Goal: Task Accomplishment & Management: Complete application form

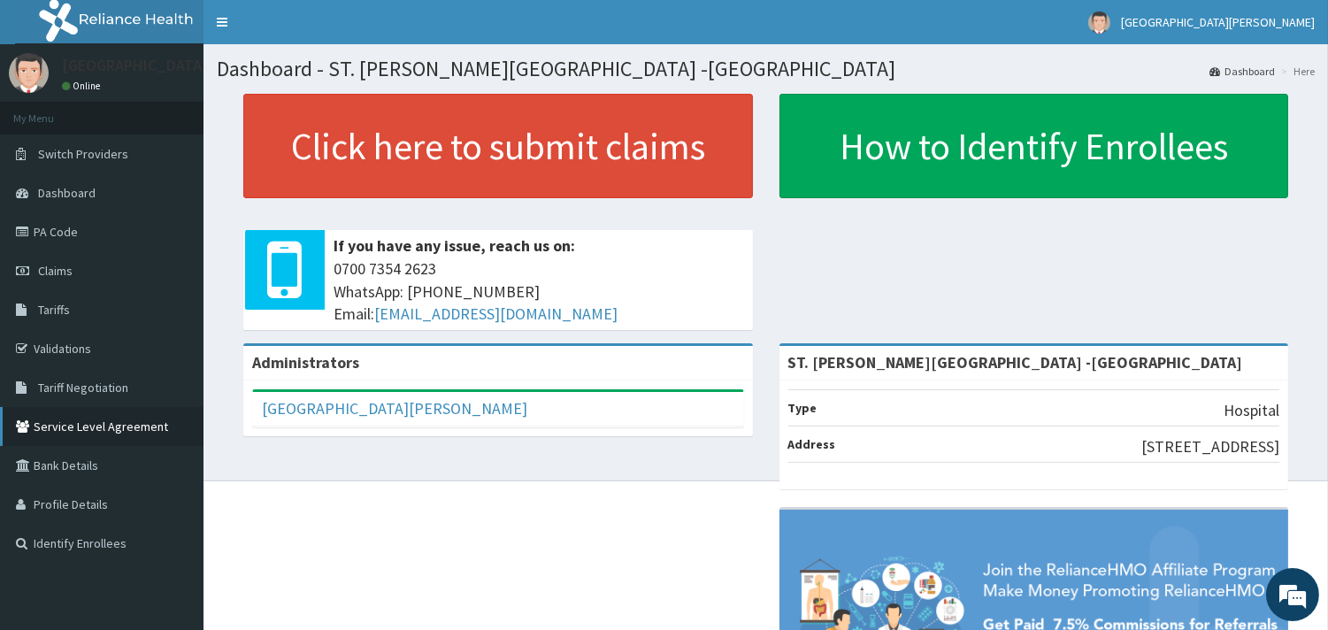
drag, startPoint x: 48, startPoint y: 269, endPoint x: 11, endPoint y: 417, distance: 152.3
click at [48, 270] on span "Claims" at bounding box center [55, 271] width 34 height 16
drag, startPoint x: 68, startPoint y: 270, endPoint x: 251, endPoint y: 157, distance: 215.2
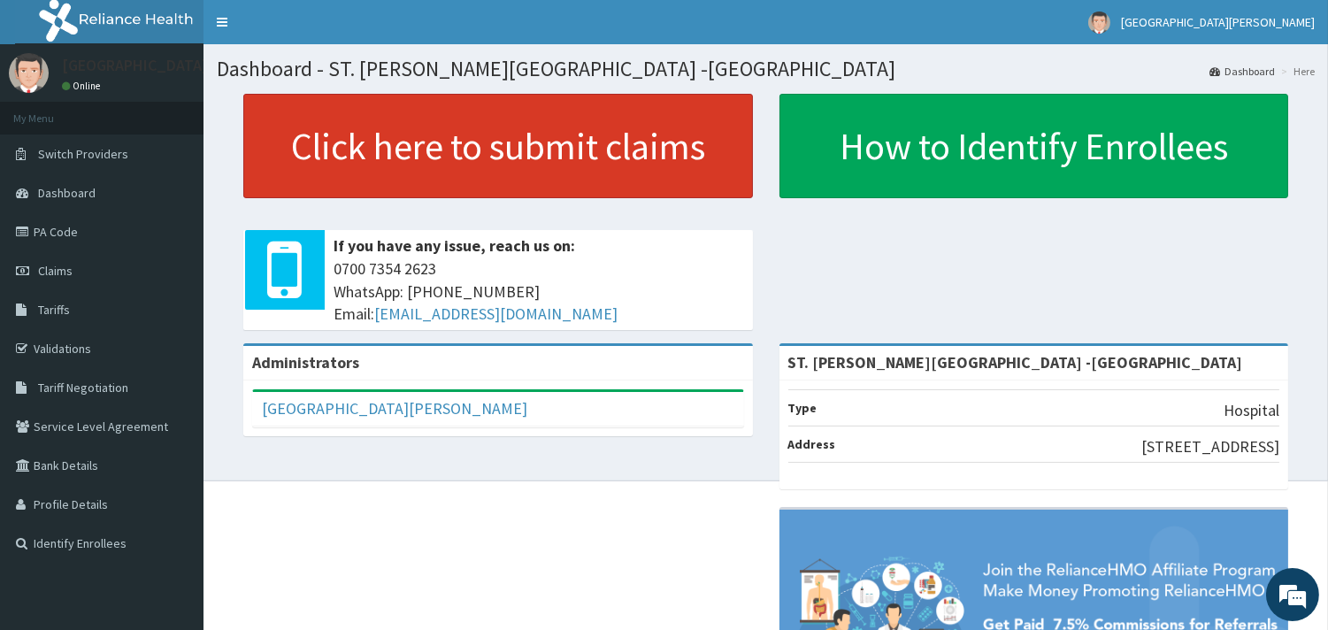
click at [69, 270] on span "Claims" at bounding box center [55, 271] width 34 height 16
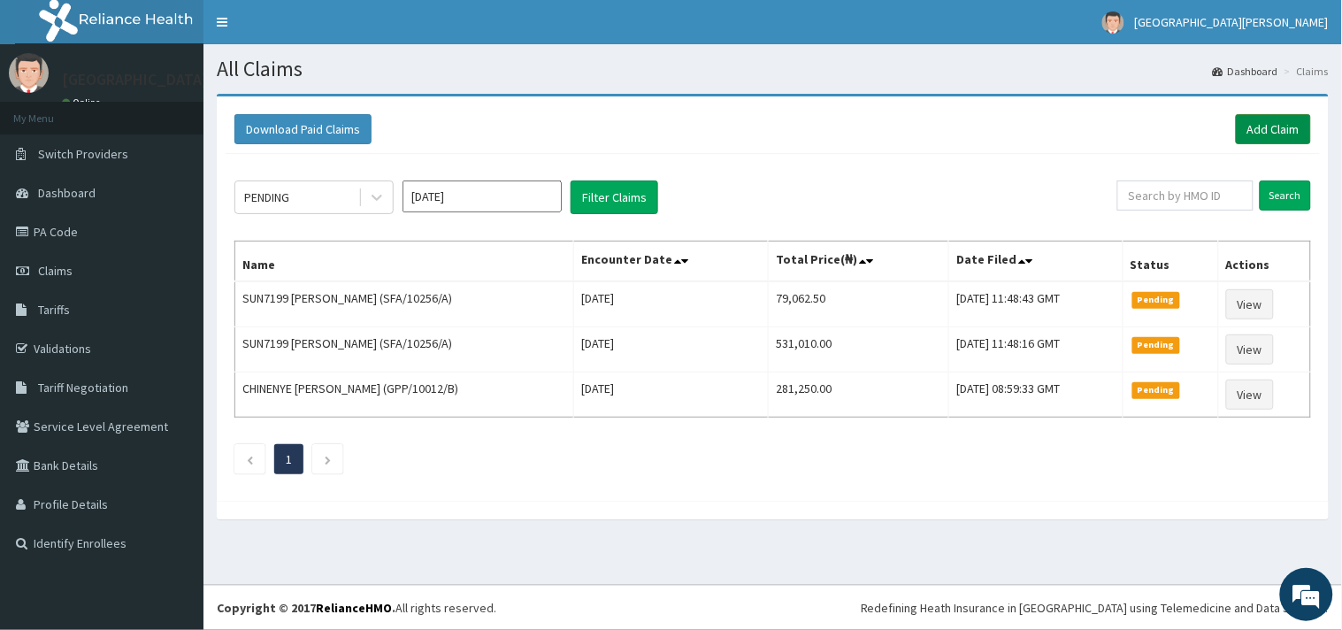
click at [1267, 122] on link "Add Claim" at bounding box center [1273, 129] width 75 height 30
click at [1272, 133] on link "Add Claim" at bounding box center [1273, 129] width 75 height 30
click at [1266, 131] on link "Add Claim" at bounding box center [1273, 129] width 75 height 30
click at [1251, 130] on link "Add Claim" at bounding box center [1273, 129] width 75 height 30
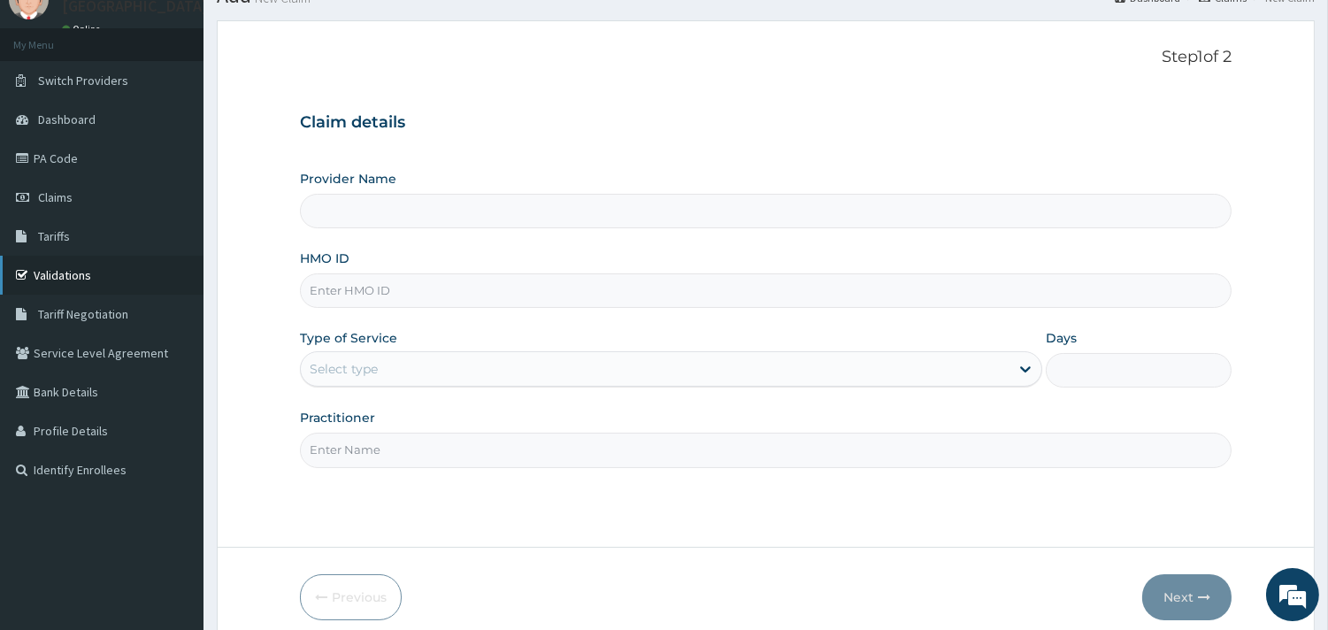
scroll to position [51, 0]
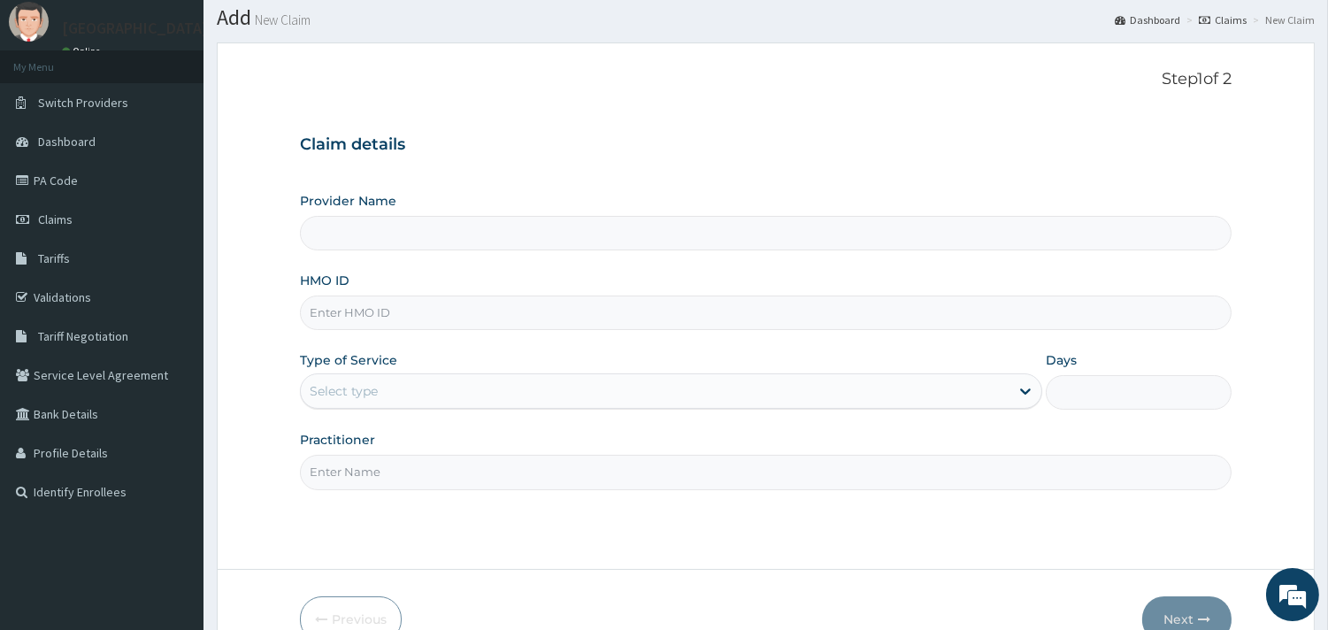
type input "ST. Catherine's Specialist Hospital -Rivers"
click at [467, 307] on input "HMO ID" at bounding box center [765, 312] width 931 height 34
paste input "RGE/10025/C"
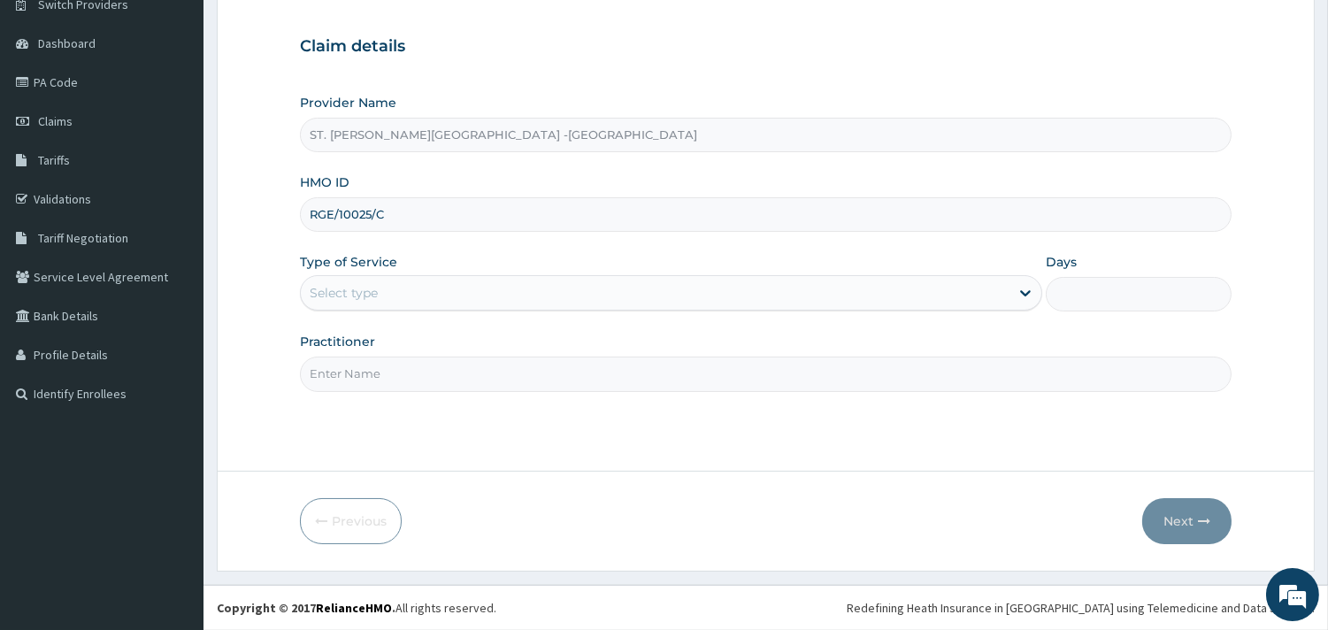
type input "RGE/10025/C"
click at [457, 292] on div "Select type" at bounding box center [655, 293] width 708 height 28
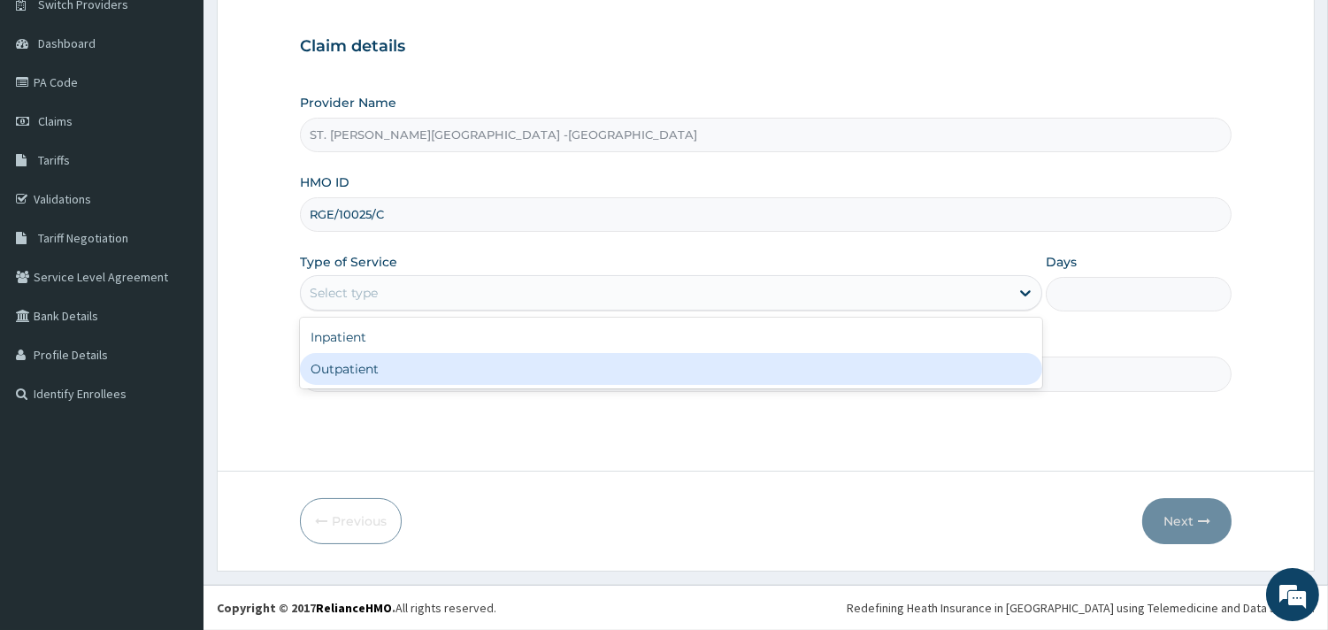
click at [440, 368] on div "Outpatient" at bounding box center [671, 369] width 742 height 32
type input "1"
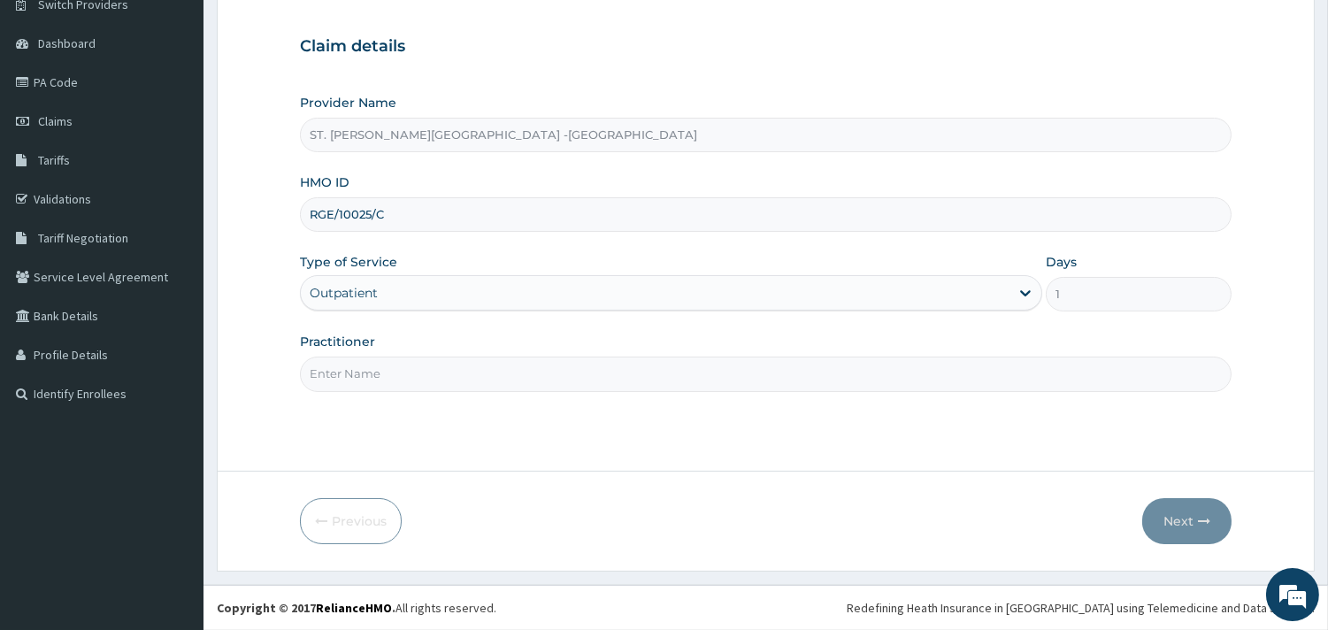
click at [440, 368] on input "Practitioner" at bounding box center [765, 373] width 931 height 34
type input "[PERSON_NAME]"
click at [1186, 526] on button "Next" at bounding box center [1186, 521] width 89 height 46
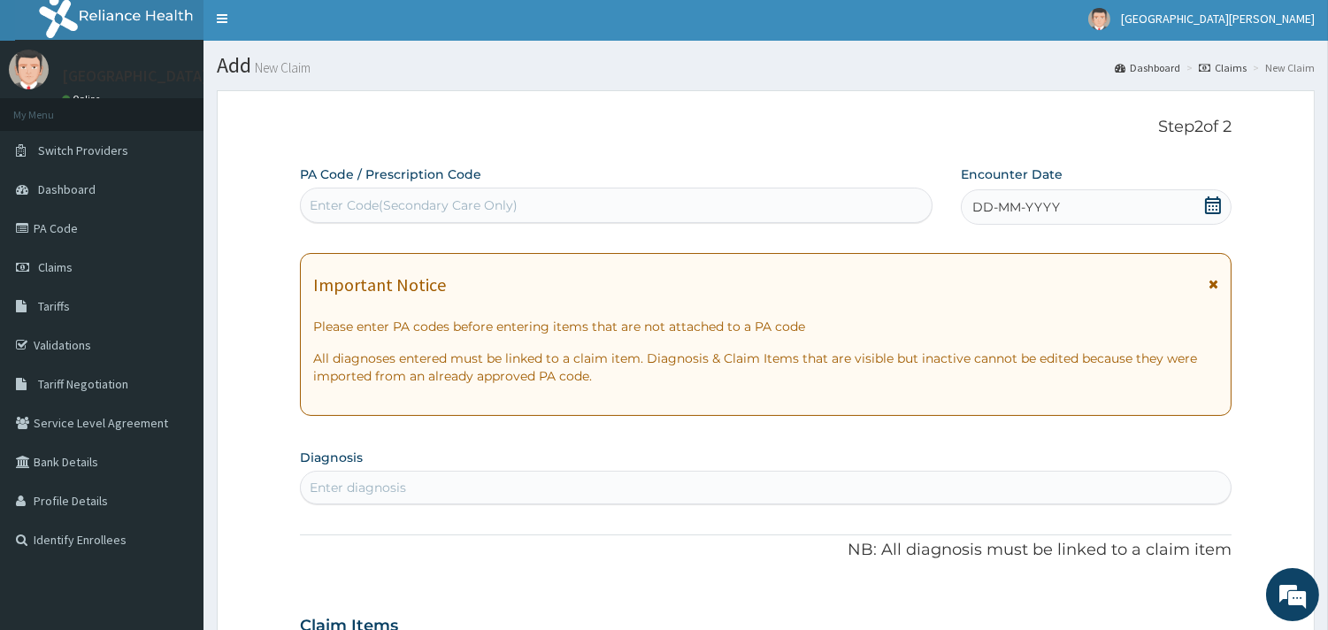
scroll to position [0, 0]
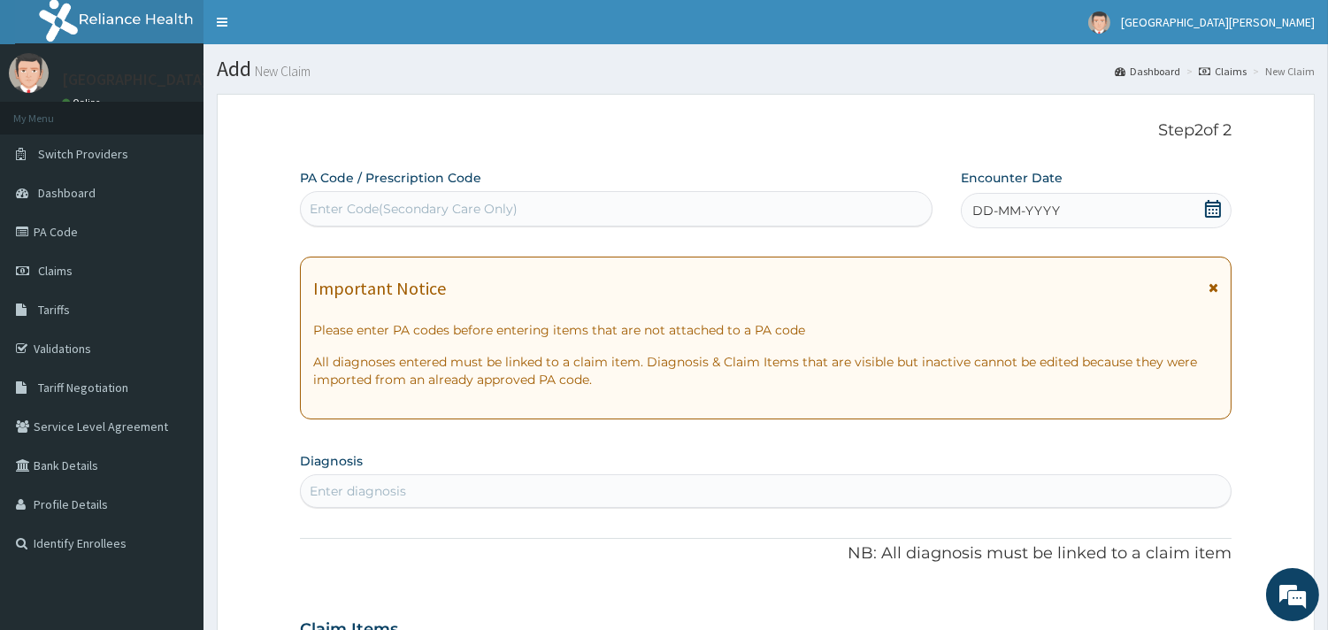
click at [1215, 201] on icon at bounding box center [1213, 209] width 16 height 18
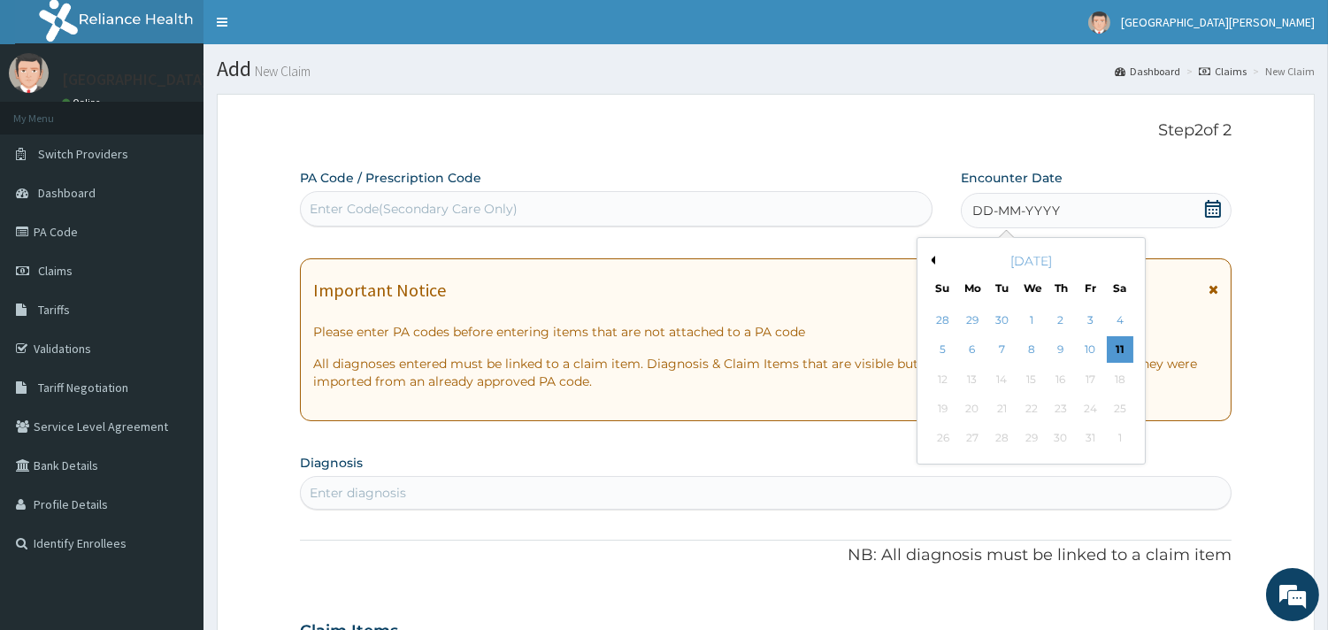
click at [929, 258] on button "Previous Month" at bounding box center [930, 260] width 9 height 9
click at [1085, 409] on div "26" at bounding box center [1089, 408] width 27 height 27
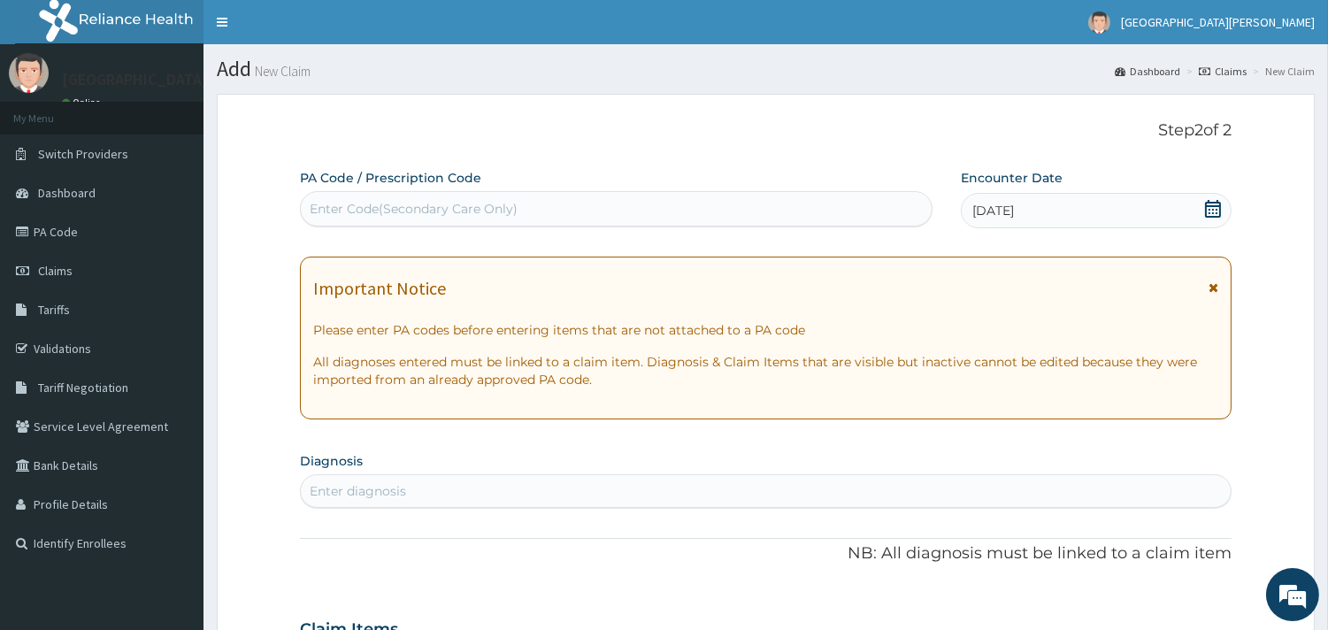
scroll to position [295, 0]
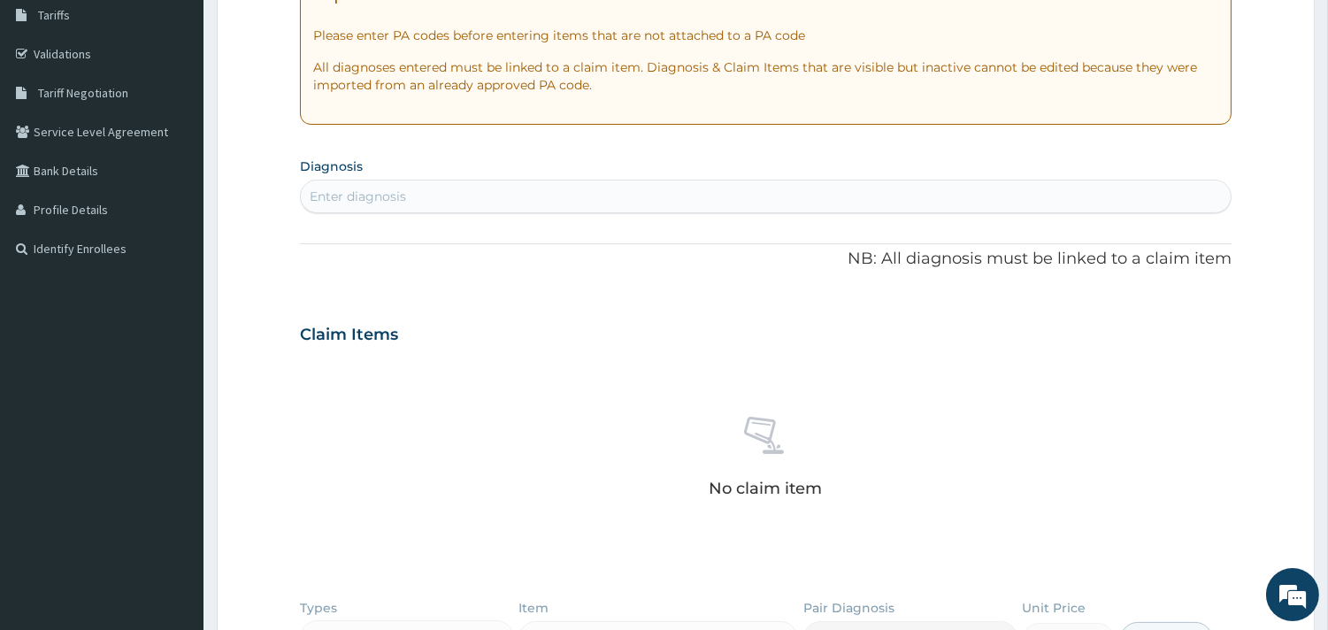
click at [647, 200] on div "Enter diagnosis" at bounding box center [766, 196] width 930 height 28
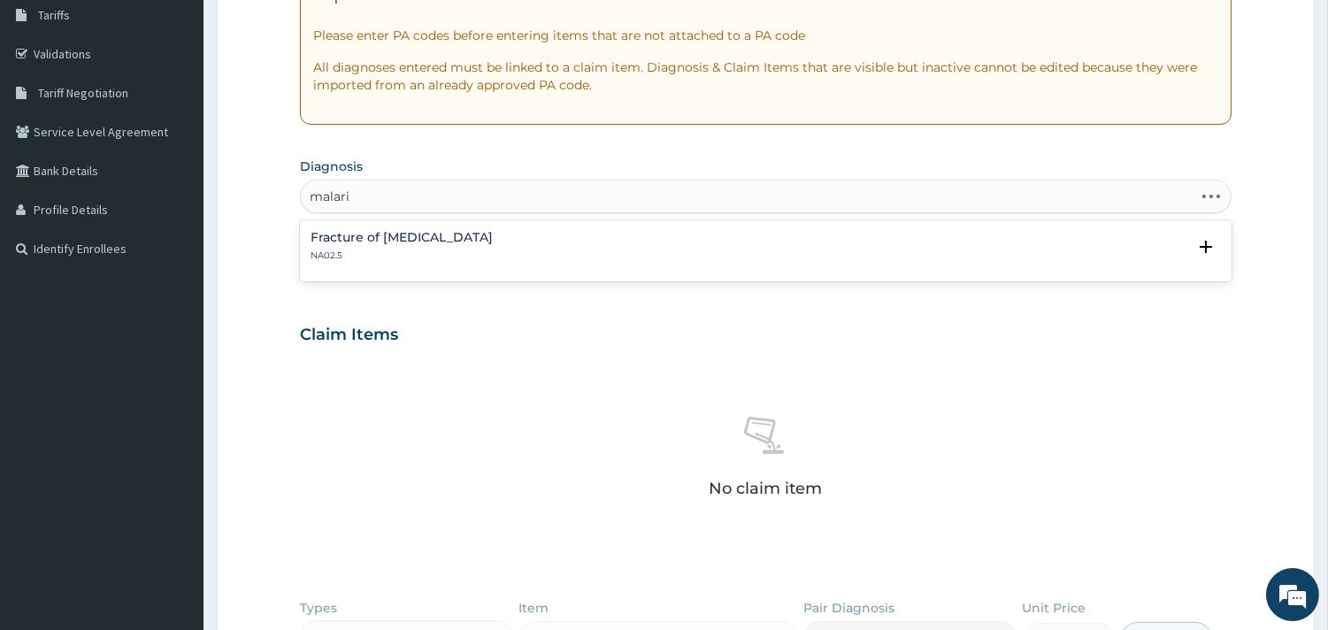
type input "[MEDICAL_DATA]"
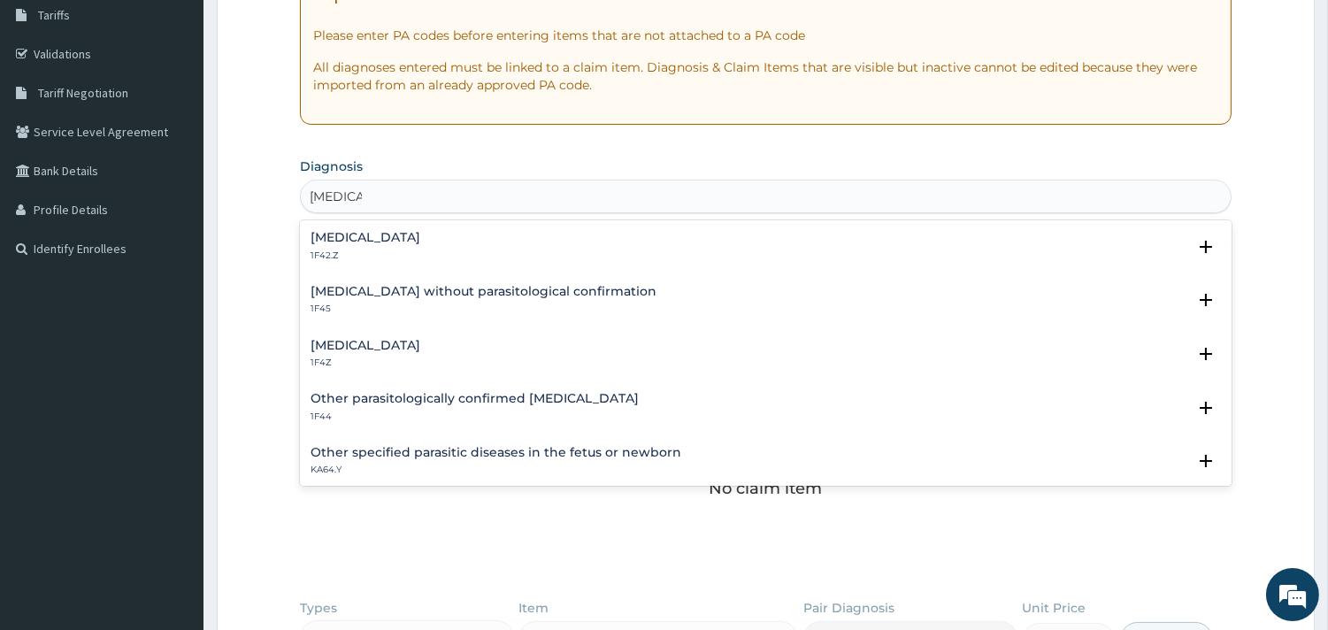
click at [518, 226] on div "Plasmodium malariae malaria without complication 1F42.Z Select Status Query Que…" at bounding box center [765, 251] width 931 height 54
click at [420, 235] on h4 "[MEDICAL_DATA]" at bounding box center [365, 237] width 110 height 13
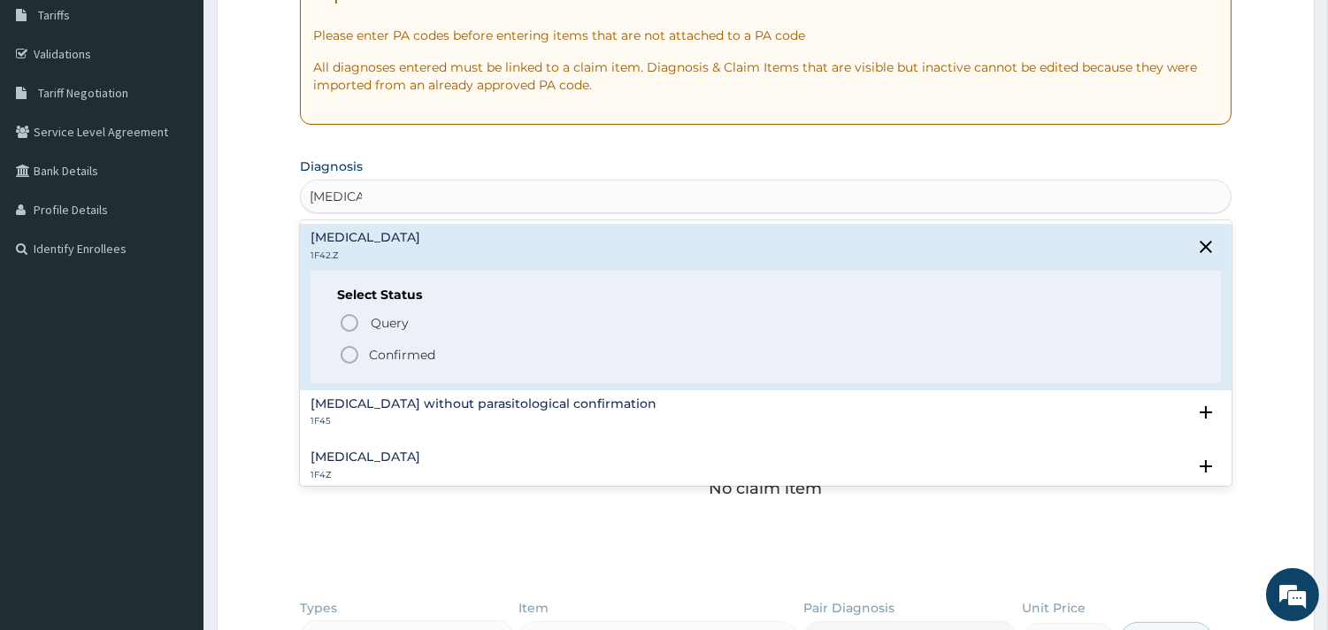
click at [351, 352] on icon "status option filled" at bounding box center [349, 354] width 21 height 21
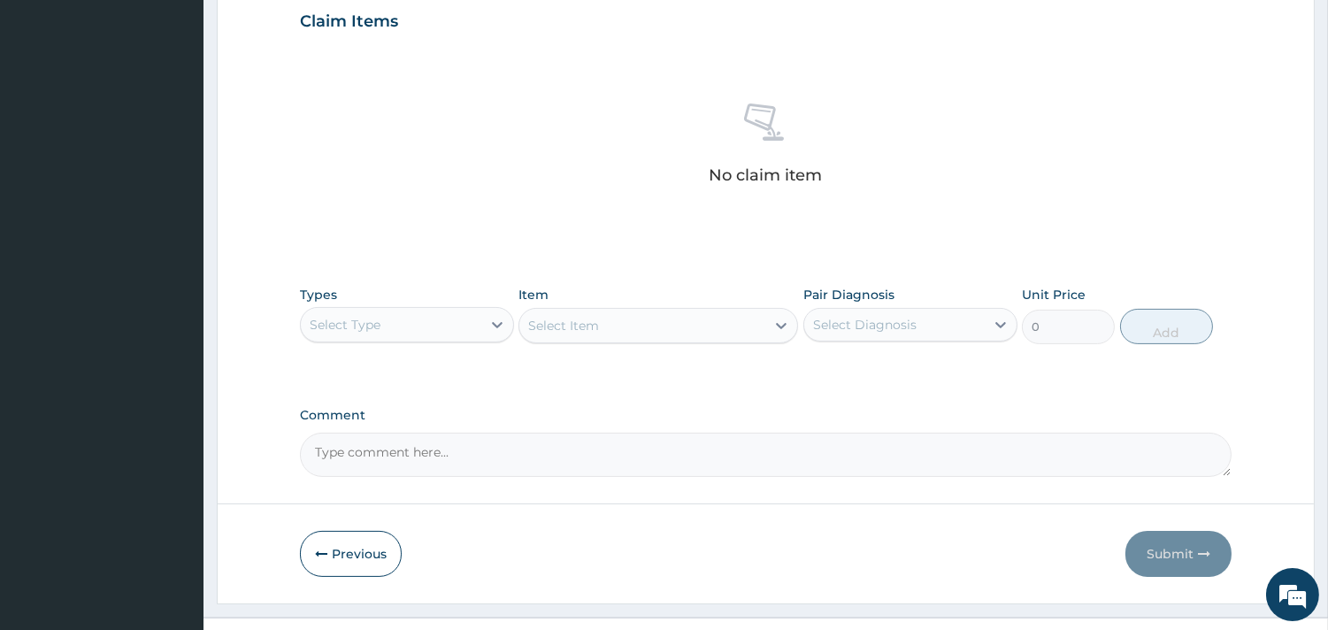
scroll to position [646, 0]
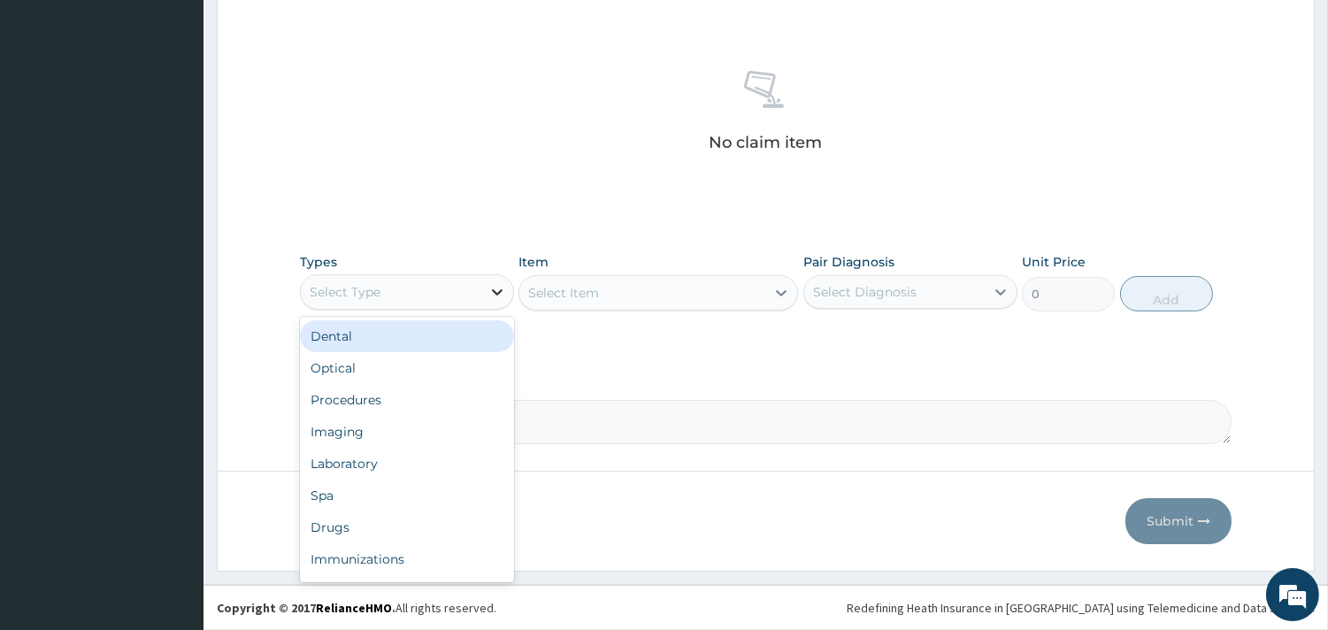
click at [498, 286] on icon at bounding box center [497, 292] width 18 height 18
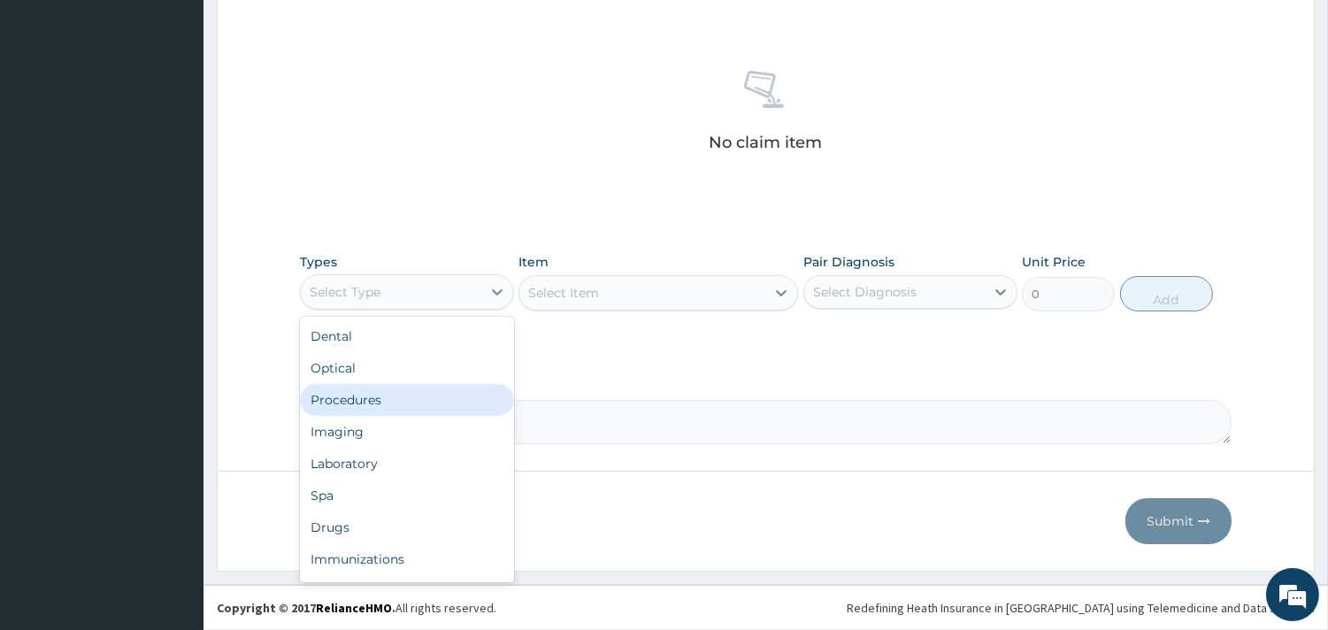
click at [434, 404] on div "Procedures" at bounding box center [407, 400] width 214 height 32
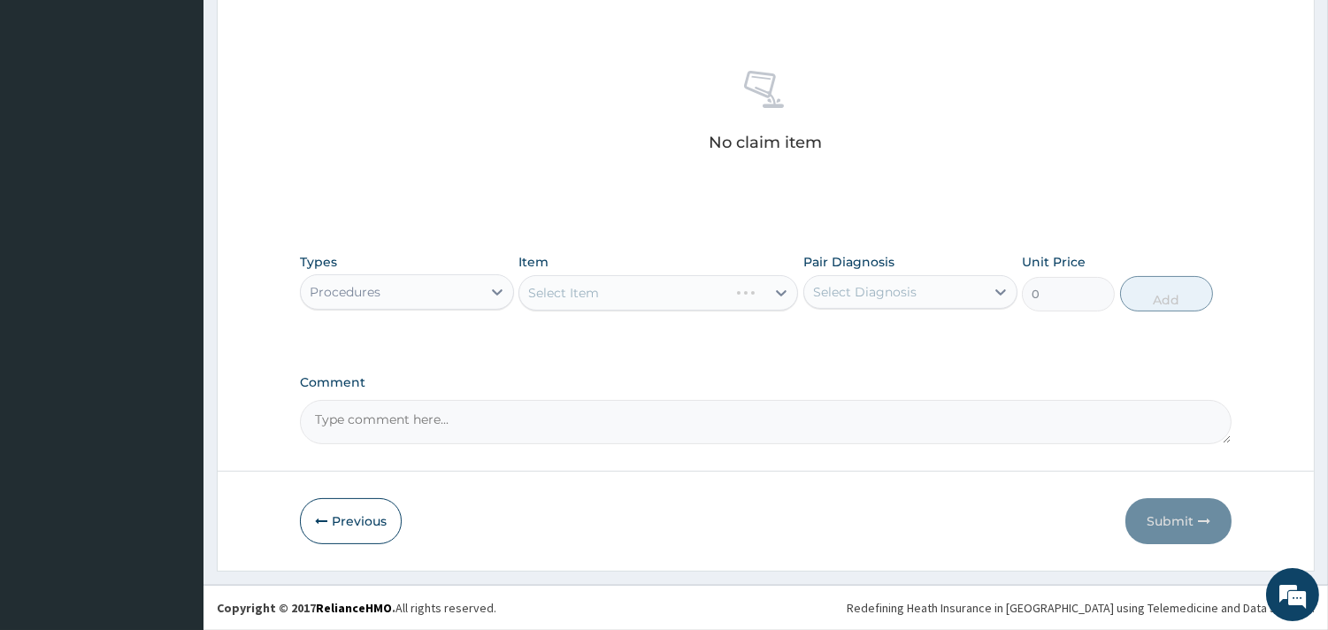
click at [670, 297] on div "Select Item" at bounding box center [657, 292] width 279 height 35
click at [754, 287] on div "Select Item" at bounding box center [657, 292] width 279 height 35
click at [781, 292] on div "Select Item" at bounding box center [657, 292] width 279 height 35
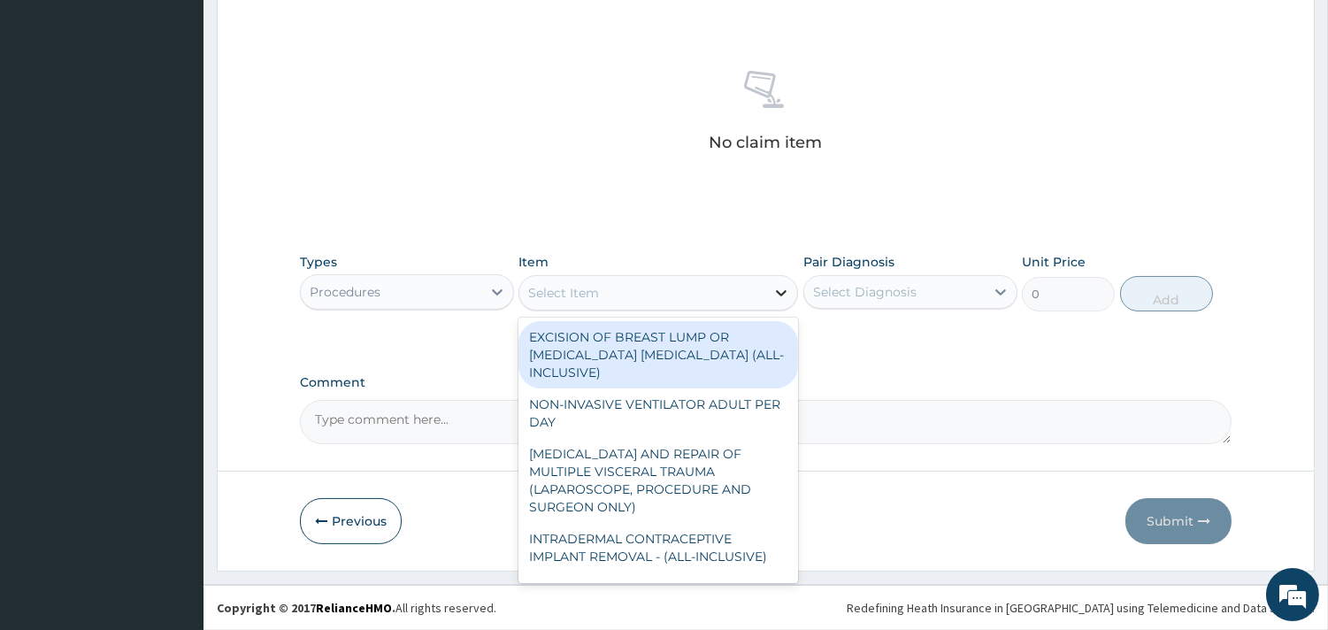
click at [781, 292] on icon at bounding box center [781, 293] width 18 height 18
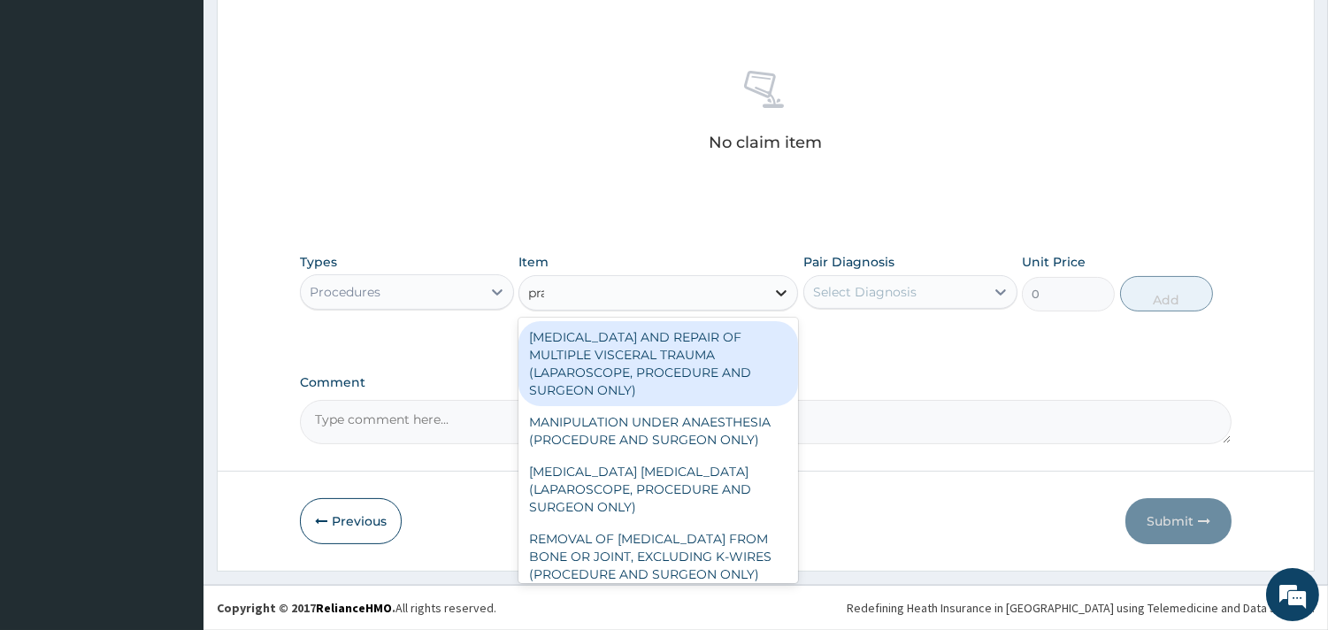
type input "prac"
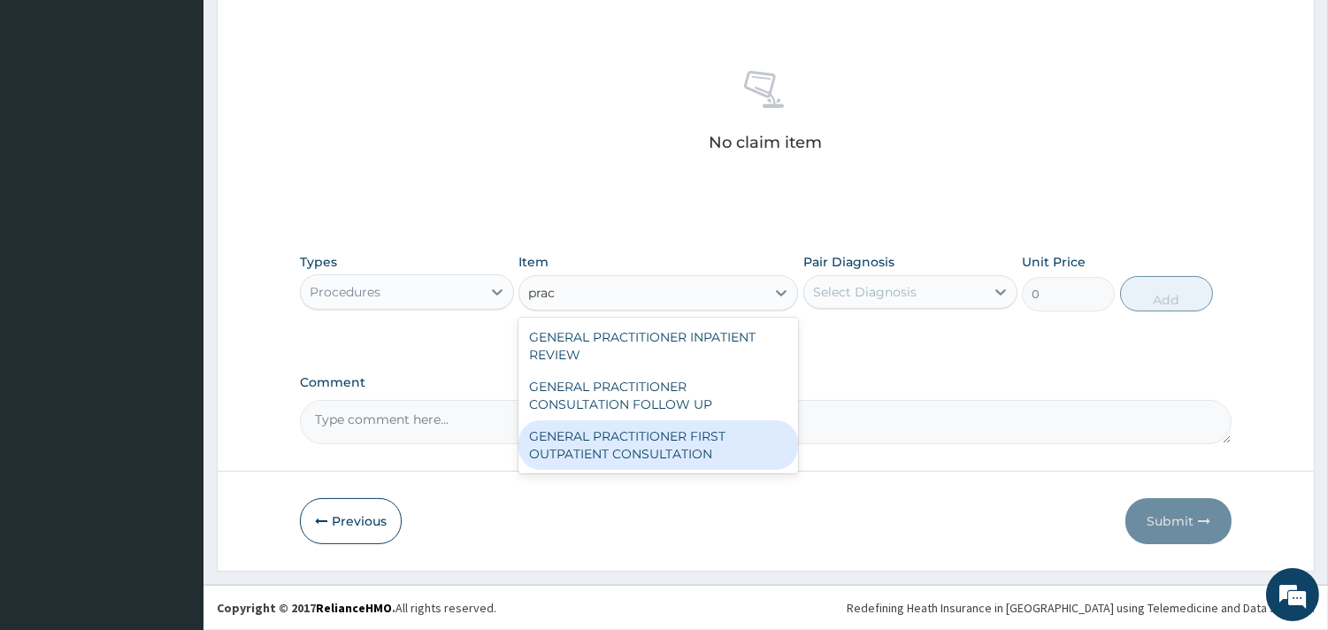
drag, startPoint x: 677, startPoint y: 443, endPoint x: 685, endPoint y: 417, distance: 27.7
click at [679, 443] on div "GENERAL PRACTITIONER FIRST OUTPATIENT CONSULTATION" at bounding box center [657, 445] width 279 height 50
type input "3750"
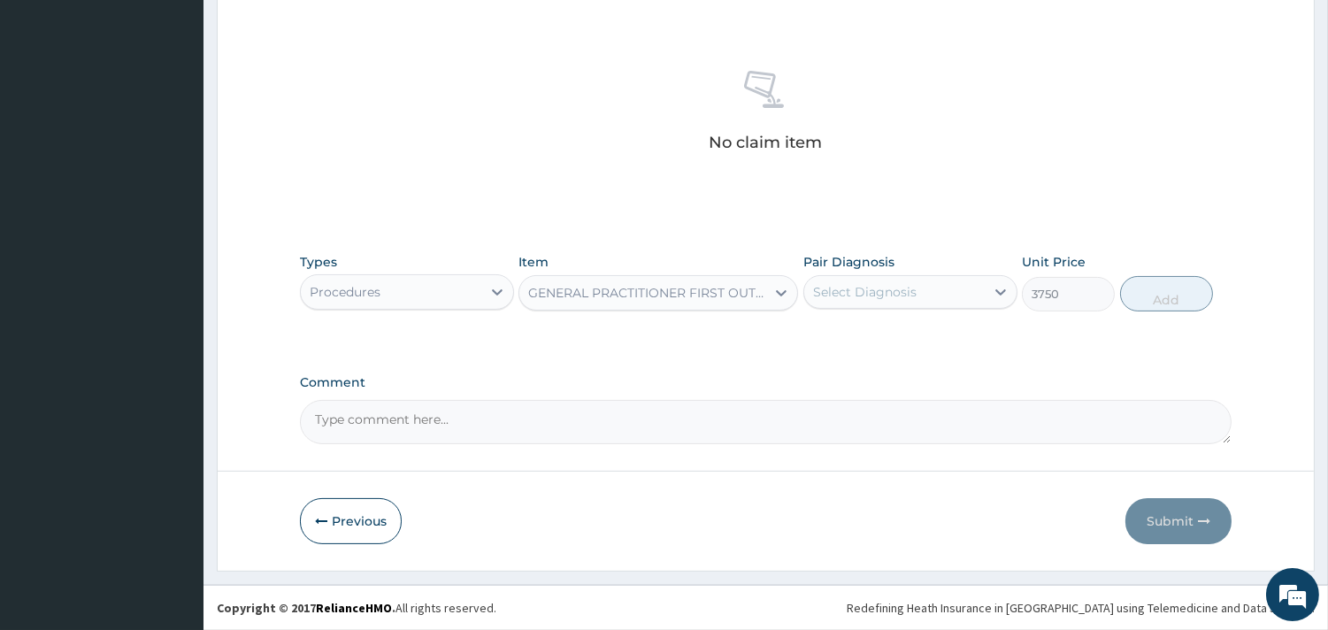
click at [895, 281] on div "Select Diagnosis" at bounding box center [894, 292] width 180 height 28
click at [906, 341] on label "Plasmodium malariae malaria without complication" at bounding box center [887, 335] width 110 height 18
checkbox input "true"
click at [1169, 287] on button "Add" at bounding box center [1166, 293] width 93 height 35
type input "0"
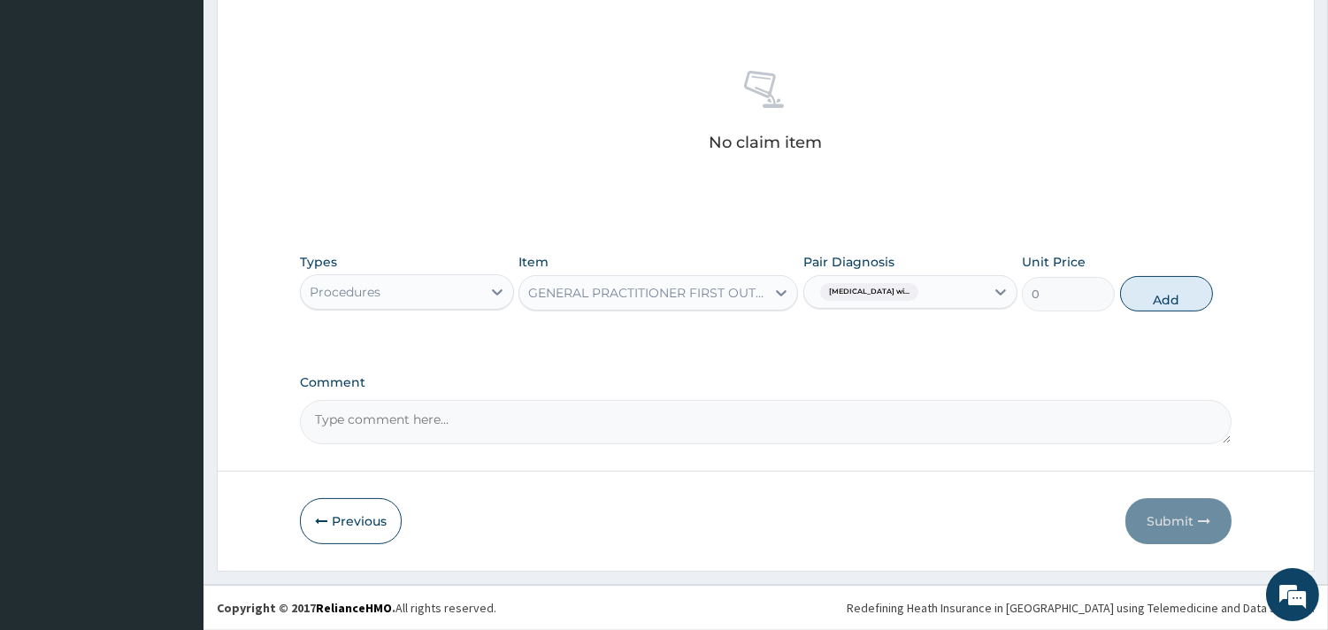
scroll to position [560, 0]
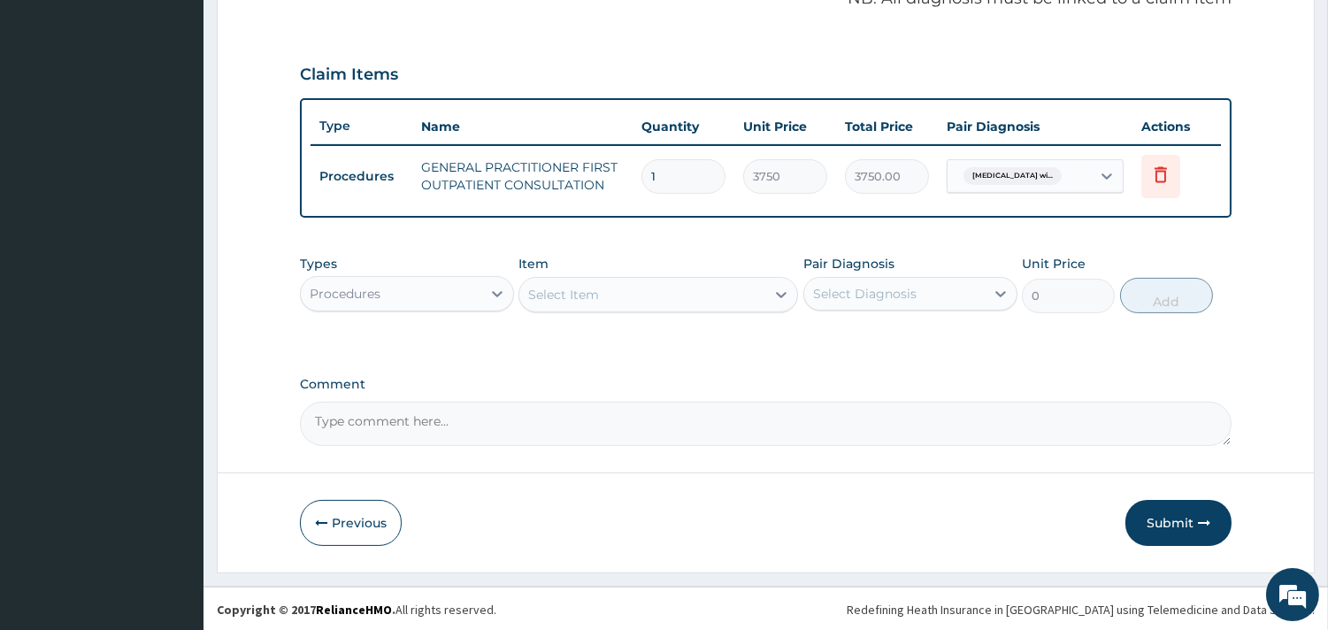
click at [456, 299] on div "Procedures" at bounding box center [391, 293] width 180 height 28
type input "lab"
drag, startPoint x: 461, startPoint y: 331, endPoint x: 550, endPoint y: 329, distance: 89.3
click at [463, 331] on div "Laboratory" at bounding box center [407, 338] width 214 height 32
click at [649, 283] on div "Select Item" at bounding box center [657, 294] width 279 height 35
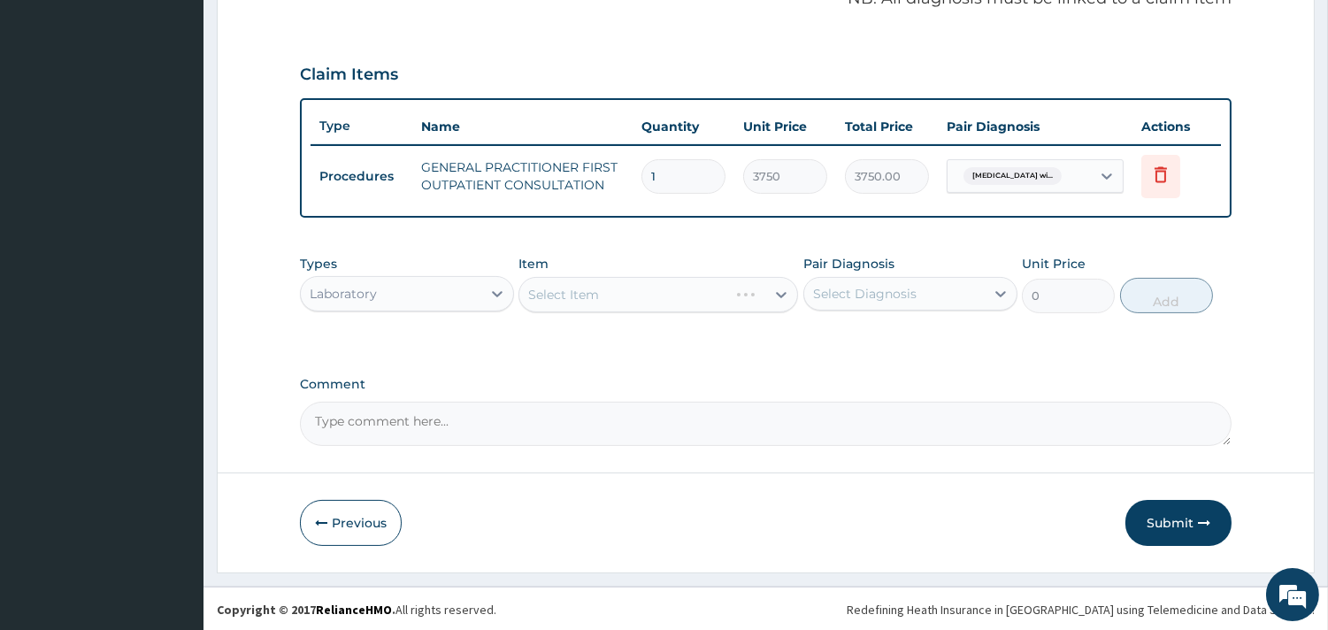
click at [778, 290] on div "Select Item" at bounding box center [657, 294] width 279 height 35
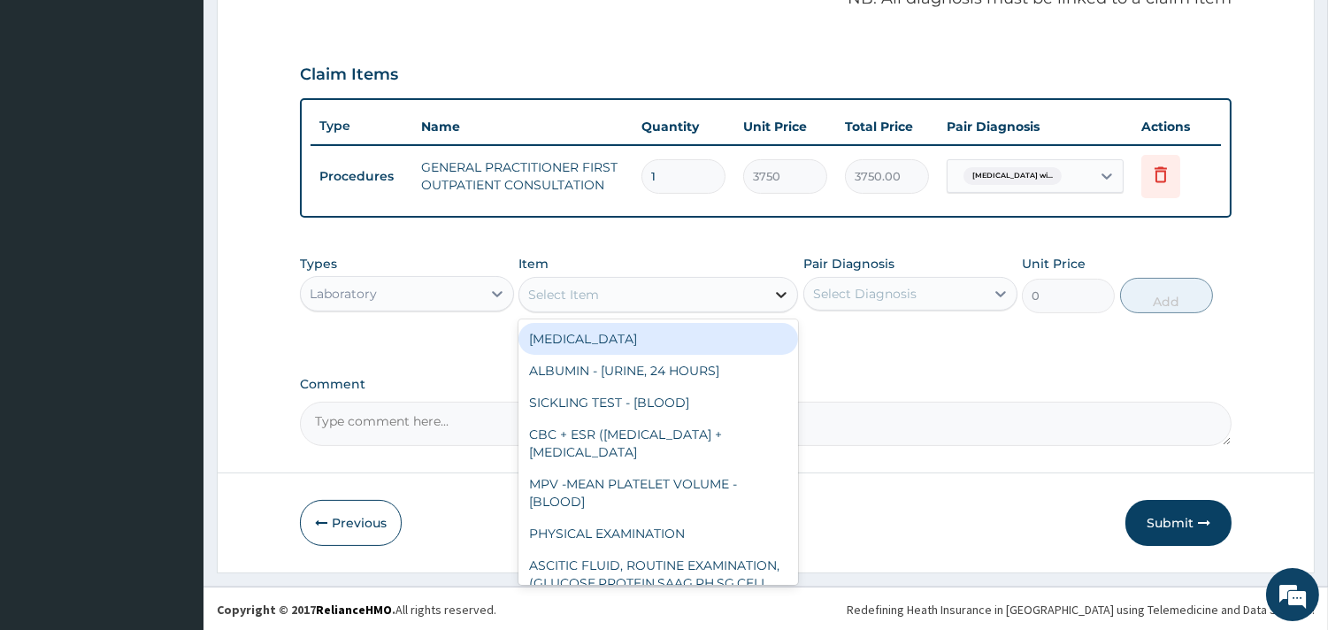
click at [784, 289] on icon at bounding box center [781, 295] width 18 height 18
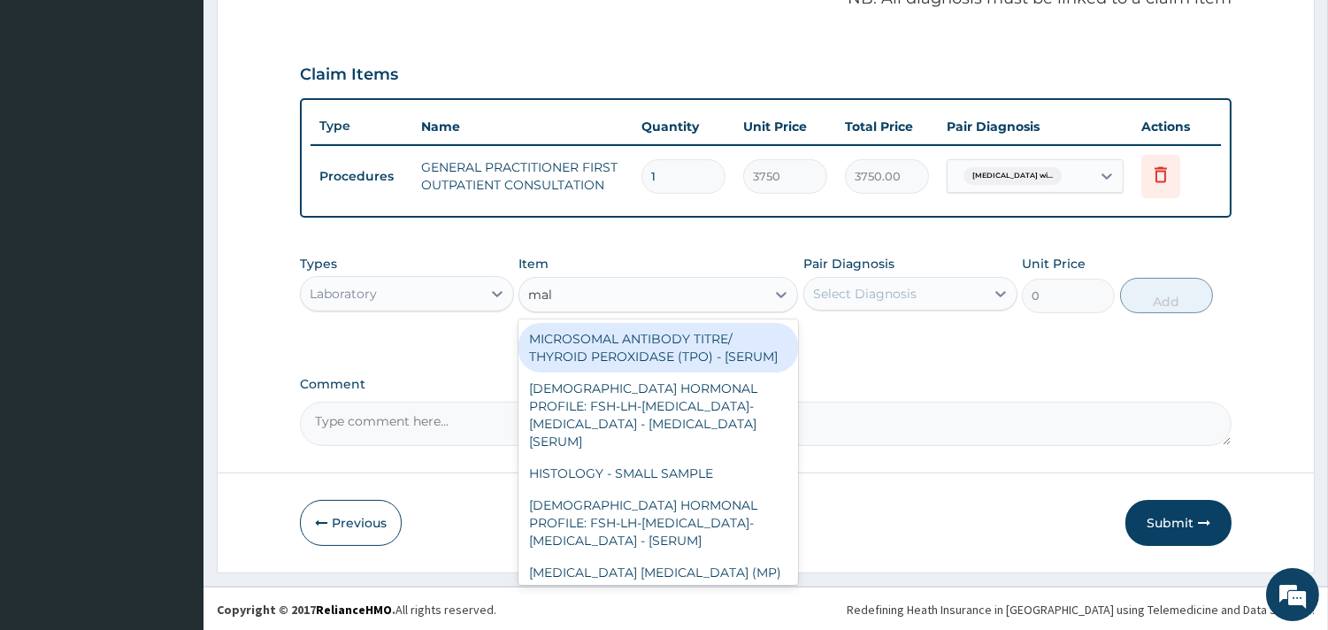
type input "mala"
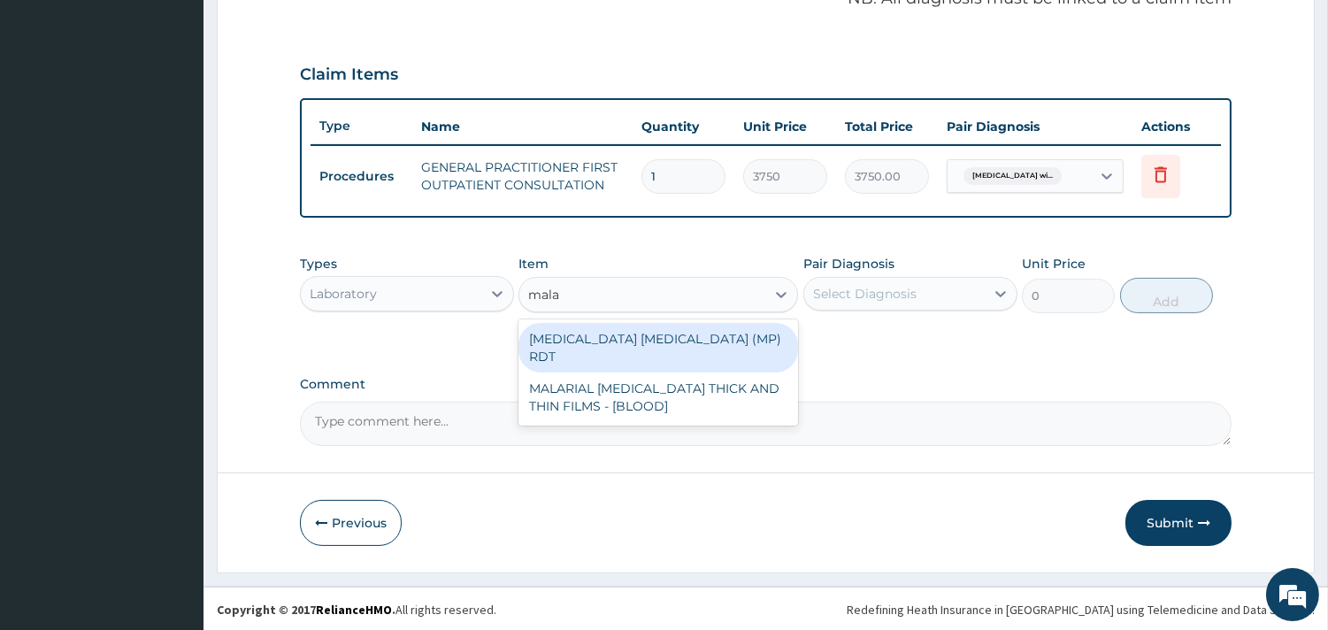
click at [675, 347] on div "MALARIA PARASITE (MP) RDT" at bounding box center [657, 348] width 279 height 50
type input "2000"
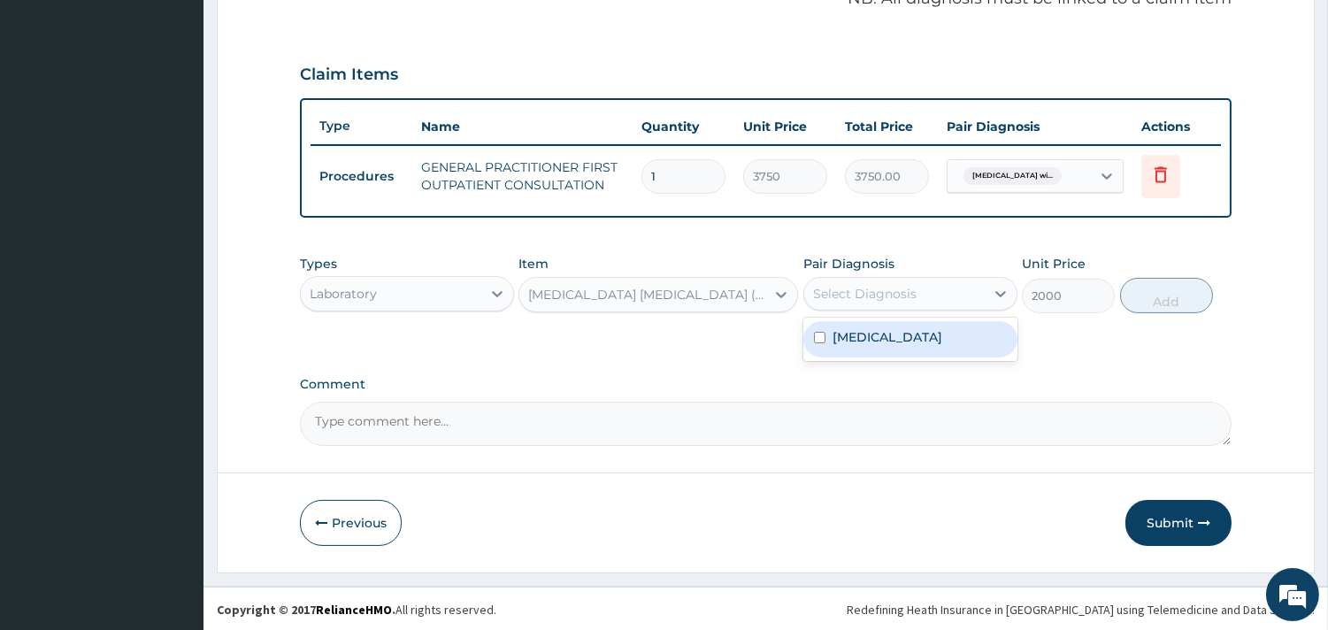
click at [849, 289] on div "Select Diagnosis" at bounding box center [864, 294] width 103 height 18
click at [907, 346] on label "[MEDICAL_DATA]" at bounding box center [887, 337] width 110 height 18
checkbox input "true"
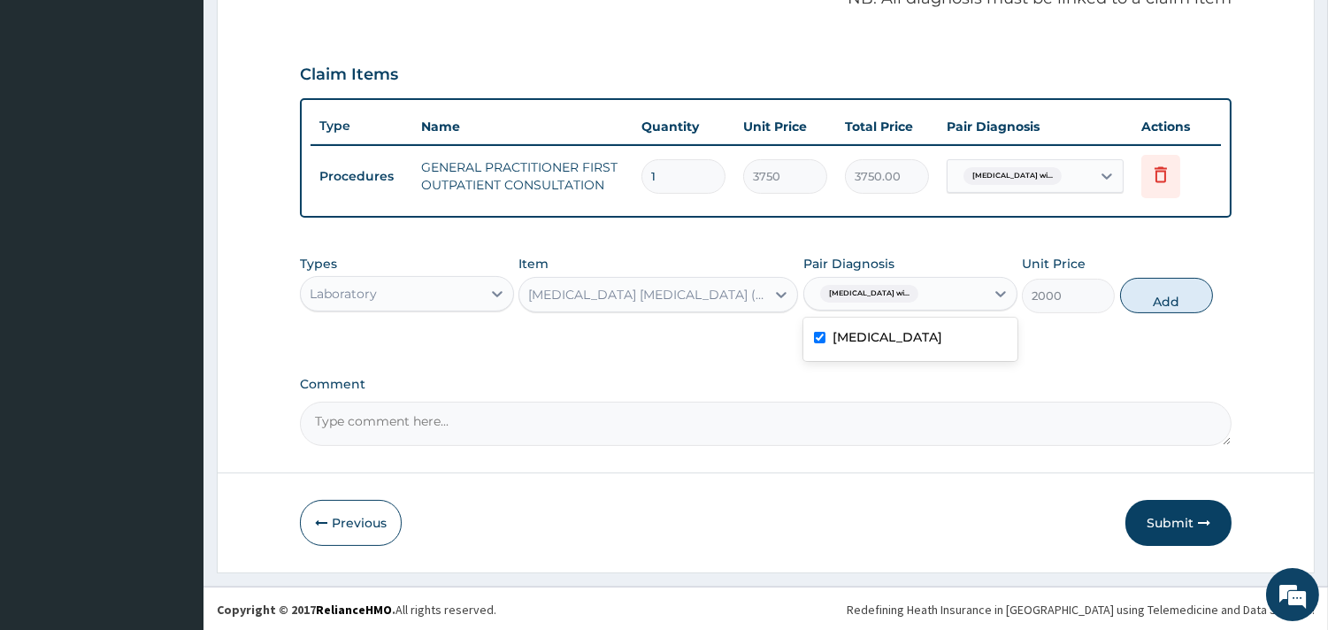
click at [1183, 299] on button "Add" at bounding box center [1166, 295] width 93 height 35
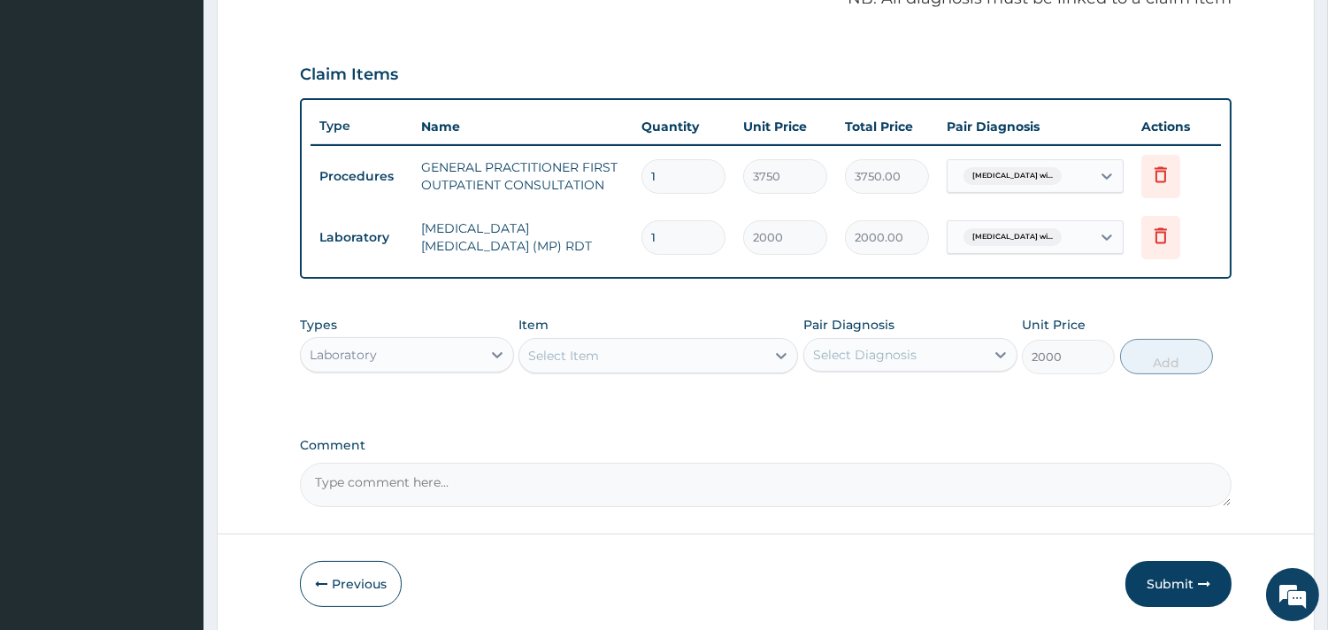
type input "0"
click at [465, 341] on div "Laboratory" at bounding box center [391, 355] width 180 height 28
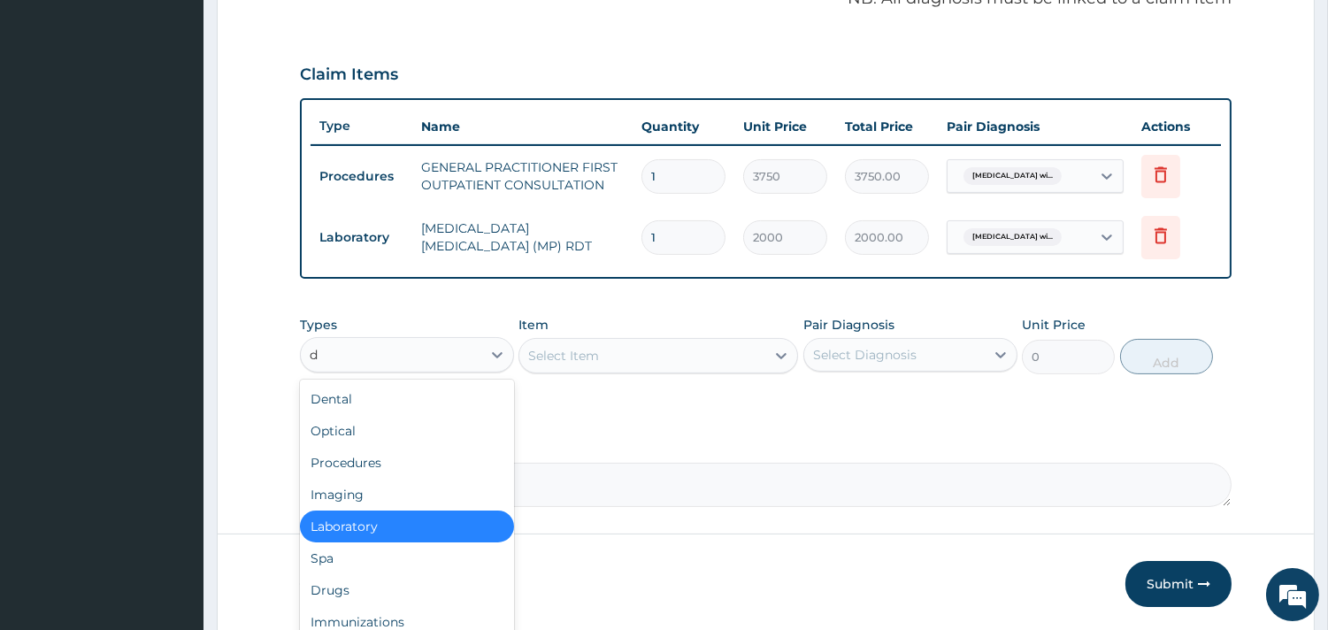
type input "dr"
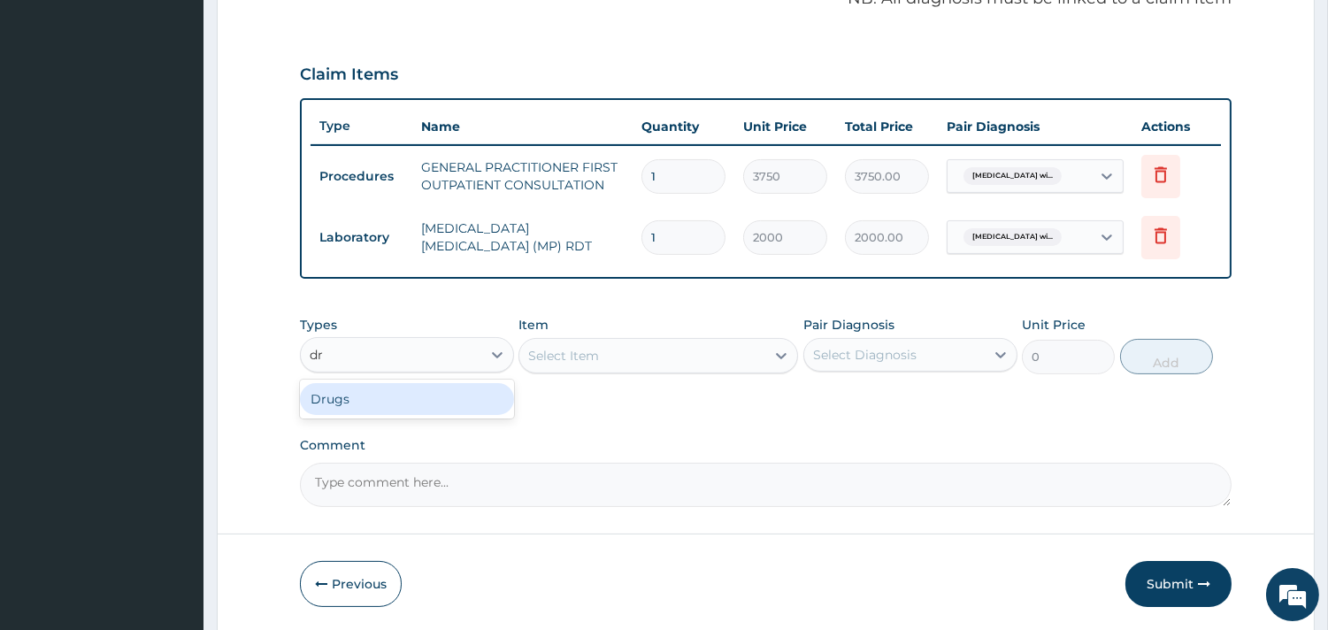
drag, startPoint x: 428, startPoint y: 403, endPoint x: 458, endPoint y: 390, distance: 32.9
click at [428, 402] on div "Drugs" at bounding box center [407, 399] width 214 height 32
click at [641, 361] on div "Select Item" at bounding box center [657, 355] width 279 height 35
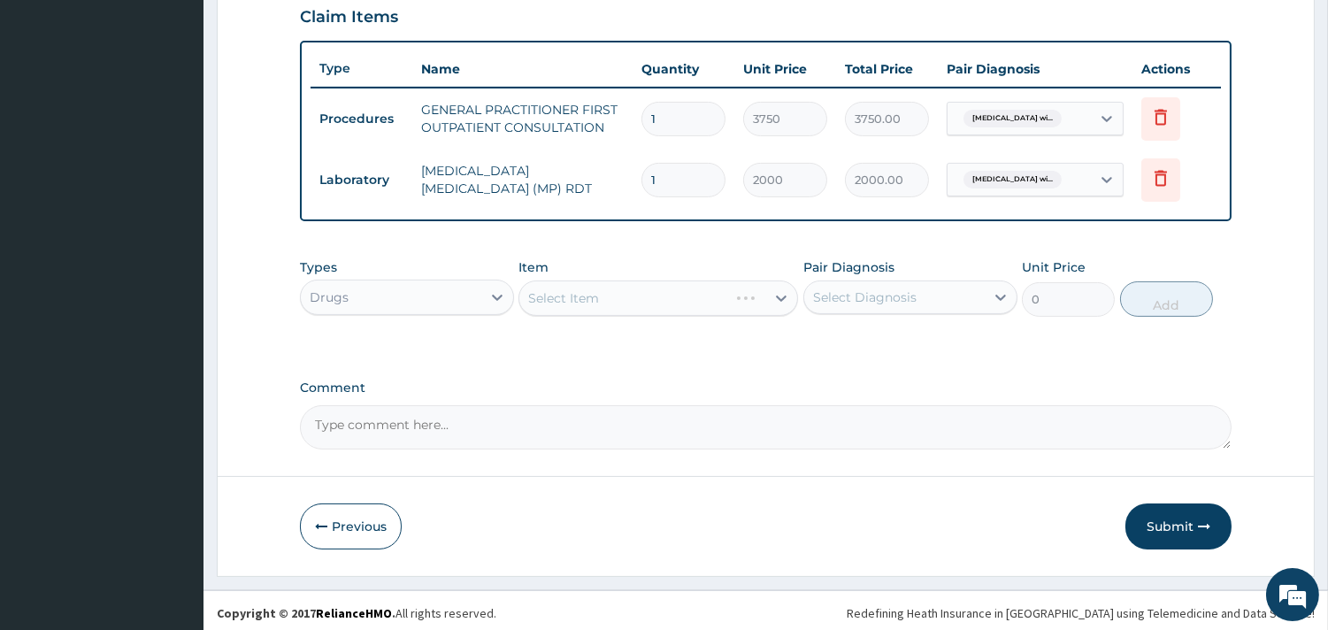
scroll to position [621, 0]
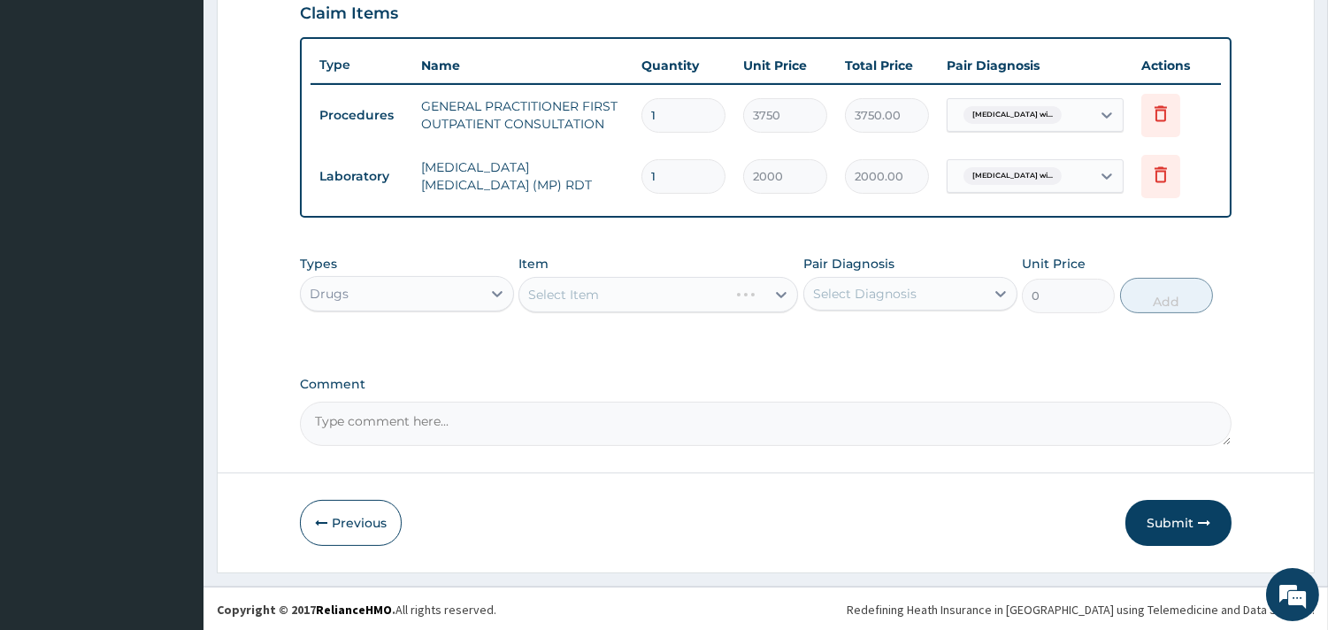
click at [782, 288] on div "Select Item" at bounding box center [657, 294] width 279 height 35
click at [782, 290] on div "Select Item" at bounding box center [657, 294] width 279 height 35
click at [782, 293] on div "Select Item" at bounding box center [657, 294] width 279 height 35
click at [758, 293] on div "Select Item" at bounding box center [657, 294] width 279 height 35
click at [693, 277] on div "Select Item" at bounding box center [657, 294] width 279 height 35
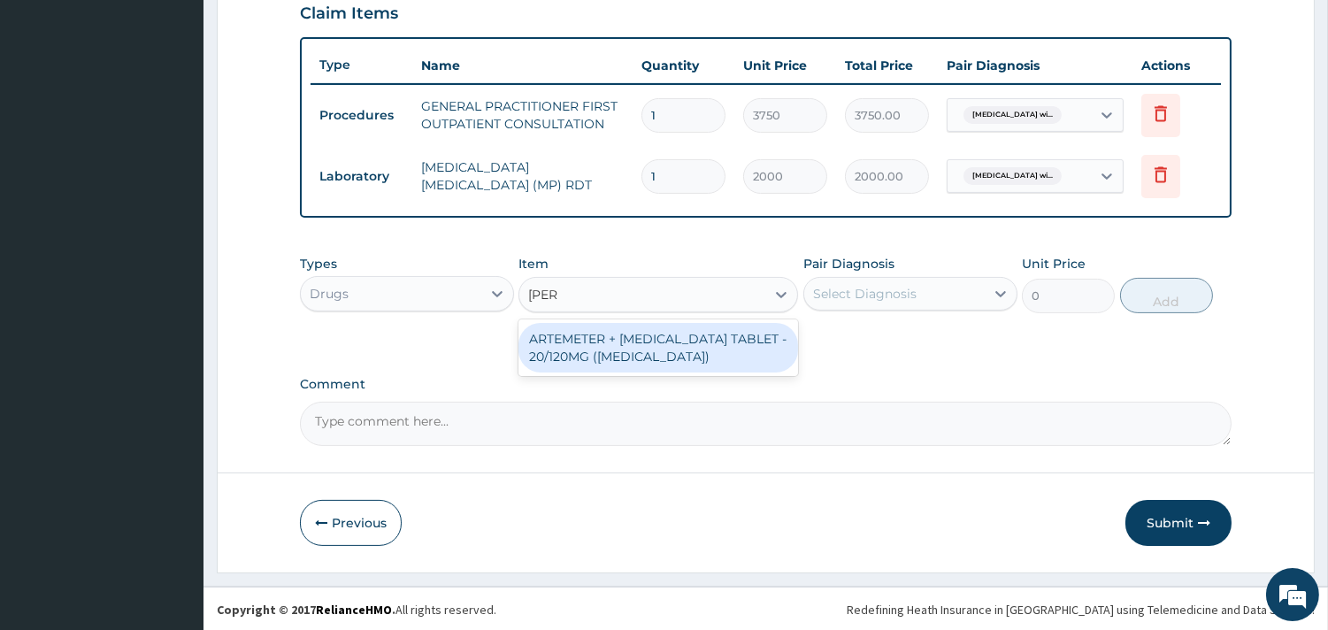
type input "coart"
drag, startPoint x: 685, startPoint y: 348, endPoint x: 762, endPoint y: 325, distance: 81.2
click at [686, 348] on div "ARTEMETER + LUMEFANTRINE TABLET - 20/120MG (COARTEM)" at bounding box center [657, 348] width 279 height 50
type input "210"
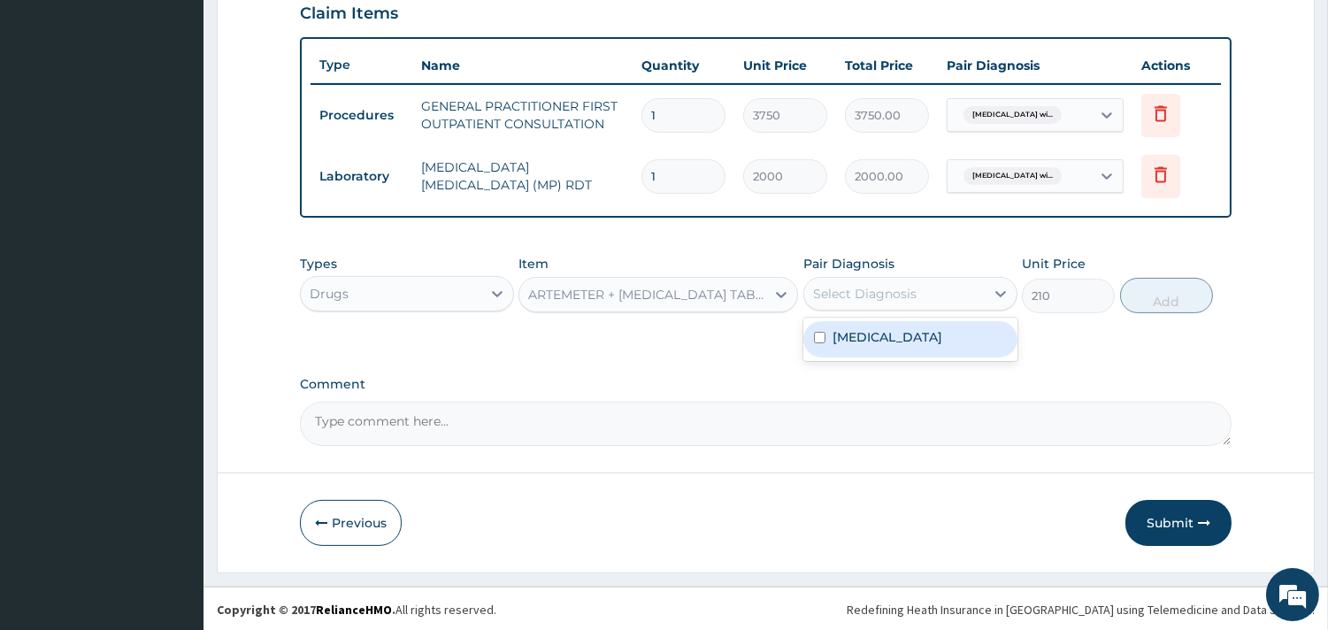
click at [872, 286] on div "Select Diagnosis" at bounding box center [864, 294] width 103 height 18
click at [922, 288] on div "Select Diagnosis" at bounding box center [894, 293] width 180 height 28
click at [922, 346] on label "Plasmodium malariae malaria without complication" at bounding box center [887, 337] width 110 height 18
checkbox input "true"
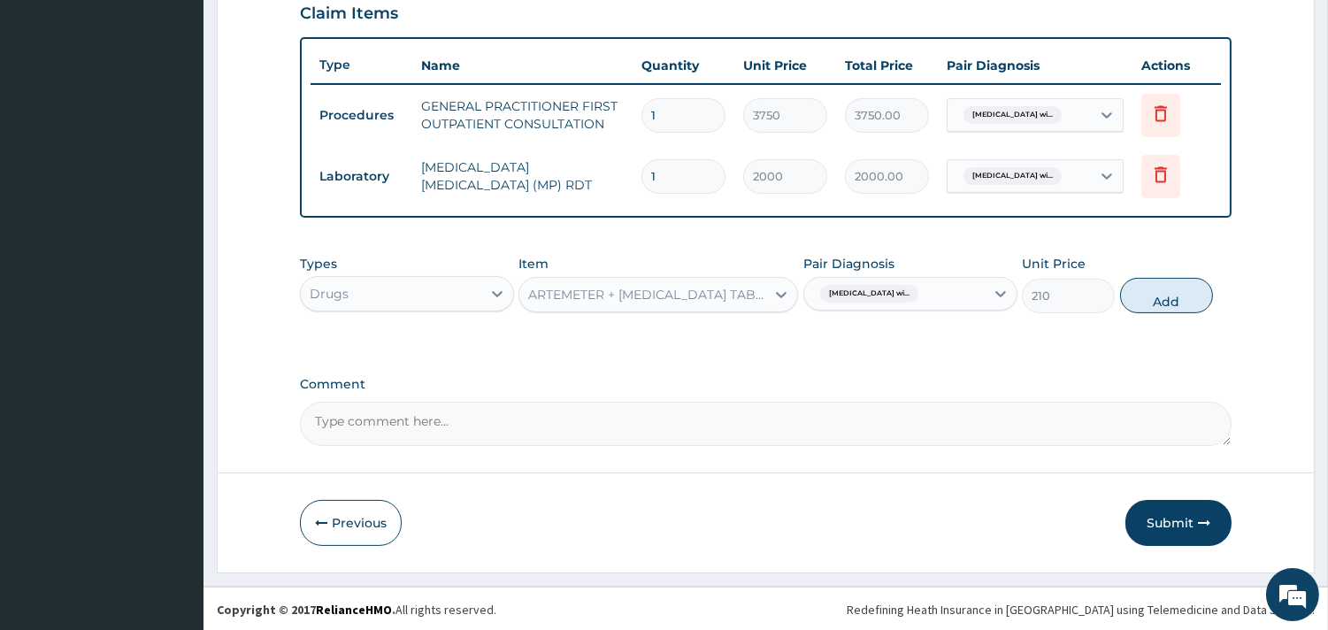
drag, startPoint x: 1171, startPoint y: 294, endPoint x: 1159, endPoint y: 312, distance: 22.3
click at [1171, 292] on button "Add" at bounding box center [1166, 295] width 93 height 35
type input "0"
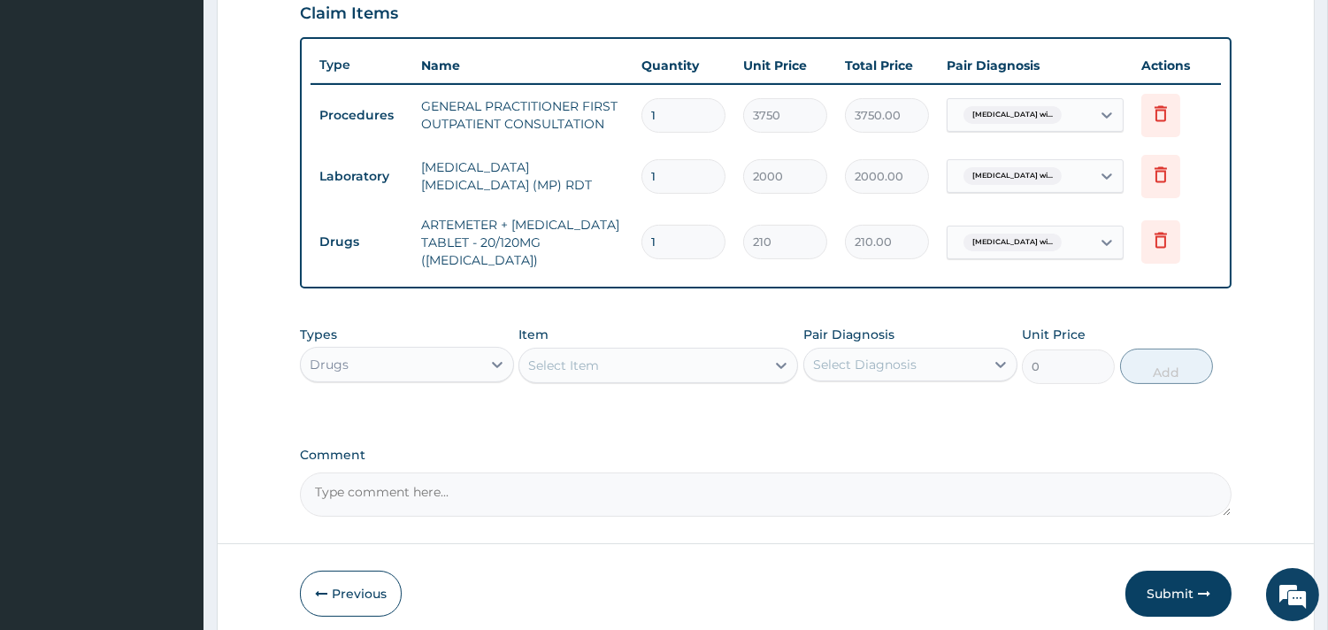
type input "0.00"
type input "6"
type input "1260.00"
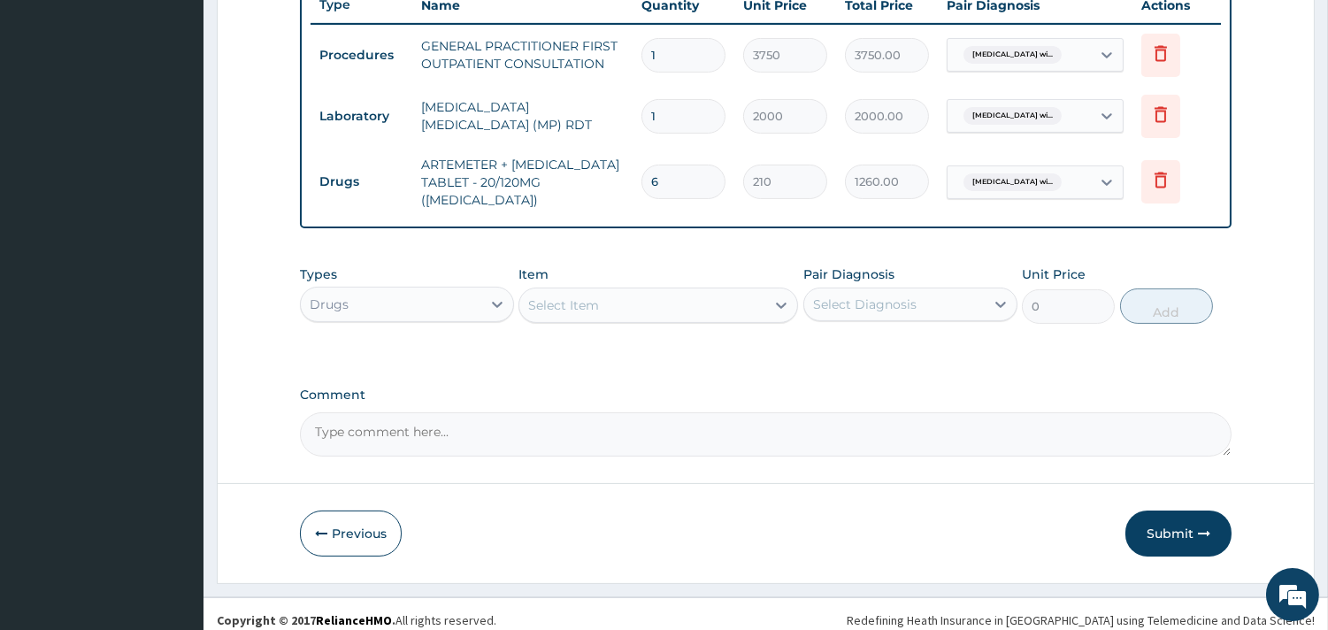
scroll to position [683, 0]
type input "6"
click at [677, 289] on div "Select Item" at bounding box center [642, 303] width 246 height 28
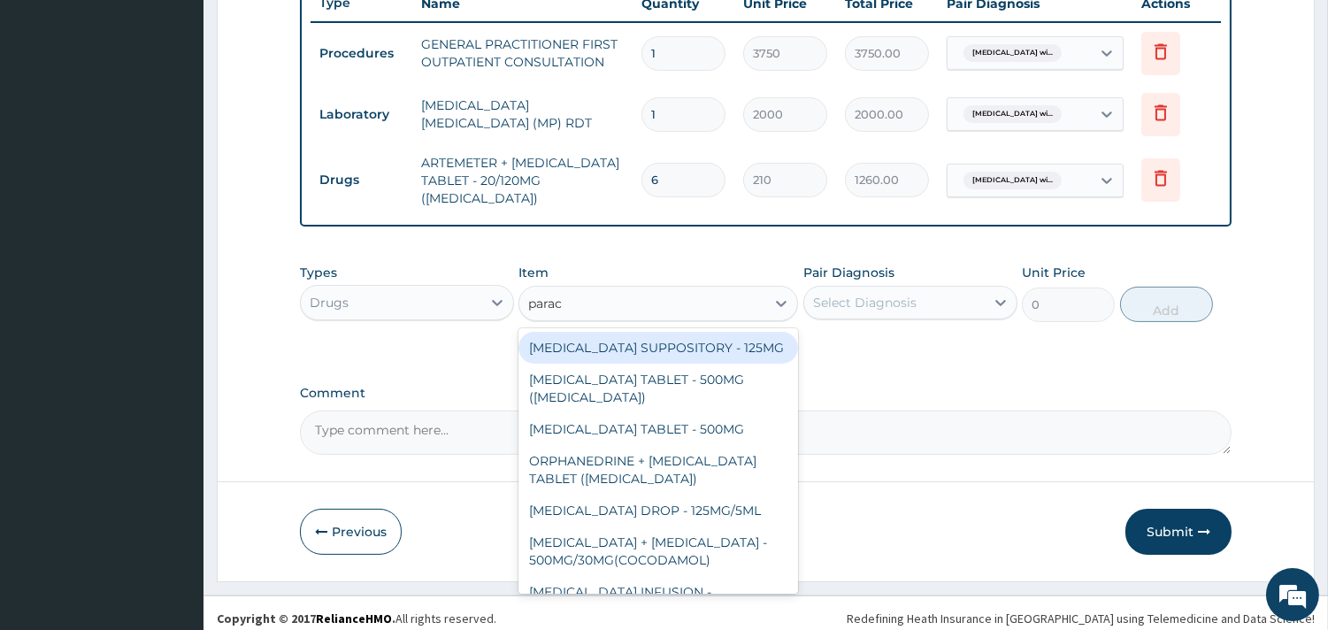
type input "parace"
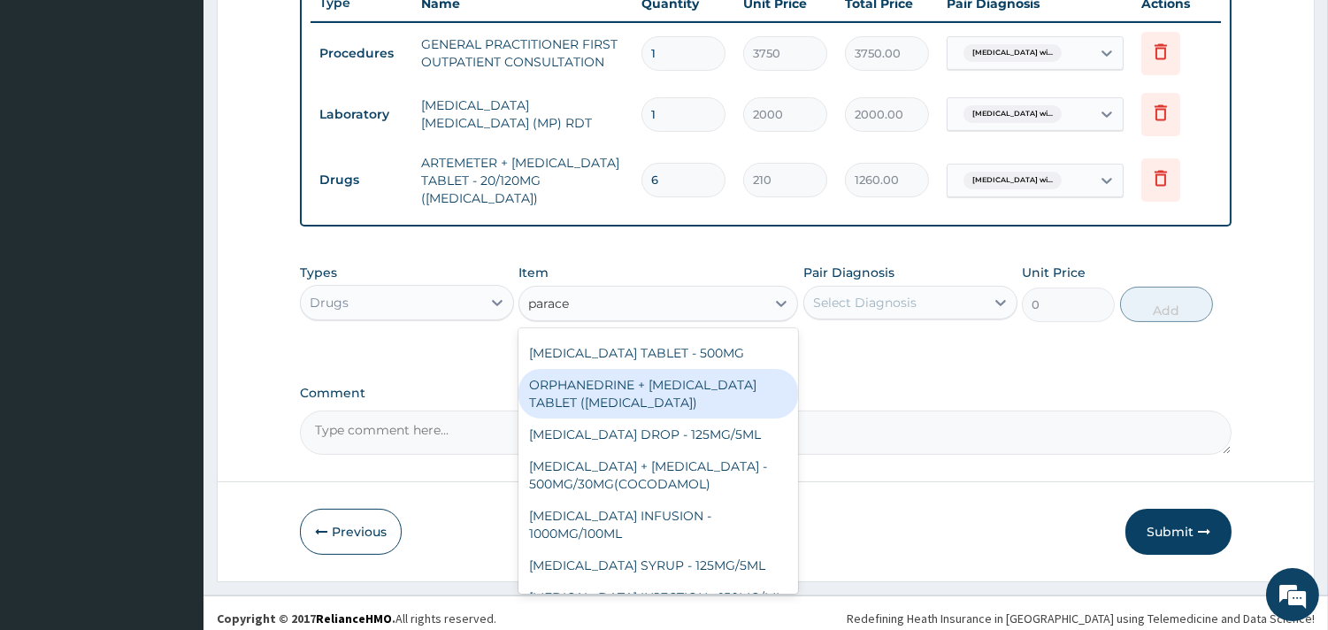
scroll to position [151, 0]
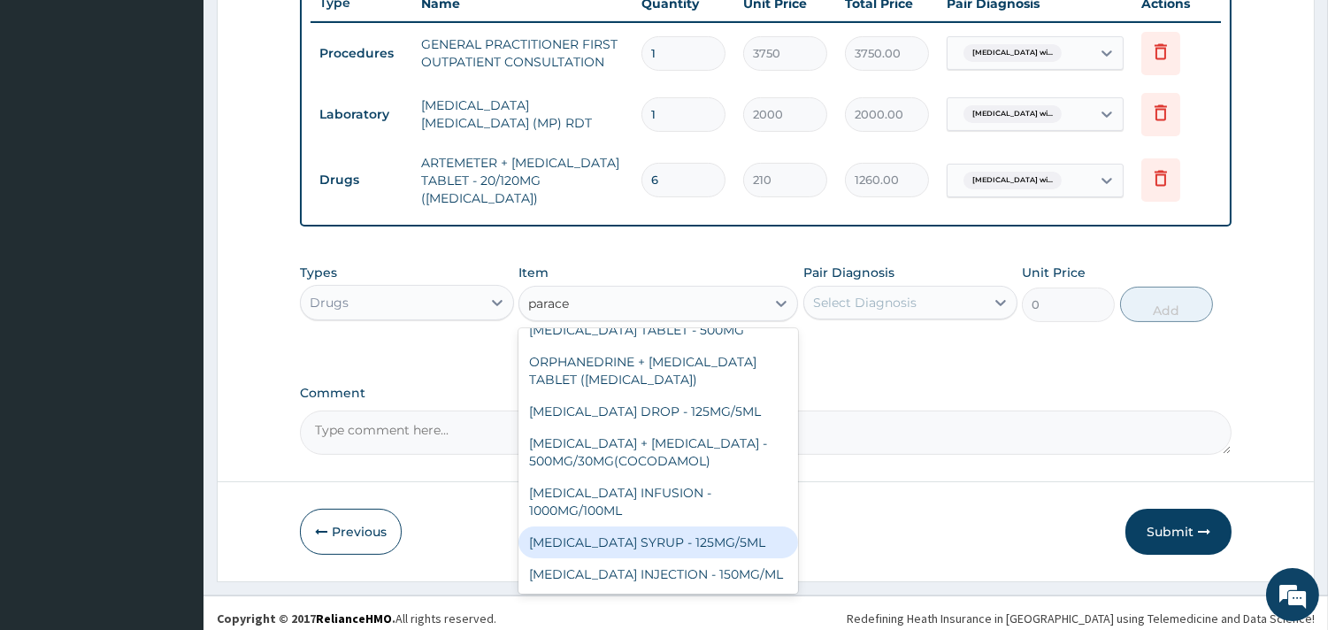
click at [670, 526] on div "PARACETAMOL SYRUP - 125MG/5ML" at bounding box center [657, 542] width 279 height 32
type input "840"
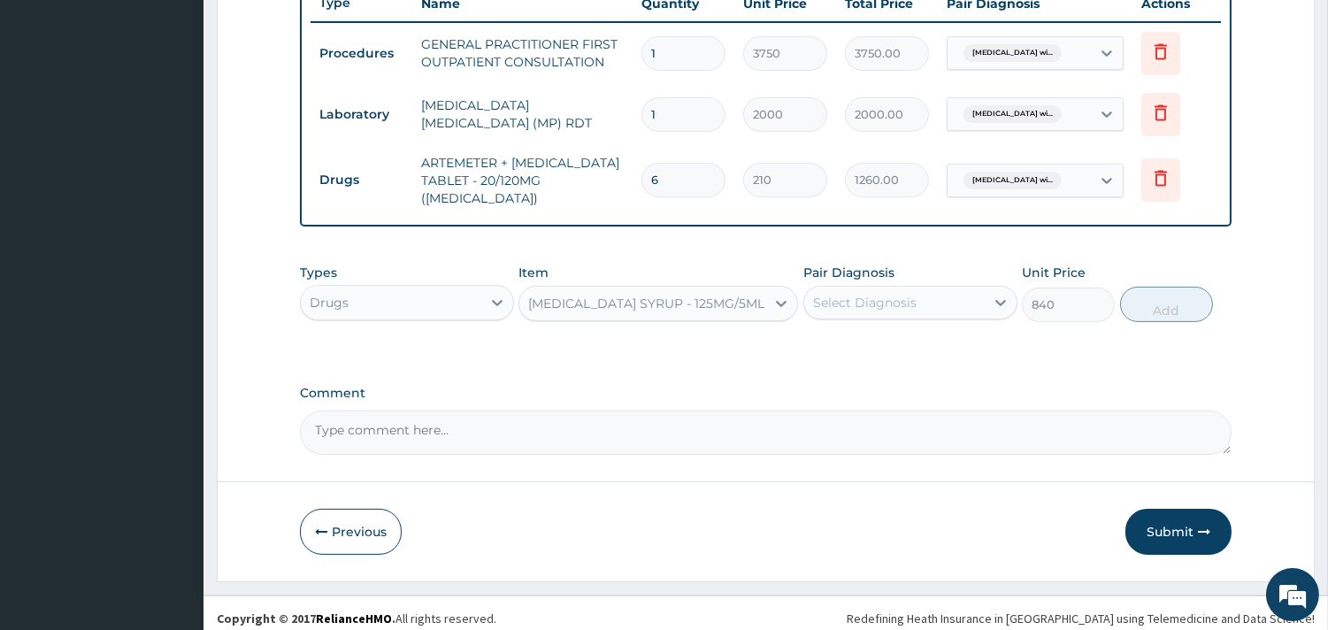
click at [893, 294] on div "Select Diagnosis" at bounding box center [864, 303] width 103 height 18
click at [900, 355] on label "Plasmodium malariae malaria without complication" at bounding box center [887, 346] width 110 height 18
checkbox input "true"
click at [1177, 303] on button "Add" at bounding box center [1166, 304] width 93 height 35
type input "0"
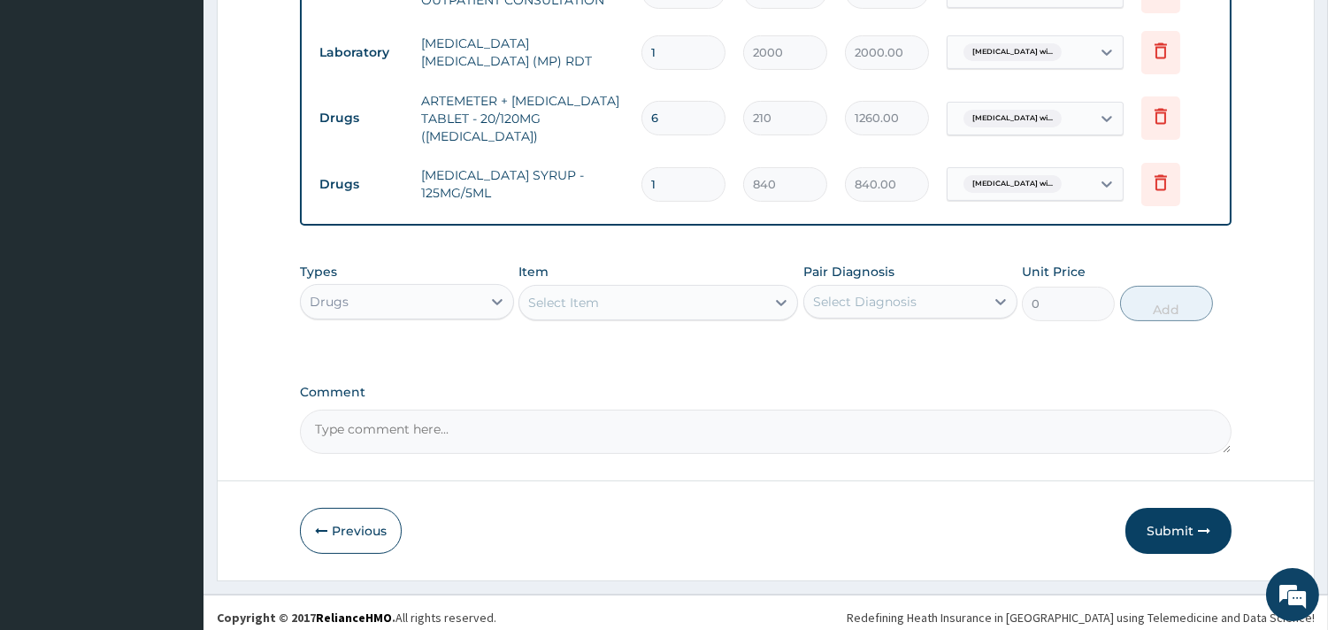
drag, startPoint x: 1180, startPoint y: 528, endPoint x: 1177, endPoint y: 518, distance: 10.1
click at [1181, 527] on button "Submit" at bounding box center [1178, 531] width 106 height 46
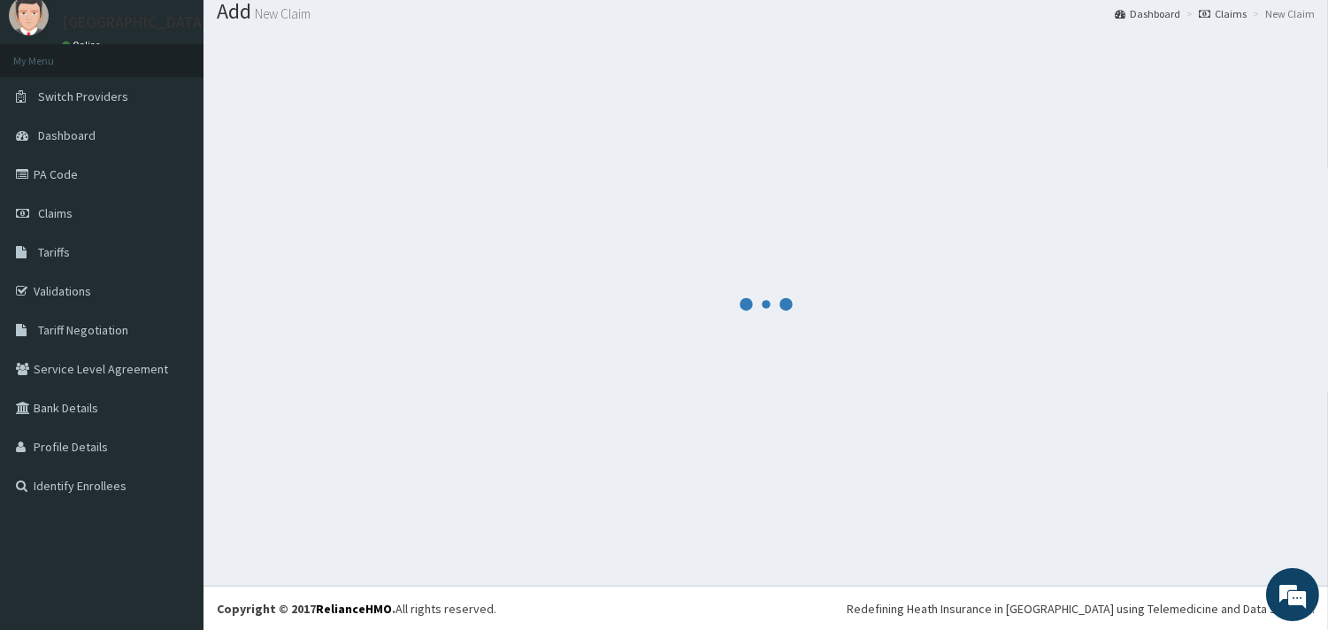
scroll to position [745, 0]
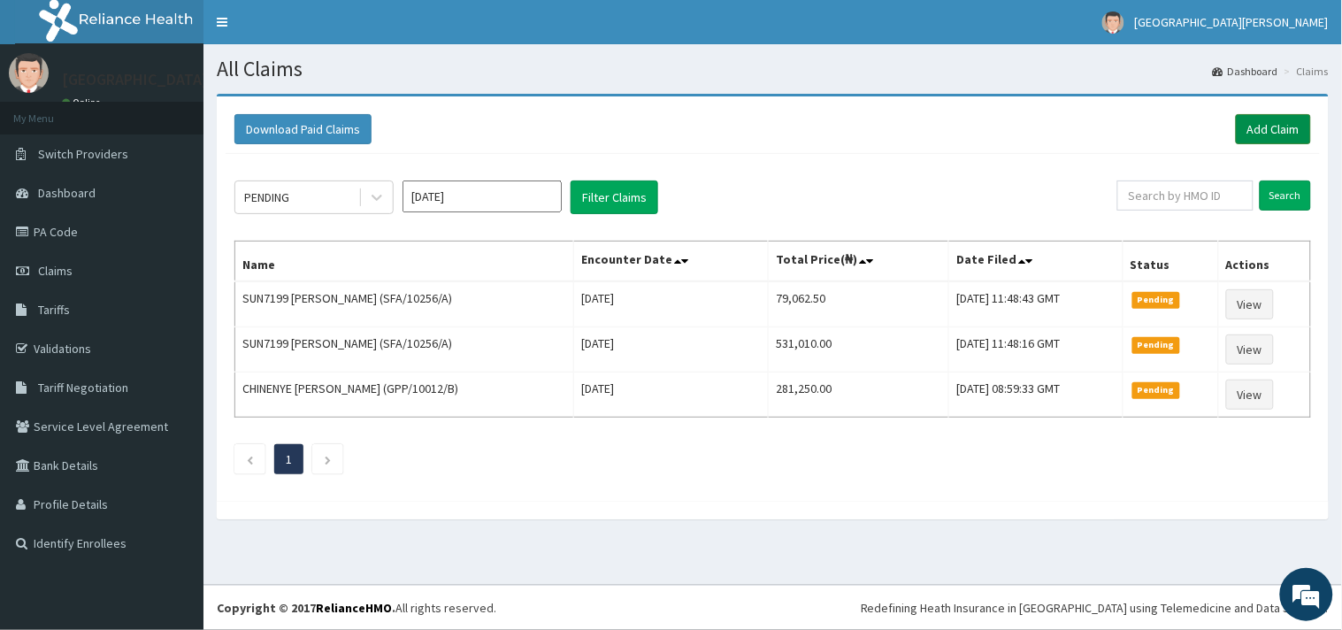
click at [1260, 137] on link "Add Claim" at bounding box center [1273, 129] width 75 height 30
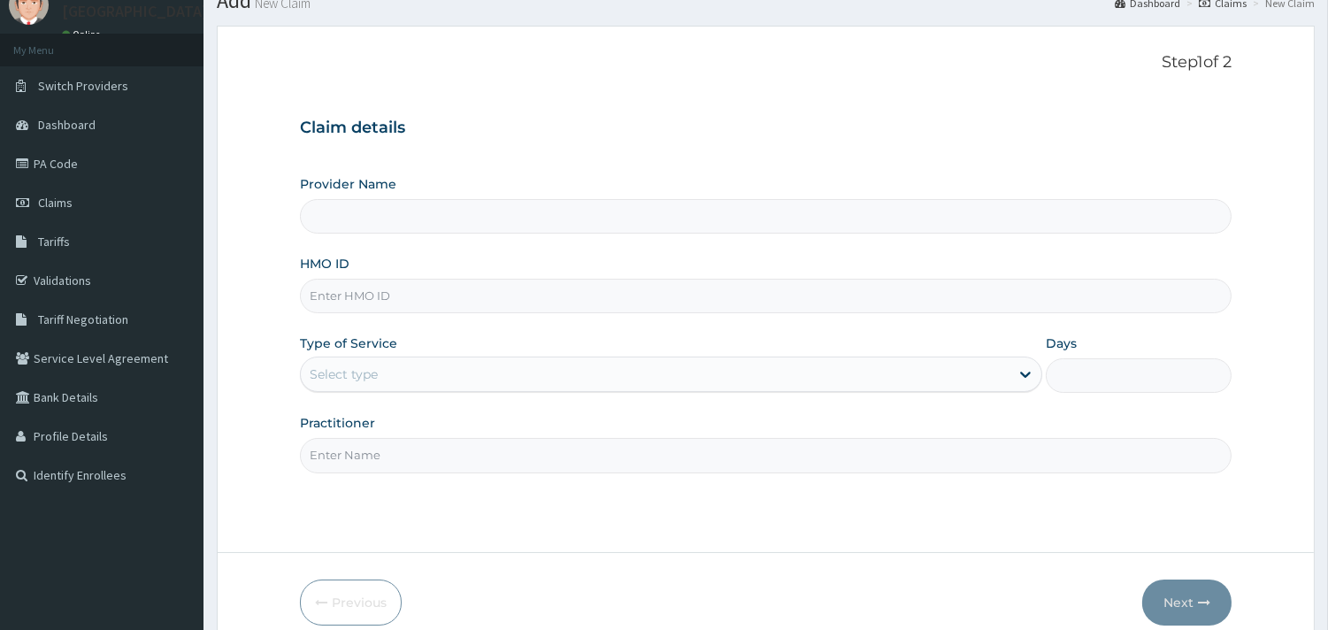
scroll to position [150, 0]
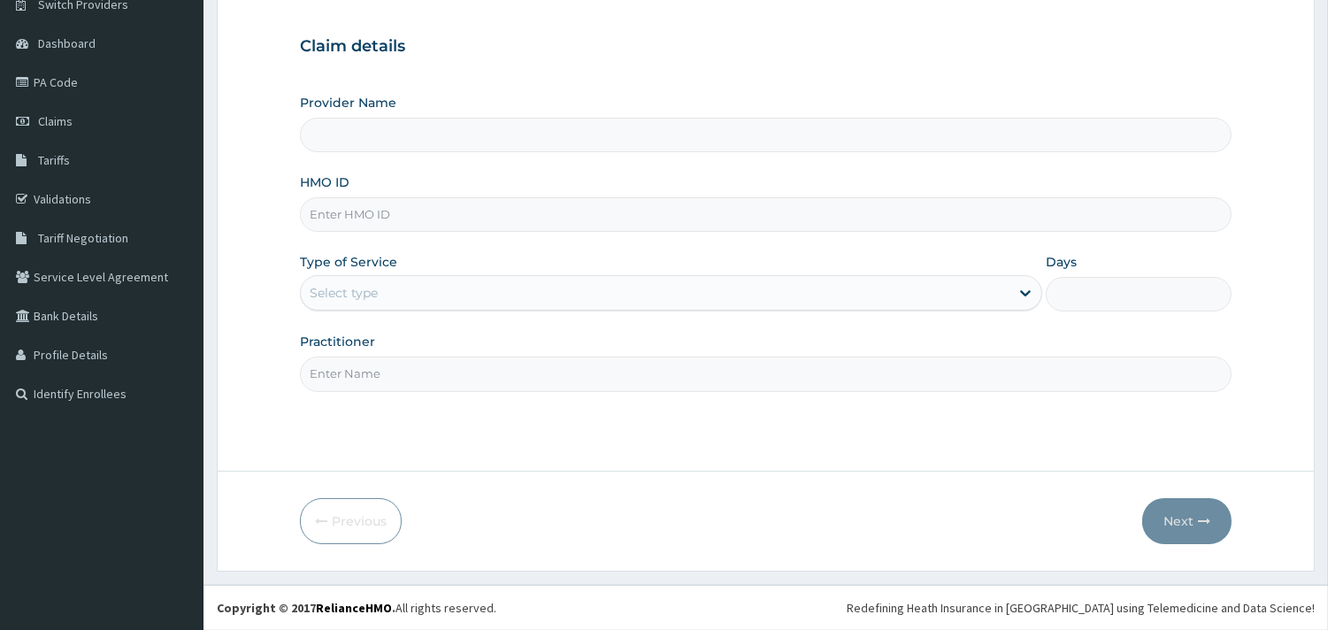
click at [487, 217] on input "HMO ID" at bounding box center [765, 214] width 931 height 34
paste input "NBC/10073/A"
type input "NBC/10073/A"
type input "ST. [PERSON_NAME][GEOGRAPHIC_DATA] -[GEOGRAPHIC_DATA]"
type input "NBC/10073/A"
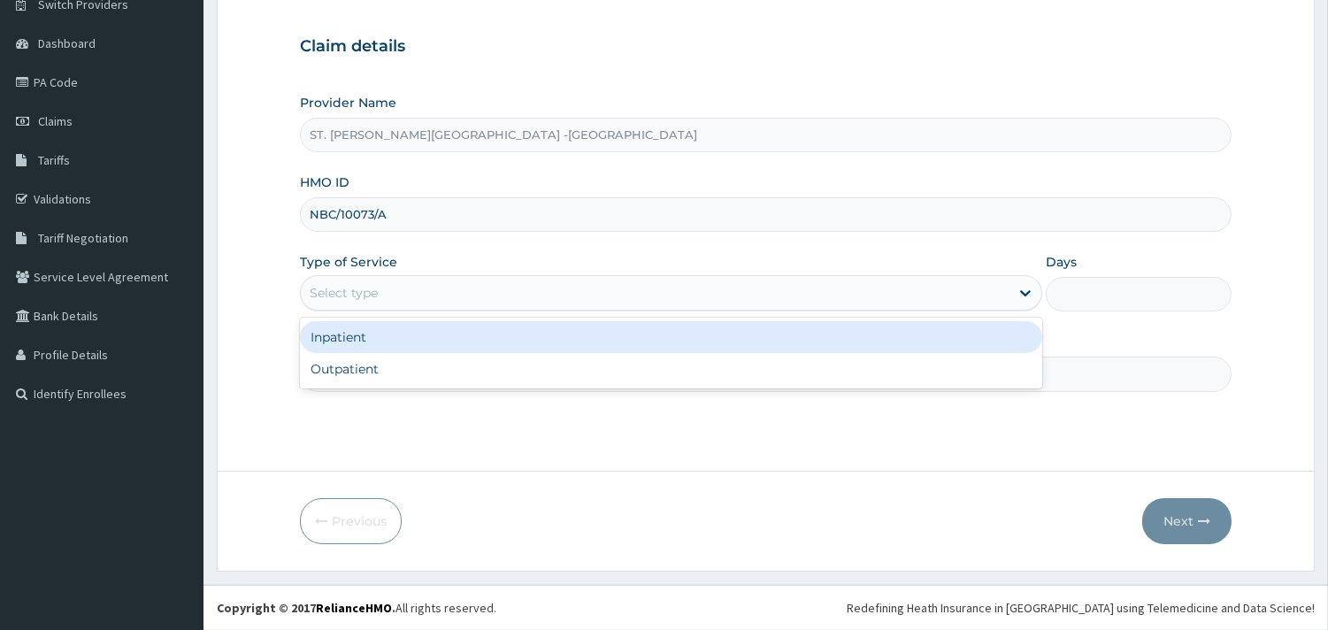
click at [482, 277] on div "Select type" at bounding box center [671, 292] width 742 height 35
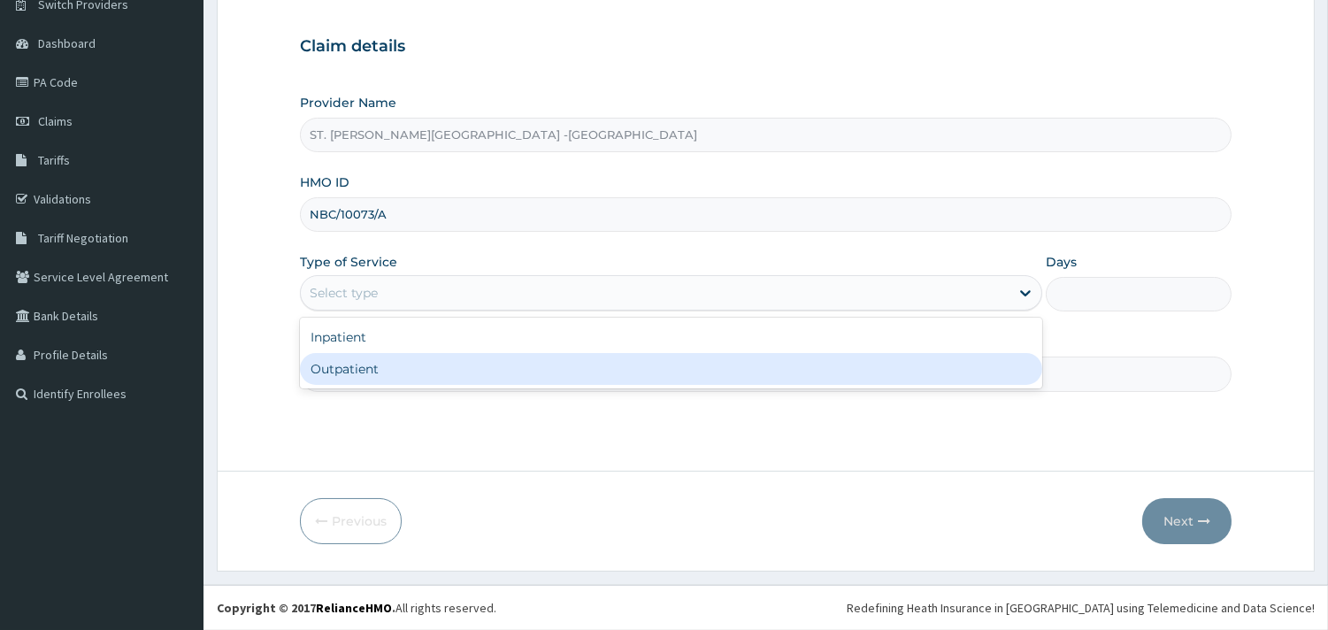
click at [455, 385] on div "Inpatient Outpatient" at bounding box center [671, 353] width 742 height 71
click at [455, 372] on div "Outpatient" at bounding box center [671, 369] width 742 height 32
type input "1"
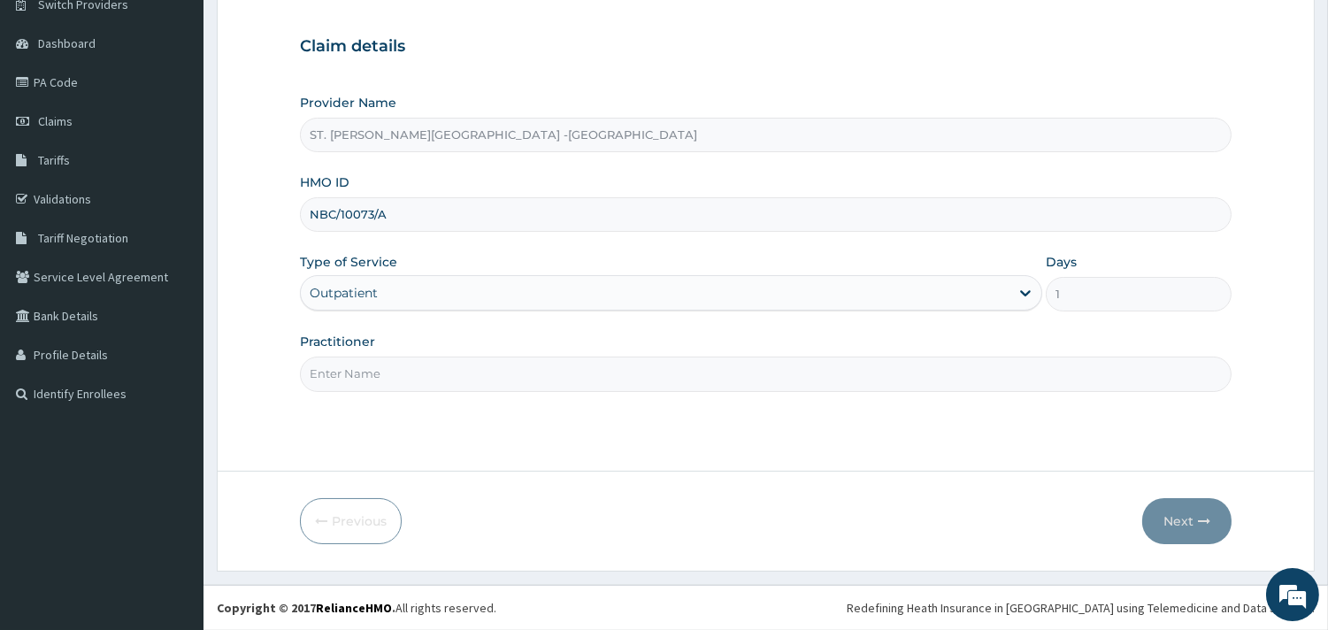
click at [501, 387] on input "Practitioner" at bounding box center [765, 373] width 931 height 34
type input "[PERSON_NAME]"
click at [1167, 513] on button "Next" at bounding box center [1186, 521] width 89 height 46
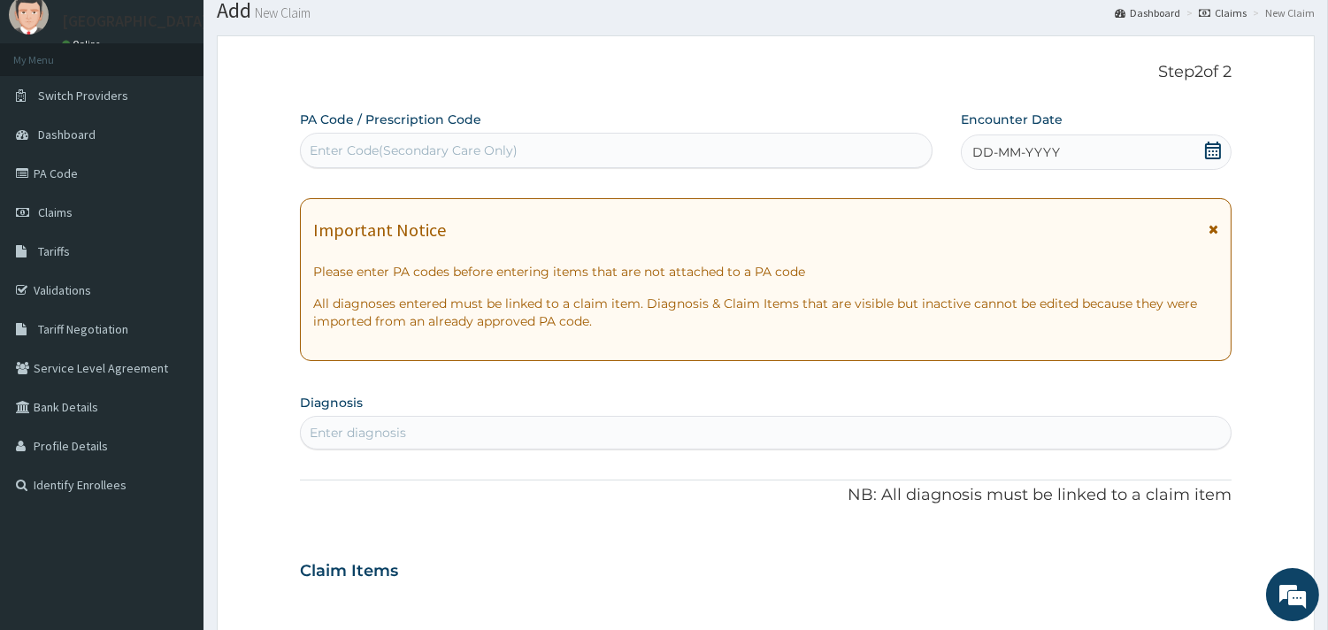
scroll to position [51, 0]
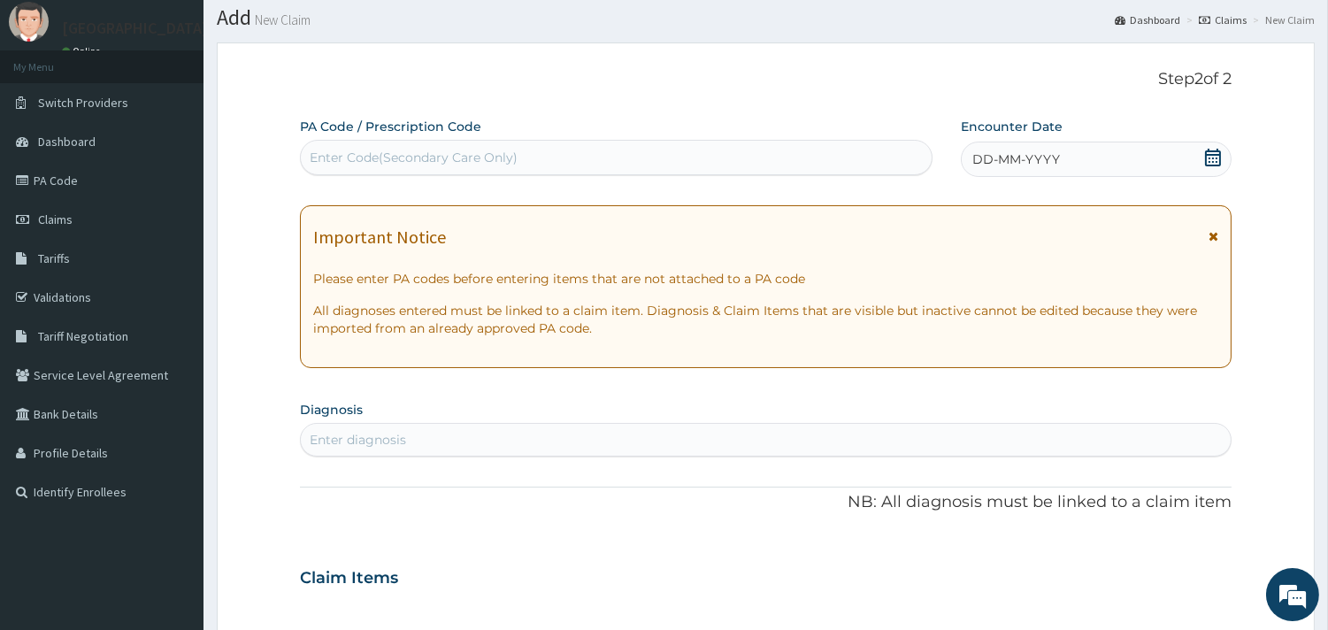
click at [1206, 163] on icon at bounding box center [1213, 158] width 18 height 18
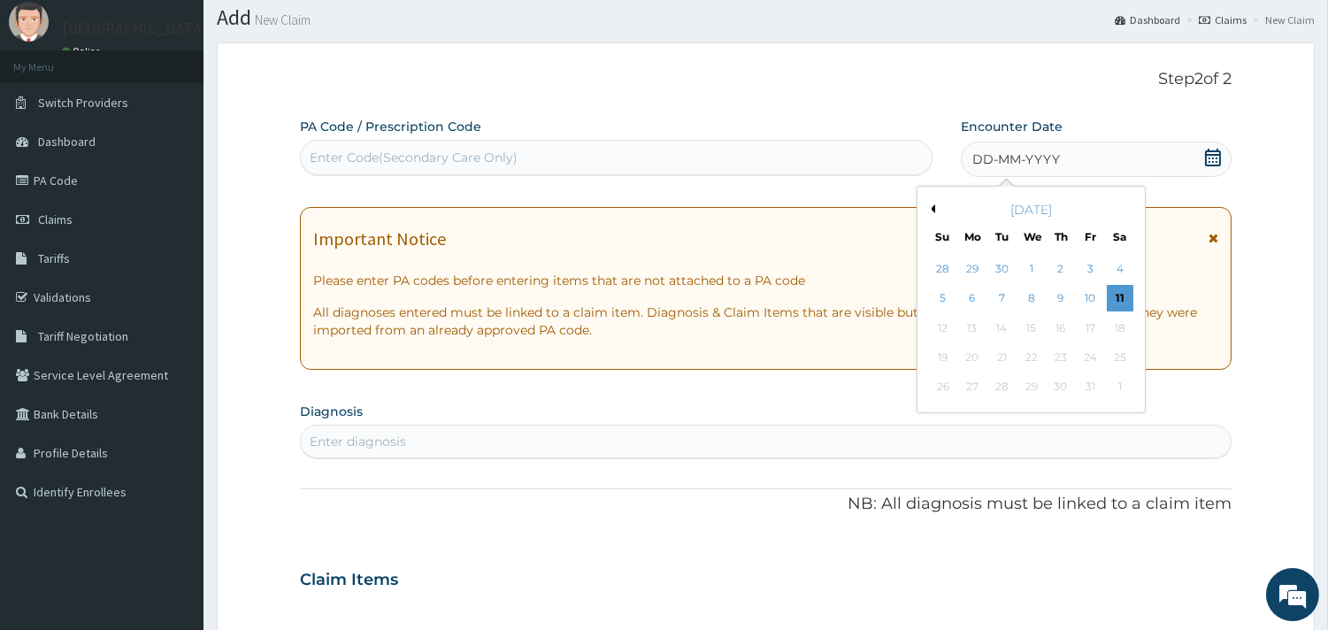
click at [930, 207] on button "Previous Month" at bounding box center [930, 208] width 9 height 9
click at [1097, 361] on div "26" at bounding box center [1089, 357] width 27 height 27
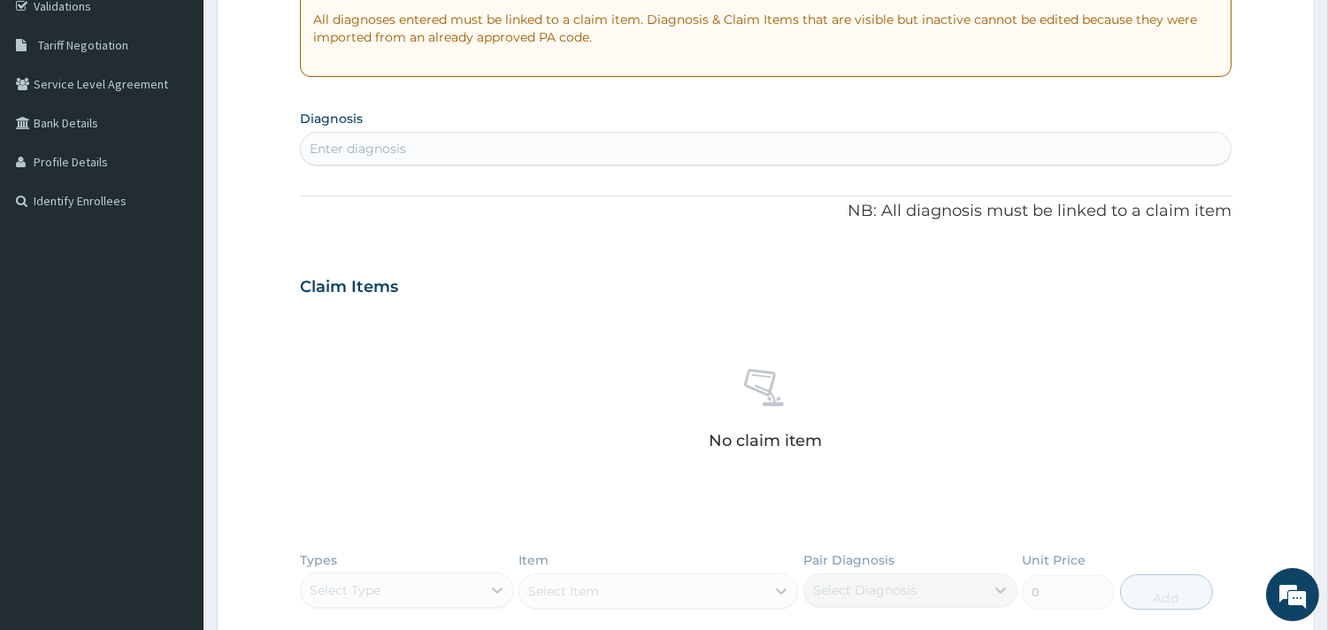
scroll to position [347, 0]
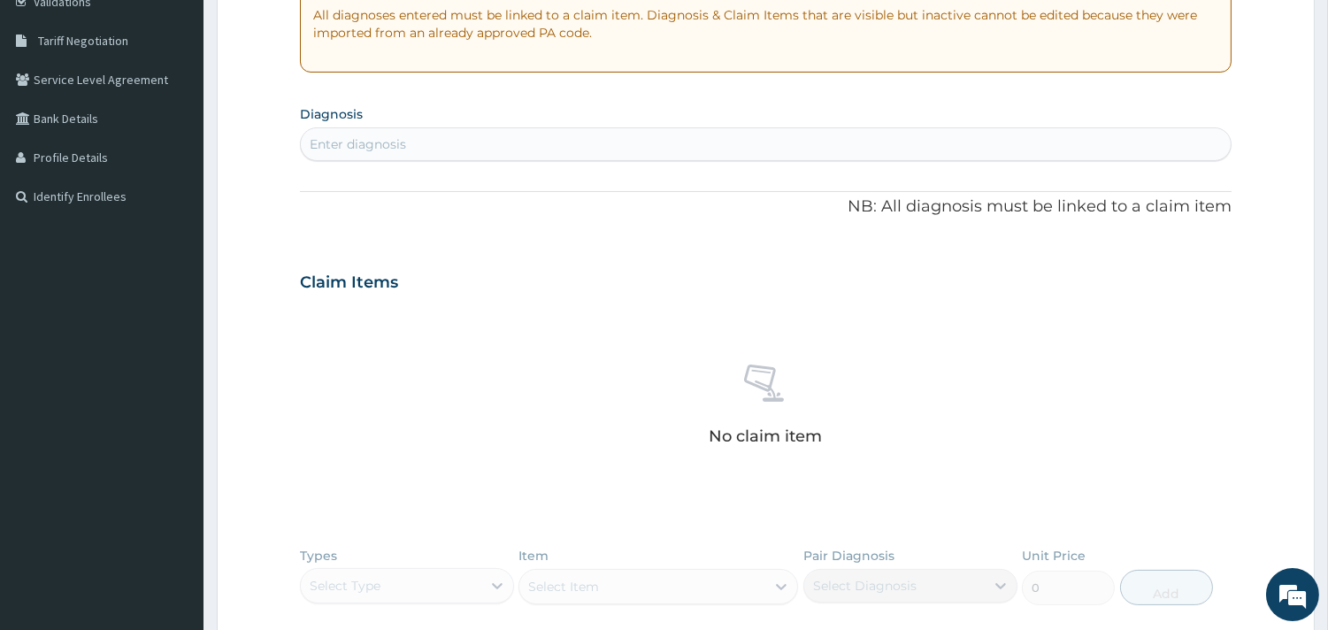
click at [442, 143] on div "Enter diagnosis" at bounding box center [766, 144] width 930 height 28
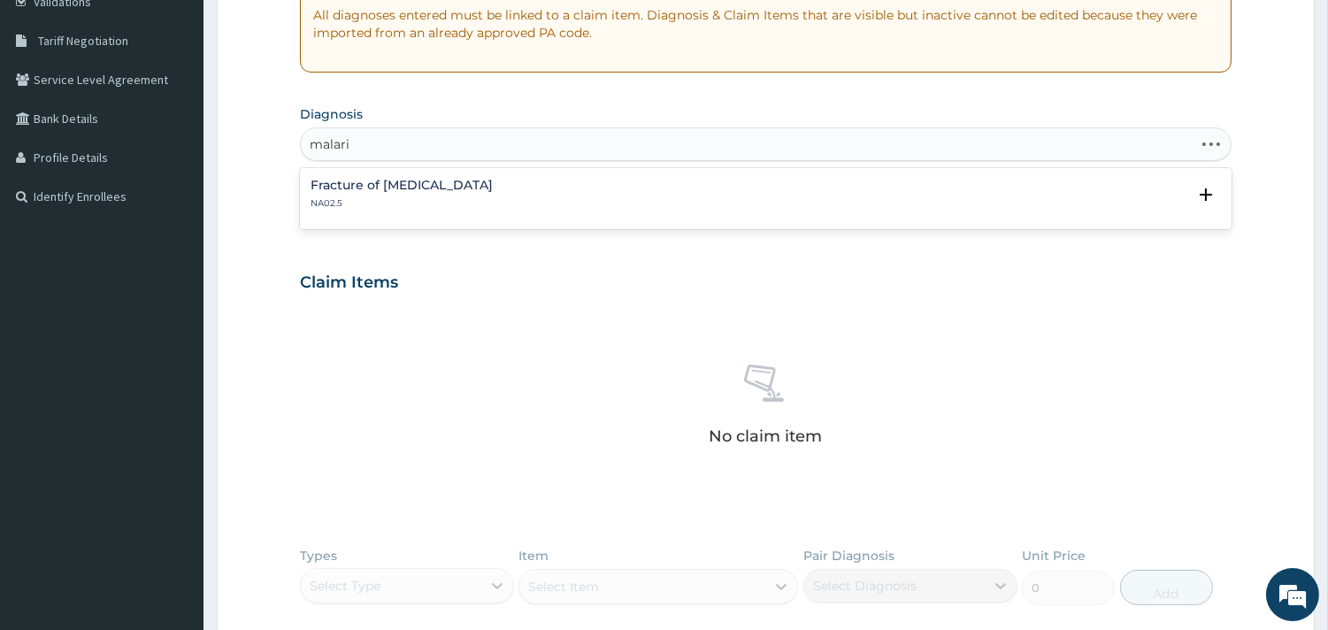
type input "[MEDICAL_DATA]"
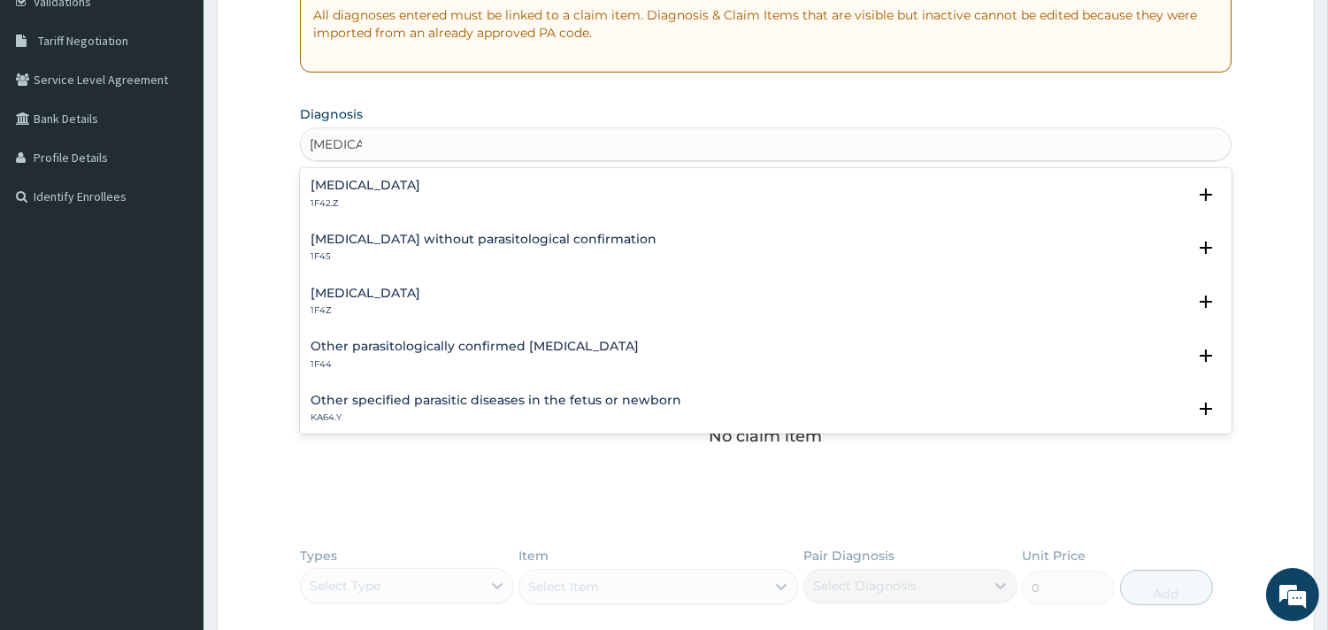
click at [405, 183] on h4 "[MEDICAL_DATA]" at bounding box center [365, 185] width 110 height 13
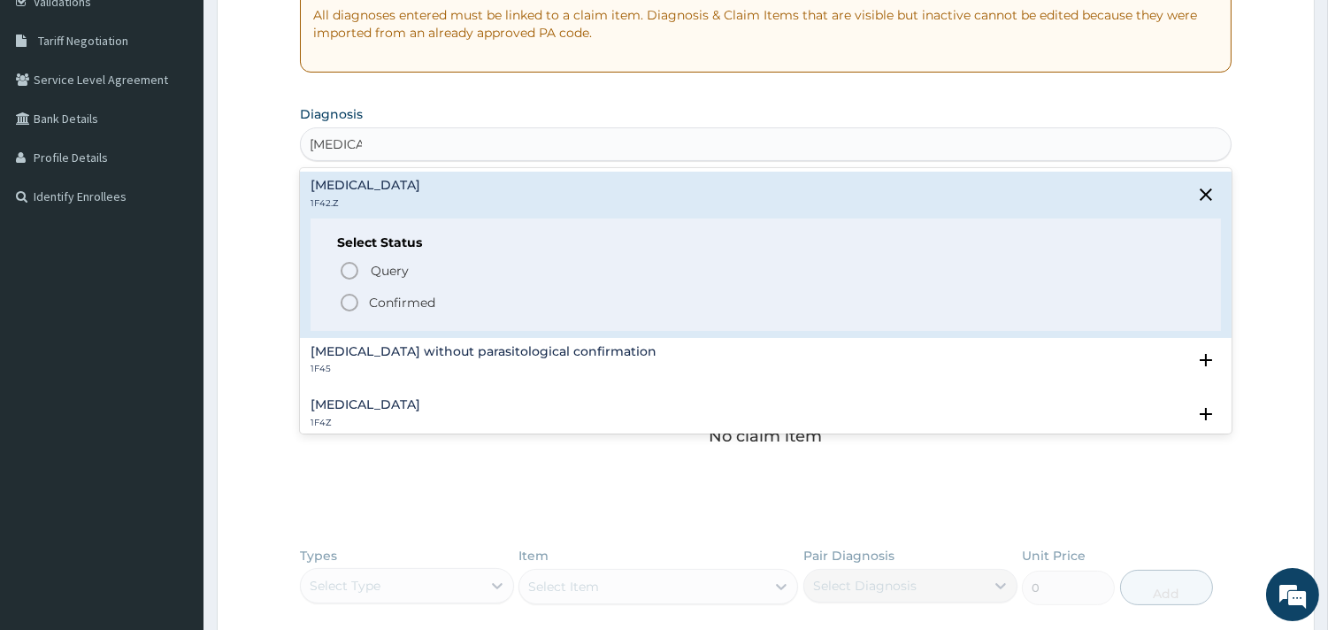
click at [351, 292] on icon "status option filled" at bounding box center [349, 302] width 21 height 21
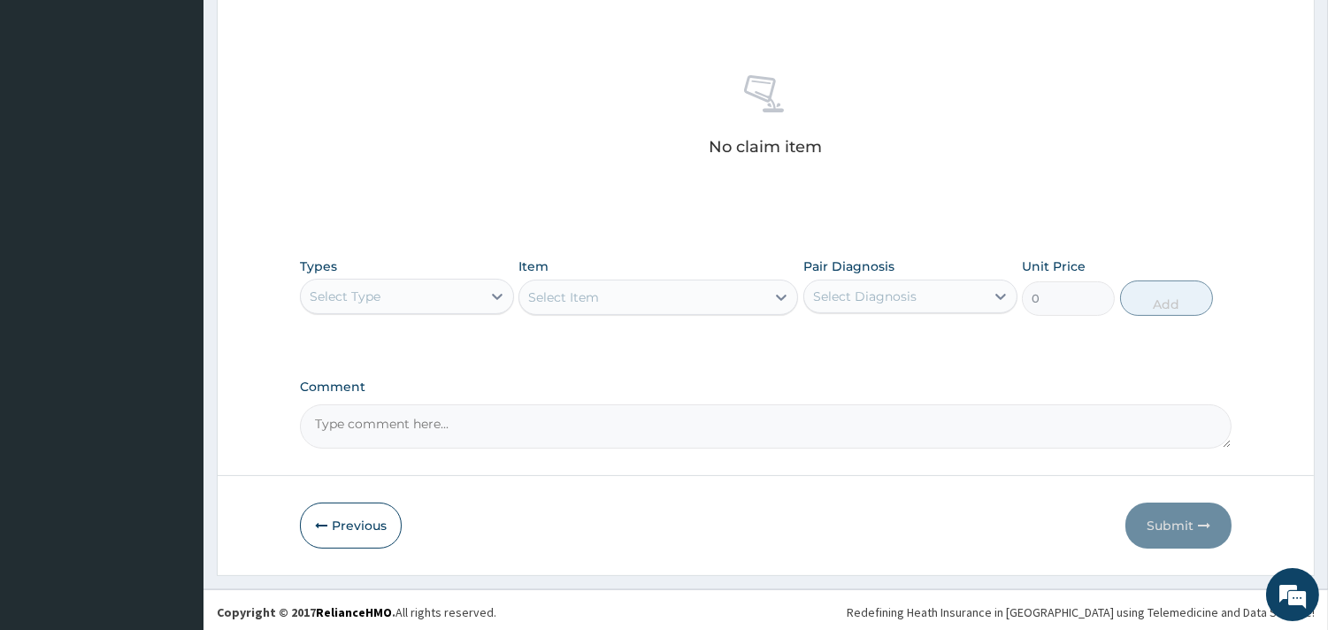
scroll to position [646, 0]
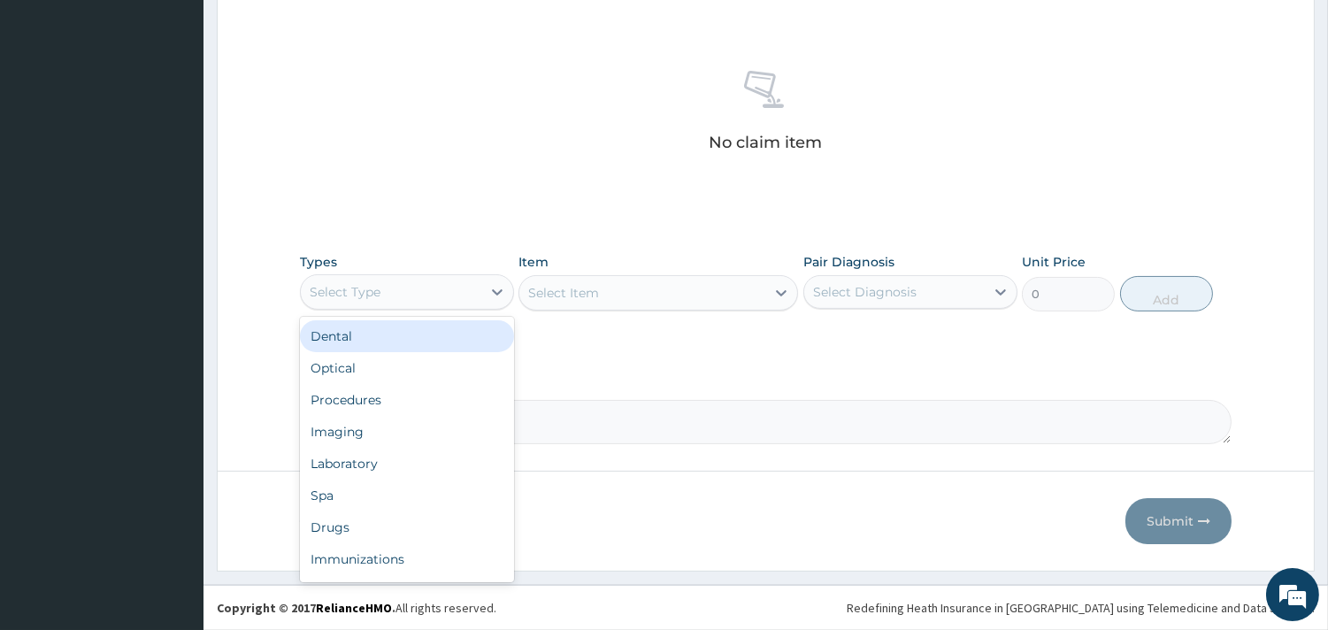
click at [448, 279] on div "Select Type" at bounding box center [391, 292] width 180 height 28
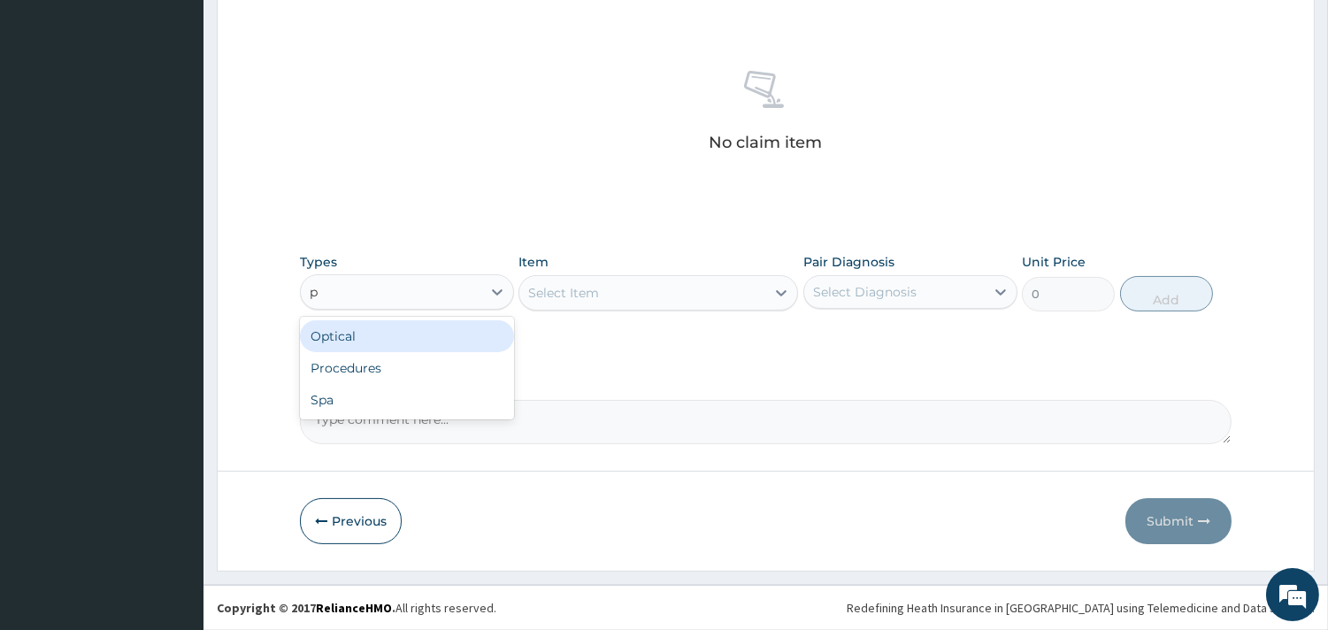
type input "pr"
click at [440, 334] on div "Procedures" at bounding box center [407, 336] width 214 height 32
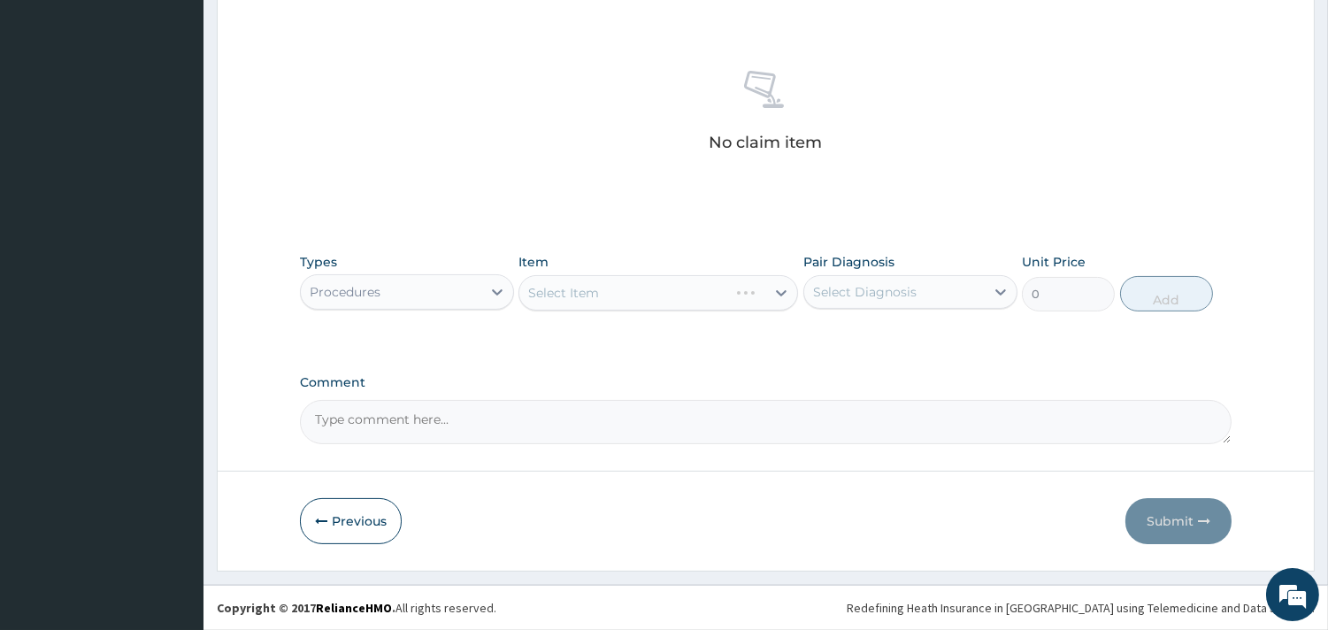
click at [663, 256] on div "Item Select Item" at bounding box center [657, 282] width 279 height 58
click at [779, 295] on div "Select Item" at bounding box center [657, 292] width 279 height 35
click at [777, 288] on div "Select Item" at bounding box center [657, 292] width 279 height 35
drag, startPoint x: 779, startPoint y: 295, endPoint x: 524, endPoint y: 12, distance: 380.1
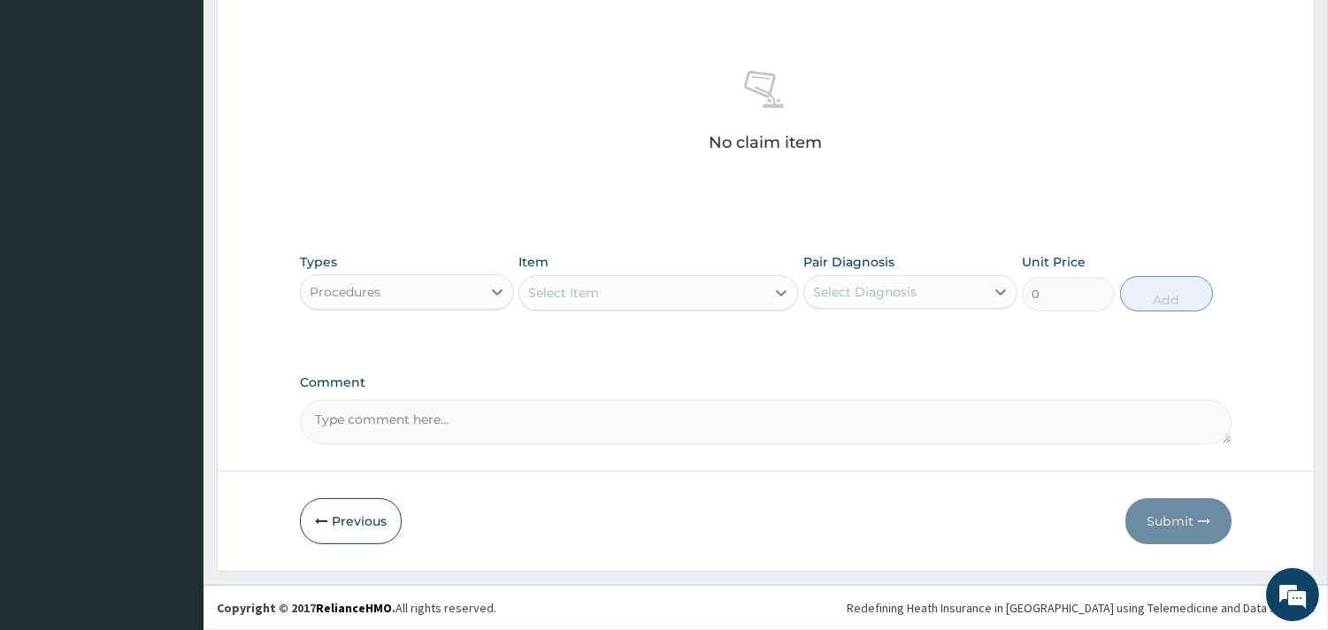
click at [774, 285] on icon at bounding box center [781, 293] width 18 height 18
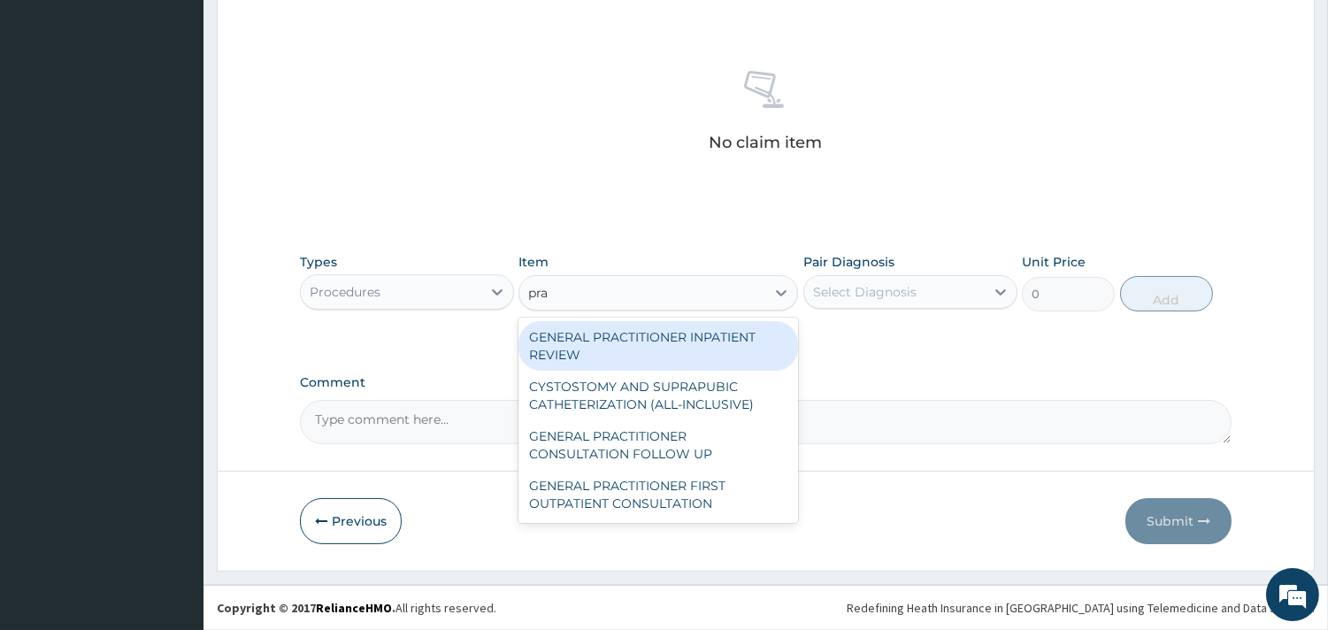
type input "prac"
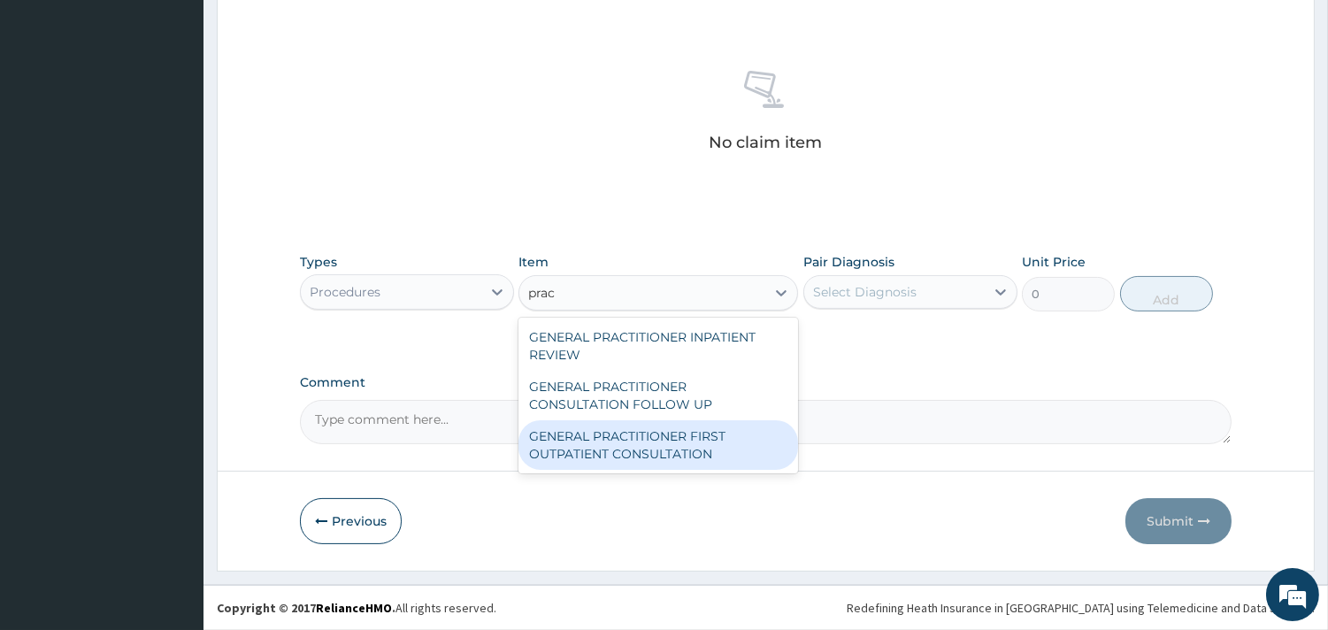
click at [692, 445] on div "GENERAL PRACTITIONER FIRST OUTPATIENT CONSULTATION" at bounding box center [657, 445] width 279 height 50
type input "3750"
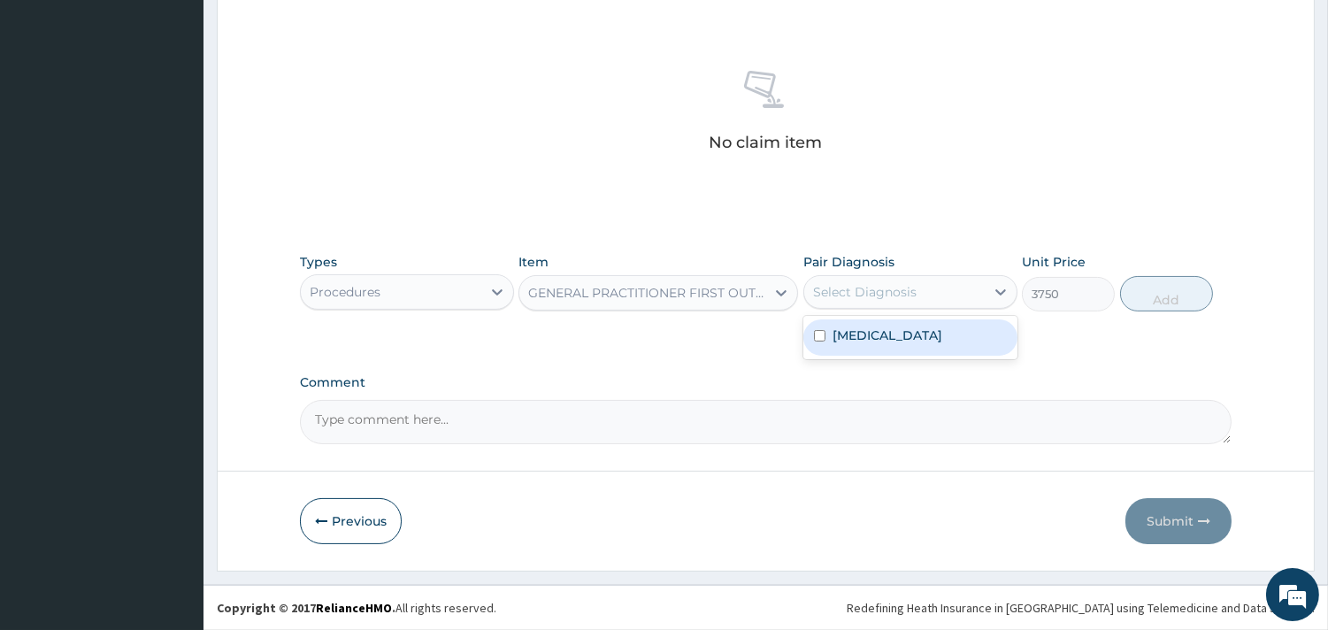
click at [853, 296] on div "Select Diagnosis" at bounding box center [864, 292] width 103 height 18
click at [899, 340] on label "[MEDICAL_DATA]" at bounding box center [887, 335] width 110 height 18
checkbox input "true"
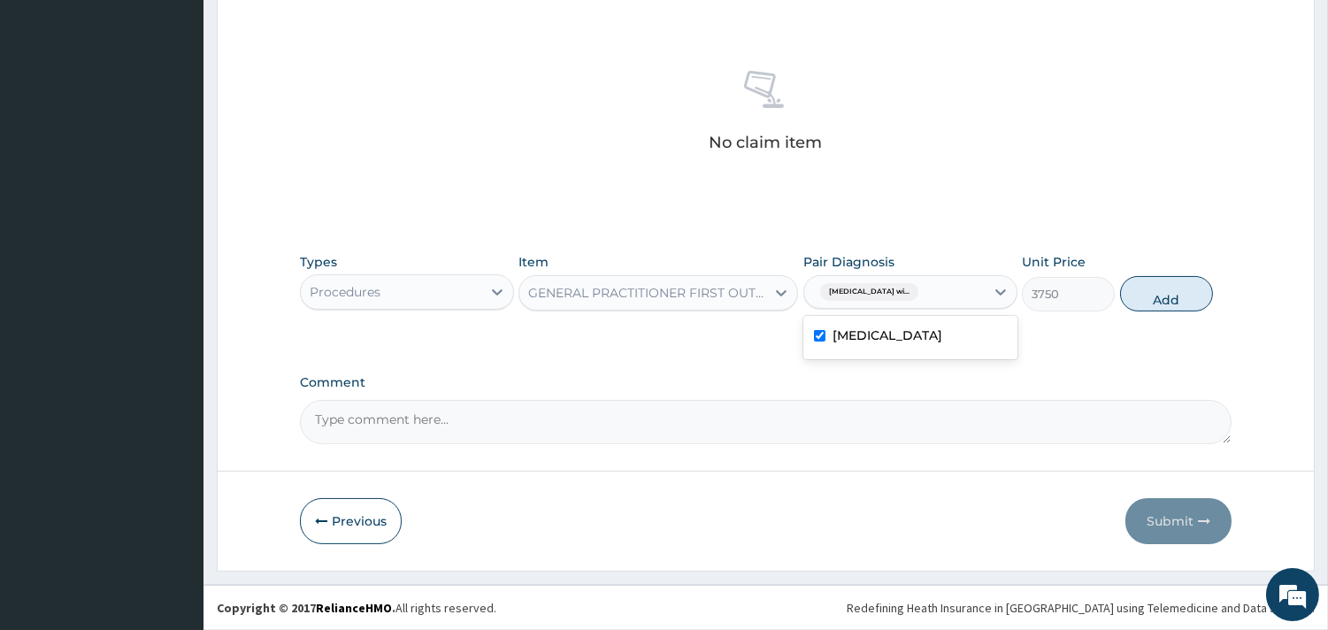
click at [1213, 278] on div "Types Procedures Item GENERAL PRACTITIONER FIRST OUTPATIENT CONSULTATION Pair D…" at bounding box center [765, 282] width 931 height 76
click at [1199, 287] on button "Add" at bounding box center [1166, 293] width 93 height 35
type input "0"
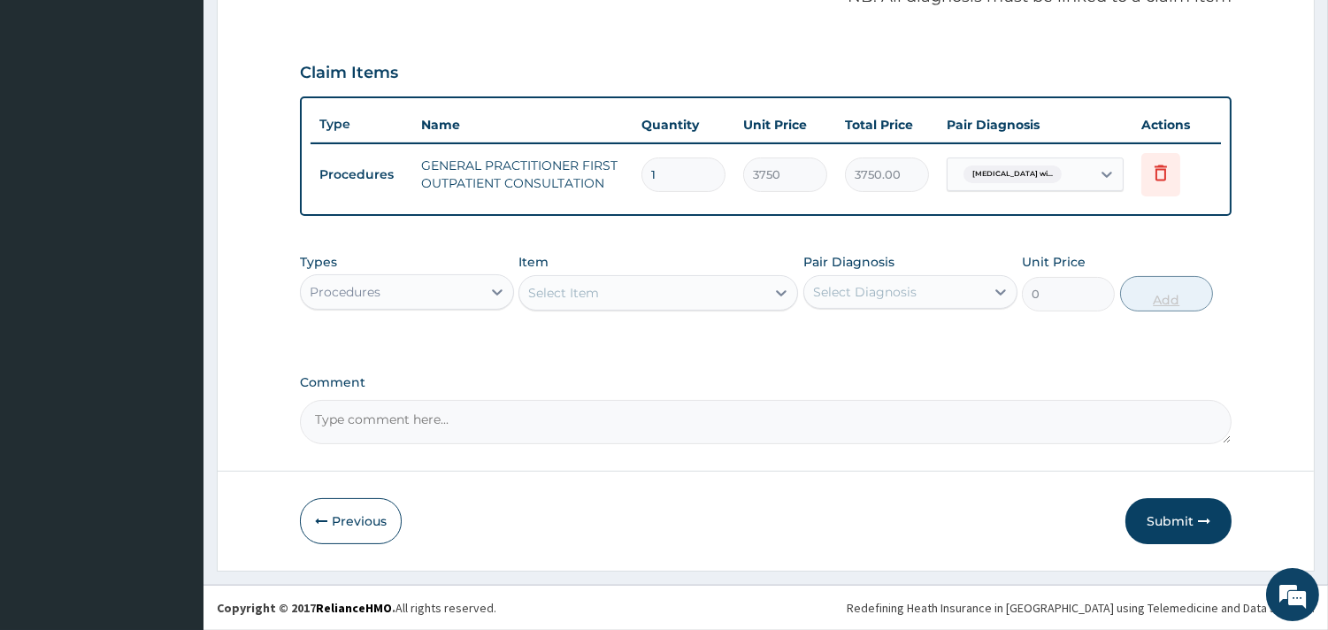
scroll to position [560, 0]
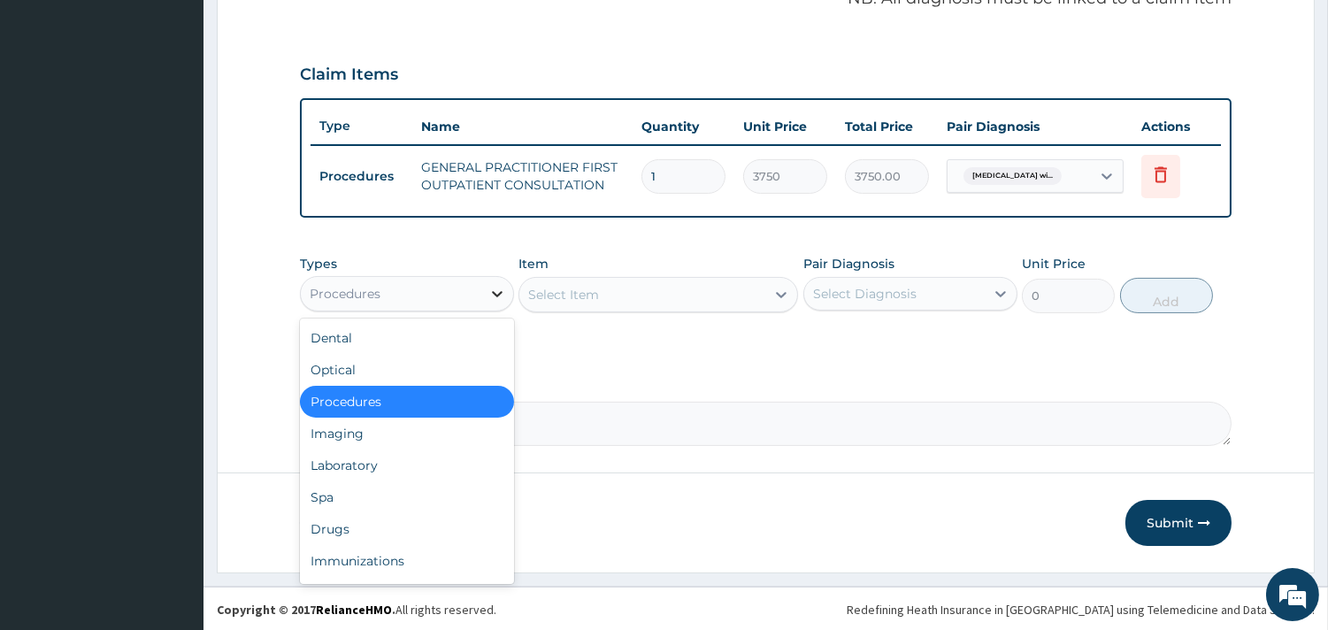
click at [488, 278] on div at bounding box center [497, 294] width 32 height 32
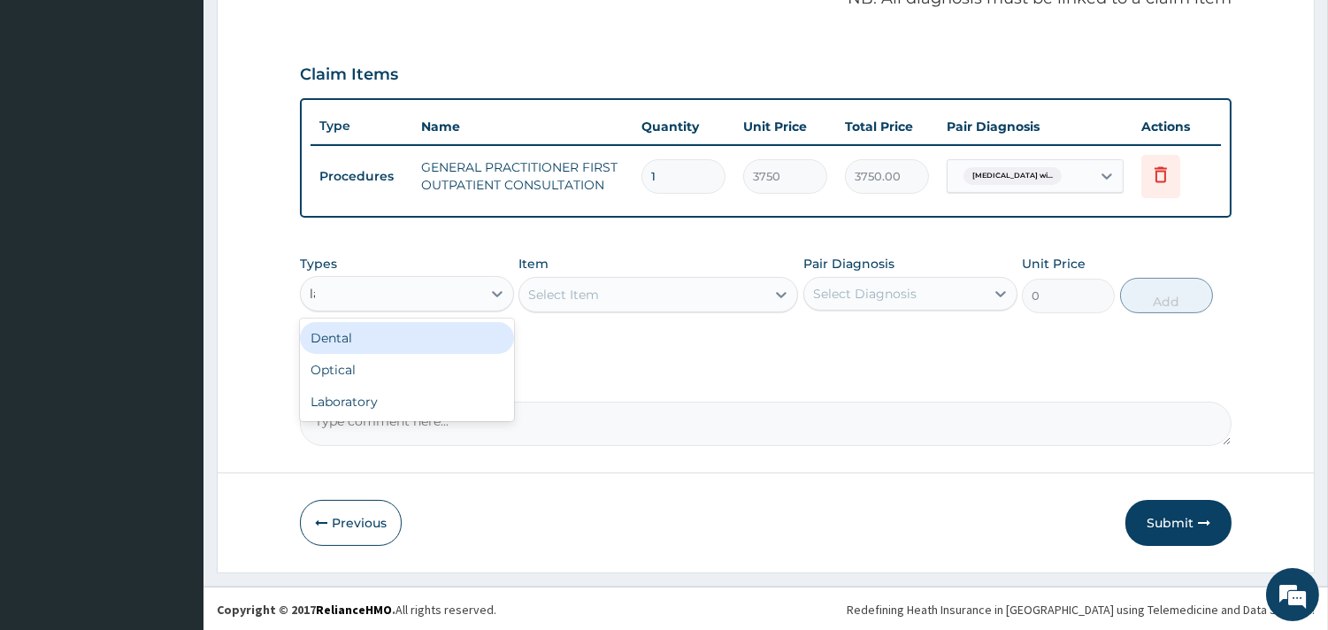
type input "lab"
click at [401, 336] on div "Laboratory" at bounding box center [407, 338] width 214 height 32
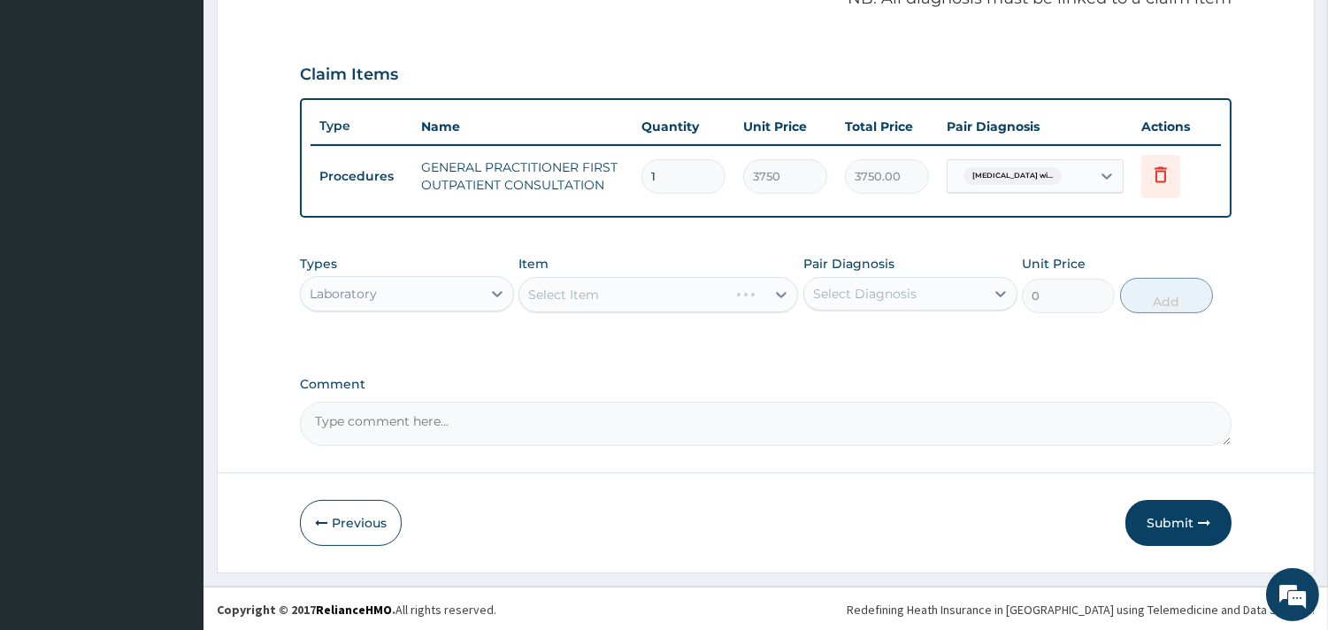
click at [597, 293] on div "Select Item" at bounding box center [657, 294] width 279 height 35
click at [705, 283] on div "Select Item" at bounding box center [657, 294] width 279 height 35
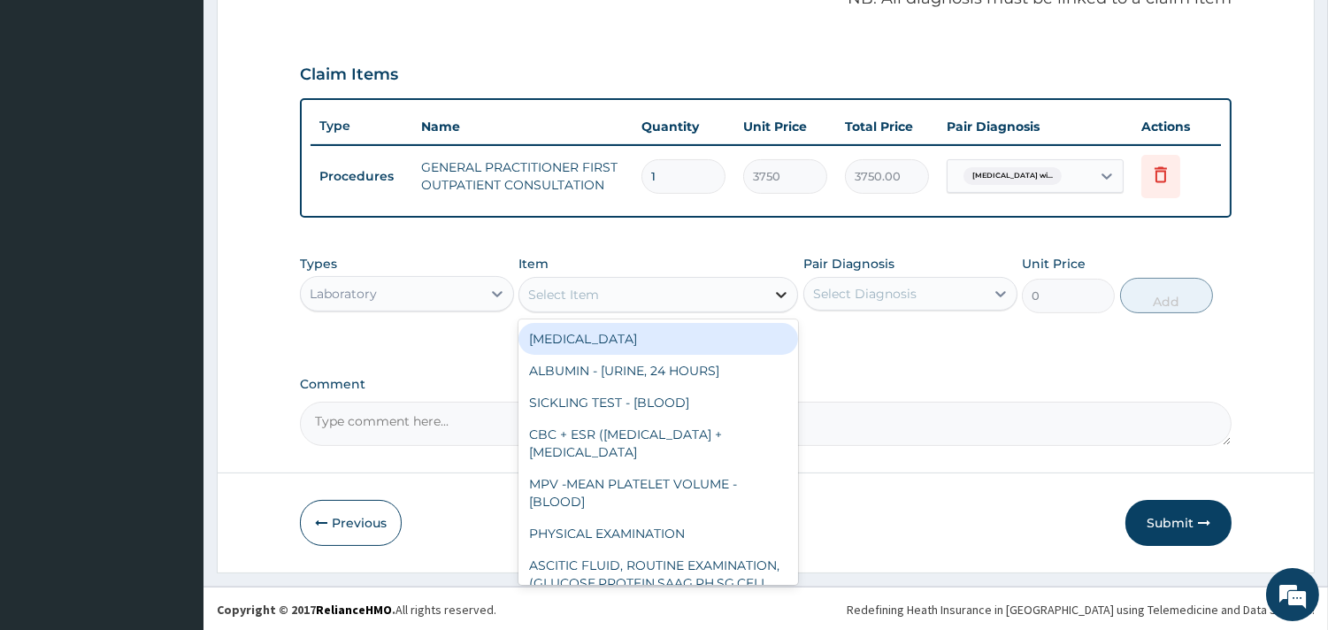
click at [773, 295] on icon at bounding box center [781, 295] width 18 height 18
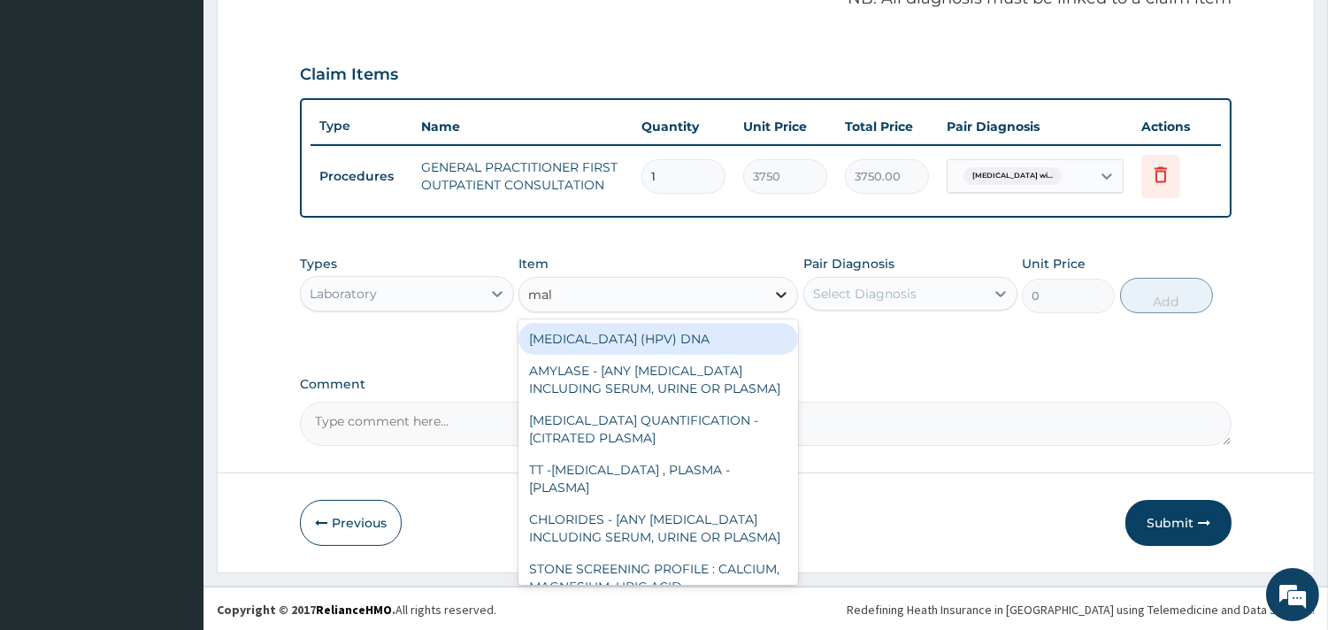
type input "mala"
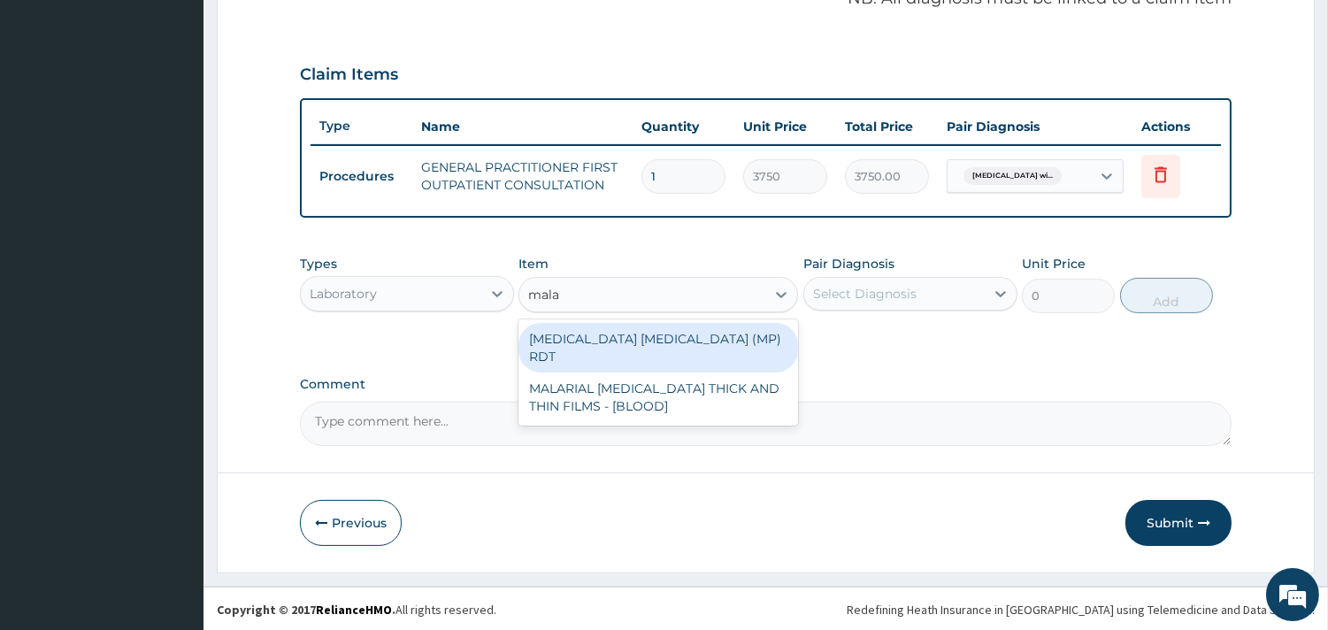
click at [699, 341] on div "MALARIA PARASITE (MP) RDT" at bounding box center [657, 348] width 279 height 50
type input "2000"
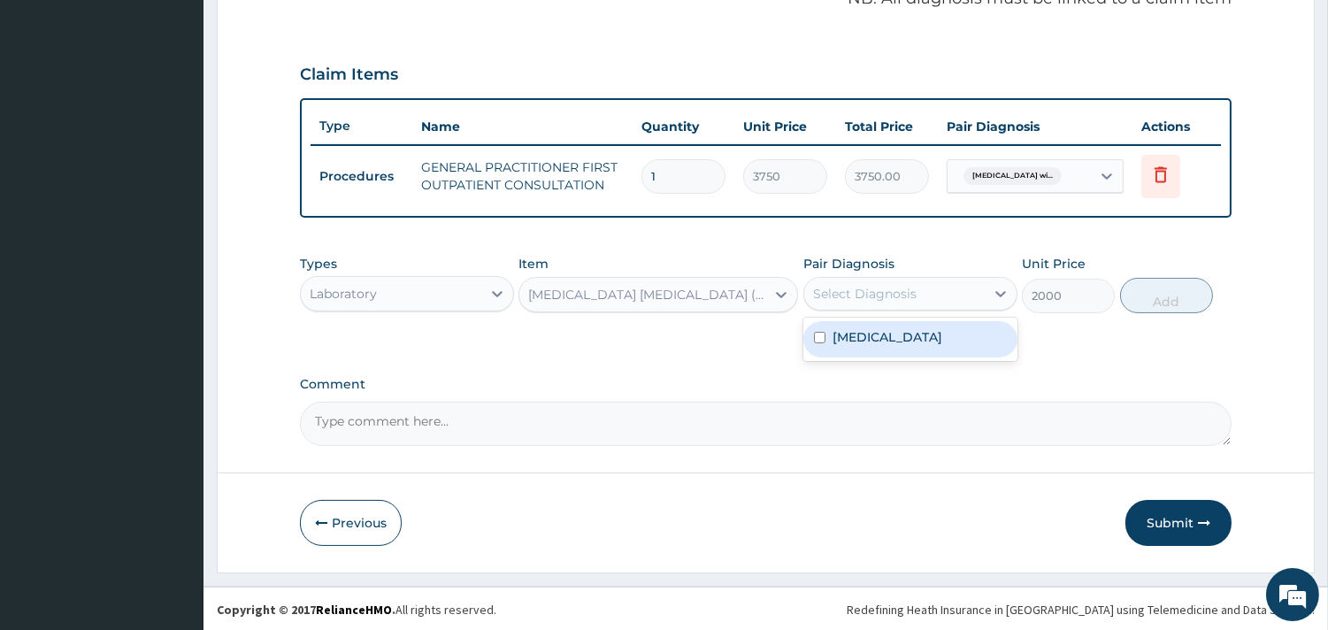
click at [862, 285] on div "Select Diagnosis" at bounding box center [864, 294] width 103 height 18
click at [900, 346] on label "[MEDICAL_DATA]" at bounding box center [887, 337] width 110 height 18
checkbox input "true"
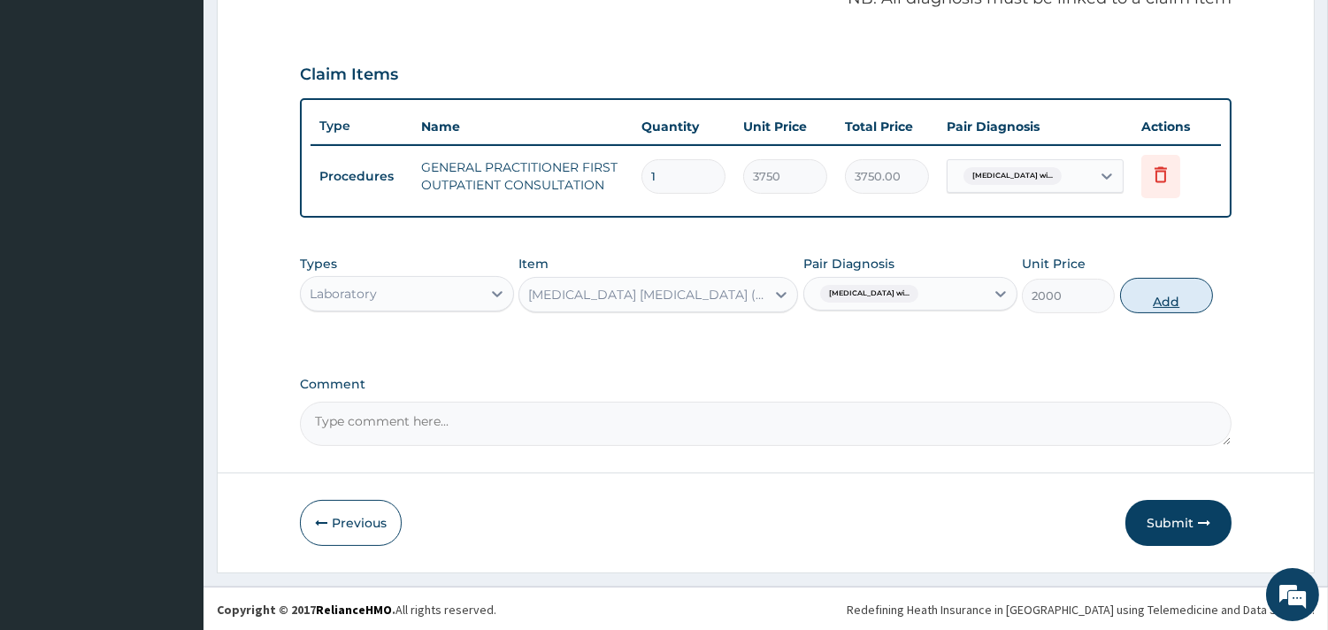
click at [1168, 298] on button "Add" at bounding box center [1166, 295] width 93 height 35
type input "0"
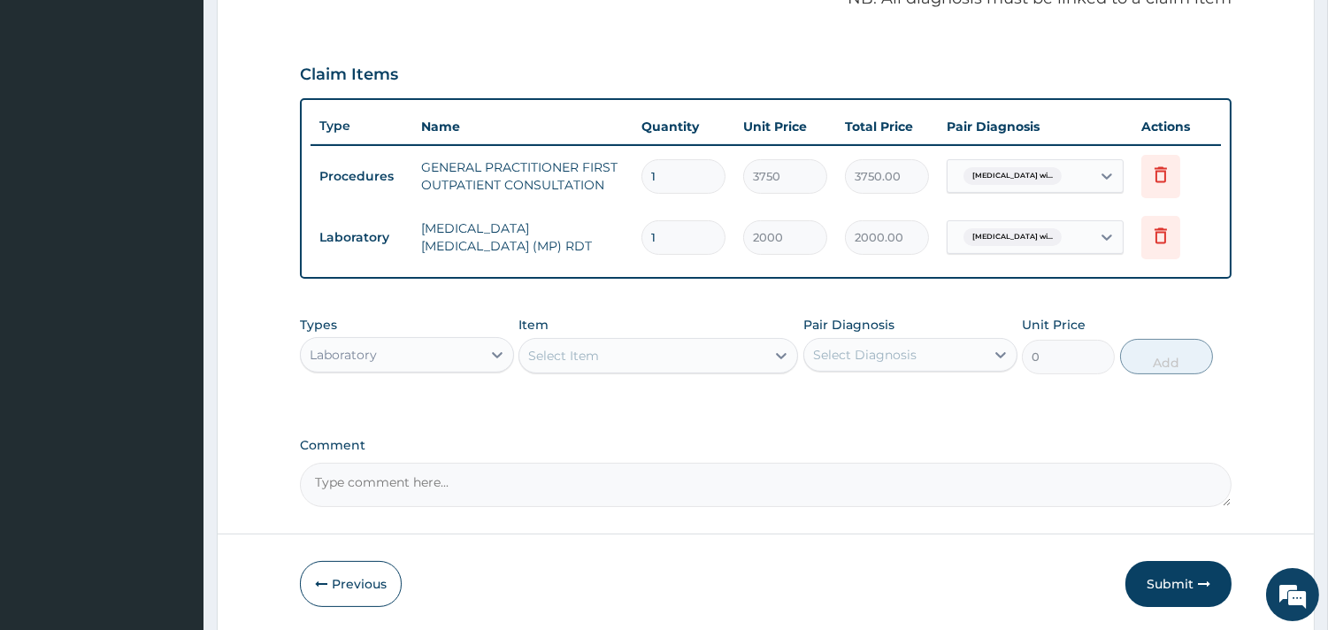
click at [423, 356] on div "Laboratory" at bounding box center [391, 355] width 180 height 28
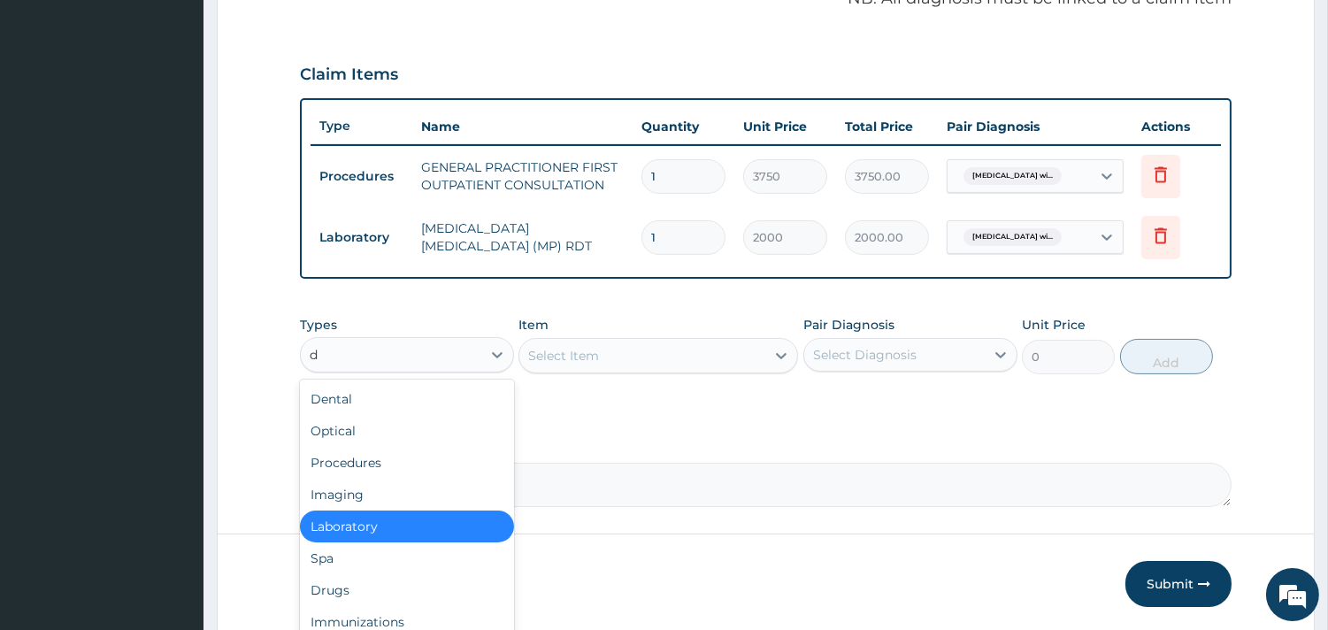
type input "dr"
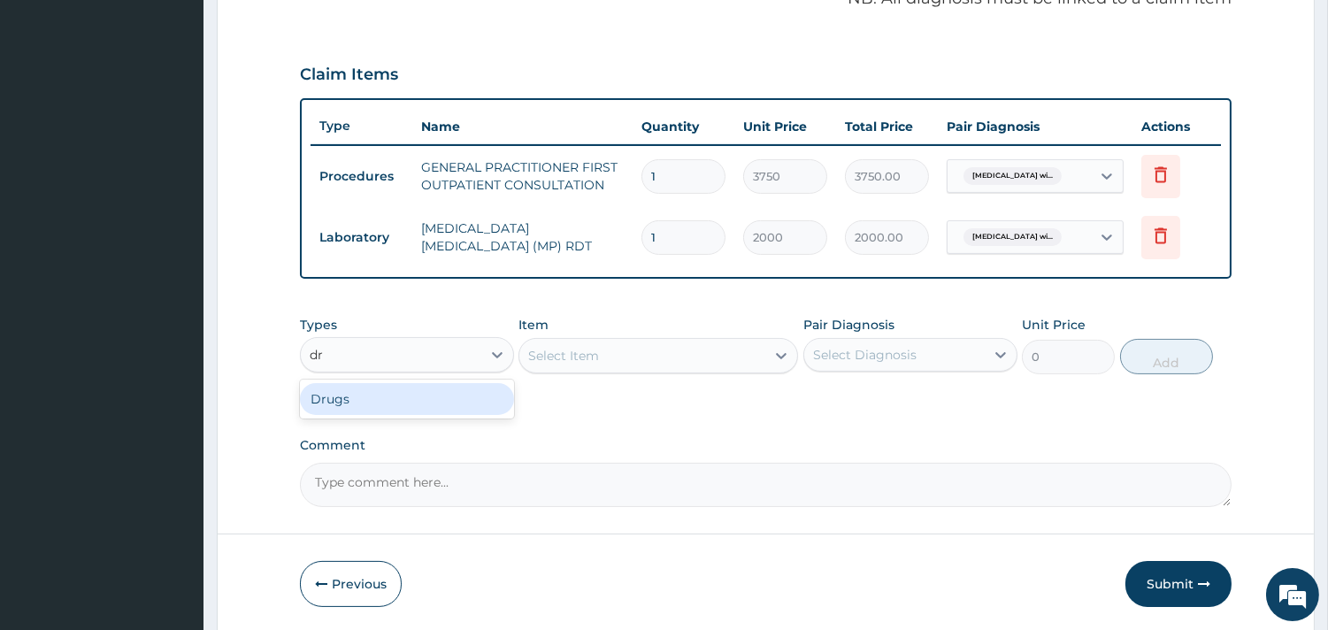
click at [427, 402] on div "Drugs" at bounding box center [407, 399] width 214 height 32
click at [615, 343] on div "Select Item" at bounding box center [642, 355] width 246 height 28
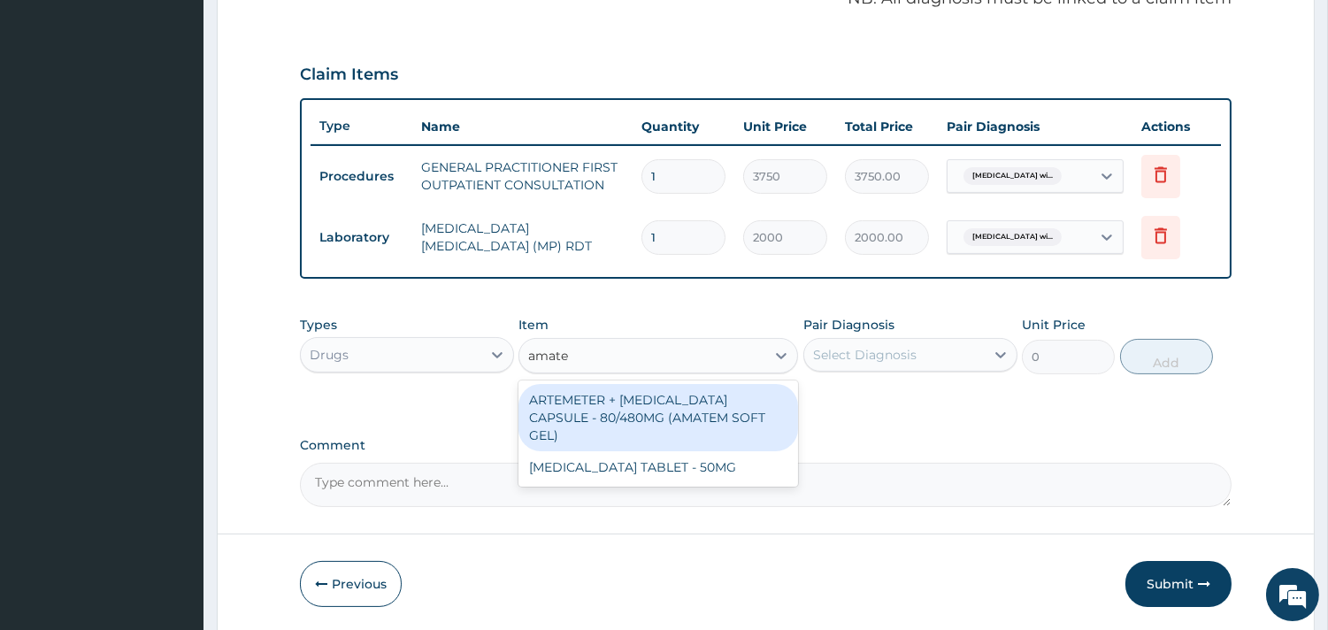
type input "amatem"
drag, startPoint x: 648, startPoint y: 421, endPoint x: 697, endPoint y: 403, distance: 51.8
click at [650, 420] on div "ARTEMETER + [MEDICAL_DATA] CAPSULE - 80/480MG (AMATEM SOFT GEL)" at bounding box center [657, 417] width 279 height 67
type input "420"
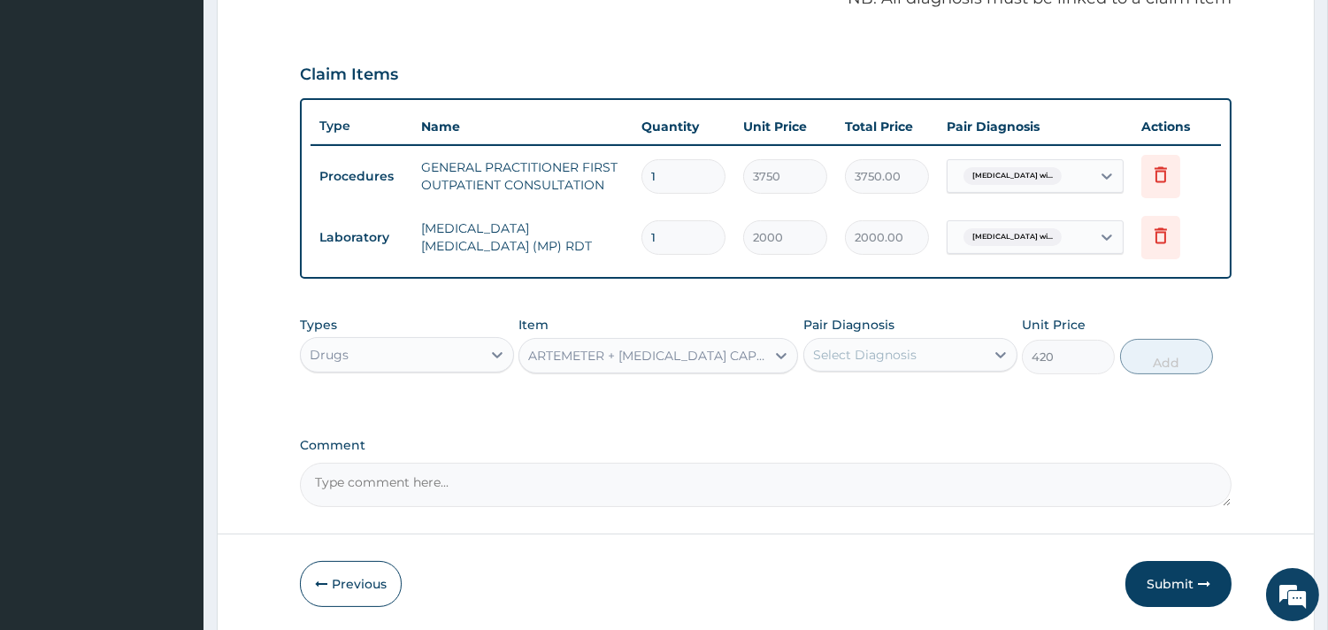
click at [915, 369] on div "Pair Diagnosis Select Diagnosis" at bounding box center [910, 345] width 214 height 58
click at [911, 348] on div "Select Diagnosis" at bounding box center [864, 355] width 103 height 18
click at [907, 407] on label "[MEDICAL_DATA]" at bounding box center [887, 398] width 110 height 18
checkbox input "true"
click at [1175, 358] on button "Add" at bounding box center [1166, 356] width 93 height 35
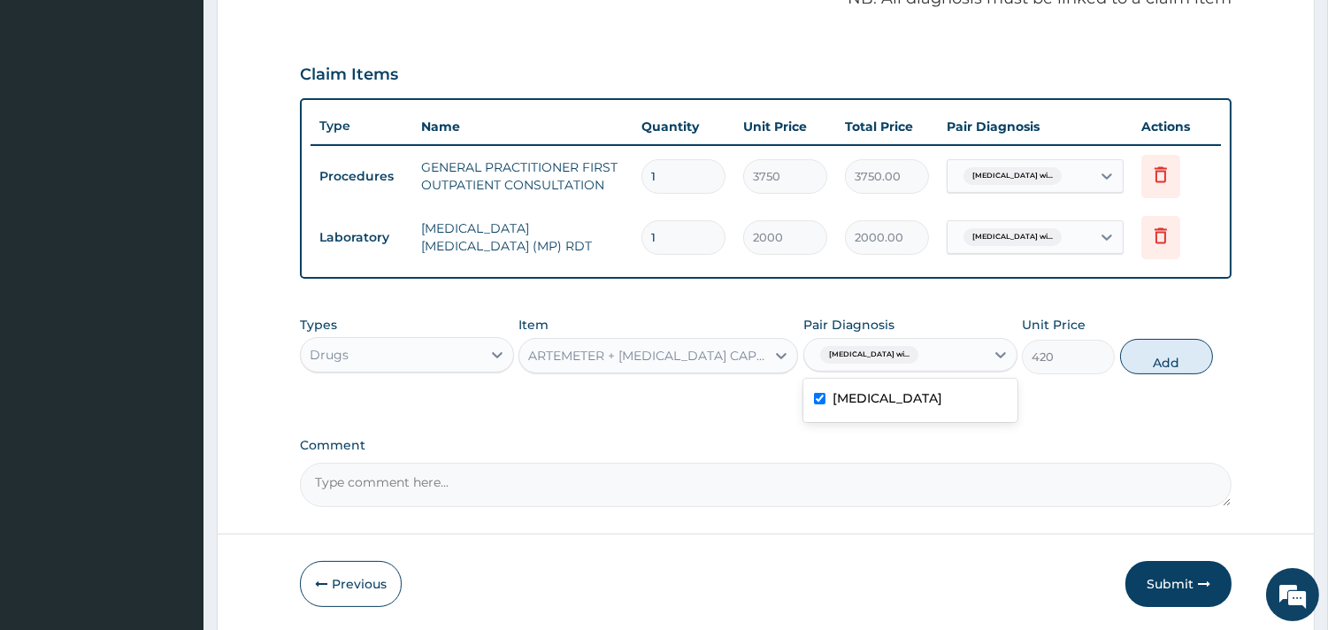
type input "0"
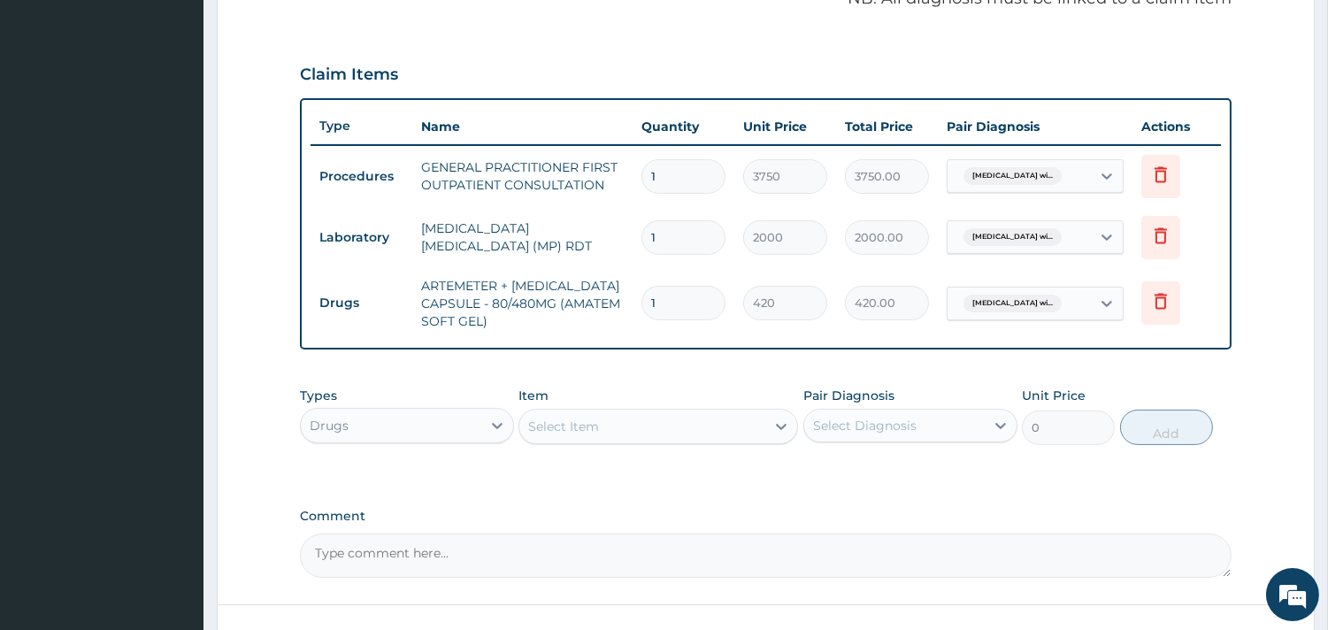
type input "0.00"
type input "6"
type input "2520.00"
type input "6"
click at [654, 419] on div "Select Item" at bounding box center [642, 426] width 246 height 28
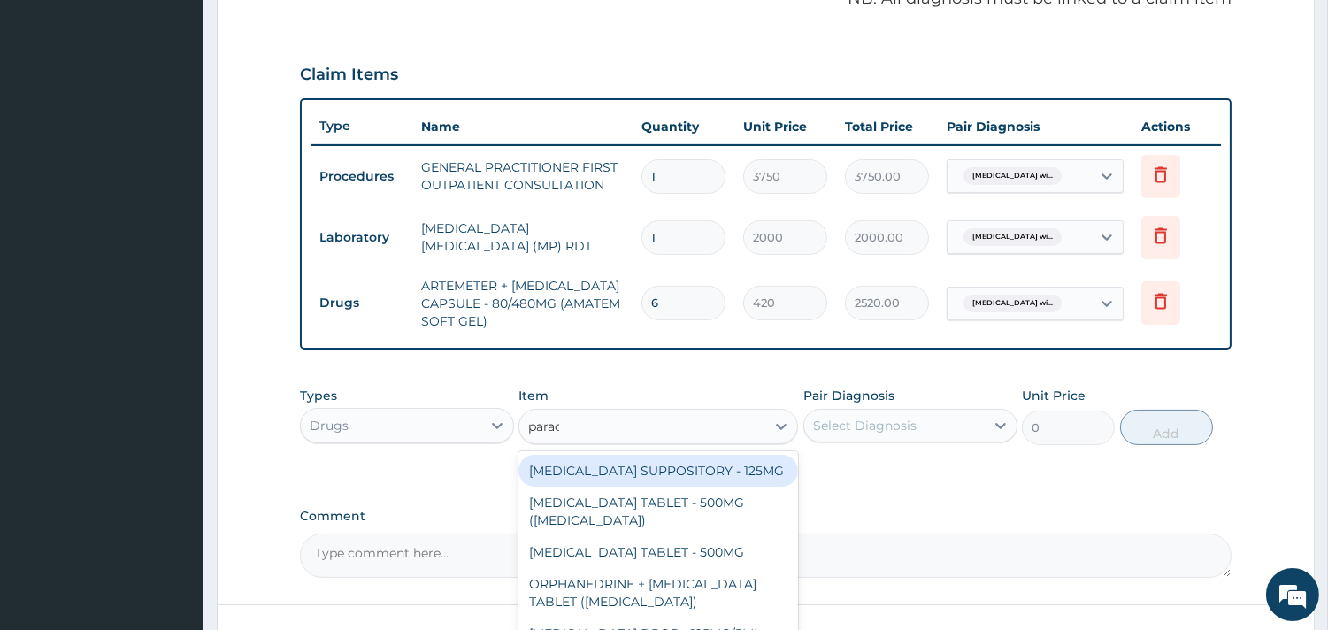
type input "parace"
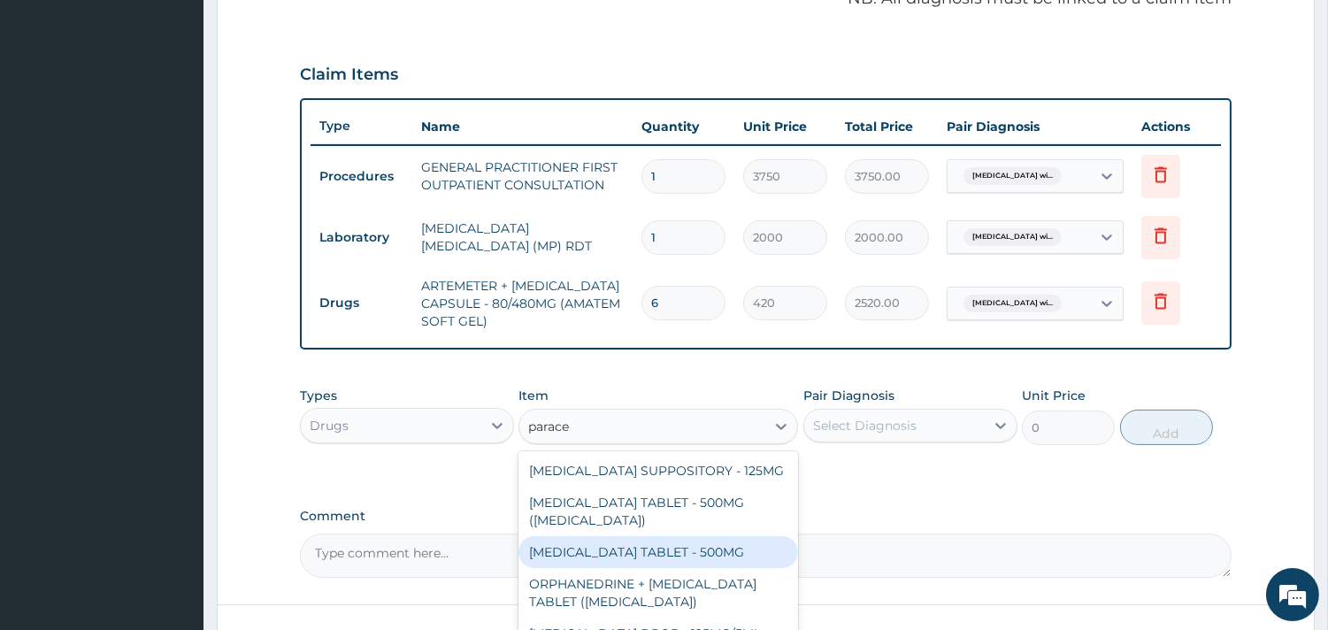
click at [679, 557] on div "PARACETAMOL TABLET - 500MG" at bounding box center [657, 552] width 279 height 32
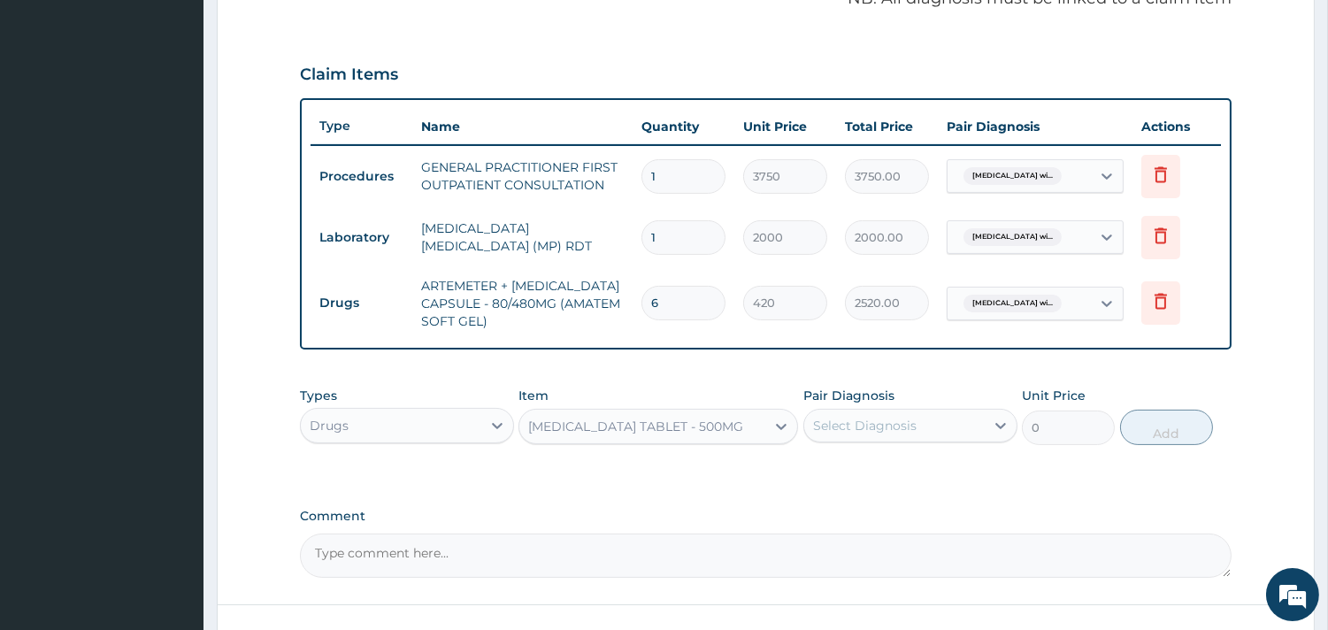
type input "33.599999999999994"
click at [865, 418] on div "Select Diagnosis" at bounding box center [864, 426] width 103 height 18
click at [880, 478] on label "Plasmodium malariae malaria without complication" at bounding box center [887, 469] width 110 height 18
checkbox input "true"
click at [1177, 420] on button "Add" at bounding box center [1166, 426] width 93 height 35
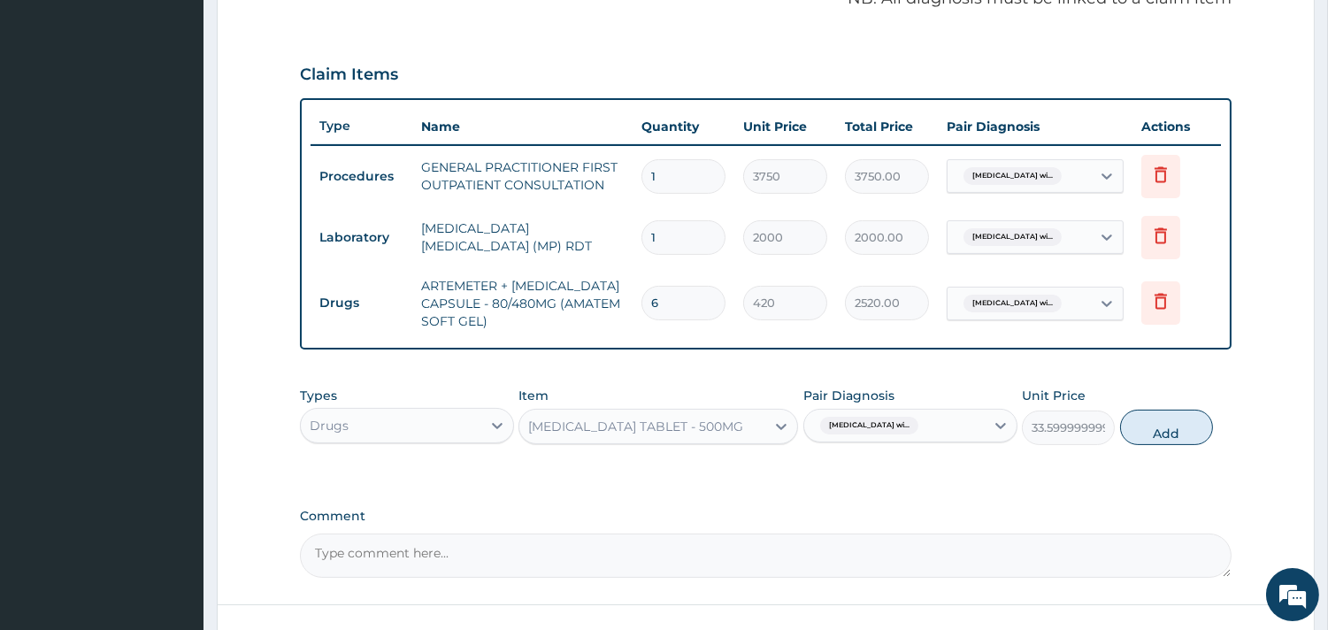
type input "0"
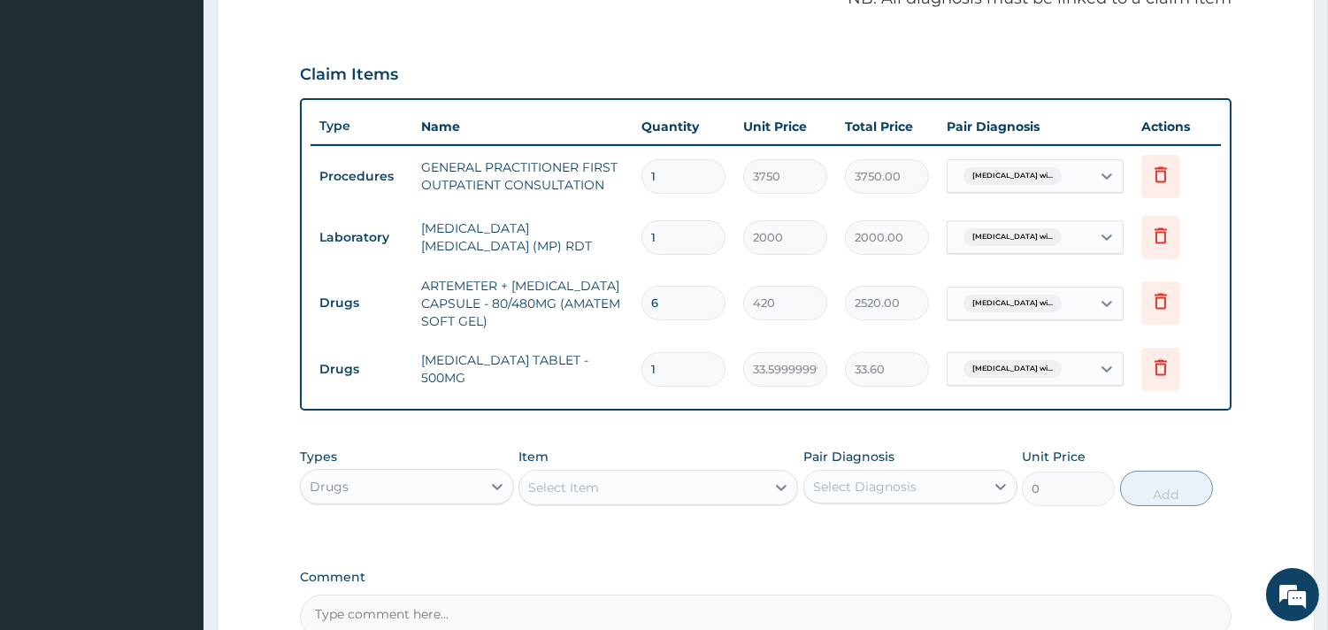
type input "18"
type input "604.80"
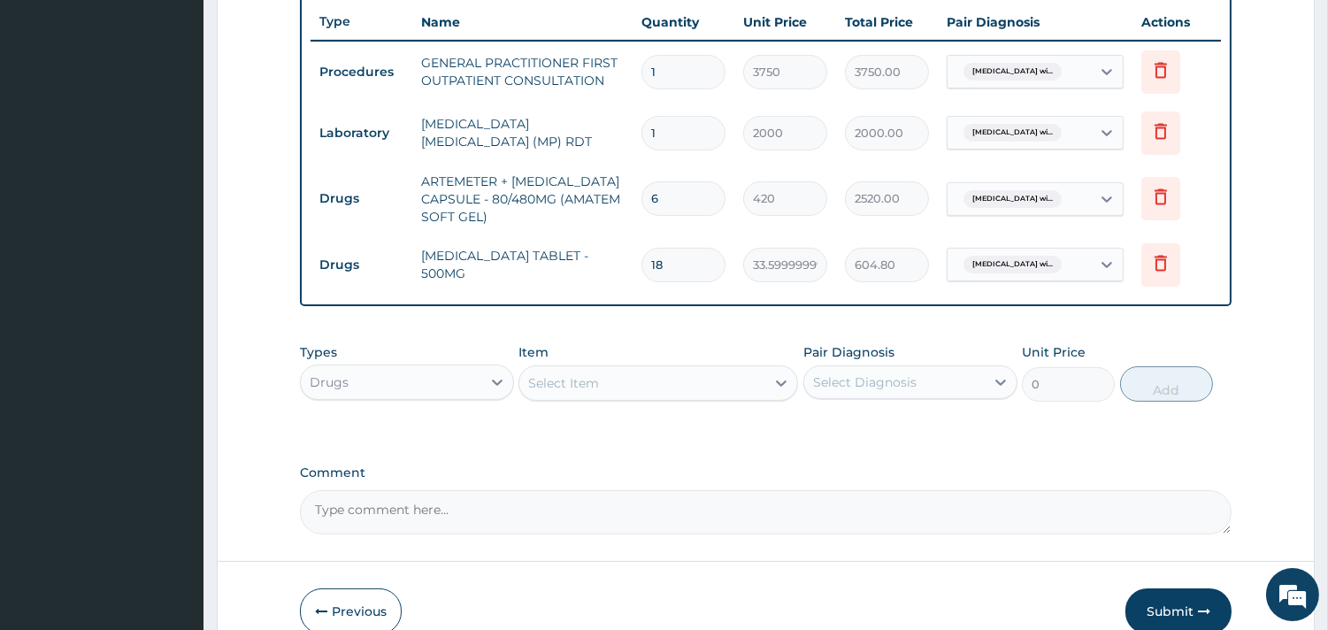
scroll to position [557, 0]
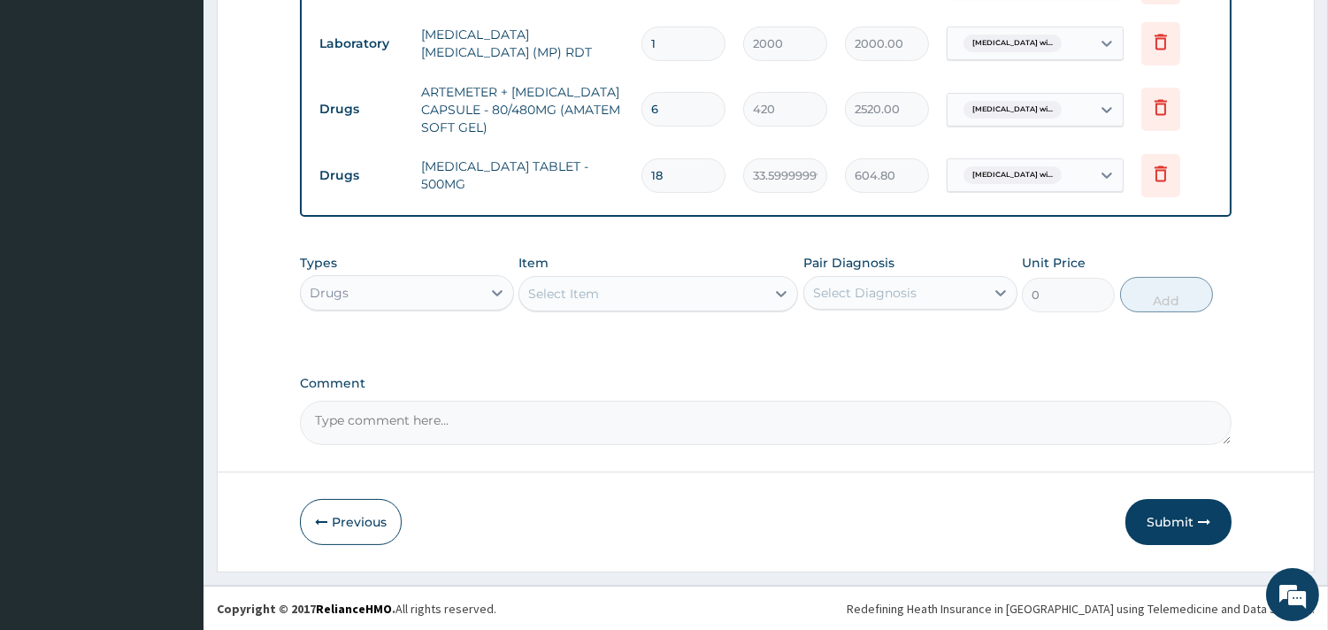
type input "18"
click at [1182, 507] on button "Submit" at bounding box center [1178, 522] width 106 height 46
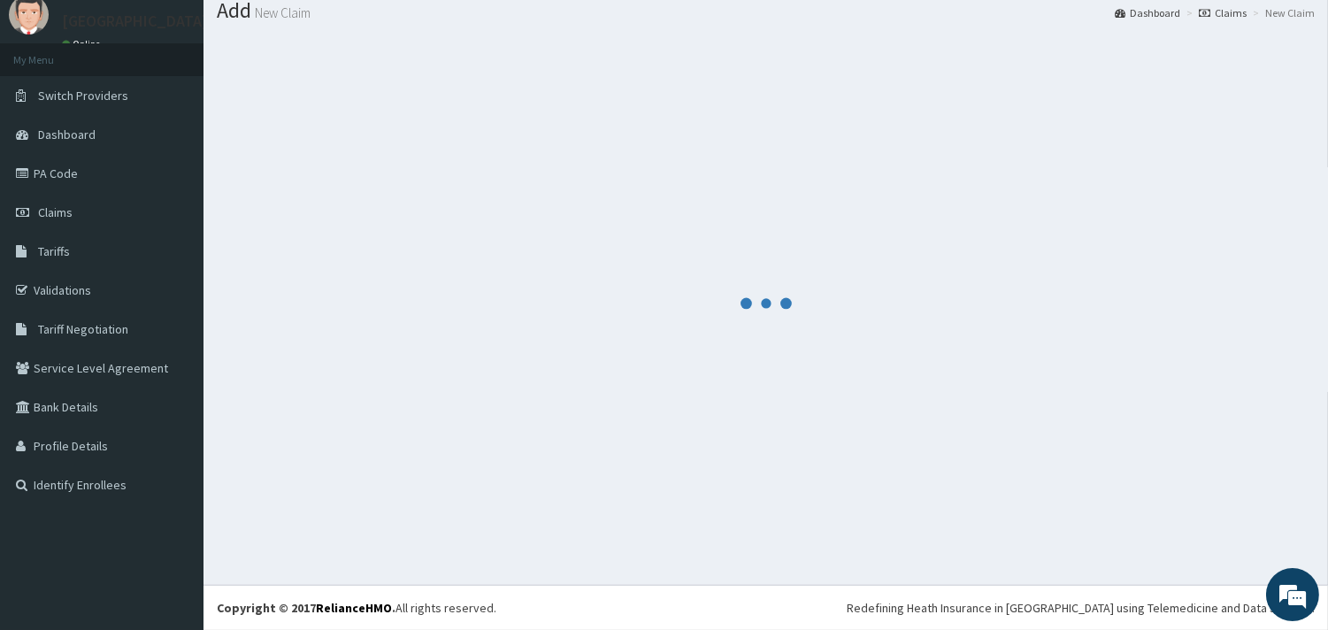
scroll to position [57, 0]
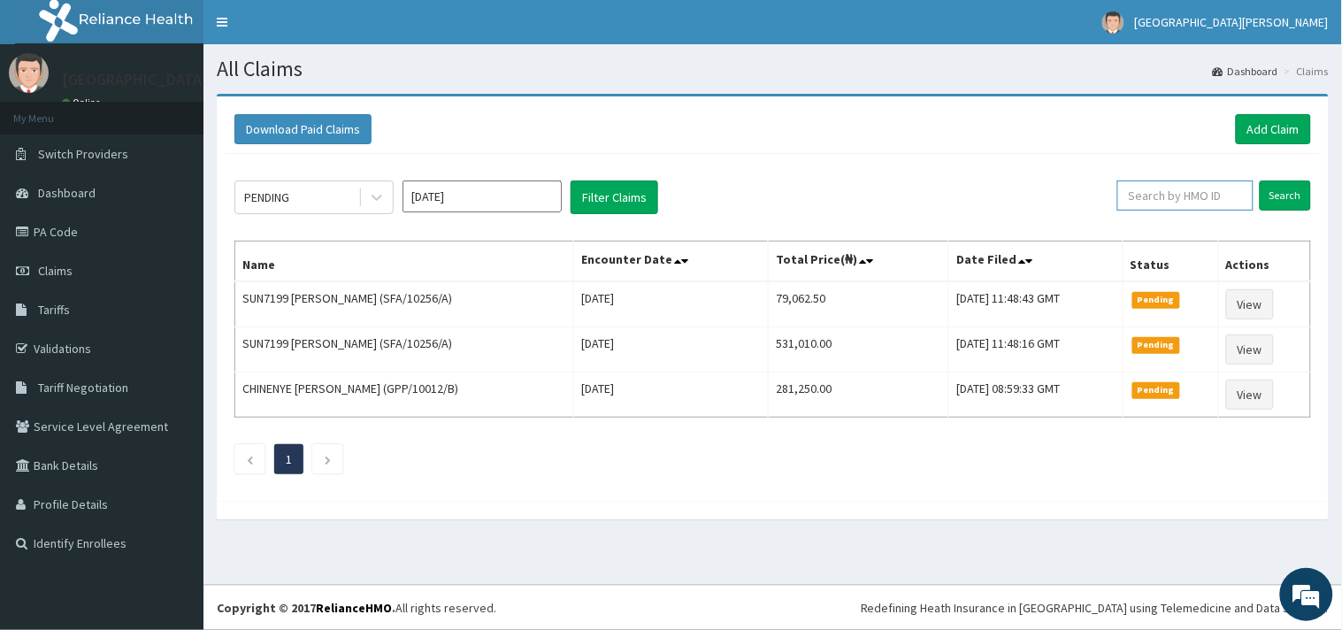
click at [1157, 187] on input "text" at bounding box center [1185, 195] width 136 height 30
paste input "NBC/10073/C"
click at [1116, 196] on input "NBC/10073/C" at bounding box center [1156, 195] width 125 height 30
type input "NBC/10073/C"
click at [1293, 195] on input "Search" at bounding box center [1284, 195] width 51 height 30
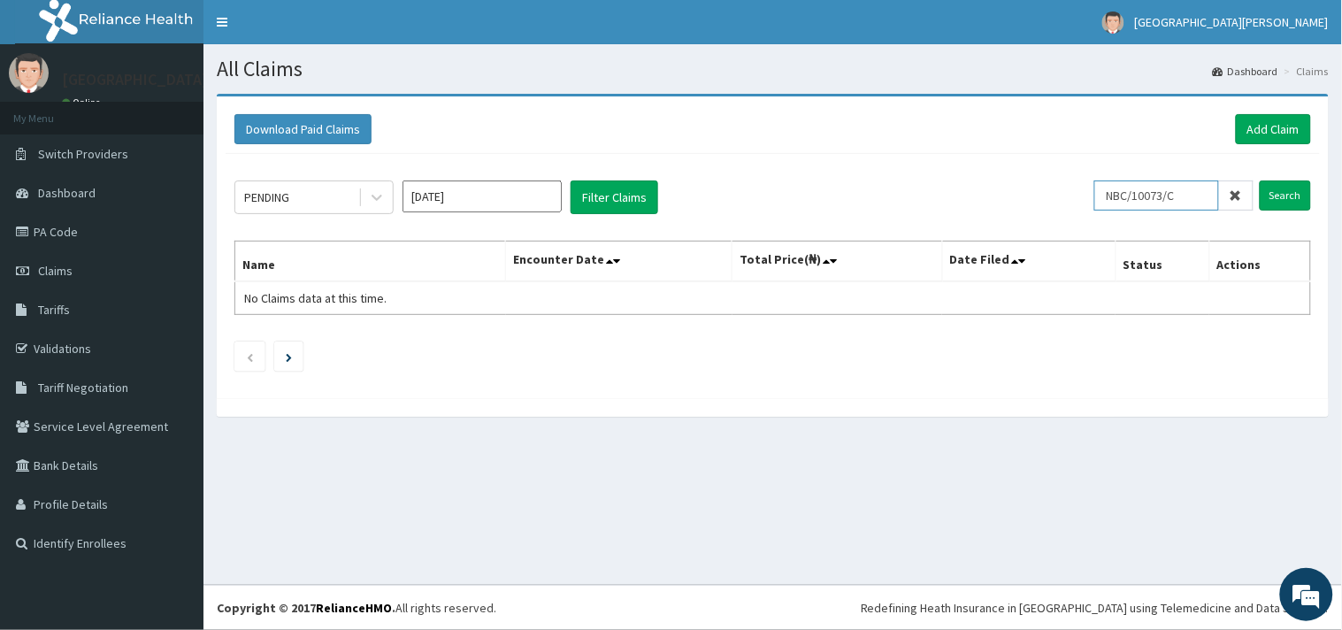
click at [1114, 205] on input "NBC/10073/C" at bounding box center [1156, 195] width 125 height 30
click at [1266, 126] on link "Add Claim" at bounding box center [1273, 129] width 75 height 30
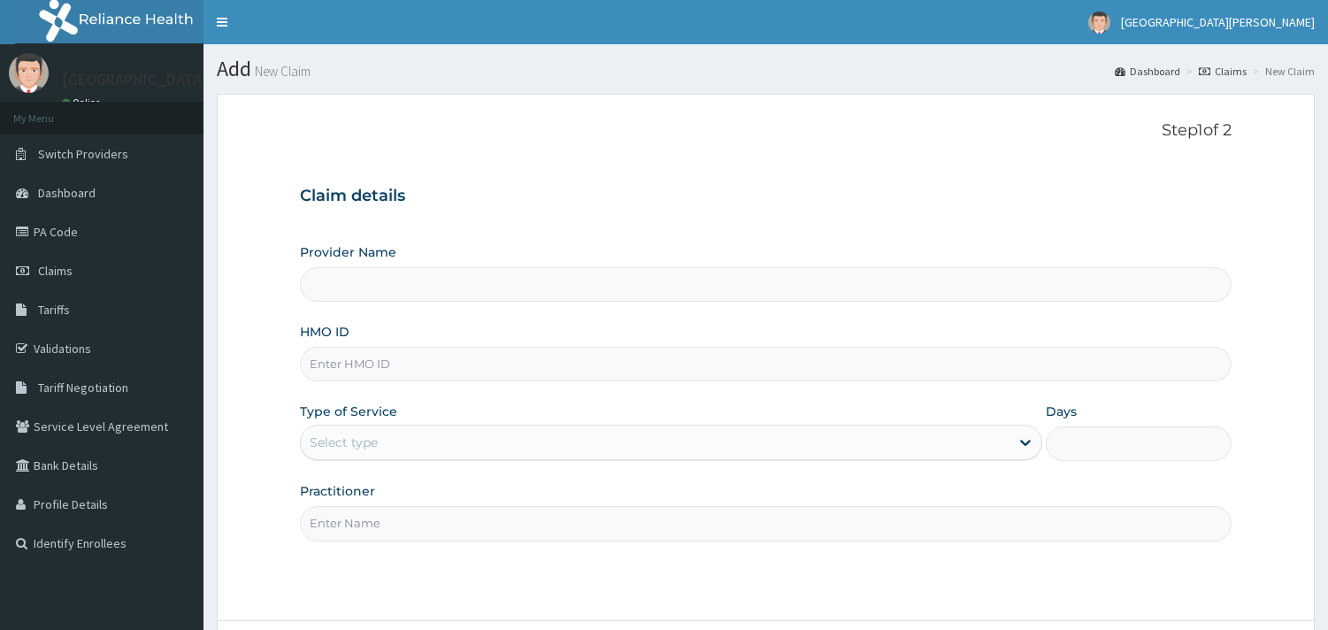
type input "ST. [PERSON_NAME][GEOGRAPHIC_DATA] -[GEOGRAPHIC_DATA]"
click at [476, 355] on input "HMO ID" at bounding box center [765, 364] width 931 height 34
paste input "NBC/10073/C"
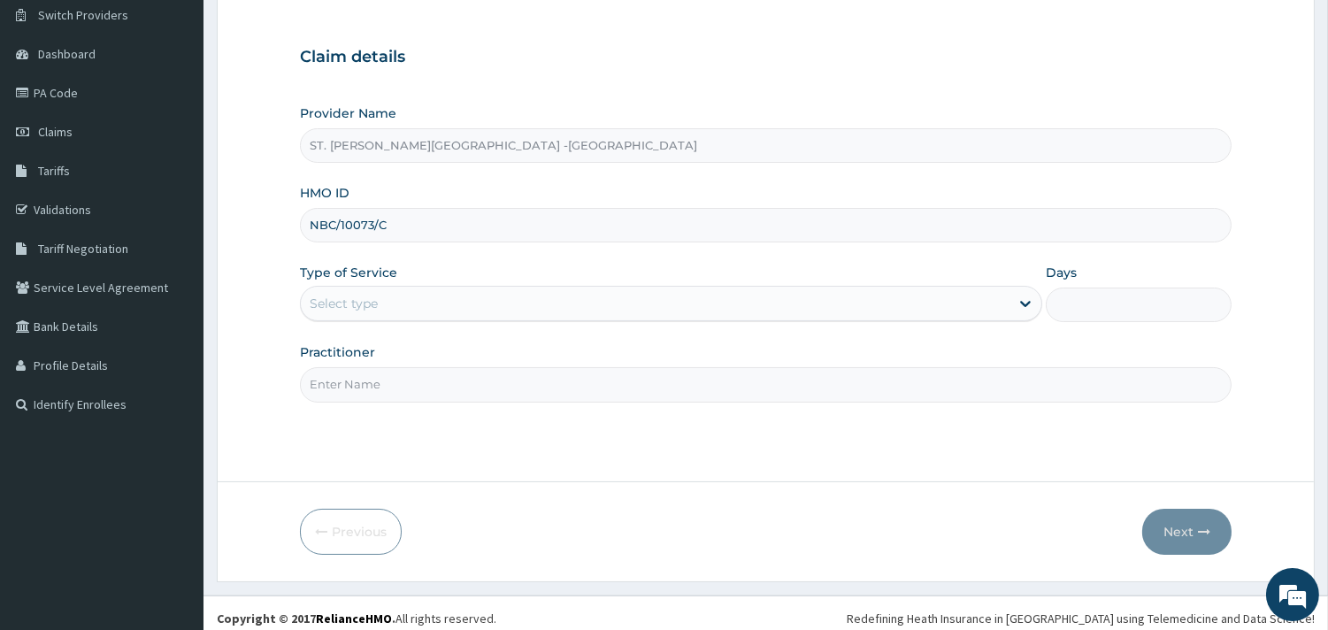
scroll to position [150, 0]
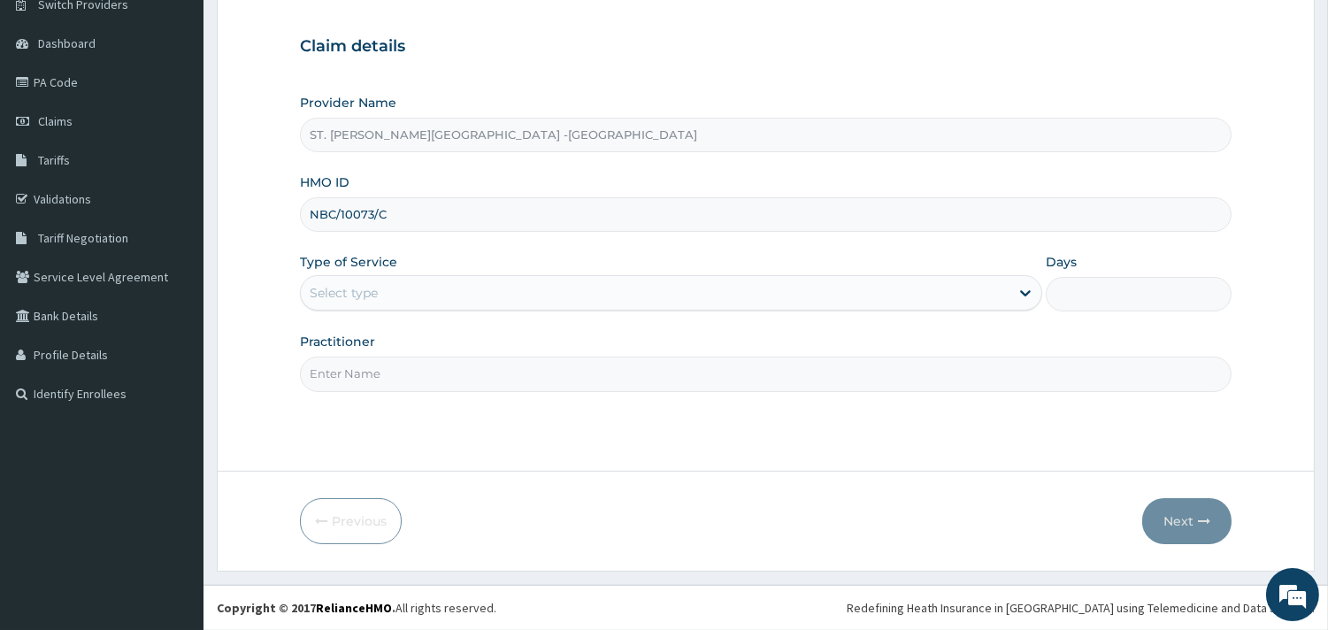
type input "NBC/10073/C"
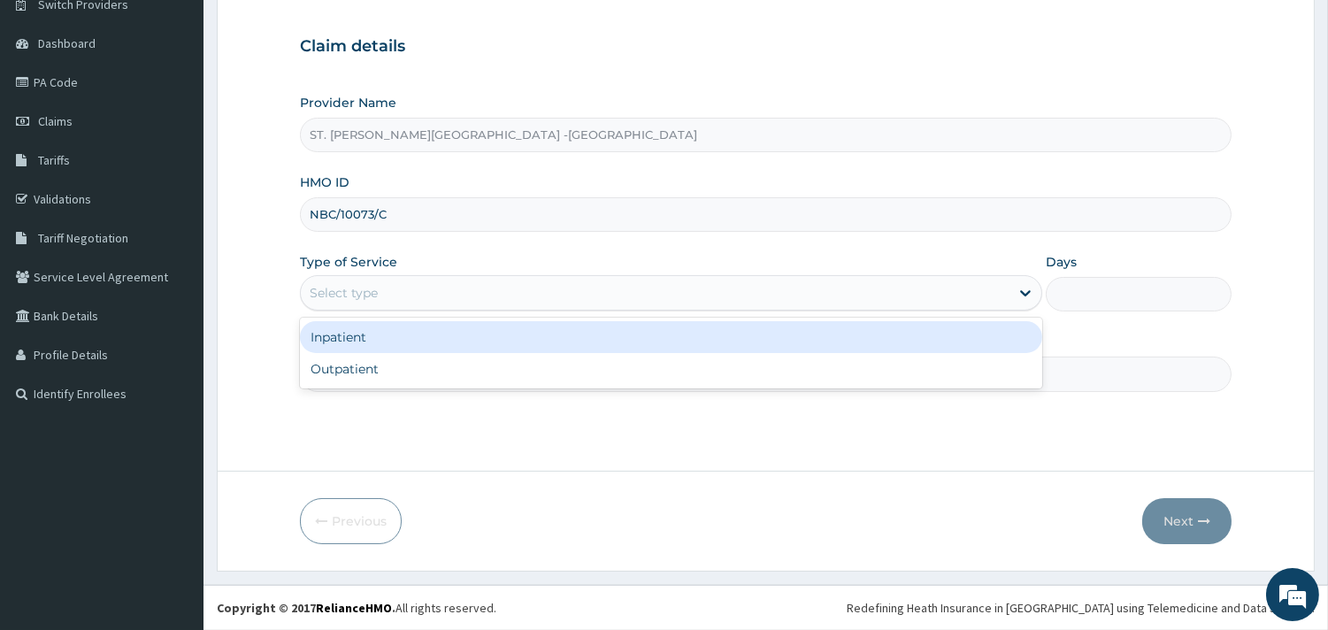
click at [446, 279] on div "Select type" at bounding box center [655, 293] width 708 height 28
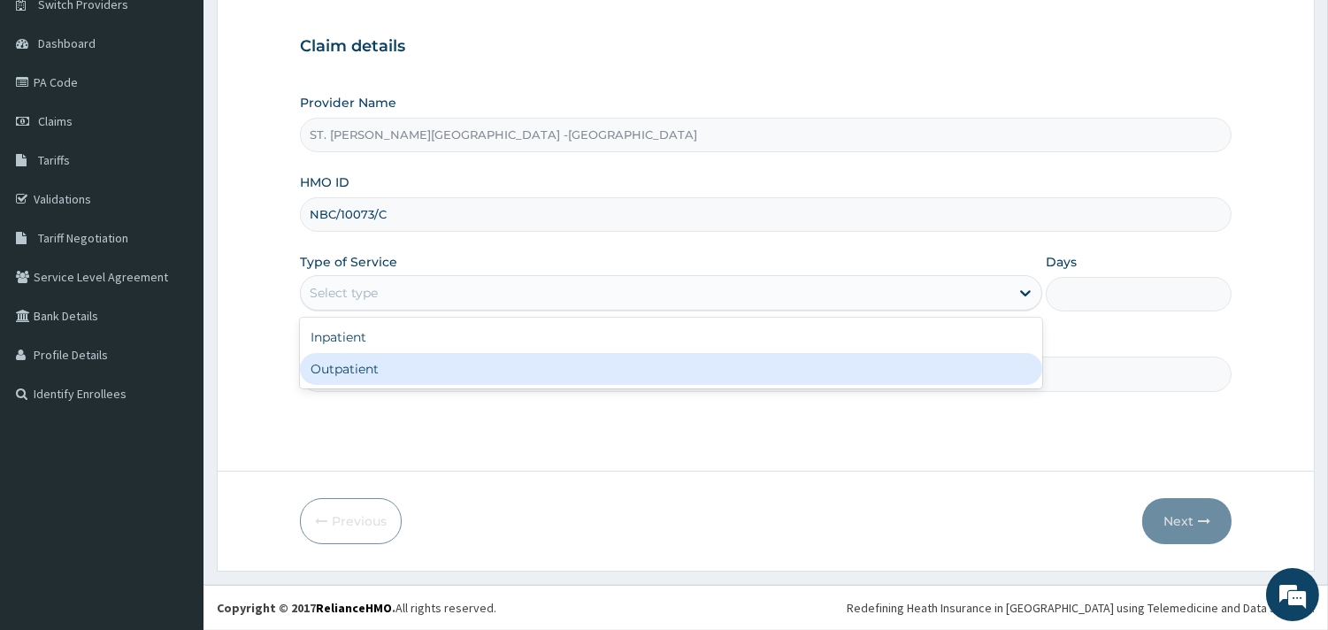
click at [440, 369] on div "Outpatient" at bounding box center [671, 369] width 742 height 32
type input "1"
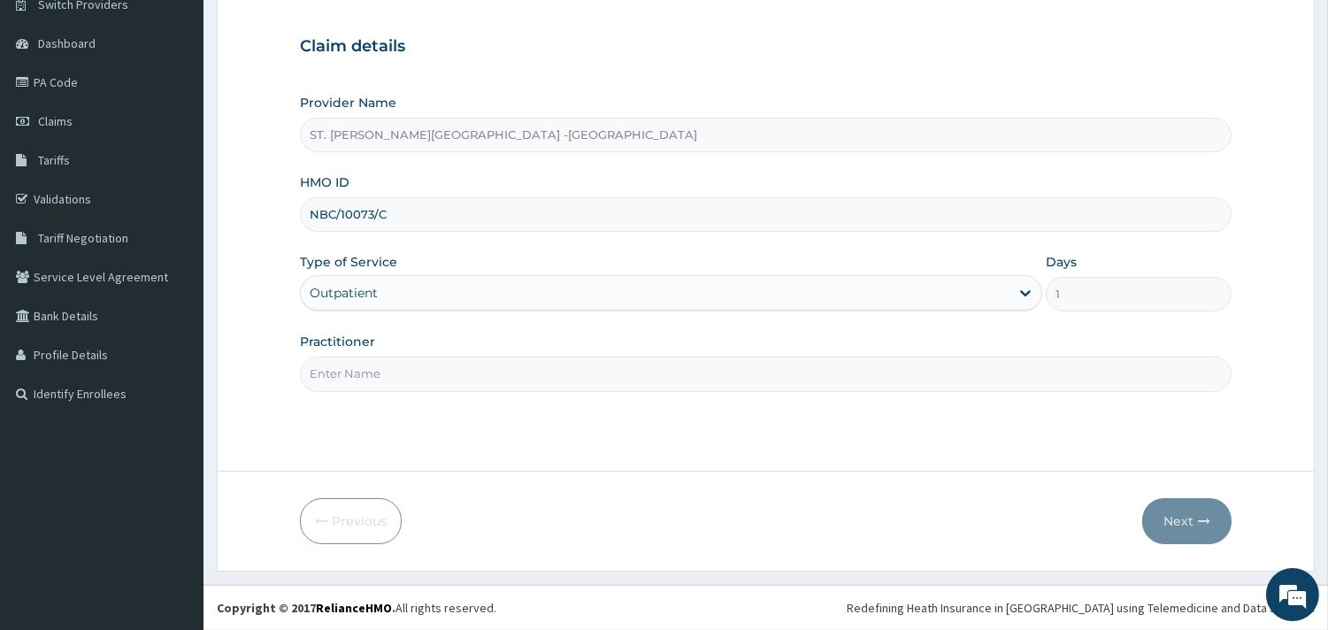
click at [440, 368] on input "Practitioner" at bounding box center [765, 373] width 931 height 34
type input "ONYESOH"
click at [1198, 526] on icon "button" at bounding box center [1204, 521] width 12 height 12
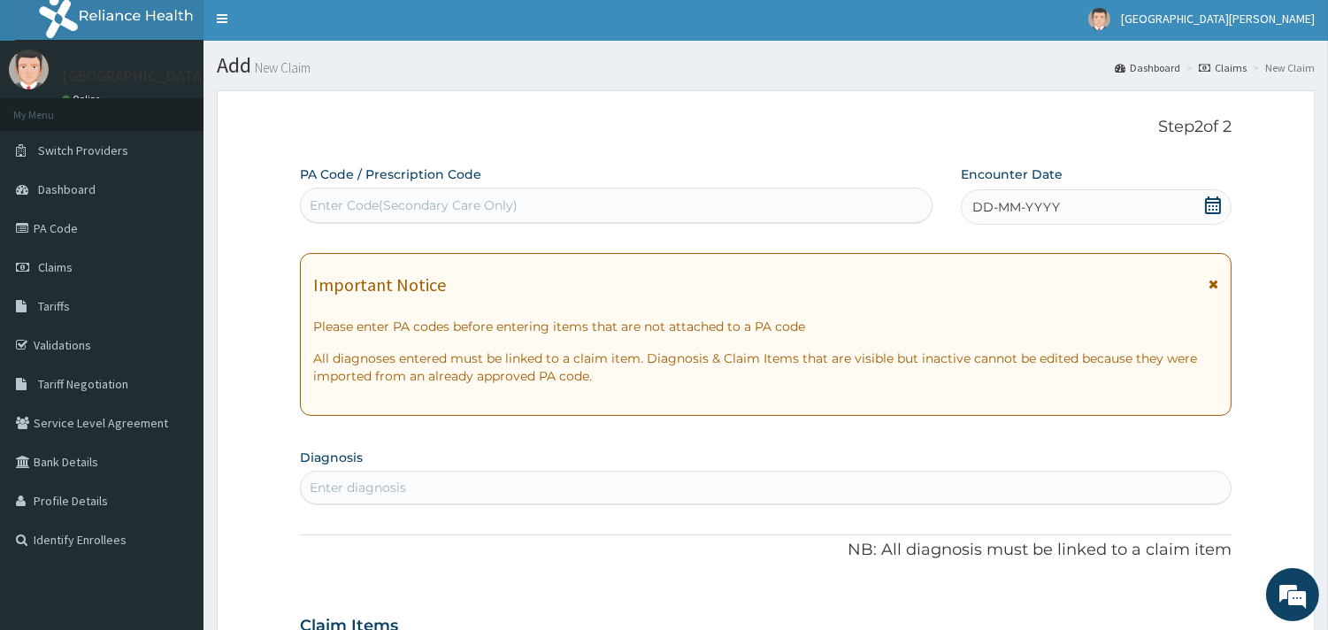
scroll to position [0, 0]
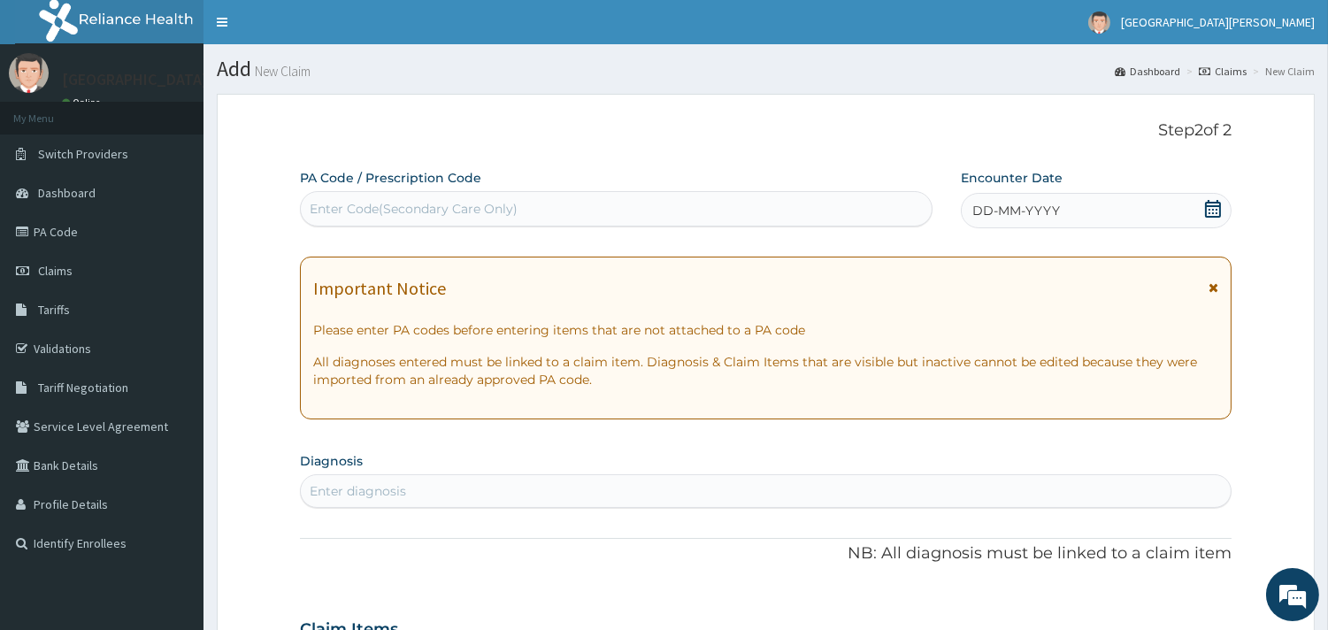
click at [709, 206] on div "Enter Code(Secondary Care Only)" at bounding box center [616, 209] width 631 height 28
paste input "PA/3D46EF"
type input "PA/3D46EF"
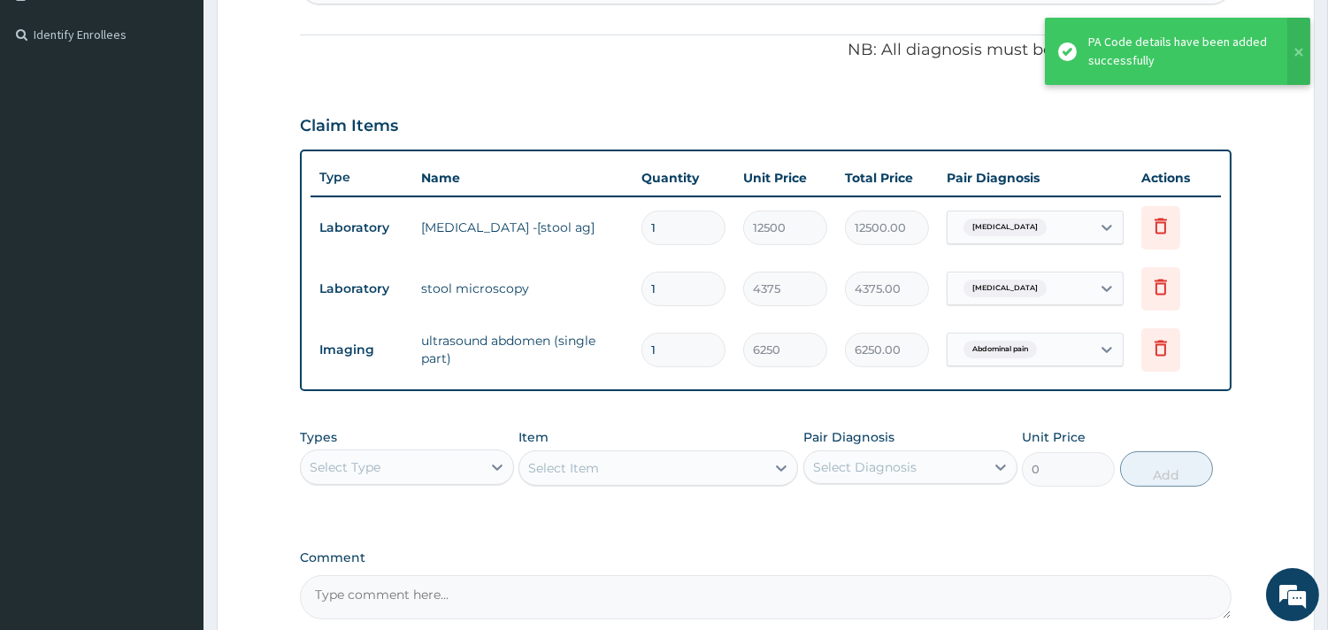
scroll to position [683, 0]
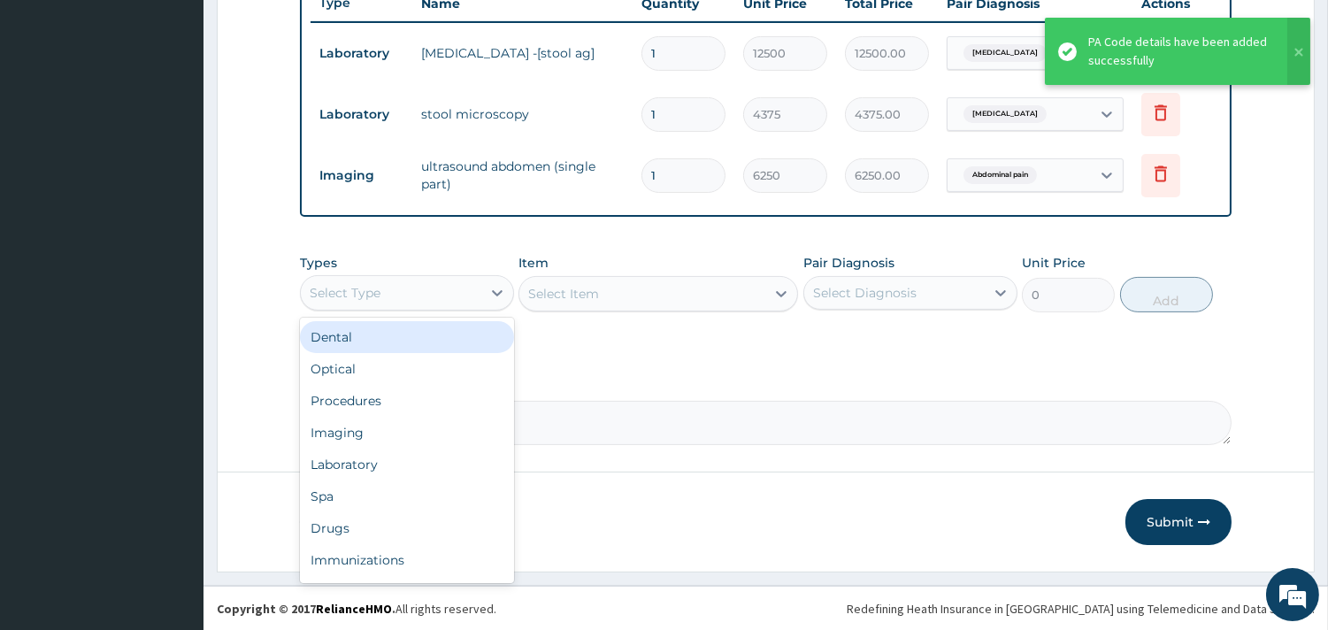
click at [463, 296] on div "Select Type" at bounding box center [391, 293] width 180 height 28
type input "p"
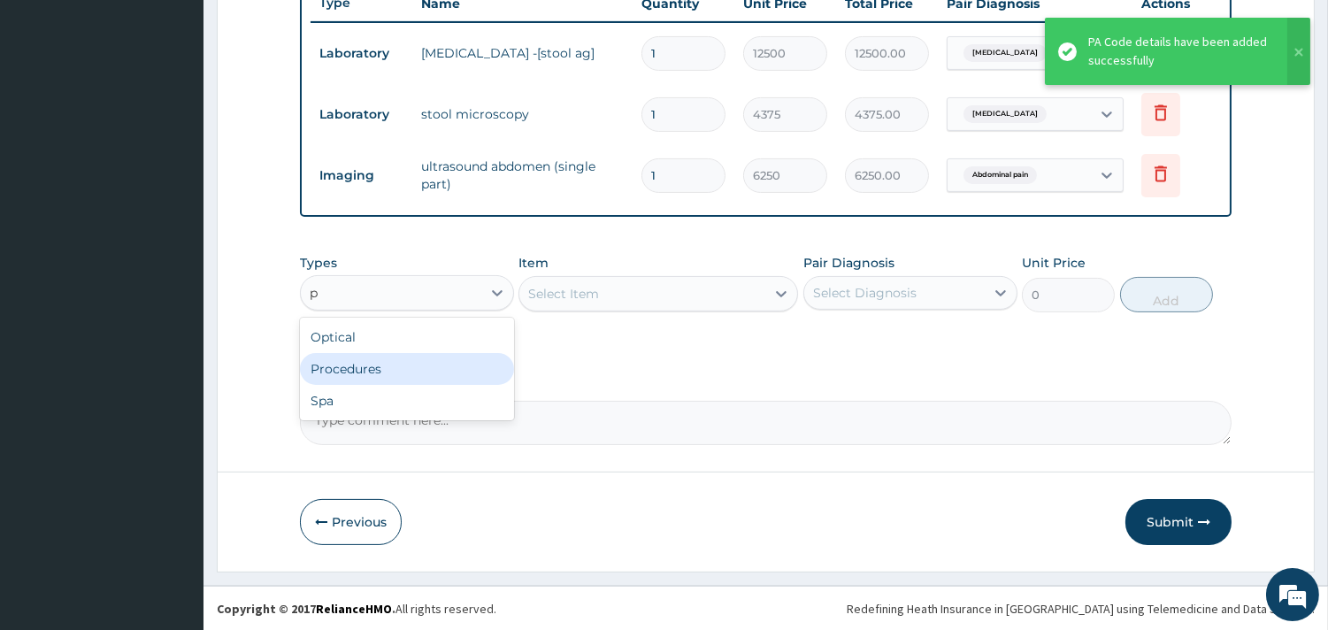
click at [463, 353] on div "Procedures" at bounding box center [407, 369] width 214 height 32
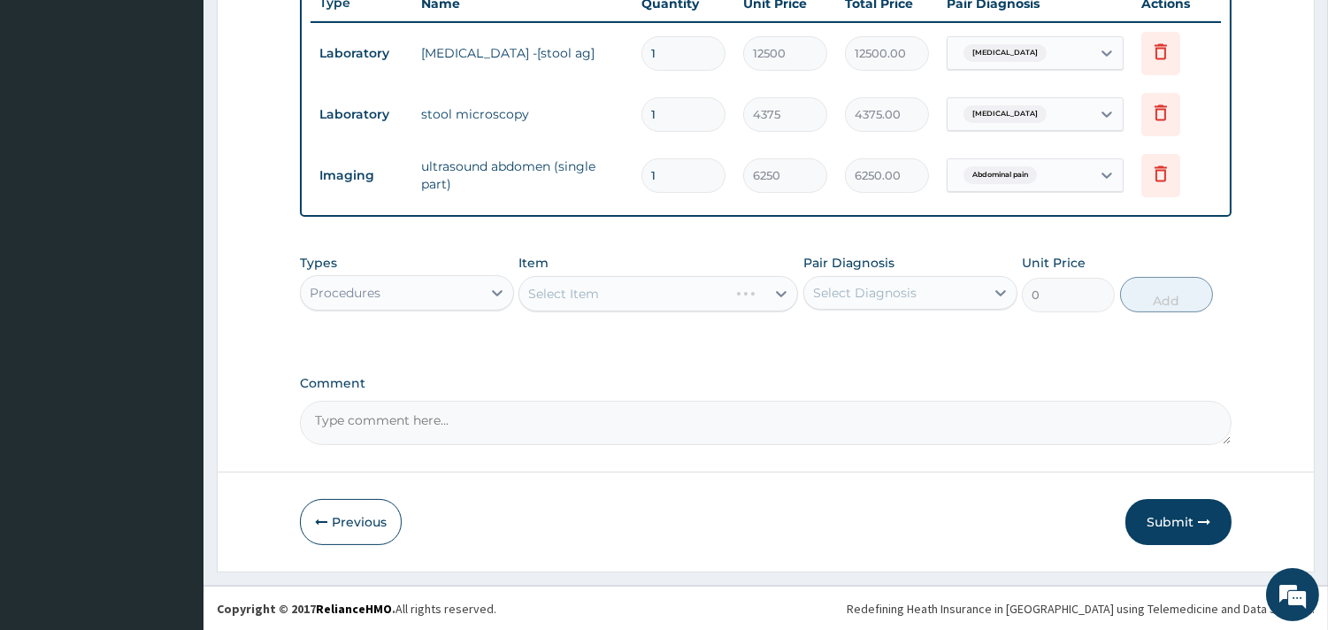
click at [639, 293] on div "Select Item" at bounding box center [657, 293] width 279 height 35
click at [783, 288] on div "Select Item" at bounding box center [657, 293] width 279 height 35
click at [783, 293] on div "Select Item" at bounding box center [657, 293] width 279 height 35
click at [778, 289] on icon at bounding box center [781, 294] width 18 height 18
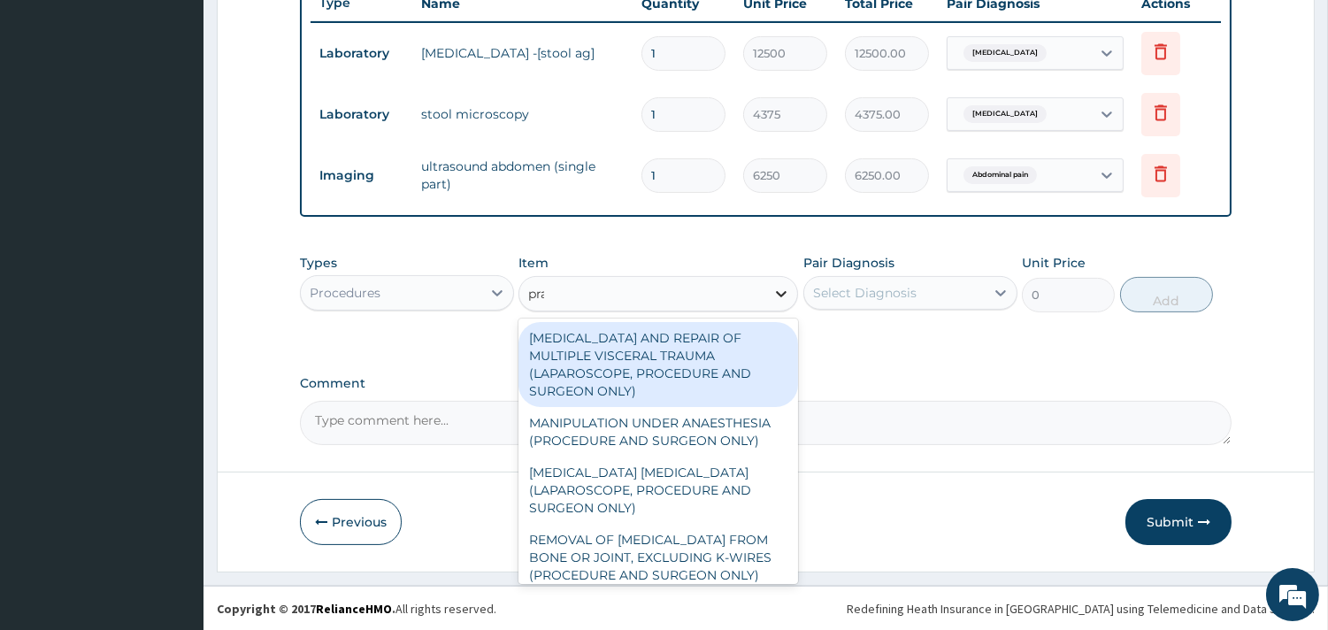
type input "prac"
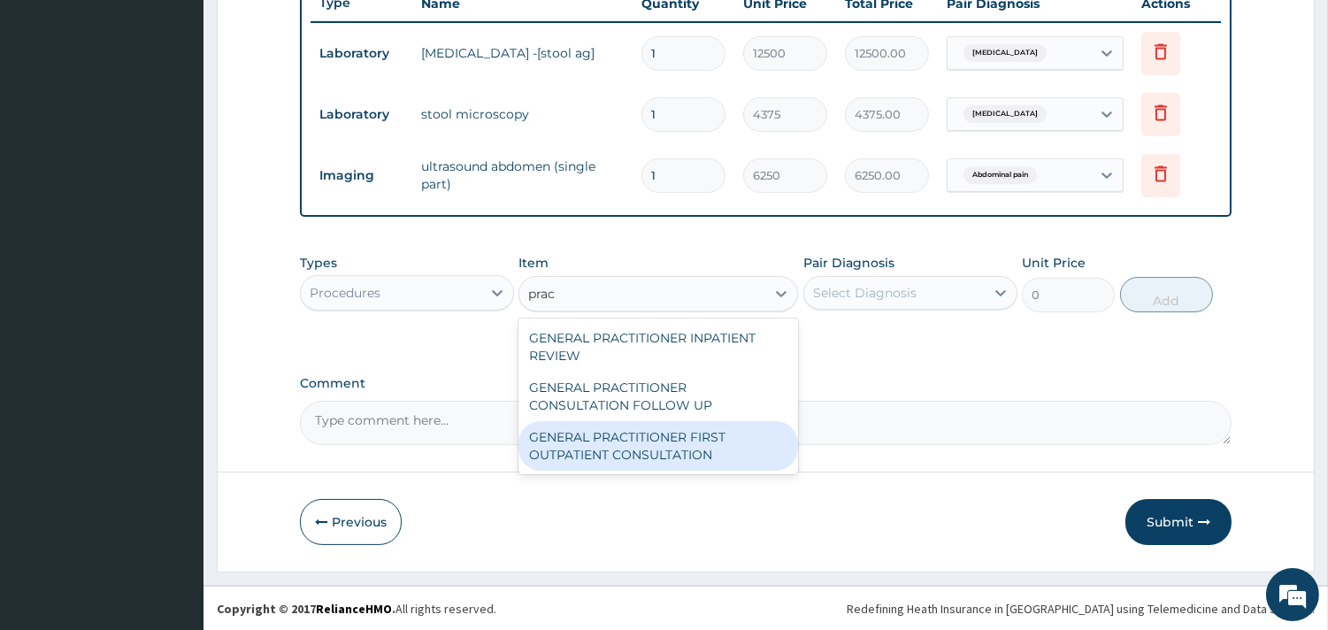
click at [650, 444] on div "GENERAL PRACTITIONER FIRST OUTPATIENT CONSULTATION" at bounding box center [657, 446] width 279 height 50
type input "3750"
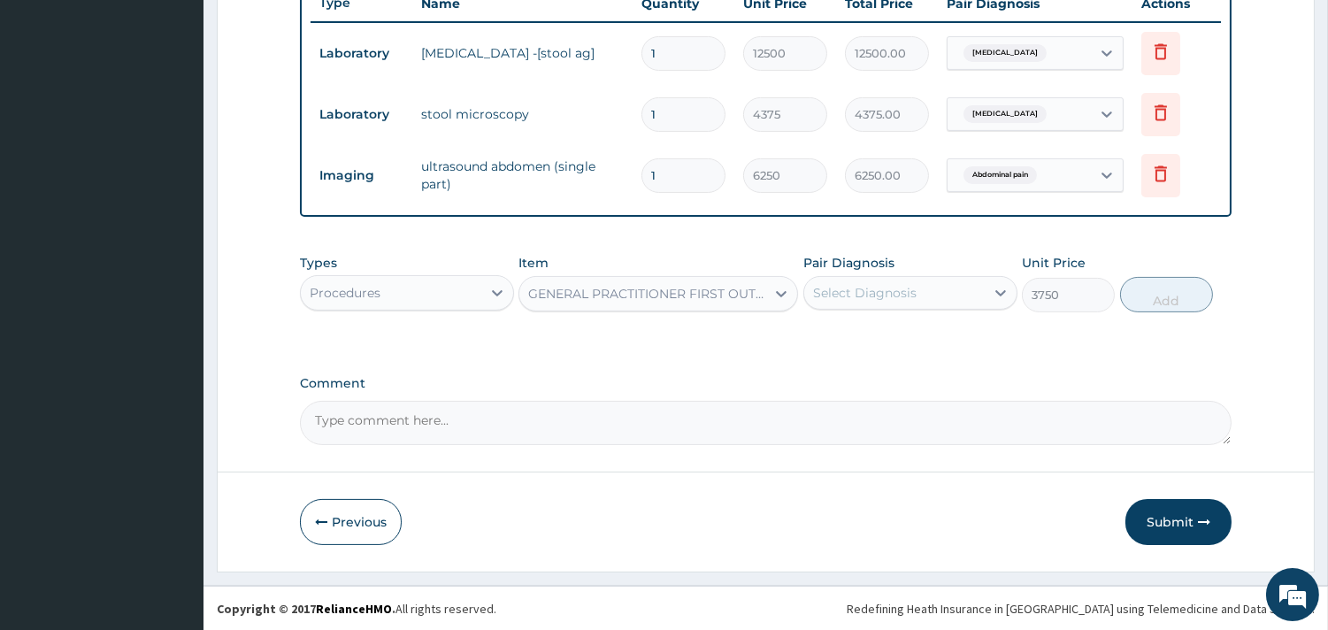
click at [872, 284] on div "Select Diagnosis" at bounding box center [864, 293] width 103 height 18
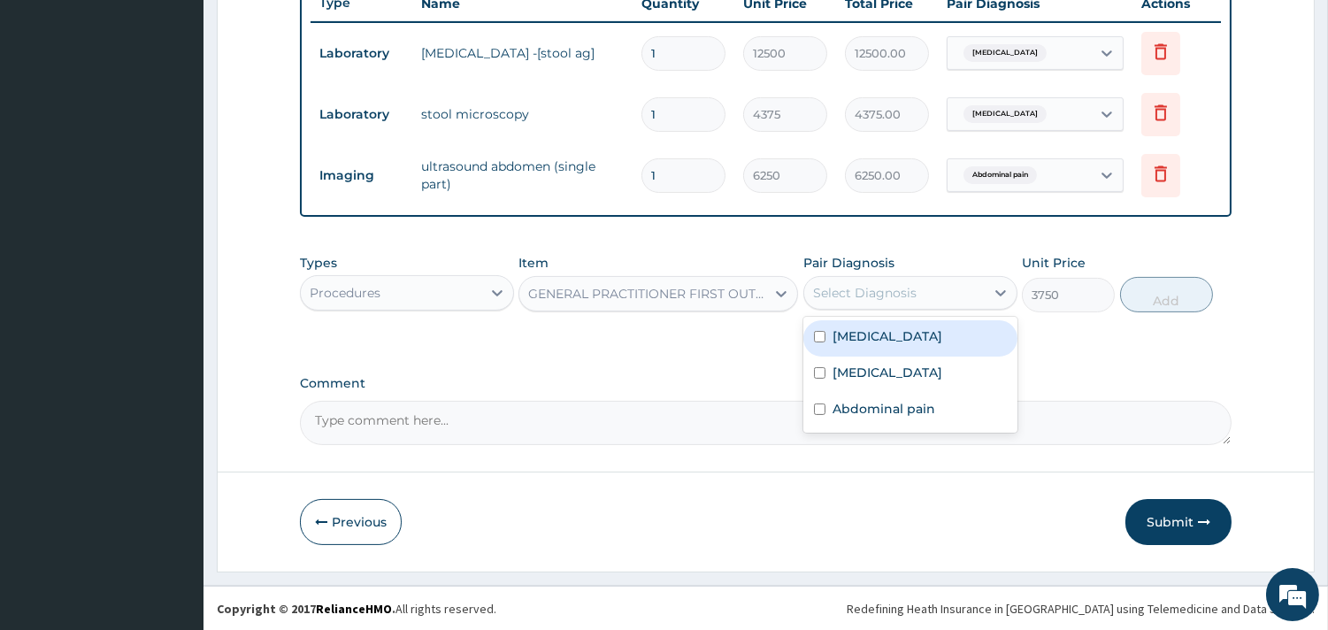
click at [876, 333] on label "Peptic ulcer" at bounding box center [887, 336] width 110 height 18
checkbox input "true"
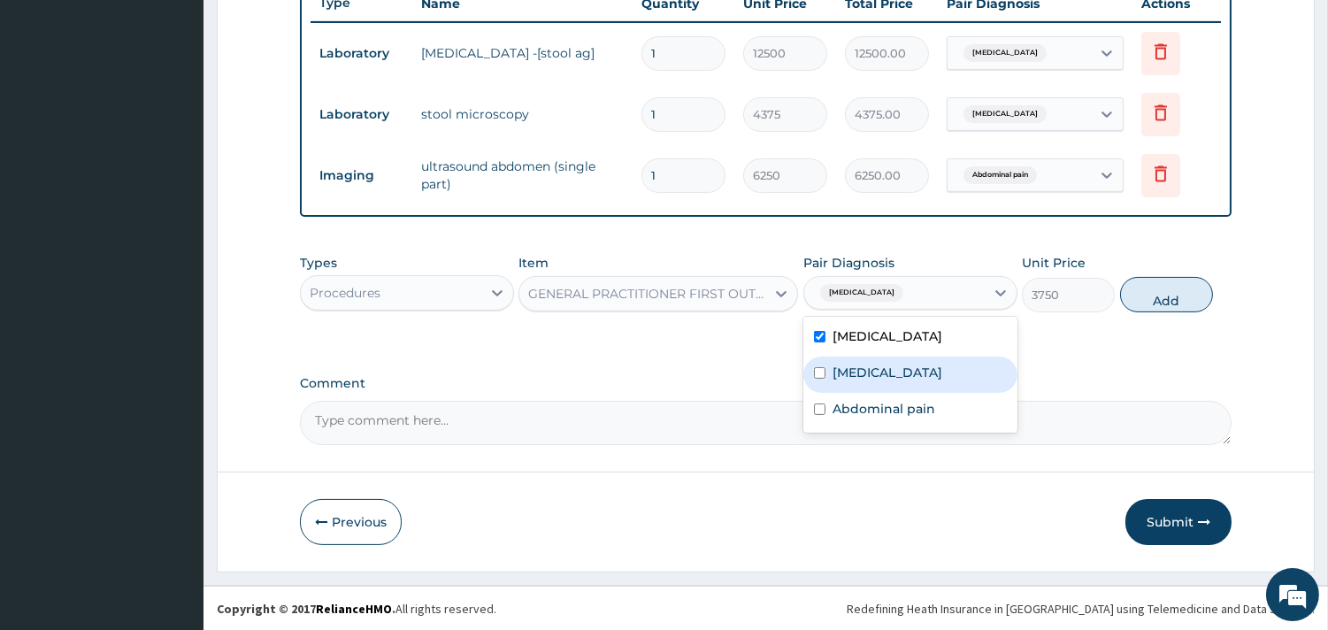
click at [884, 375] on label "Typhoid fever" at bounding box center [887, 372] width 110 height 18
checkbox input "true"
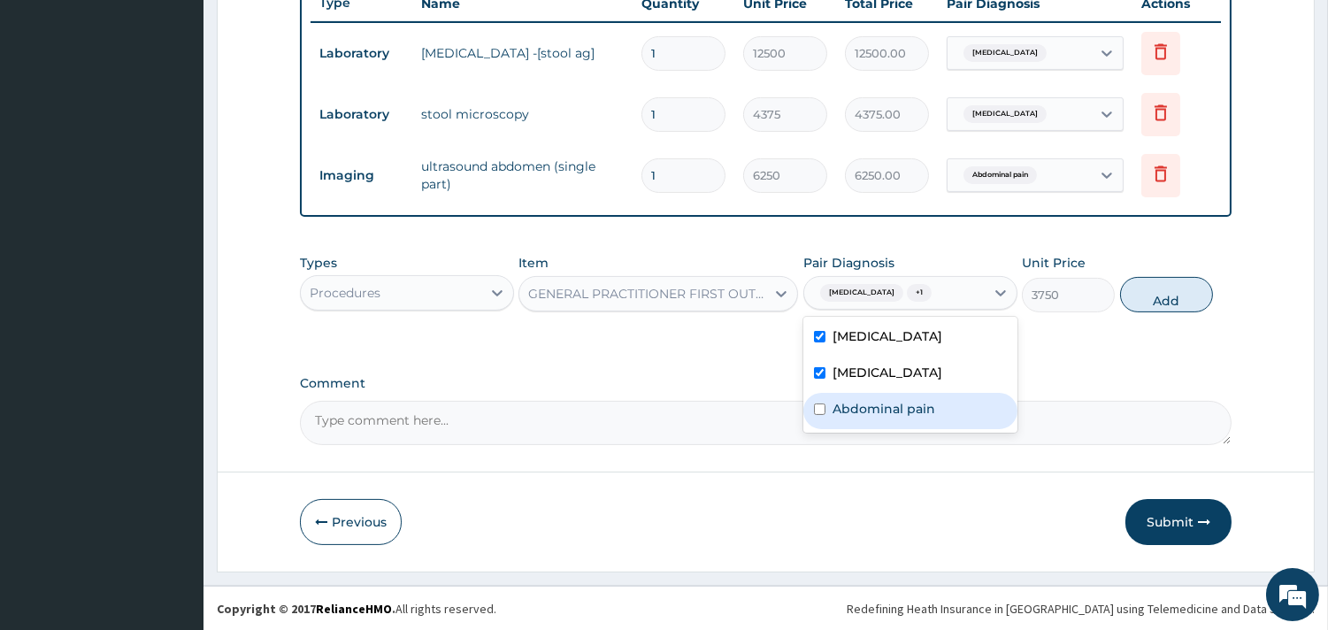
click at [889, 414] on label "Abdominal pain" at bounding box center [883, 409] width 103 height 18
checkbox input "true"
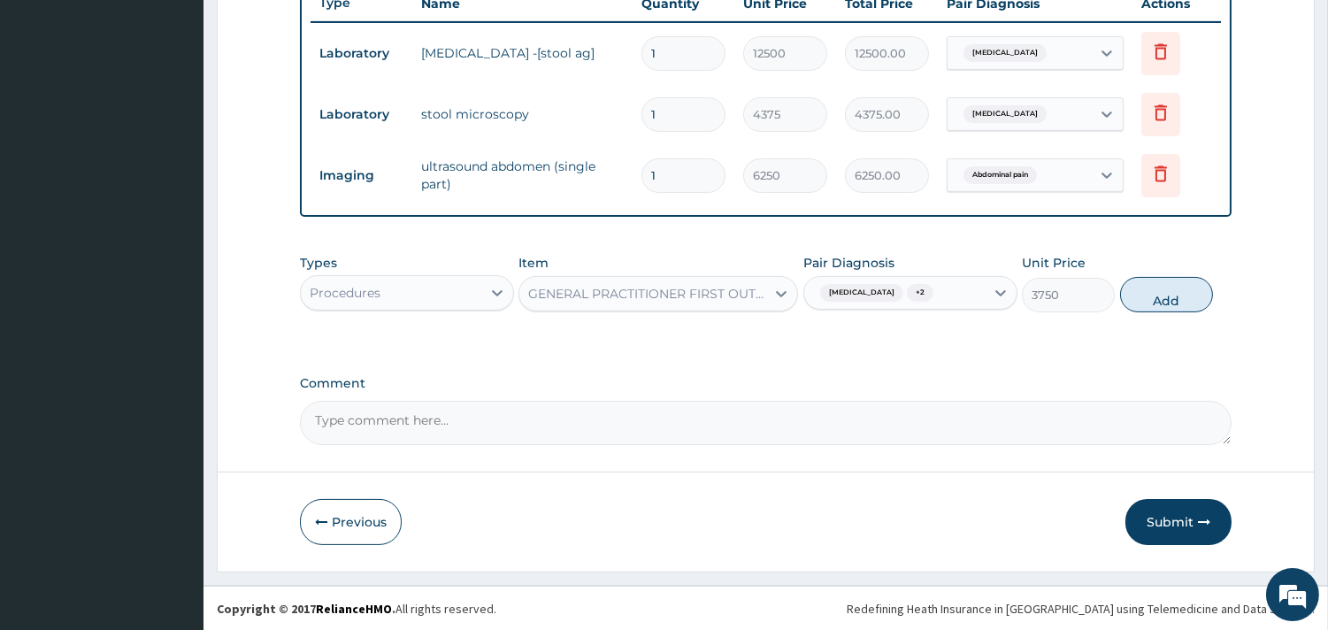
click at [1152, 296] on button "Add" at bounding box center [1166, 294] width 93 height 35
type input "0"
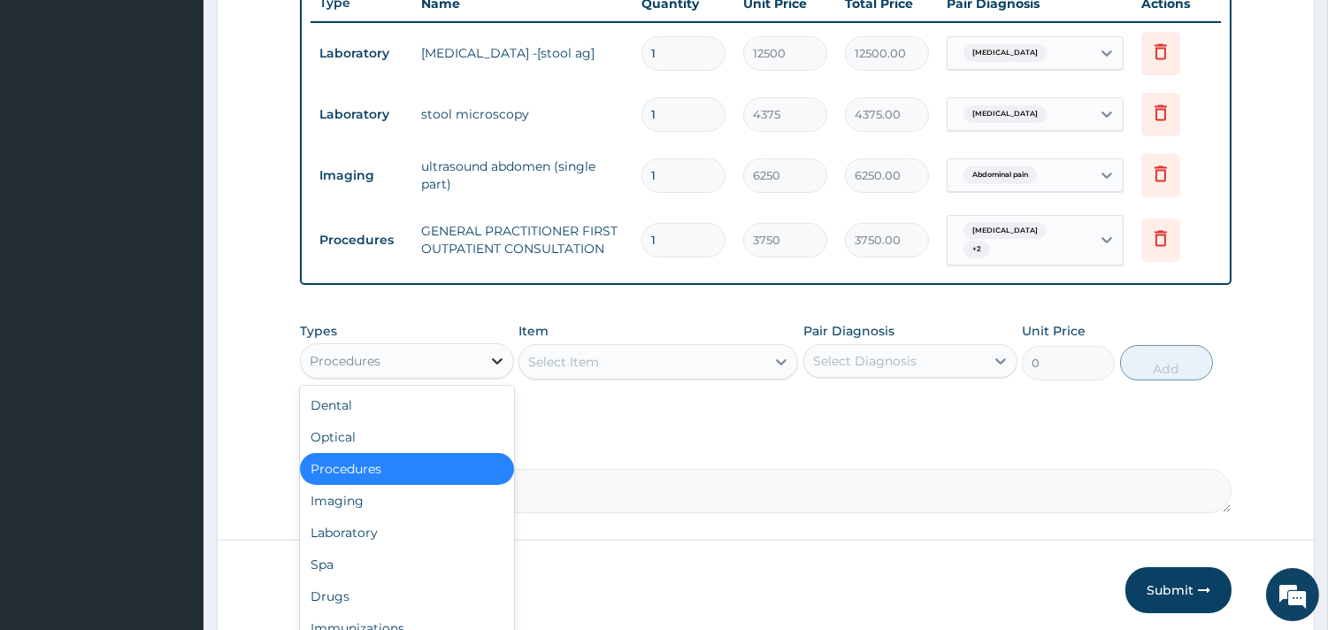
click at [488, 352] on icon at bounding box center [497, 361] width 18 height 18
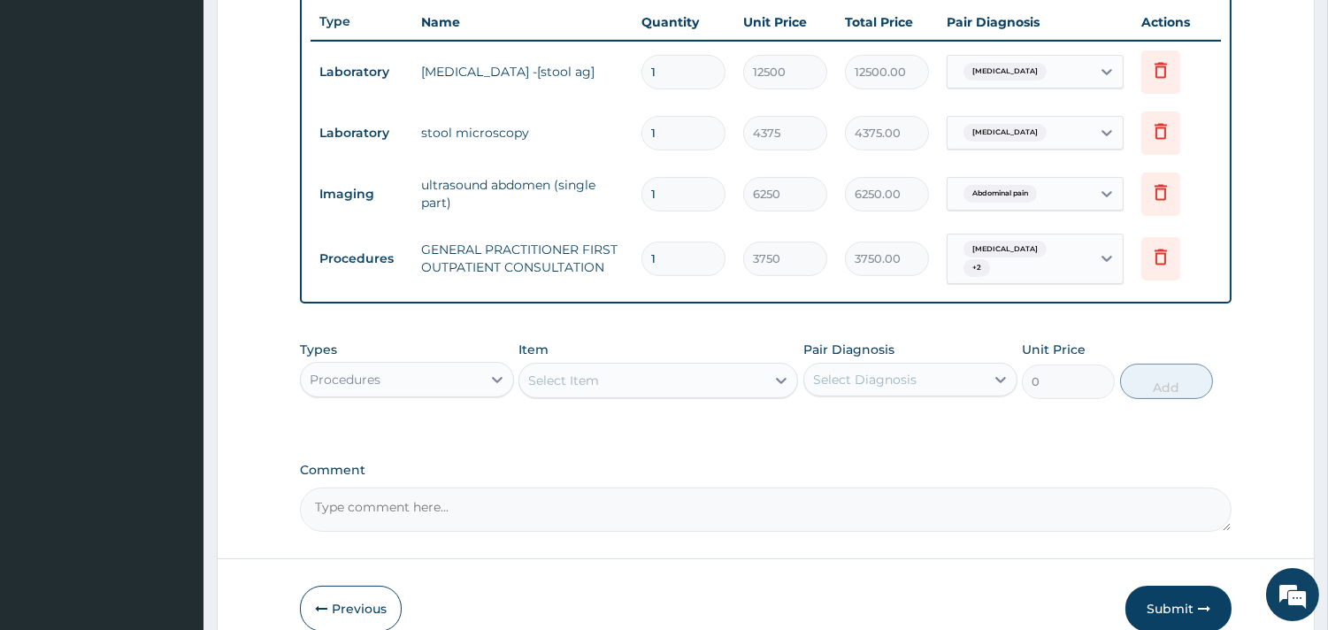
scroll to position [745, 0]
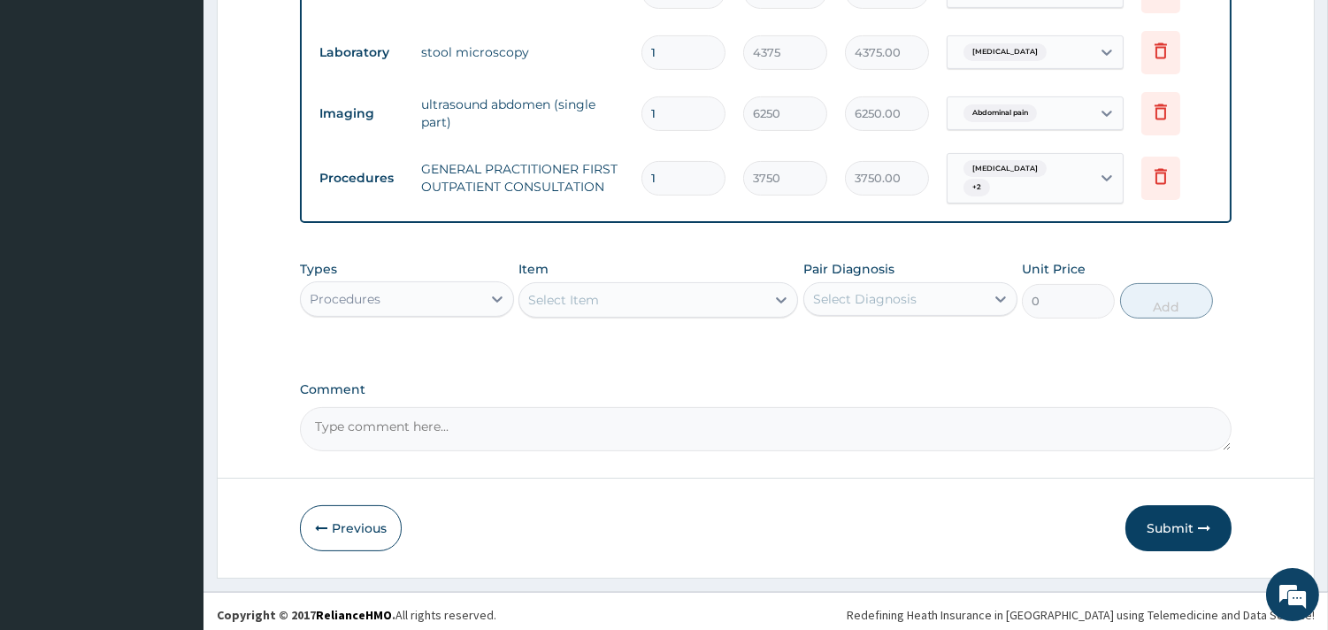
click at [393, 302] on div "Procedures" at bounding box center [391, 299] width 180 height 28
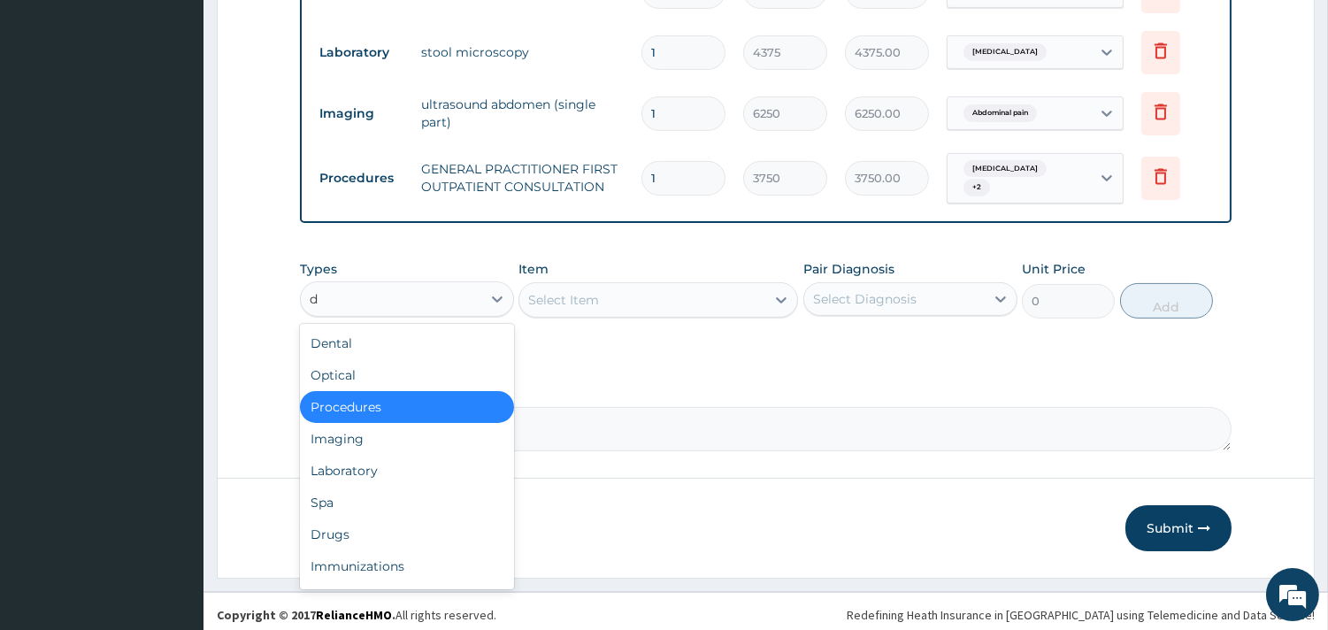
type input "dr"
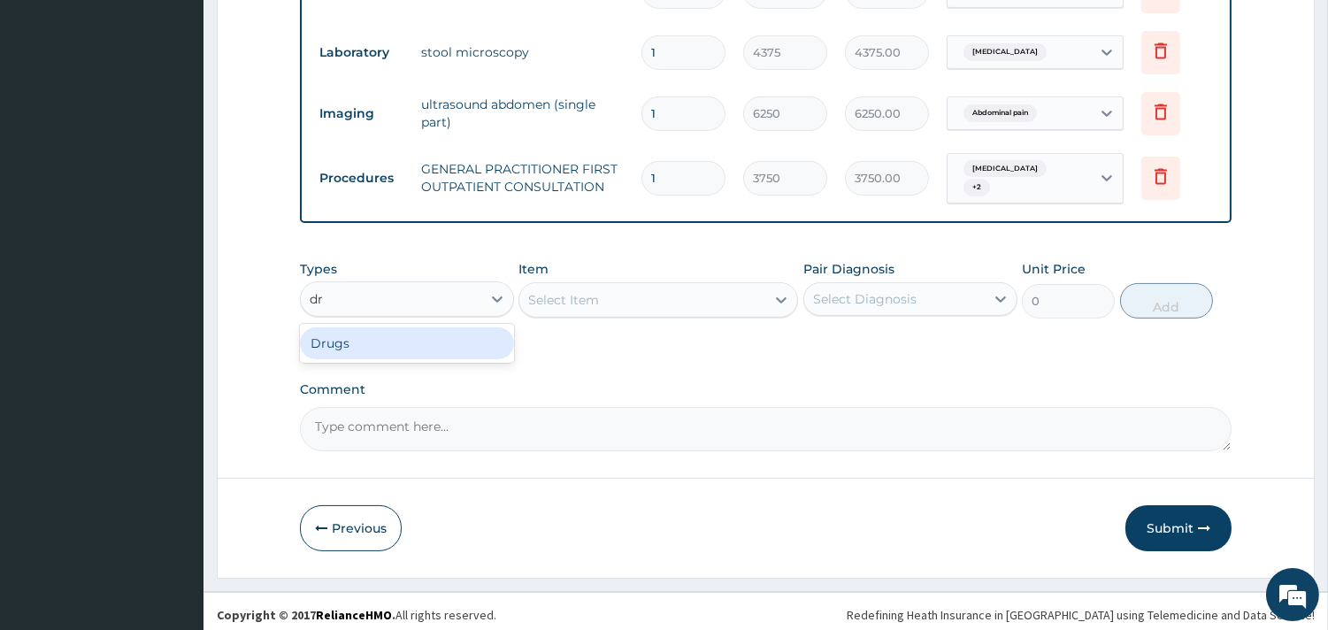
click at [407, 334] on div "Drugs" at bounding box center [407, 343] width 214 height 32
click at [672, 282] on div "Select Item" at bounding box center [657, 299] width 279 height 35
click at [772, 301] on div "Select Item" at bounding box center [657, 299] width 279 height 35
click at [775, 288] on div "Select Item" at bounding box center [657, 299] width 279 height 35
click at [781, 298] on div "Select Item" at bounding box center [657, 299] width 279 height 35
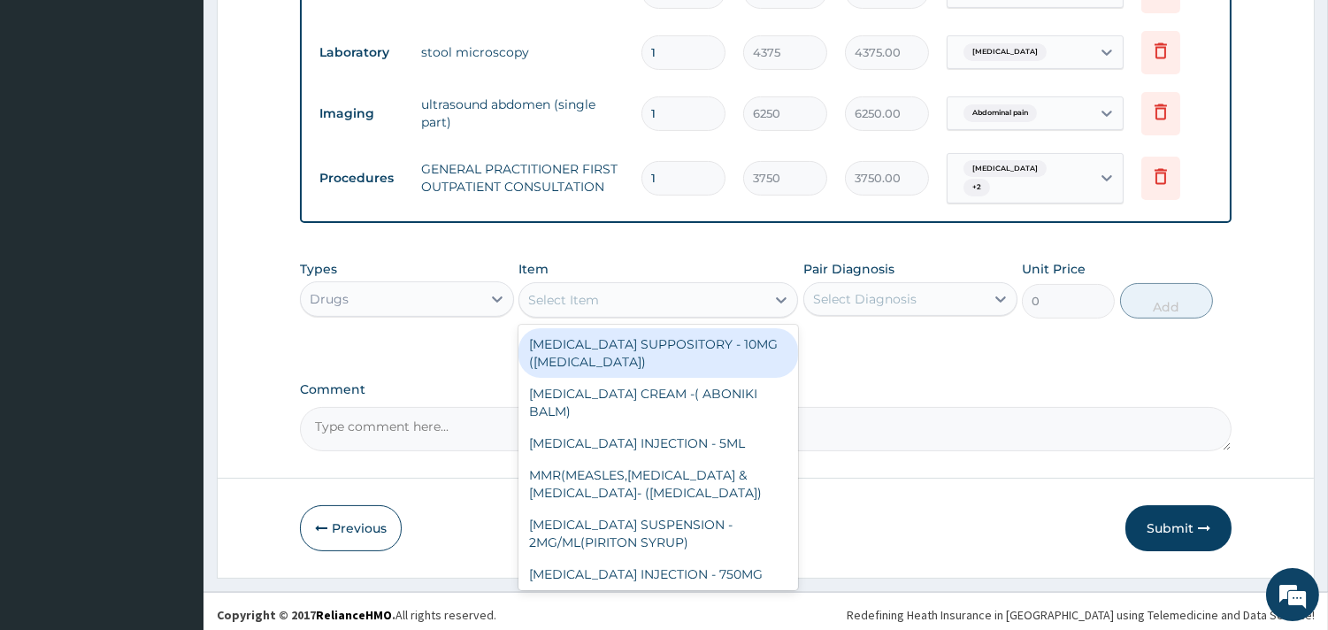
click at [776, 291] on icon at bounding box center [781, 300] width 18 height 18
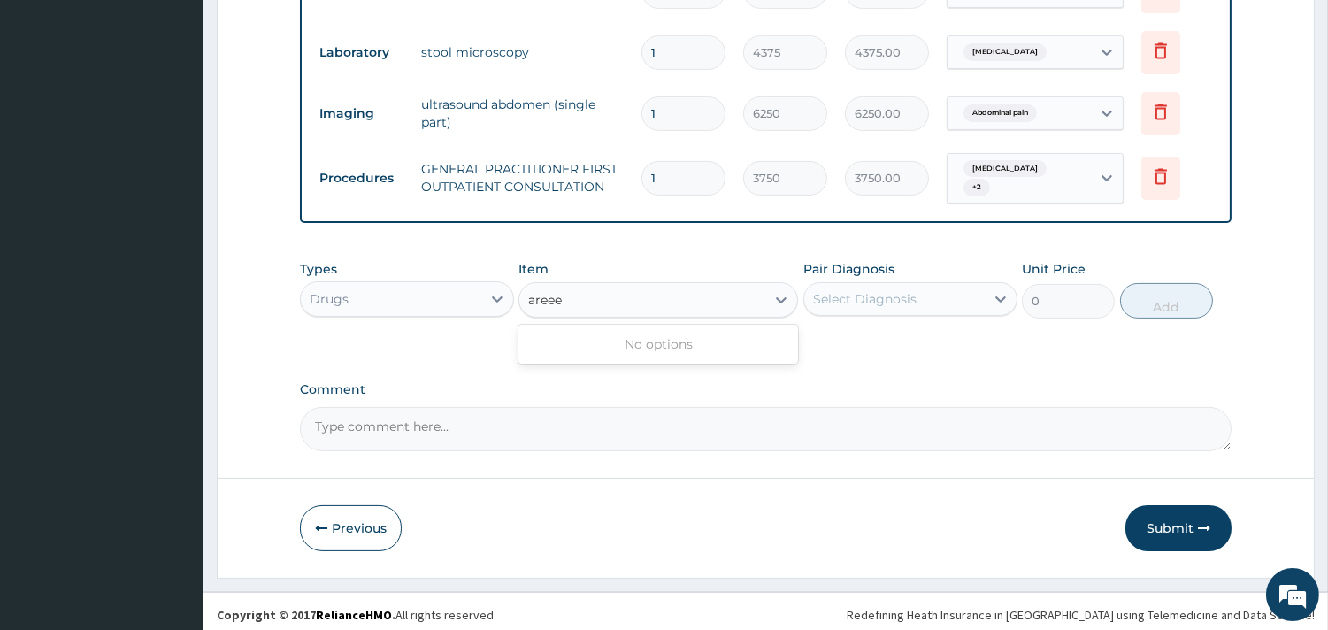
type input "aree"
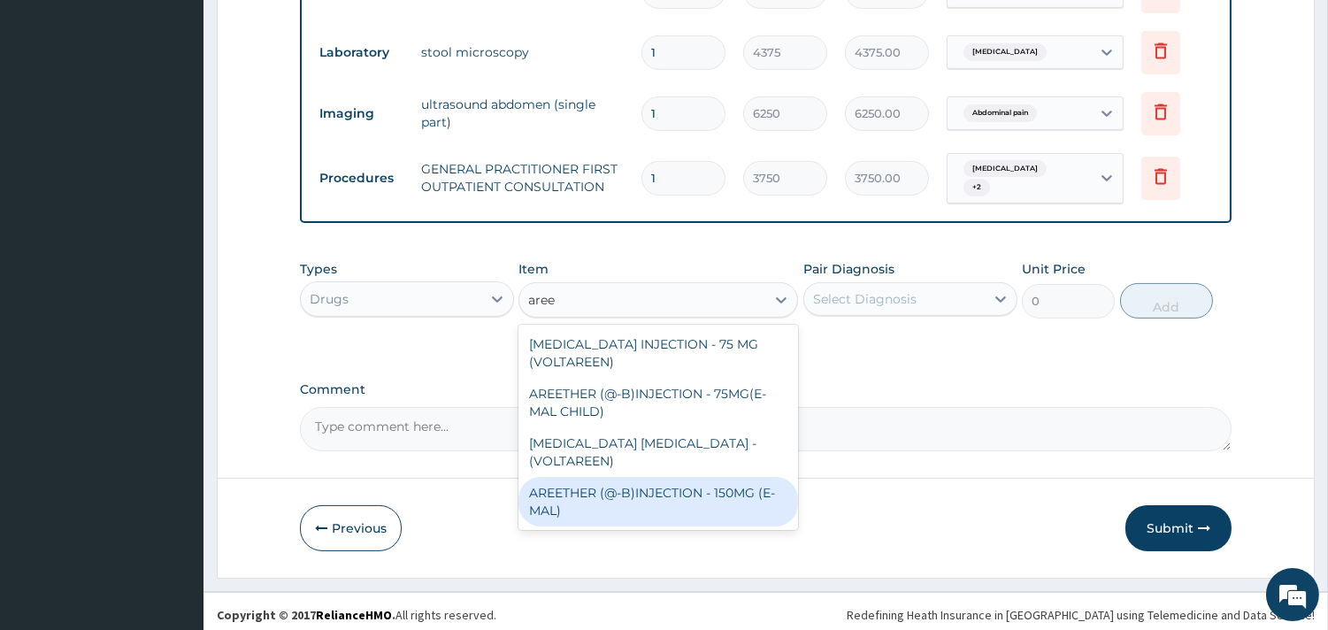
click at [706, 477] on div "AREETHER (@-B)INJECTION - 150MG (E-MAL)" at bounding box center [657, 502] width 279 height 50
type input "1680"
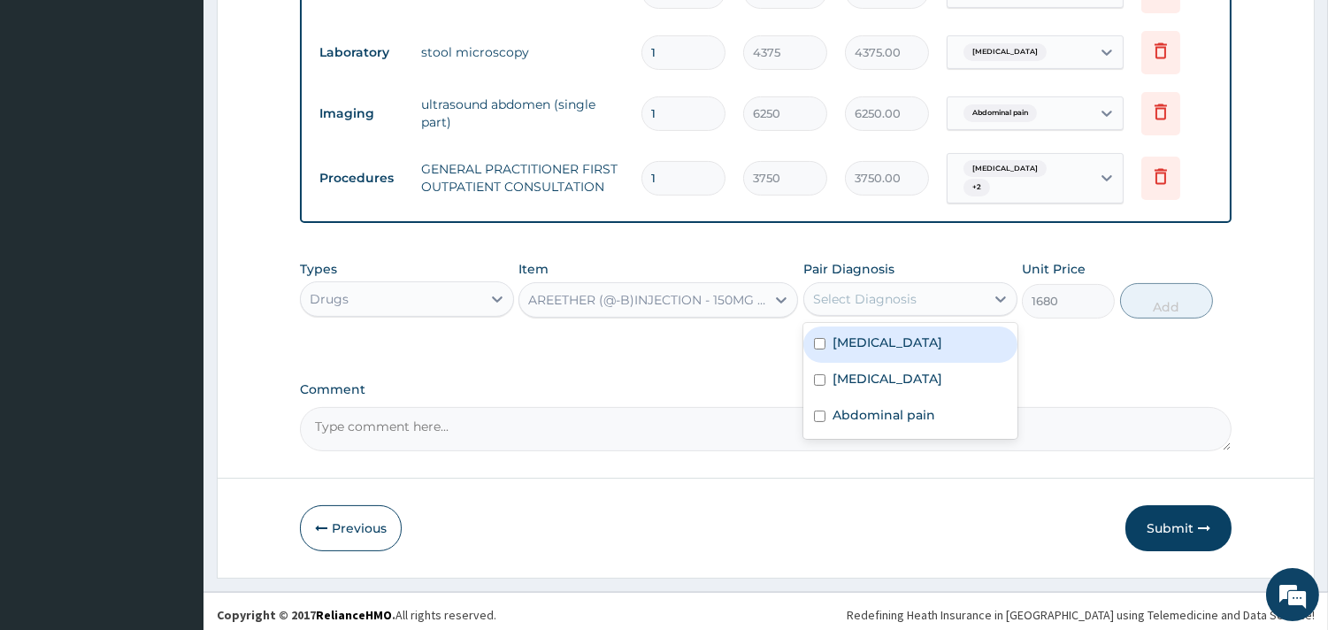
click at [914, 298] on div "Select Diagnosis" at bounding box center [864, 299] width 103 height 18
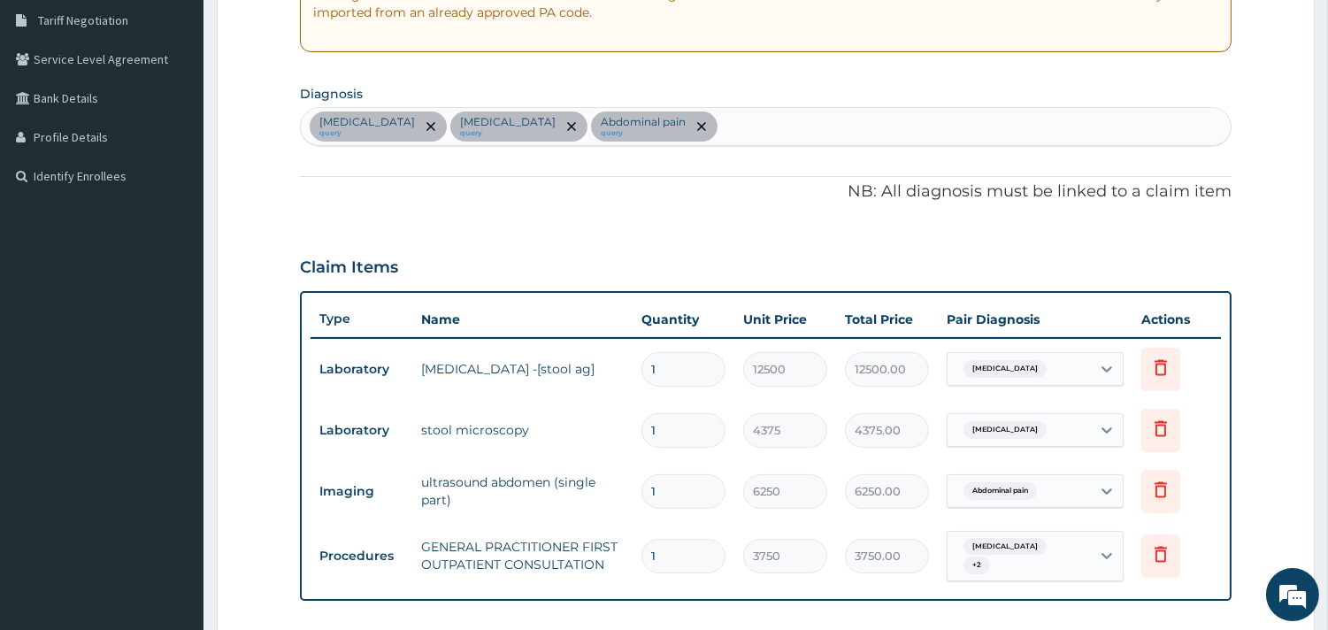
scroll to position [351, 0]
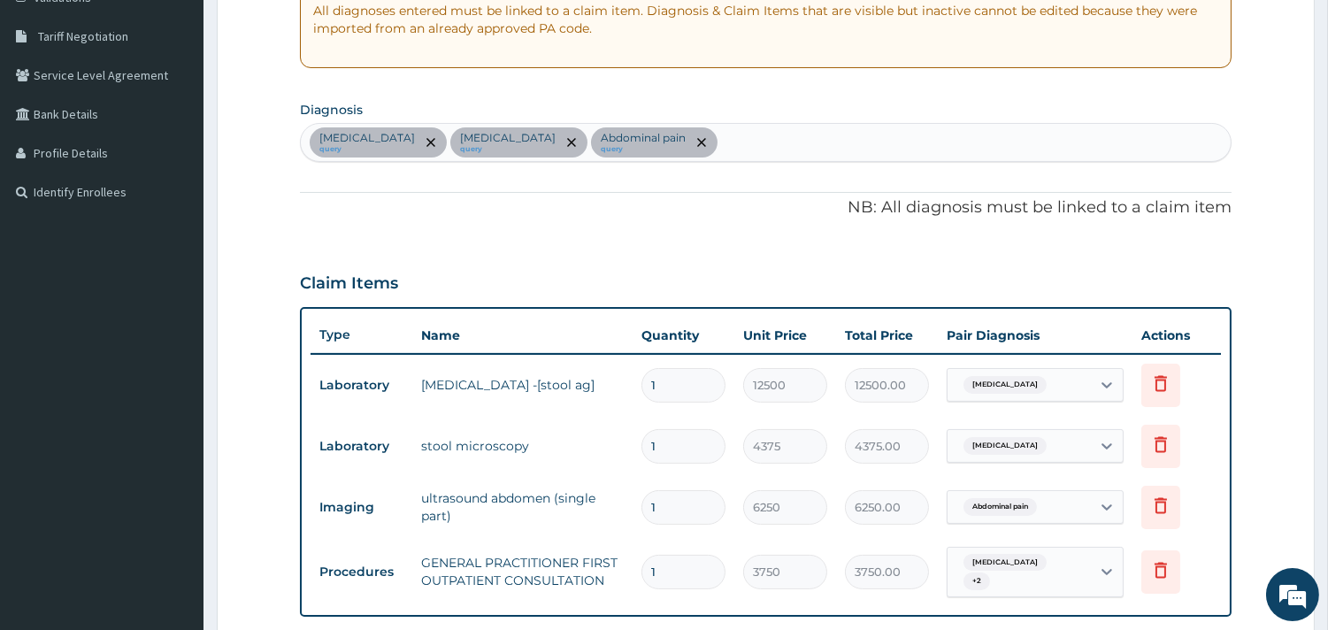
click at [725, 134] on div "Peptic ulcer query Typhoid fever query Abdominal pain query" at bounding box center [766, 142] width 930 height 37
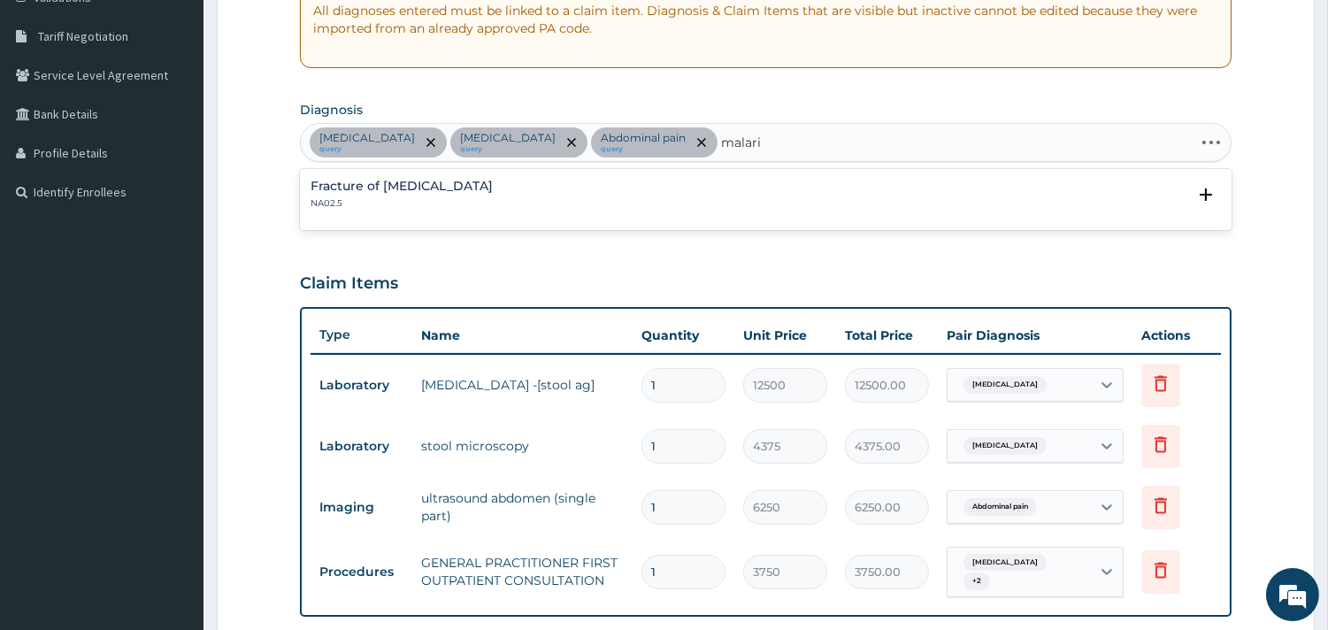
type input "[MEDICAL_DATA]"
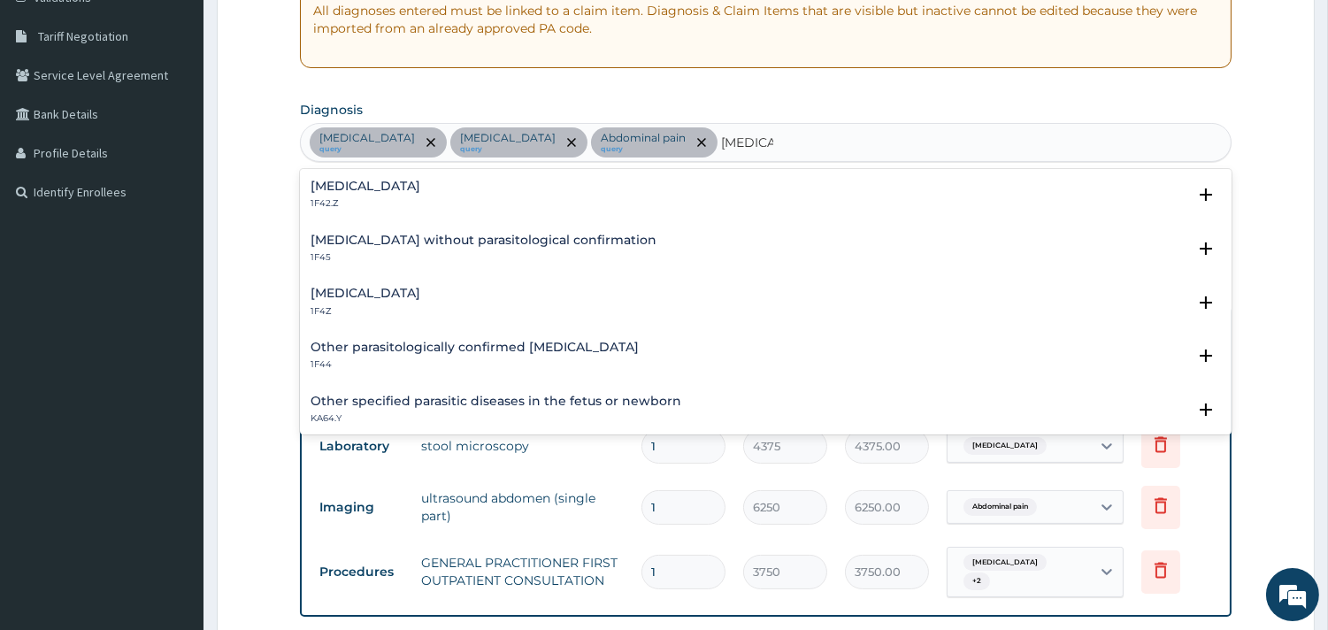
click at [416, 184] on h4 "[MEDICAL_DATA]" at bounding box center [365, 186] width 110 height 13
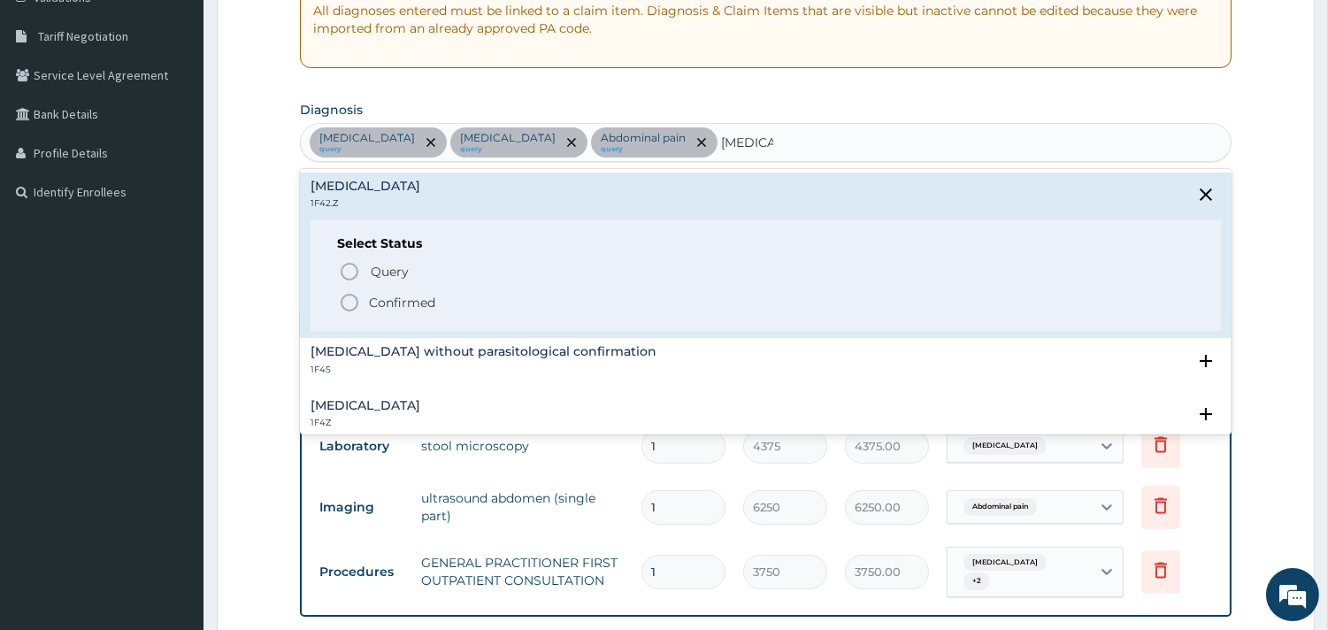
click at [341, 301] on circle "status option filled" at bounding box center [349, 303] width 16 height 16
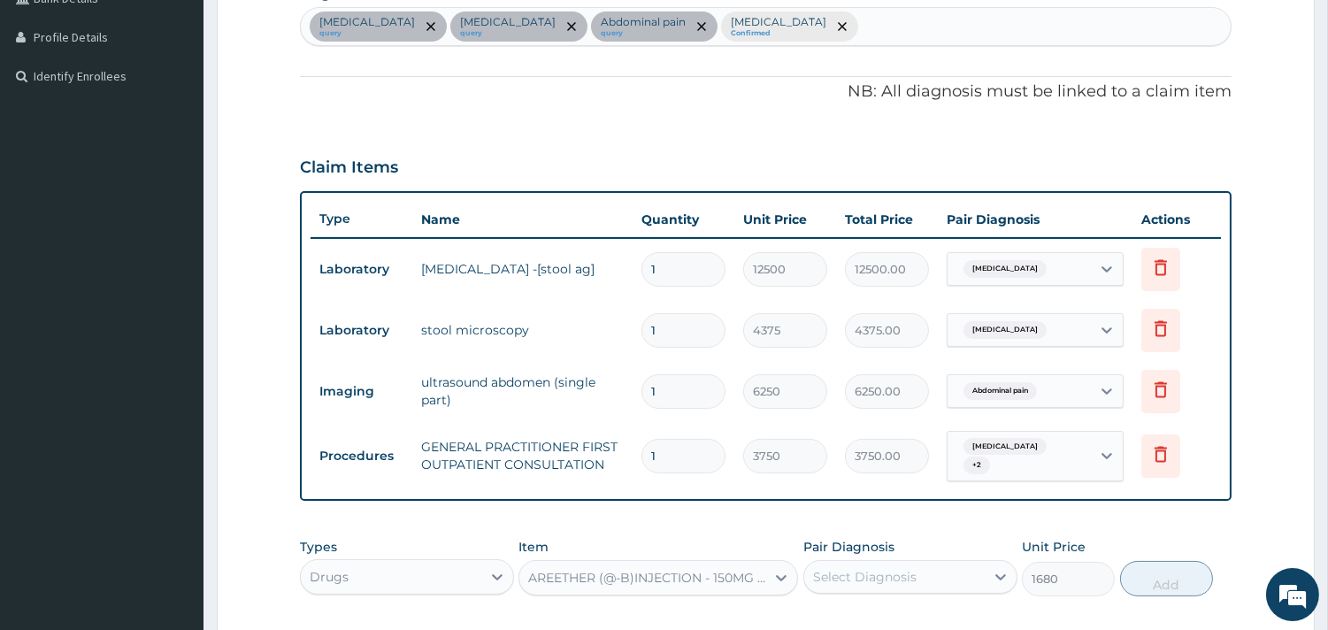
scroll to position [745, 0]
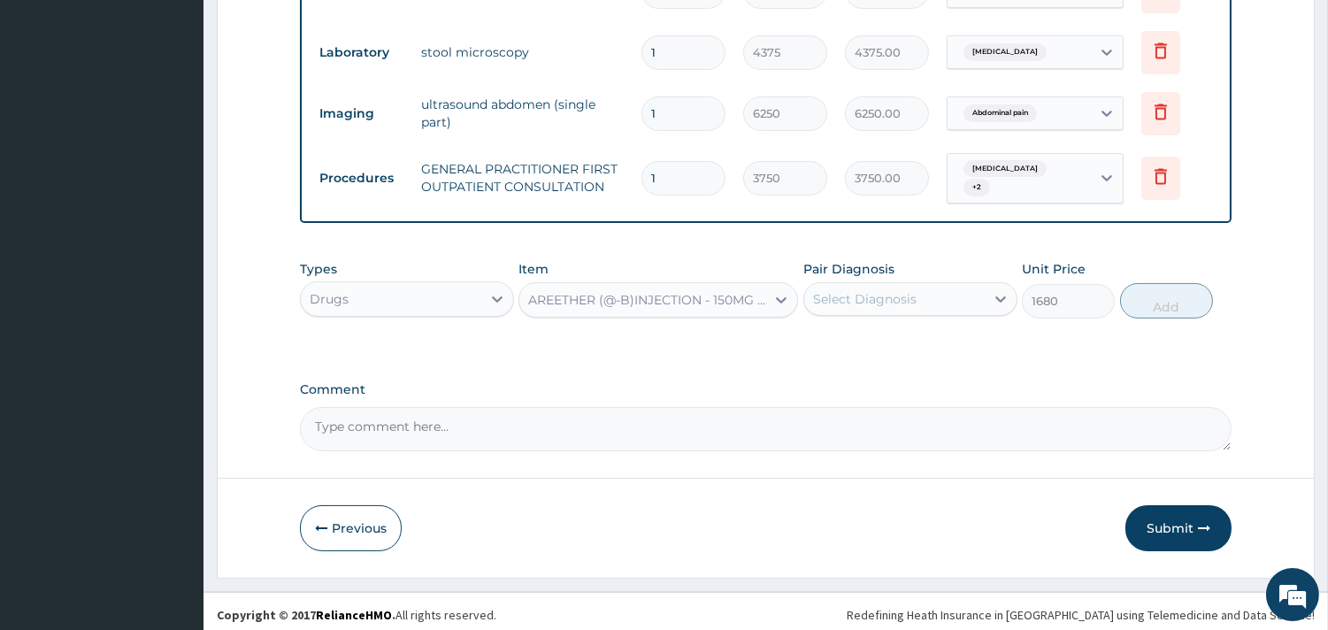
click at [876, 290] on div "Select Diagnosis" at bounding box center [864, 299] width 103 height 18
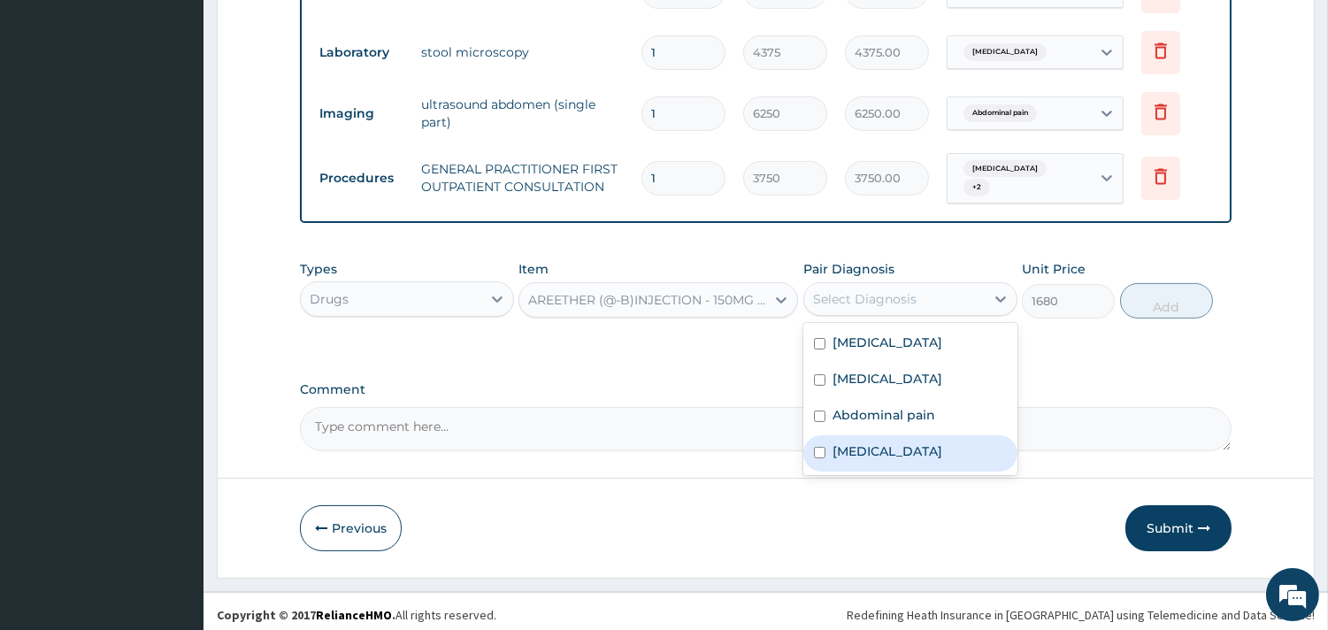
click at [893, 453] on label "[MEDICAL_DATA]" at bounding box center [887, 451] width 110 height 18
checkbox input "true"
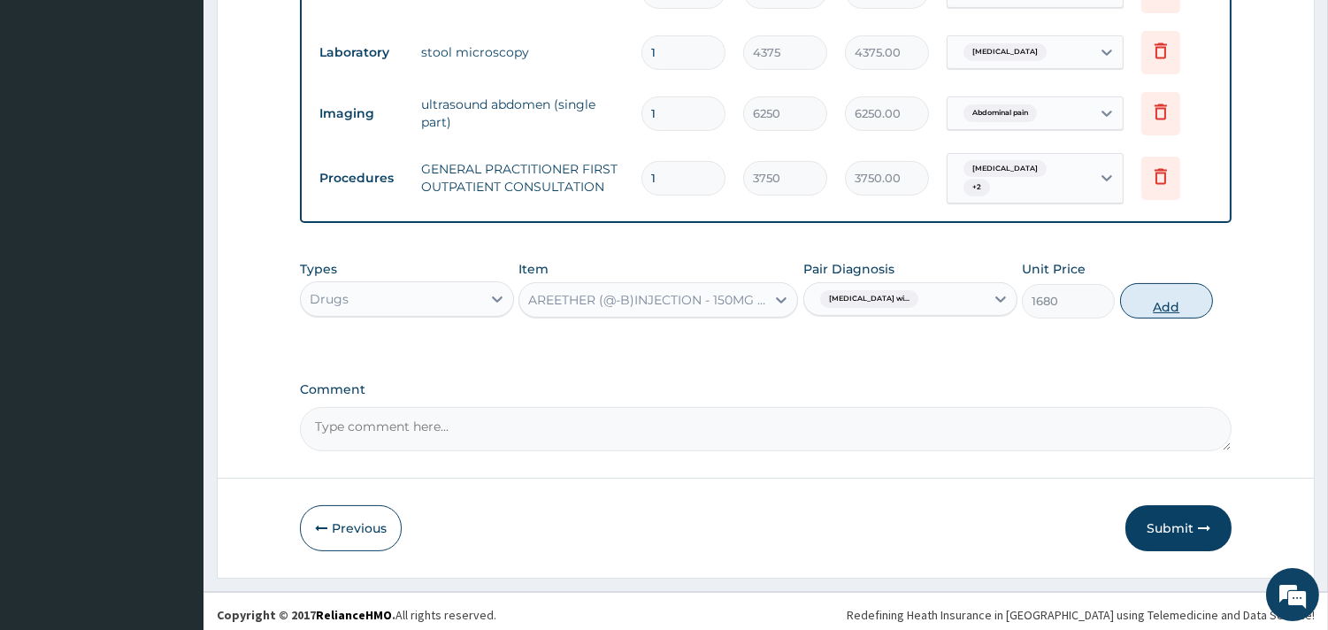
click at [1167, 287] on button "Add" at bounding box center [1166, 300] width 93 height 35
type input "0"
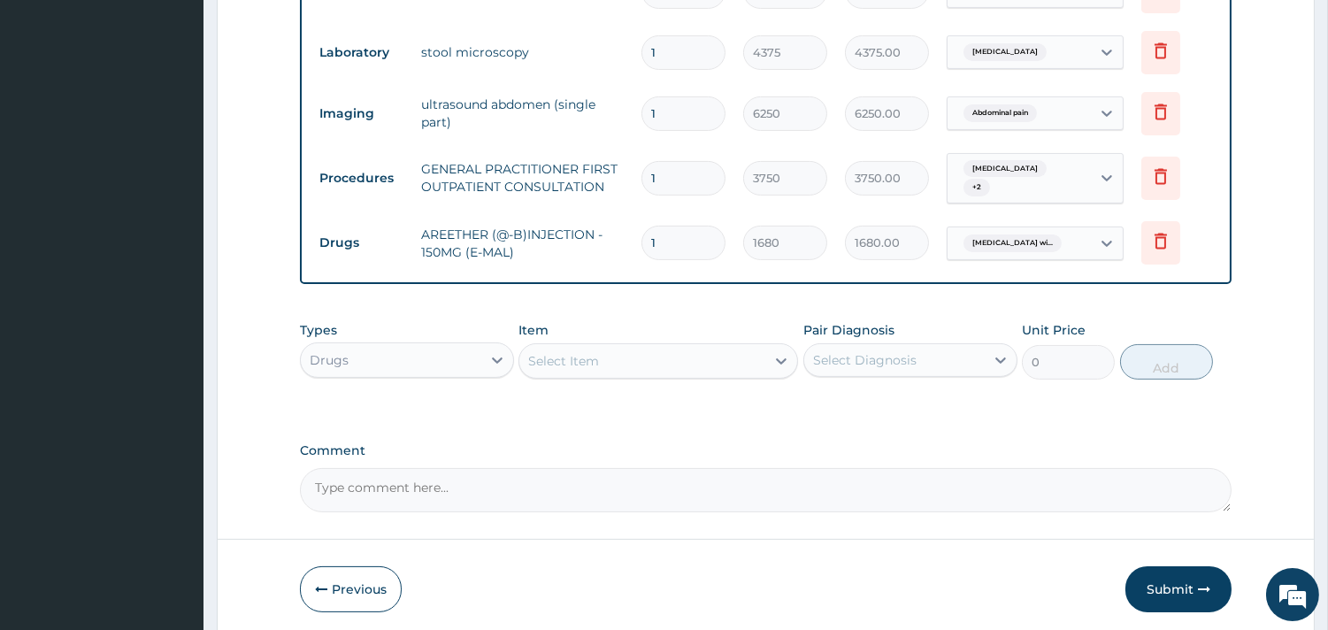
type input "0.00"
type input "3"
type input "5040.00"
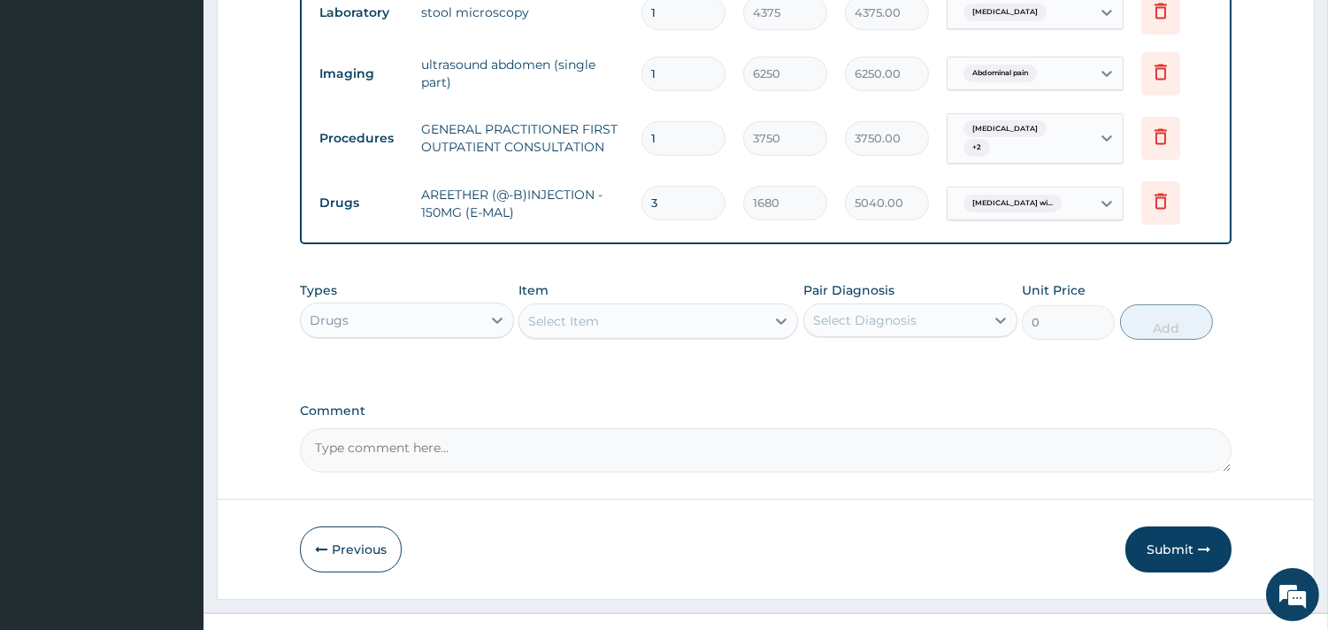
scroll to position [806, 0]
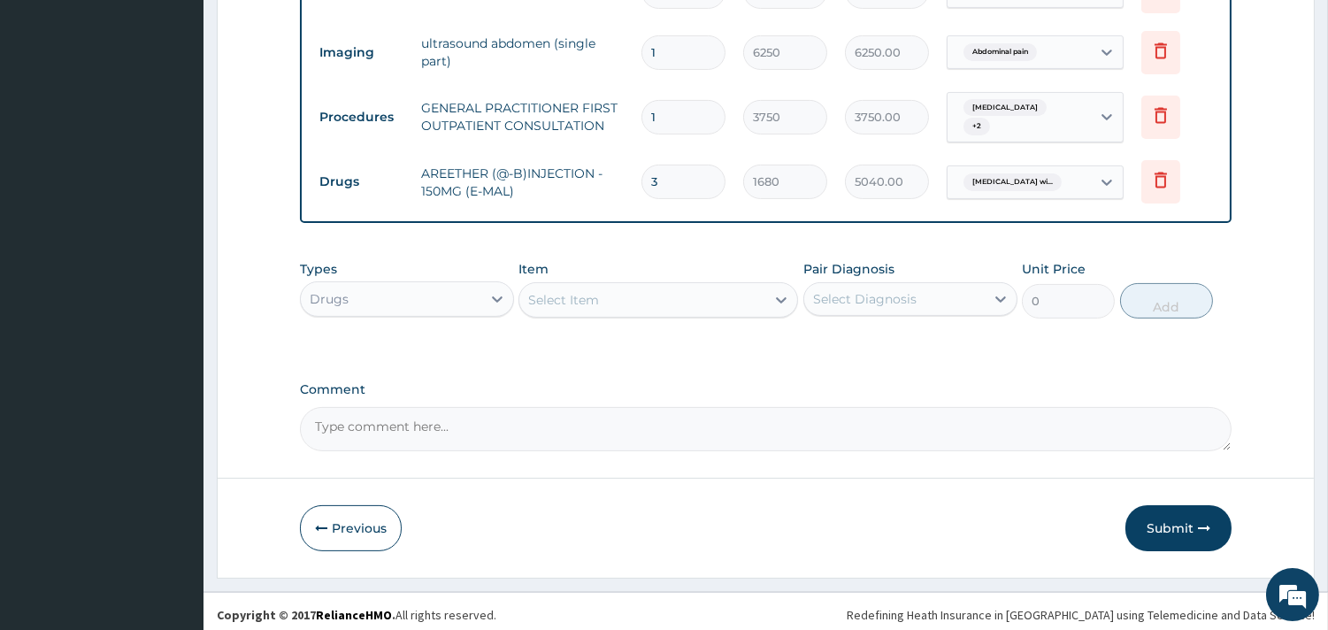
type input "3"
click at [616, 297] on div "Select Item" at bounding box center [642, 300] width 246 height 28
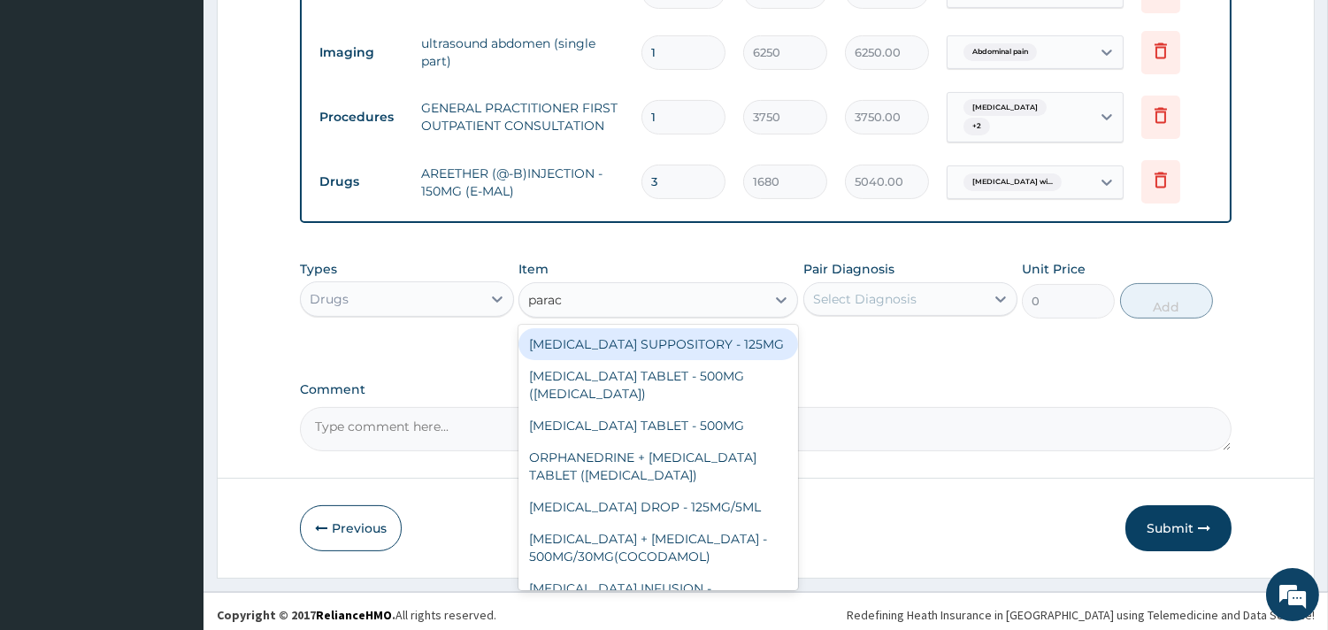
type input "parace"
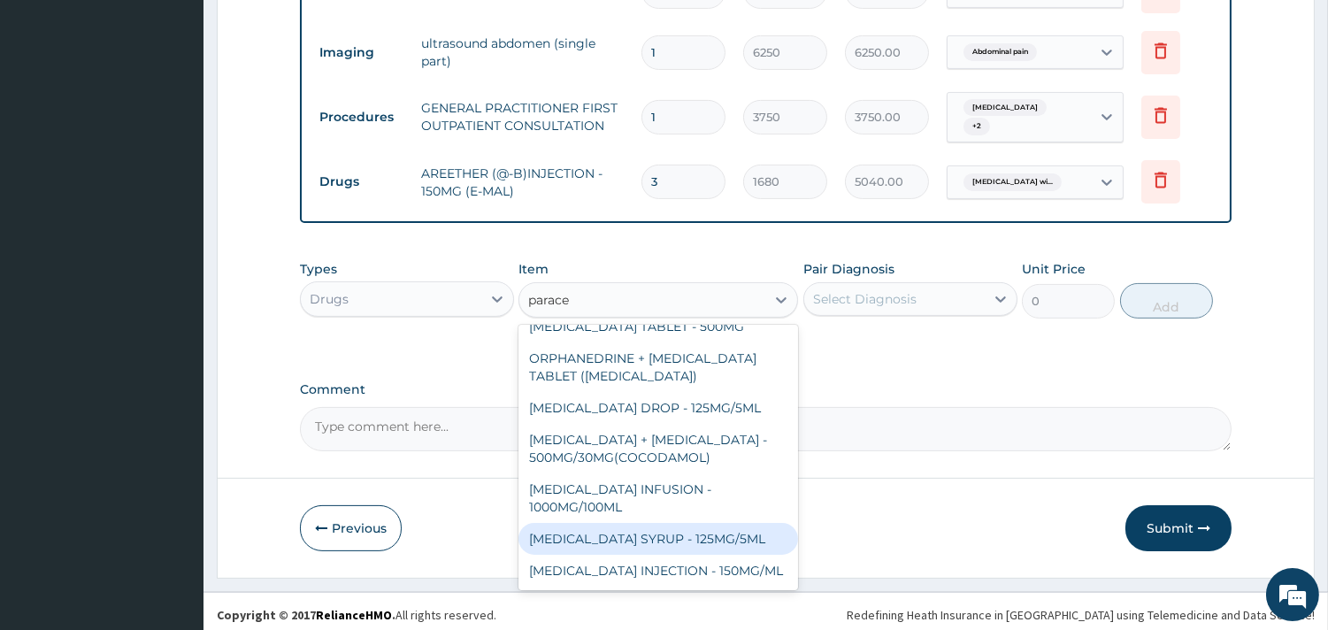
click at [697, 523] on div "PARACETAMOL SYRUP - 125MG/5ML" at bounding box center [657, 539] width 279 height 32
type input "840"
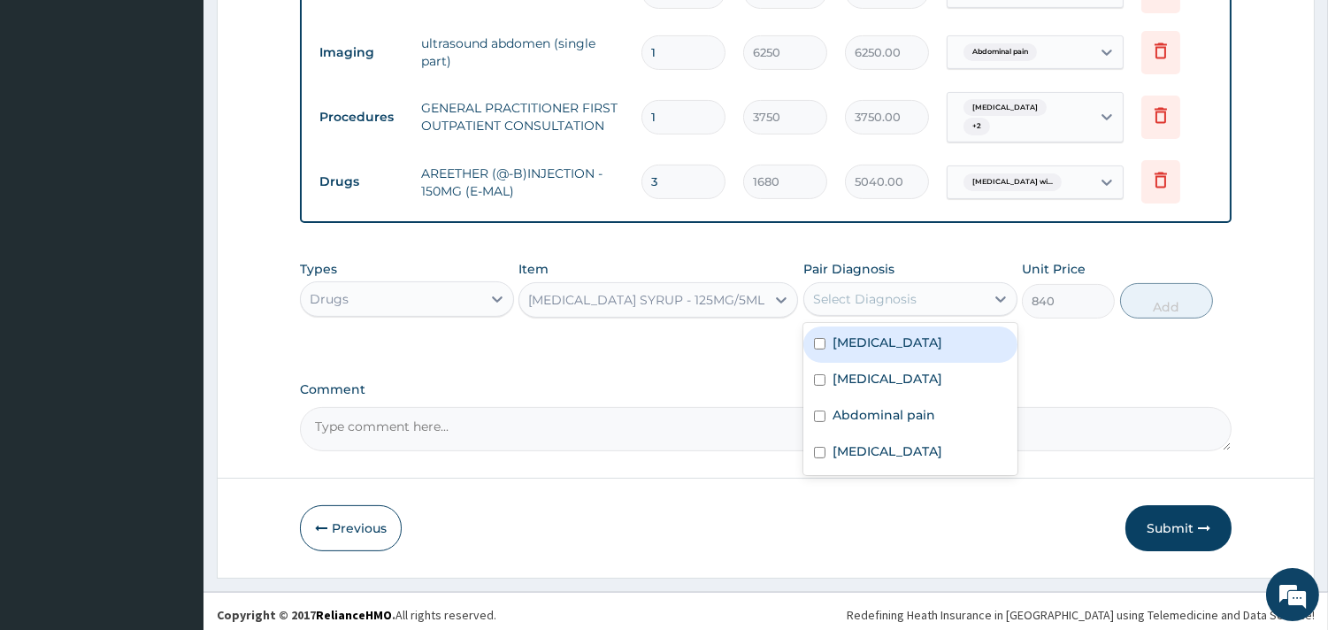
click at [899, 292] on div "Select Diagnosis" at bounding box center [864, 299] width 103 height 18
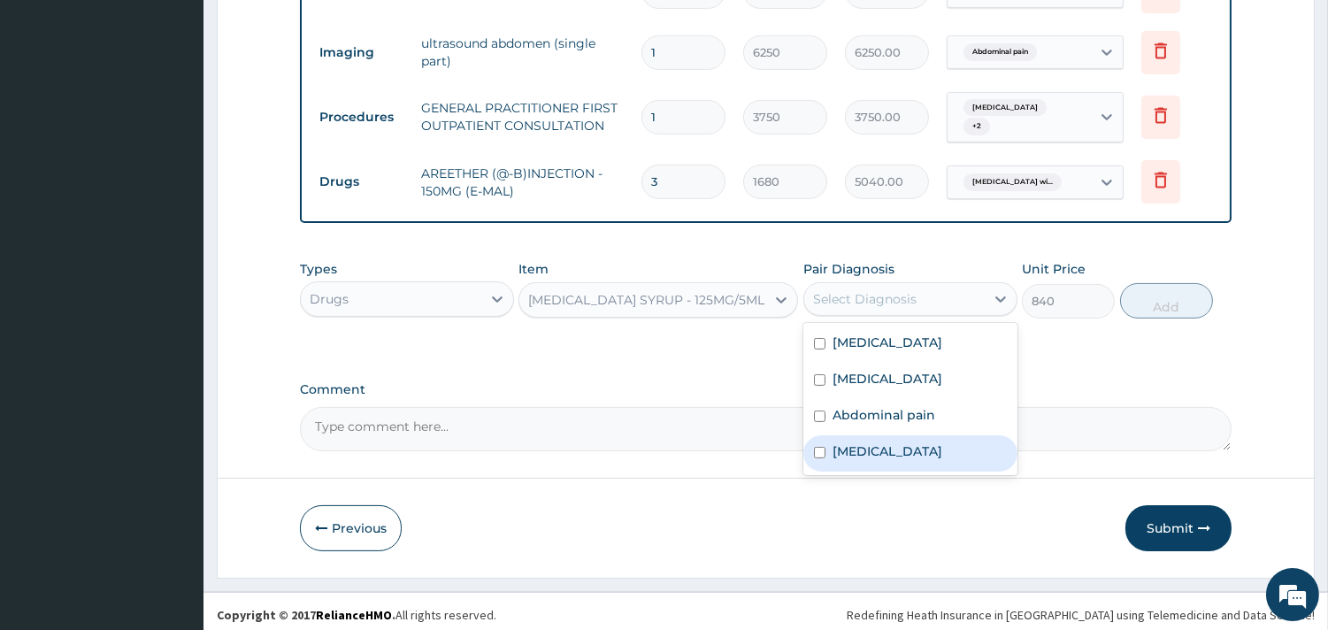
drag, startPoint x: 907, startPoint y: 458, endPoint x: 917, endPoint y: 453, distance: 11.1
click at [911, 460] on label "Plasmodium malariae malaria without complication" at bounding box center [887, 451] width 110 height 18
checkbox input "true"
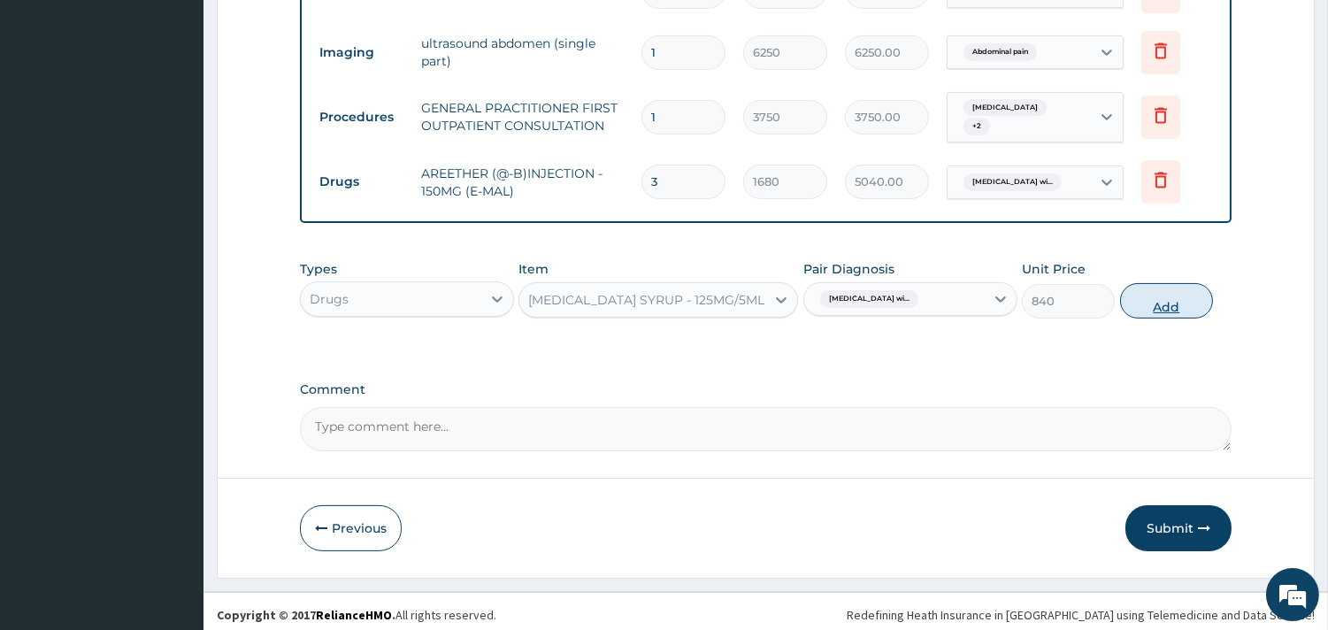
click at [1161, 302] on button "Add" at bounding box center [1166, 300] width 93 height 35
type input "0"
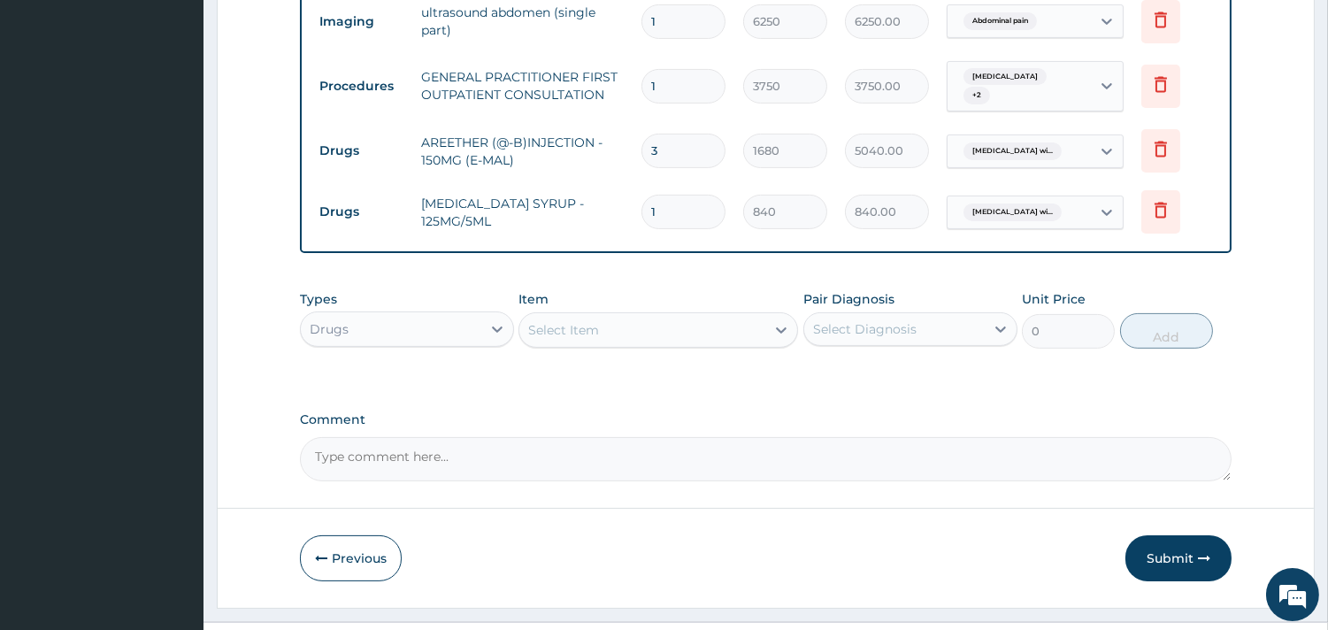
scroll to position [868, 0]
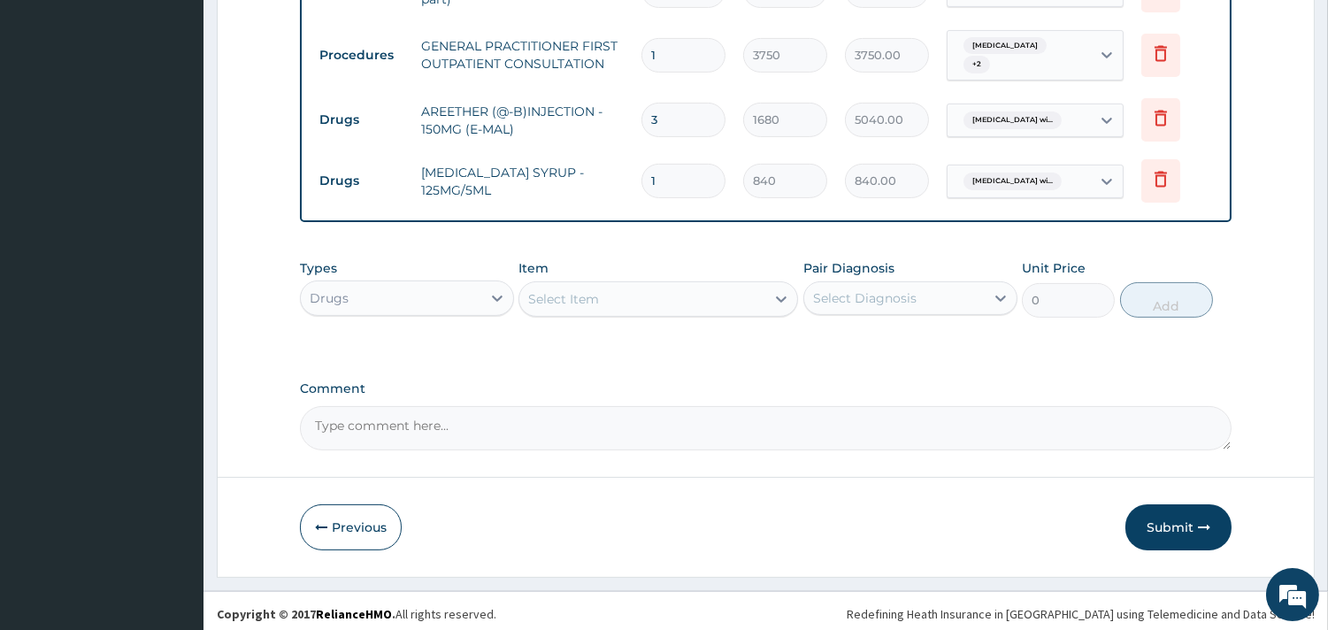
click at [605, 292] on div "Select Item" at bounding box center [642, 299] width 246 height 28
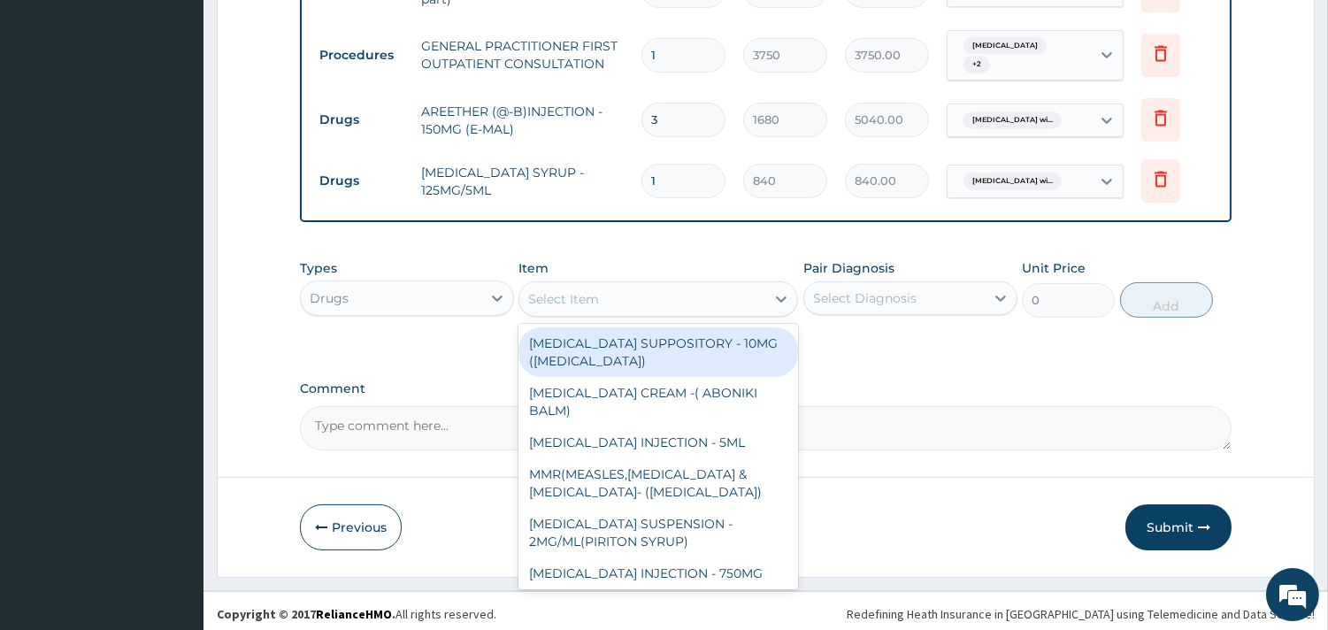
click at [621, 294] on div "Select Item" at bounding box center [642, 299] width 246 height 28
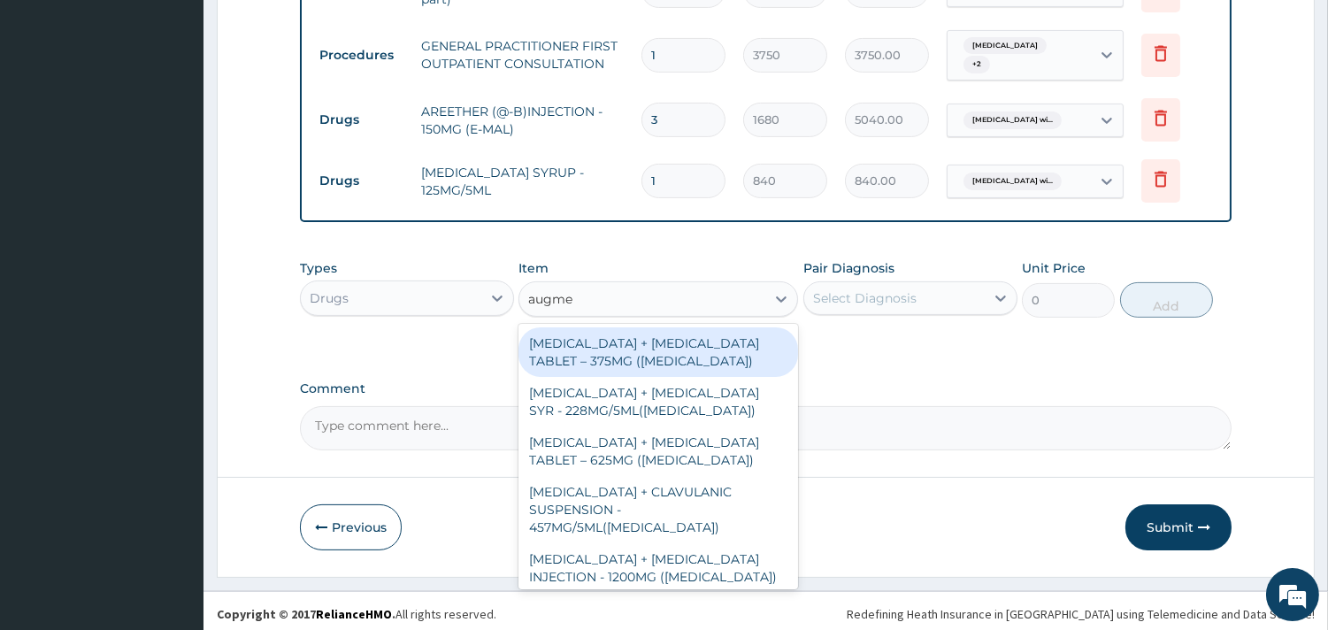
type input "augmen"
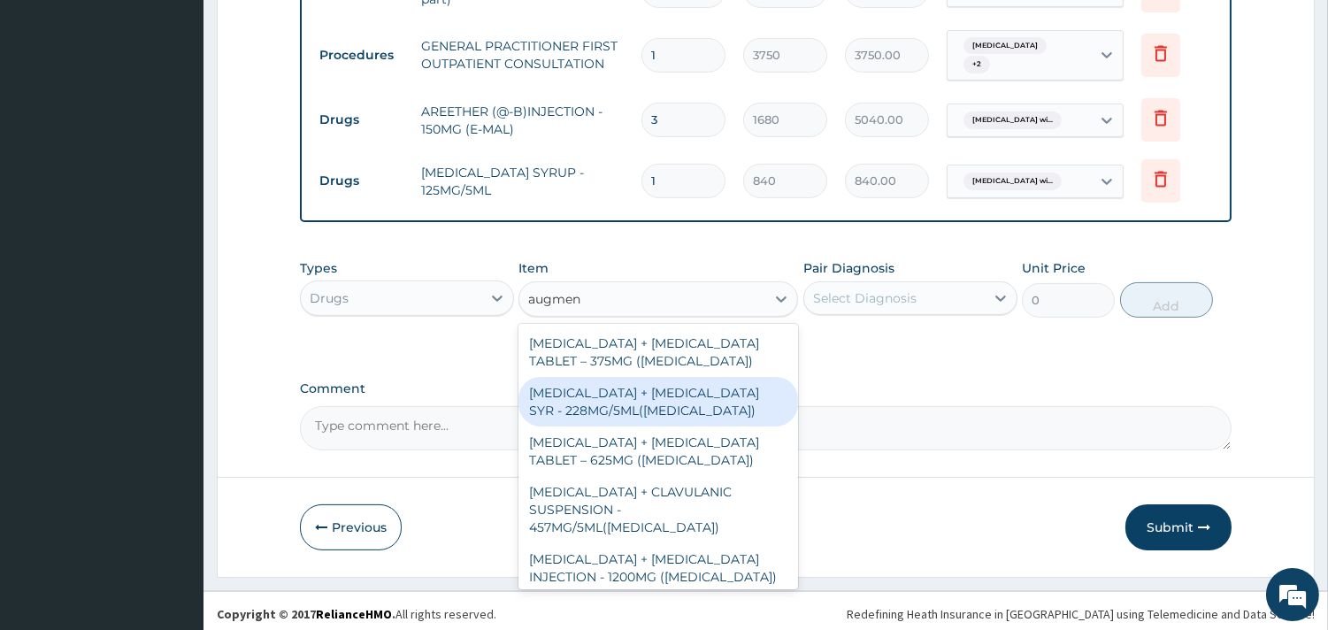
click at [656, 407] on div "AMOXICILLIN + CLAVULANIC ACID SYR - 228MG/5ML(AUGMENTIN)" at bounding box center [657, 402] width 279 height 50
type input "6720"
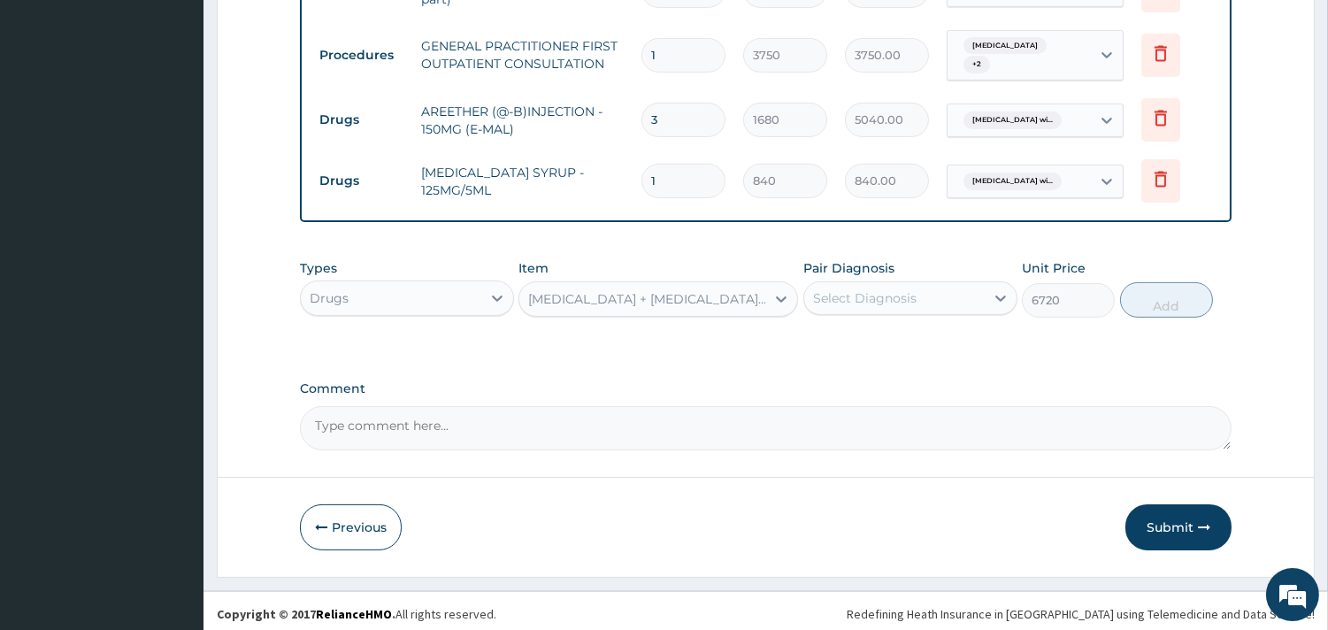
click at [874, 289] on div "Select Diagnosis" at bounding box center [864, 298] width 103 height 18
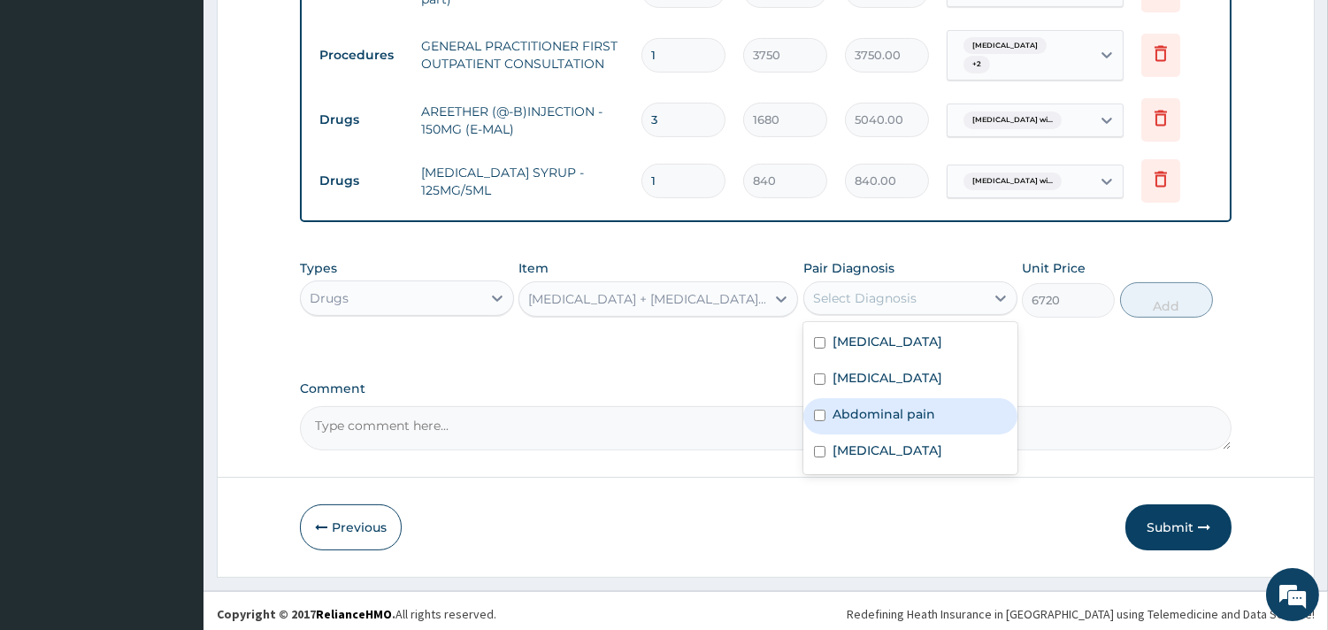
click at [918, 405] on label "Abdominal pain" at bounding box center [883, 414] width 103 height 18
checkbox input "true"
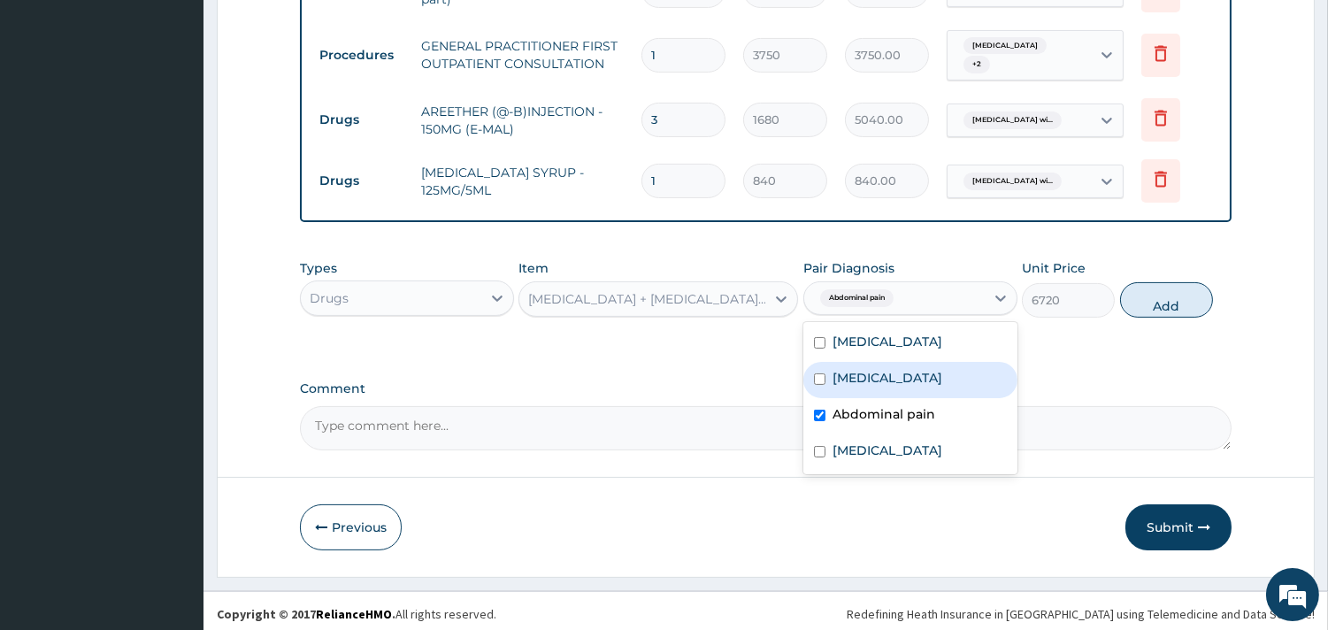
click at [916, 369] on label "Typhoid fever" at bounding box center [887, 378] width 110 height 18
checkbox input "true"
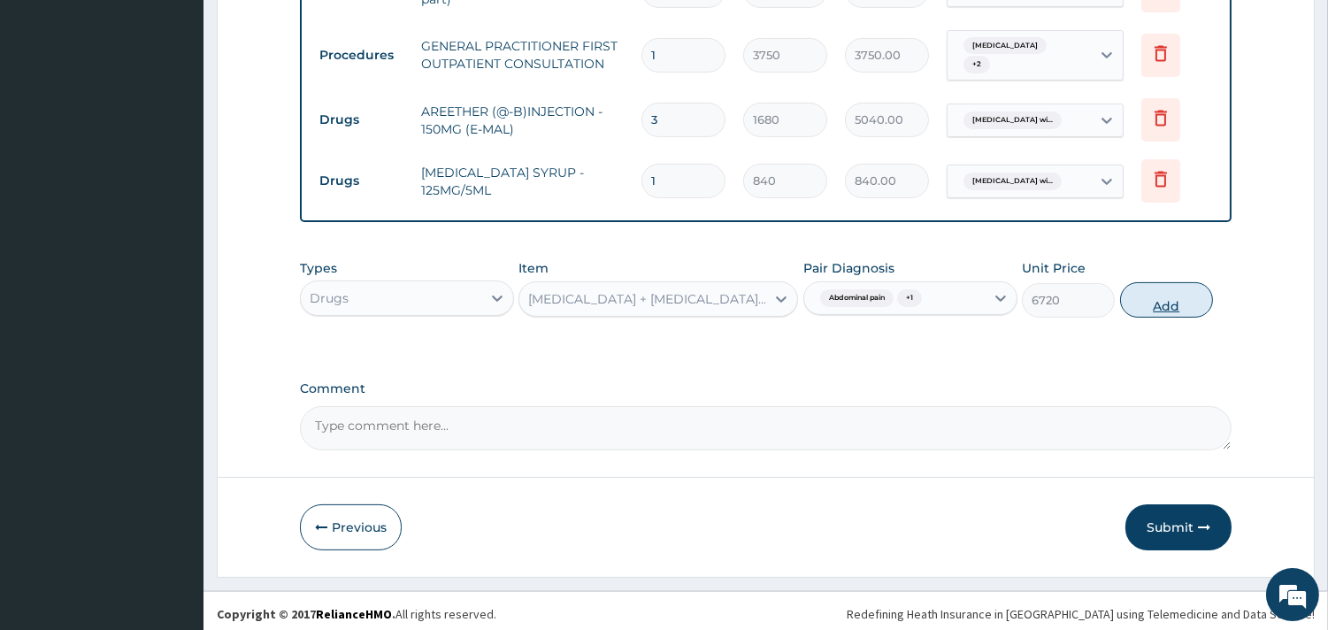
click at [1138, 293] on button "Add" at bounding box center [1166, 299] width 93 height 35
type input "0"
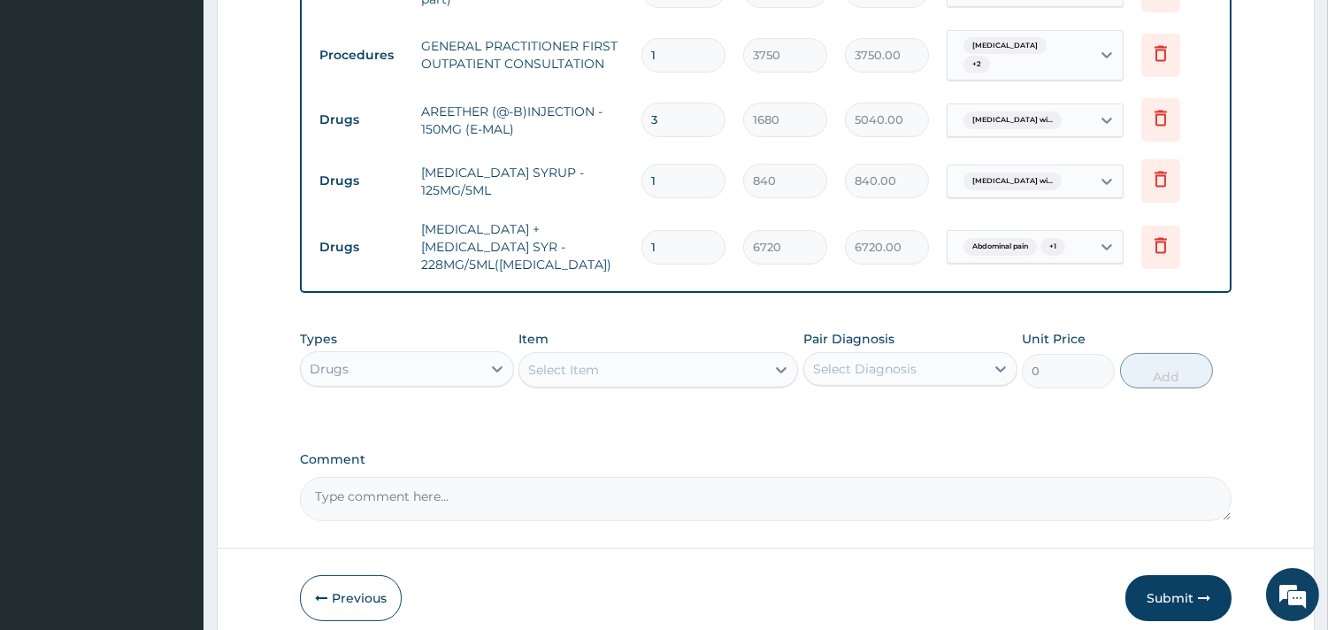
scroll to position [938, 0]
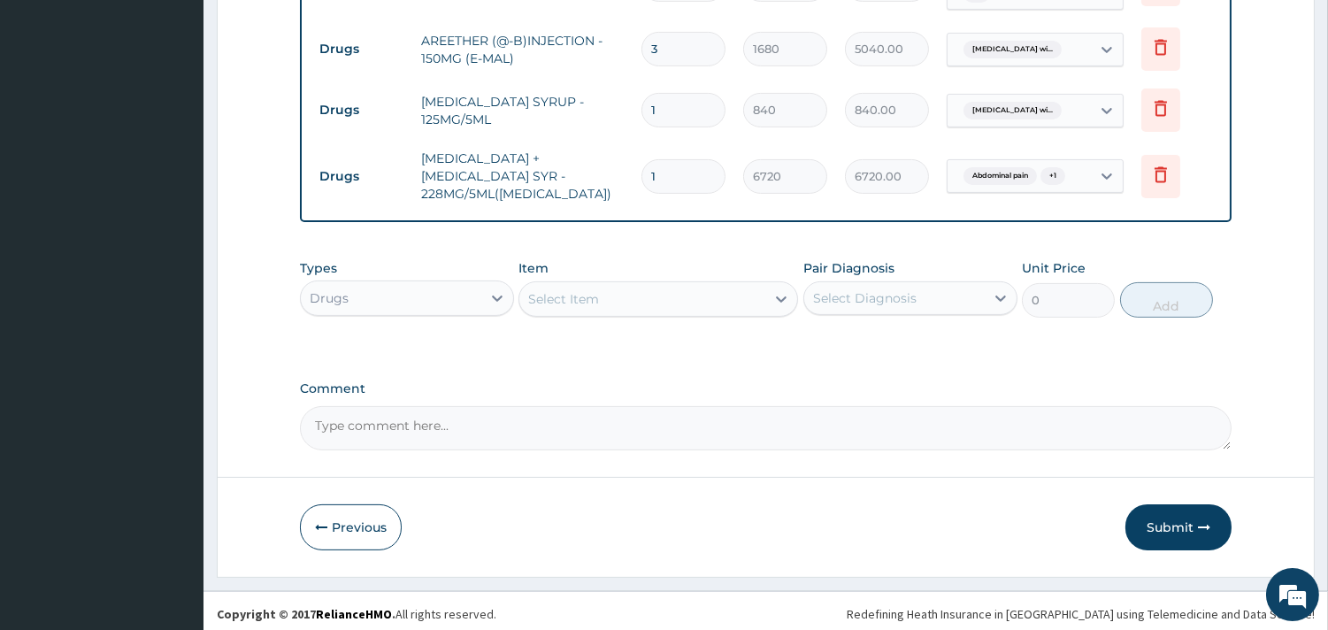
drag, startPoint x: 1177, startPoint y: 522, endPoint x: 1115, endPoint y: 442, distance: 100.8
click at [1177, 520] on button "Submit" at bounding box center [1178, 527] width 106 height 46
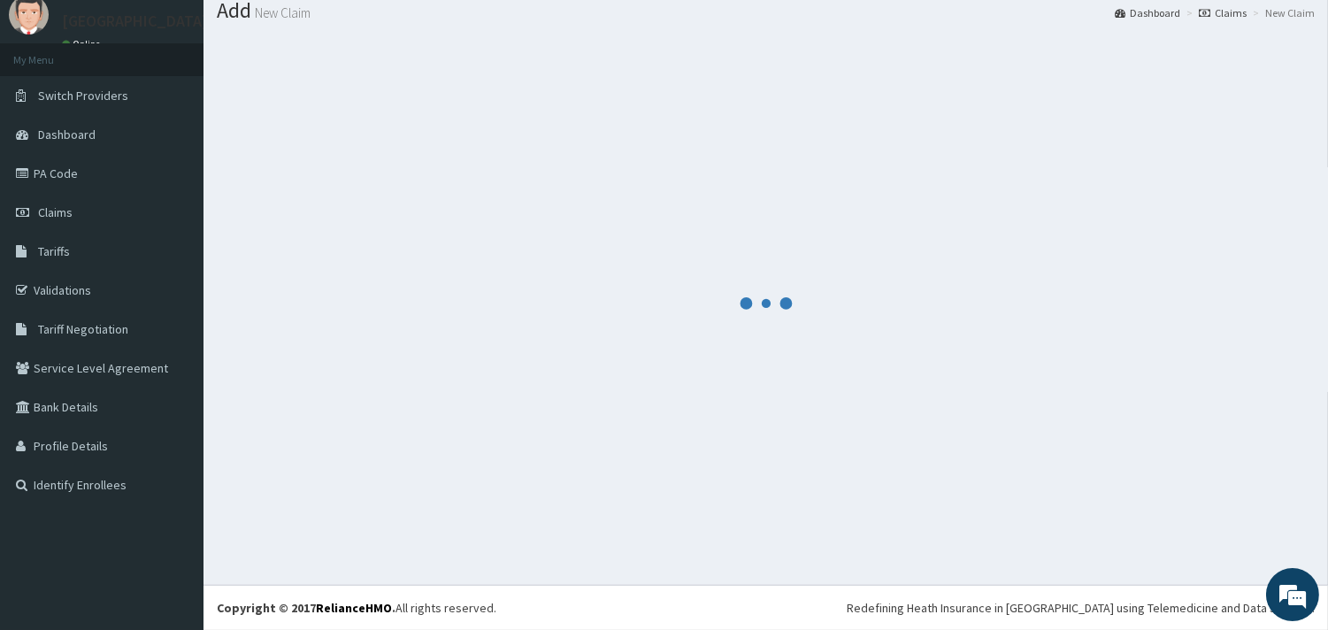
scroll to position [57, 0]
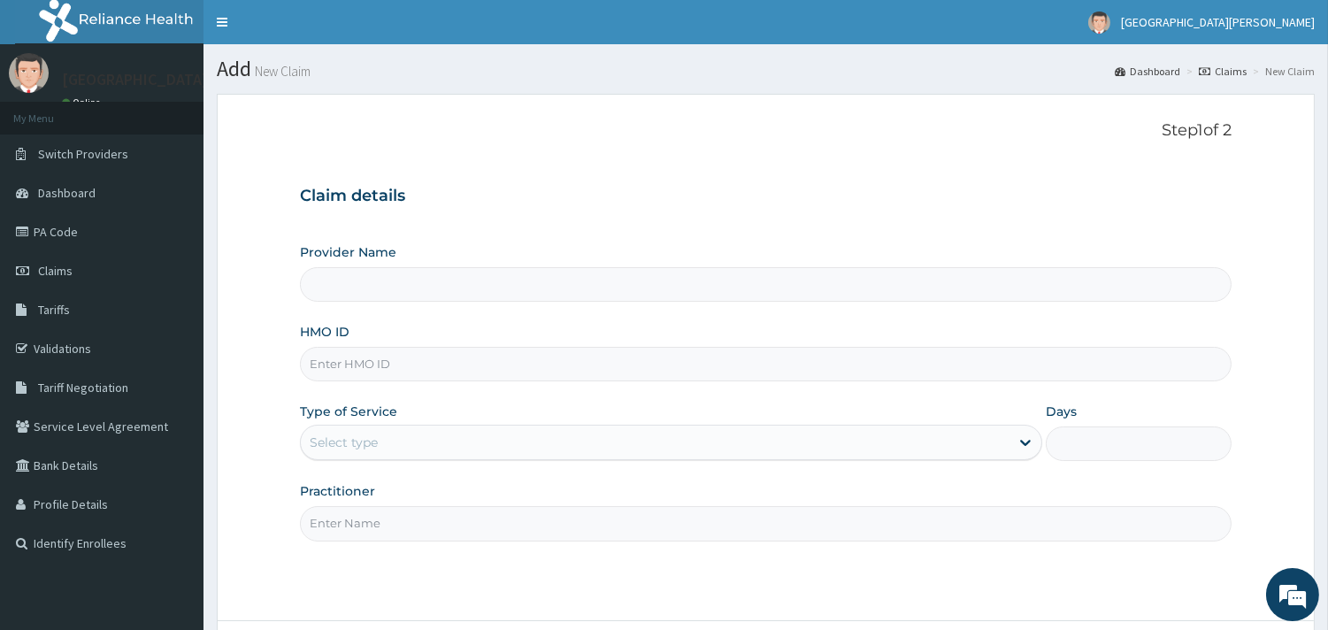
type input "PA/3D46EF"
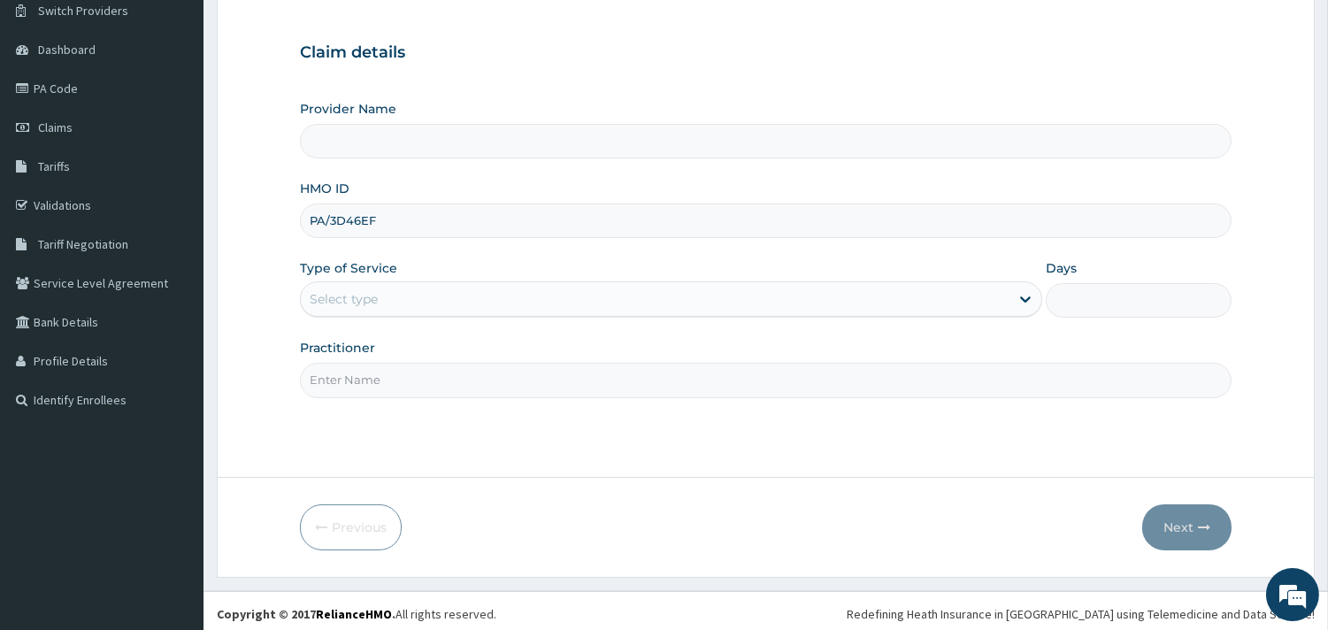
scroll to position [150, 0]
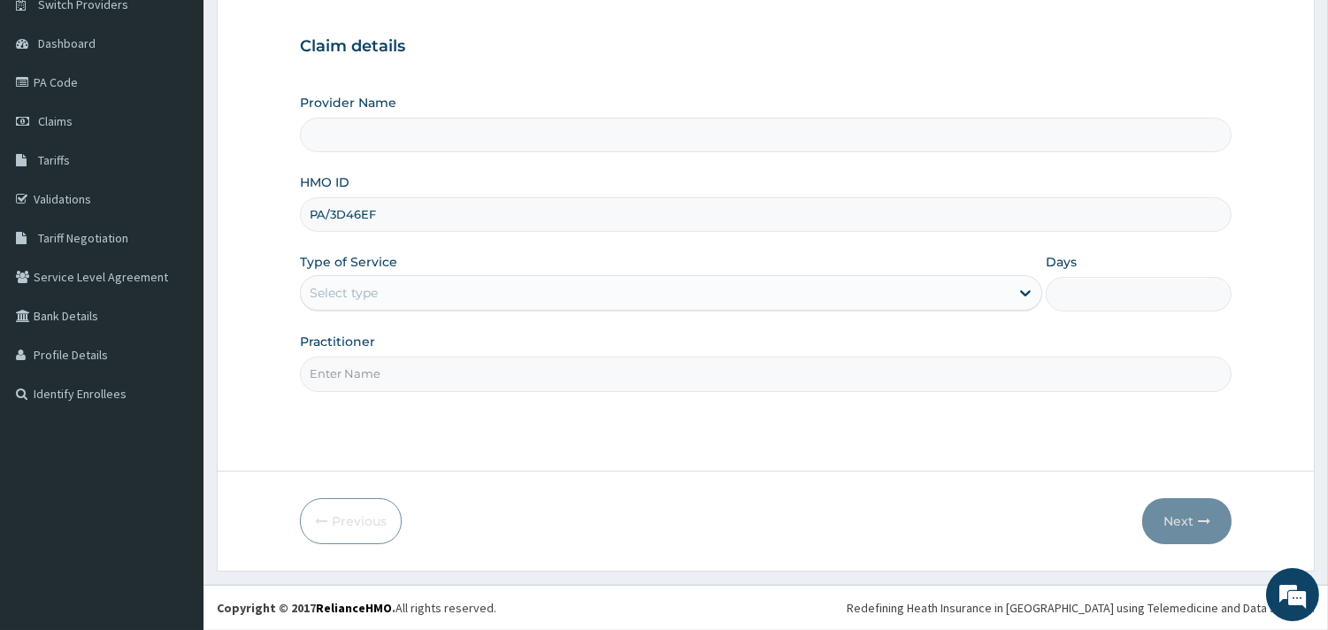
type input "ST. [PERSON_NAME][GEOGRAPHIC_DATA] -[GEOGRAPHIC_DATA]"
drag, startPoint x: 430, startPoint y: 214, endPoint x: 331, endPoint y: 210, distance: 99.2
click at [331, 210] on input "PA/3D46EF" at bounding box center [765, 214] width 931 height 34
paste input "NBC/10073/C"
type input "NBC/10073/C"
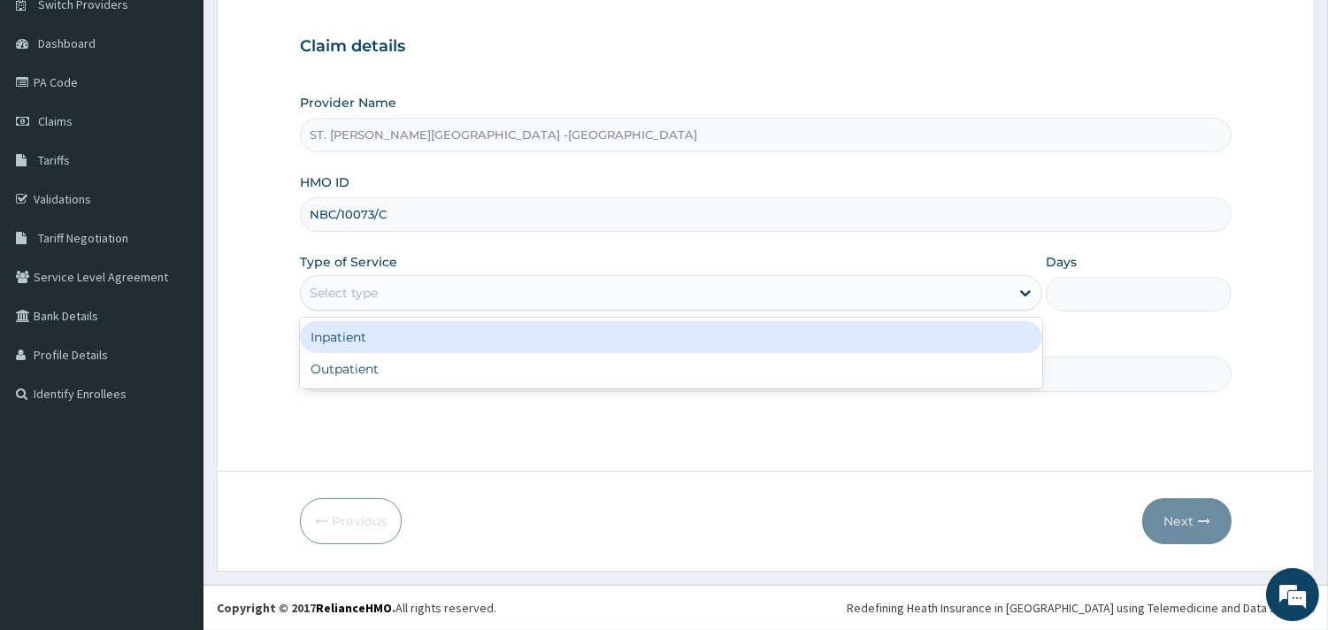
click at [421, 290] on div "Select type" at bounding box center [655, 293] width 708 height 28
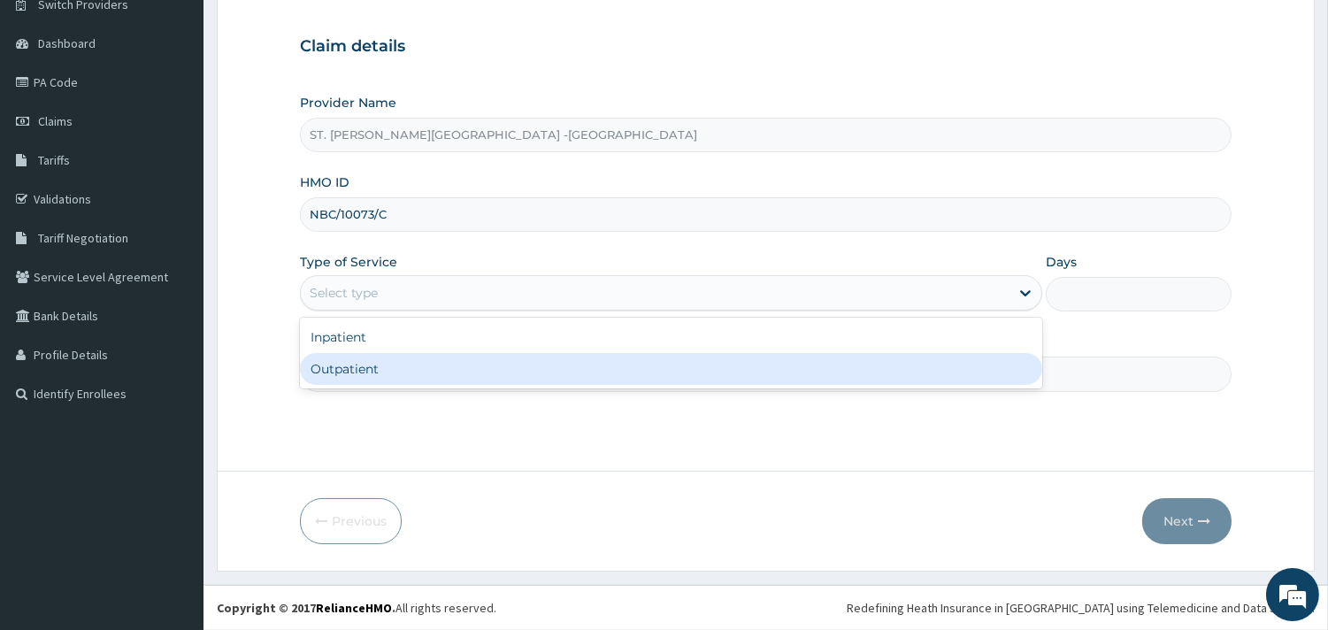
click at [411, 370] on div "Outpatient" at bounding box center [671, 369] width 742 height 32
type input "1"
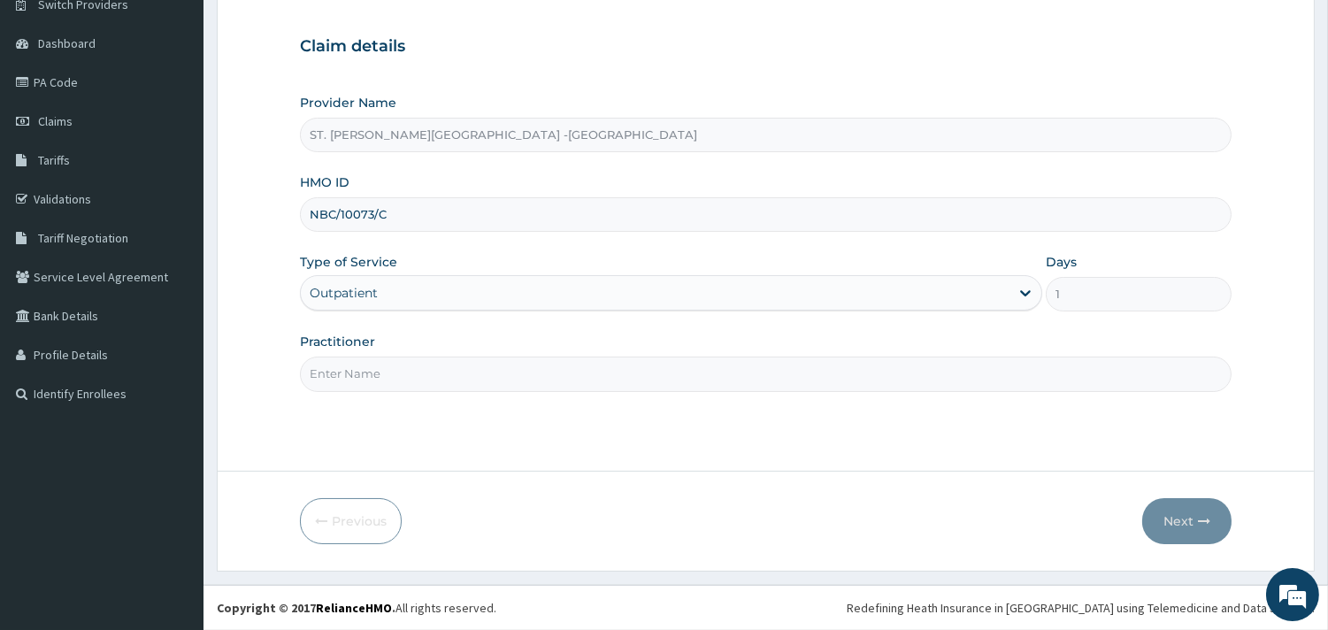
click at [413, 370] on input "Practitioner" at bounding box center [765, 373] width 931 height 34
type input "ONYESOH"
click at [1209, 522] on icon "button" at bounding box center [1204, 521] width 12 height 12
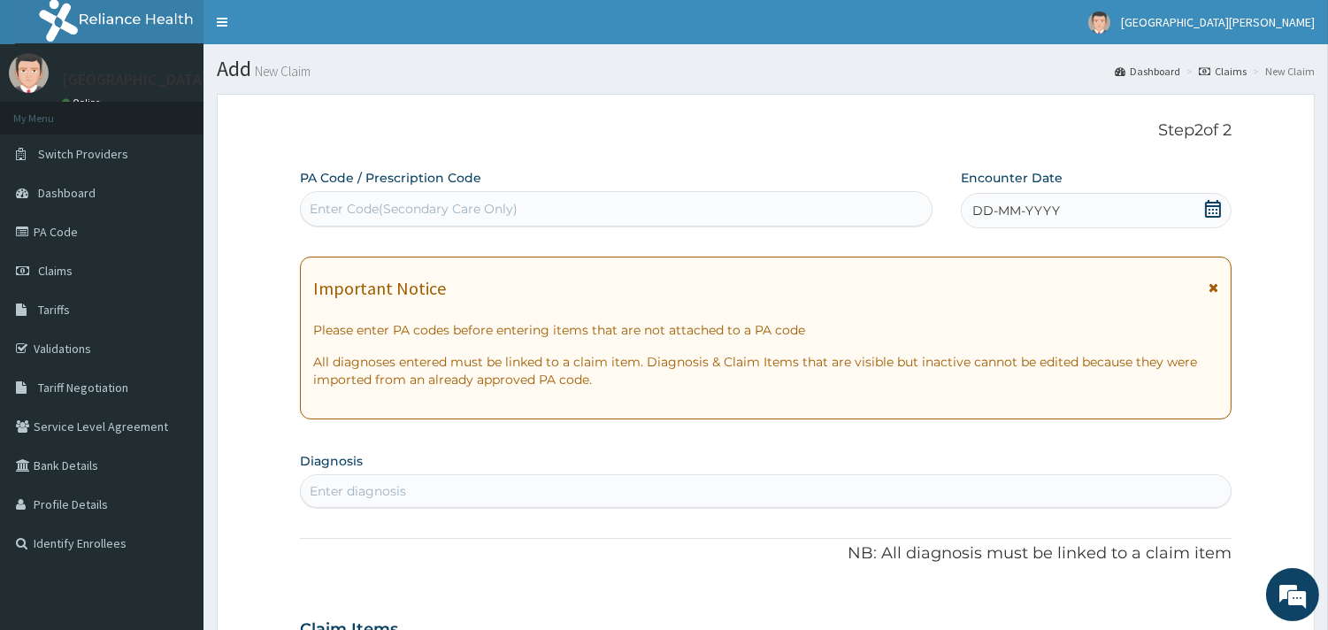
click at [1205, 210] on icon at bounding box center [1213, 209] width 16 height 18
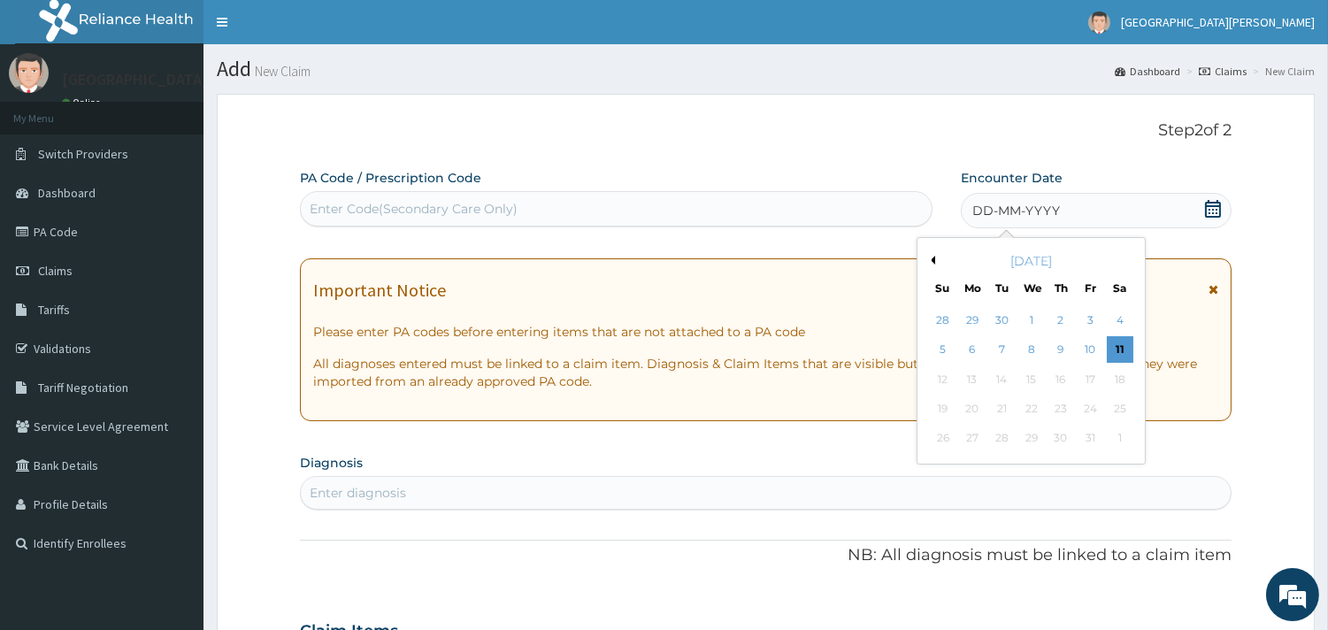
click at [940, 320] on div "28" at bounding box center [942, 320] width 27 height 27
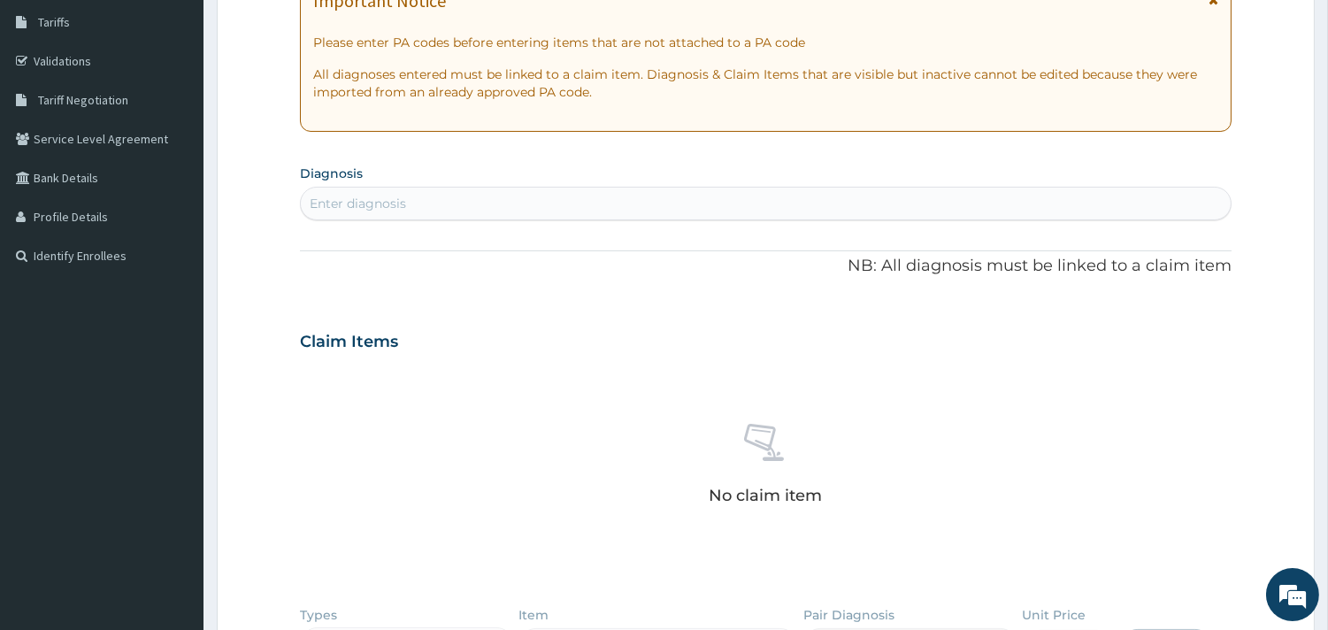
scroll to position [295, 0]
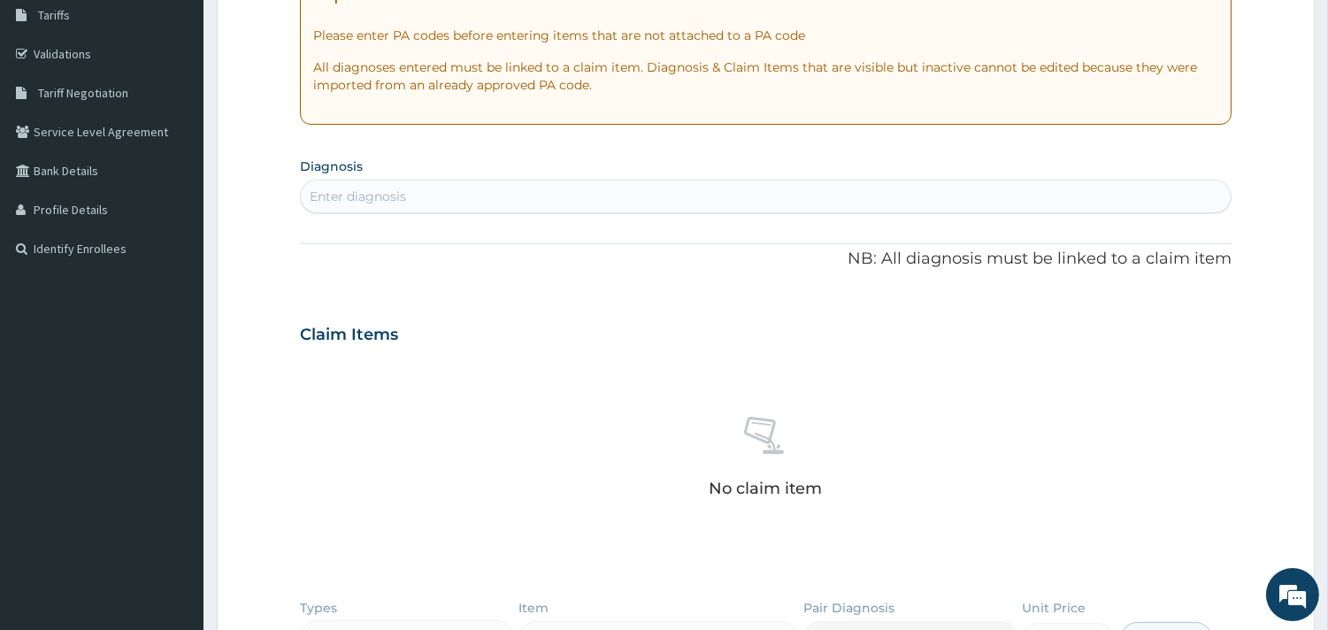
click at [412, 196] on div "Enter diagnosis" at bounding box center [766, 196] width 930 height 28
type input "[MEDICAL_DATA]"
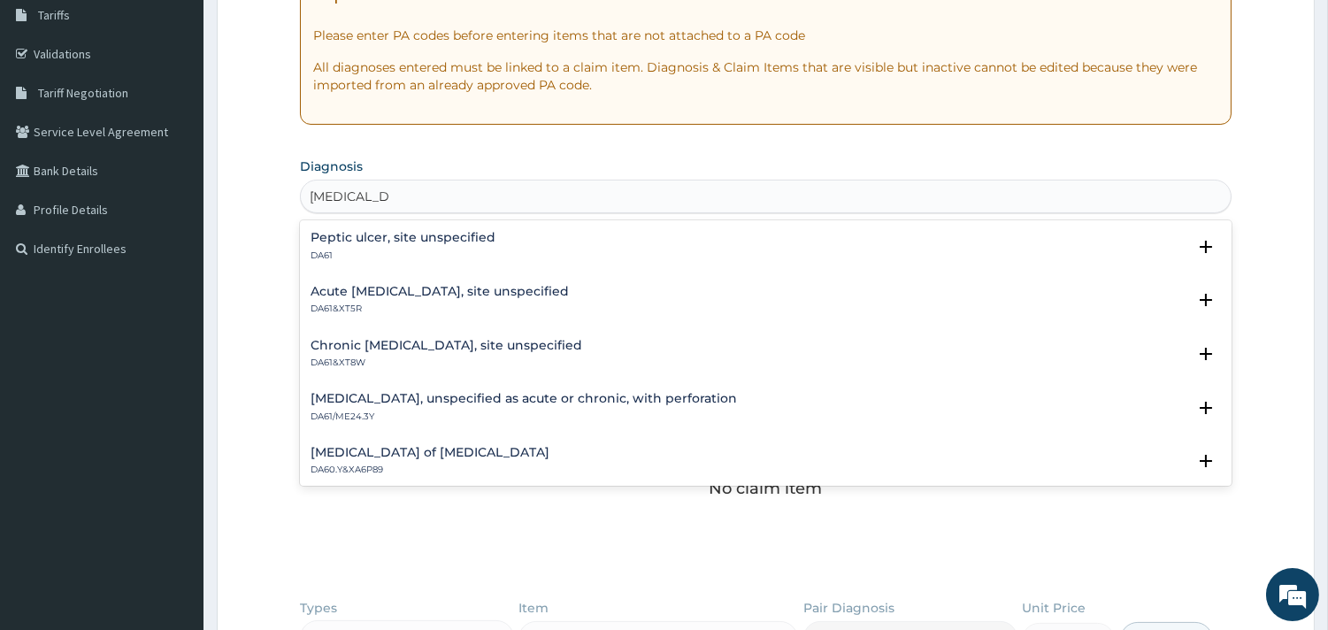
click at [387, 239] on h4 "Peptic ulcer, site unspecified" at bounding box center [402, 237] width 185 height 13
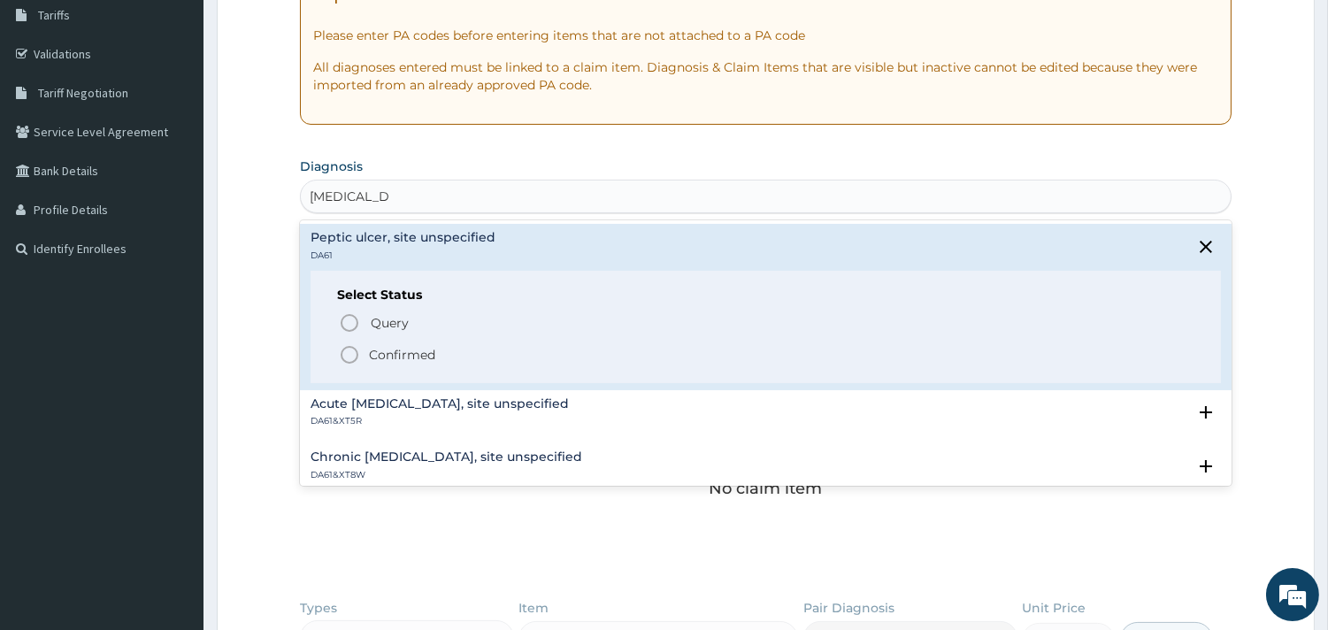
click at [334, 356] on div "Select Status Query Query covers suspected (?), Keep in view (kiv), Ruled out (…" at bounding box center [765, 327] width 910 height 112
click at [355, 351] on icon "status option filled" at bounding box center [349, 354] width 21 height 21
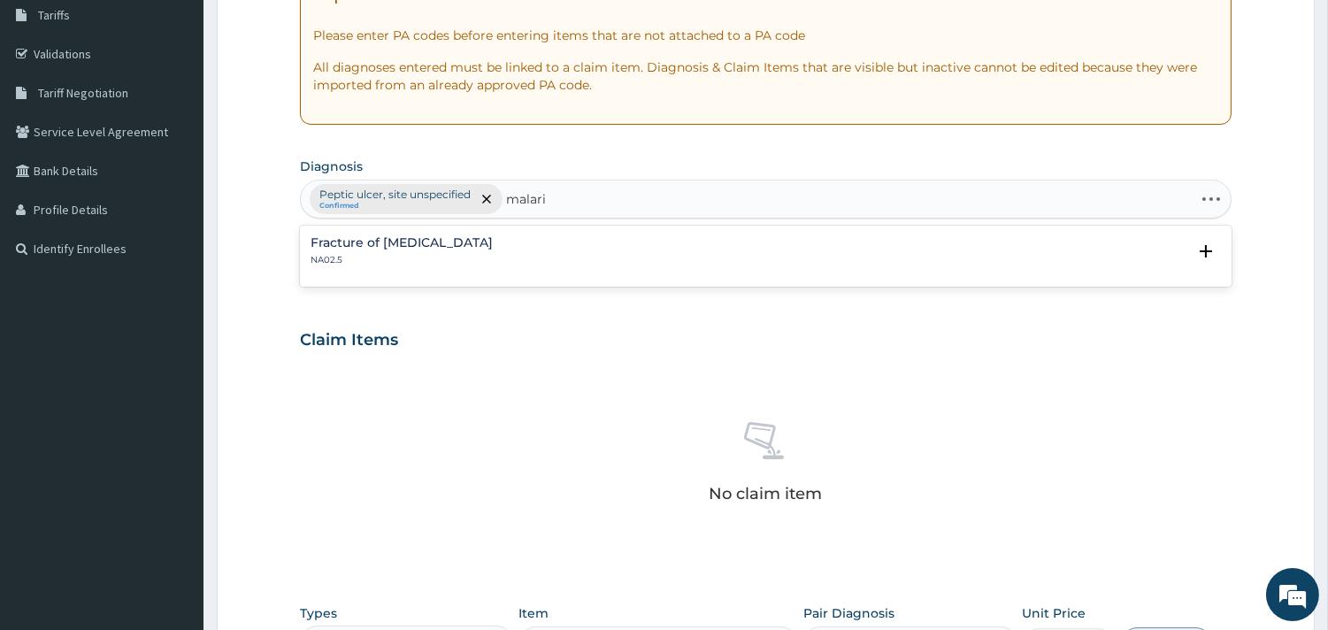
type input "[MEDICAL_DATA]"
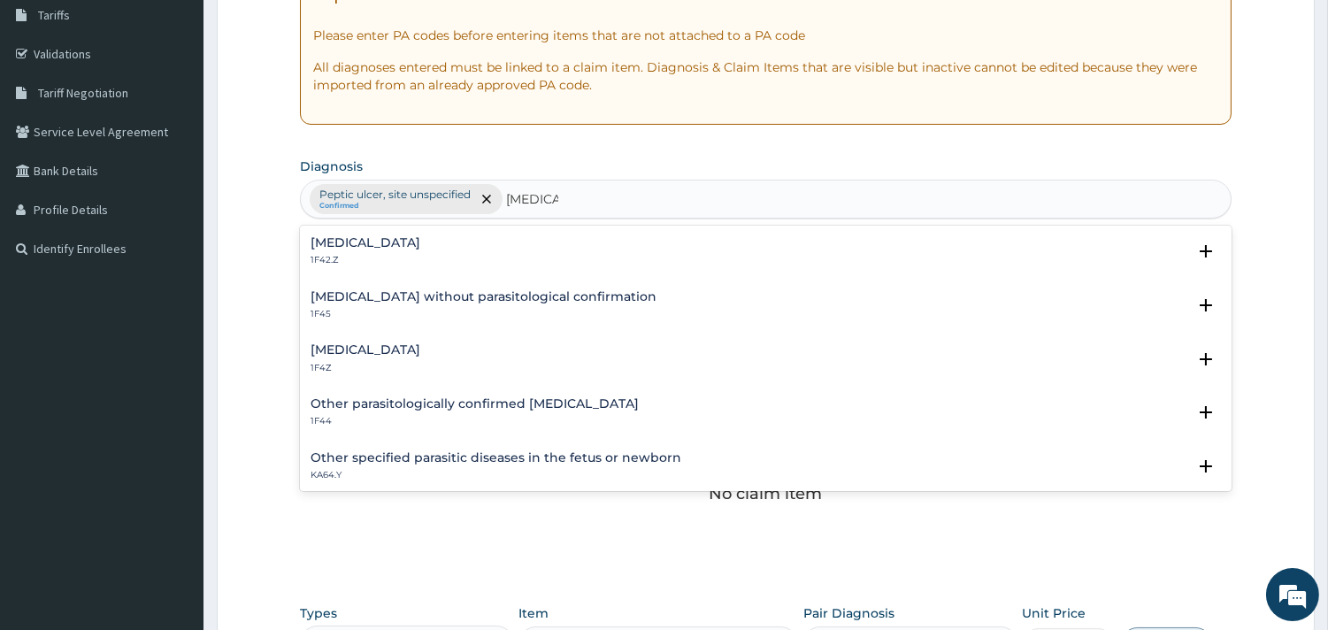
click at [375, 241] on h4 "[MEDICAL_DATA]" at bounding box center [365, 242] width 110 height 13
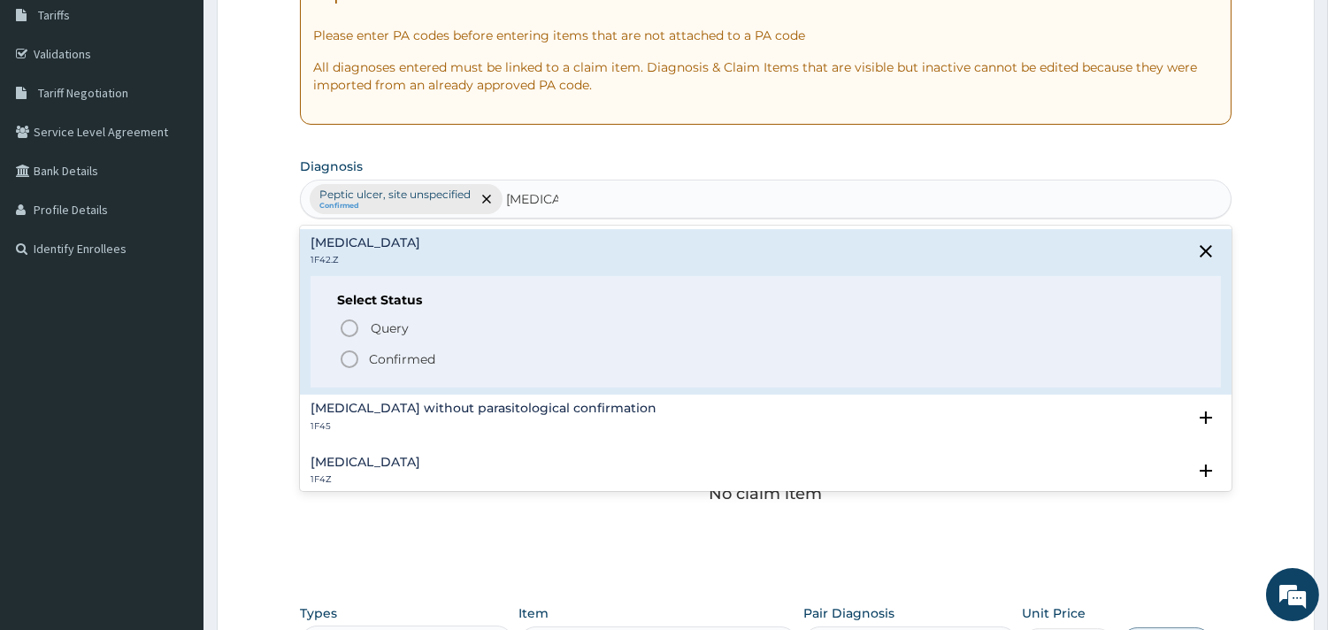
click at [346, 358] on icon "status option filled" at bounding box center [349, 358] width 21 height 21
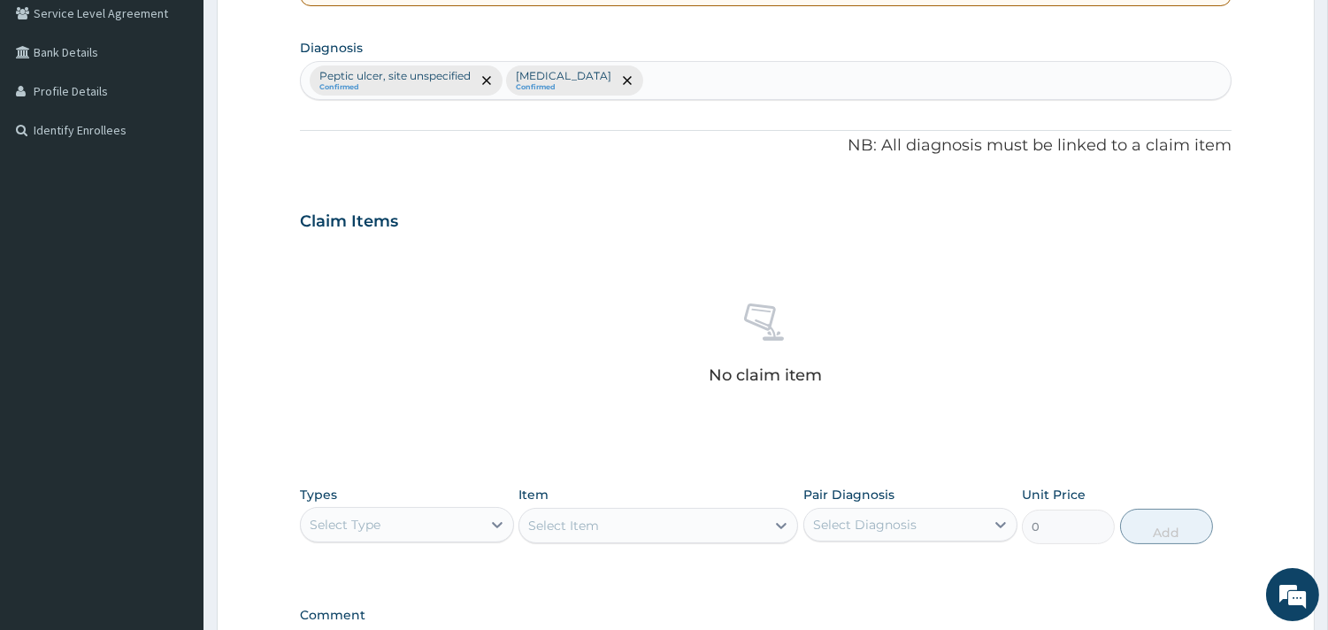
scroll to position [646, 0]
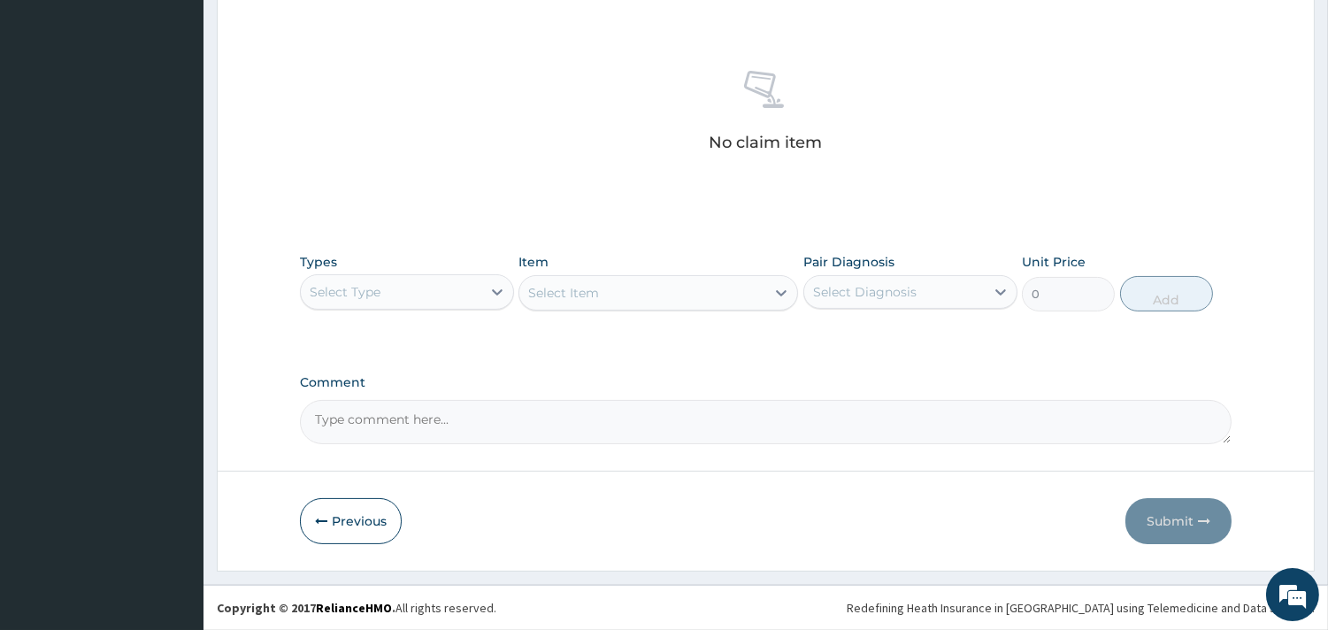
click at [439, 290] on div "Select Type" at bounding box center [391, 292] width 180 height 28
type input "pr"
click at [405, 341] on div "Procedures" at bounding box center [407, 336] width 214 height 32
click at [631, 280] on div "Select Item" at bounding box center [657, 292] width 279 height 35
click at [768, 295] on div "Select Item" at bounding box center [657, 292] width 279 height 35
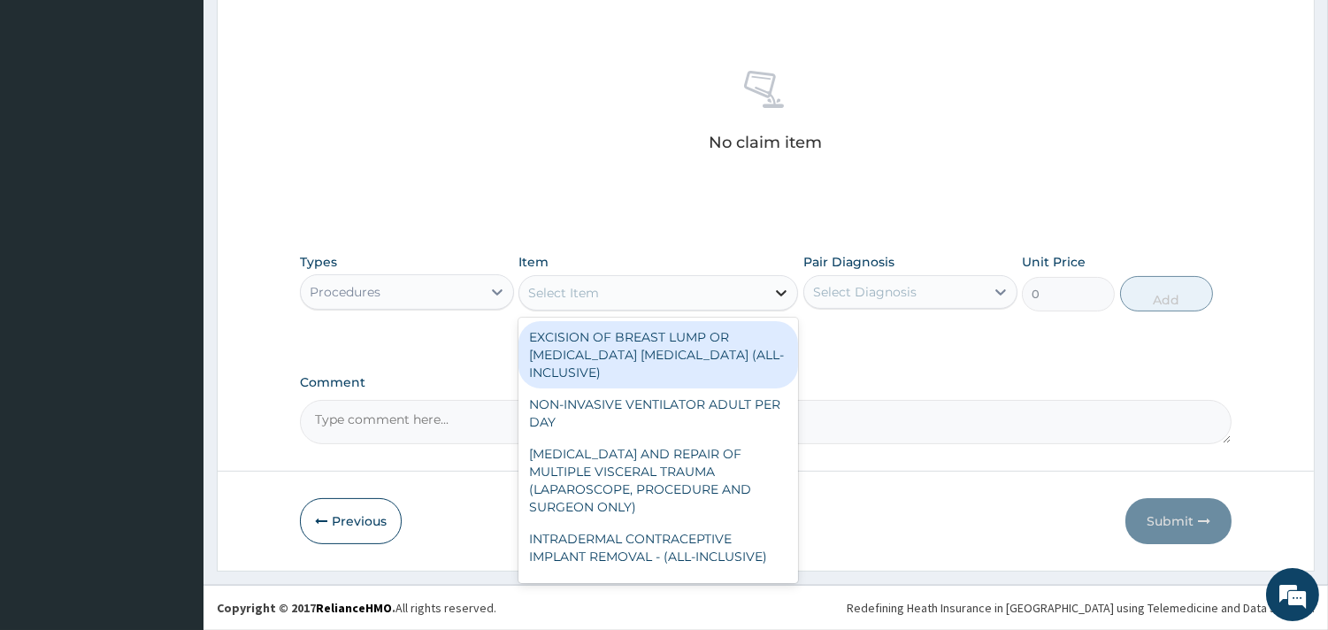
click at [775, 295] on icon at bounding box center [781, 293] width 18 height 18
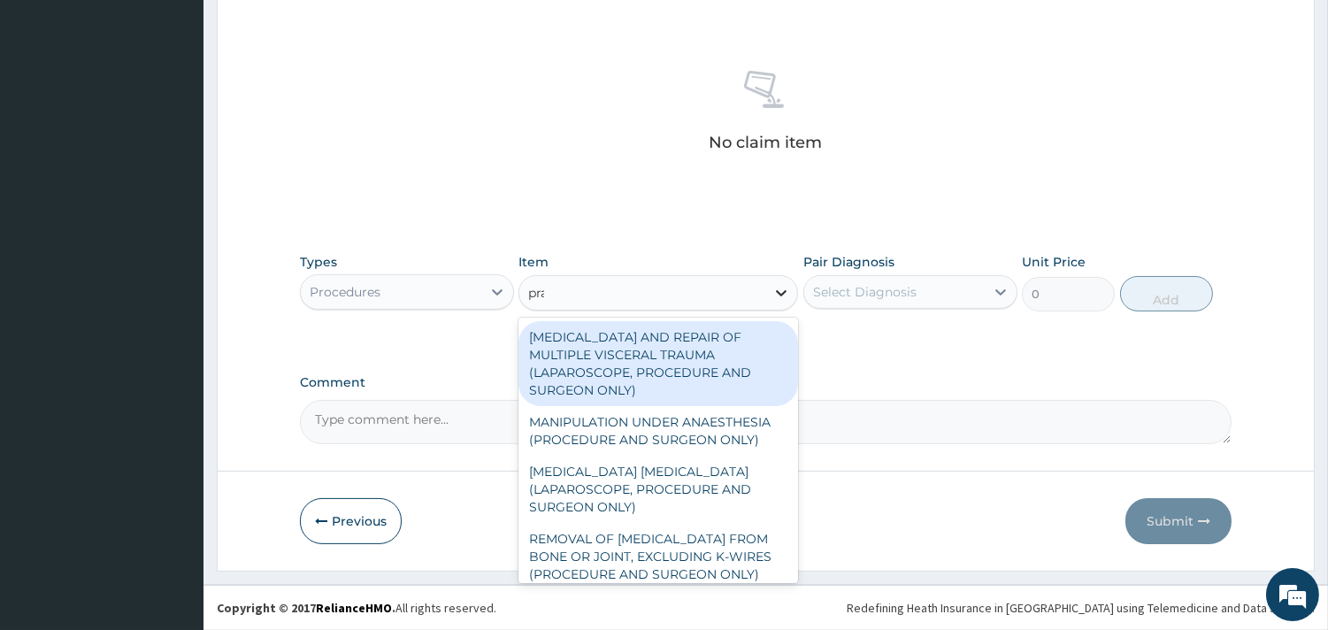
type input "prac"
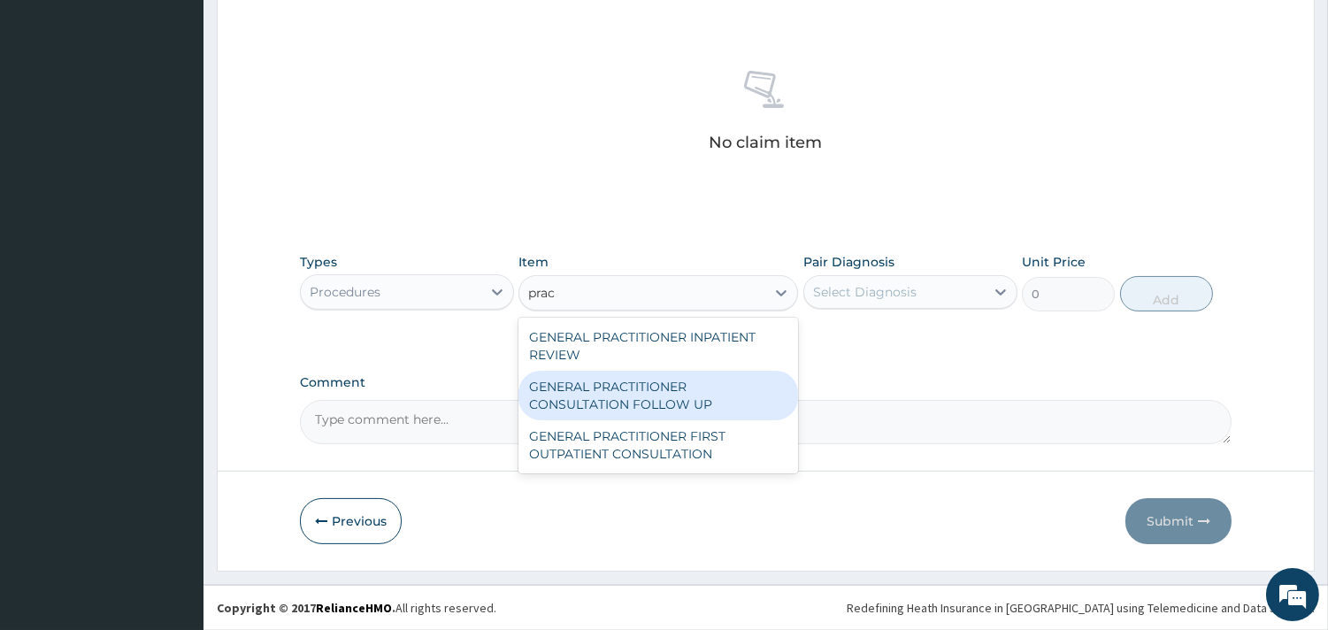
drag, startPoint x: 719, startPoint y: 387, endPoint x: 768, endPoint y: 360, distance: 55.8
click at [720, 387] on div "GENERAL PRACTITIONER CONSULTATION FOLLOW UP" at bounding box center [657, 396] width 279 height 50
type input "1875"
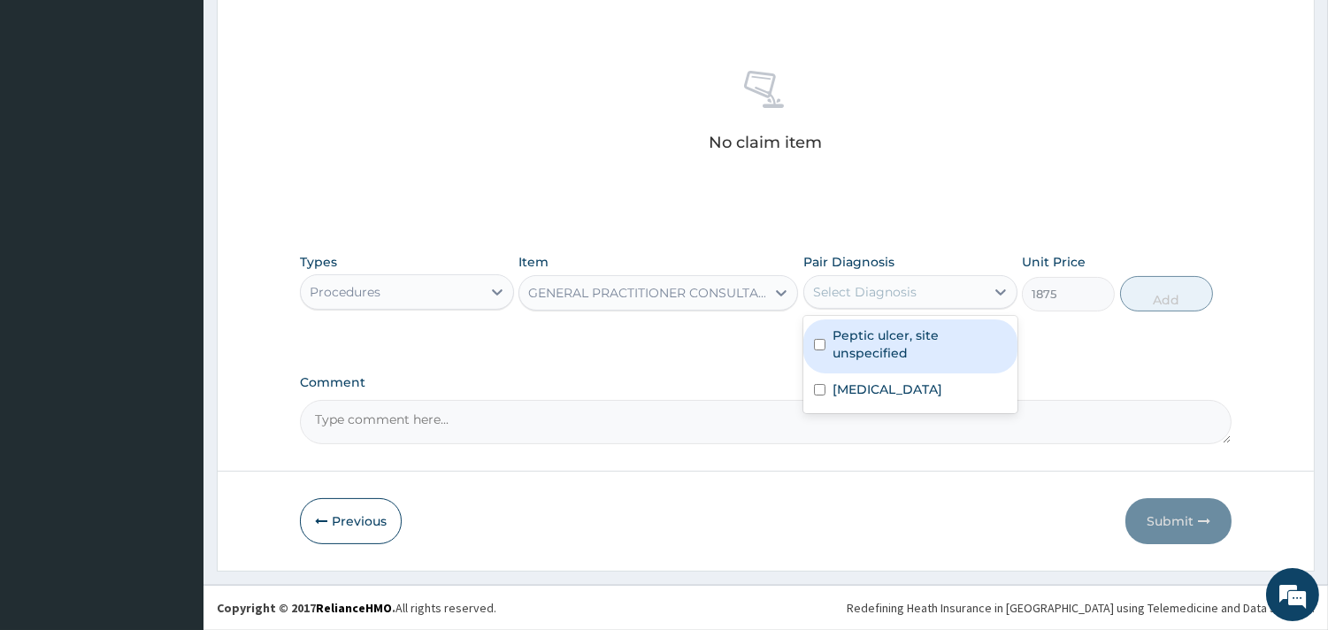
click at [937, 284] on div "Select Diagnosis" at bounding box center [894, 292] width 180 height 28
click at [924, 349] on label "Peptic ulcer, site unspecified" at bounding box center [919, 343] width 174 height 35
checkbox input "true"
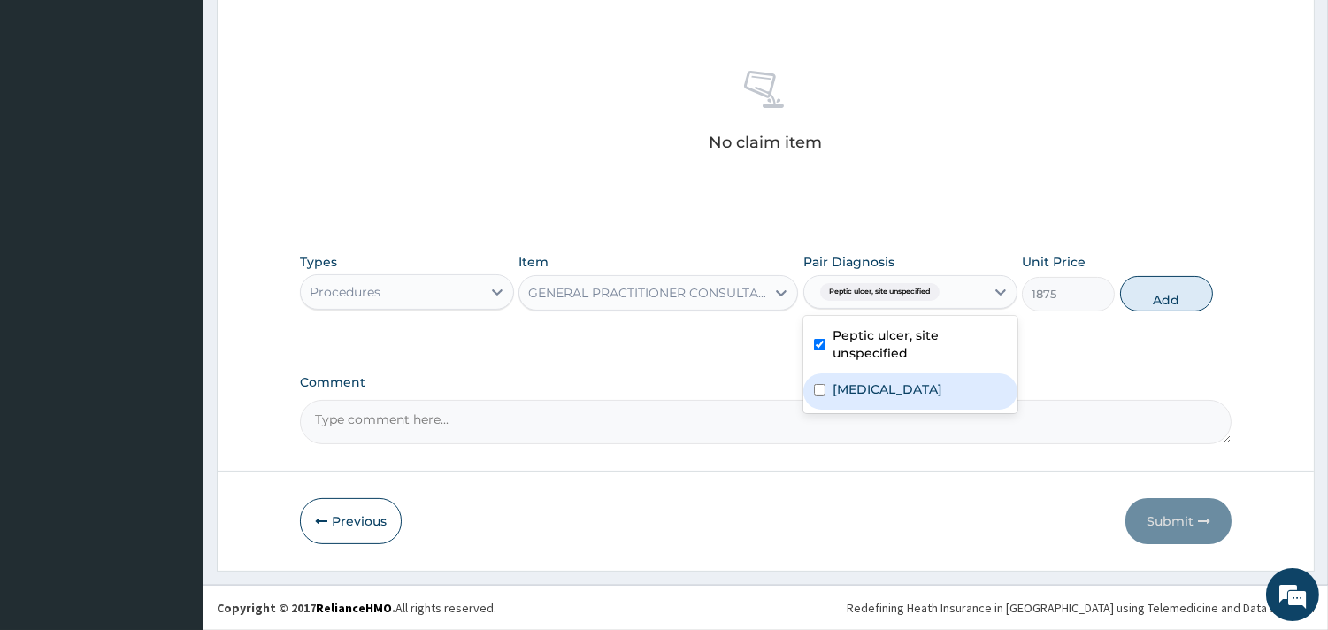
click at [922, 398] on label "[MEDICAL_DATA]" at bounding box center [887, 389] width 110 height 18
checkbox input "true"
click at [648, 288] on div "GENERAL PRACTITIONER CONSULTATION FOLLOW UP" at bounding box center [647, 293] width 239 height 18
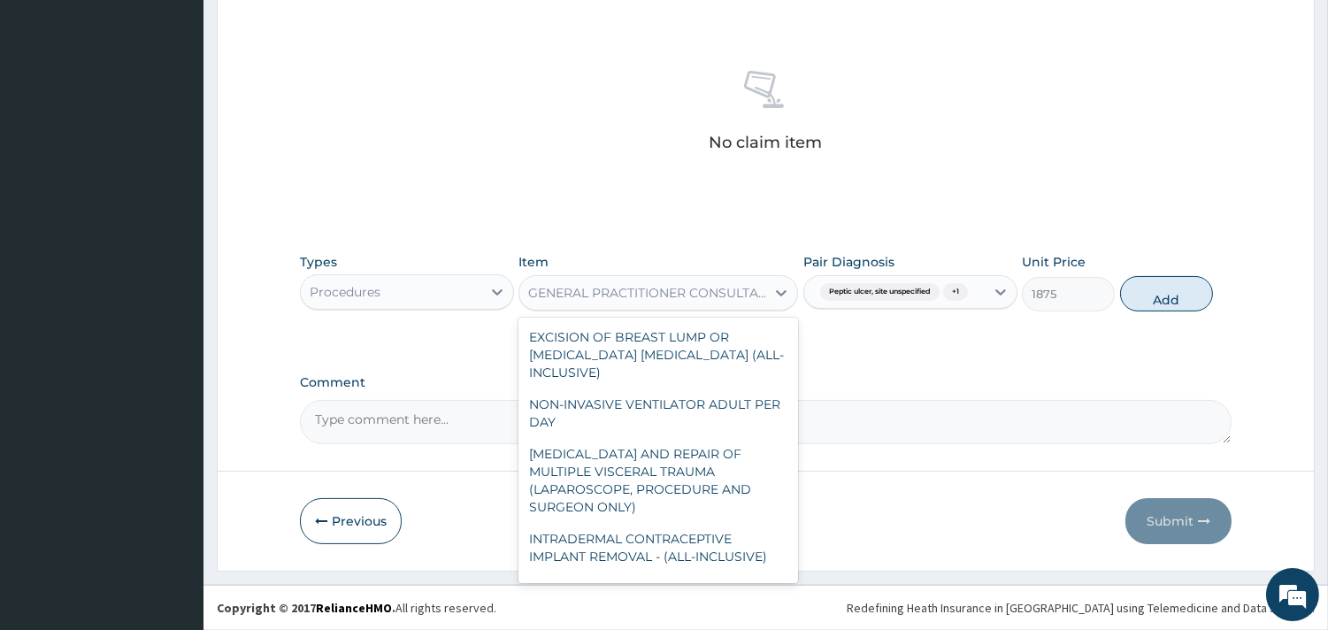
scroll to position [8886, 0]
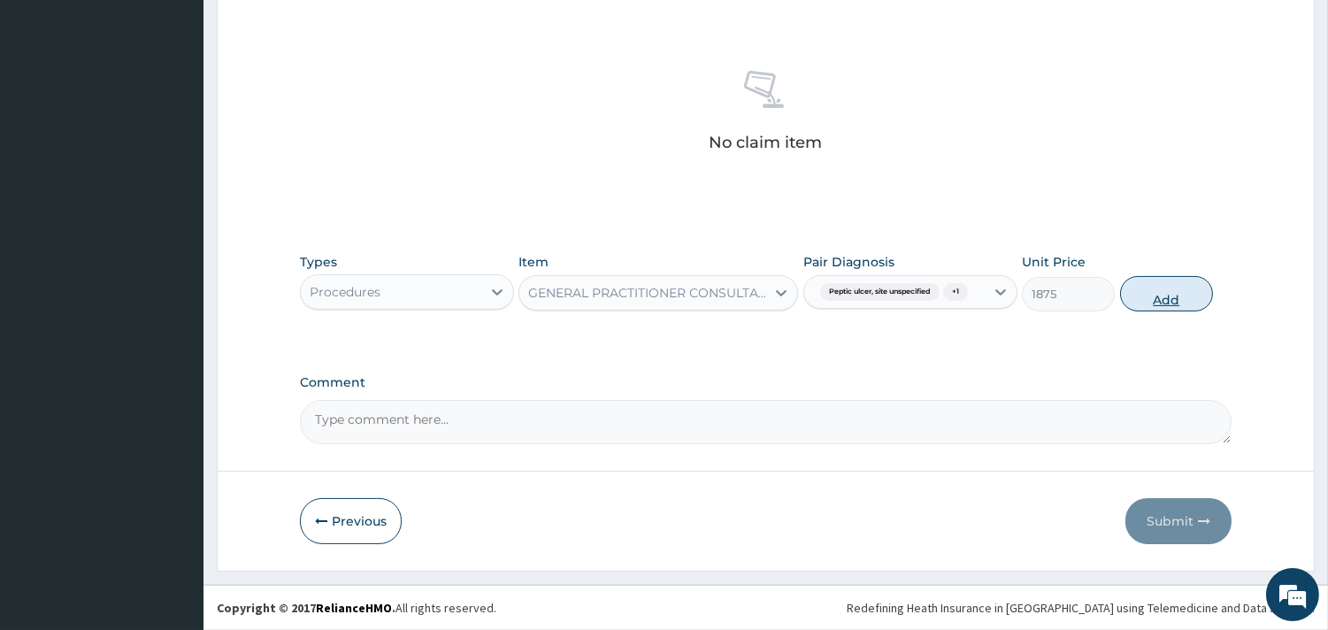
click at [1200, 299] on button "Add" at bounding box center [1166, 293] width 93 height 35
type input "0"
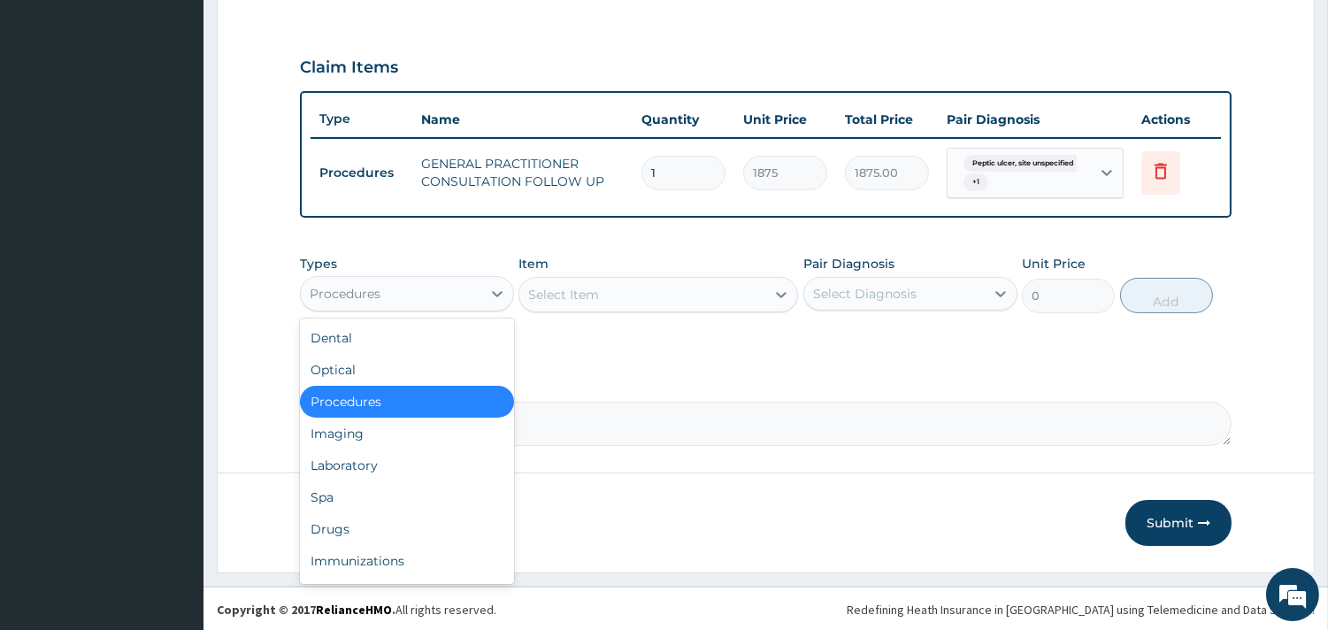
click at [401, 293] on div "Procedures" at bounding box center [391, 293] width 180 height 28
type input "dr"
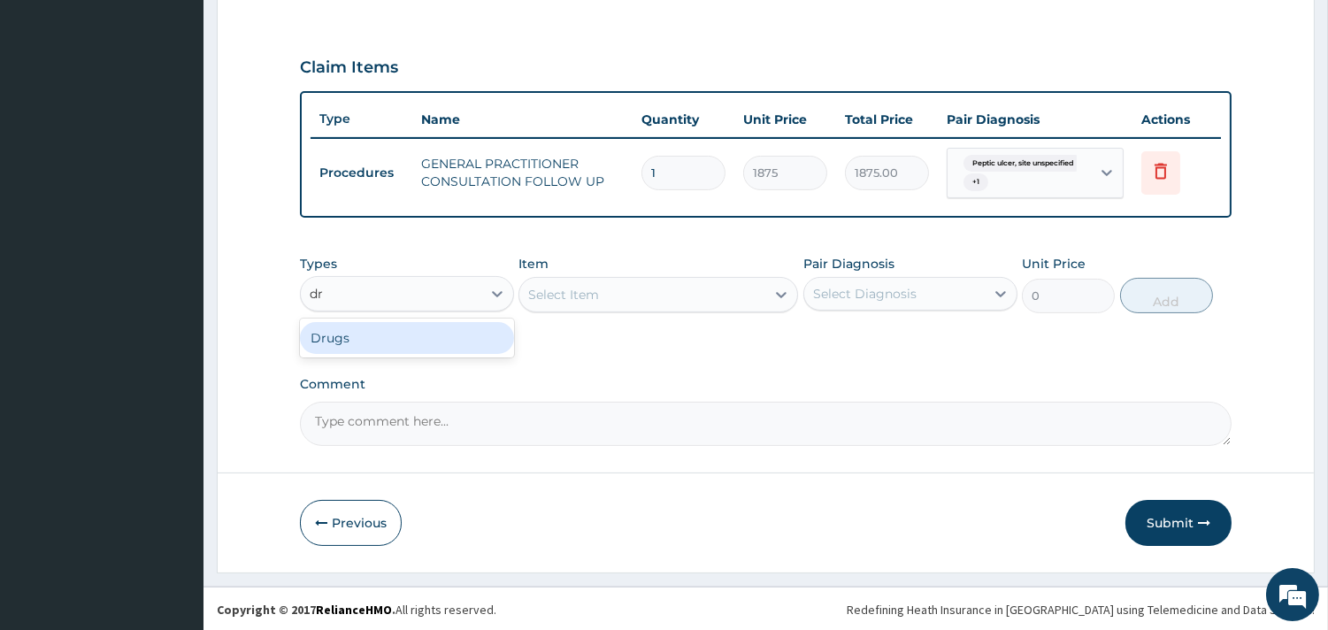
click at [393, 327] on div "Drugs" at bounding box center [407, 338] width 214 height 32
click at [647, 287] on div "Select Item" at bounding box center [657, 294] width 279 height 35
click at [690, 294] on div "Select Item" at bounding box center [657, 294] width 279 height 35
click at [693, 294] on div "Select Item" at bounding box center [657, 294] width 279 height 35
click at [695, 294] on div "Select Item" at bounding box center [657, 294] width 279 height 35
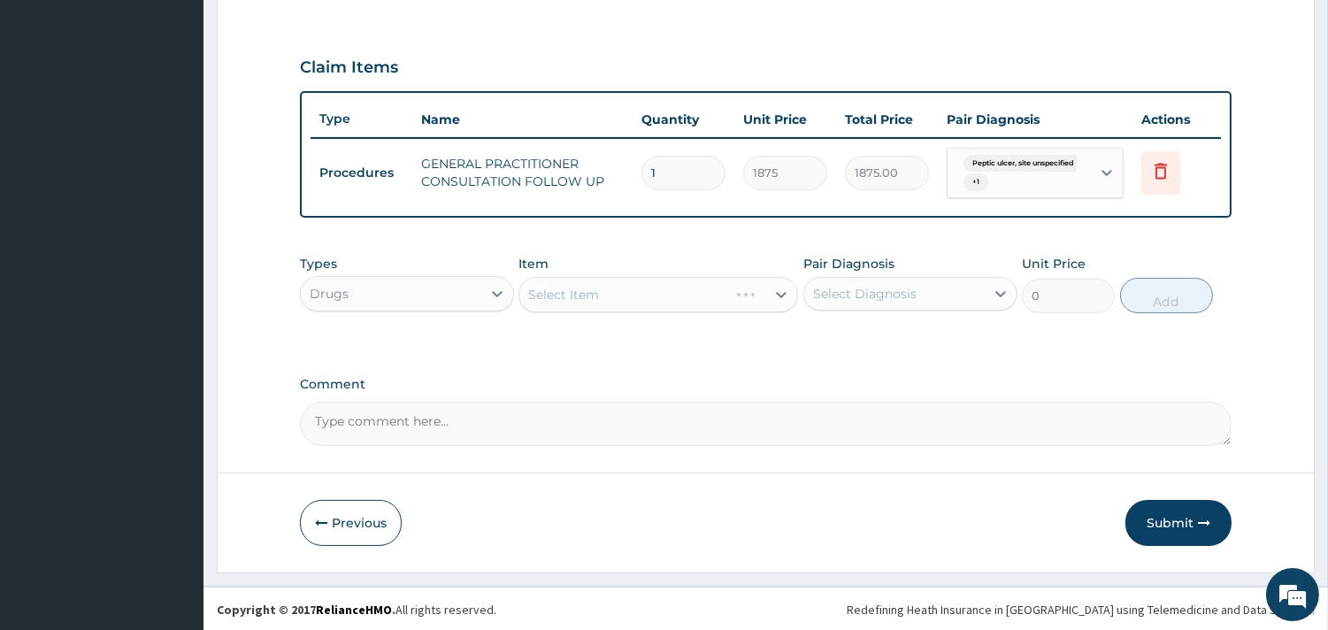
click at [782, 289] on div "Select Item" at bounding box center [657, 294] width 279 height 35
click at [783, 287] on div "Select Item" at bounding box center [657, 294] width 279 height 35
click at [787, 287] on div "Select Item" at bounding box center [657, 294] width 279 height 35
click at [779, 295] on icon at bounding box center [781, 295] width 18 height 18
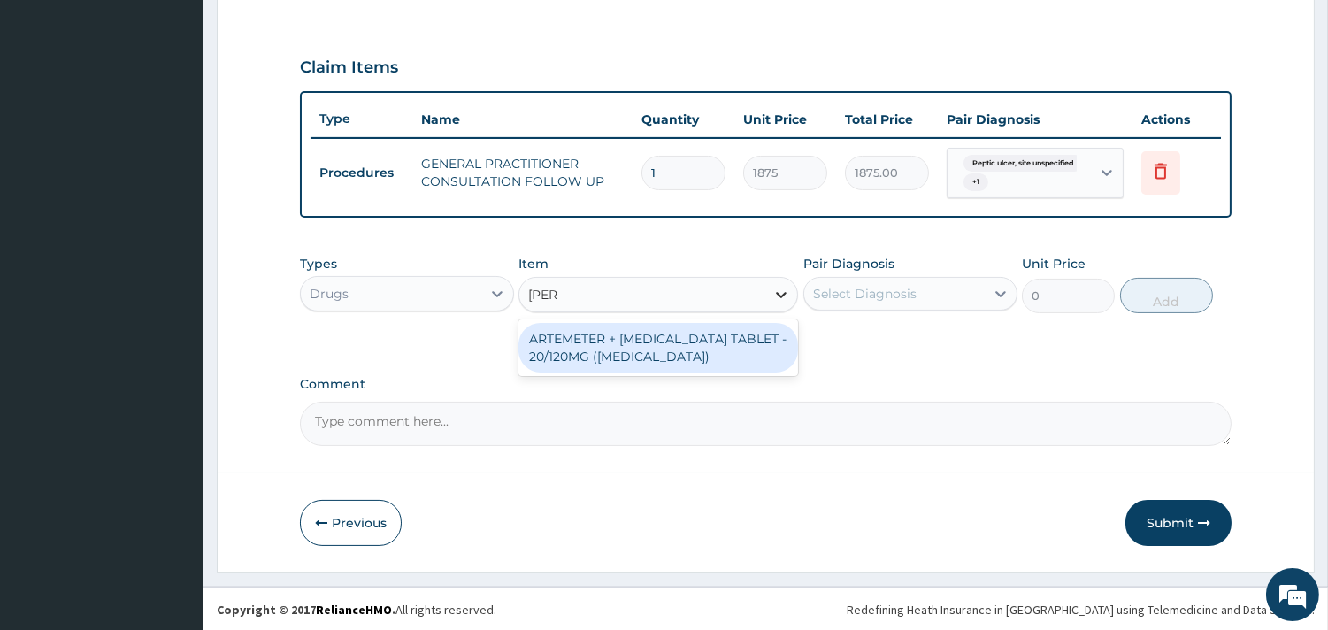
type input "coart"
click at [726, 328] on div "ARTEMETER + [MEDICAL_DATA] TABLET - 20/120MG ([MEDICAL_DATA])" at bounding box center [657, 348] width 279 height 50
type input "210"
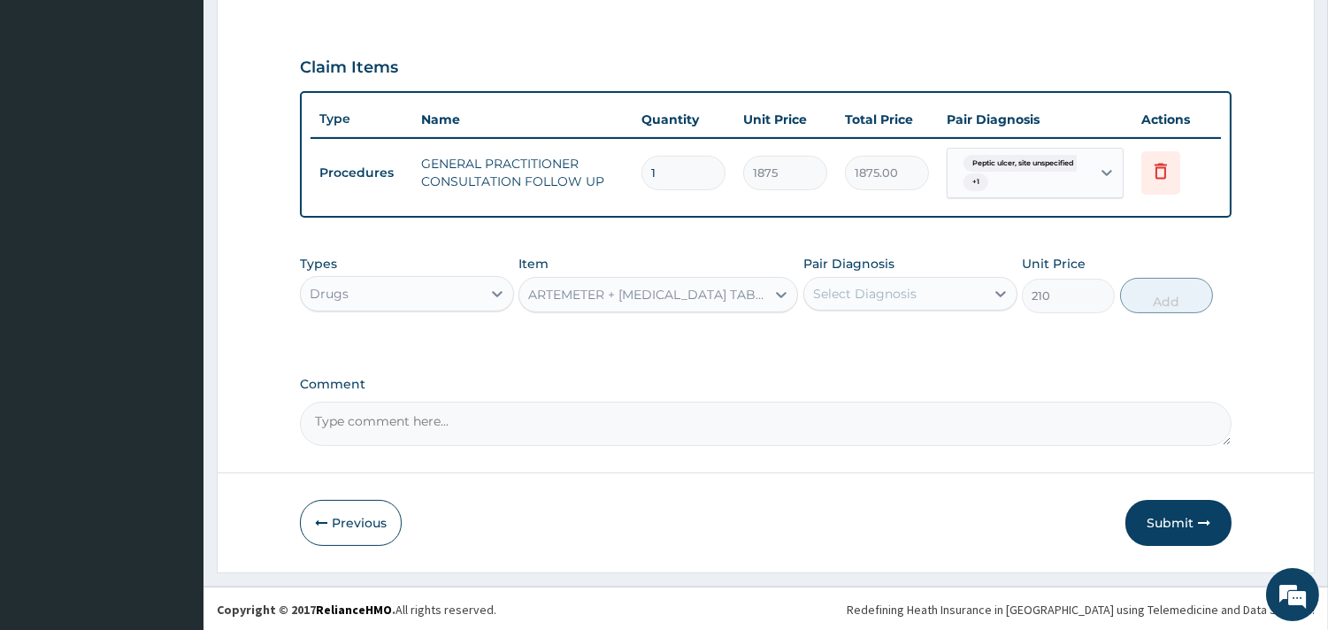
click at [876, 290] on div "Select Diagnosis" at bounding box center [864, 294] width 103 height 18
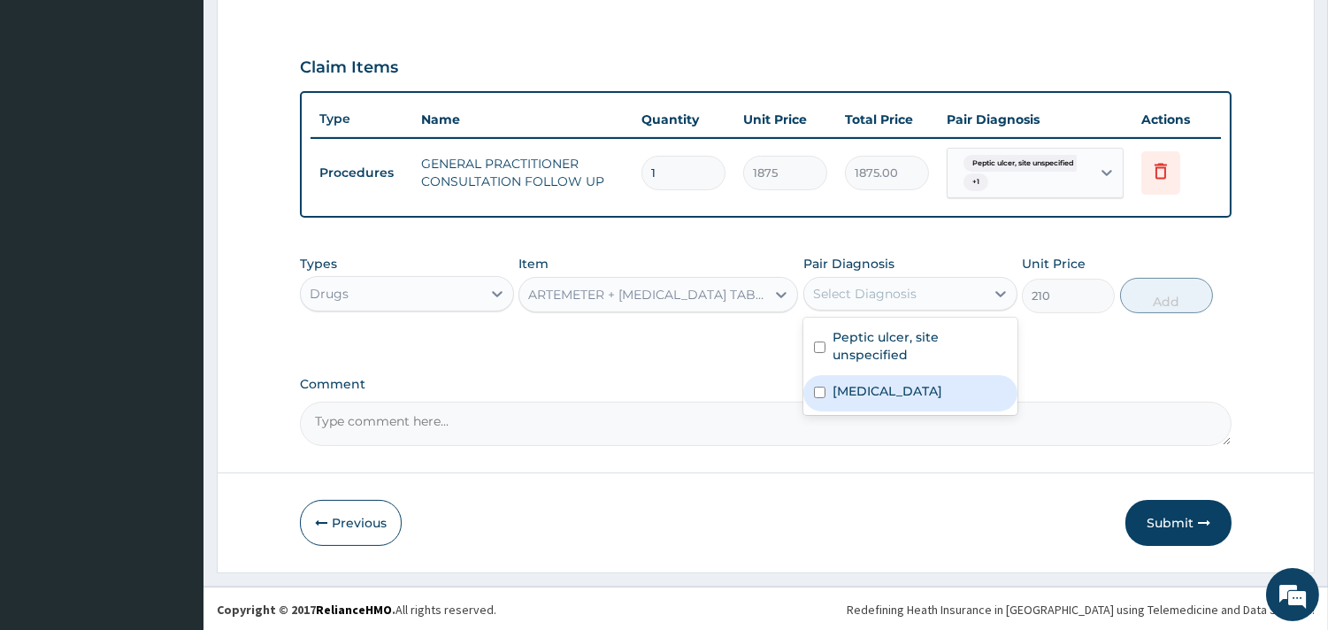
drag, startPoint x: 911, startPoint y: 393, endPoint x: 923, endPoint y: 387, distance: 13.5
click at [912, 393] on label "[MEDICAL_DATA]" at bounding box center [887, 391] width 110 height 18
checkbox input "true"
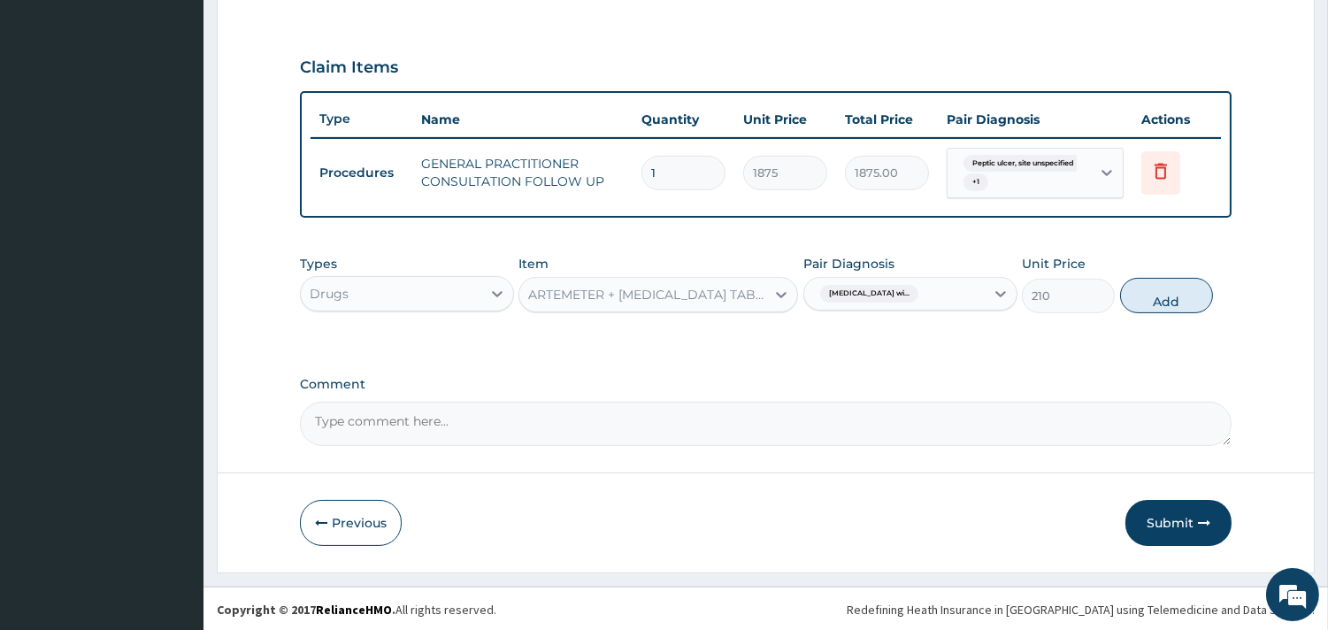
click at [1152, 284] on button "Add" at bounding box center [1166, 295] width 93 height 35
type input "0"
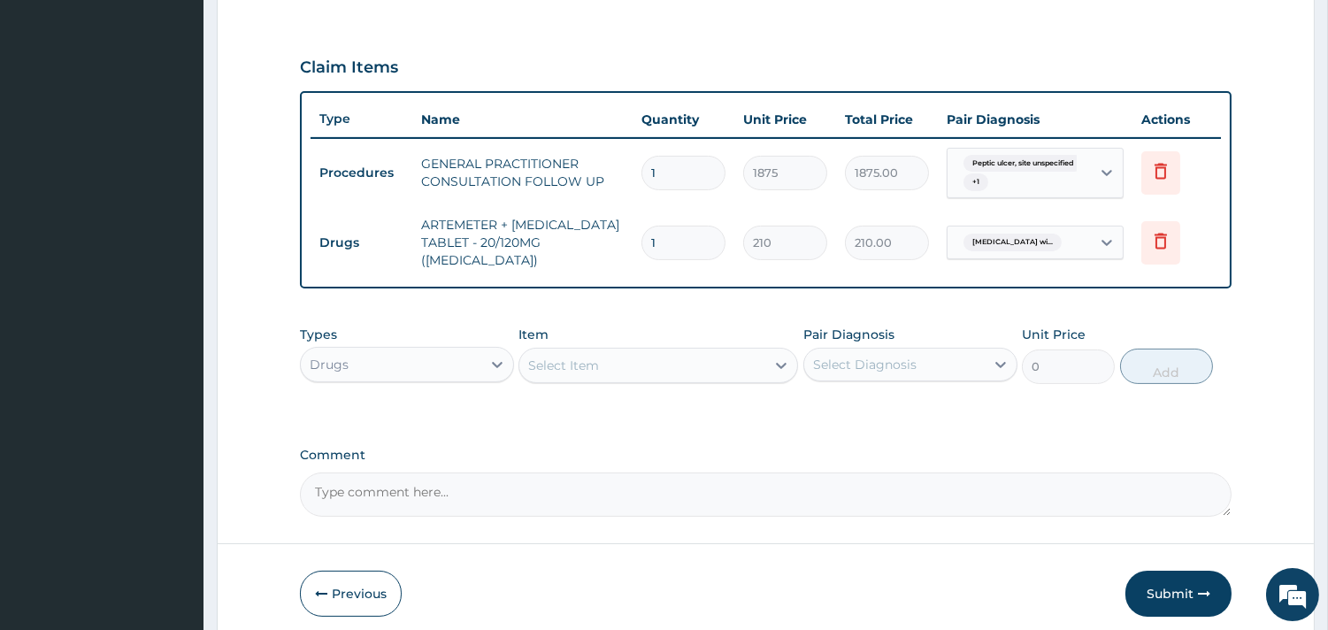
type input "0.00"
type input "6"
type input "1260.00"
type input "6"
click at [566, 356] on div "Select Item" at bounding box center [563, 365] width 71 height 18
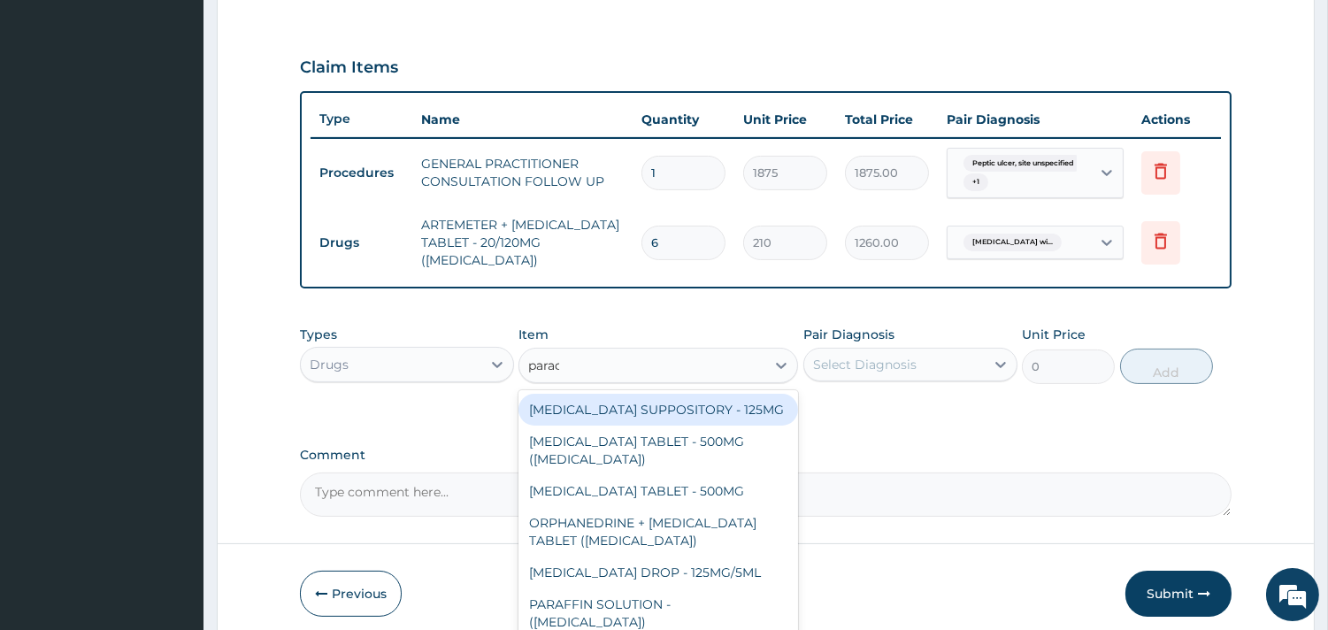
type input "parace"
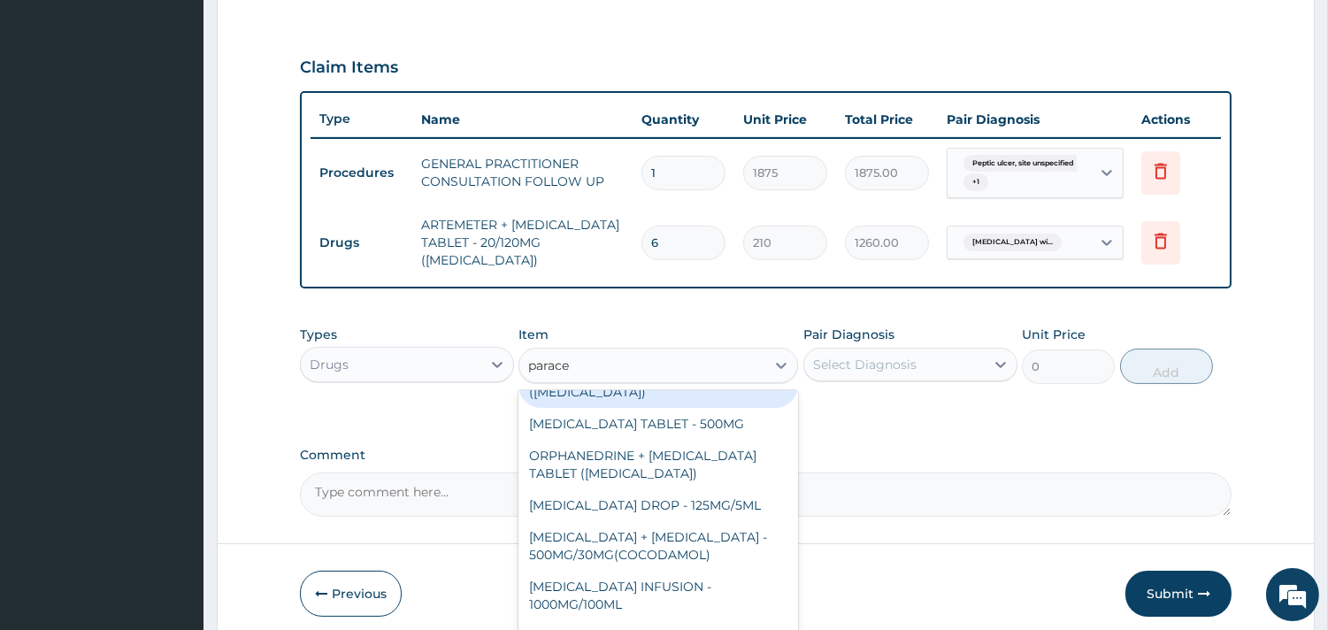
scroll to position [151, 0]
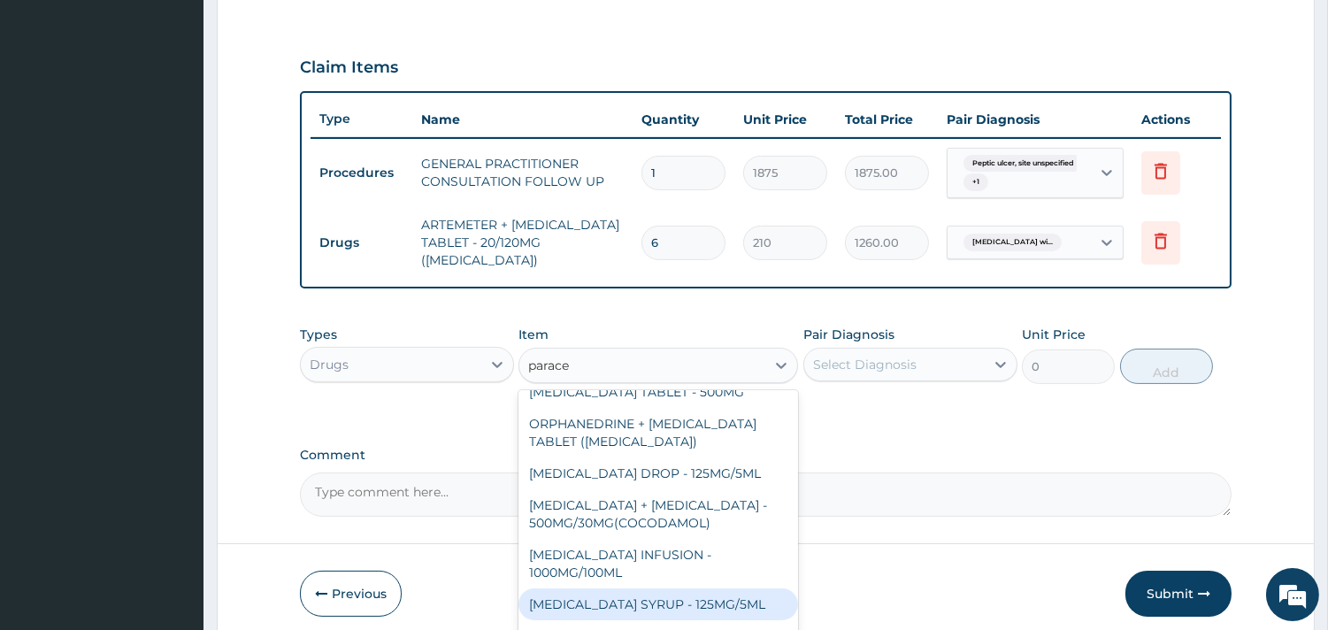
click at [681, 588] on div "[MEDICAL_DATA] SYRUP - 125MG/5ML" at bounding box center [657, 604] width 279 height 32
type input "840"
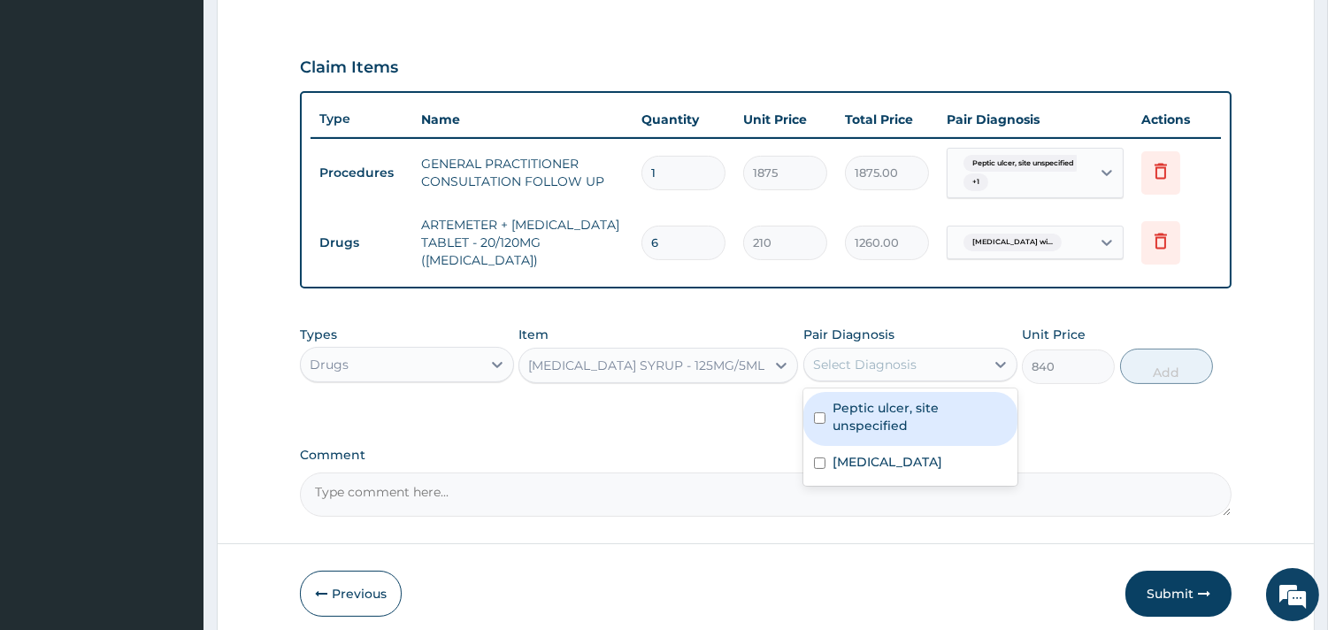
click at [873, 356] on div "Select Diagnosis" at bounding box center [864, 365] width 103 height 18
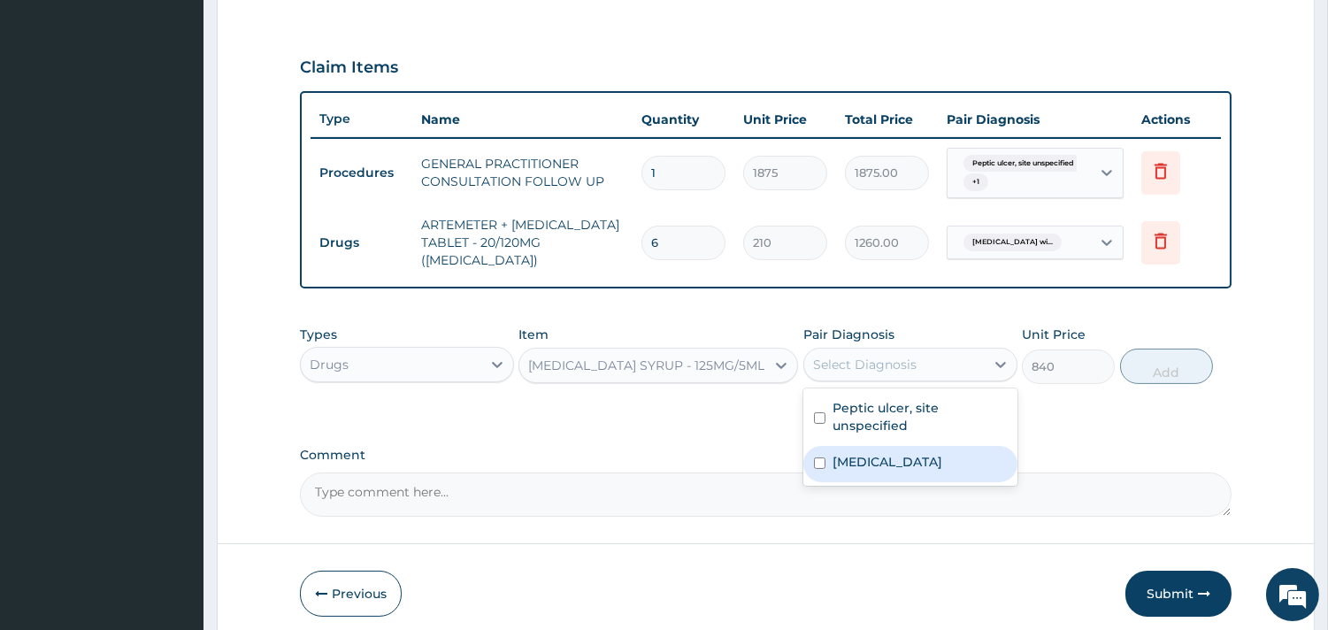
drag, startPoint x: 897, startPoint y: 470, endPoint x: 966, endPoint y: 423, distance: 83.4
click at [905, 465] on label "[MEDICAL_DATA]" at bounding box center [887, 462] width 110 height 18
checkbox input "true"
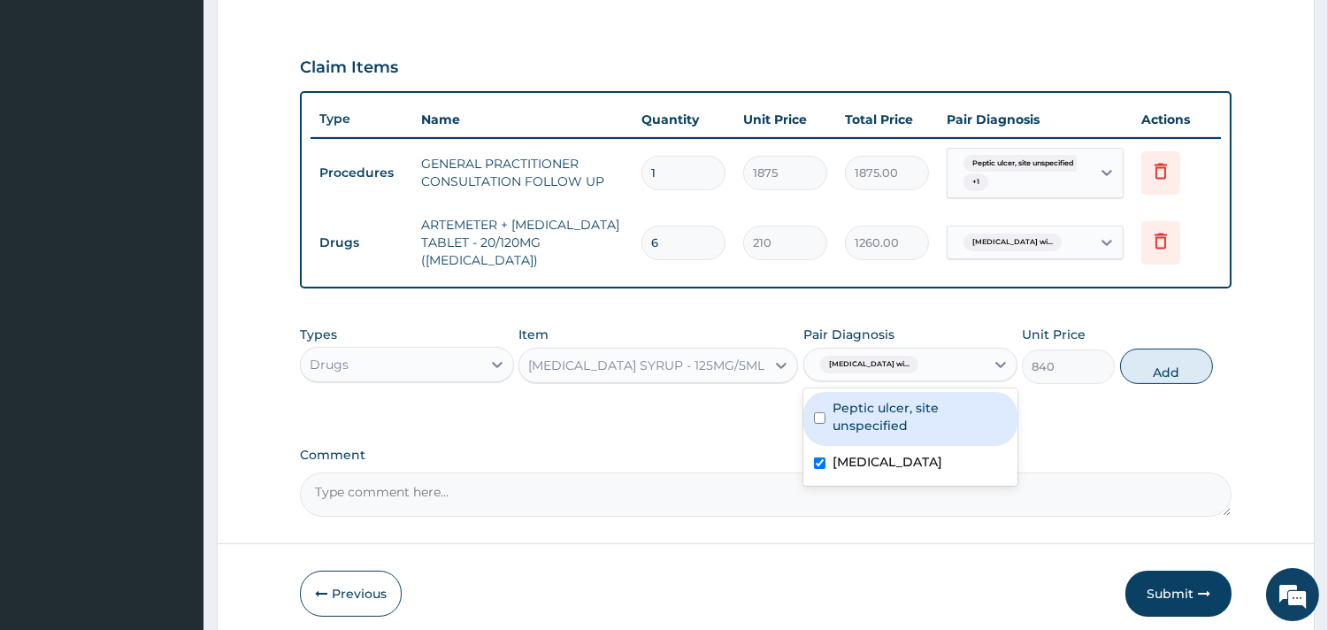
click at [1171, 348] on button "Add" at bounding box center [1166, 365] width 93 height 35
type input "0"
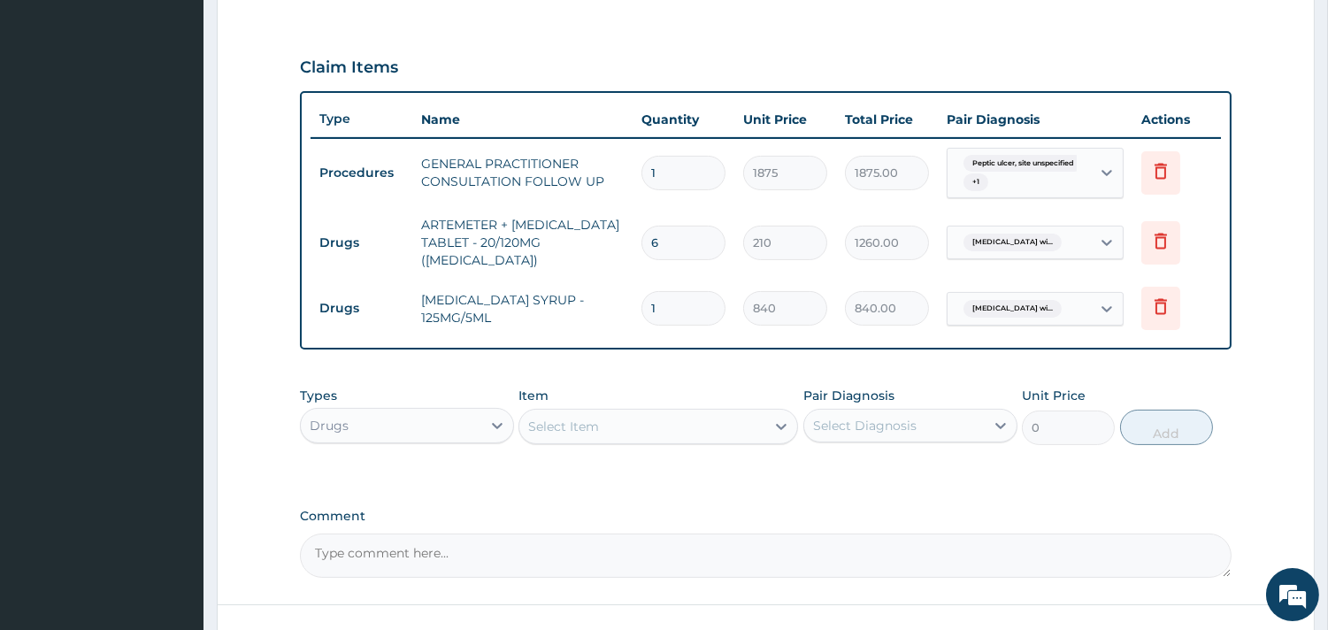
drag, startPoint x: 677, startPoint y: 412, endPoint x: 642, endPoint y: 386, distance: 43.7
click at [677, 412] on div "Select Item" at bounding box center [642, 426] width 246 height 28
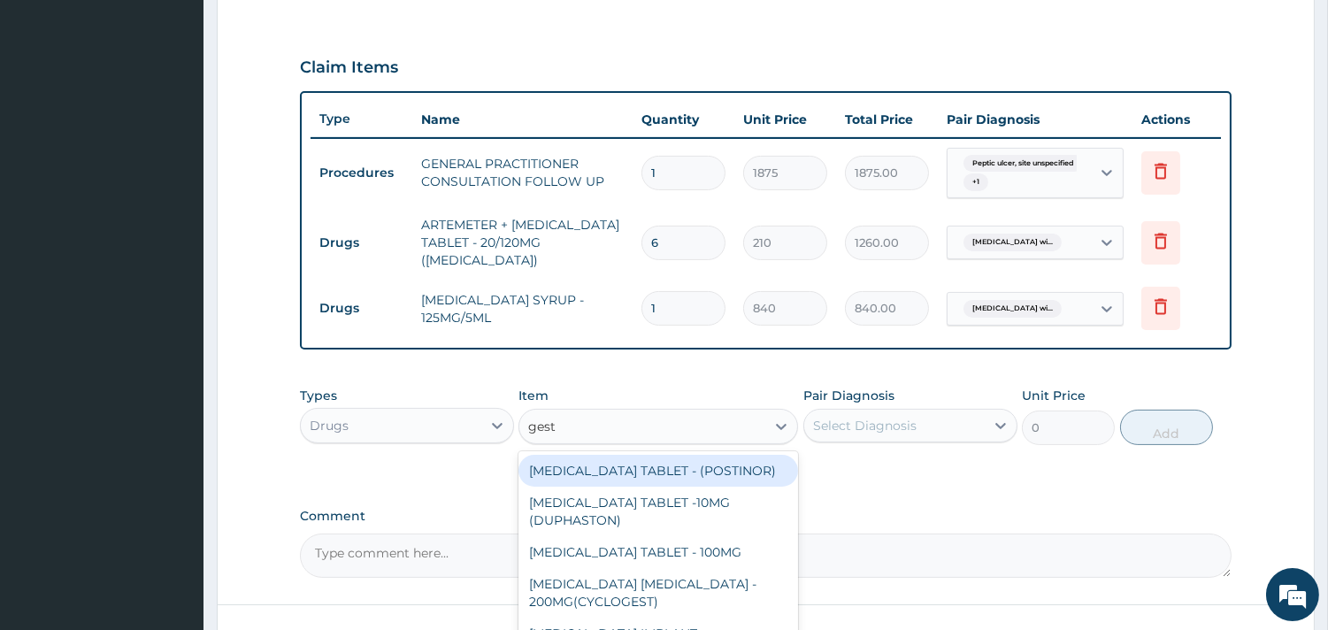
type input "gesti"
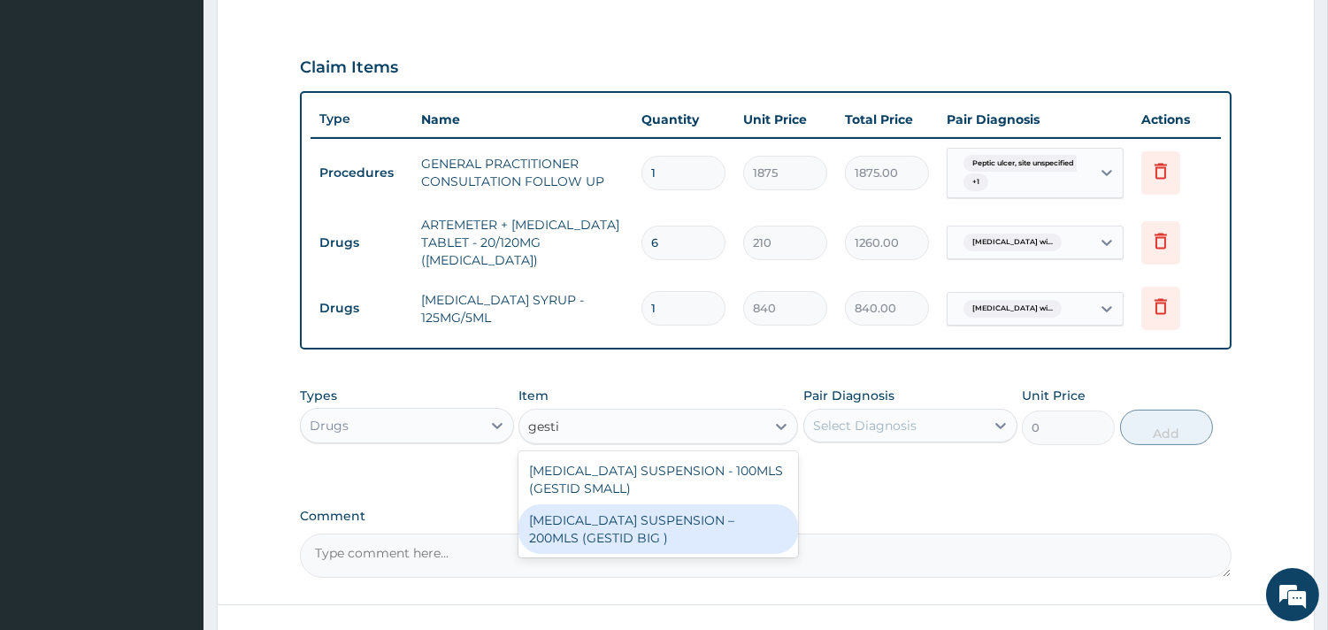
click at [715, 524] on div "[MEDICAL_DATA] SUSPENSION – 200MLS (GESTID BIG )" at bounding box center [657, 529] width 279 height 50
type input "1680"
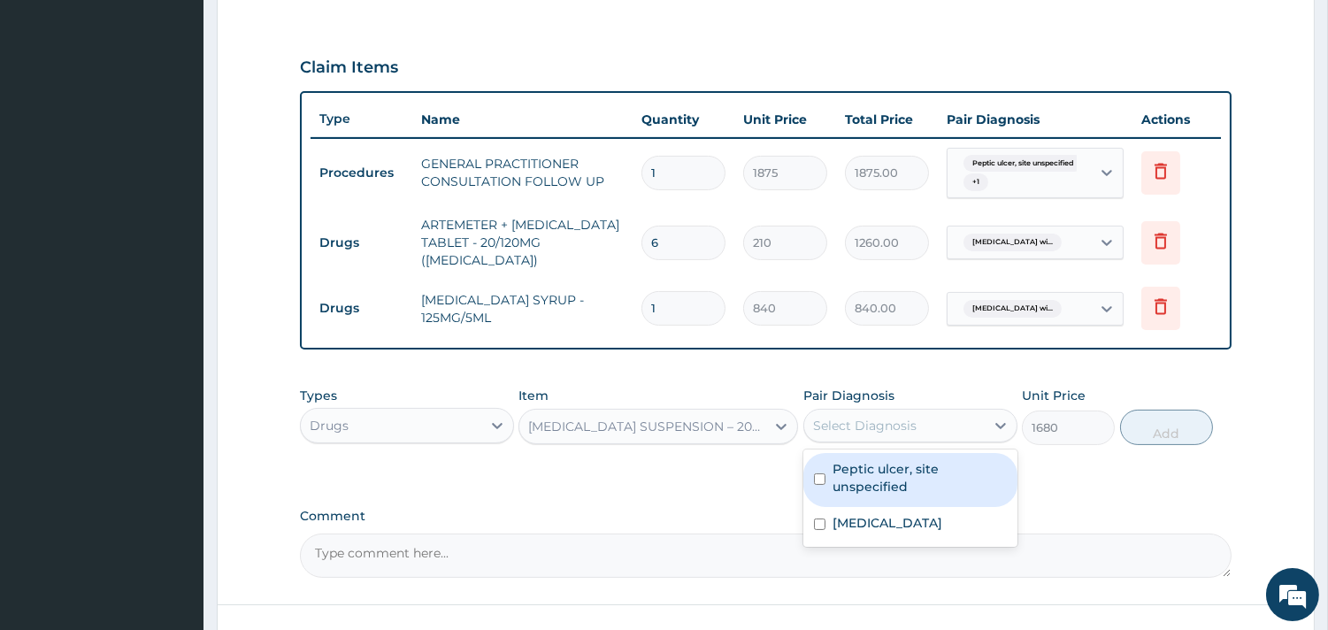
click at [845, 419] on div "Select Diagnosis" at bounding box center [864, 426] width 103 height 18
click at [876, 473] on label "Peptic ulcer, site unspecified" at bounding box center [919, 477] width 174 height 35
checkbox input "true"
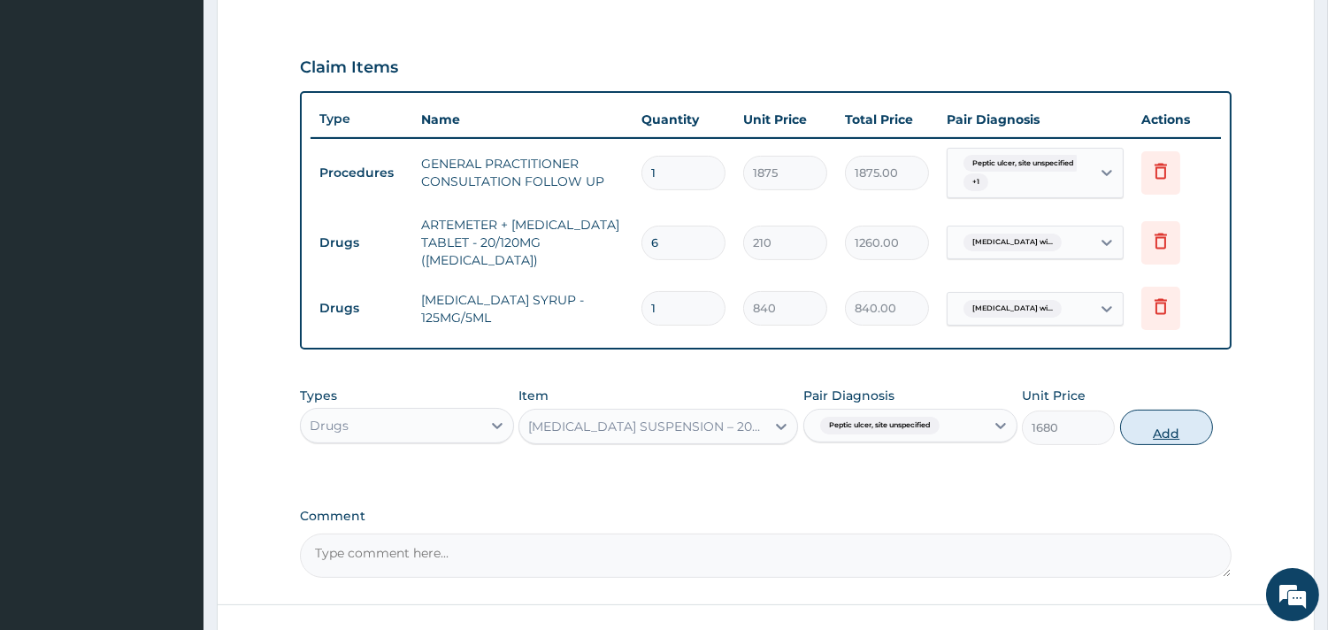
click at [1183, 413] on button "Add" at bounding box center [1166, 426] width 93 height 35
type input "0"
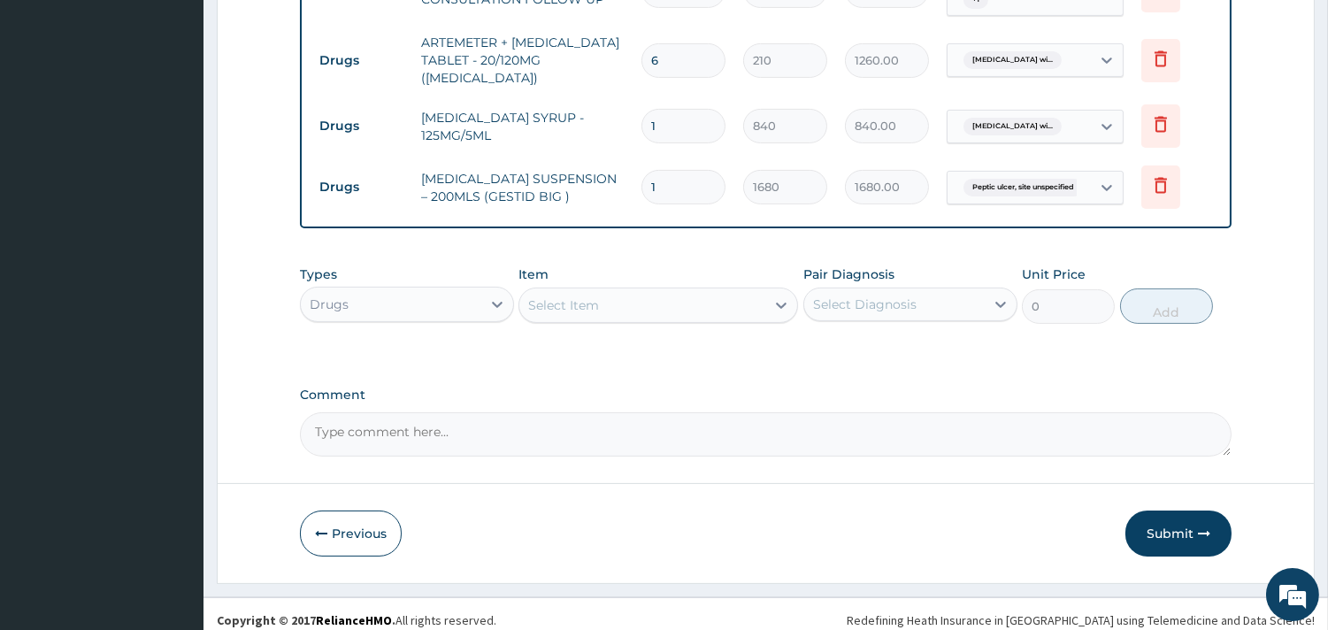
scroll to position [752, 0]
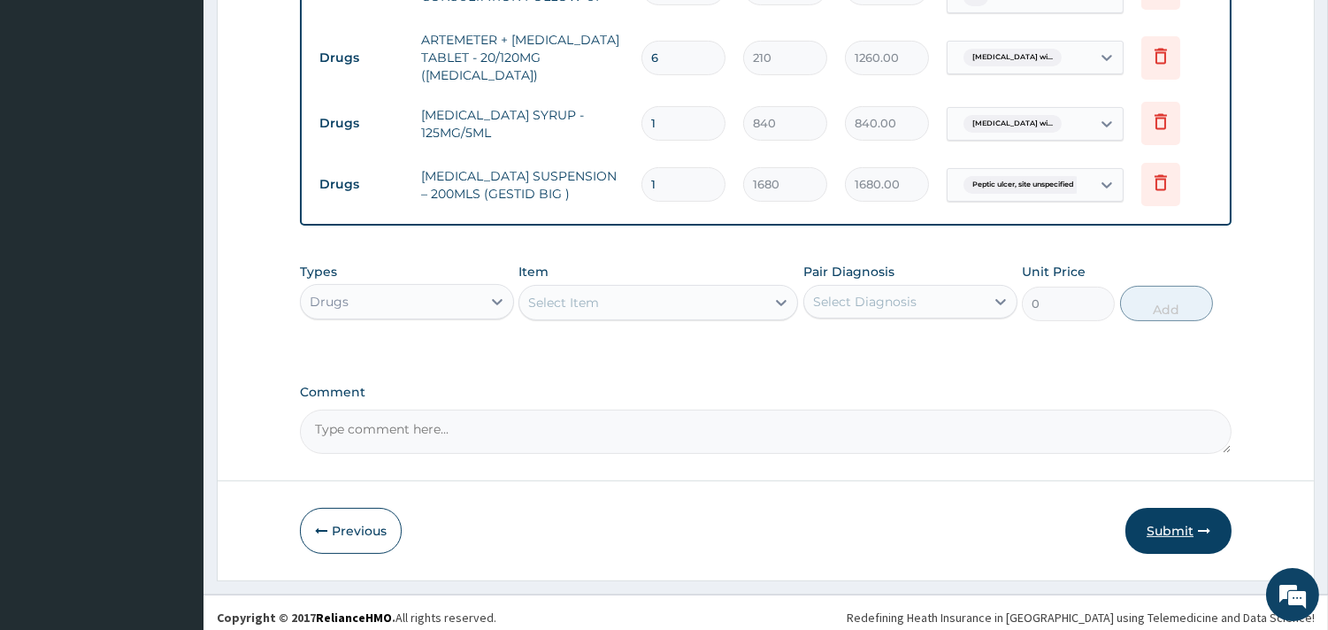
click at [1155, 517] on button "Submit" at bounding box center [1178, 531] width 106 height 46
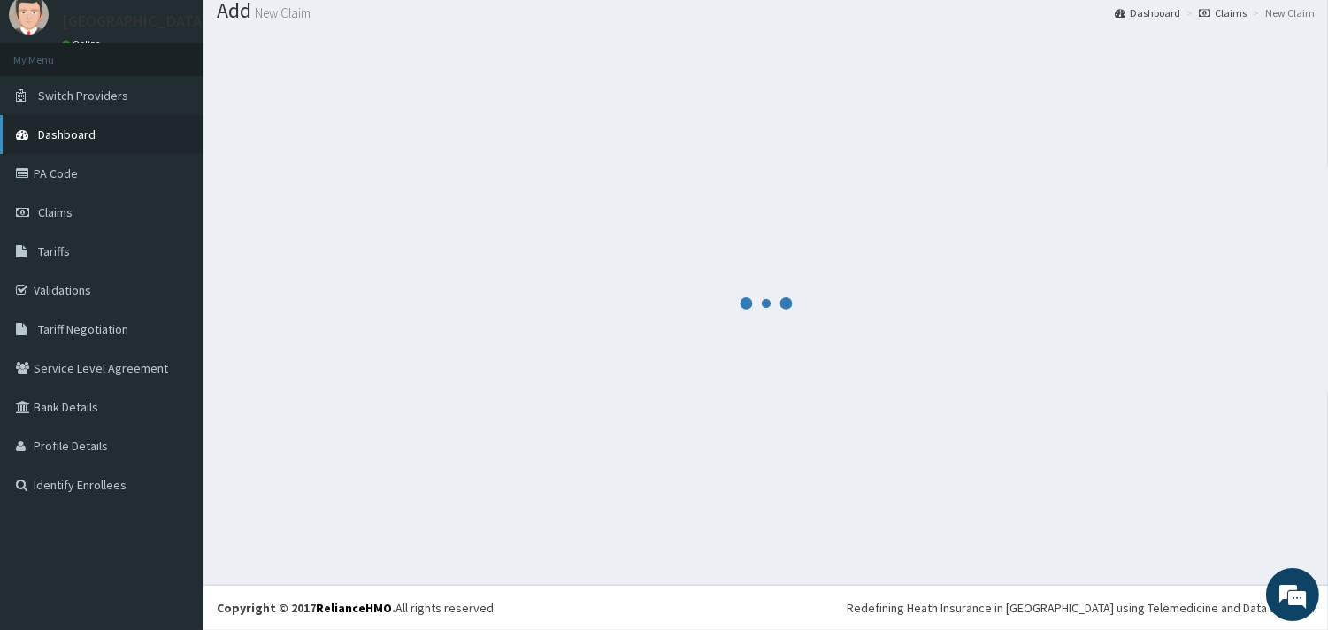
scroll to position [57, 0]
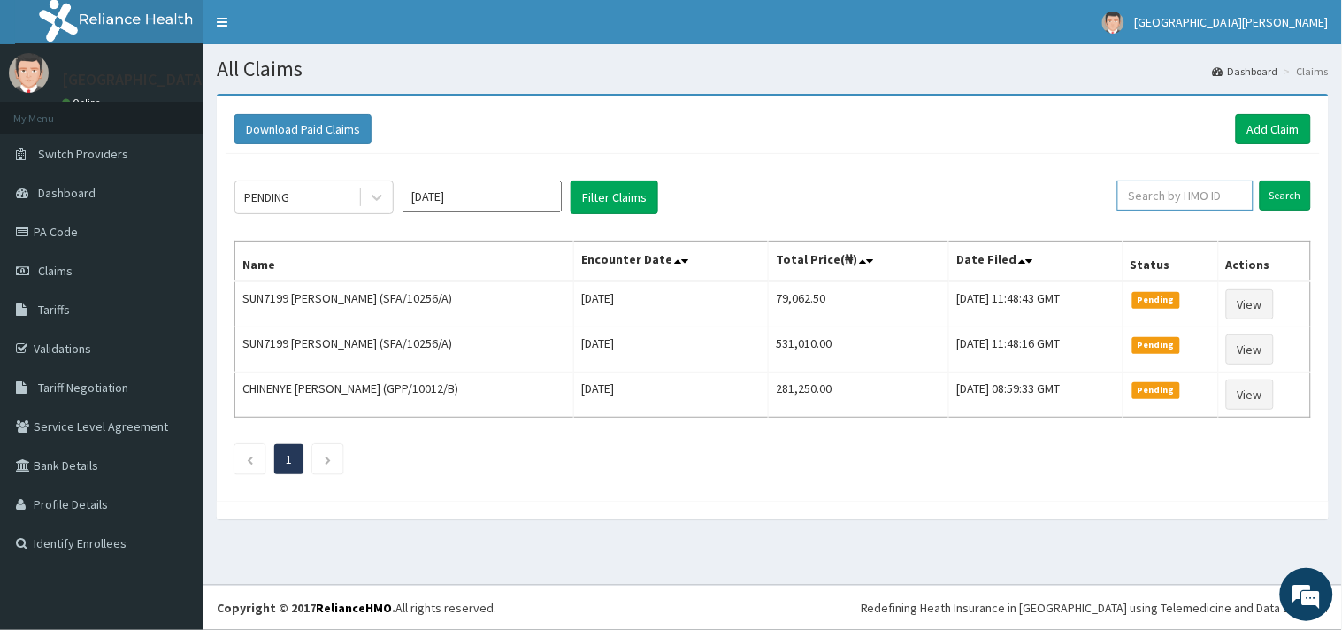
click at [1204, 196] on input "text" at bounding box center [1185, 195] width 136 height 30
paste input "XIA/10114/A"
click at [1114, 196] on input "XIA/10114/A" at bounding box center [1156, 195] width 125 height 30
type input "XIA/10114/A"
click at [1268, 195] on input "Search" at bounding box center [1284, 195] width 51 height 30
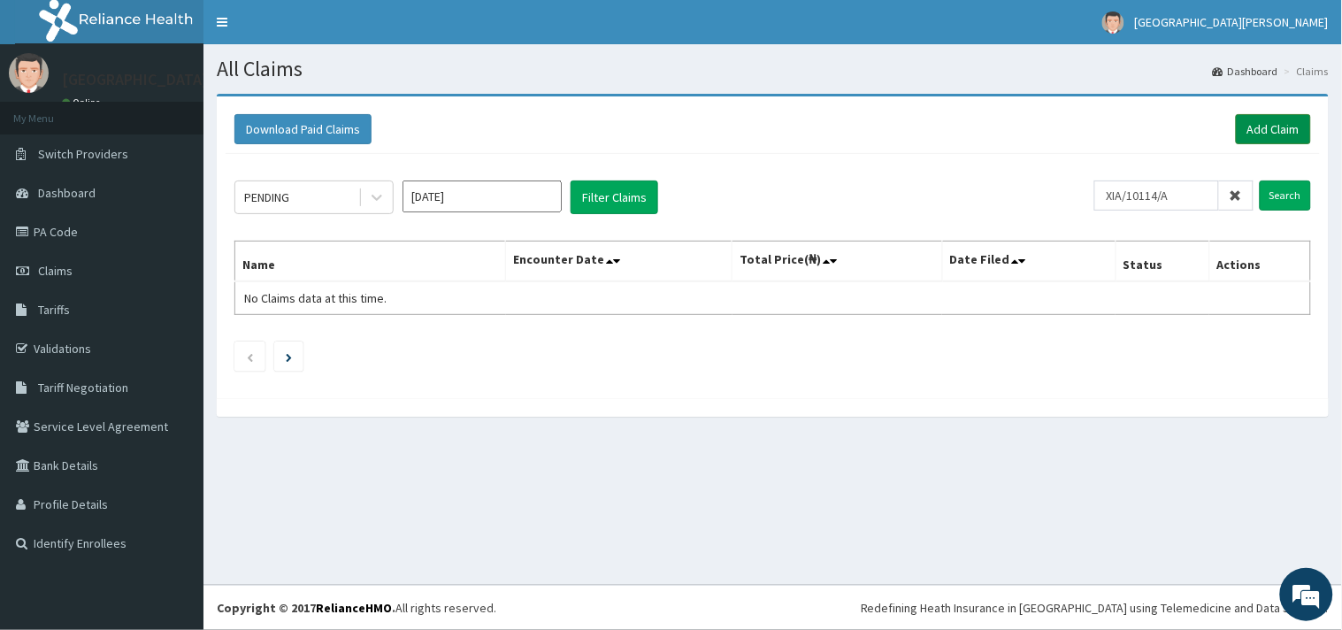
drag, startPoint x: 1284, startPoint y: 122, endPoint x: 1277, endPoint y: 134, distance: 14.3
click at [1284, 121] on link "Add Claim" at bounding box center [1273, 129] width 75 height 30
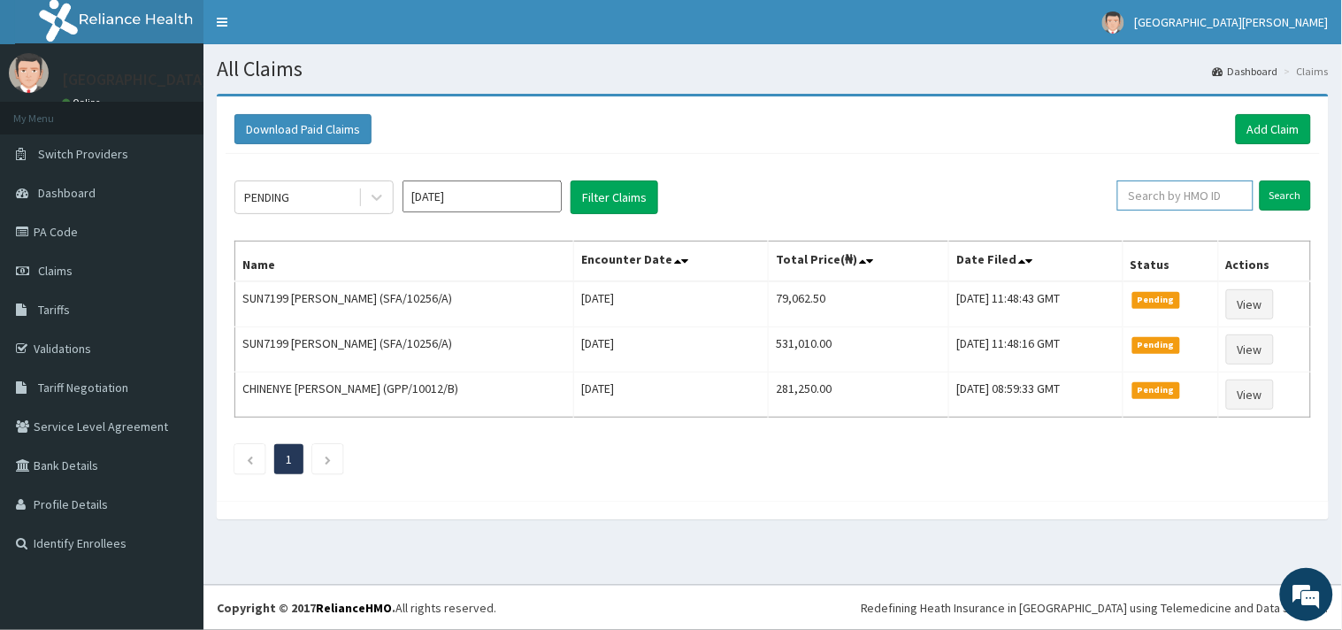
click at [1150, 184] on input "text" at bounding box center [1185, 195] width 136 height 30
paste input "DSN/10045/C"
click at [1114, 189] on input "DSN/10045/C" at bounding box center [1156, 195] width 125 height 30
type input "DSN/10045/C"
click at [1295, 197] on input "Search" at bounding box center [1284, 195] width 51 height 30
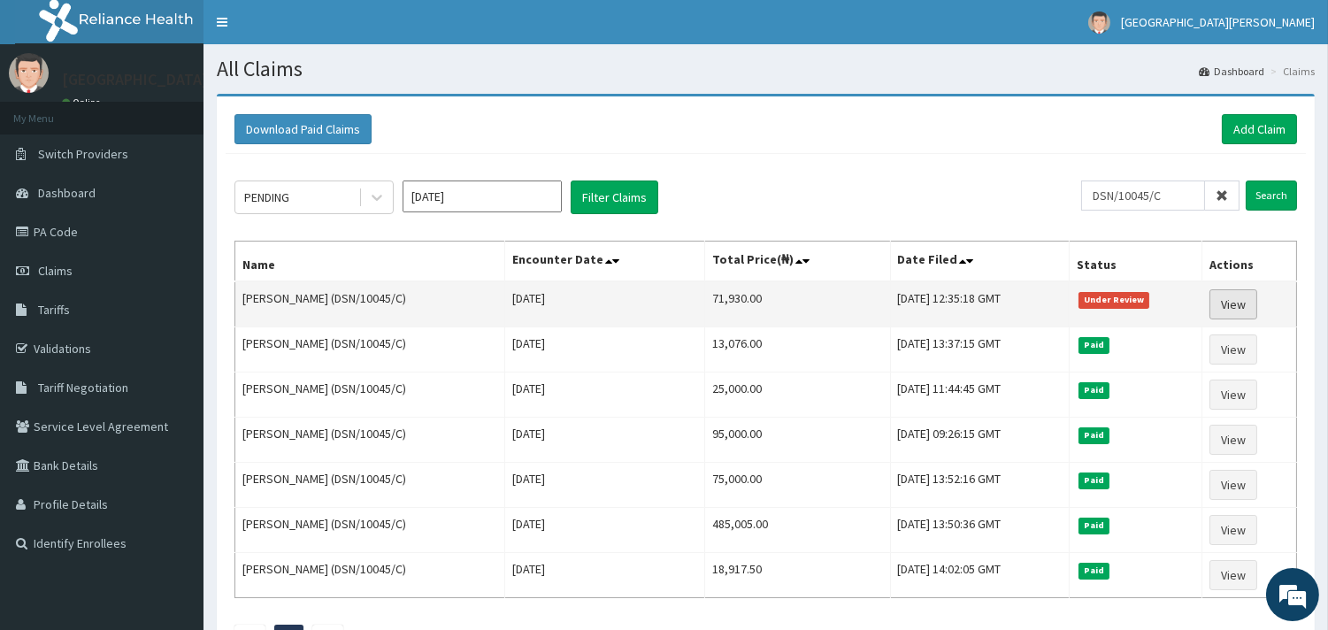
click at [1240, 303] on link "View" at bounding box center [1233, 304] width 48 height 30
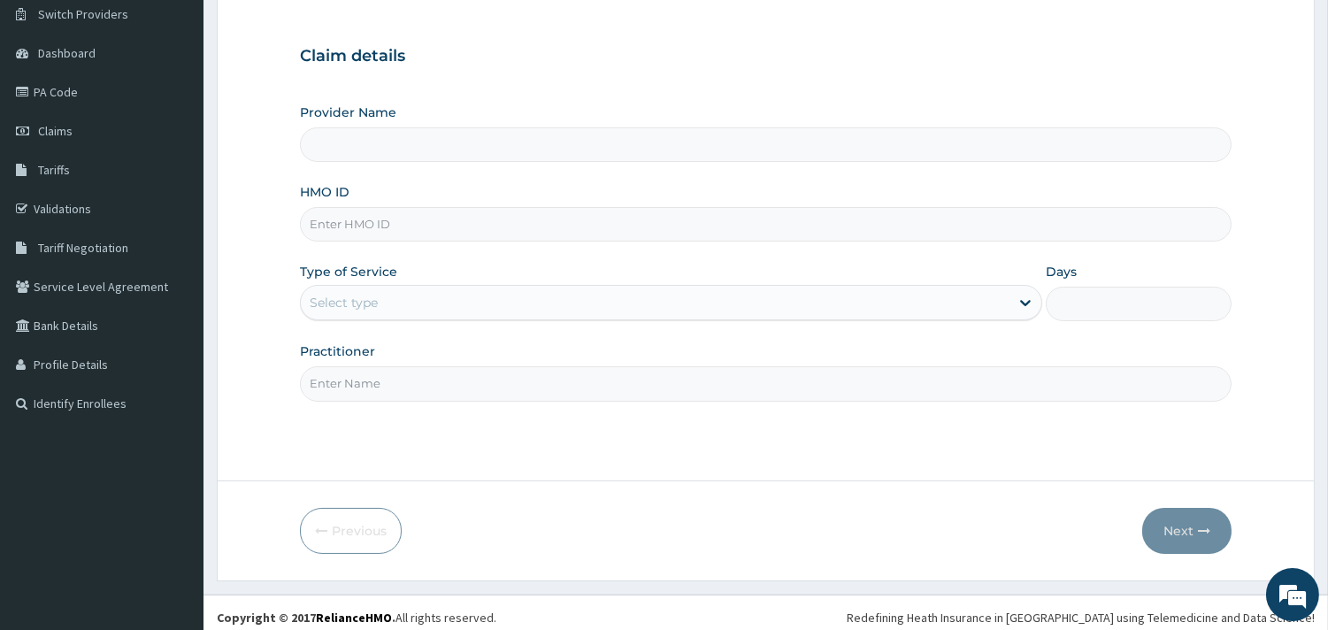
scroll to position [150, 0]
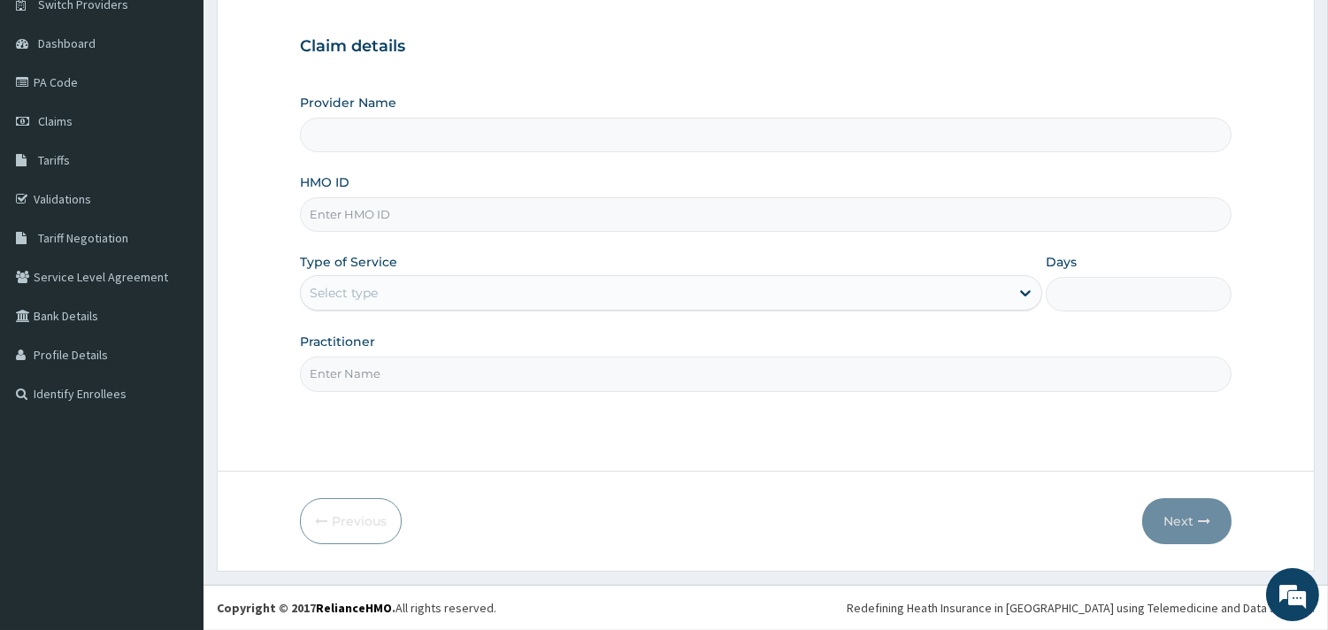
type input "ST. [PERSON_NAME][GEOGRAPHIC_DATA] -[GEOGRAPHIC_DATA]"
click at [593, 216] on input "HMO ID" at bounding box center [765, 214] width 931 height 34
paste input "XIA/10114/A"
type input "XIA/10114/A"
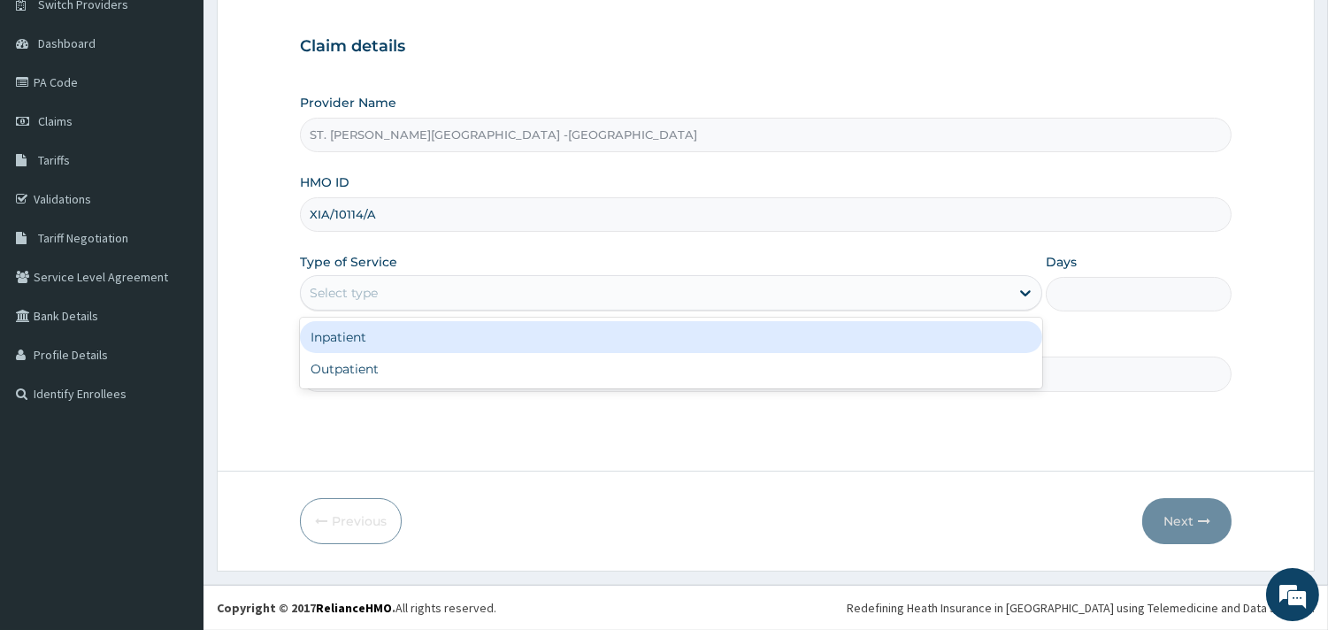
click at [569, 295] on div "Select type" at bounding box center [655, 293] width 708 height 28
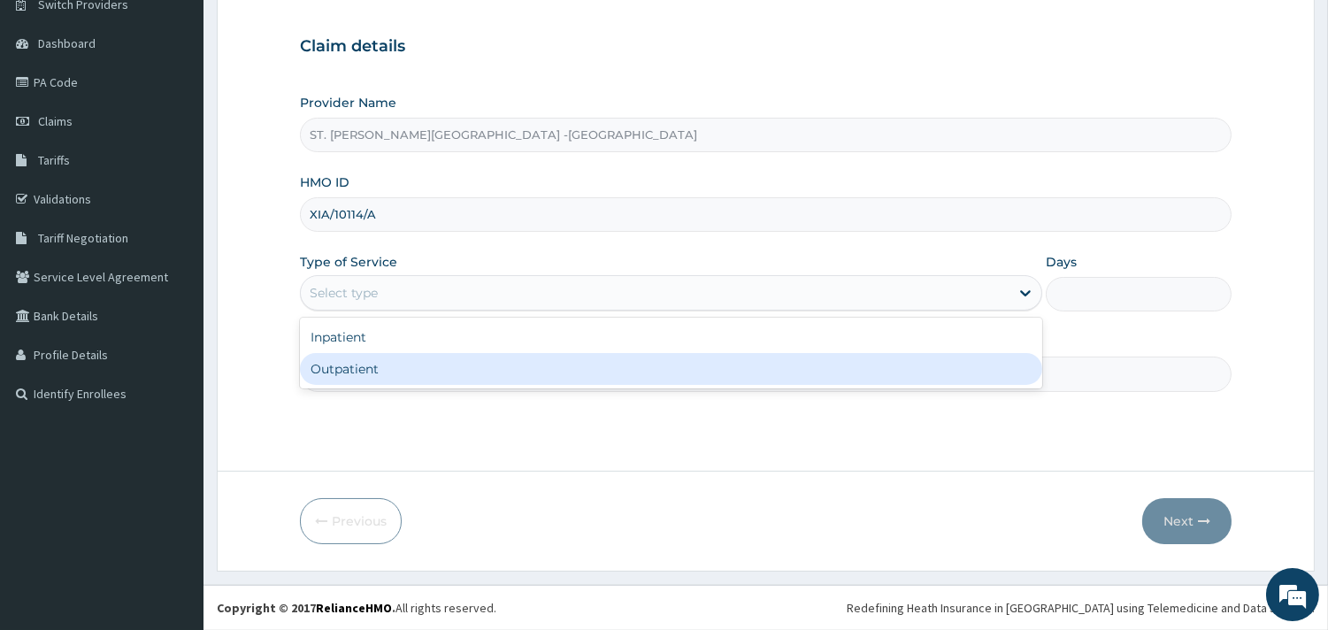
click at [548, 368] on div "Outpatient" at bounding box center [671, 369] width 742 height 32
type input "1"
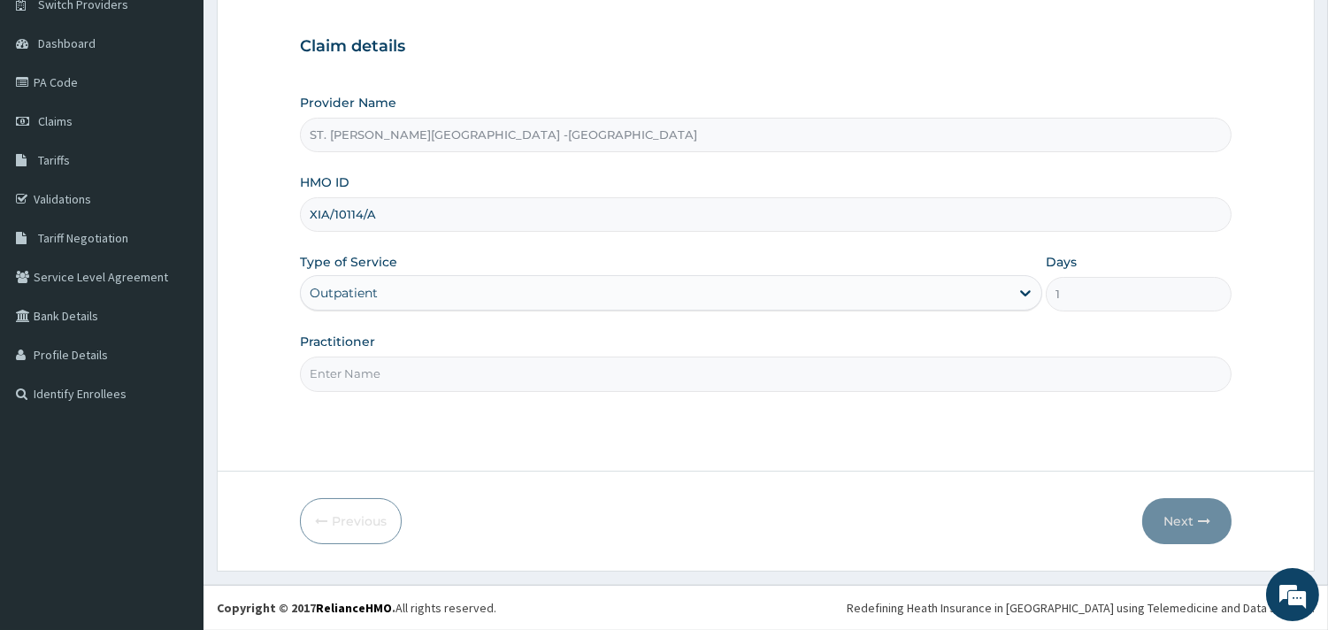
scroll to position [0, 0]
click at [555, 382] on input "Practitioner" at bounding box center [765, 373] width 931 height 34
click at [394, 381] on input "Practitioner" at bounding box center [765, 373] width 931 height 34
type input "ONYESOH"
click at [1183, 525] on button "Next" at bounding box center [1186, 521] width 89 height 46
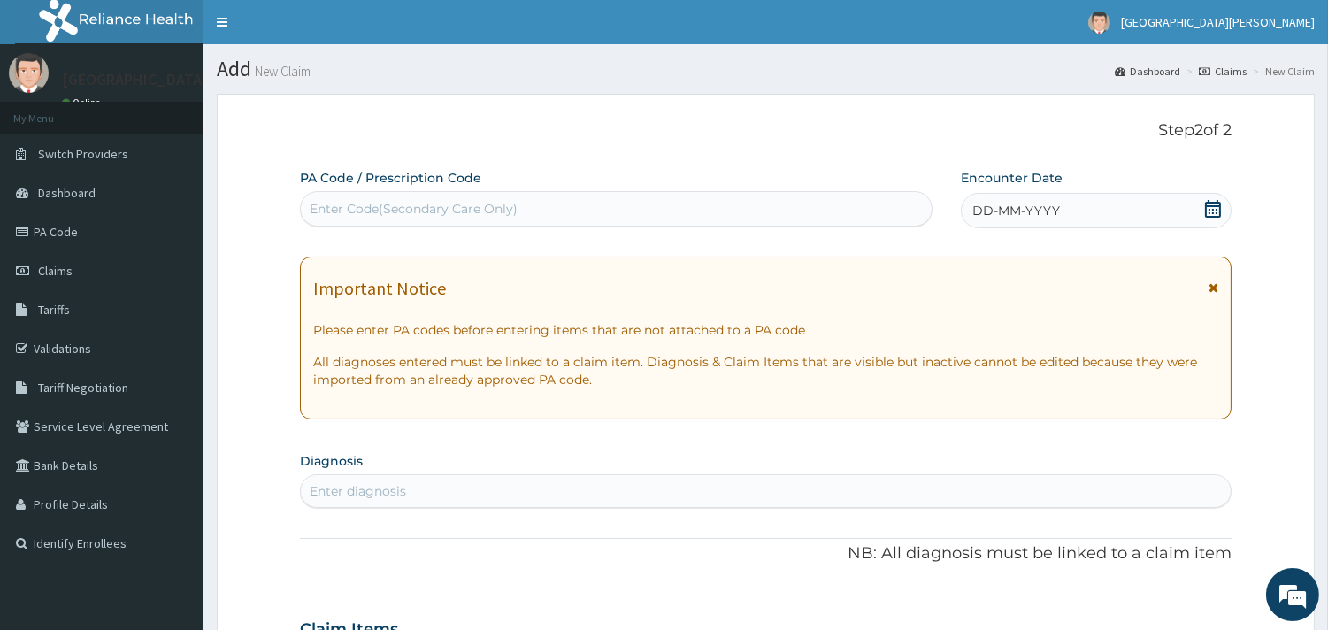
click at [1218, 207] on icon at bounding box center [1213, 209] width 18 height 18
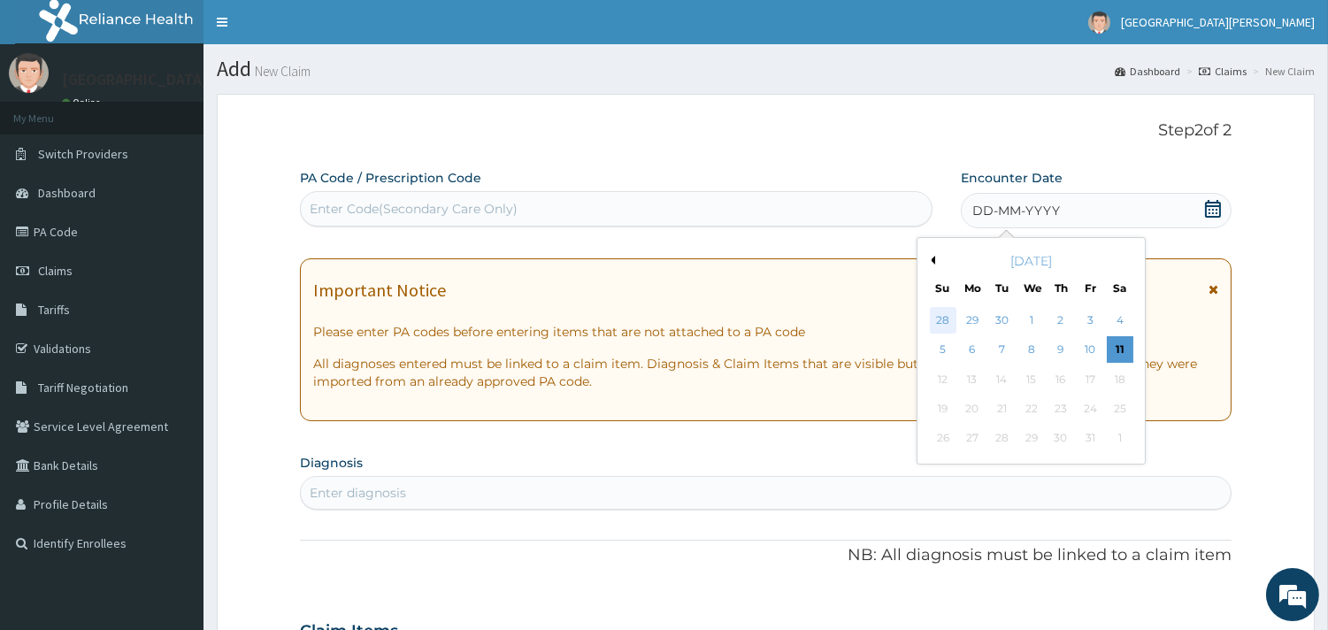
click at [942, 319] on div "28" at bounding box center [942, 320] width 27 height 27
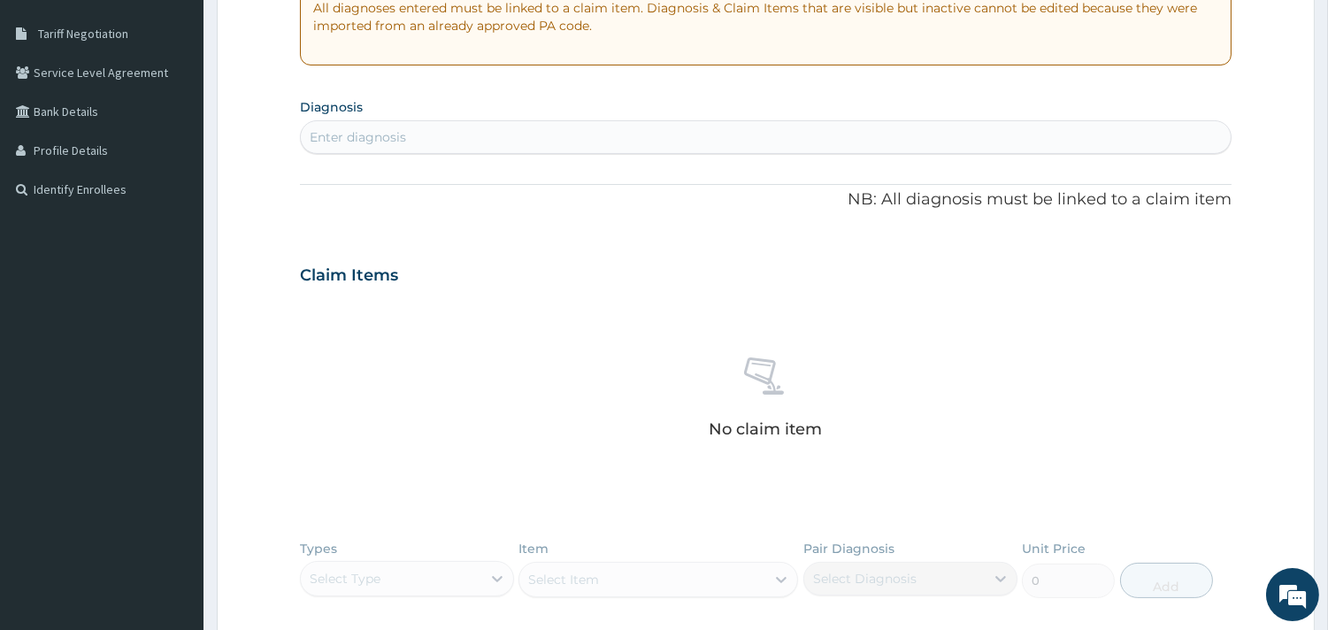
scroll to position [393, 0]
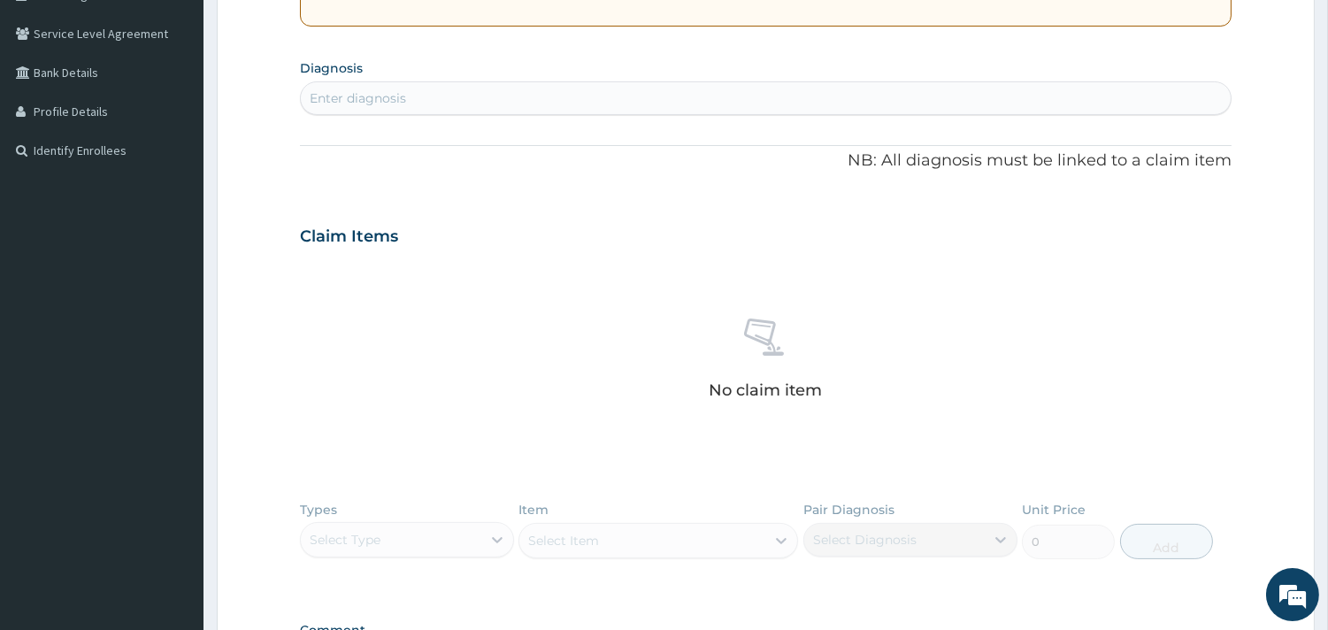
drag, startPoint x: 442, startPoint y: 103, endPoint x: 443, endPoint y: 86, distance: 17.7
click at [442, 91] on div "Enter diagnosis" at bounding box center [766, 98] width 930 height 28
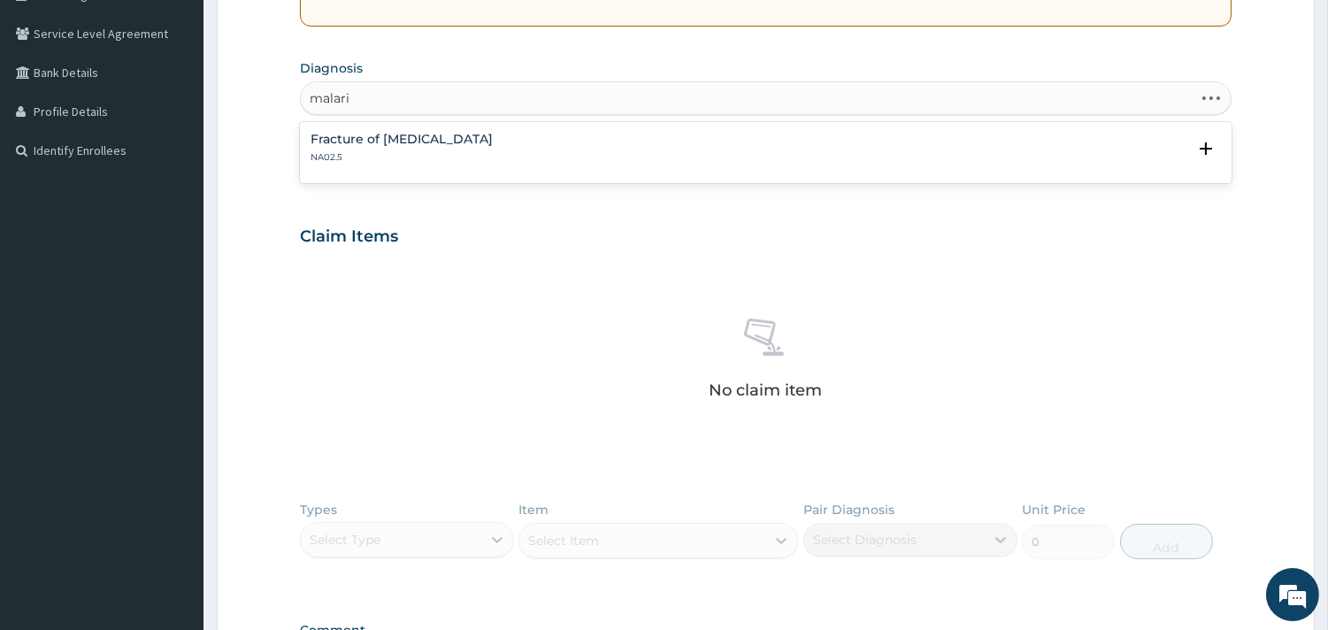
type input "malaria"
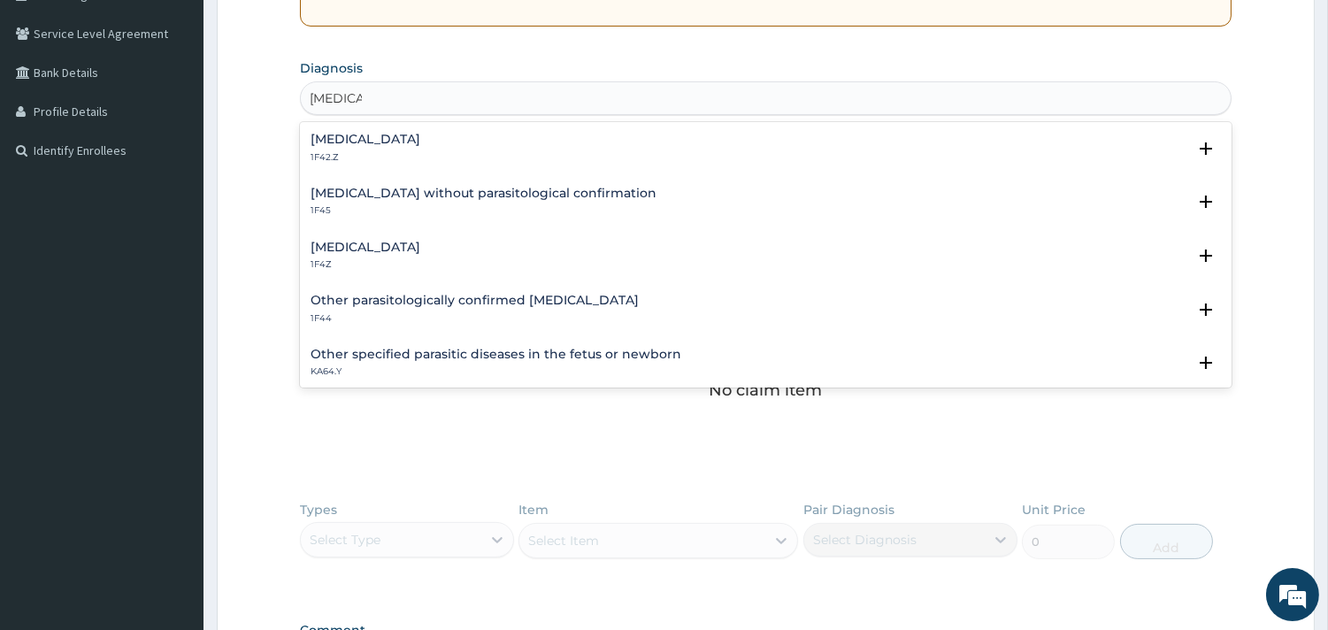
click at [401, 137] on h4 "Plasmodium malariae malaria without complication" at bounding box center [365, 139] width 110 height 13
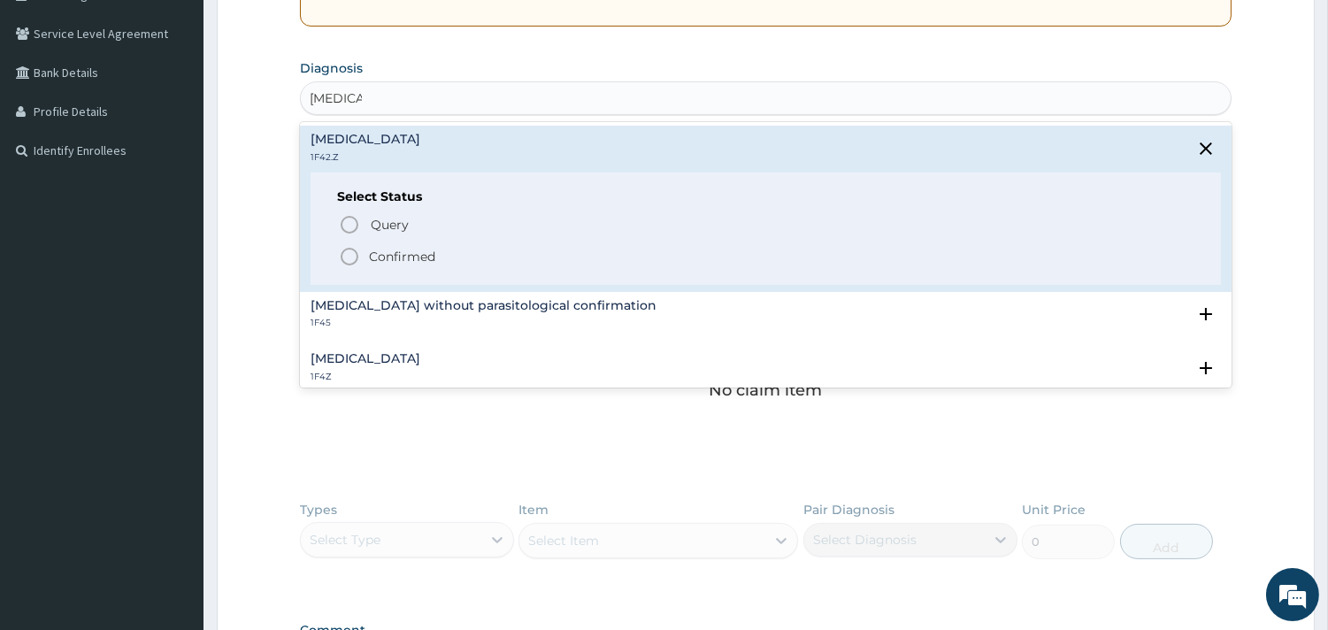
click at [351, 249] on icon "status option filled" at bounding box center [349, 256] width 21 height 21
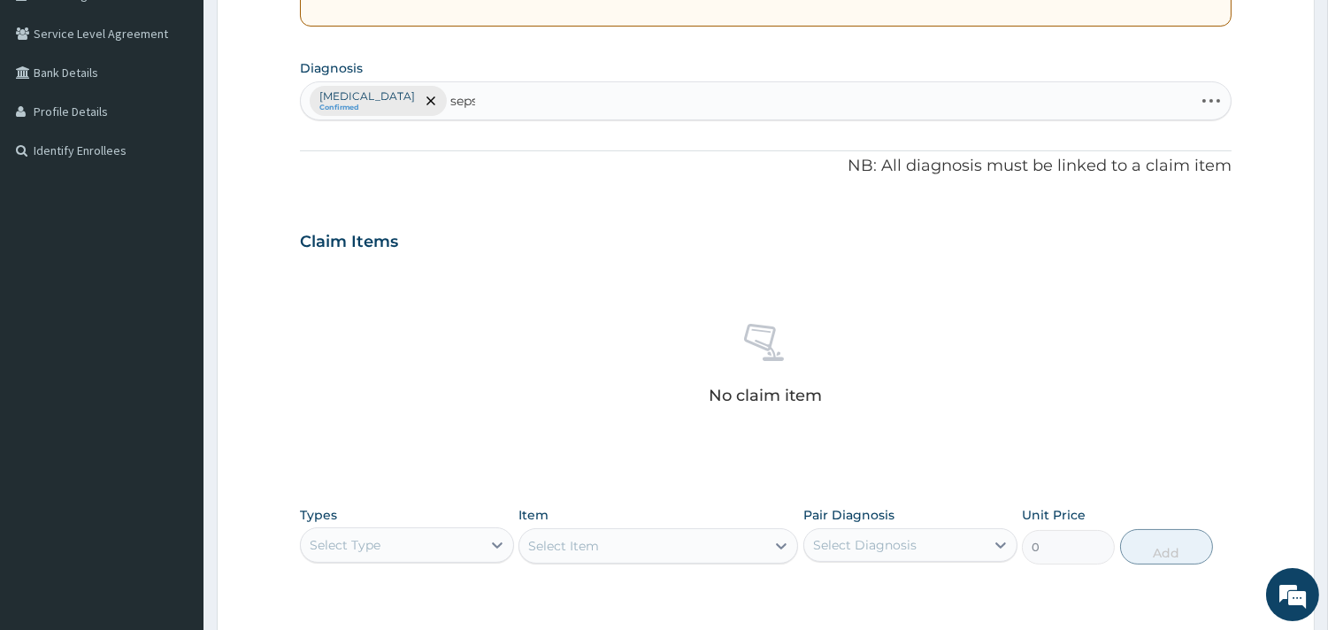
type input "sepsis"
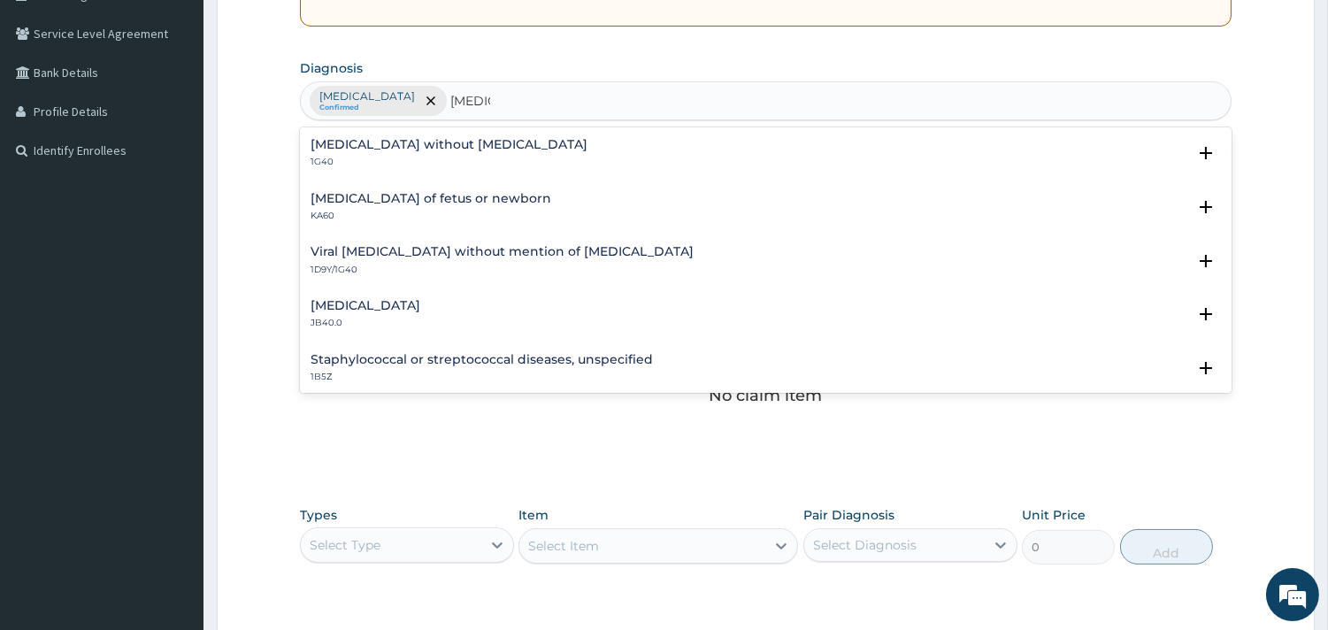
click at [373, 138] on h4 "Sepsis without septic shock" at bounding box center [448, 144] width 277 height 13
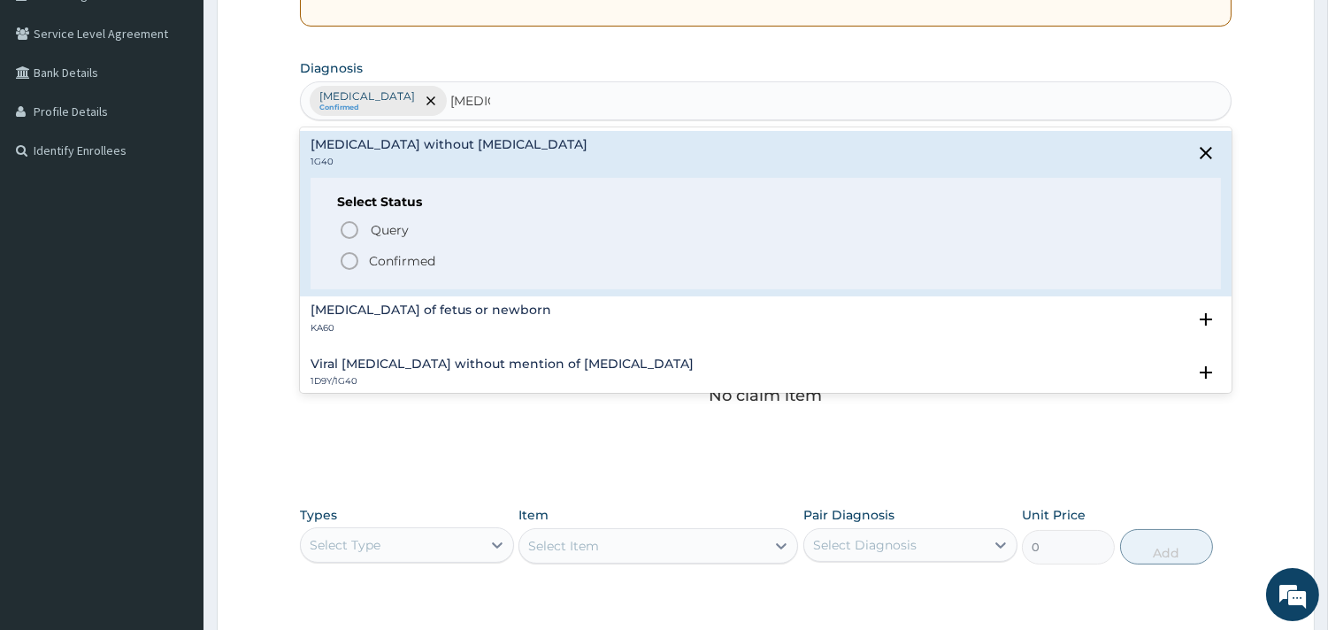
click at [342, 262] on icon "status option filled" at bounding box center [349, 260] width 21 height 21
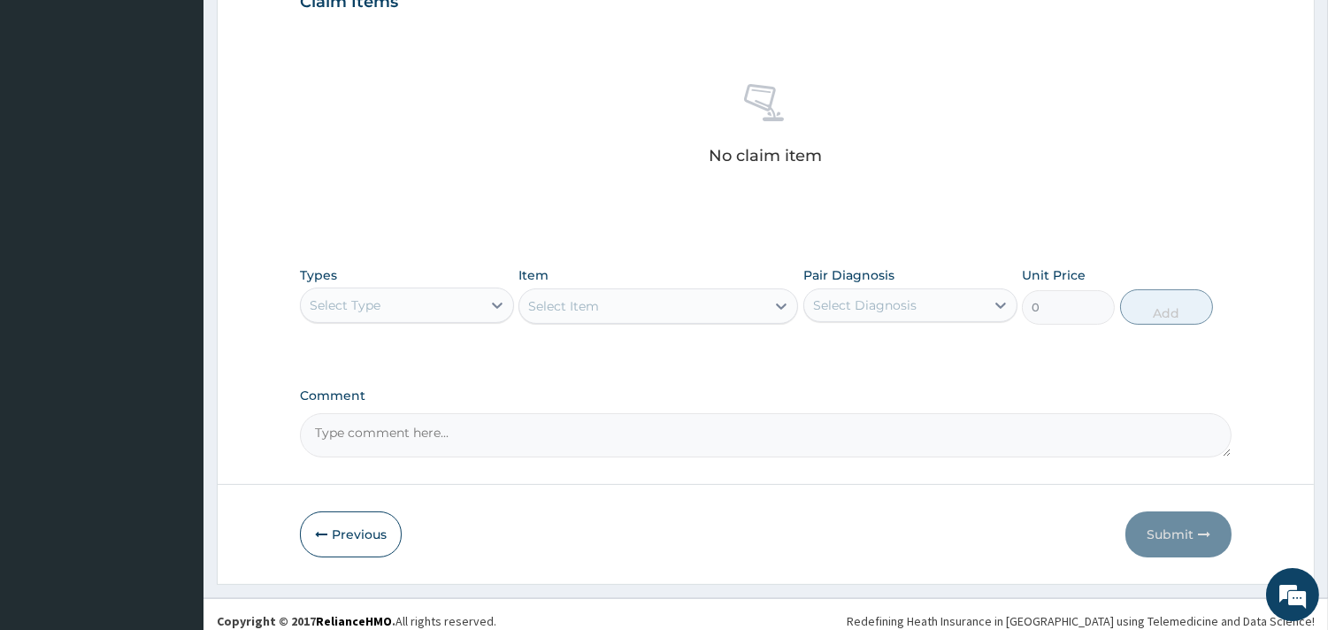
scroll to position [646, 0]
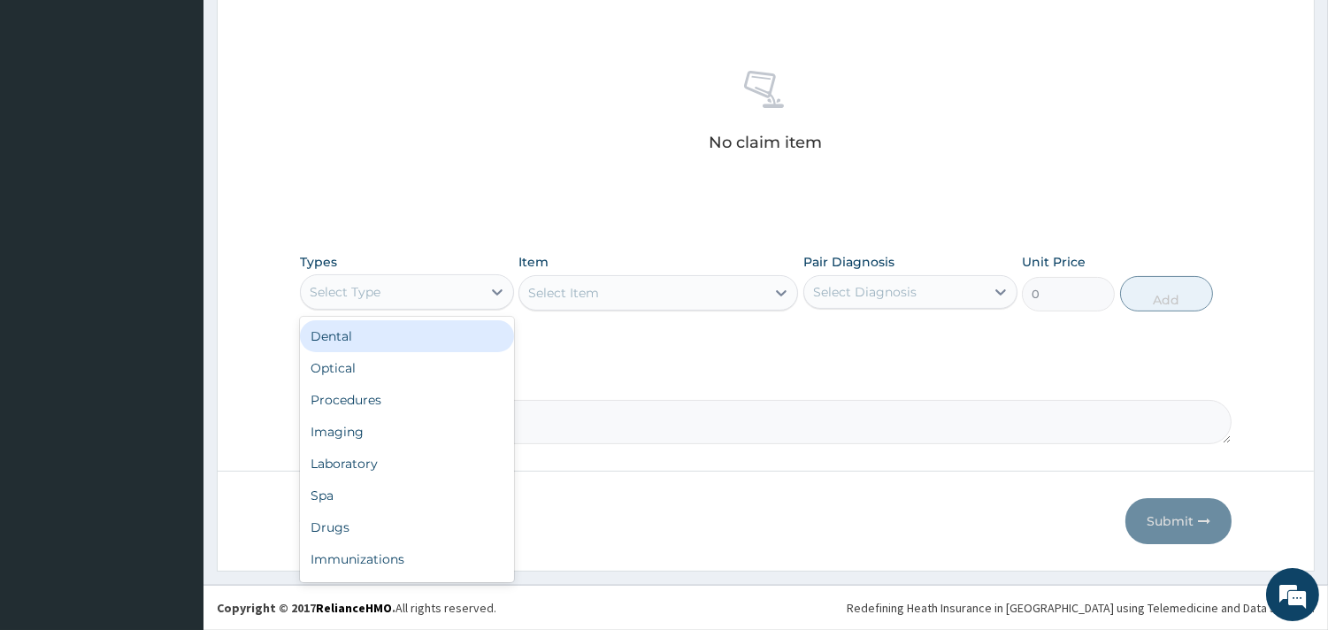
click at [417, 289] on div "Select Type" at bounding box center [391, 292] width 180 height 28
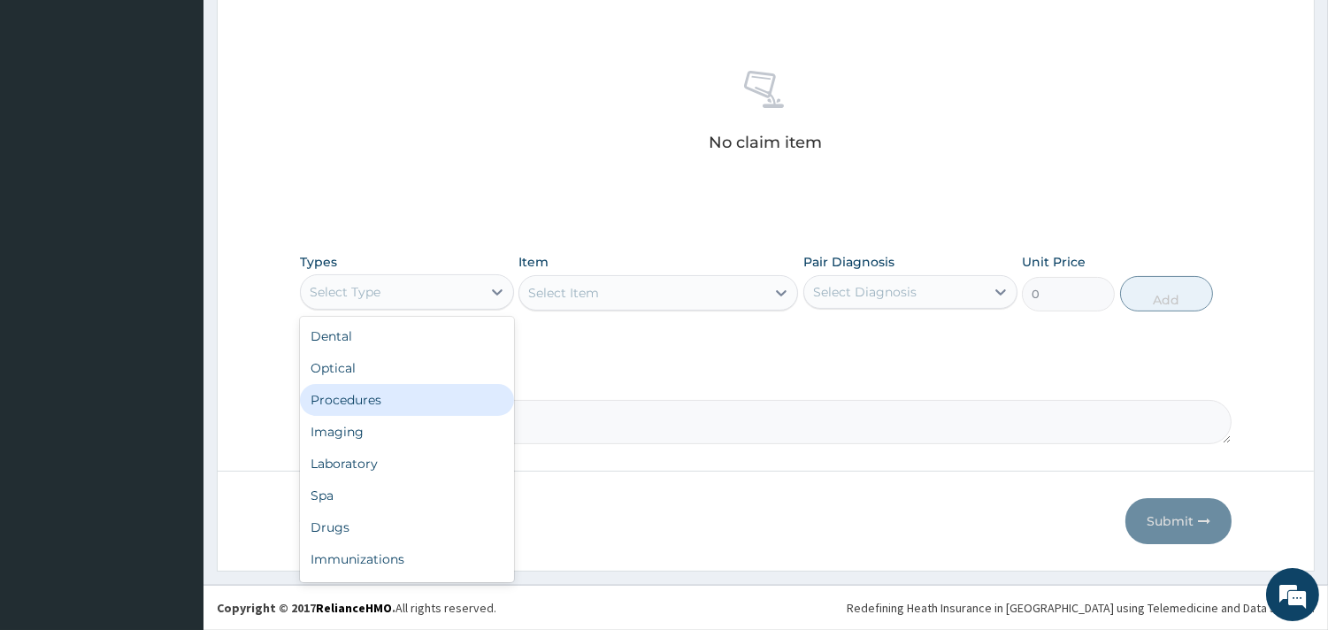
click at [420, 387] on div "Procedures" at bounding box center [407, 400] width 214 height 32
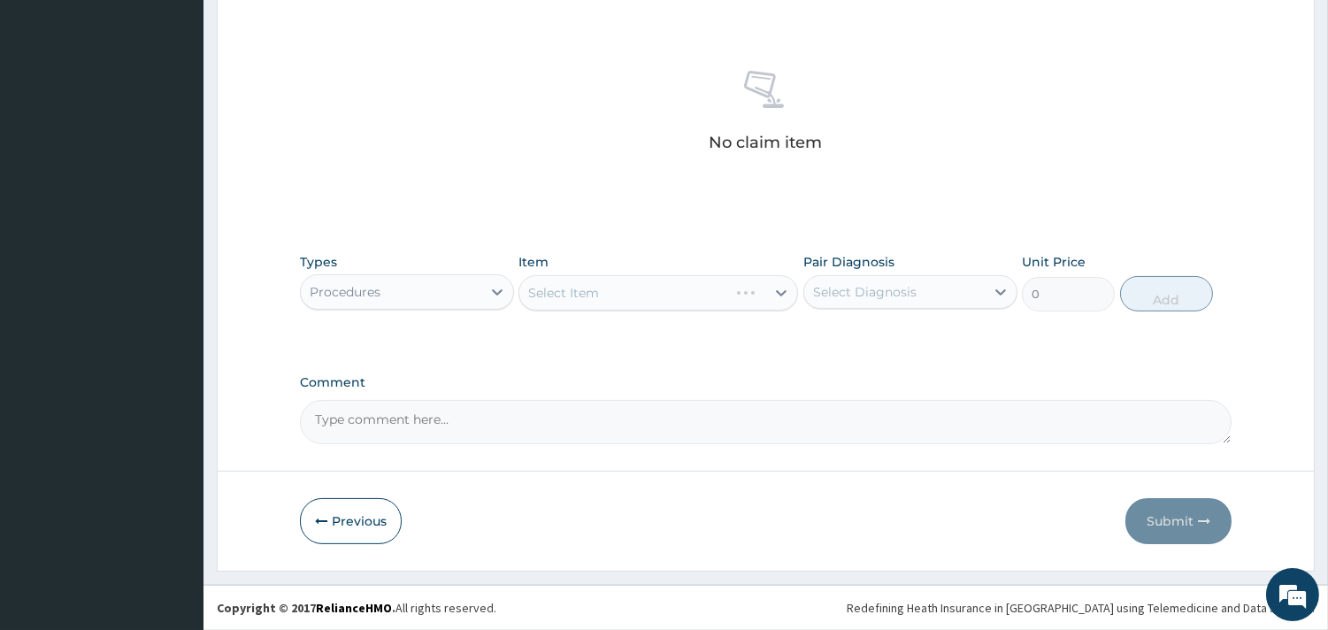
click at [590, 294] on div "Select Item" at bounding box center [657, 292] width 279 height 35
click at [590, 292] on div "Select Item" at bounding box center [563, 293] width 71 height 18
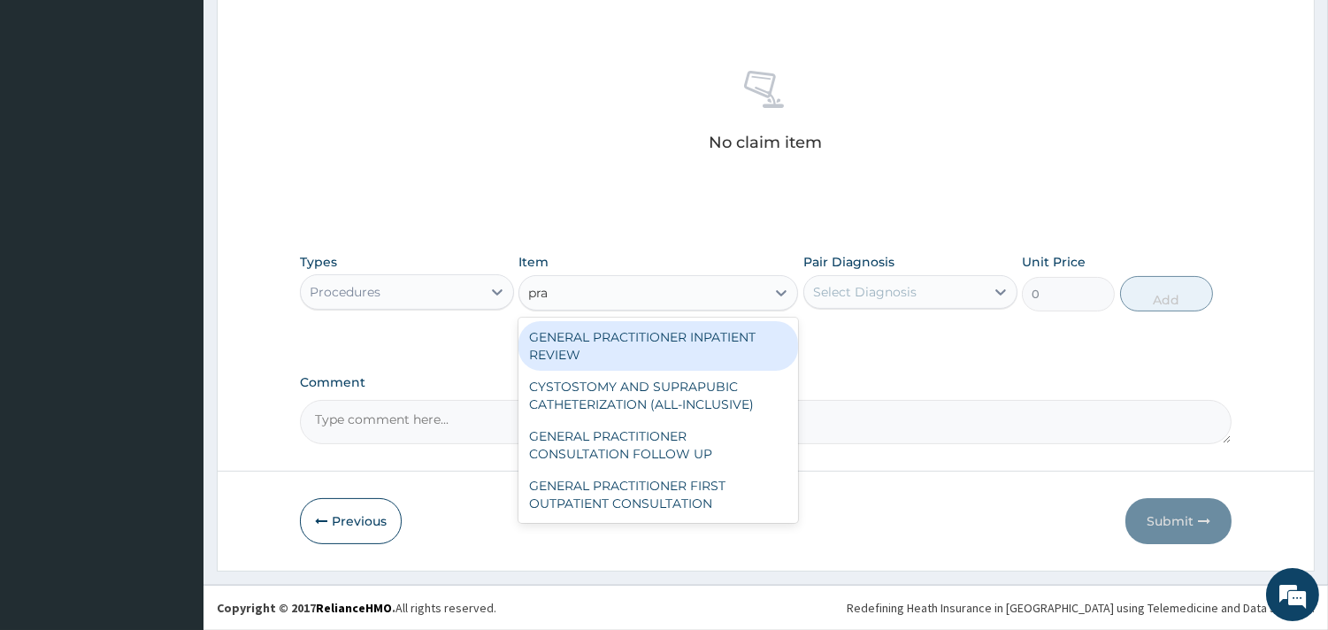
type input "prac"
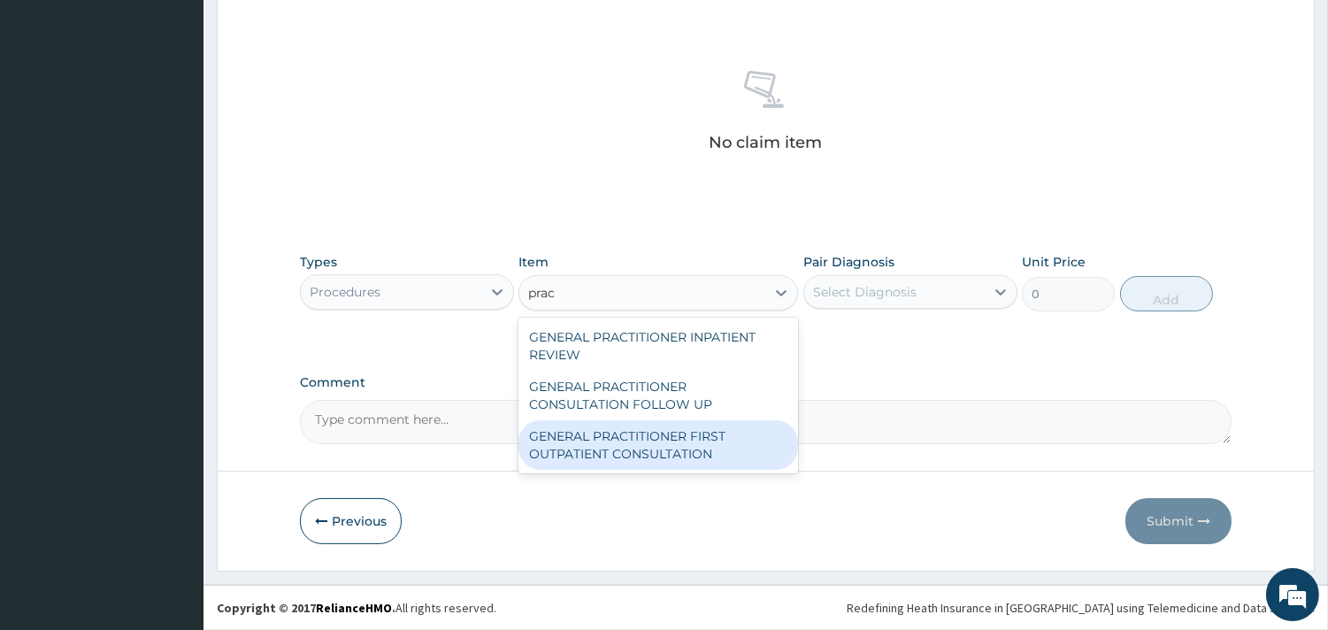
click at [663, 438] on div "GENERAL PRACTITIONER FIRST OUTPATIENT CONSULTATION" at bounding box center [657, 445] width 279 height 50
type input "3750"
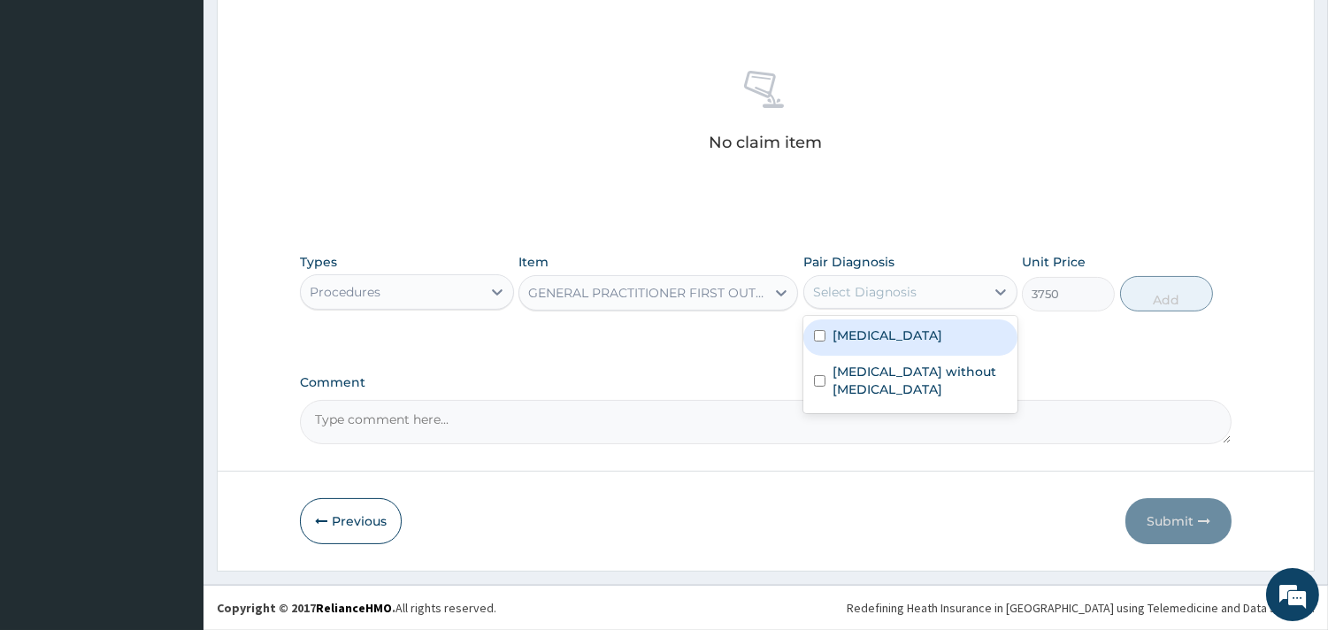
click at [851, 294] on div "Select Diagnosis" at bounding box center [864, 292] width 103 height 18
click at [869, 344] on label "Plasmodium malariae malaria without complication" at bounding box center [887, 335] width 110 height 18
checkbox input "true"
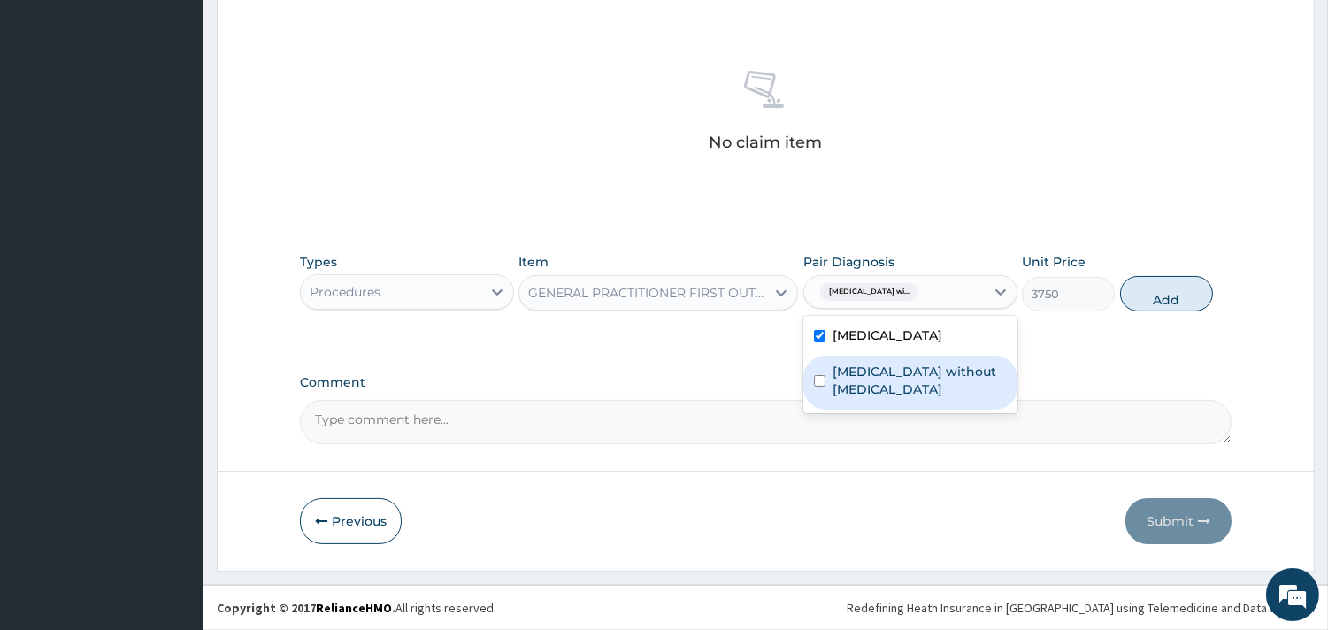
click at [882, 398] on label "Sepsis without septic shock" at bounding box center [919, 380] width 174 height 35
checkbox input "true"
click at [1143, 311] on button "Add" at bounding box center [1166, 293] width 93 height 35
type input "0"
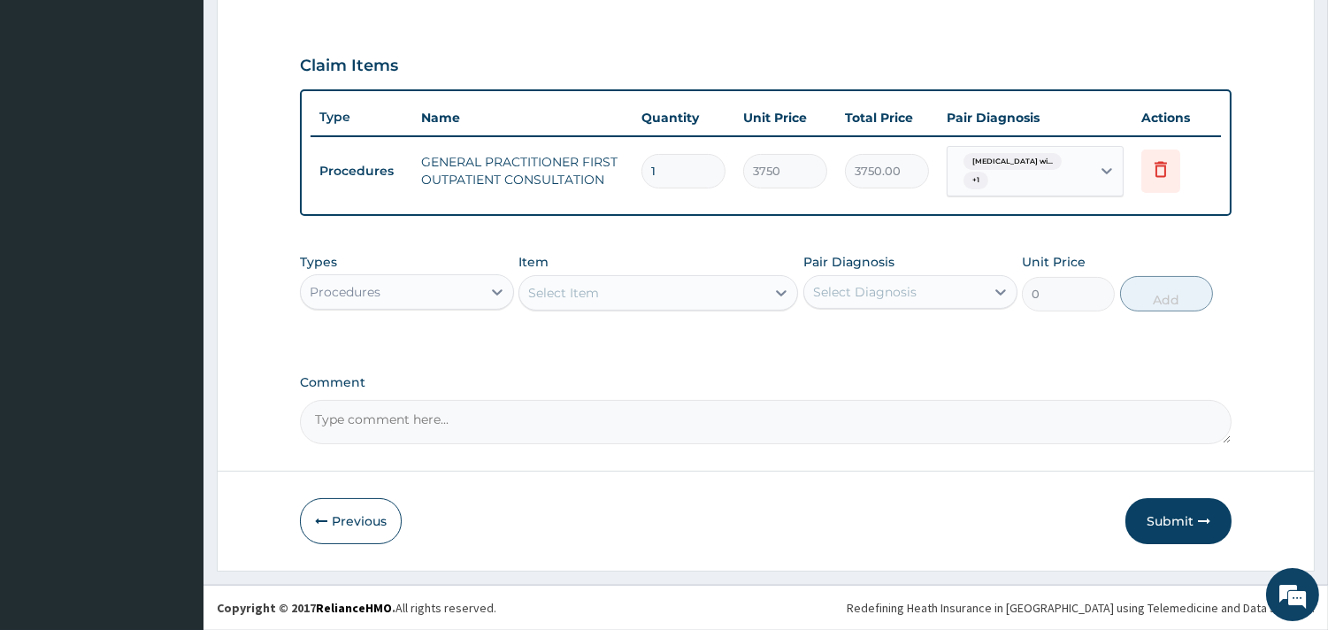
scroll to position [567, 0]
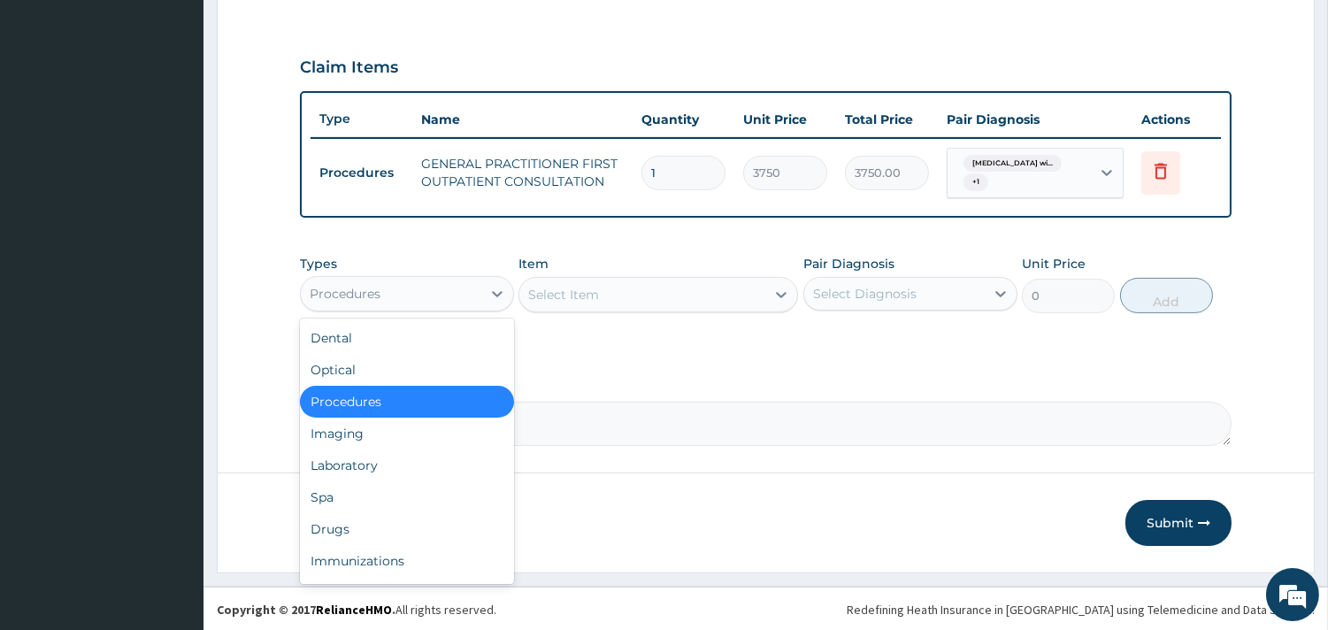
click at [427, 290] on div "Procedures" at bounding box center [391, 293] width 180 height 28
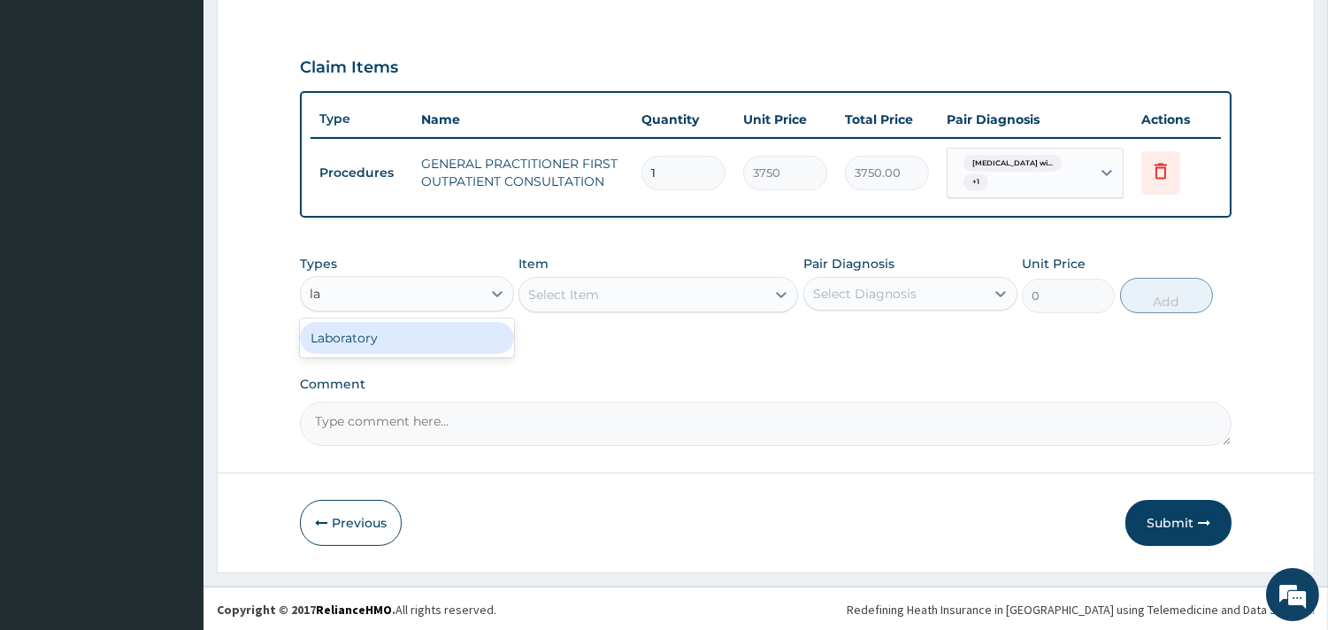
type input "lab"
click at [448, 333] on div "Laboratory" at bounding box center [407, 338] width 214 height 32
click at [552, 288] on div "Select Item" at bounding box center [657, 294] width 279 height 35
click at [747, 294] on div "Select Item" at bounding box center [657, 294] width 279 height 35
click at [767, 292] on div "Select Item" at bounding box center [657, 294] width 279 height 35
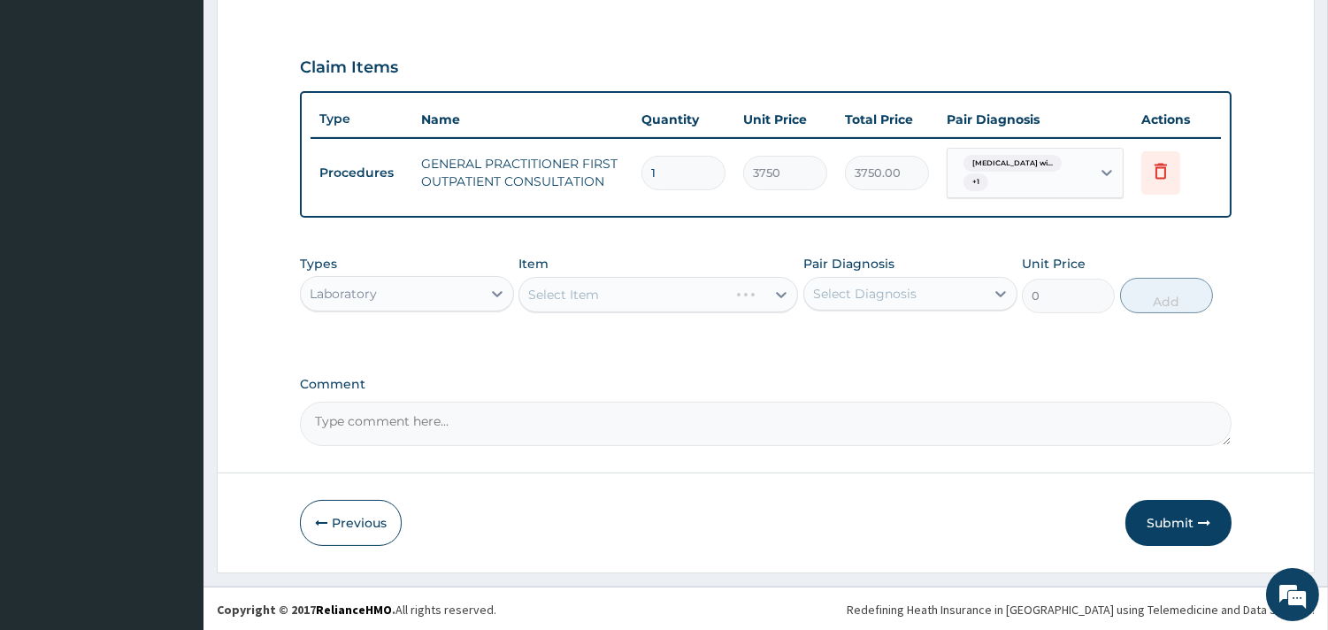
click at [776, 290] on div "Select Item" at bounding box center [657, 294] width 279 height 35
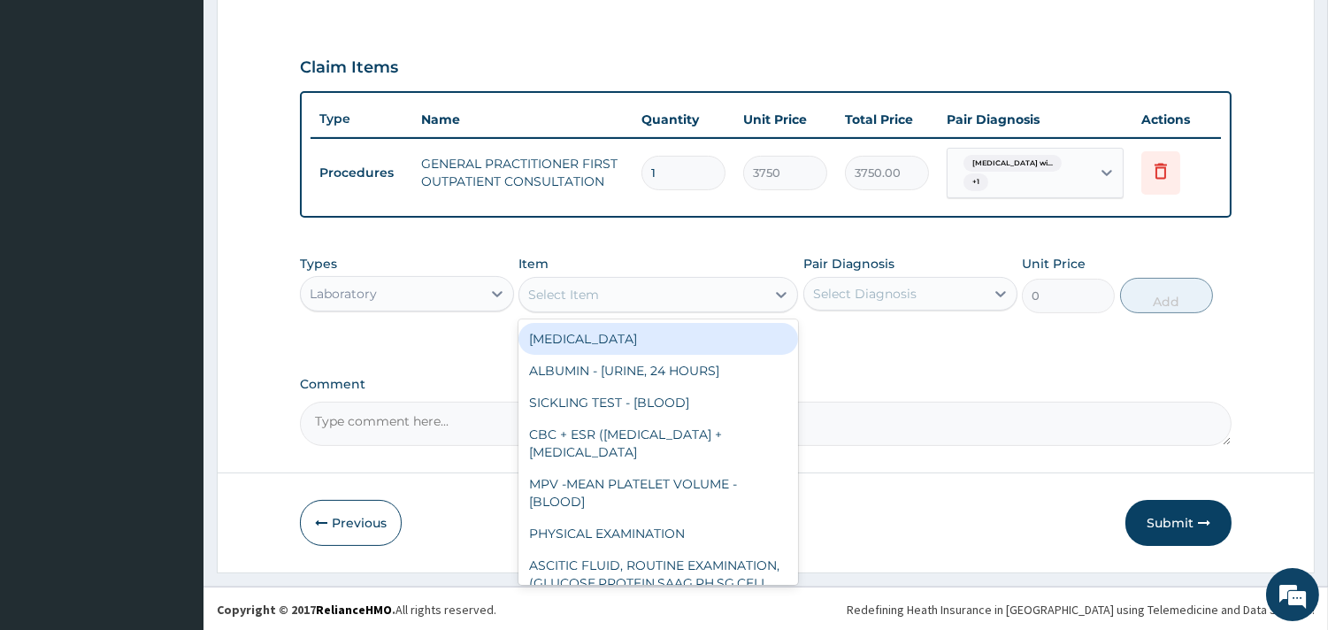
click at [777, 292] on icon at bounding box center [782, 295] width 11 height 6
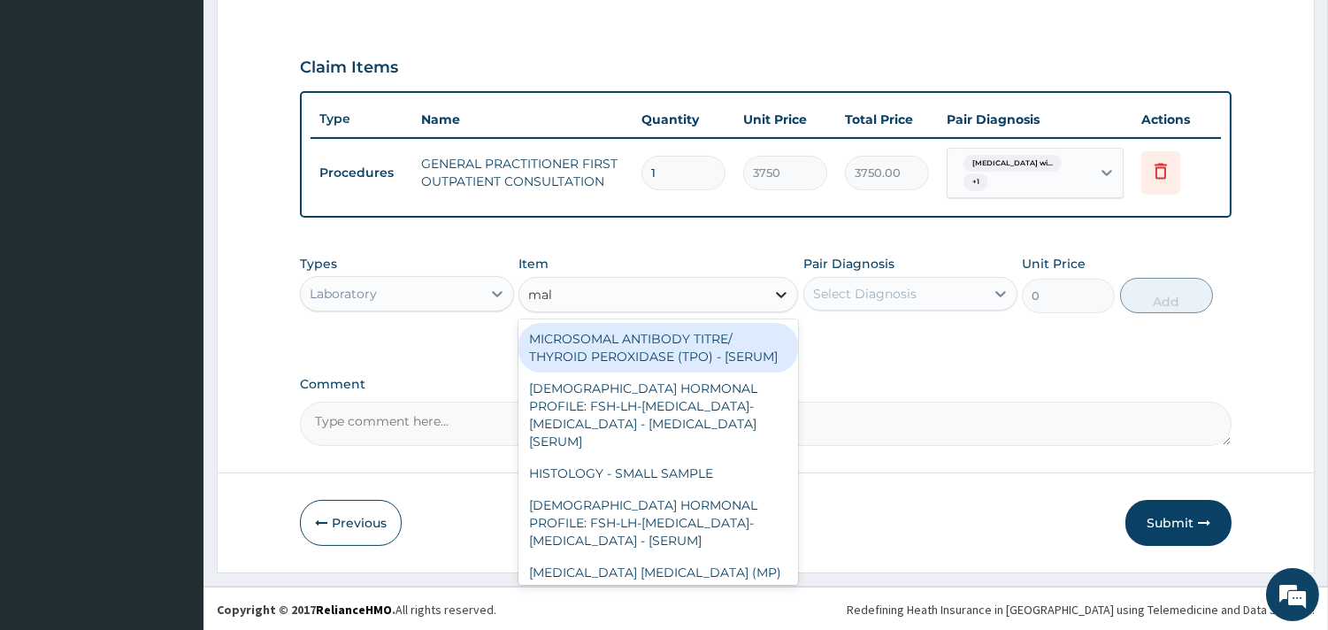
type input "mala"
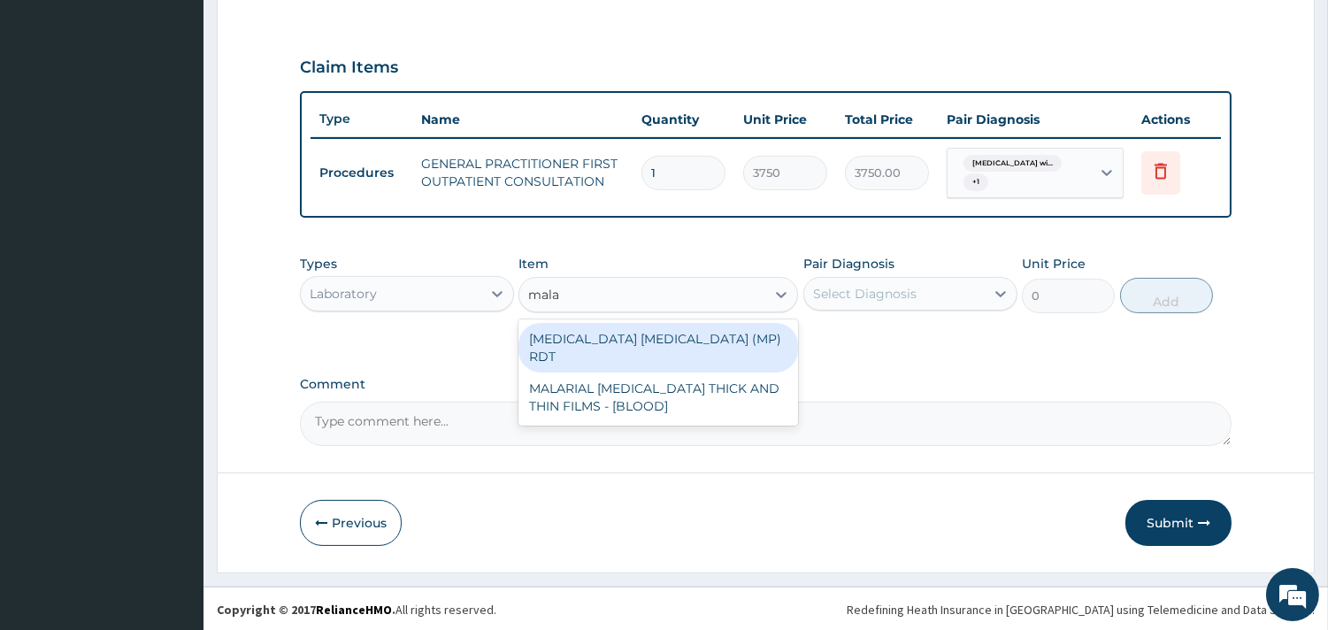
click at [746, 325] on div "MALARIA PARASITE (MP) RDT" at bounding box center [657, 348] width 279 height 50
type input "2000"
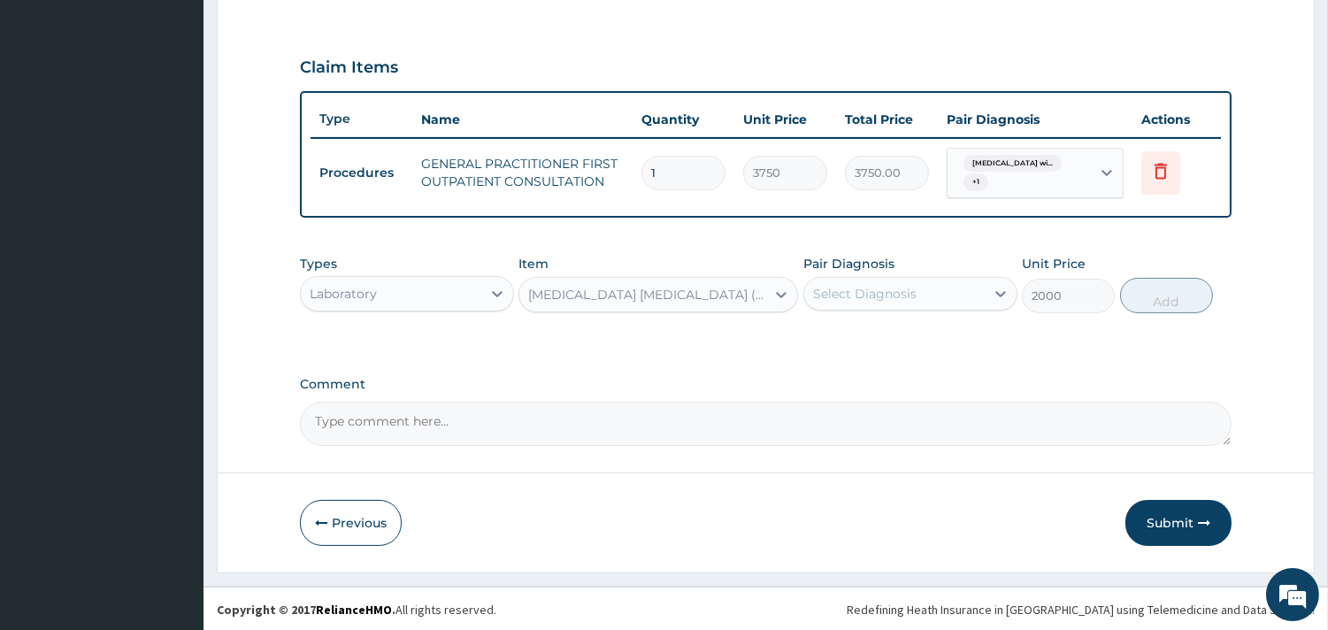
click at [876, 272] on div "Pair Diagnosis Select Diagnosis" at bounding box center [910, 284] width 214 height 58
click at [886, 286] on div "Select Diagnosis" at bounding box center [864, 294] width 103 height 18
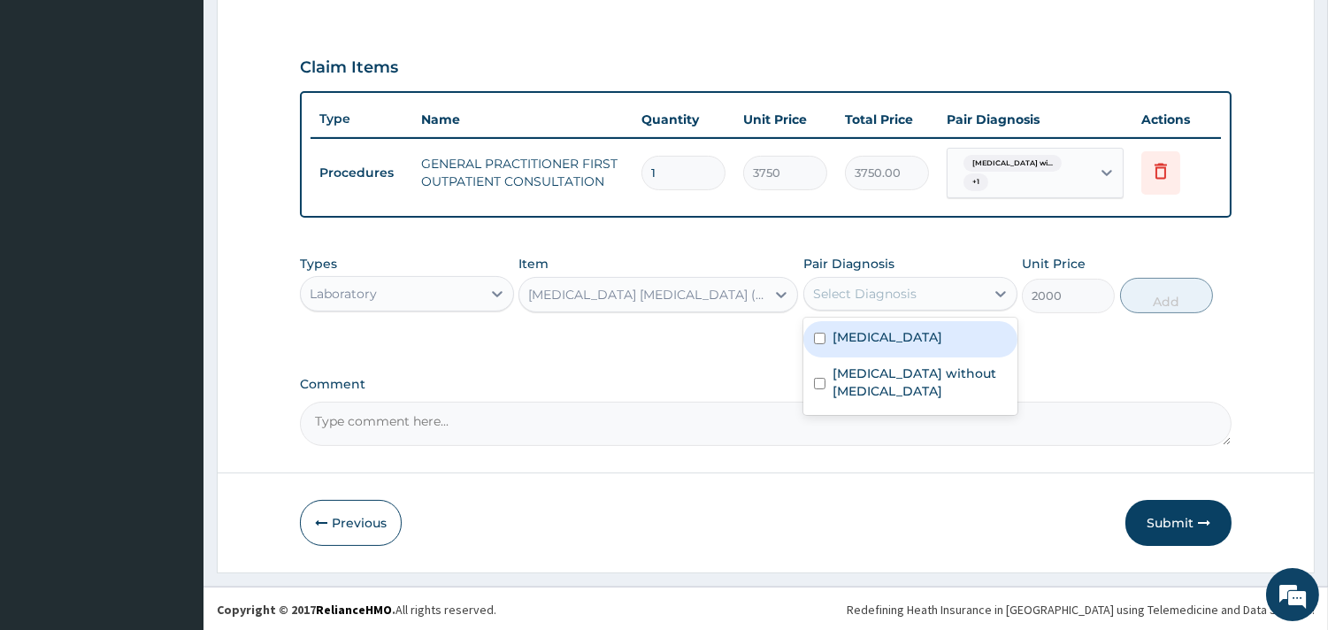
click at [882, 346] on label "Plasmodium malariae malaria without complication" at bounding box center [887, 337] width 110 height 18
checkbox input "true"
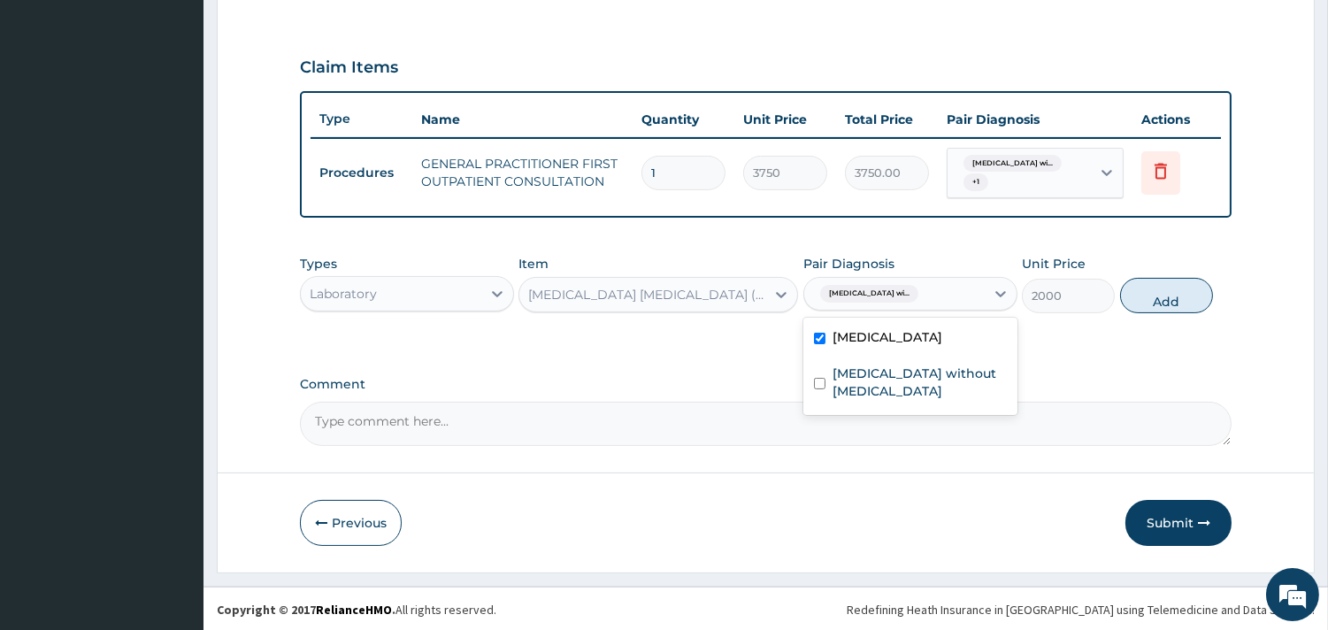
click at [1138, 296] on button "Add" at bounding box center [1166, 295] width 93 height 35
type input "0"
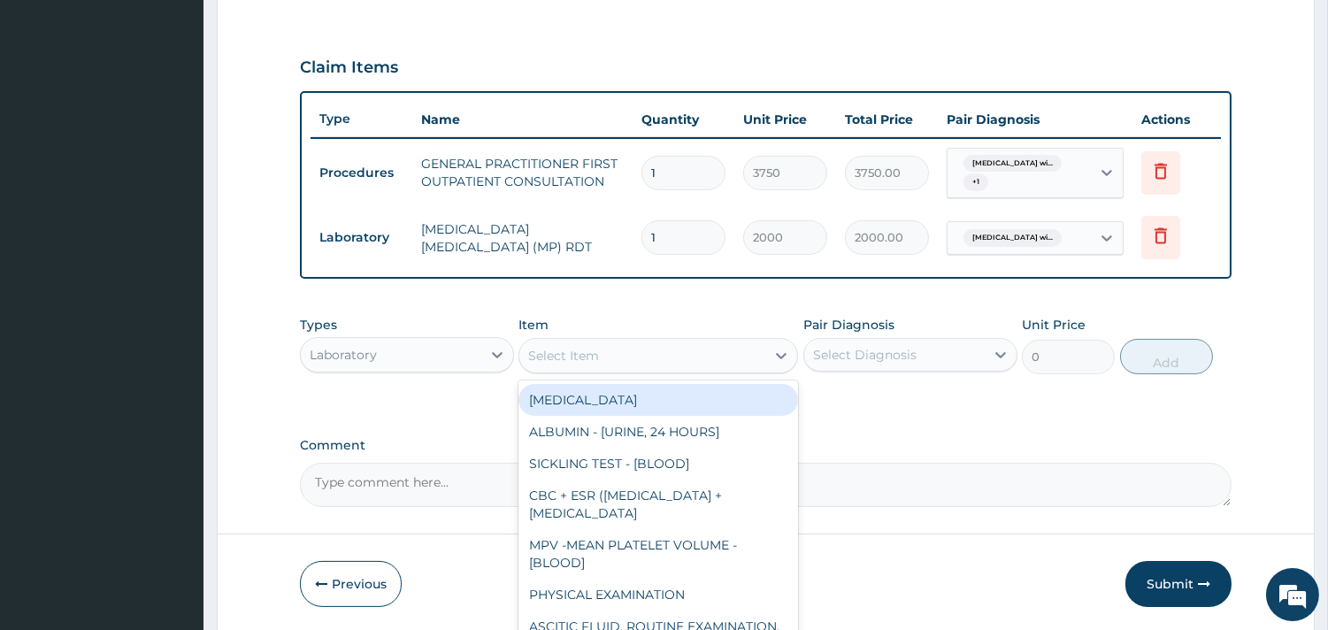
click at [658, 363] on div "Select Item" at bounding box center [642, 355] width 246 height 28
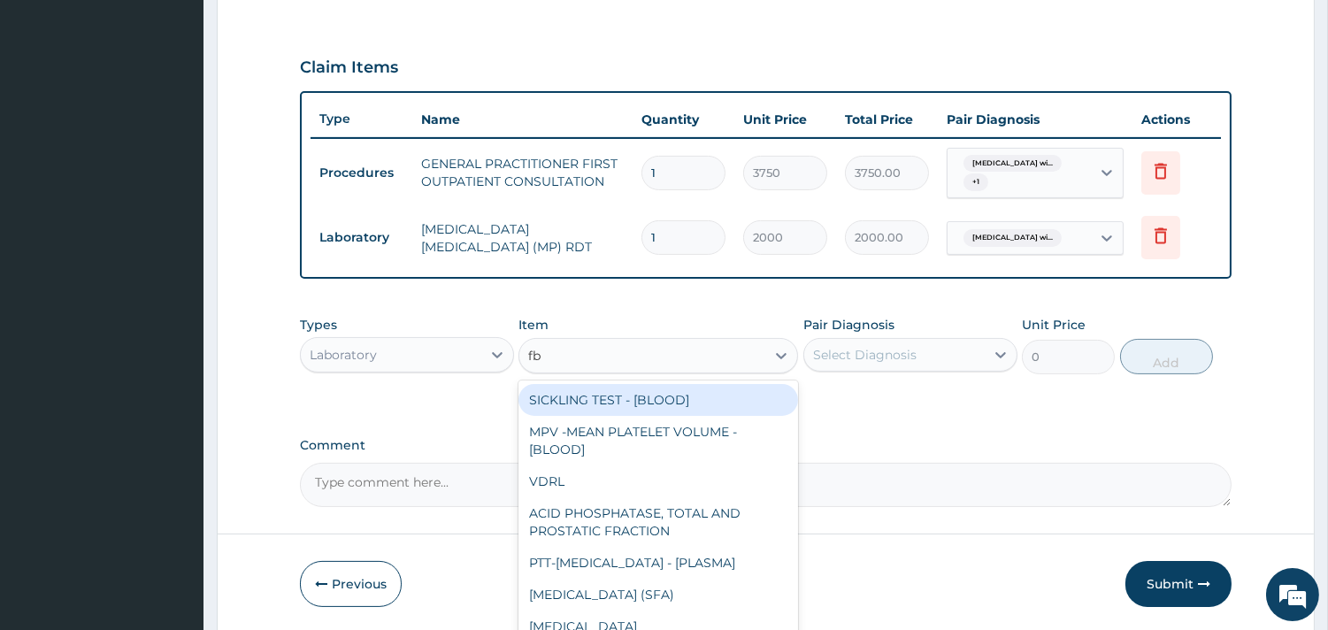
type input "fbc"
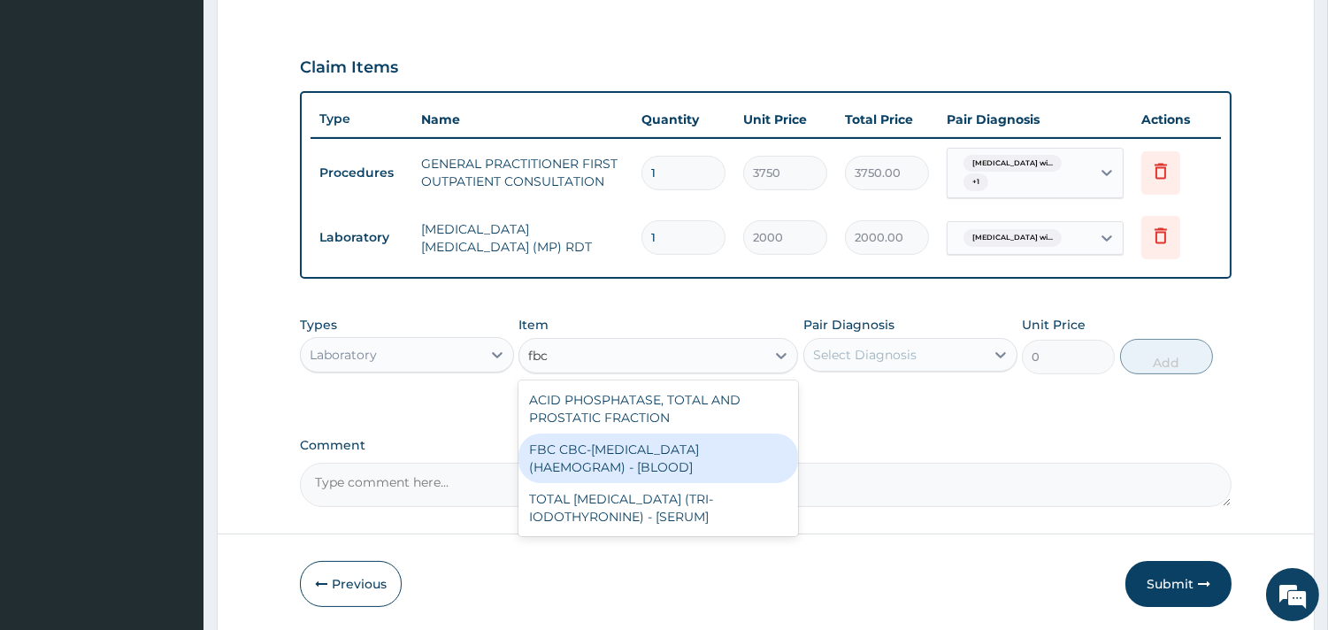
click at [681, 439] on div "FBC CBC-COMPLETE BLOOD COUNT (HAEMOGRAM) - [BLOOD]" at bounding box center [657, 458] width 279 height 50
type input "5000"
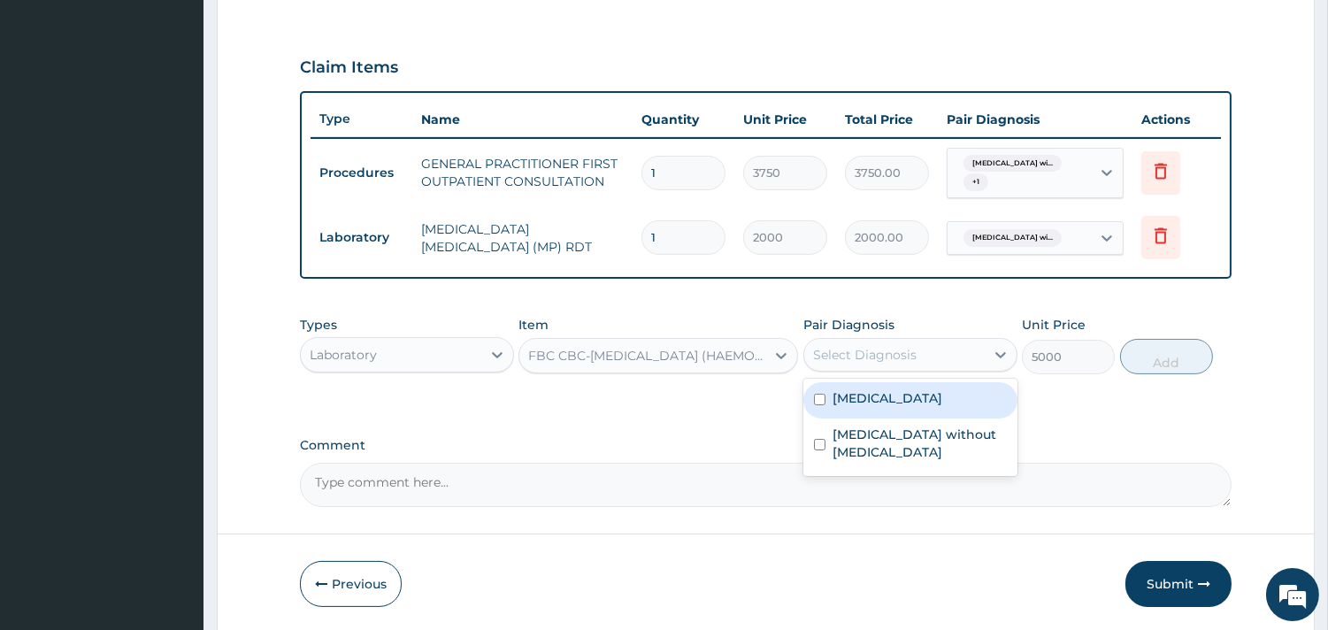
click at [836, 357] on div "Select Diagnosis" at bounding box center [864, 355] width 103 height 18
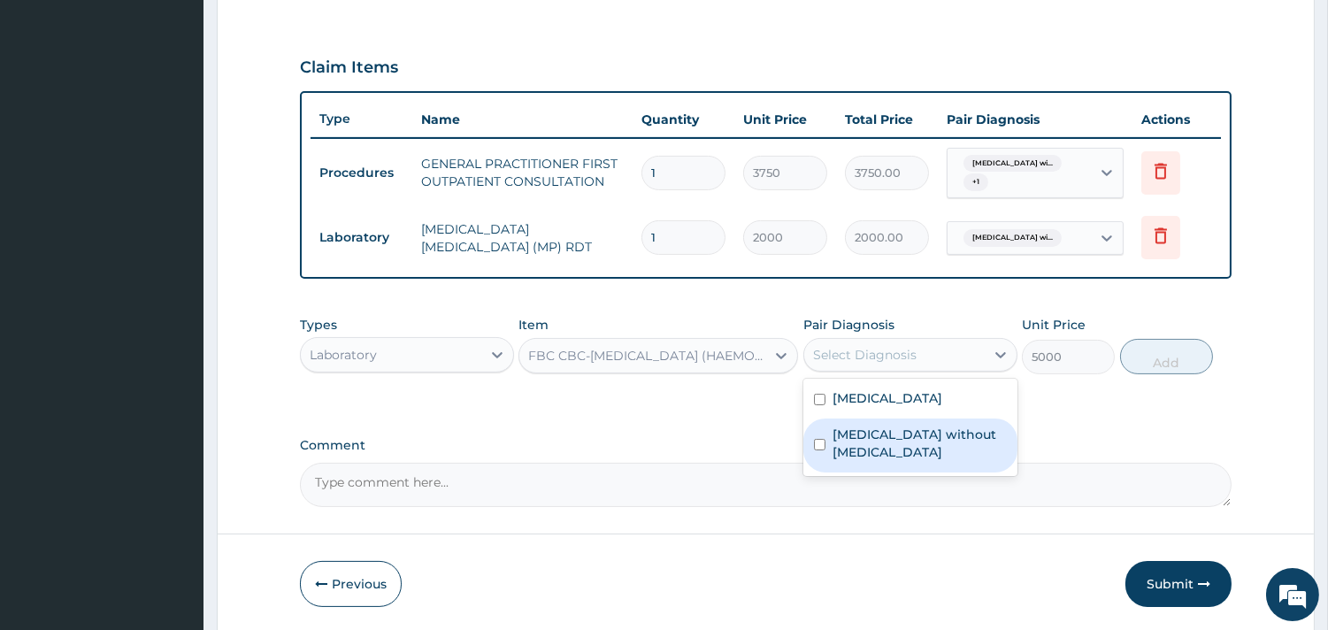
click at [883, 461] on label "Sepsis without septic shock" at bounding box center [919, 442] width 174 height 35
checkbox input "true"
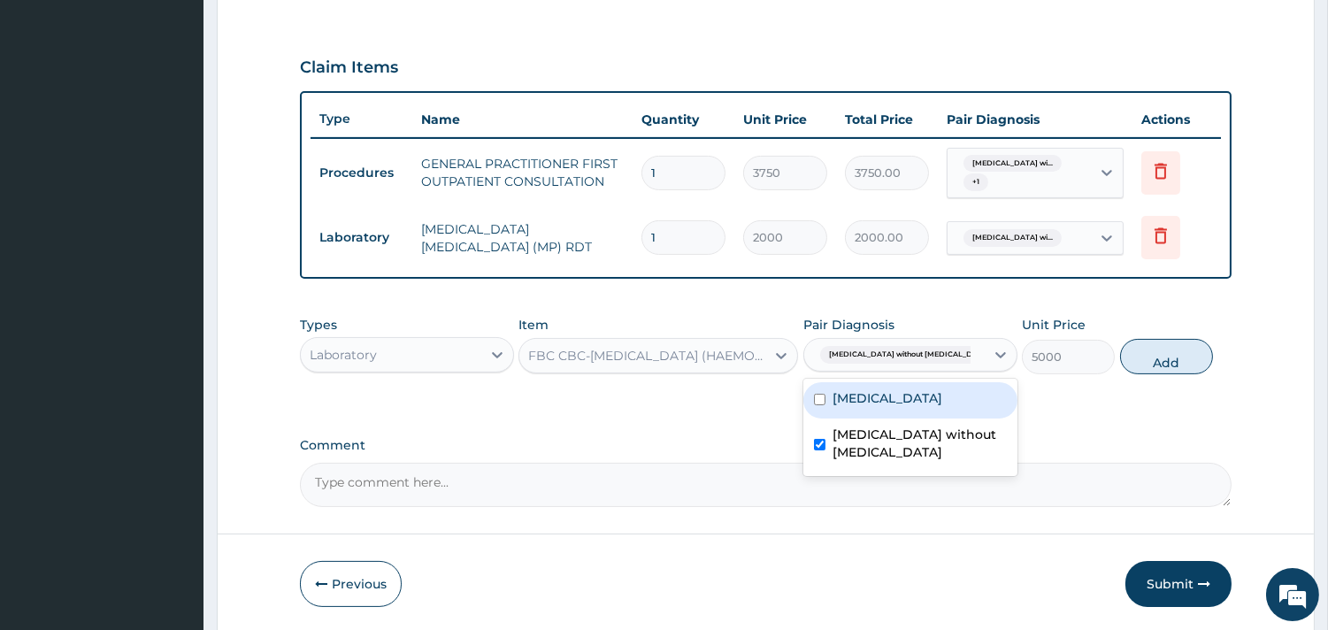
click at [1150, 354] on button "Add" at bounding box center [1166, 356] width 93 height 35
type input "0"
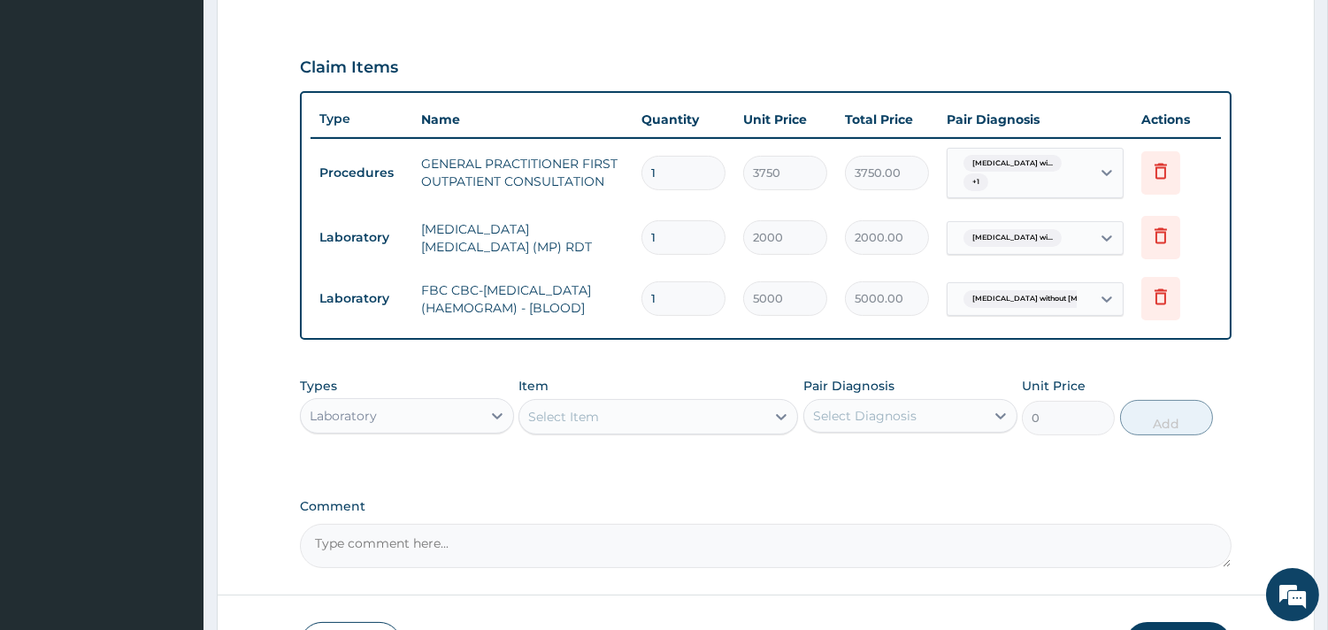
click at [479, 416] on div "Laboratory" at bounding box center [391, 416] width 180 height 28
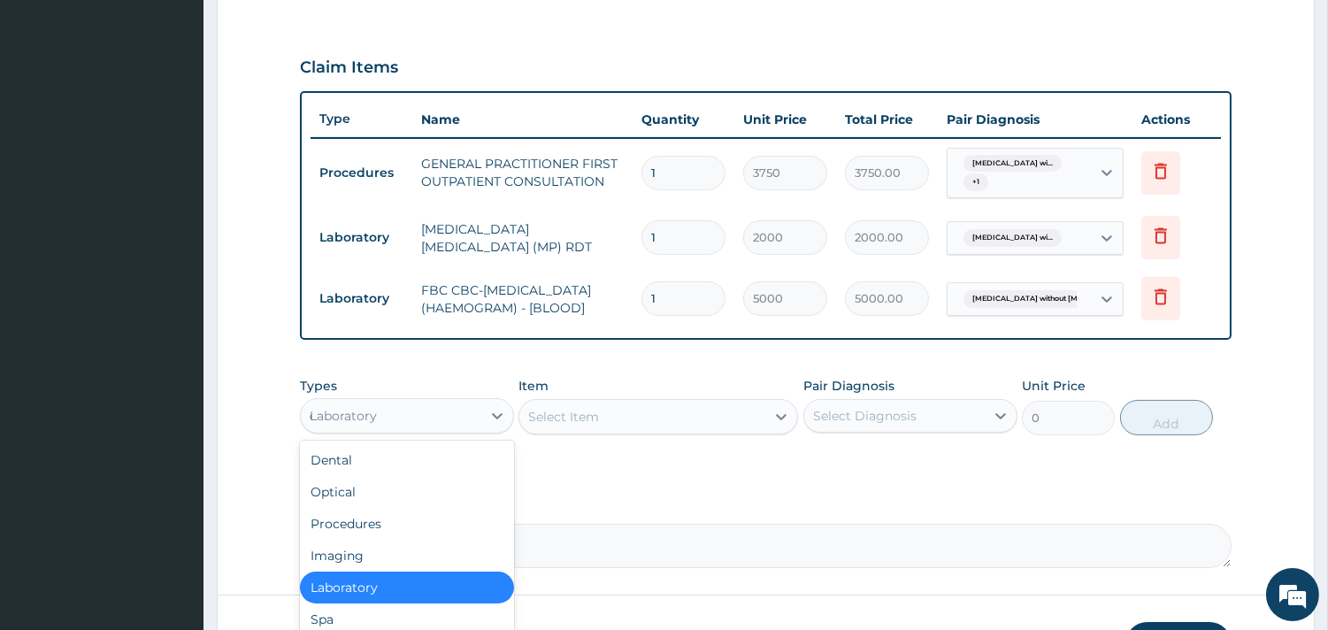
type input "dr"
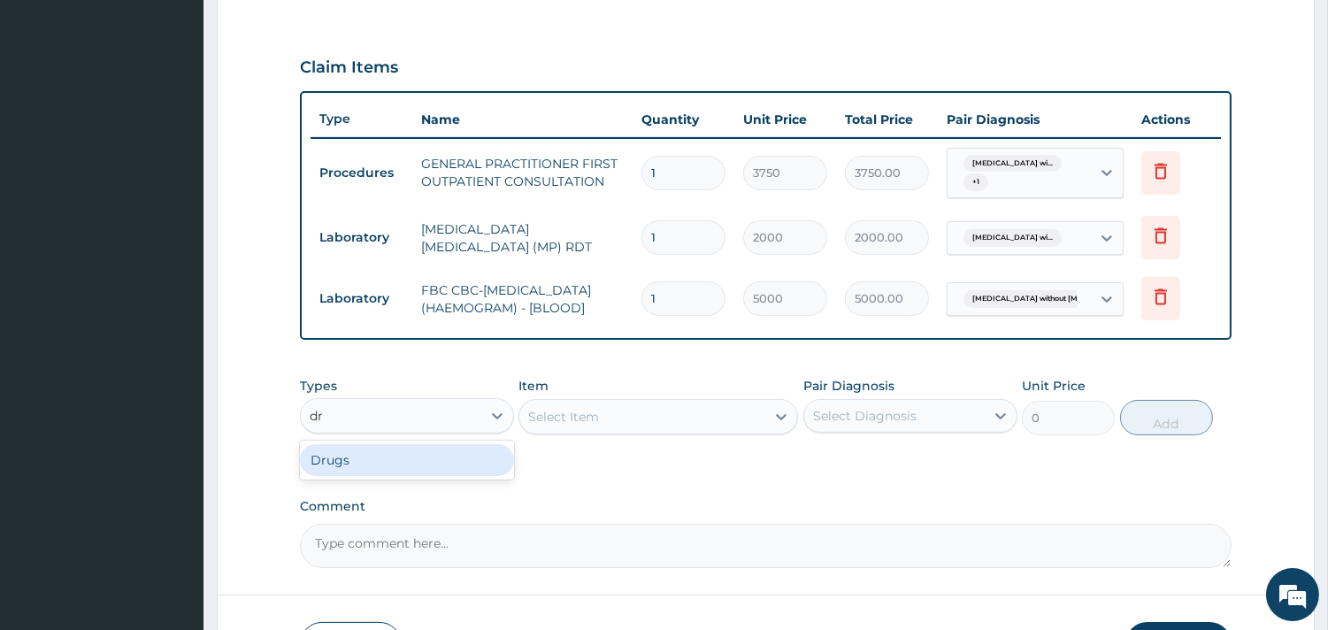
click at [440, 466] on div "Drugs" at bounding box center [407, 460] width 214 height 32
click at [582, 426] on div "Select Item" at bounding box center [657, 416] width 279 height 35
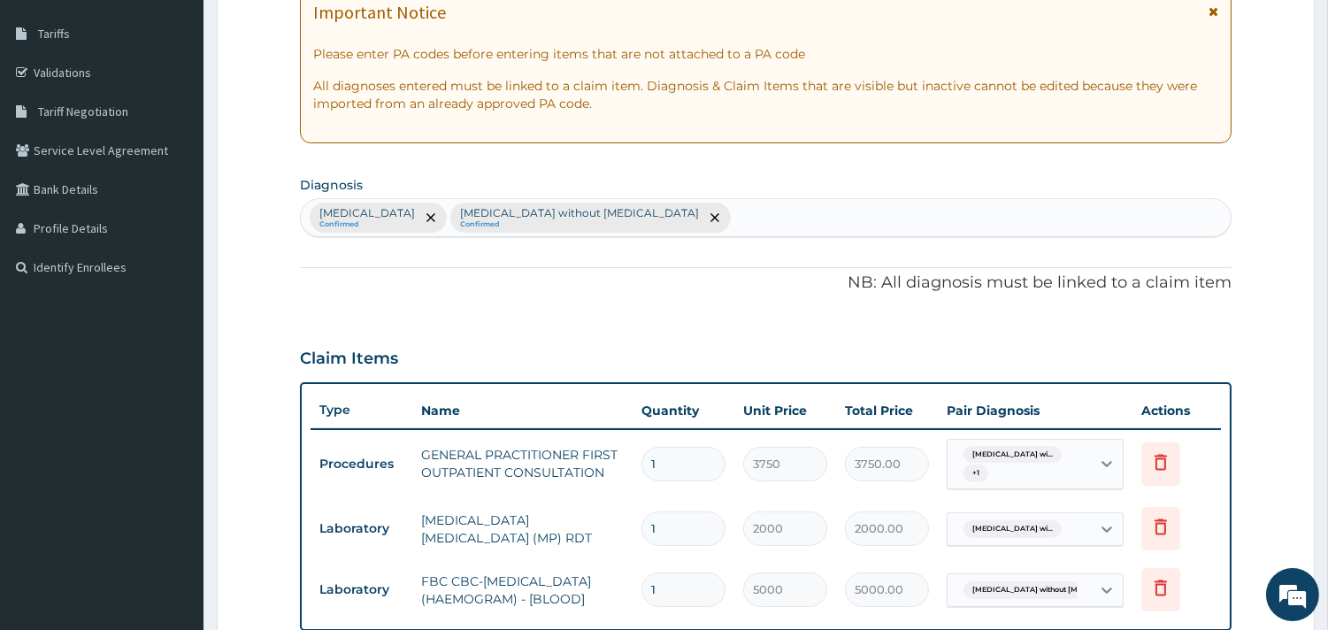
scroll to position [272, 0]
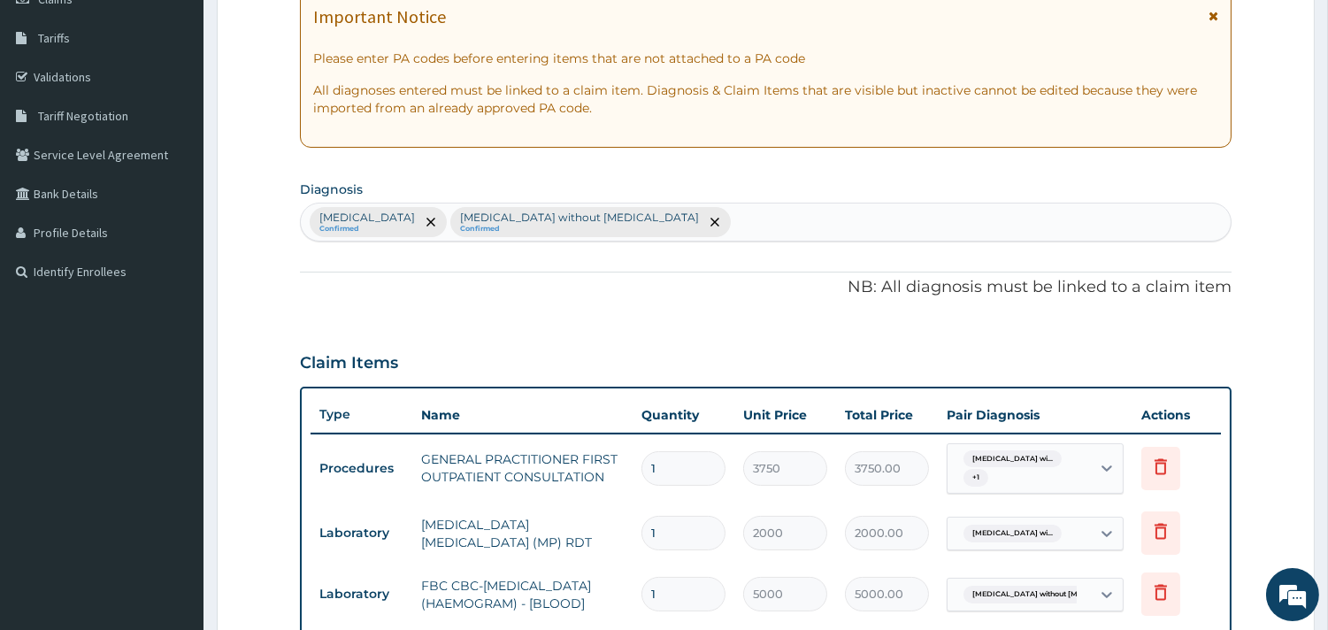
click at [907, 224] on div "Plasmodium malariae malaria without complication Confirmed Sepsis without septi…" at bounding box center [766, 221] width 930 height 37
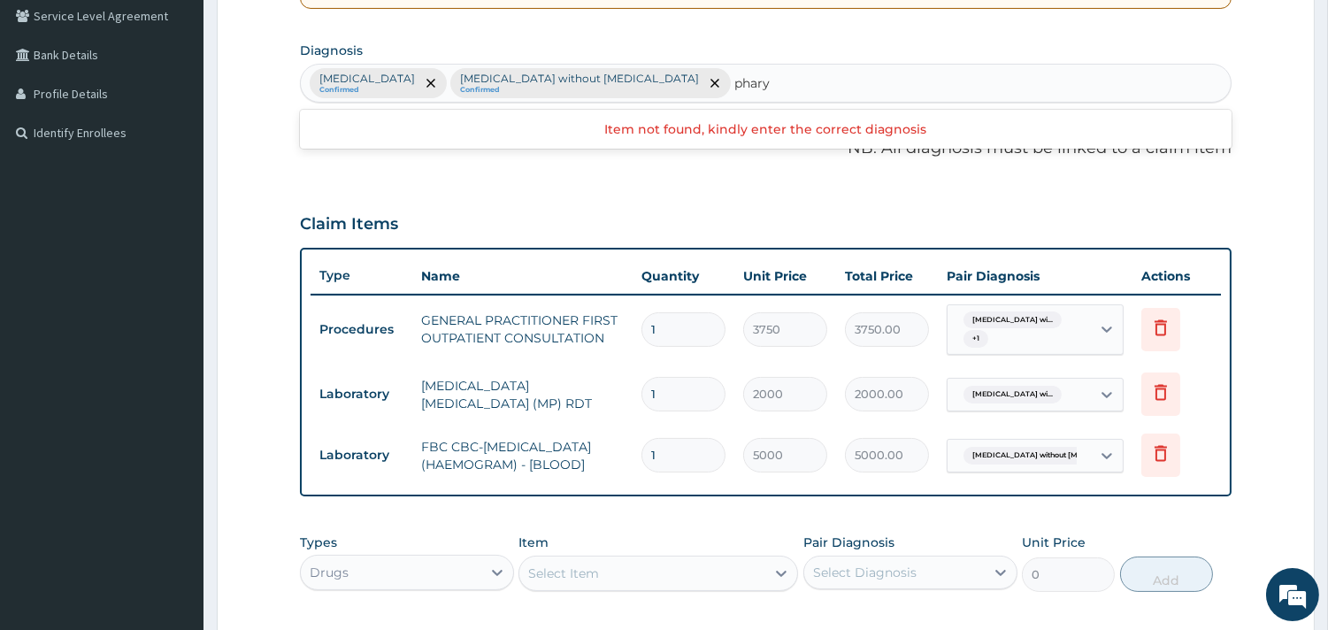
scroll to position [665, 0]
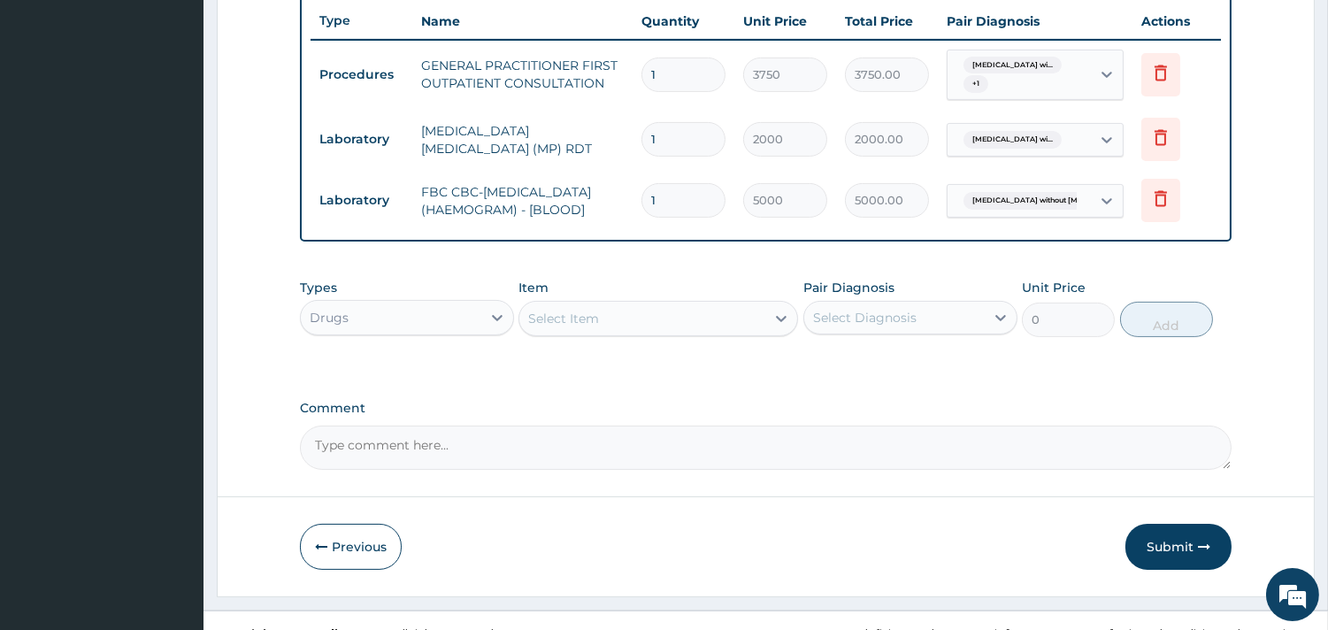
type input "phary"
click at [647, 316] on div "Select Item" at bounding box center [642, 318] width 246 height 28
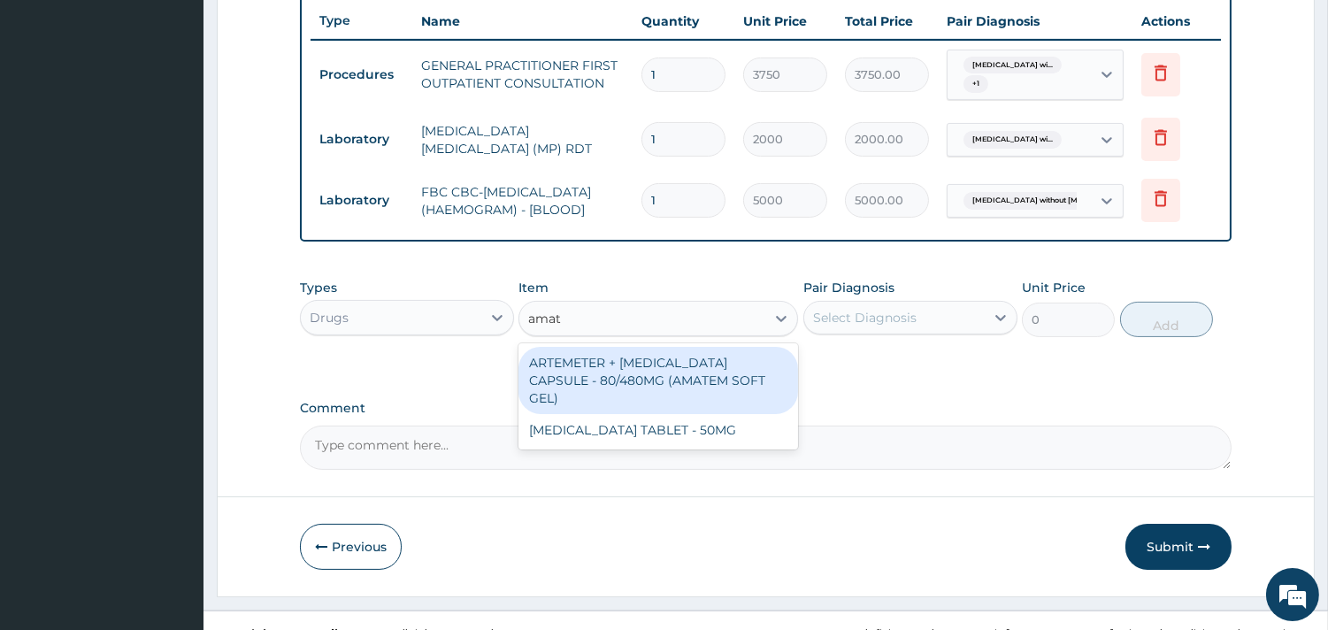
type input "amate"
click at [678, 396] on div "ARTEMETER + LUMEFANTRINE CAPSULE - 80/480MG (AMATEM SOFT GEL)" at bounding box center [657, 380] width 279 height 67
type input "420"
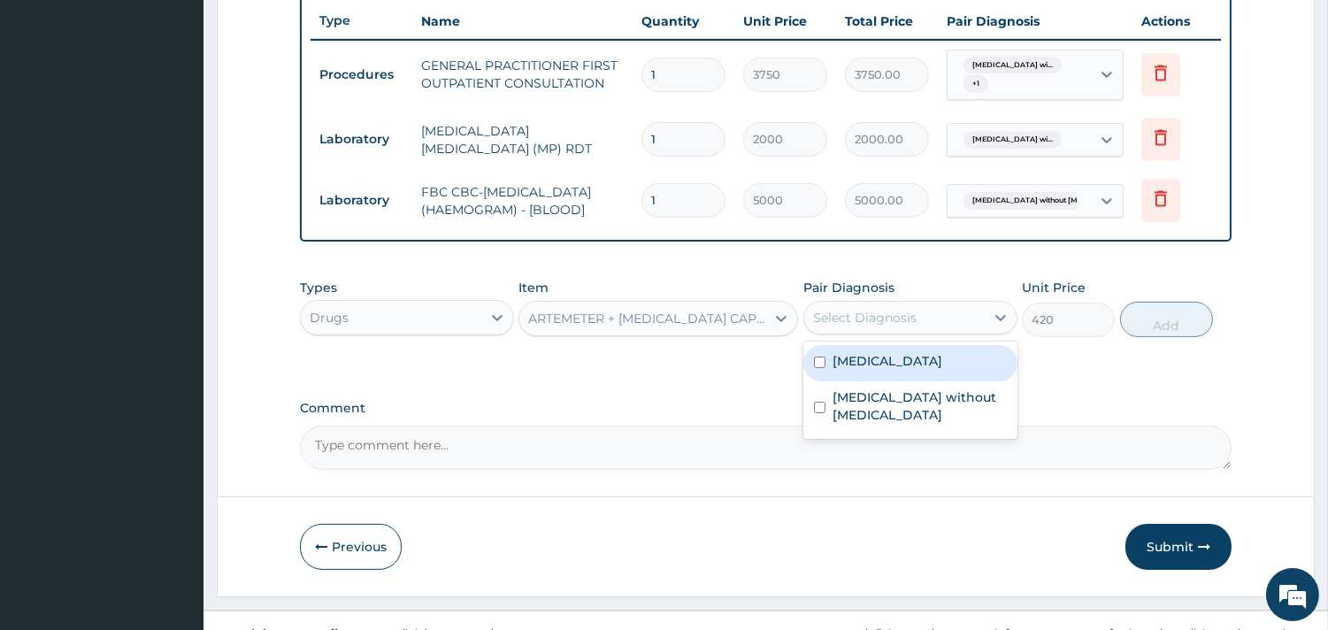
click at [922, 318] on div "Select Diagnosis" at bounding box center [894, 317] width 180 height 28
click at [922, 370] on label "Plasmodium malariae malaria without complication" at bounding box center [887, 361] width 110 height 18
checkbox input "true"
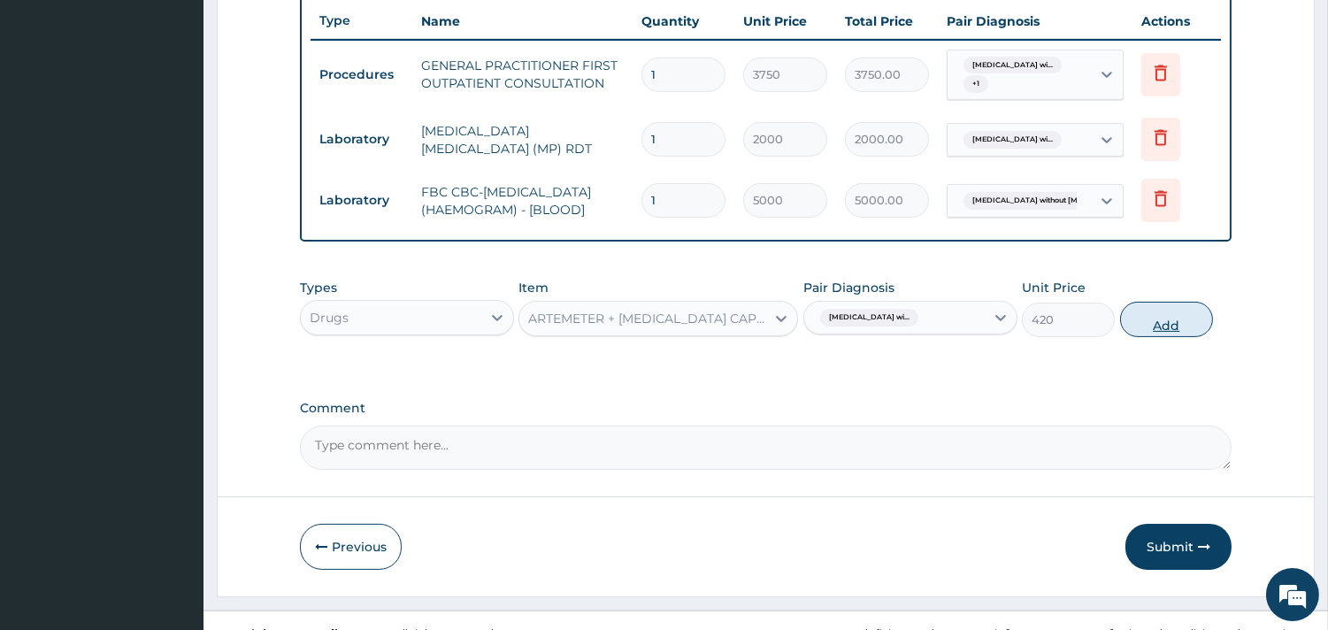
click at [1172, 328] on button "Add" at bounding box center [1166, 319] width 93 height 35
type input "0"
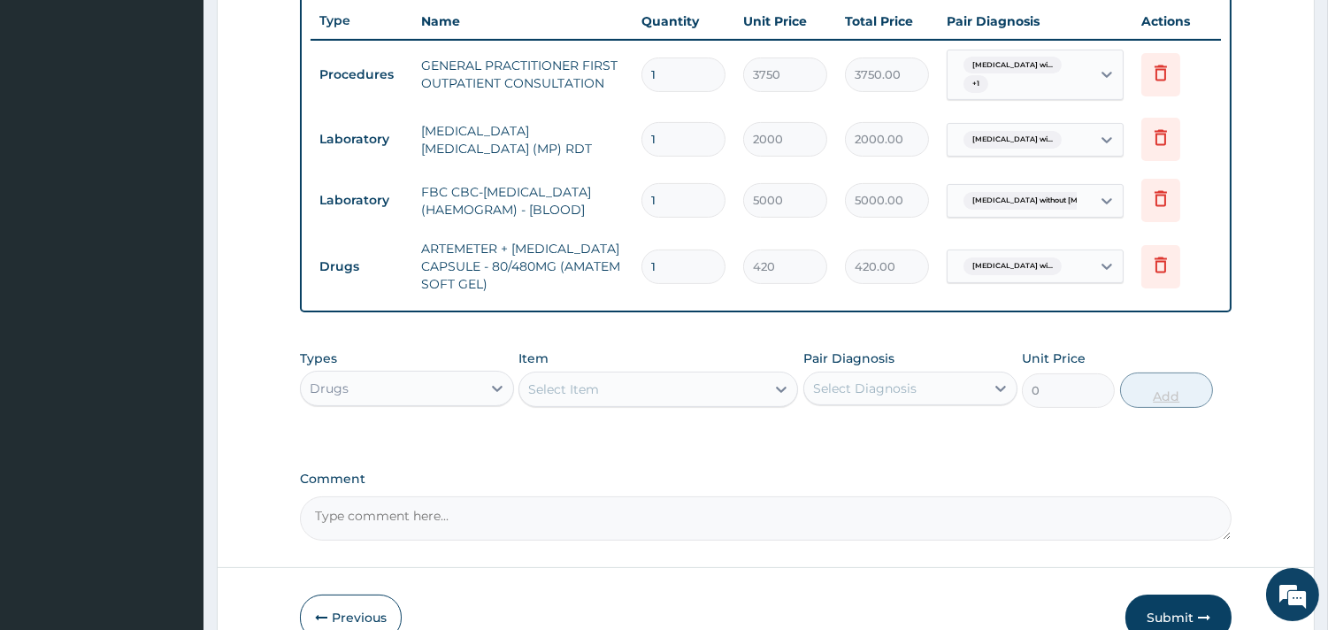
type input "0.00"
type input "6"
type input "2520.00"
type input "6"
click at [665, 394] on div "Select Item" at bounding box center [642, 389] width 246 height 28
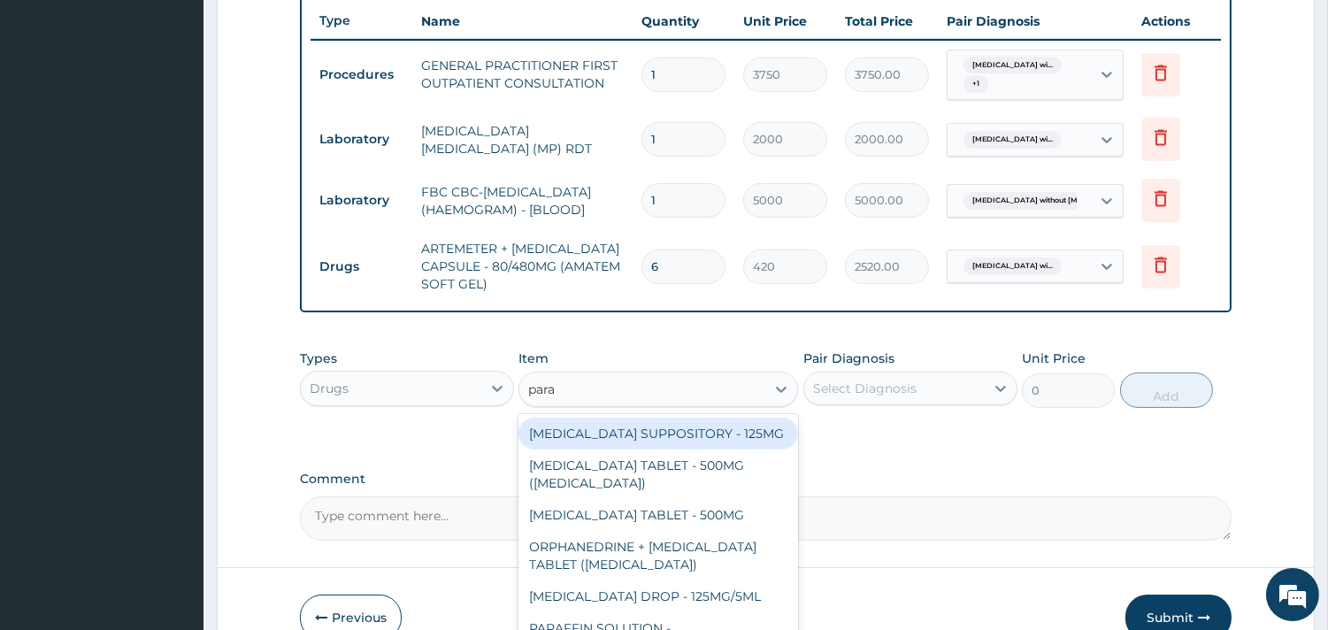
type input "parac"
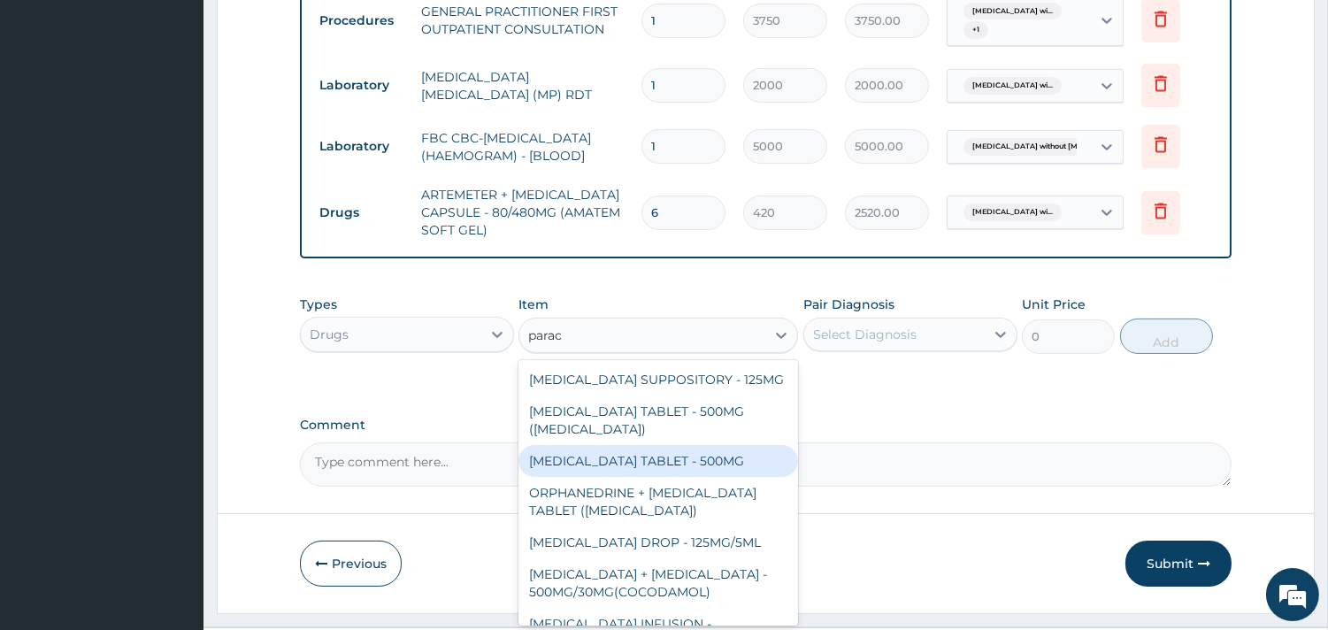
scroll to position [770, 0]
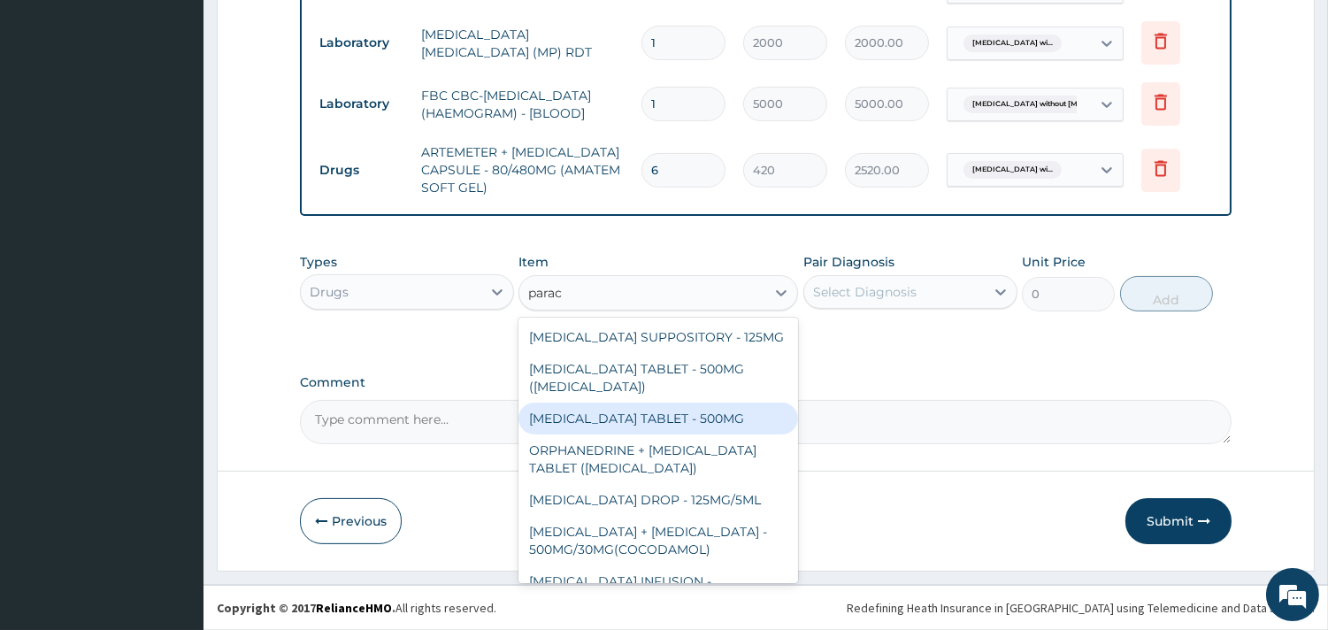
click at [685, 434] on div "PARACETAMOL TABLET - 500MG" at bounding box center [657, 418] width 279 height 32
type input "33.599999999999994"
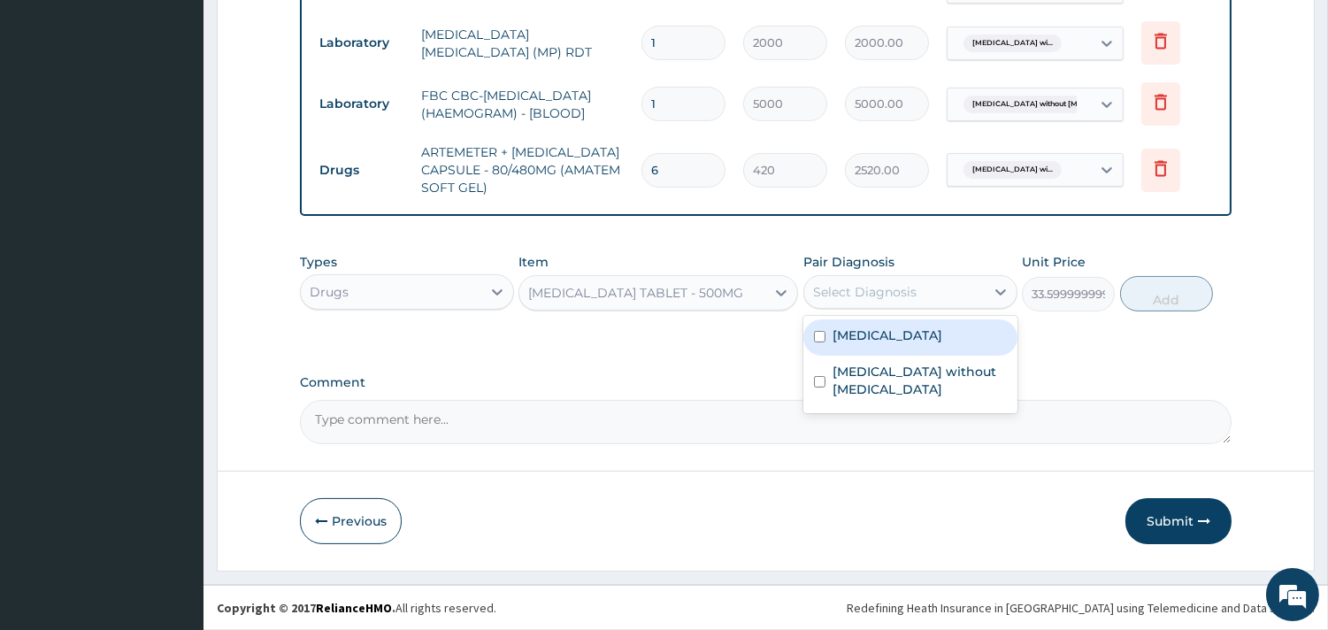
click at [861, 283] on div "Select Diagnosis" at bounding box center [864, 292] width 103 height 18
click at [894, 344] on label "Plasmodium malariae malaria without complication" at bounding box center [887, 335] width 110 height 18
checkbox input "true"
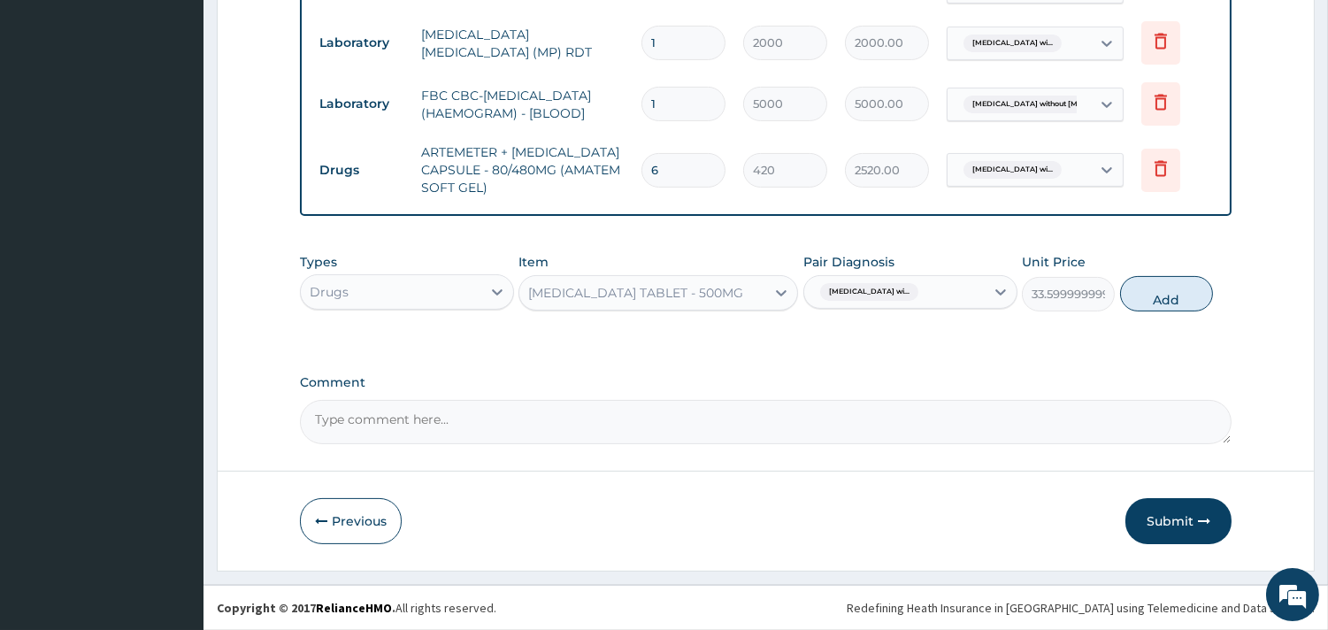
drag, startPoint x: 1167, startPoint y: 294, endPoint x: 1136, endPoint y: 295, distance: 31.9
click at [1167, 293] on button "Add" at bounding box center [1166, 293] width 93 height 35
type input "0"
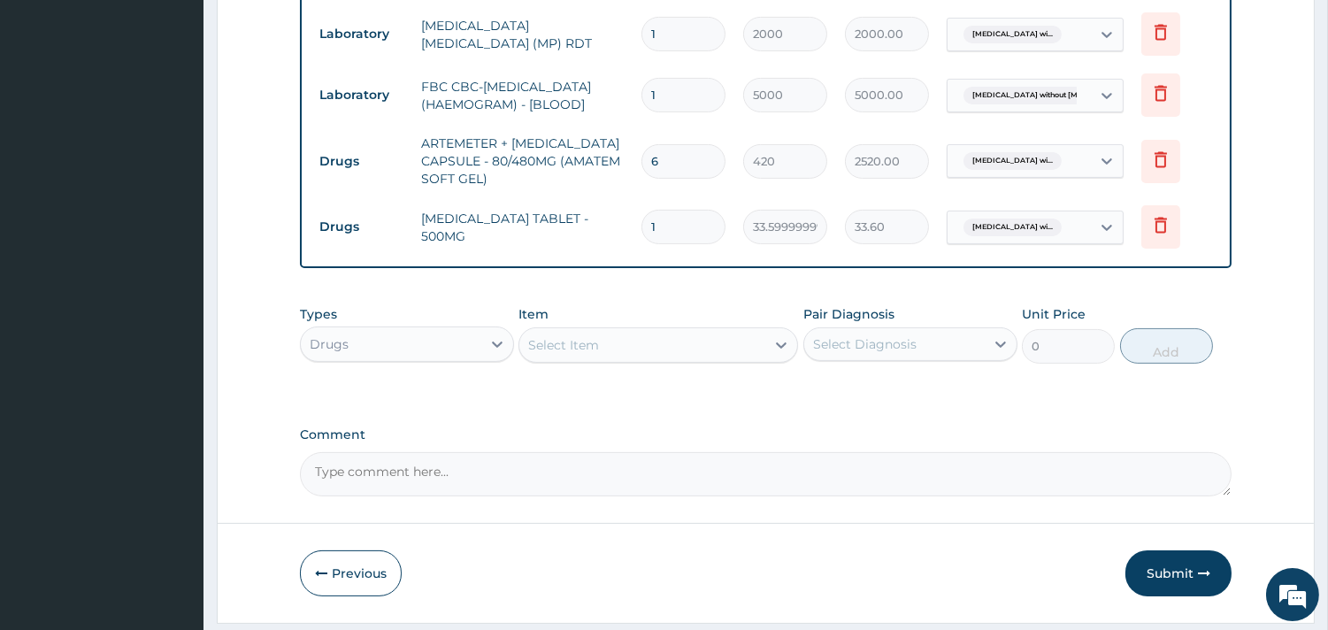
type input "18"
type input "604.80"
type input "18"
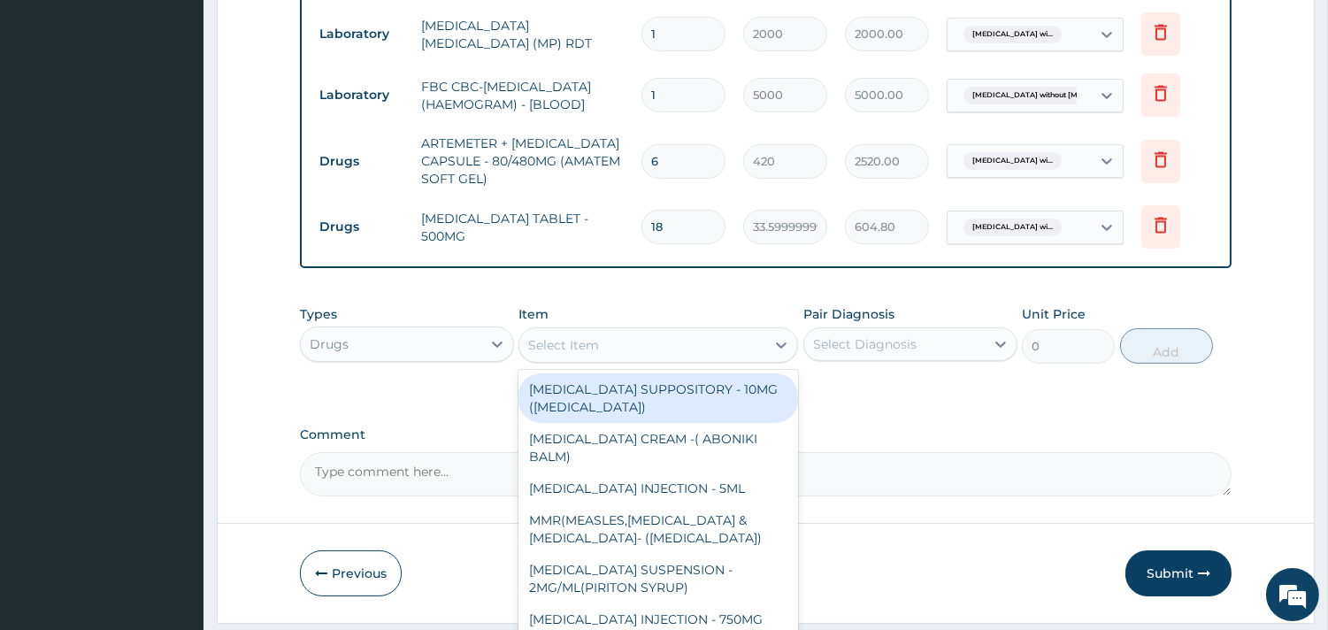
click at [629, 348] on div "Select Item" at bounding box center [642, 345] width 246 height 28
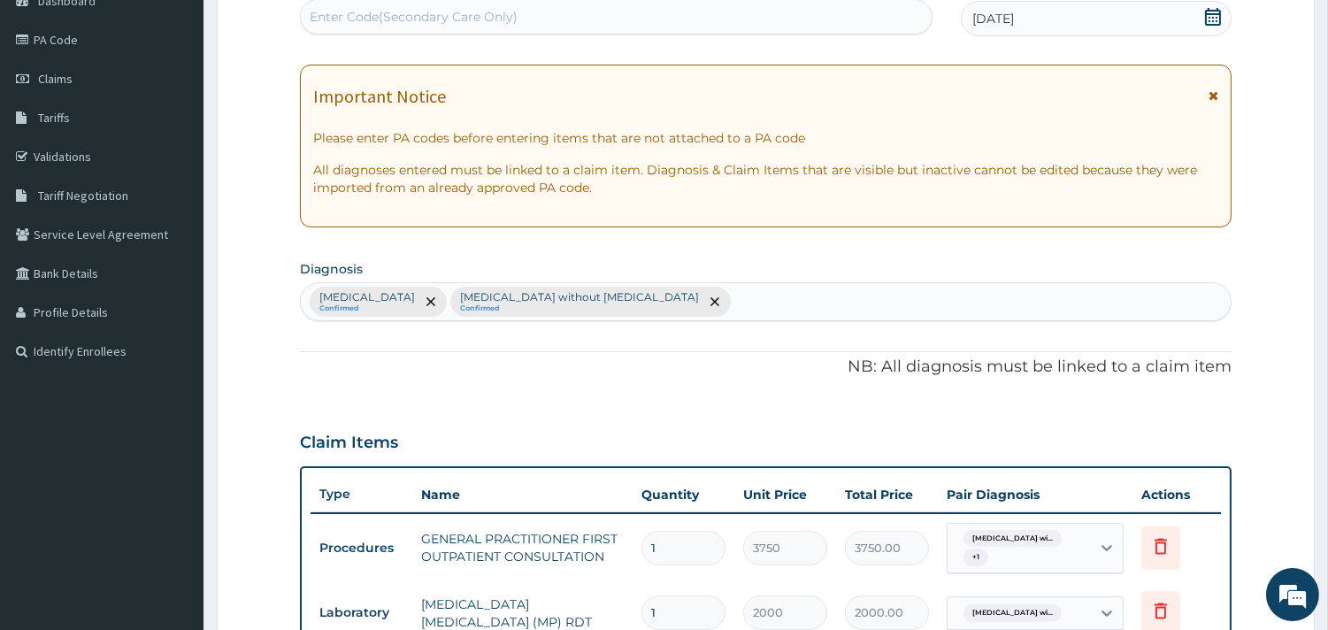
scroll to position [180, 0]
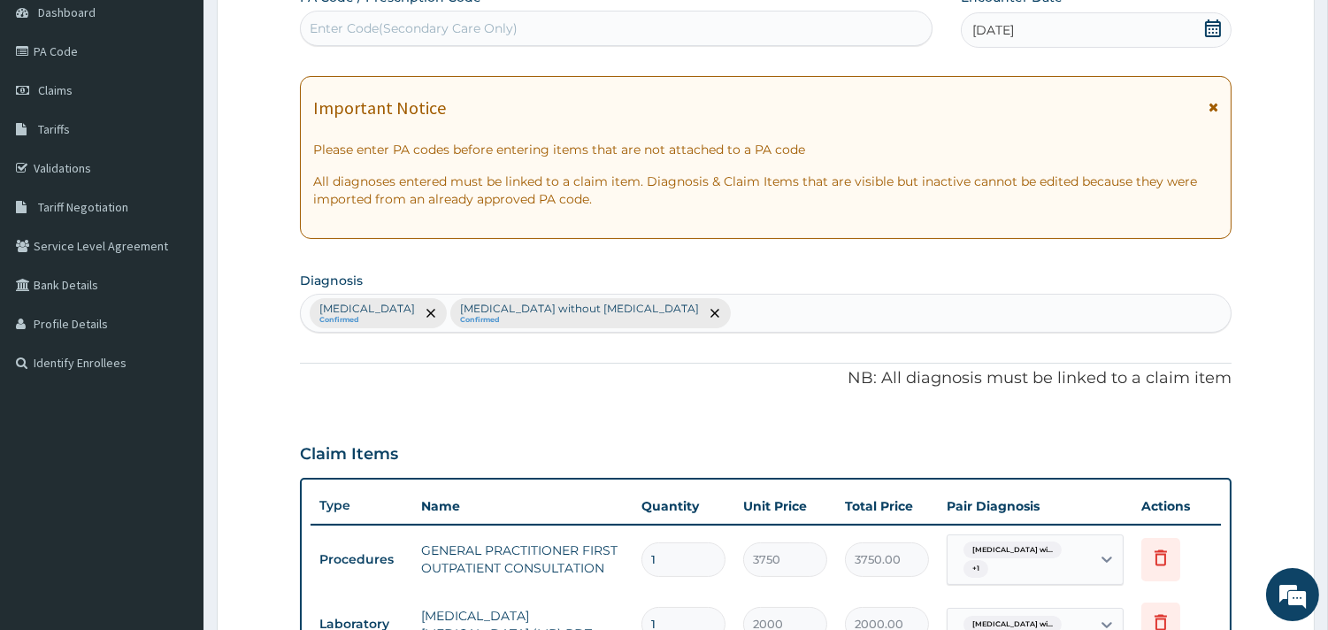
click at [893, 315] on div "Plasmodium malariae malaria without complication Confirmed Sepsis without septi…" at bounding box center [766, 313] width 930 height 37
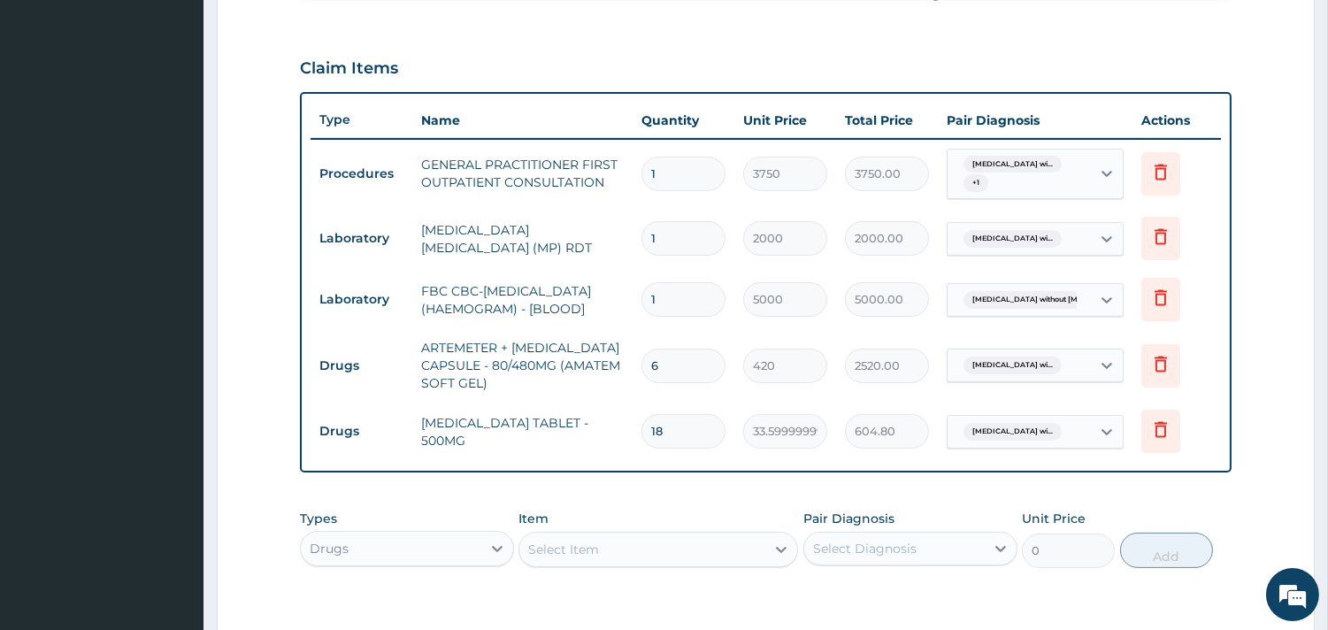
scroll to position [573, 0]
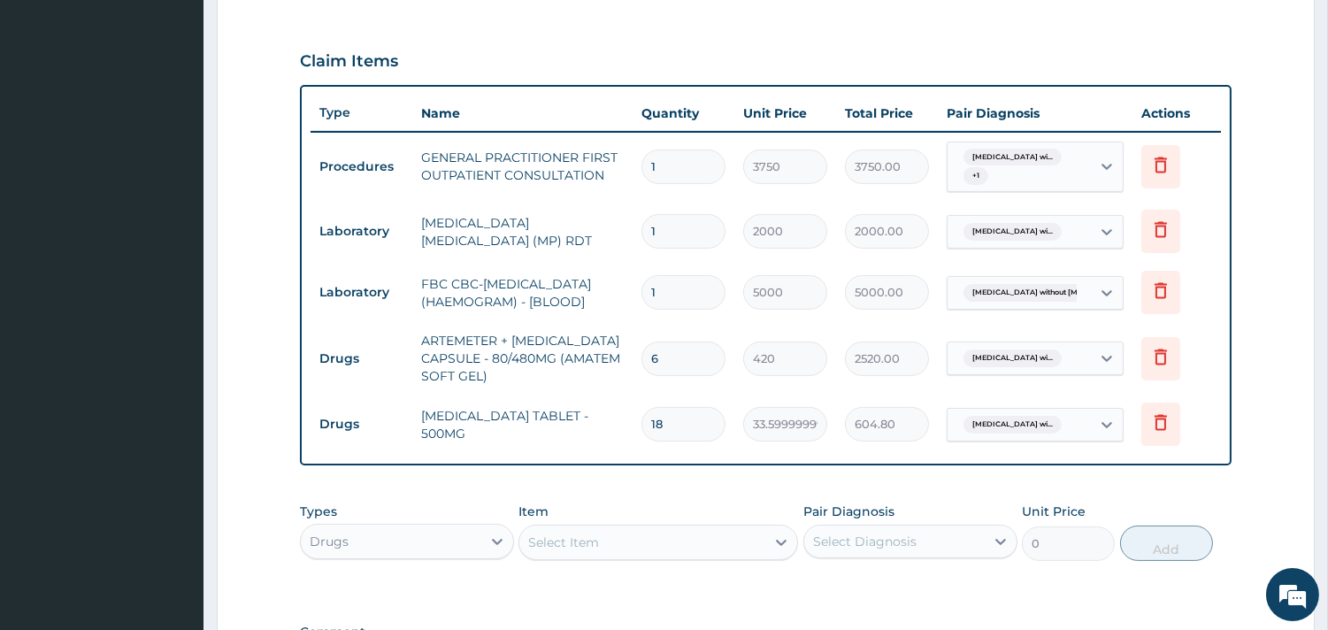
type input "rhi"
click at [624, 536] on div "Select Item" at bounding box center [642, 542] width 246 height 28
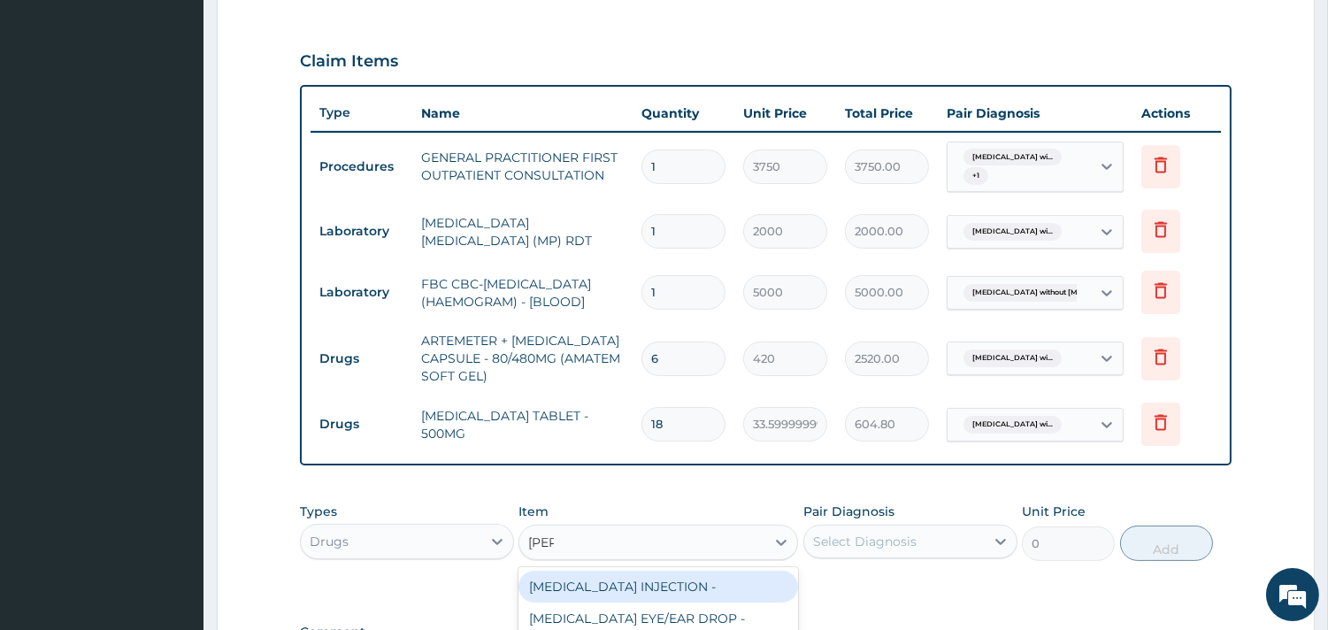
type input "lorat"
click at [692, 603] on div "LORATADINE SYRUP - 5MG/5ML(LORACTIVE)" at bounding box center [657, 595] width 279 height 50
type input "1232"
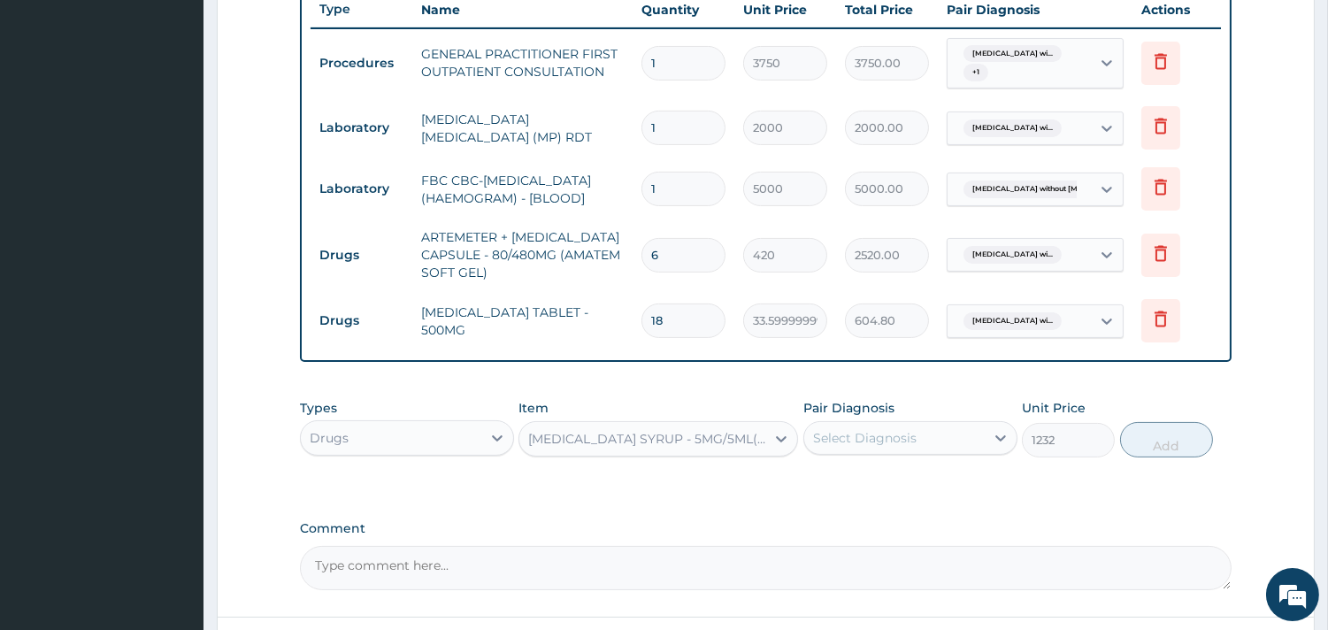
scroll to position [831, 0]
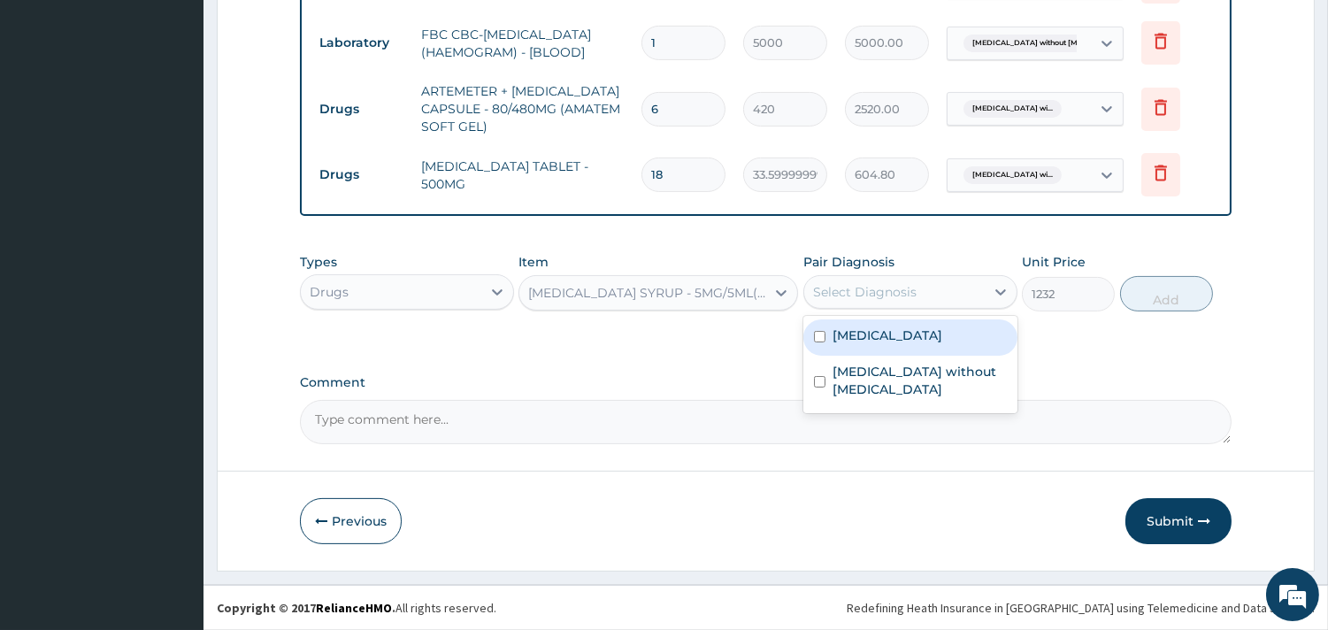
click at [891, 288] on div "Select Diagnosis" at bounding box center [864, 292] width 103 height 18
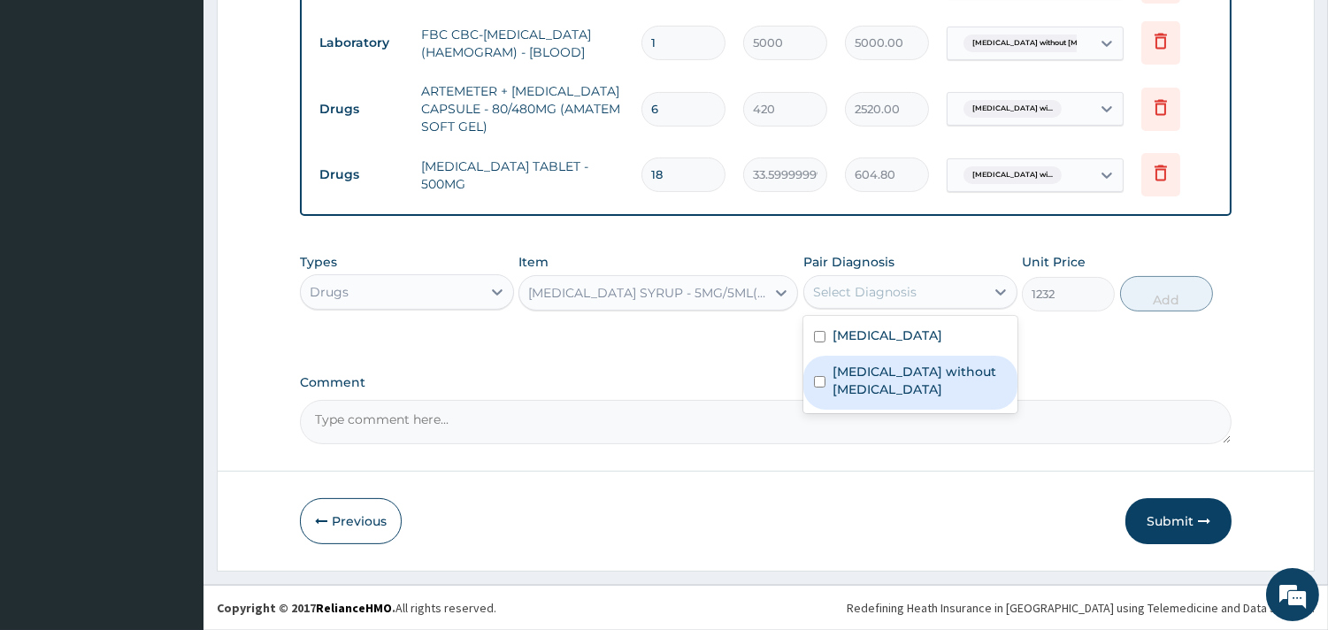
click at [880, 398] on label "Sepsis without septic shock" at bounding box center [919, 380] width 174 height 35
checkbox input "true"
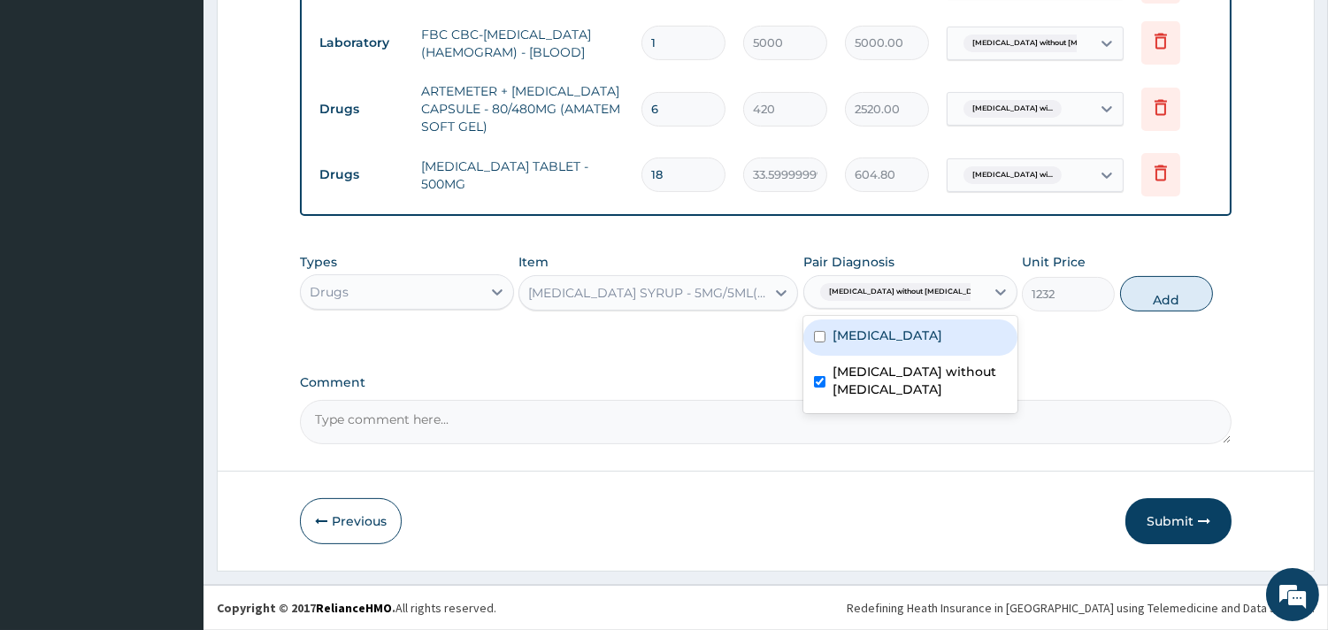
click at [869, 344] on label "Plasmodium malariae malaria without complication" at bounding box center [887, 335] width 110 height 18
checkbox input "true"
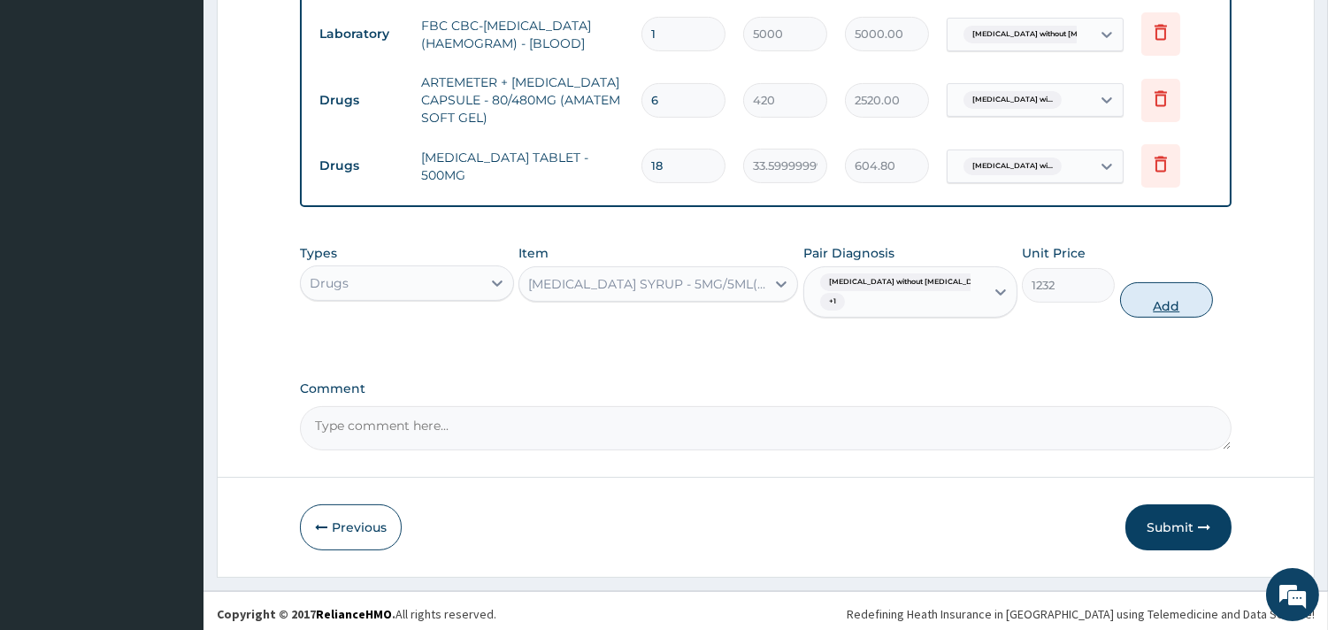
click at [1182, 298] on button "Add" at bounding box center [1166, 299] width 93 height 35
type input "0"
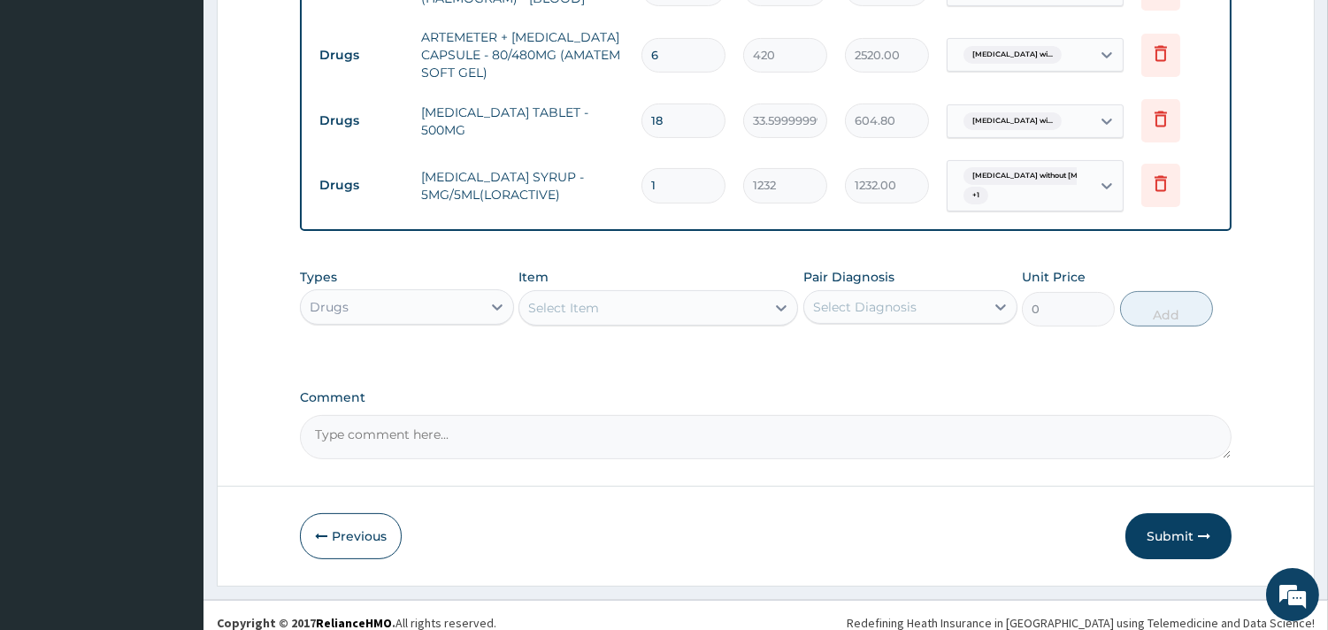
scroll to position [899, 0]
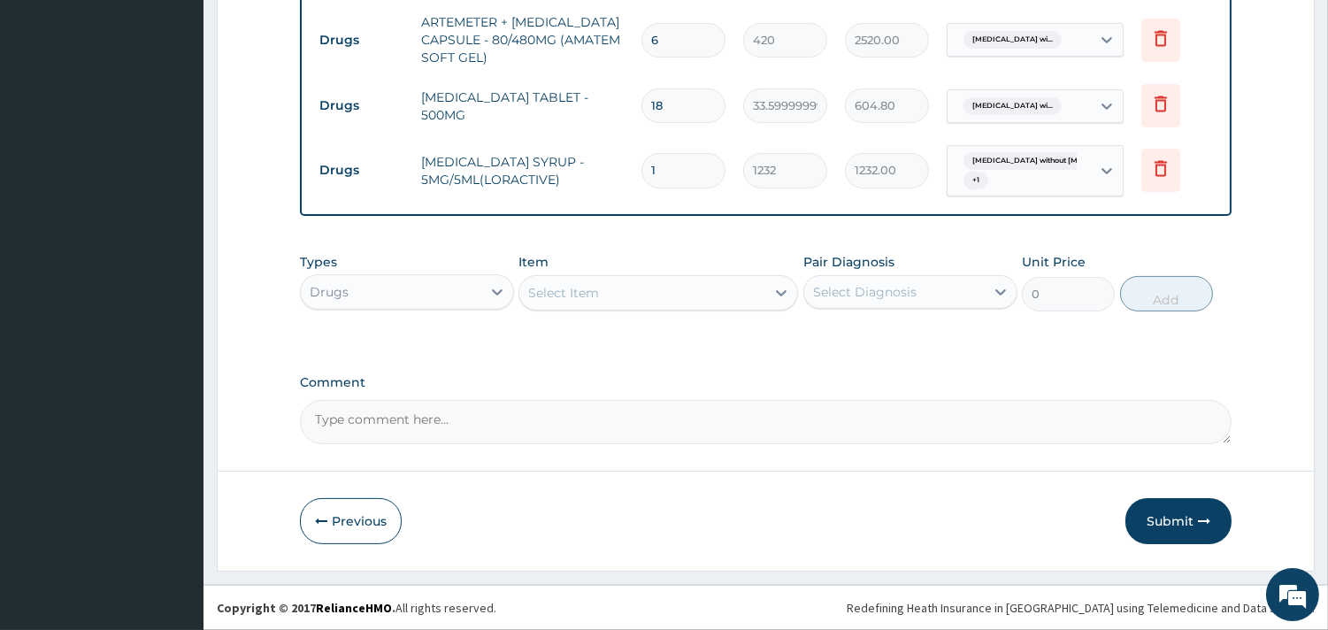
click at [548, 430] on textarea "Comment" at bounding box center [765, 422] width 931 height 44
type textarea "plan: rhinitis"
click at [1155, 524] on button "Submit" at bounding box center [1178, 521] width 106 height 46
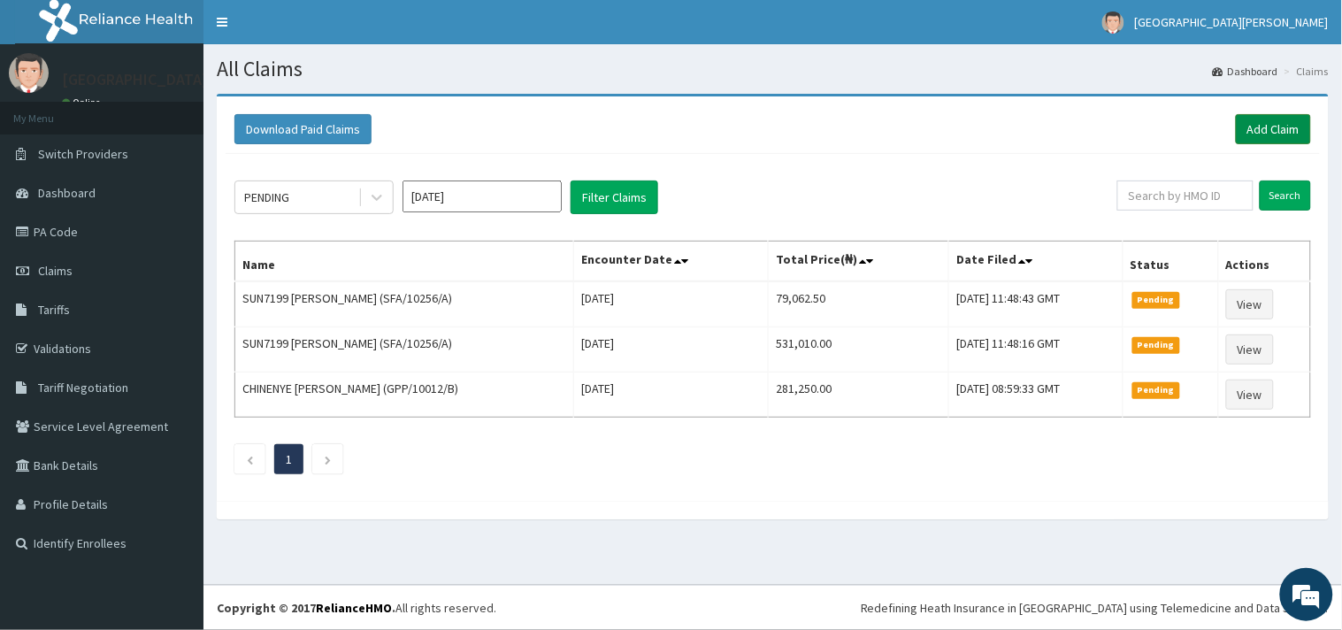
click at [1280, 121] on link "Add Claim" at bounding box center [1273, 129] width 75 height 30
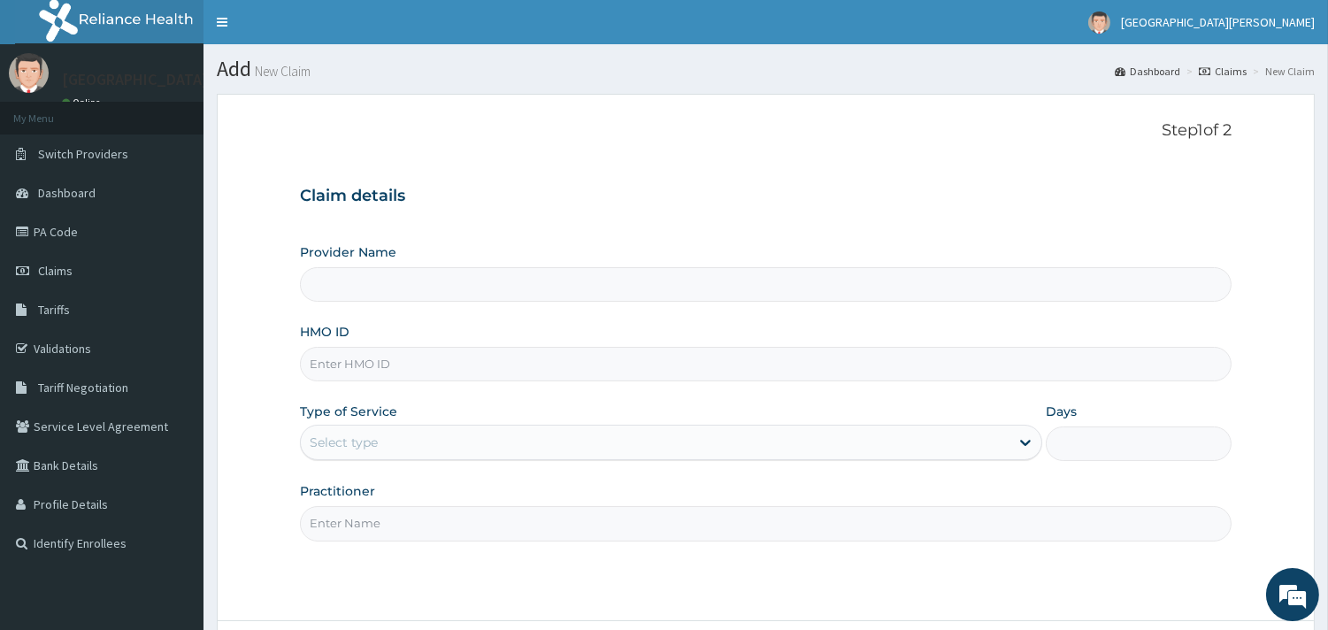
type input "ST. [PERSON_NAME][GEOGRAPHIC_DATA] -[GEOGRAPHIC_DATA]"
click at [437, 348] on input "HMO ID" at bounding box center [765, 364] width 931 height 34
paste input "DENNAR ADAEZE"
type input "D"
click at [393, 367] on input "HMO ID" at bounding box center [765, 364] width 931 height 34
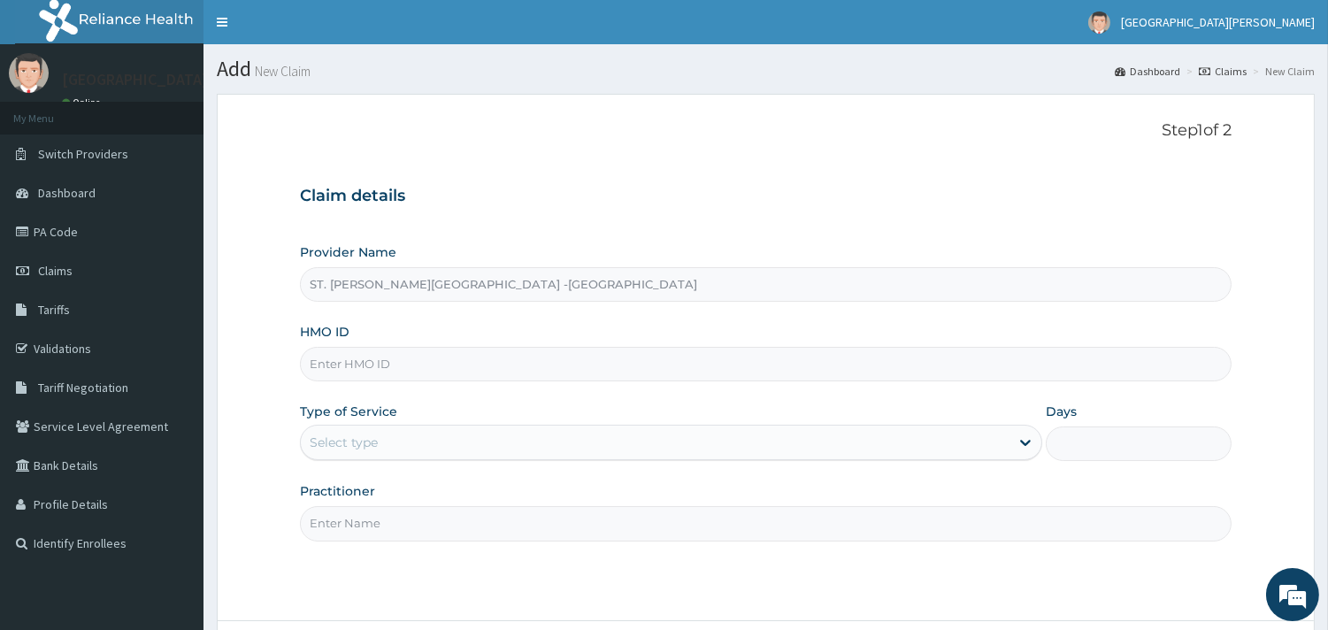
paste input "RLD/10108/B"
type input "RLD/10108/B"
drag, startPoint x: 384, startPoint y: 439, endPoint x: 384, endPoint y: 456, distance: 17.7
click at [384, 438] on div "Select type" at bounding box center [655, 442] width 708 height 28
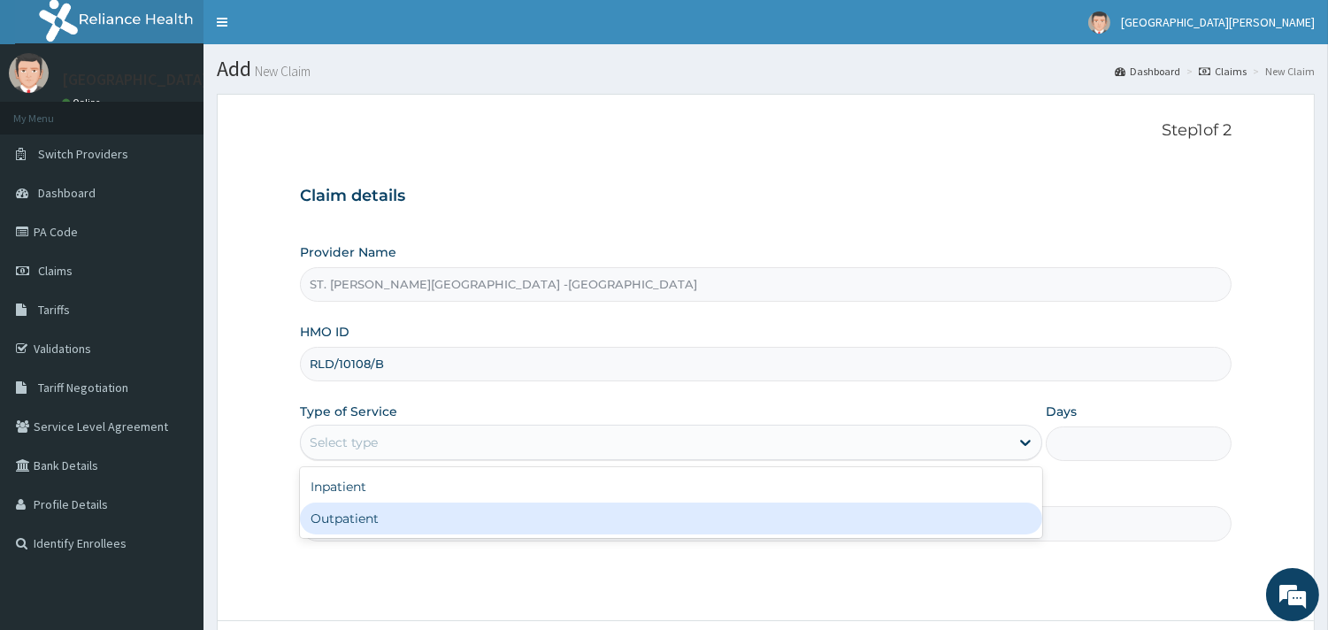
click at [389, 510] on div "Outpatient" at bounding box center [671, 518] width 742 height 32
type input "1"
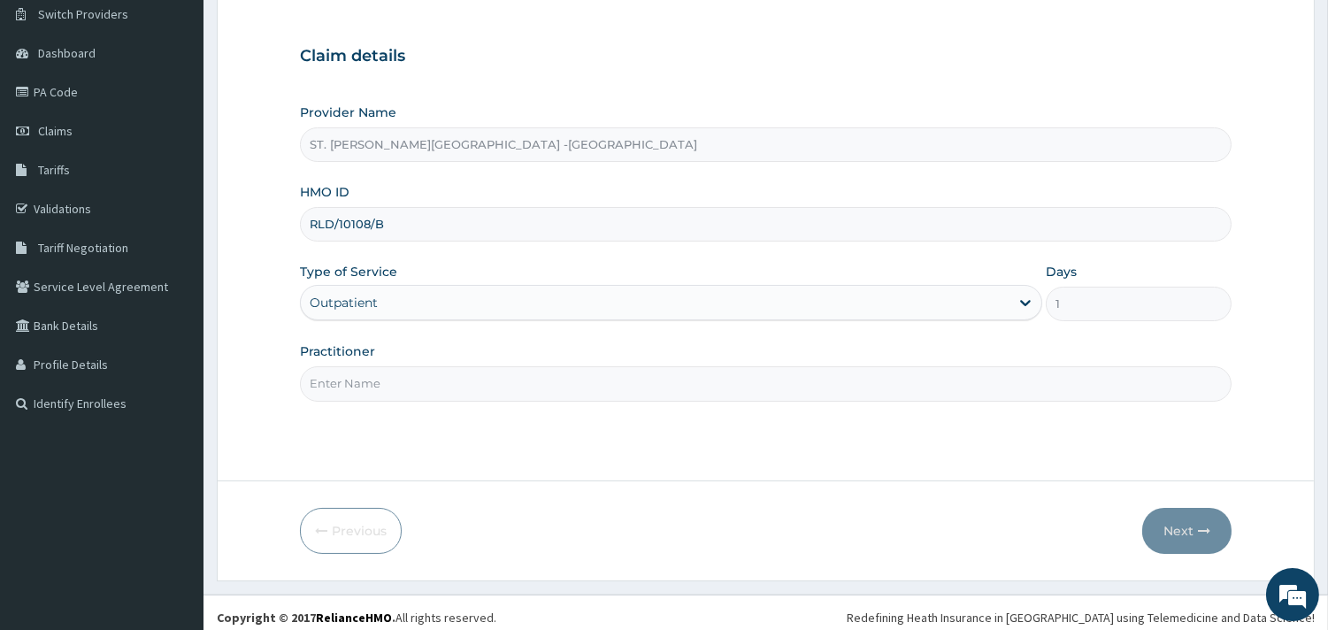
scroll to position [150, 0]
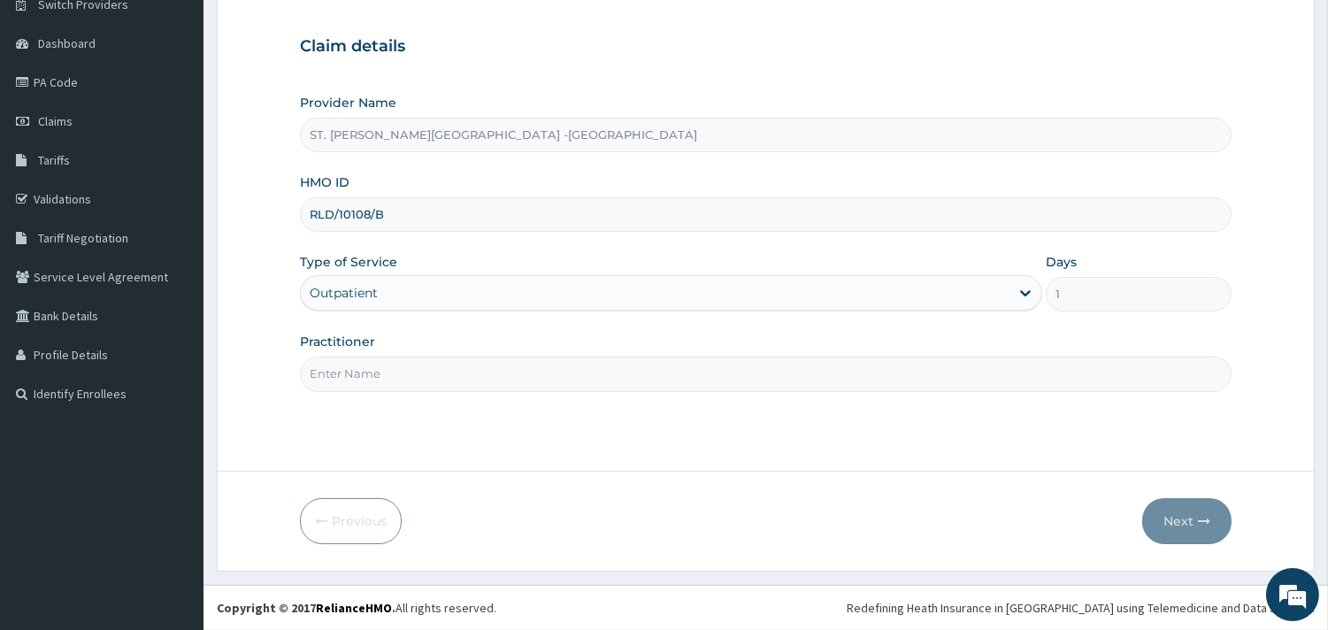
drag, startPoint x: 386, startPoint y: 371, endPoint x: 394, endPoint y: 379, distance: 10.6
click at [387, 373] on input "Practitioner" at bounding box center [765, 373] width 931 height 34
type input "ONYESOH"
click at [1183, 517] on button "Next" at bounding box center [1186, 521] width 89 height 46
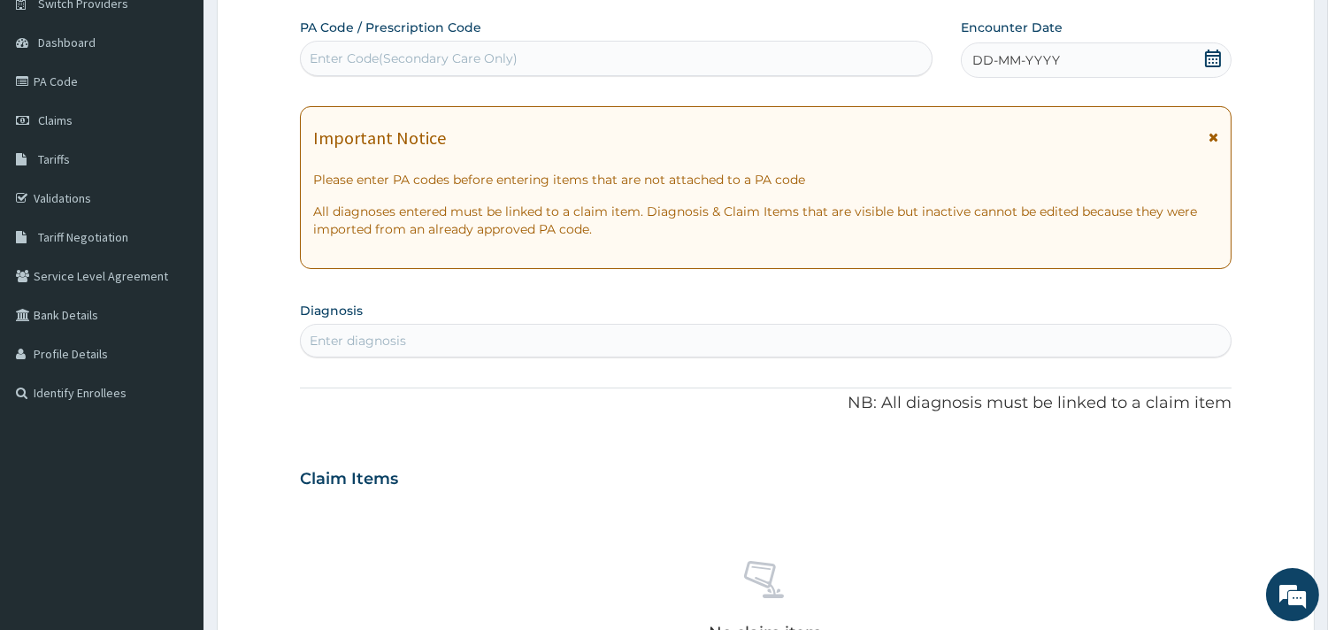
click at [1221, 49] on div "DD-MM-YYYY" at bounding box center [1095, 59] width 271 height 35
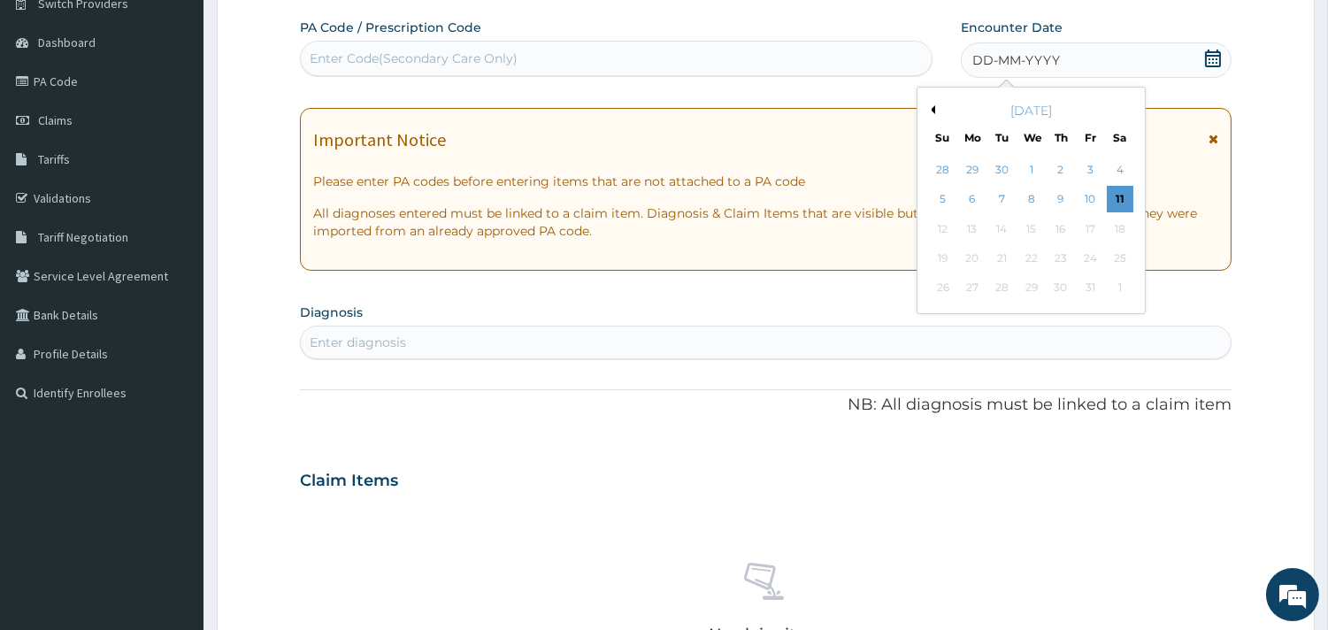
click at [932, 105] on button "Previous Month" at bounding box center [930, 109] width 9 height 9
click at [1086, 258] on div "26" at bounding box center [1089, 258] width 27 height 27
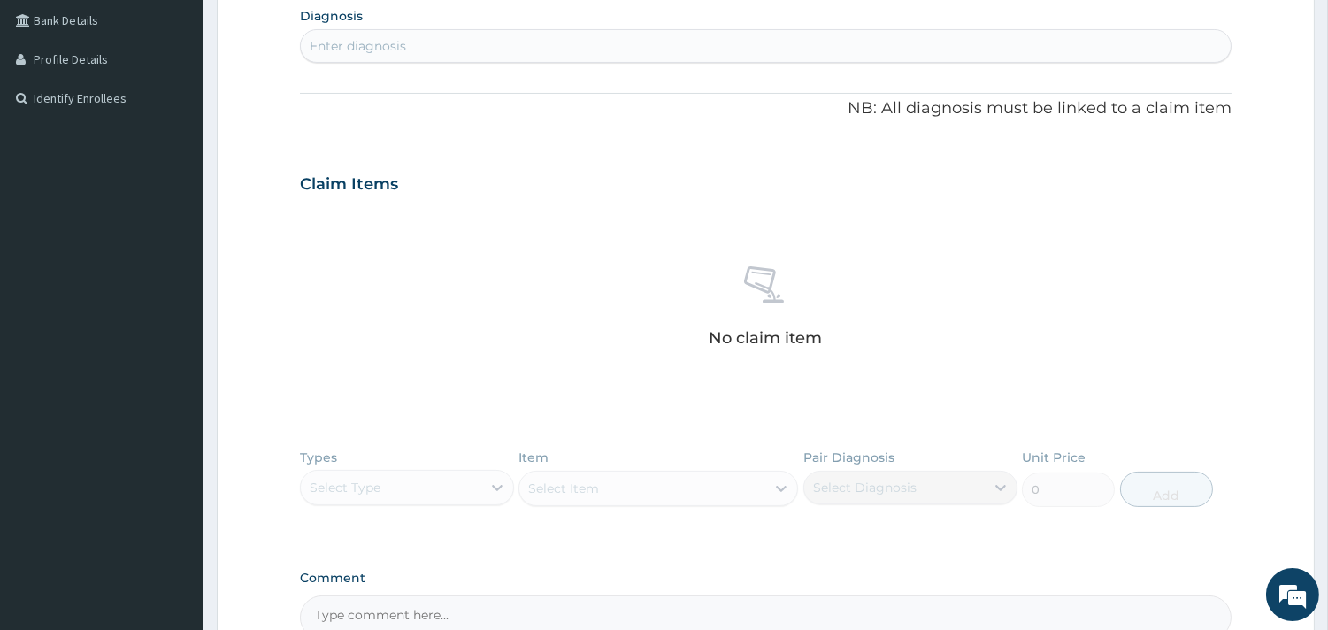
scroll to position [347, 0]
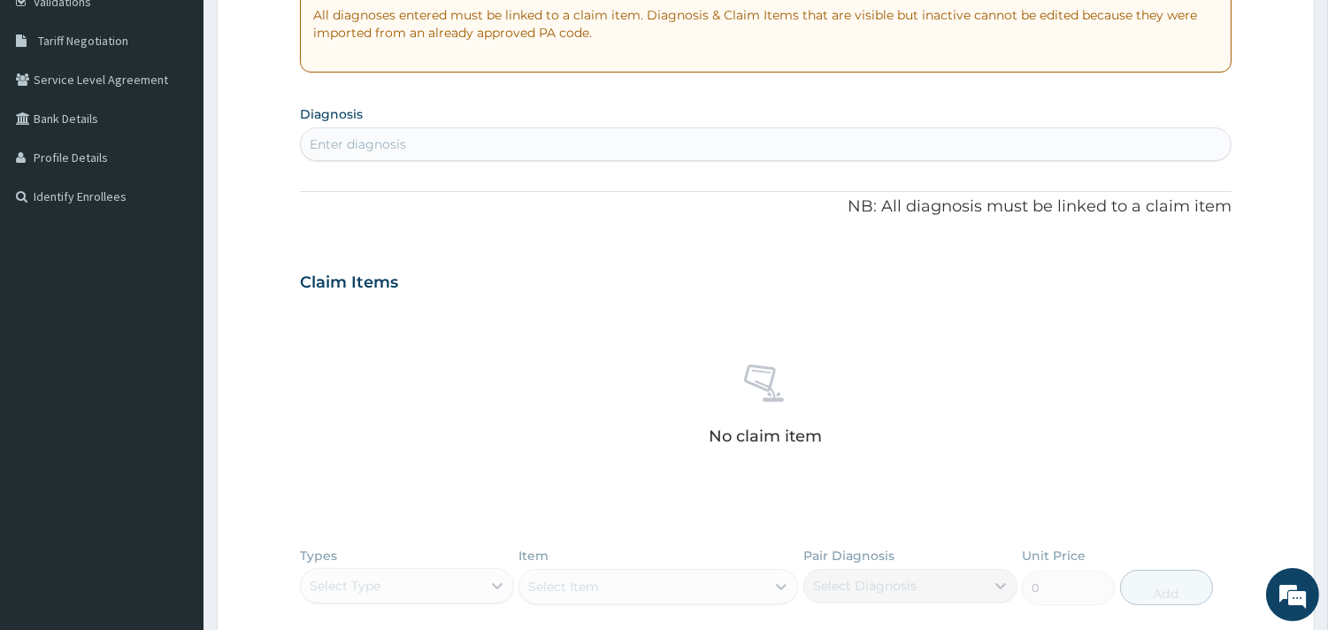
click at [495, 138] on div "Enter diagnosis" at bounding box center [766, 144] width 930 height 28
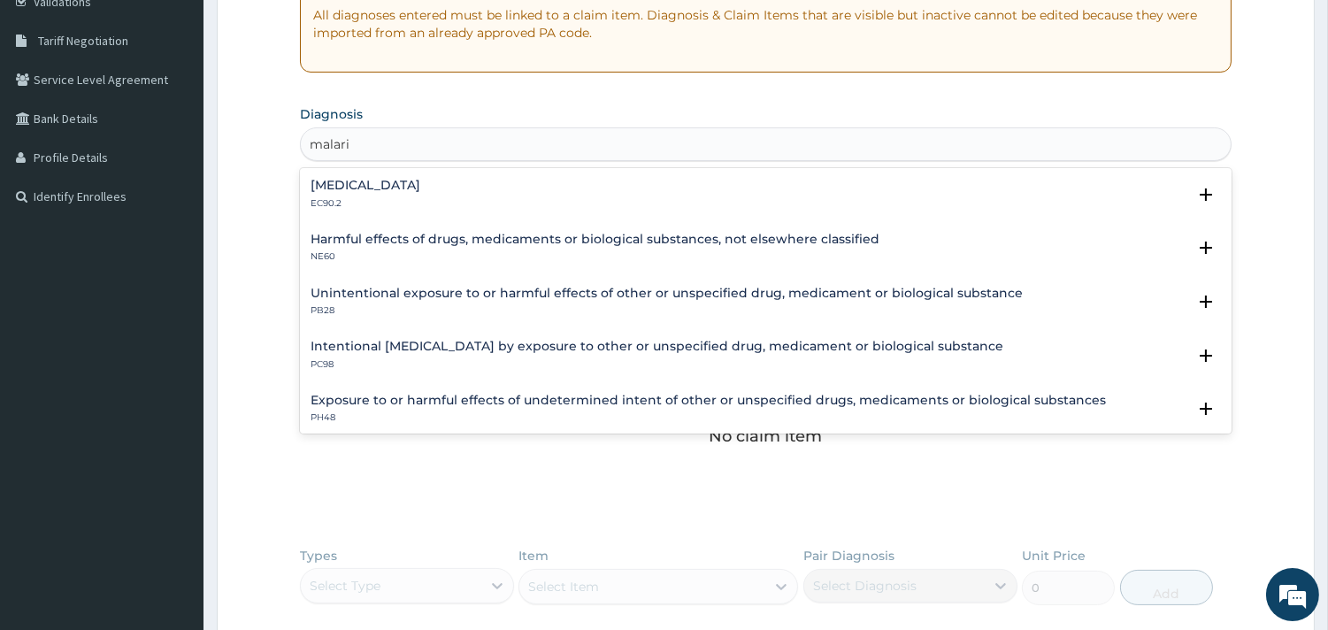
type input "malaria"
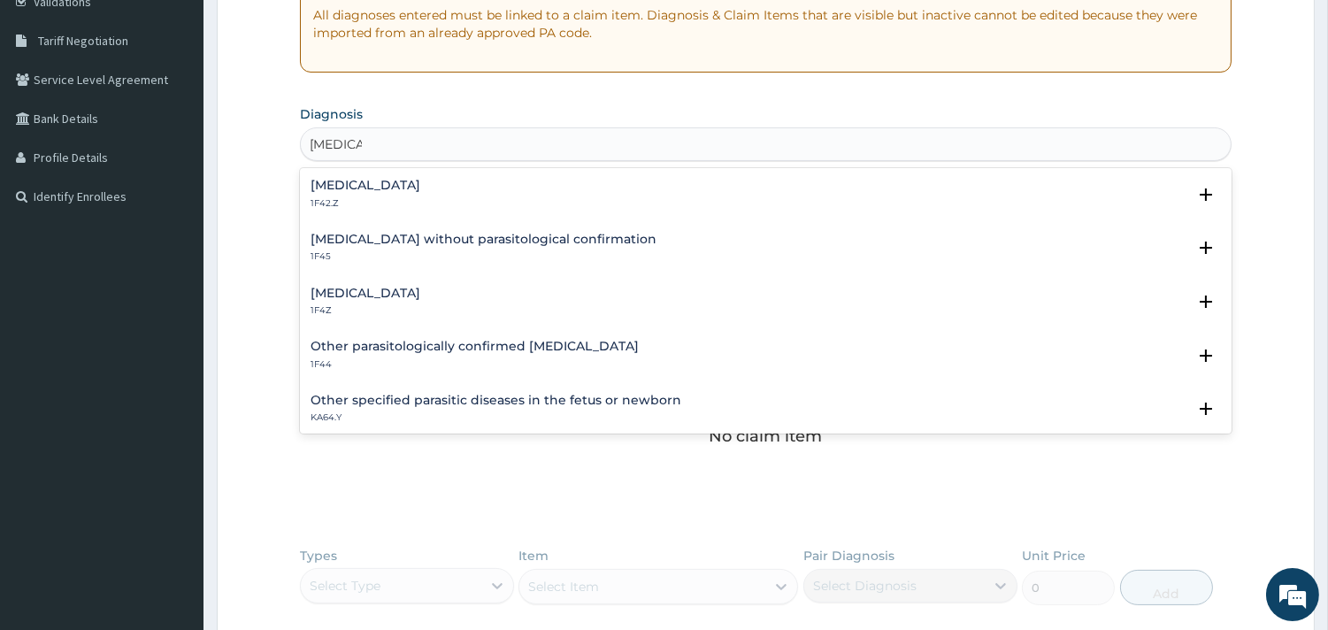
click at [420, 180] on h4 "Plasmodium malariae malaria without complication" at bounding box center [365, 185] width 110 height 13
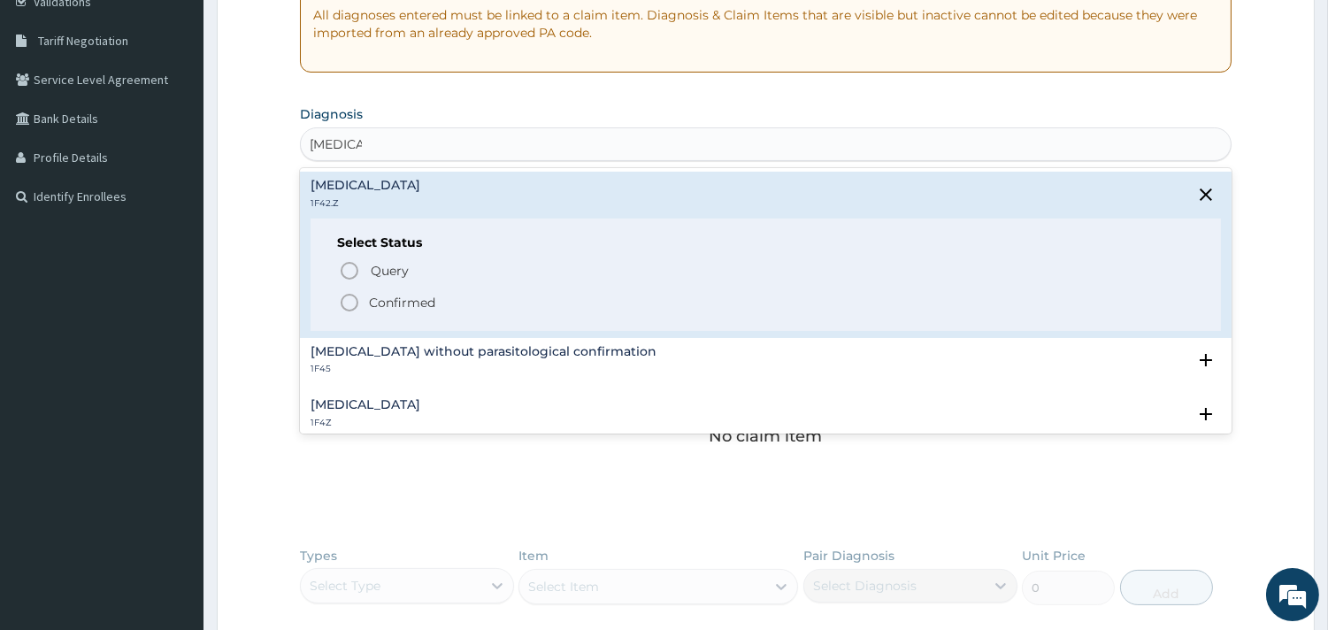
click at [352, 296] on icon "status option filled" at bounding box center [349, 302] width 21 height 21
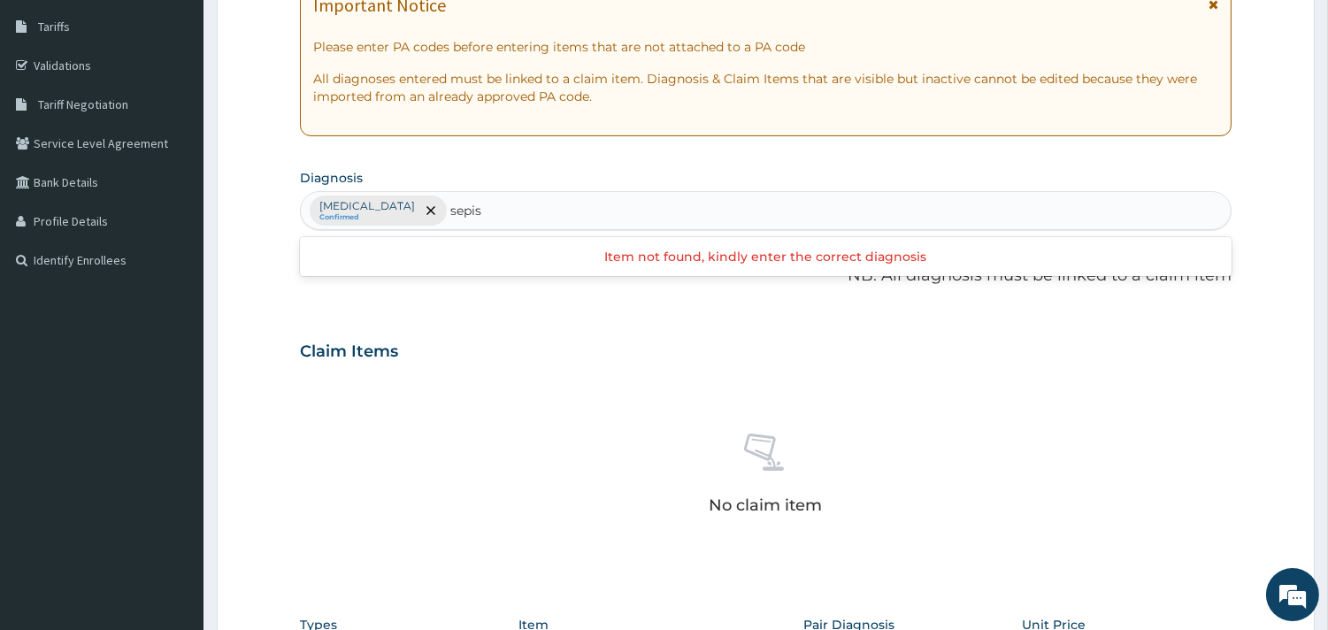
scroll to position [249, 0]
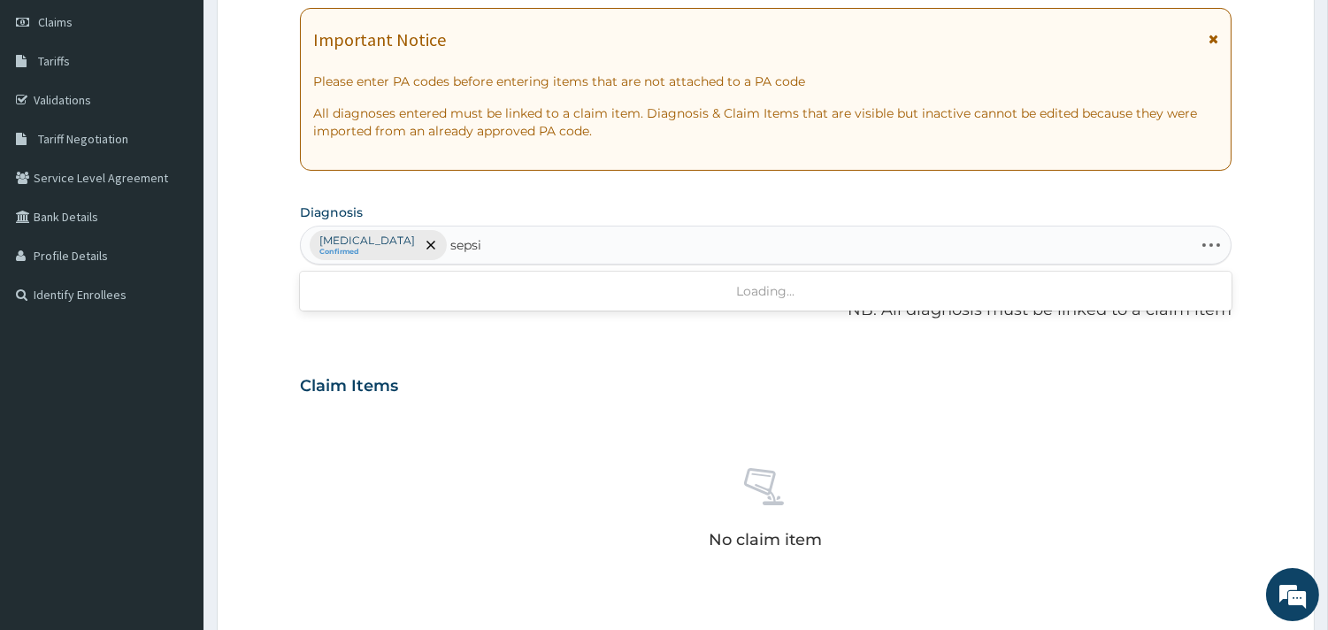
type input "sepsis"
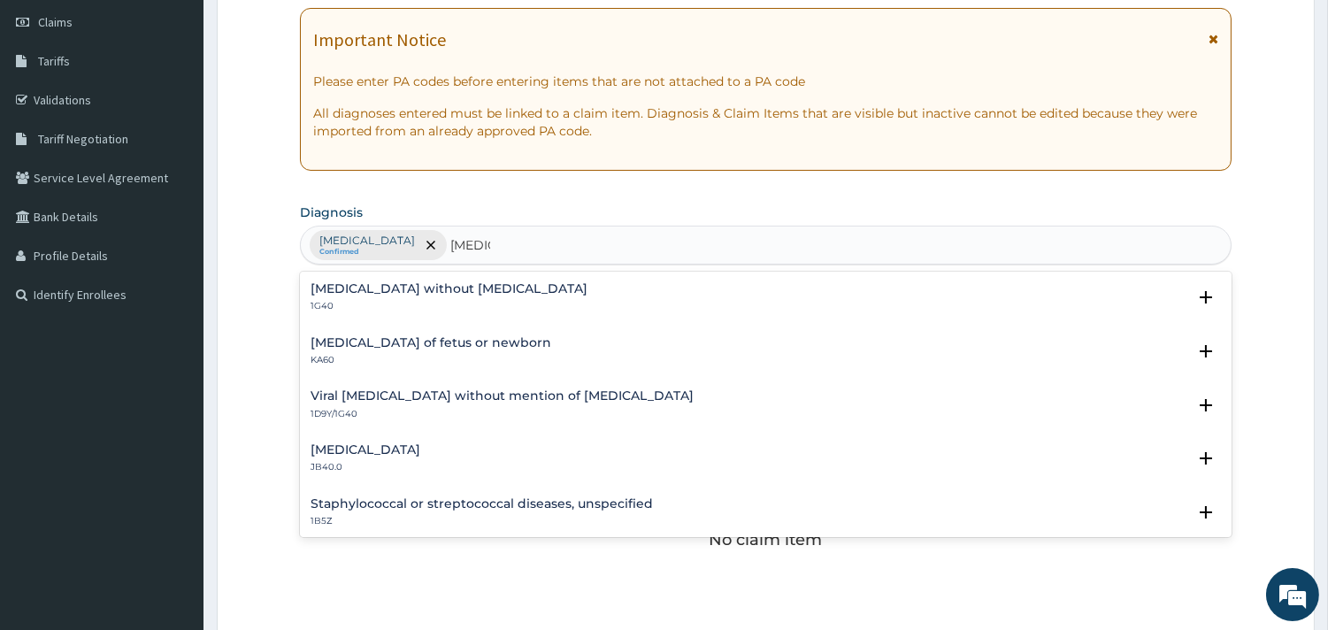
click at [348, 286] on h4 "Sepsis without septic shock" at bounding box center [448, 288] width 277 height 13
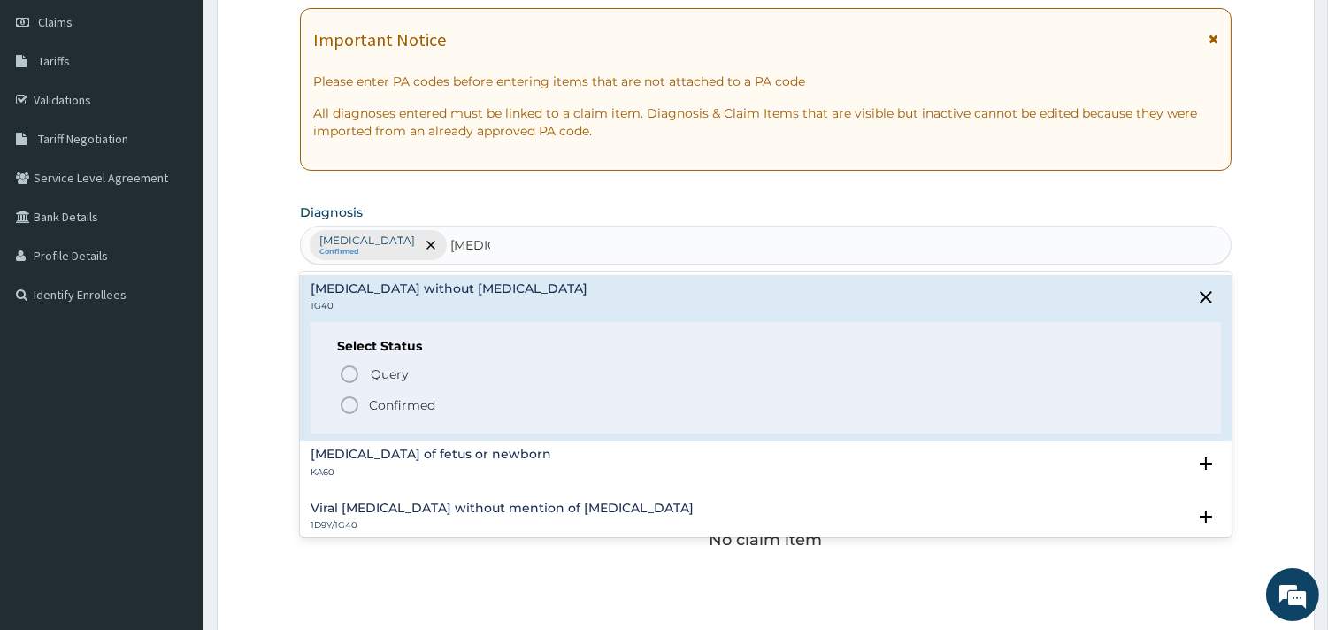
click at [347, 408] on icon "status option filled" at bounding box center [349, 404] width 21 height 21
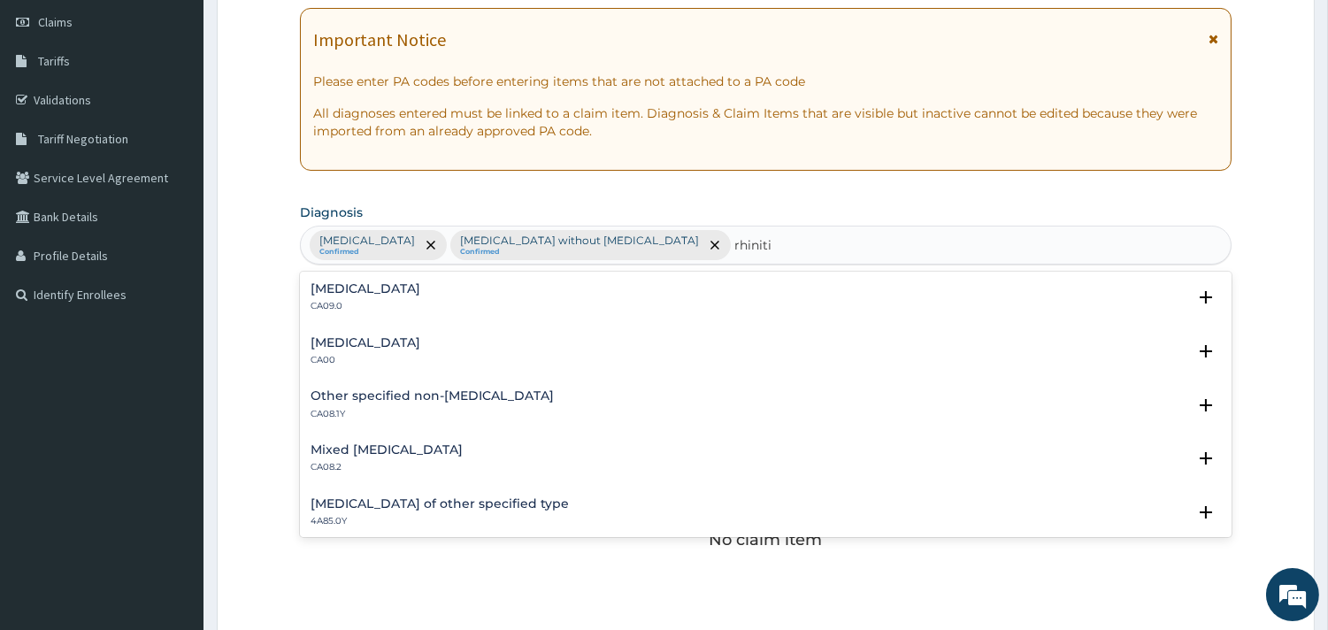
type input "rhinitis"
click at [337, 292] on h4 "Chronic rhinitis" at bounding box center [365, 288] width 110 height 13
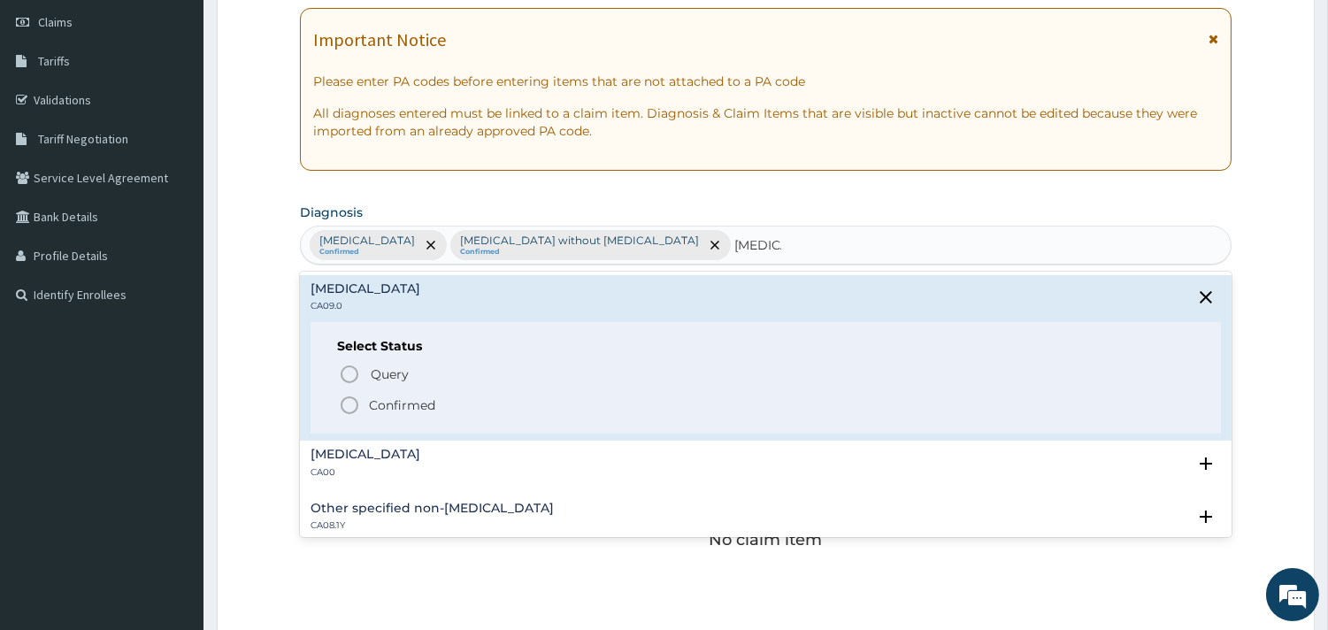
click at [354, 405] on icon "status option filled" at bounding box center [349, 404] width 21 height 21
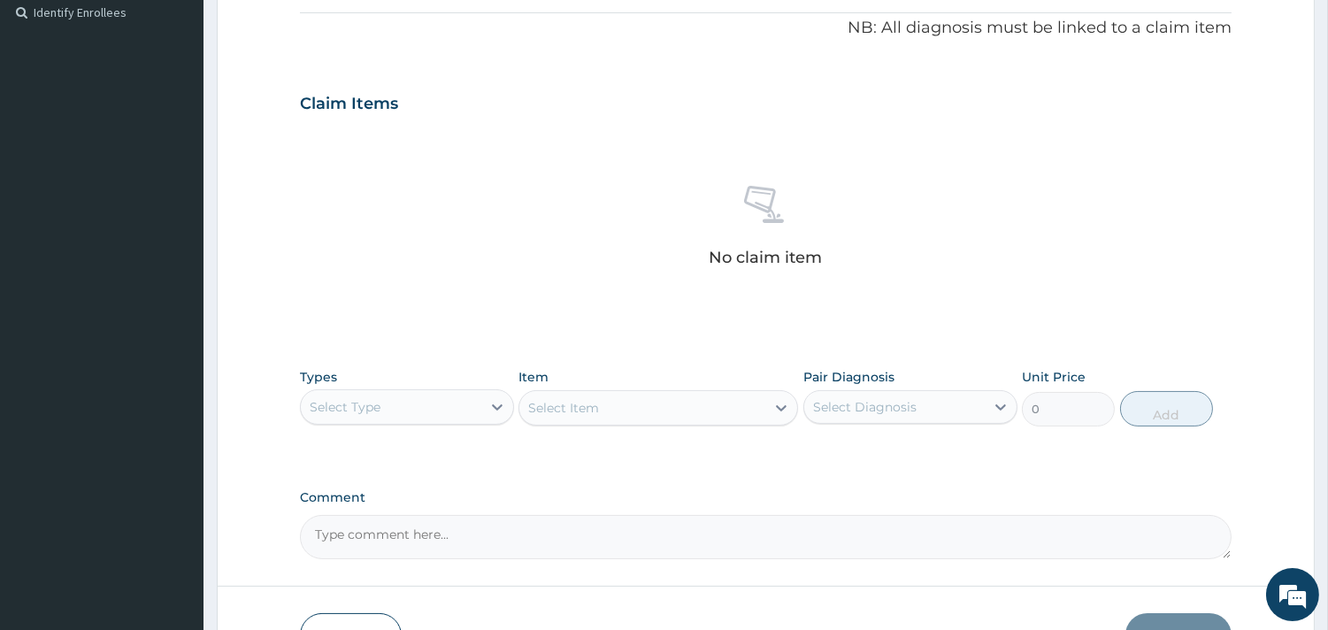
scroll to position [543, 0]
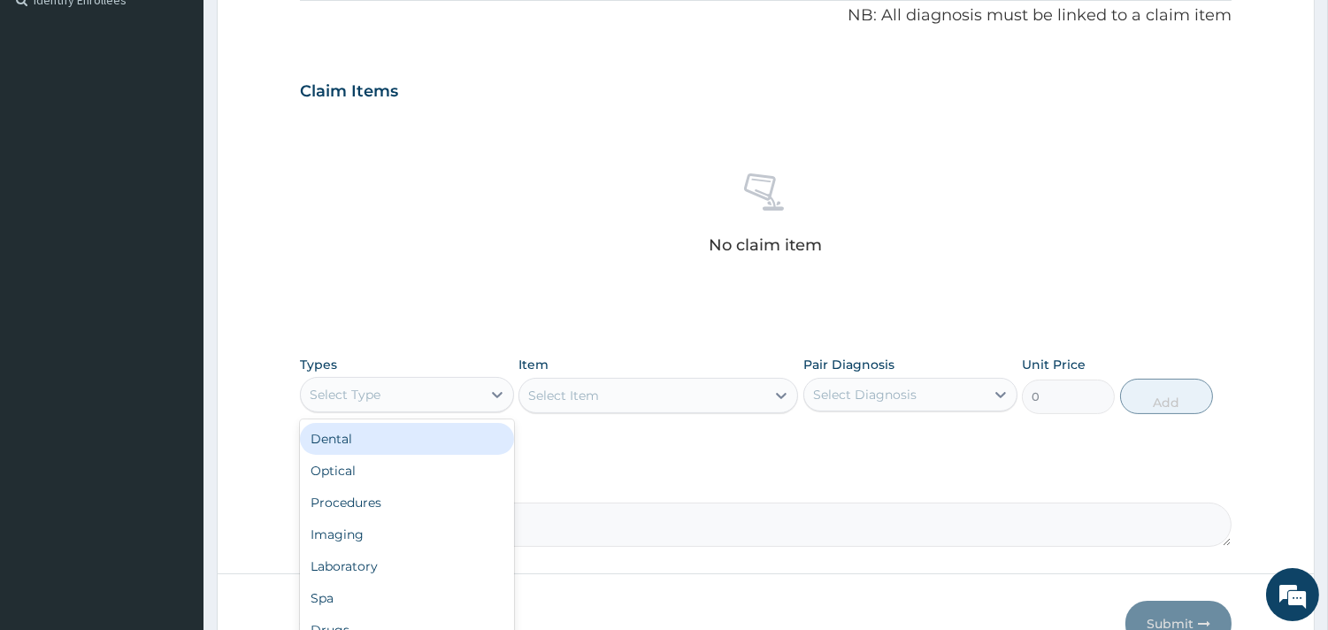
click at [416, 389] on div "Select Type" at bounding box center [391, 394] width 180 height 28
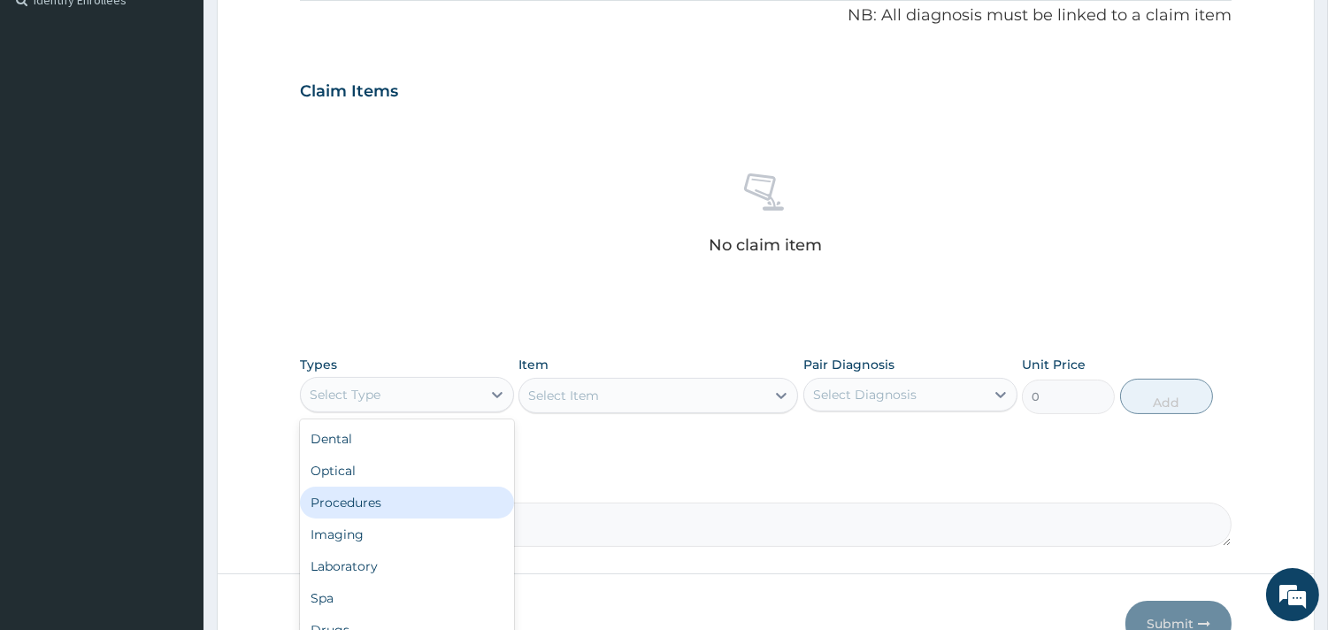
click at [395, 501] on div "Procedures" at bounding box center [407, 502] width 214 height 32
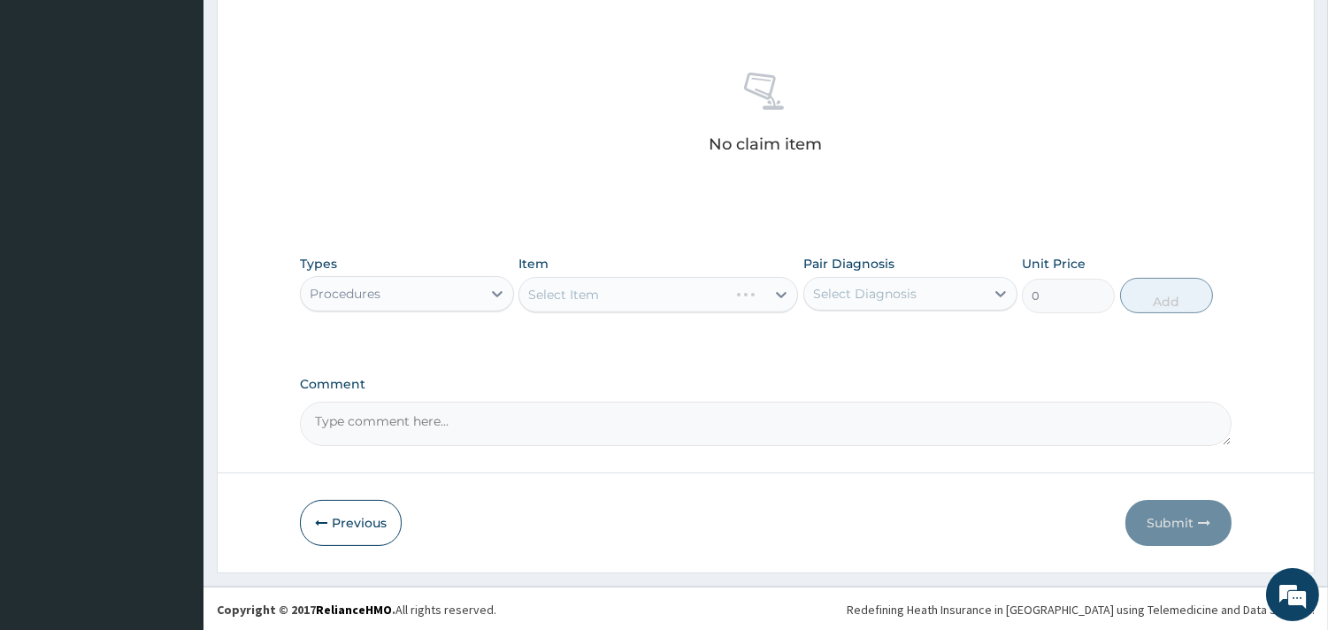
scroll to position [646, 0]
click at [790, 287] on div "Select Item" at bounding box center [657, 292] width 279 height 35
click at [784, 290] on div "Select Item" at bounding box center [657, 292] width 279 height 35
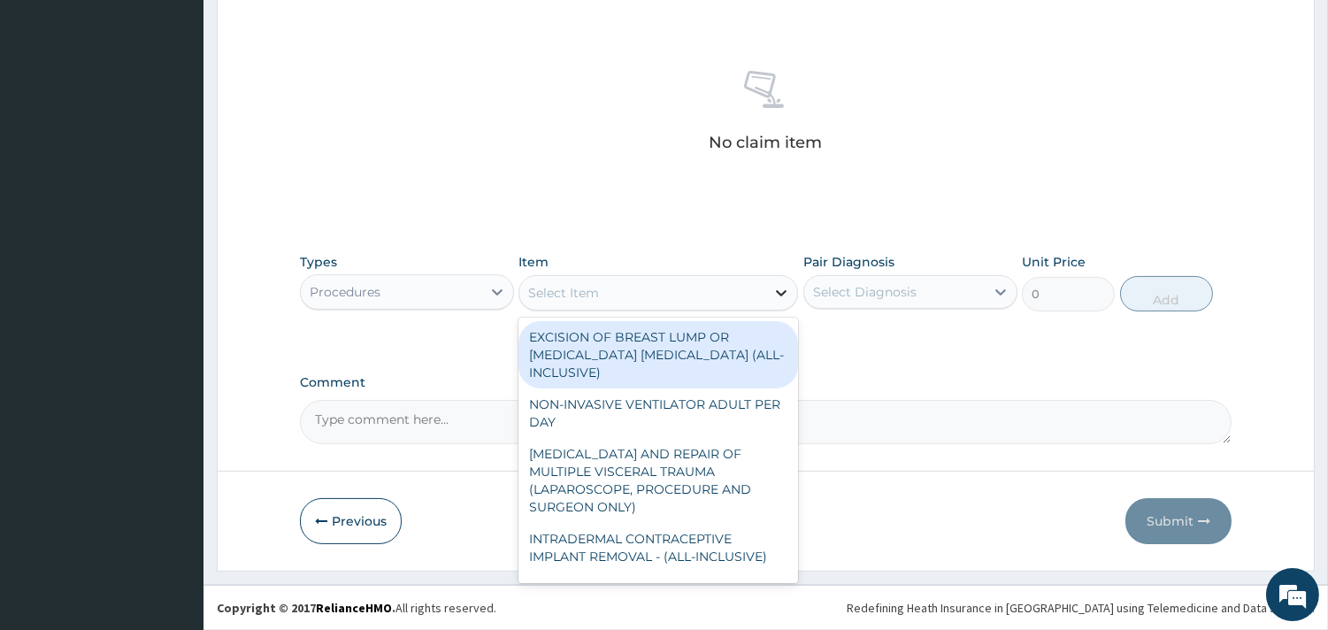
click at [775, 292] on icon at bounding box center [781, 293] width 18 height 18
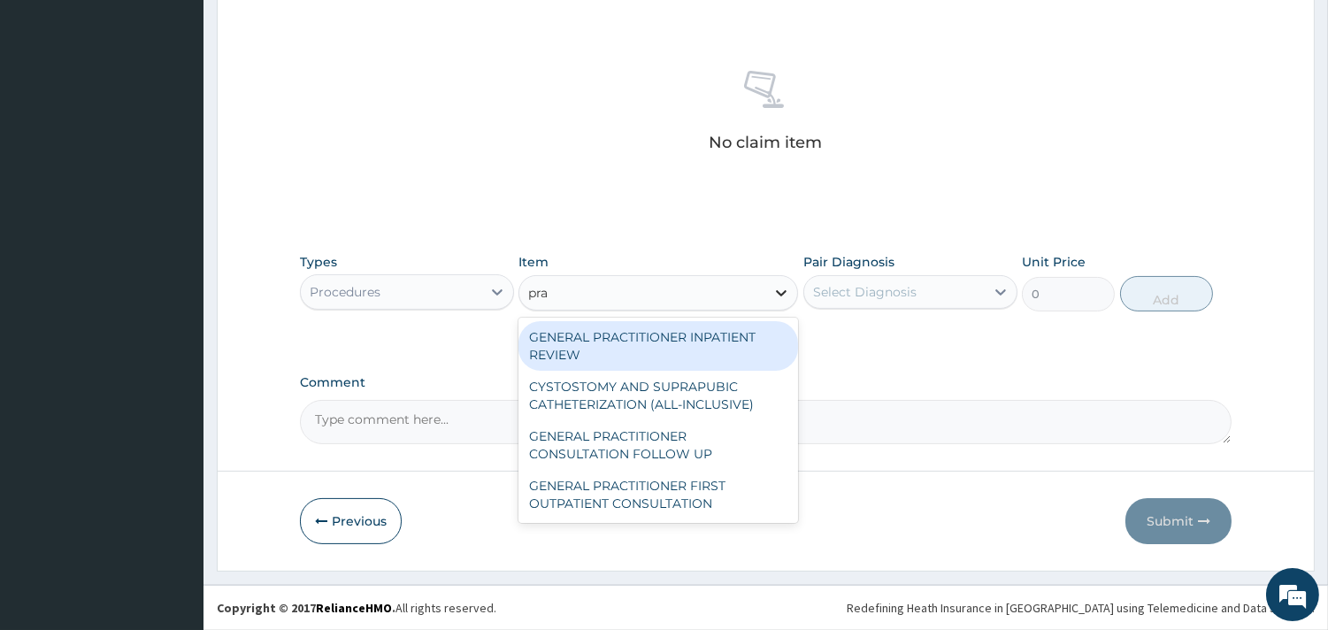
type input "prac"
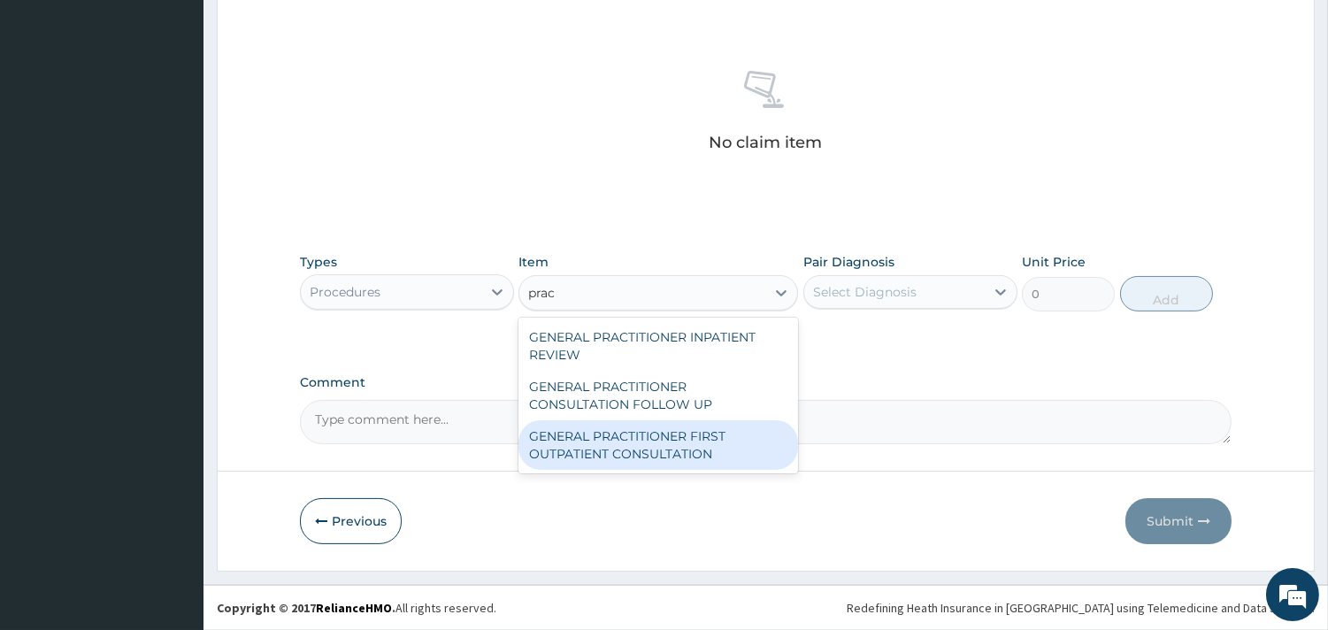
drag, startPoint x: 695, startPoint y: 453, endPoint x: 702, endPoint y: 443, distance: 12.0
click at [697, 453] on div "GENERAL PRACTITIONER FIRST OUTPATIENT CONSULTATION" at bounding box center [657, 445] width 279 height 50
type input "3750"
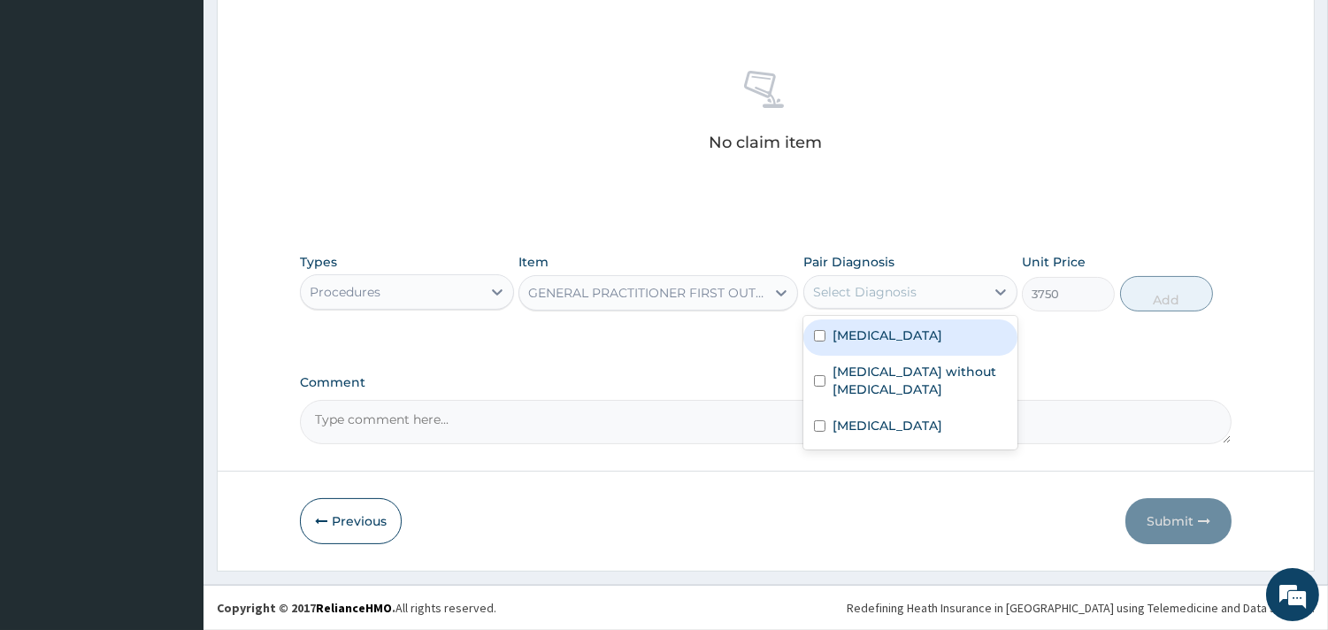
click at [865, 294] on div "Select Diagnosis" at bounding box center [864, 292] width 103 height 18
click at [889, 344] on label "Plasmodium malariae malaria without complication" at bounding box center [887, 335] width 110 height 18
checkbox input "true"
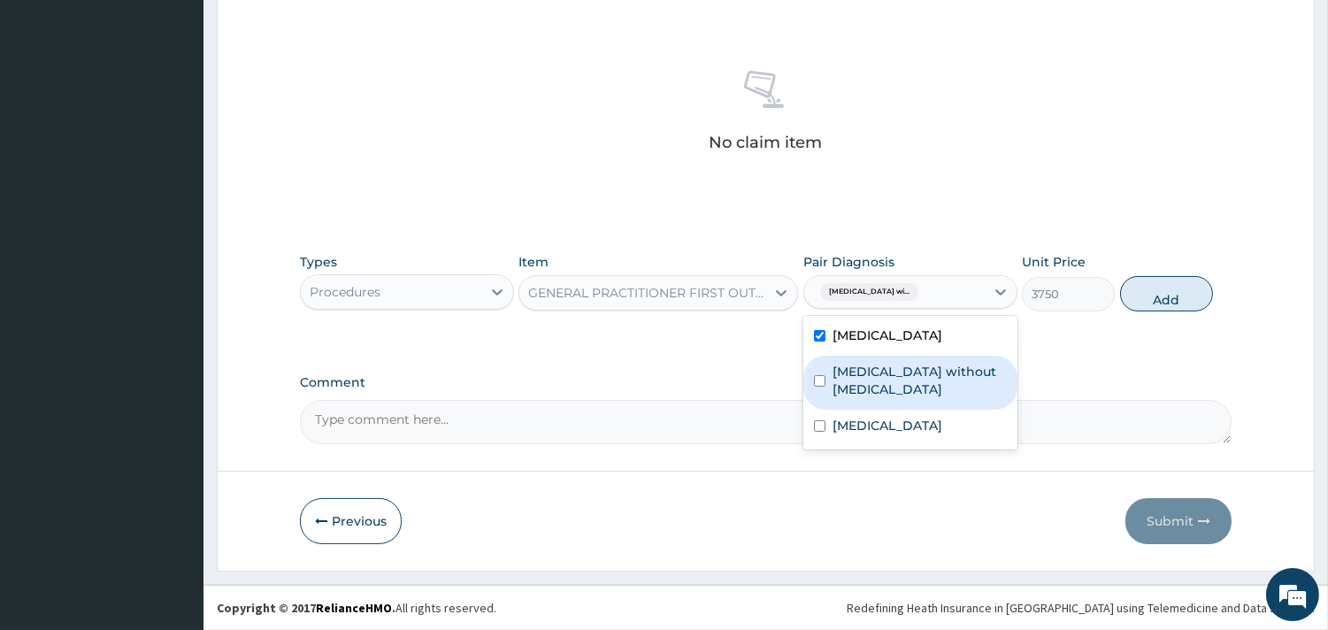
click at [880, 398] on label "Sepsis without septic shock" at bounding box center [919, 380] width 174 height 35
click at [883, 398] on label "Sepsis without septic shock" at bounding box center [919, 380] width 174 height 35
checkbox input "true"
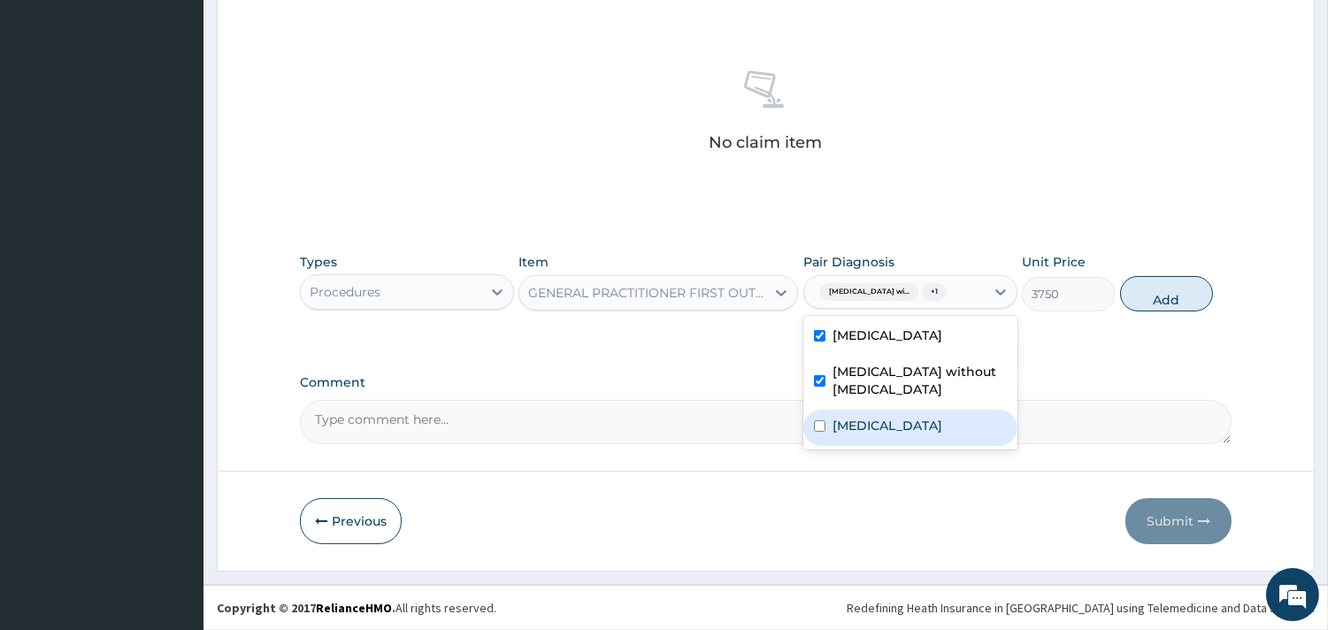
click at [869, 434] on label "Chronic rhinitis" at bounding box center [887, 426] width 110 height 18
checkbox input "true"
click at [1175, 298] on button "Add" at bounding box center [1166, 293] width 93 height 35
type input "0"
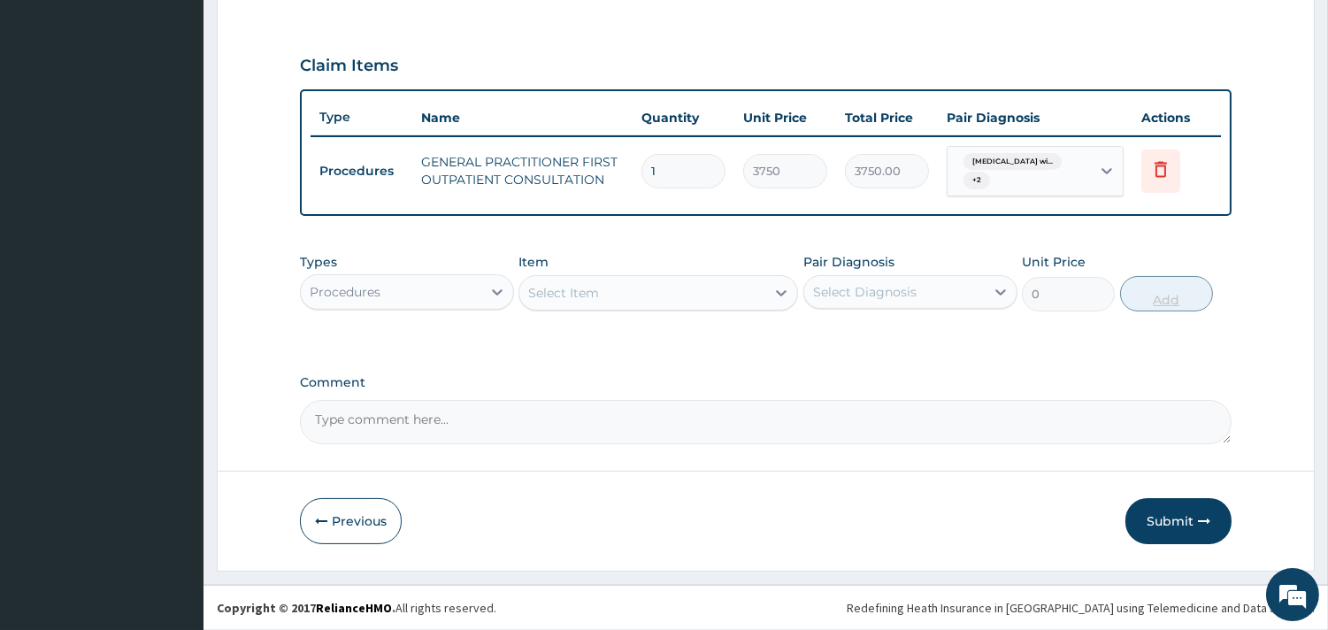
scroll to position [567, 0]
click at [425, 294] on div "Procedures" at bounding box center [391, 293] width 180 height 28
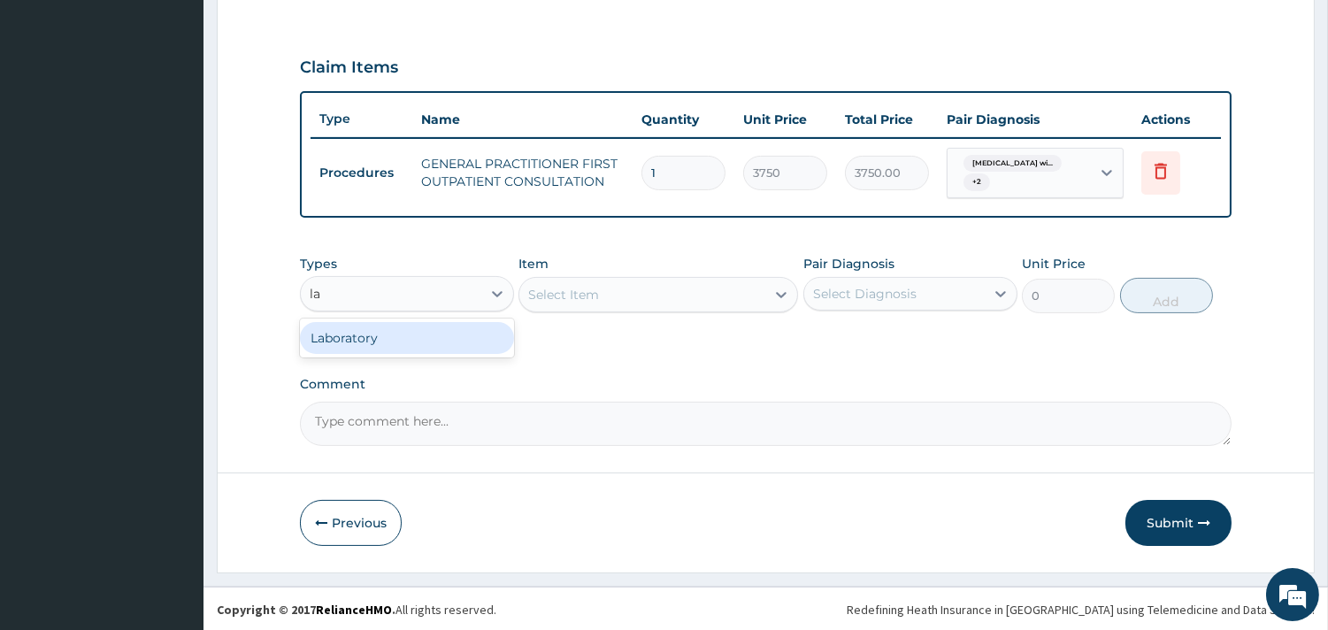
type input "lab"
click at [422, 327] on div "Laboratory" at bounding box center [407, 338] width 214 height 32
click at [765, 287] on div "Select Item" at bounding box center [657, 294] width 279 height 35
click at [778, 290] on div "Select Item" at bounding box center [657, 294] width 279 height 35
click at [782, 290] on div "Select Item" at bounding box center [657, 294] width 279 height 35
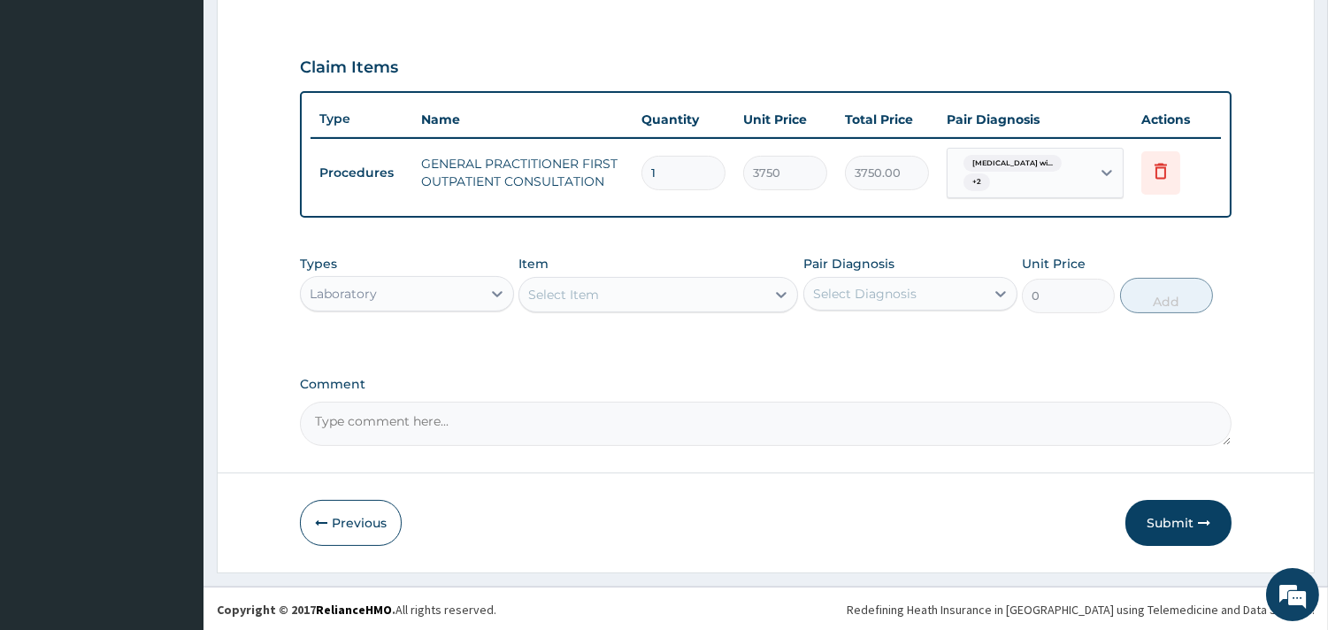
click at [758, 365] on div "PA Code / Prescription Code Enter Code(Secondary Care Only) Encounter Date 26-0…" at bounding box center [765, 24] width 931 height 844
click at [782, 295] on icon at bounding box center [782, 295] width 11 height 6
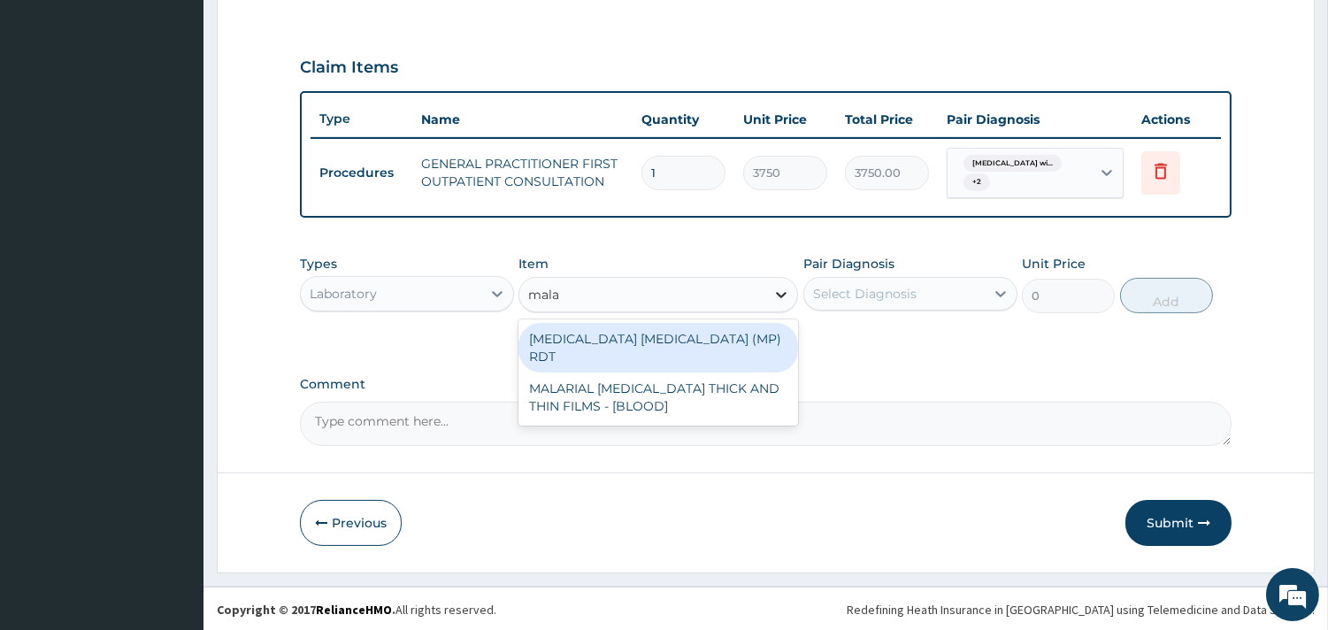
type input "malar"
click at [708, 336] on div "MALARIA PARASITE (MP) RDT" at bounding box center [657, 348] width 279 height 50
type input "2000"
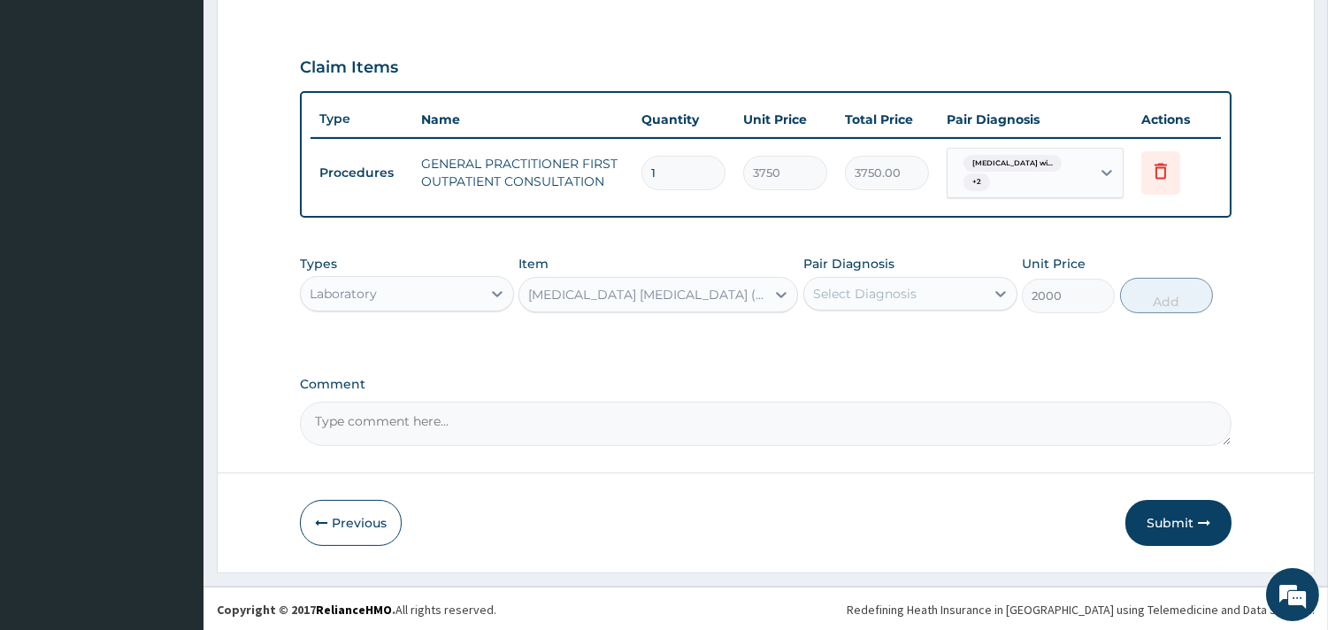
click at [895, 293] on div "Select Diagnosis" at bounding box center [864, 294] width 103 height 18
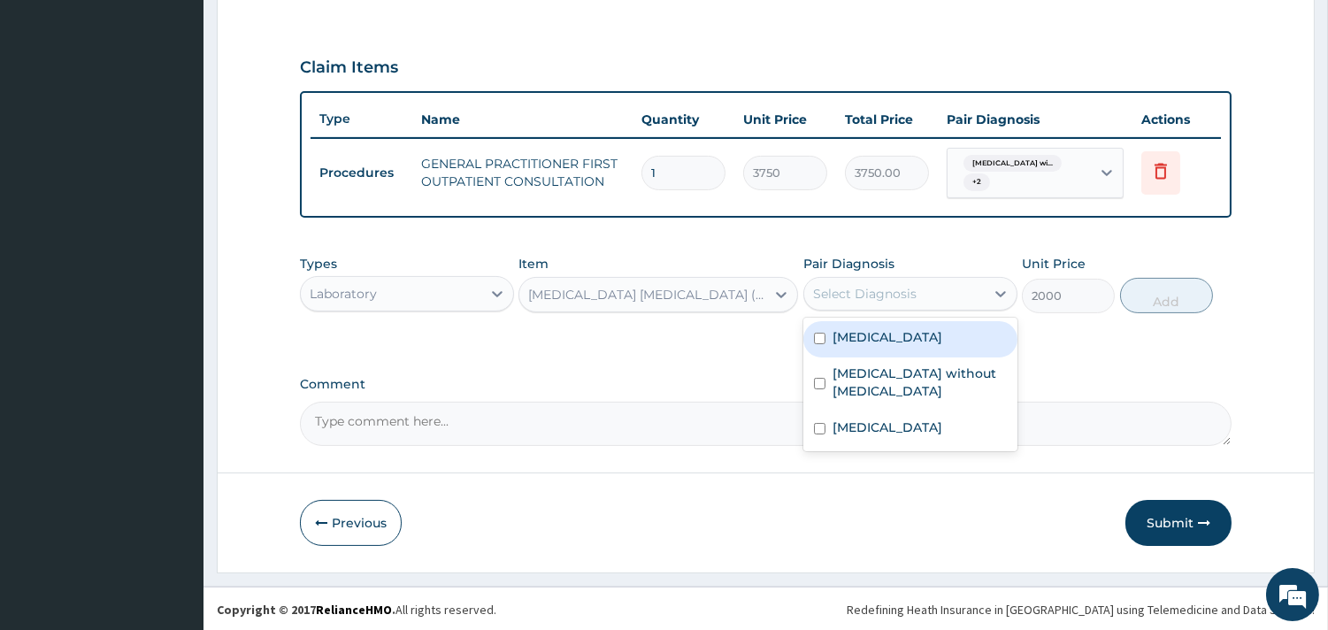
click at [891, 340] on label "Plasmodium malariae malaria without complication" at bounding box center [887, 337] width 110 height 18
checkbox input "true"
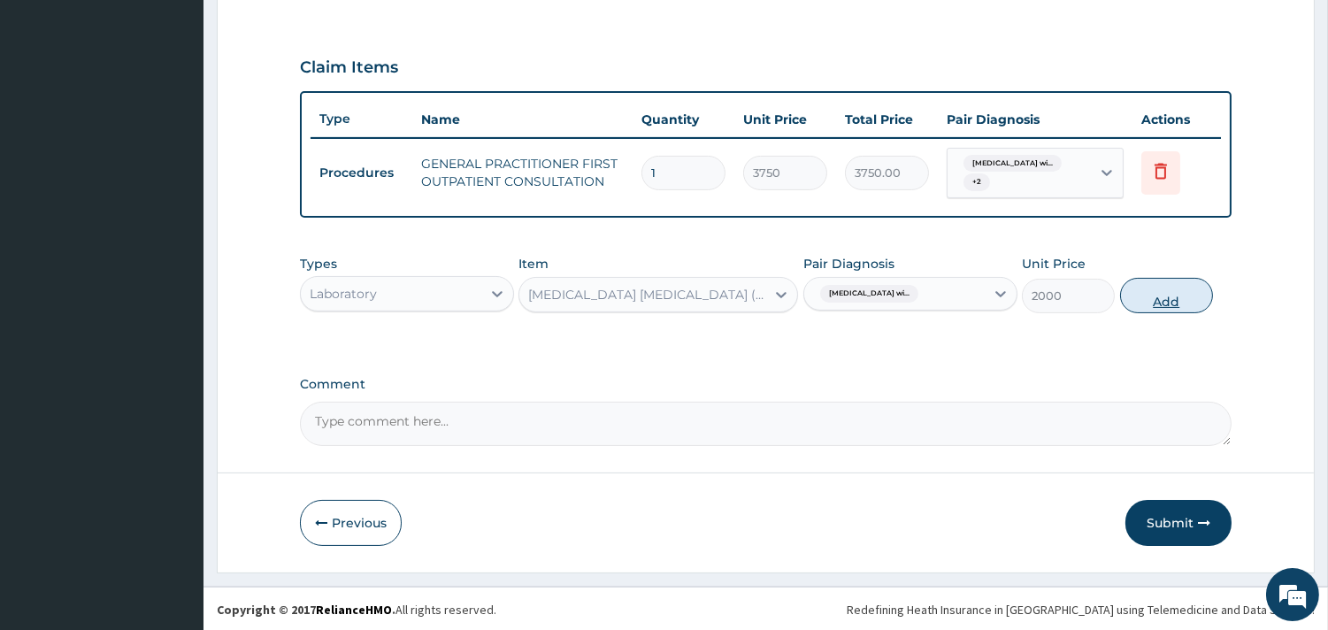
click at [1174, 295] on button "Add" at bounding box center [1166, 295] width 93 height 35
type input "0"
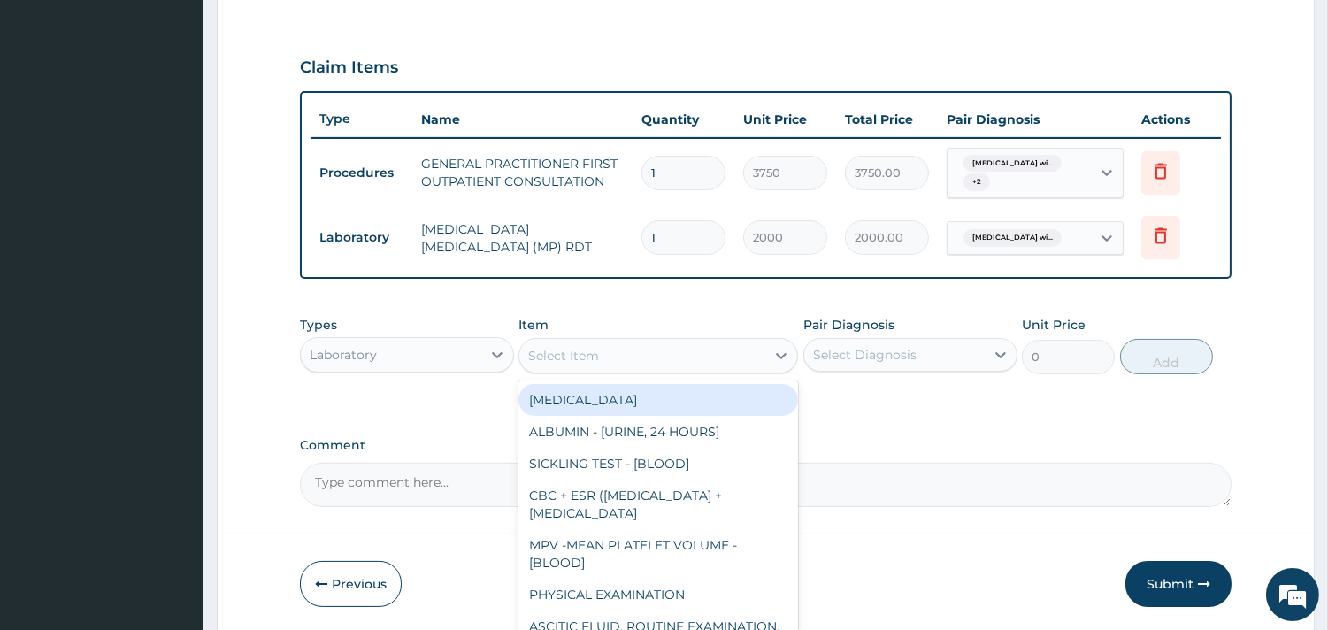
click at [615, 351] on div "Select Item" at bounding box center [642, 355] width 246 height 28
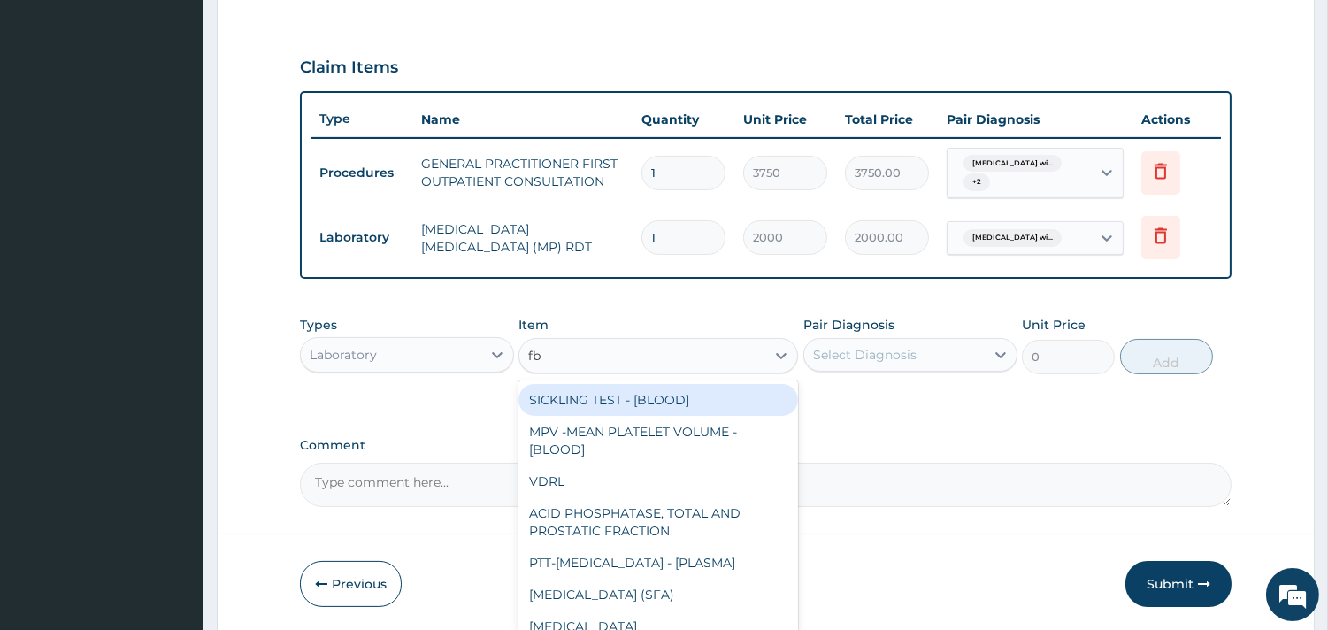
type input "fbc"
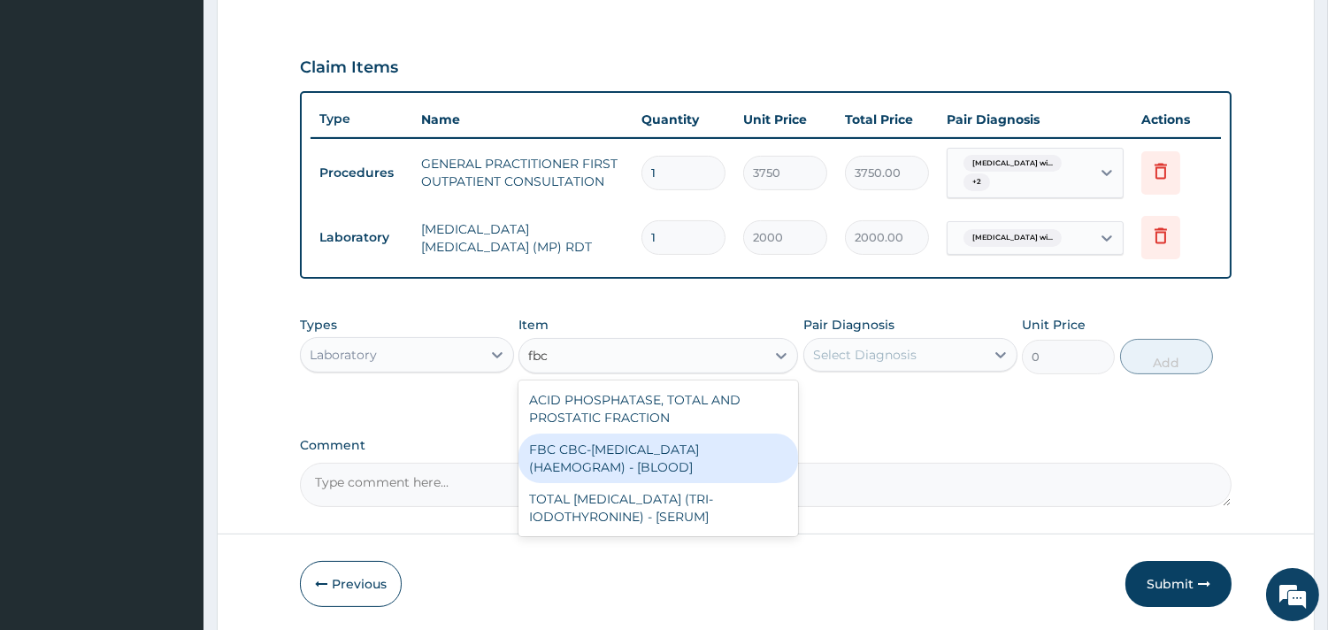
drag, startPoint x: 632, startPoint y: 455, endPoint x: 798, endPoint y: 381, distance: 180.9
click at [633, 455] on div "FBC CBC-COMPLETE BLOOD COUNT (HAEMOGRAM) - [BLOOD]" at bounding box center [657, 458] width 279 height 50
type input "5000"
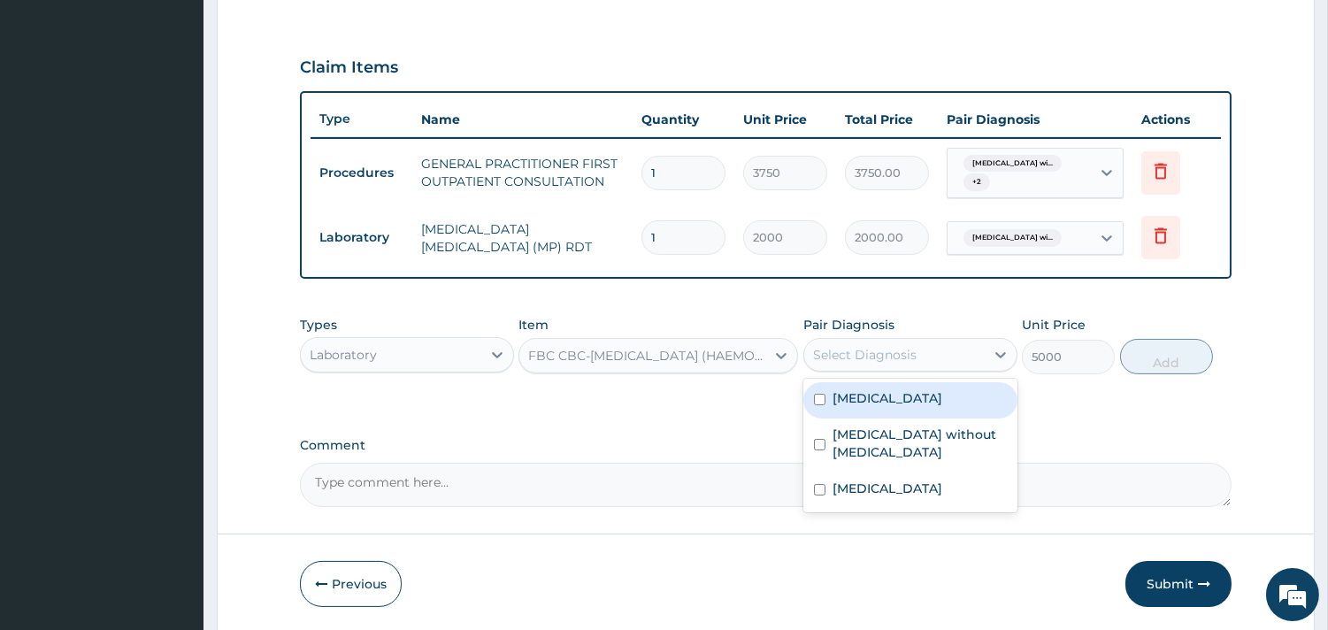
click at [891, 356] on div "Select Diagnosis" at bounding box center [864, 355] width 103 height 18
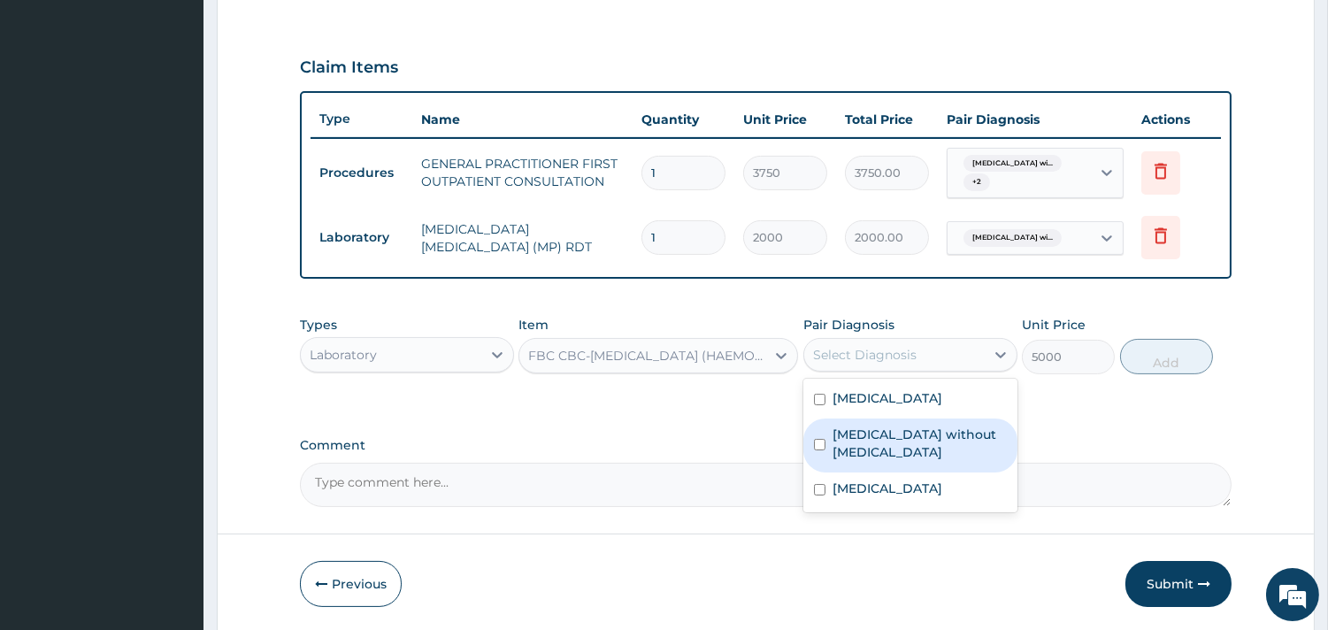
click at [888, 461] on label "Sepsis without septic shock" at bounding box center [919, 442] width 174 height 35
checkbox input "true"
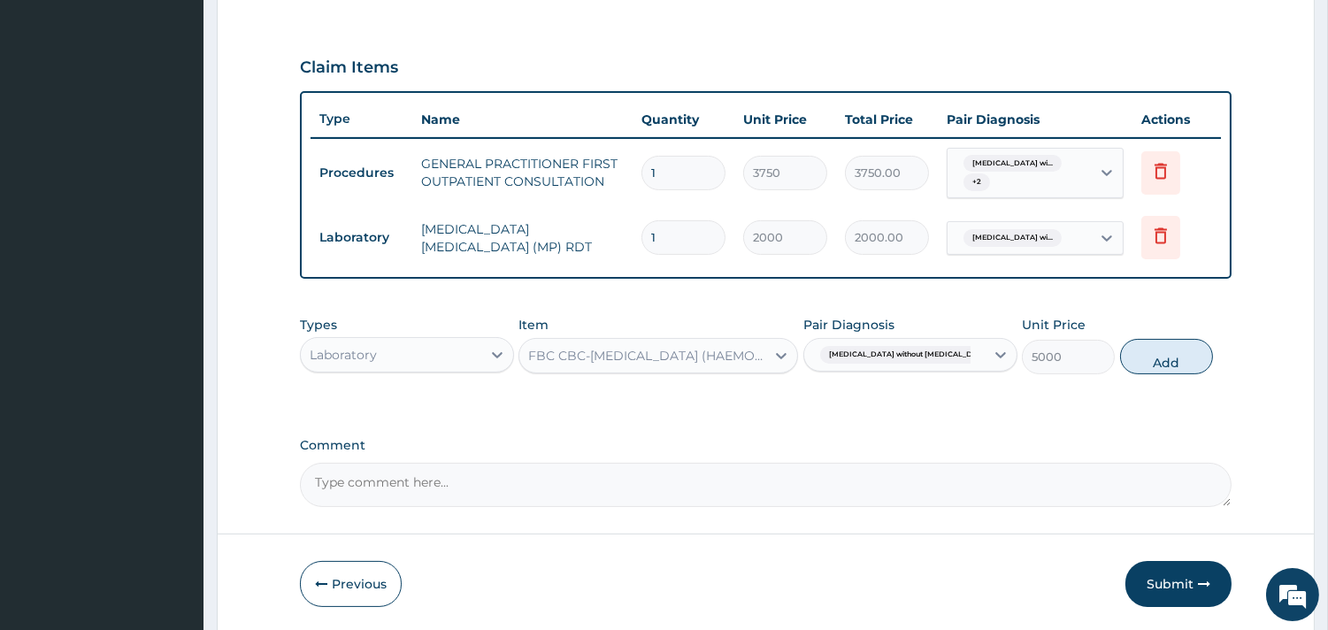
drag, startPoint x: 1178, startPoint y: 346, endPoint x: 1124, endPoint y: 355, distance: 54.7
click at [1179, 347] on button "Add" at bounding box center [1166, 356] width 93 height 35
type input "0"
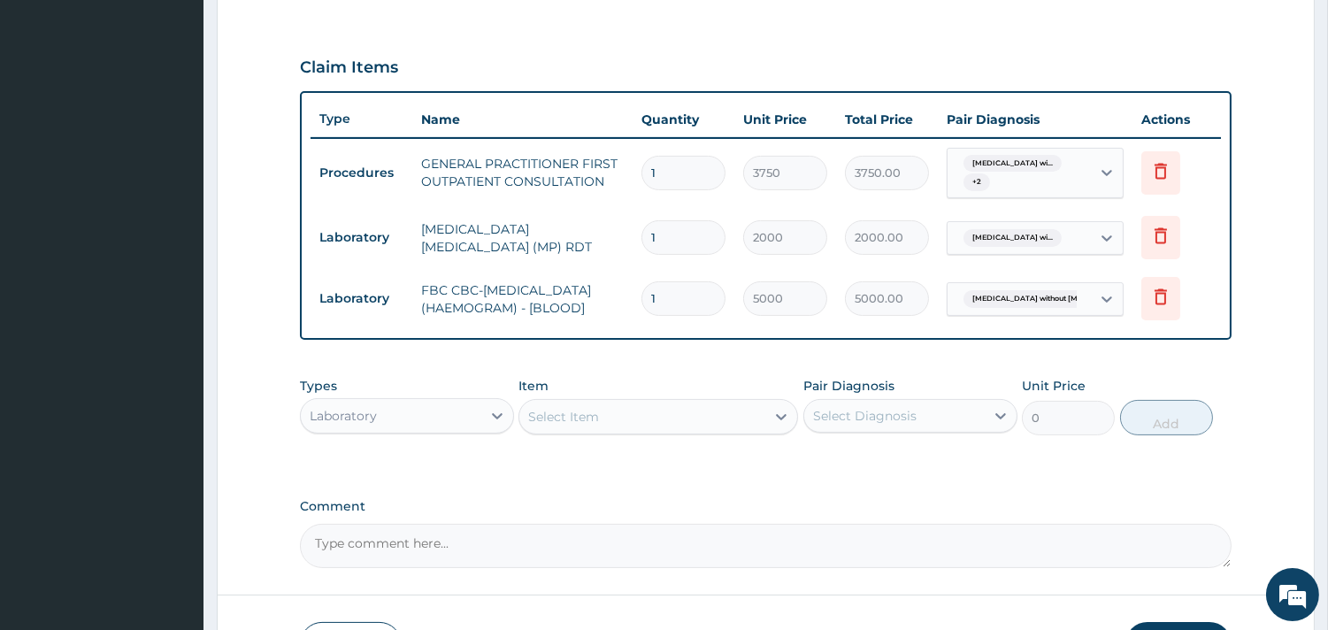
click at [403, 417] on div "Laboratory" at bounding box center [391, 416] width 180 height 28
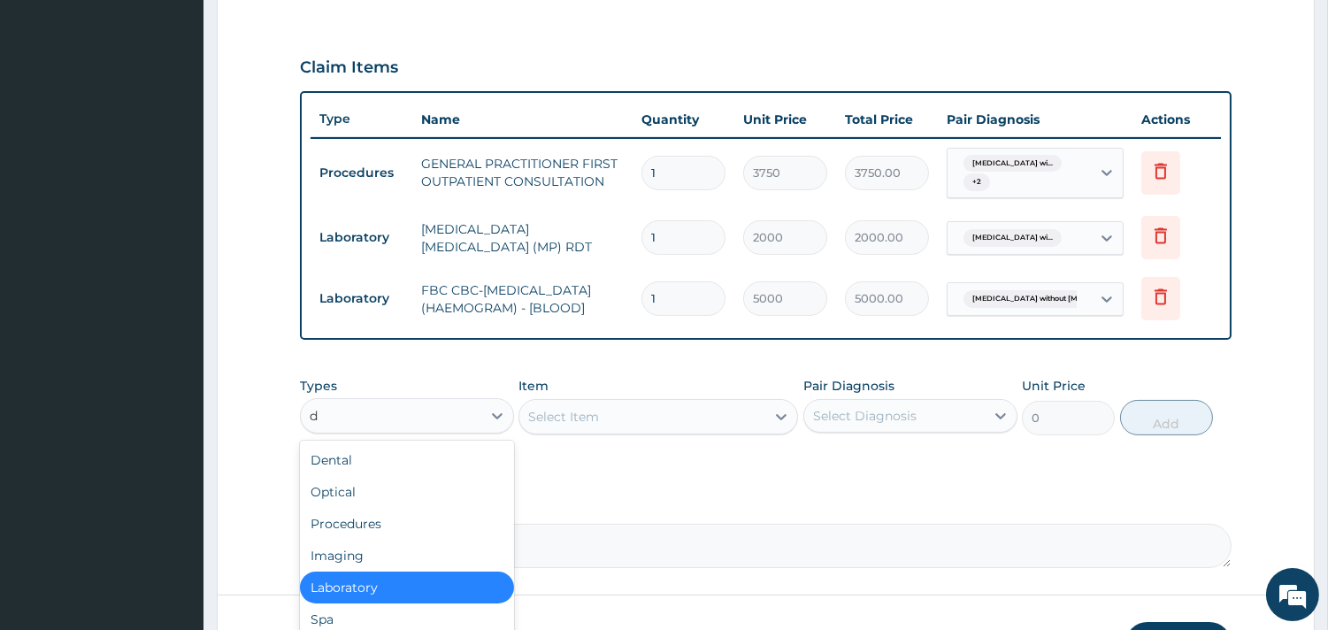
type input "dr"
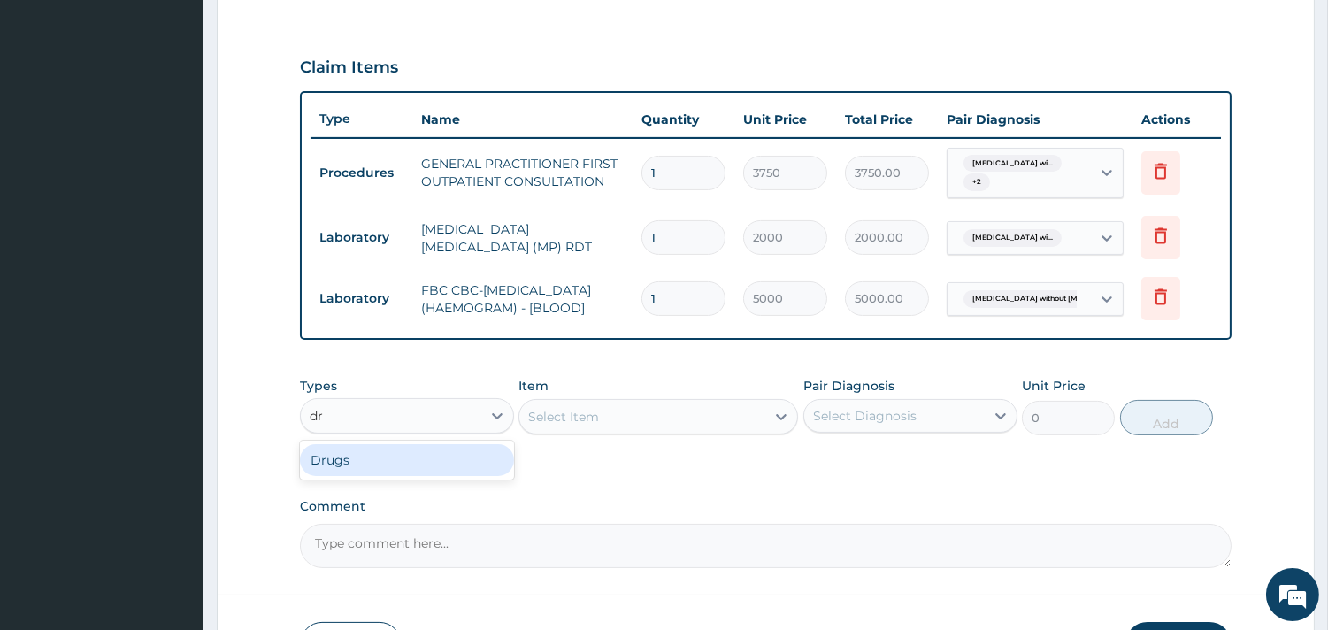
click at [379, 475] on div "Drugs" at bounding box center [407, 460] width 214 height 32
click at [593, 422] on div "Select Item" at bounding box center [657, 416] width 279 height 35
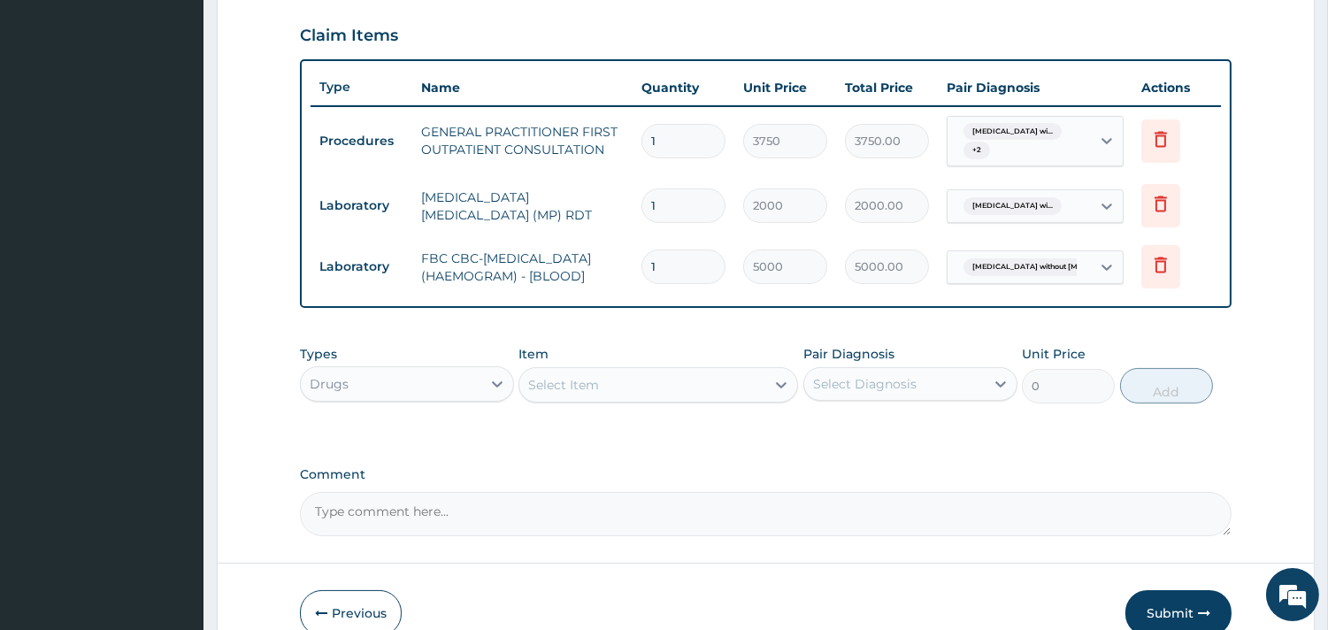
scroll to position [665, 0]
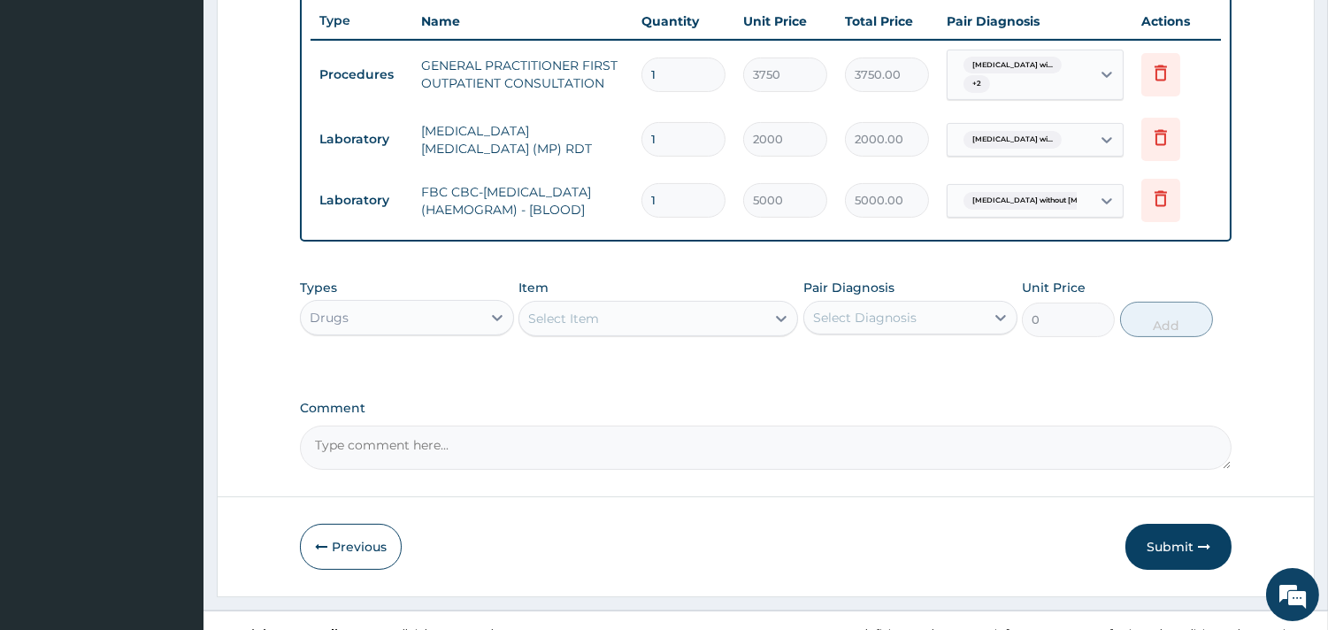
click at [610, 330] on div "Select Item" at bounding box center [642, 318] width 246 height 28
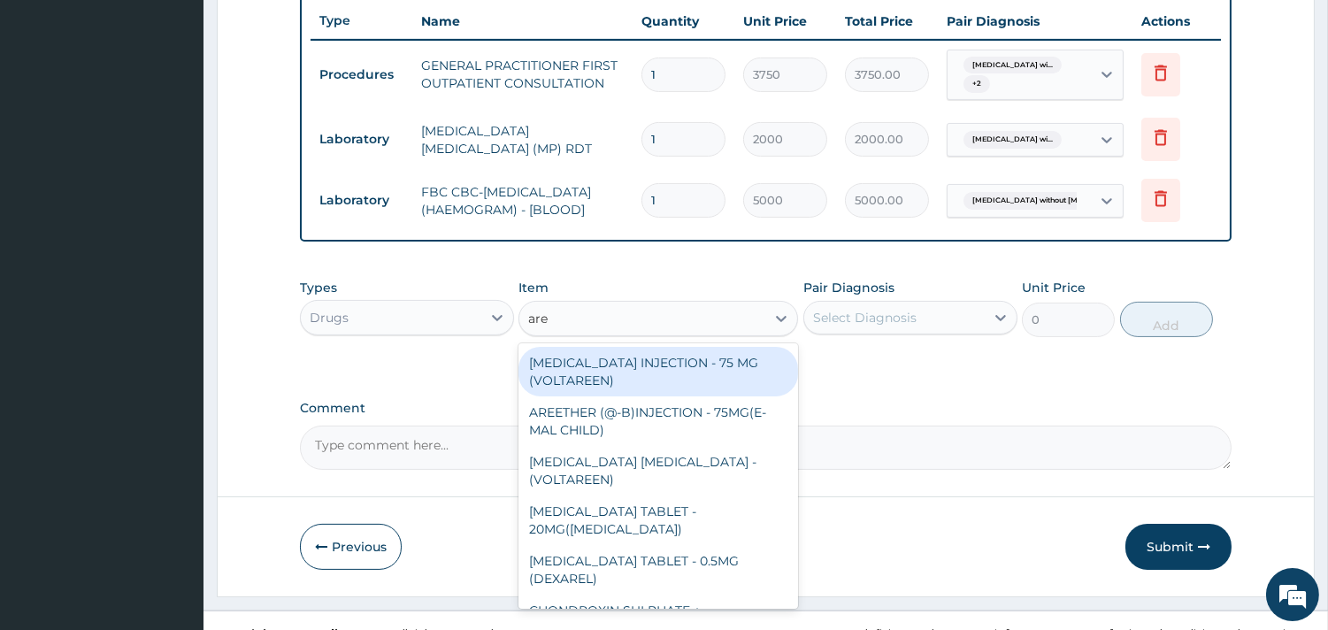
type input "aree"
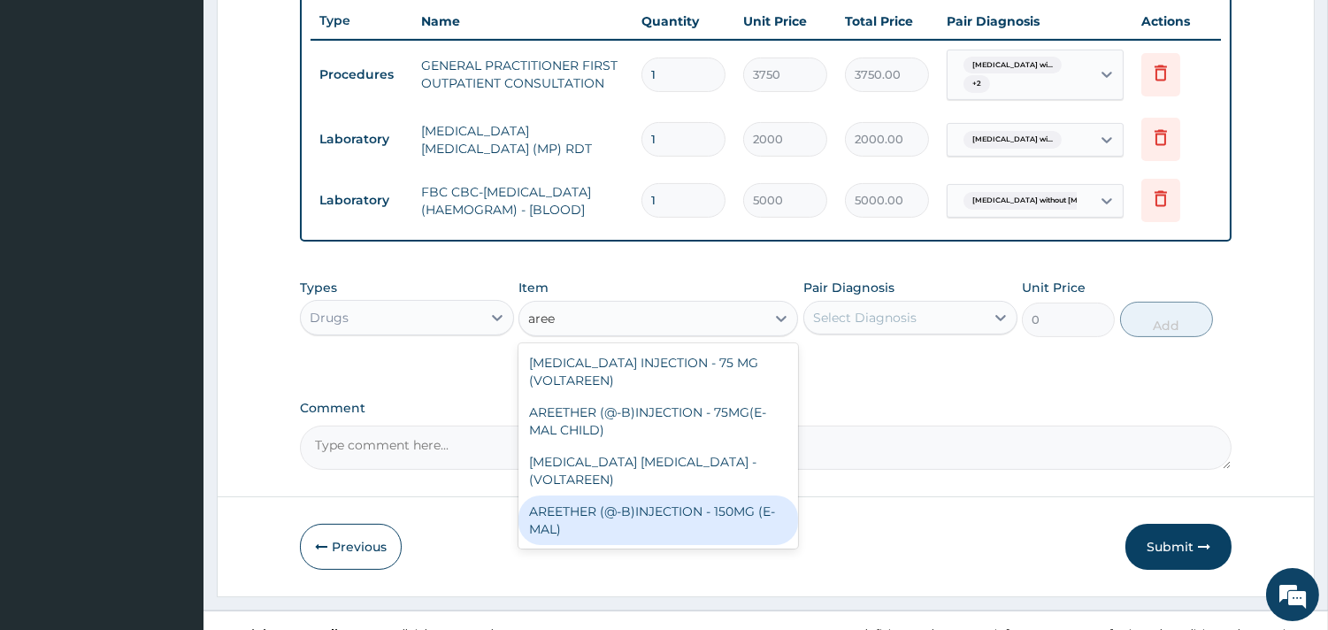
click at [684, 495] on div "AREETHER (@-B)INJECTION - 150MG (E-MAL)" at bounding box center [657, 520] width 279 height 50
type input "1680"
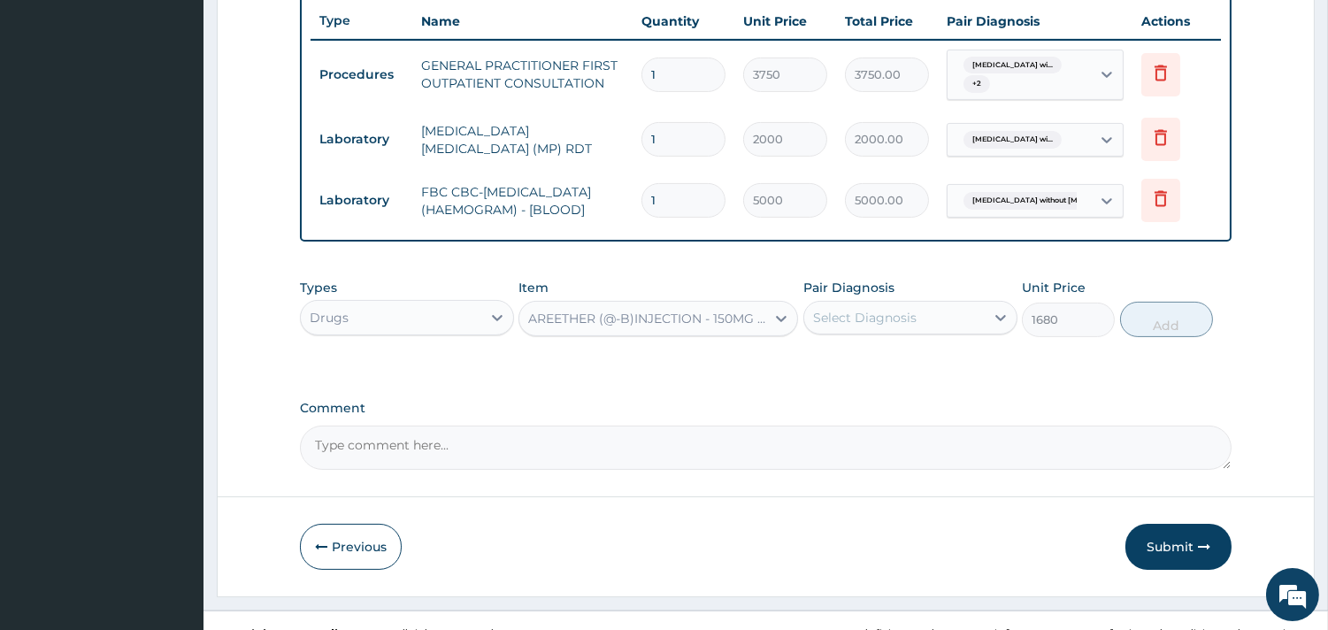
click at [937, 315] on div "Select Diagnosis" at bounding box center [894, 317] width 180 height 28
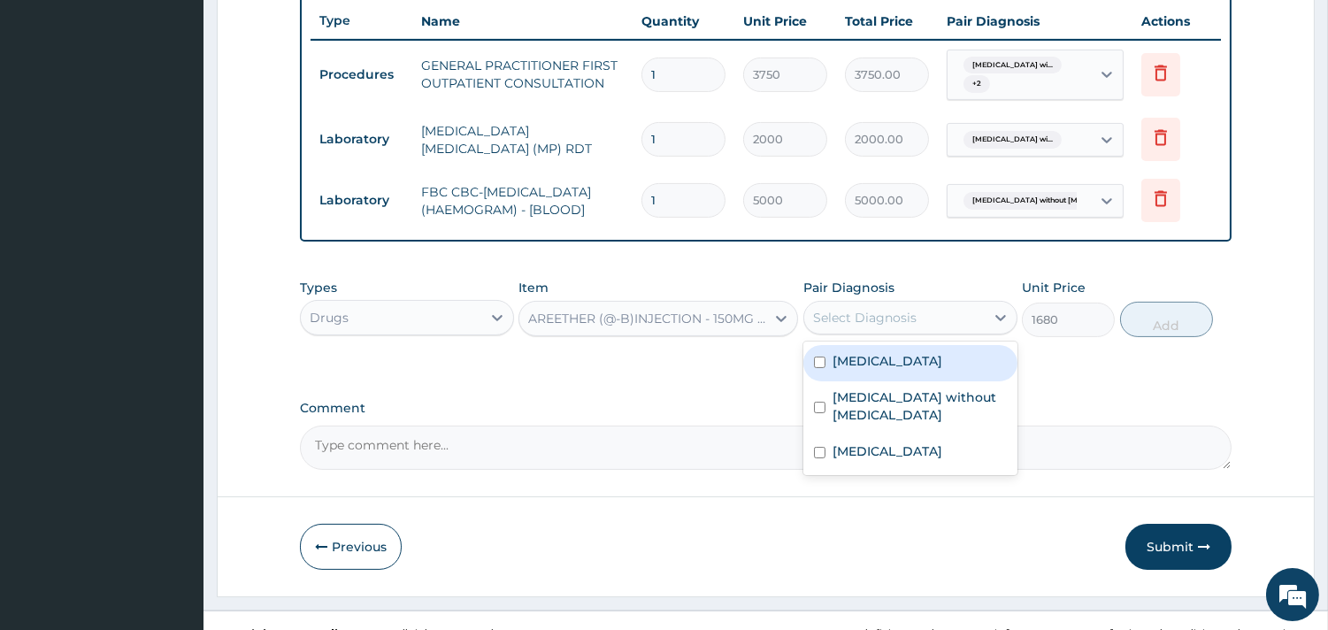
click at [914, 370] on label "Plasmodium malariae malaria without complication" at bounding box center [887, 361] width 110 height 18
checkbox input "true"
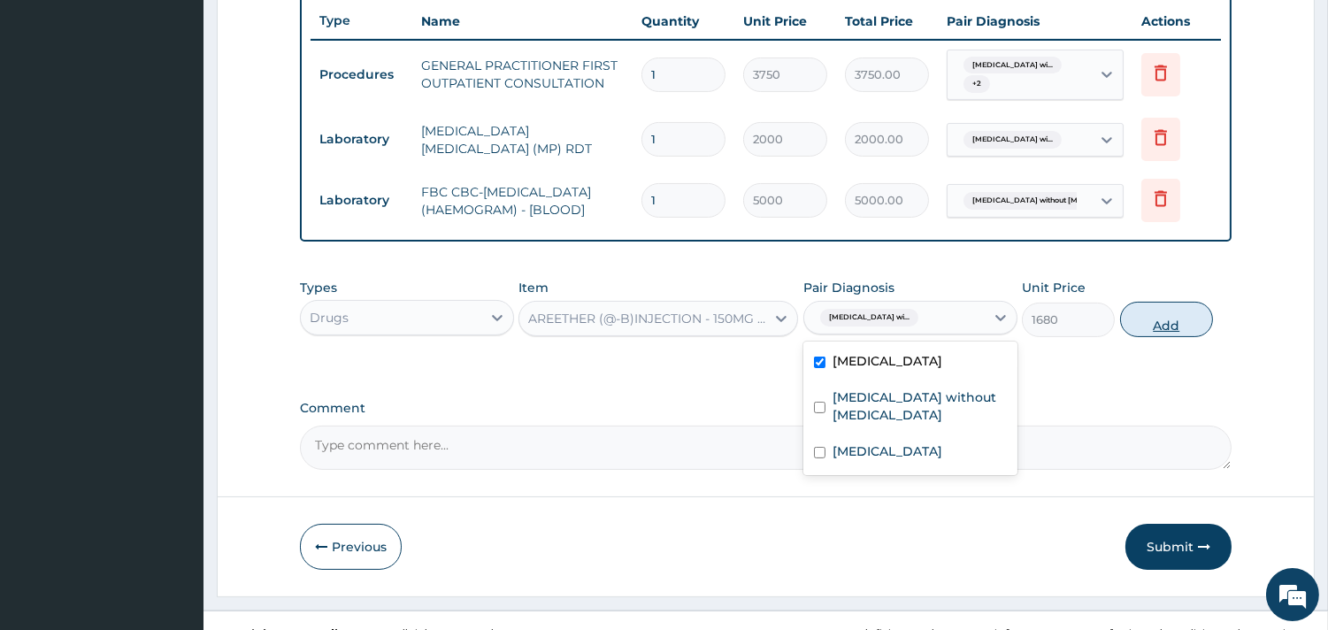
click at [1135, 331] on button "Add" at bounding box center [1166, 319] width 93 height 35
type input "0"
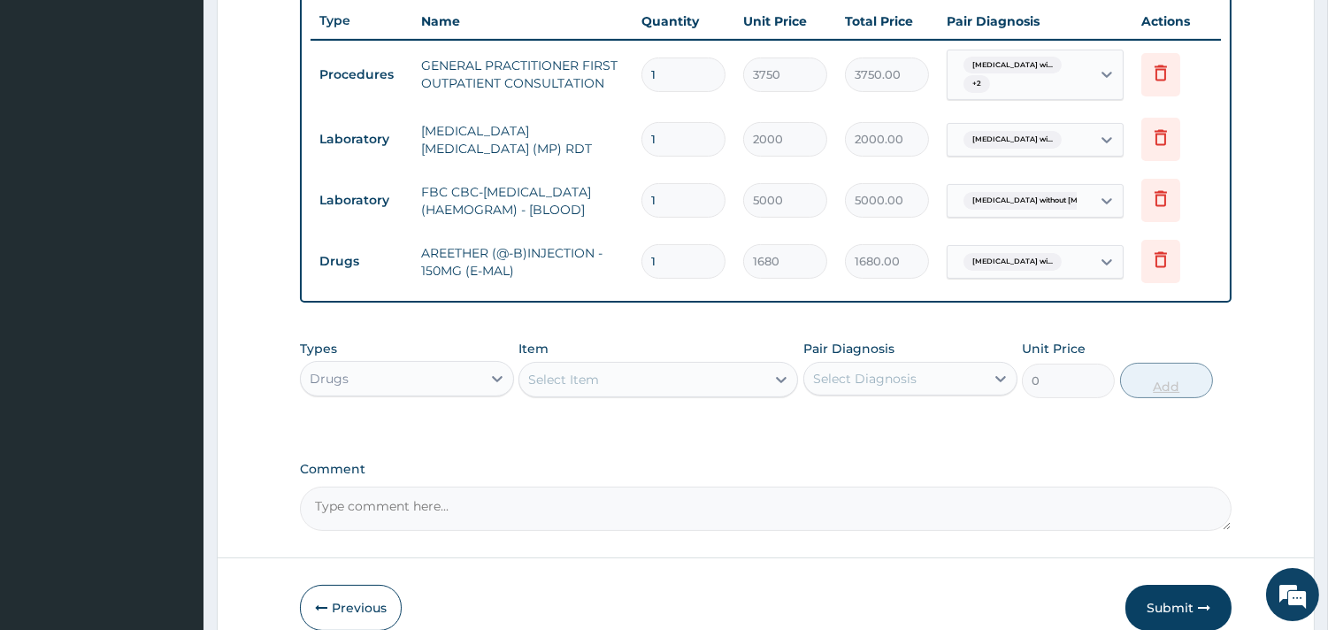
type input "0.00"
type input "2"
type input "3360.00"
type input "2"
click at [717, 391] on div "Select Item" at bounding box center [642, 379] width 246 height 28
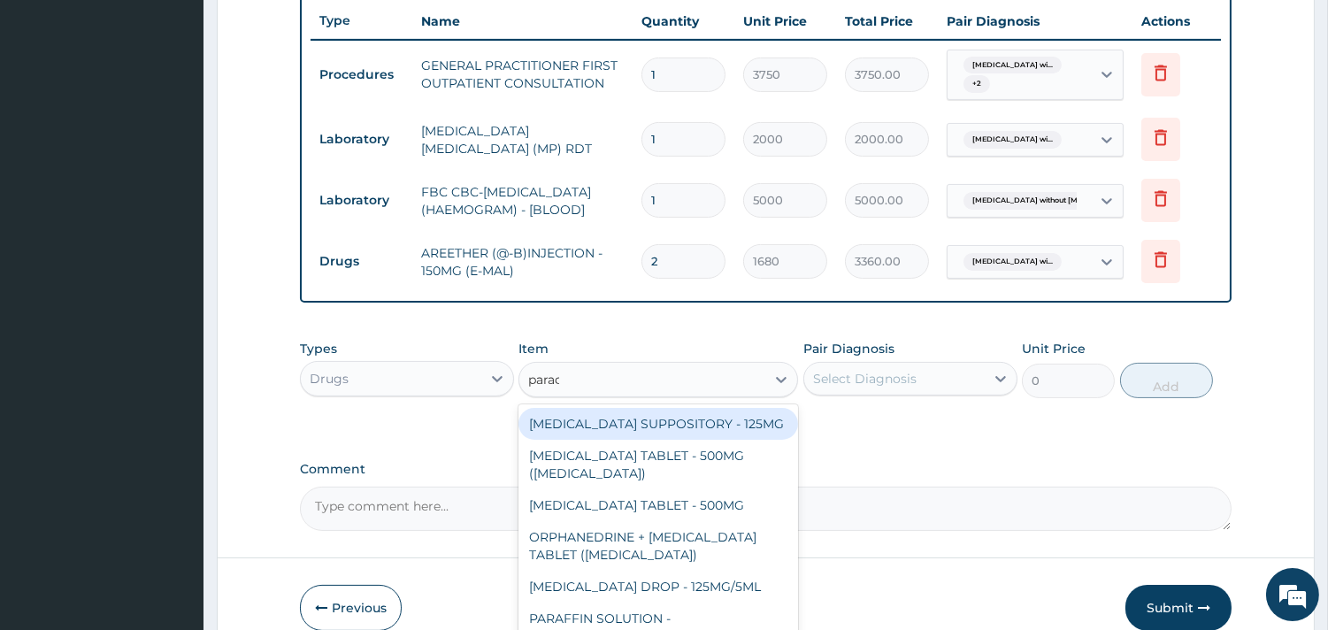
type input "parace"
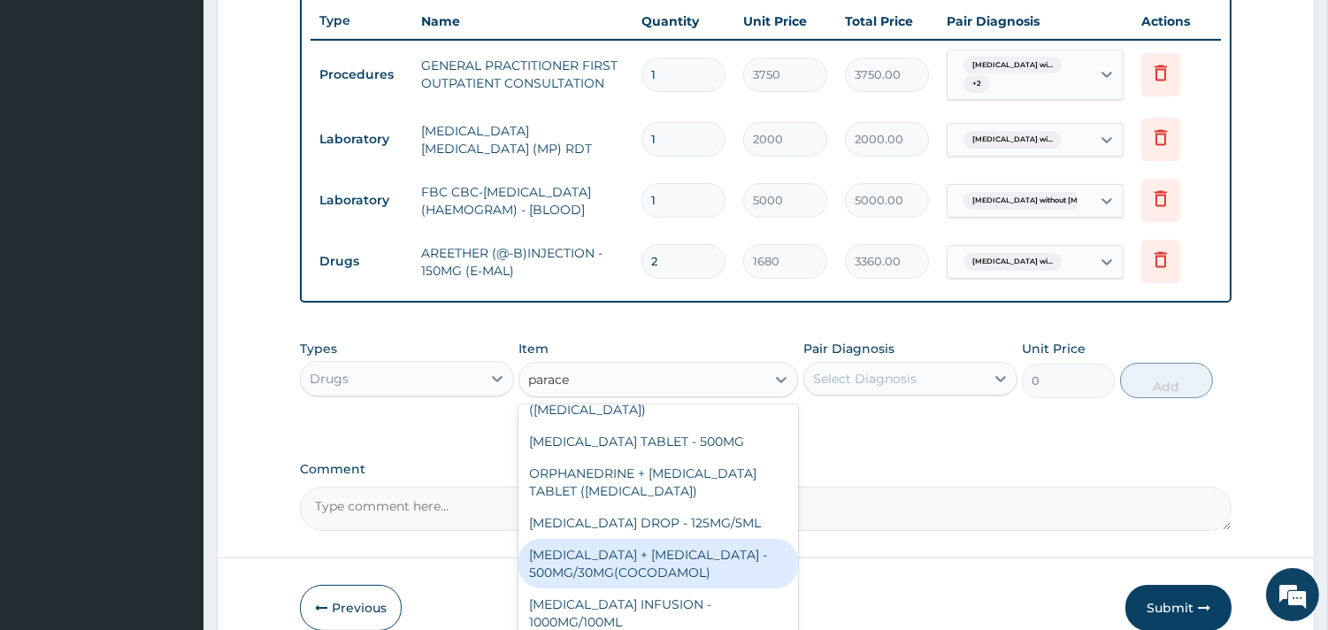
scroll to position [151, 0]
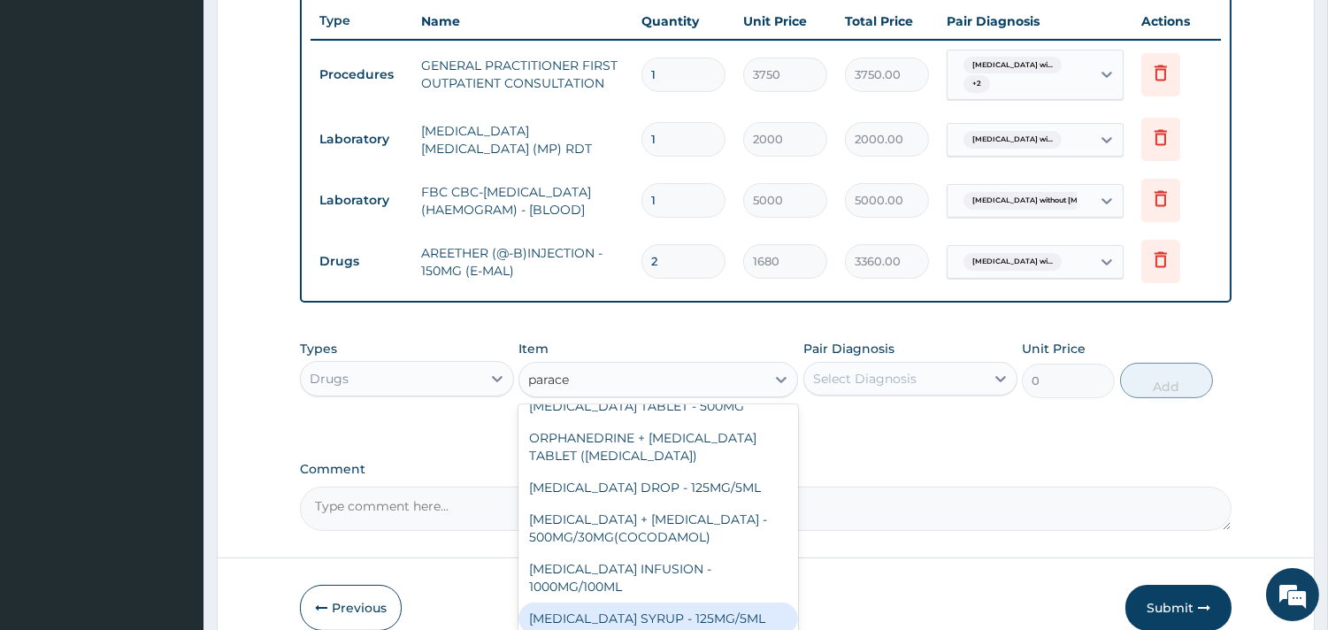
click at [710, 610] on div "PARACETAMOL SYRUP - 125MG/5ML" at bounding box center [657, 618] width 279 height 32
type input "840"
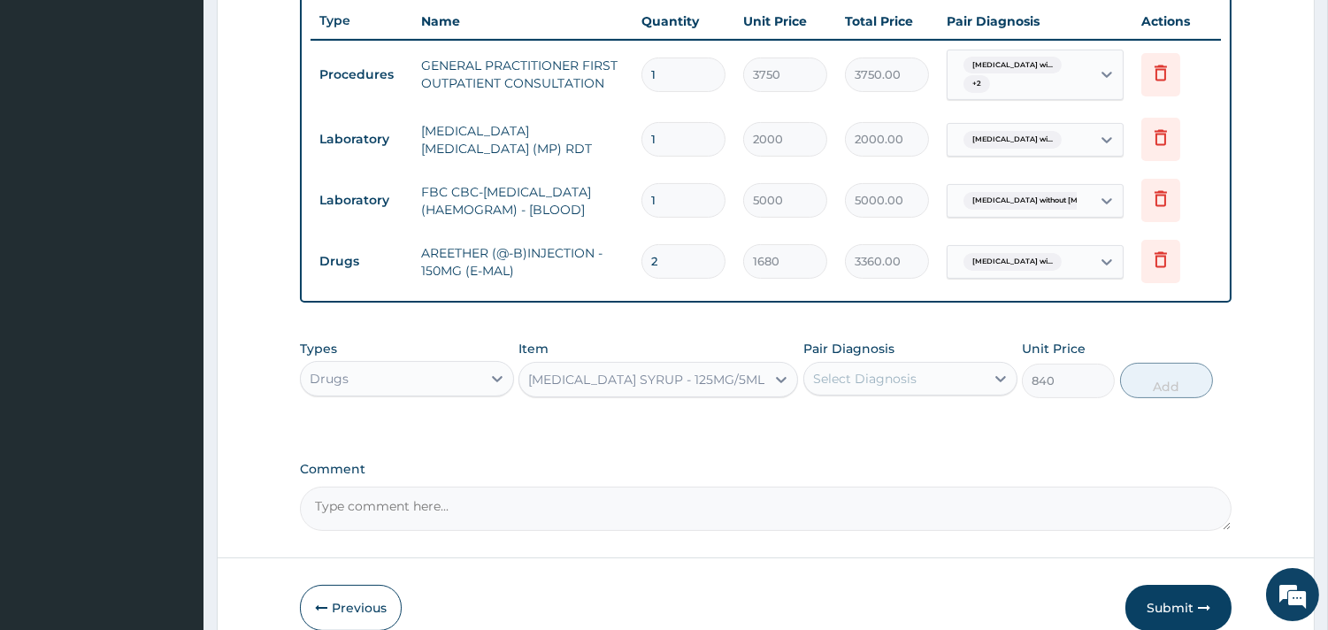
click at [887, 385] on div "Select Diagnosis" at bounding box center [864, 379] width 103 height 18
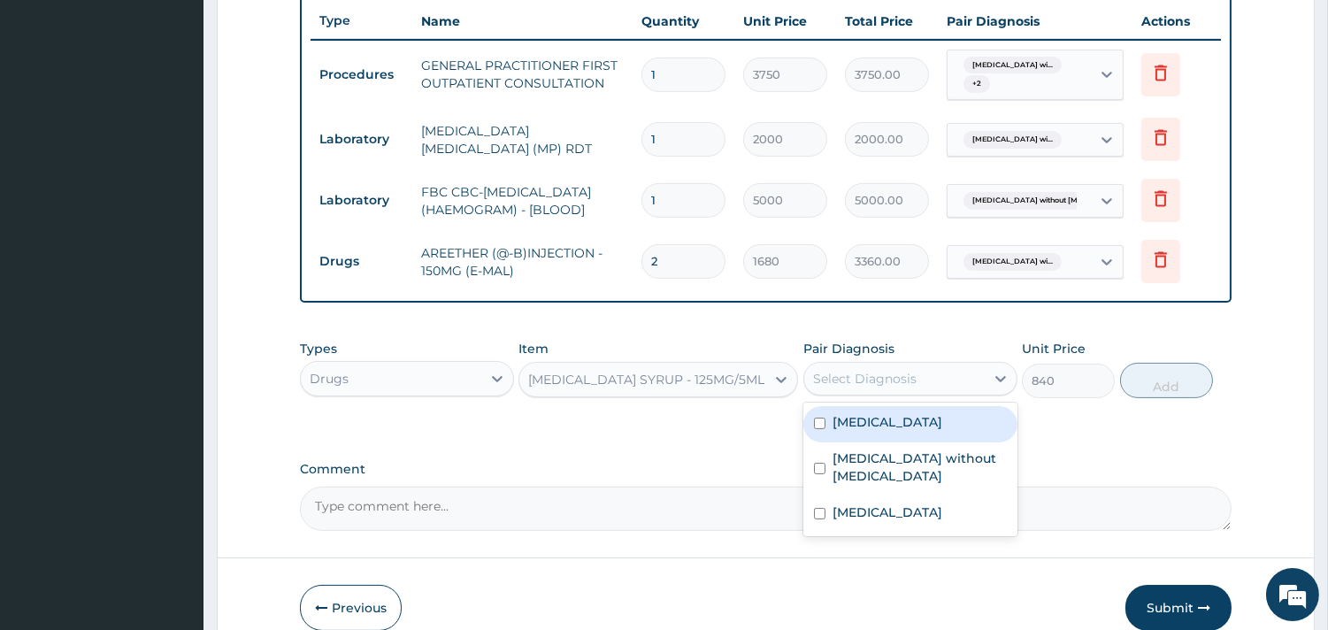
click at [879, 431] on label "Plasmodium malariae malaria without complication" at bounding box center [887, 422] width 110 height 18
checkbox input "true"
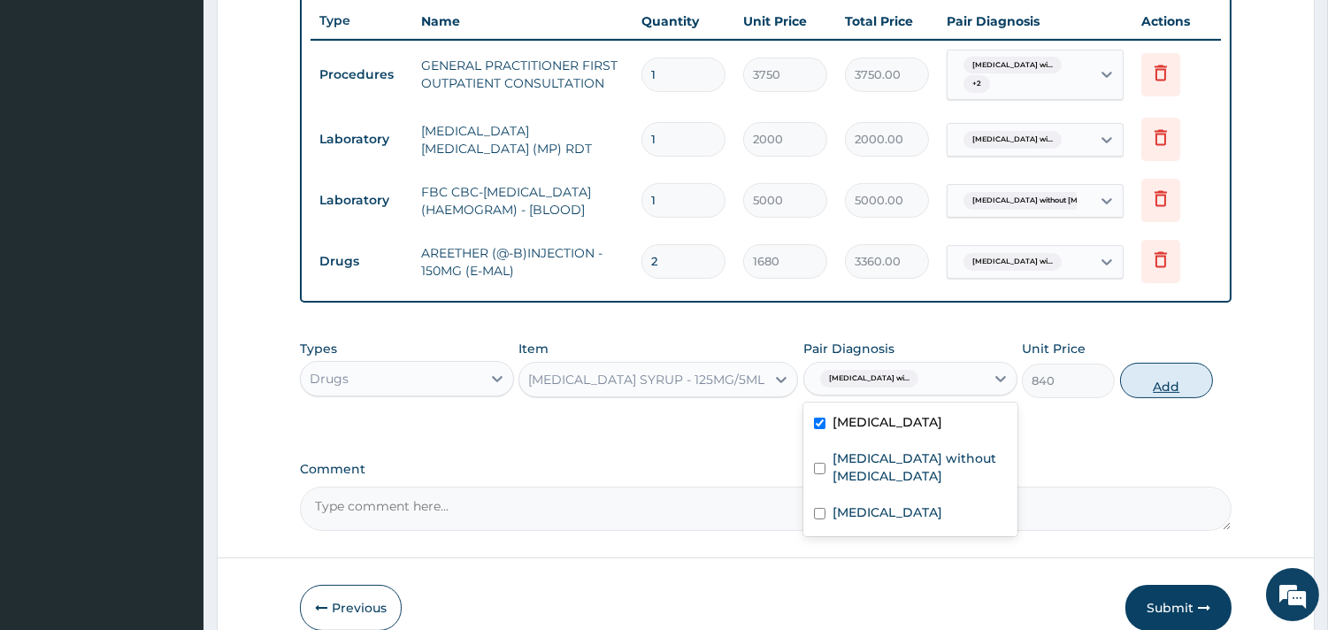
click at [1176, 384] on button "Add" at bounding box center [1166, 380] width 93 height 35
type input "0"
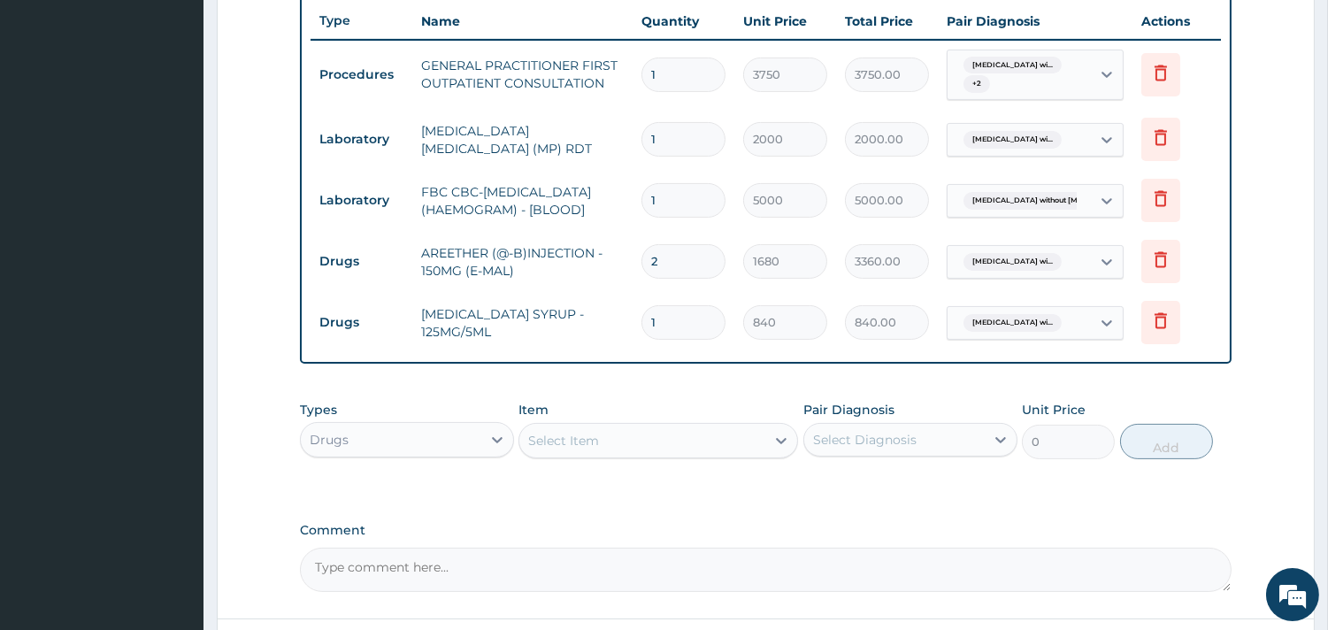
click at [647, 445] on div "Select Item" at bounding box center [642, 440] width 246 height 28
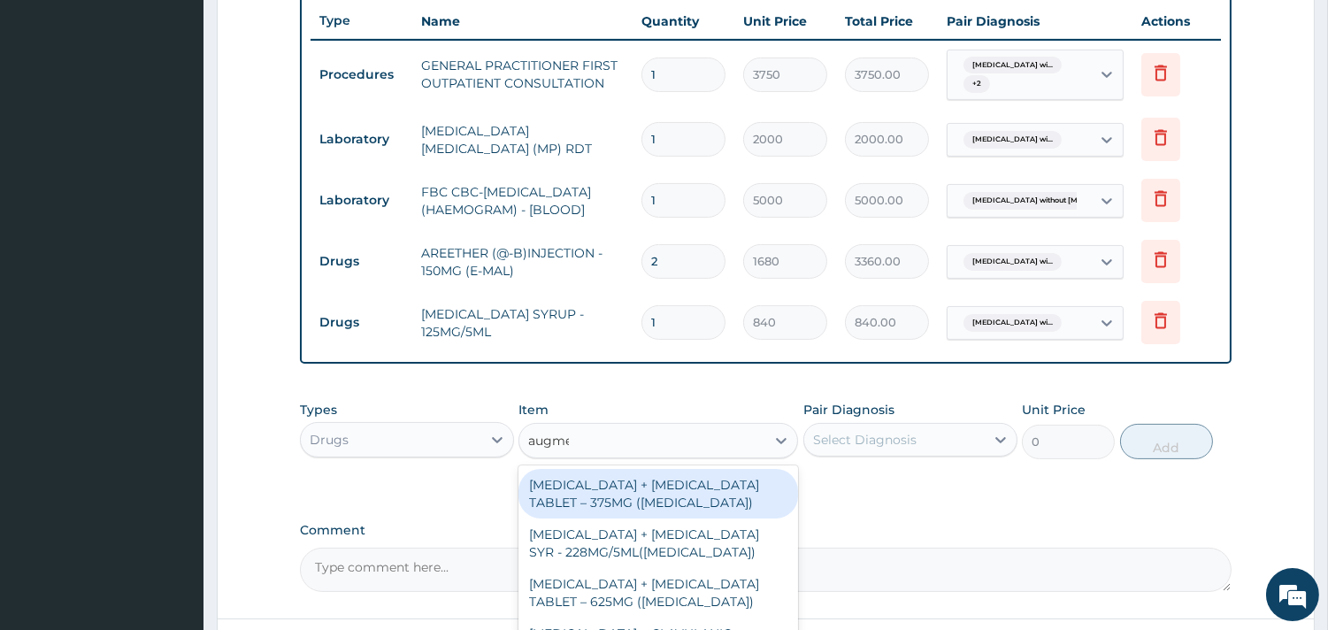
type input "augmen"
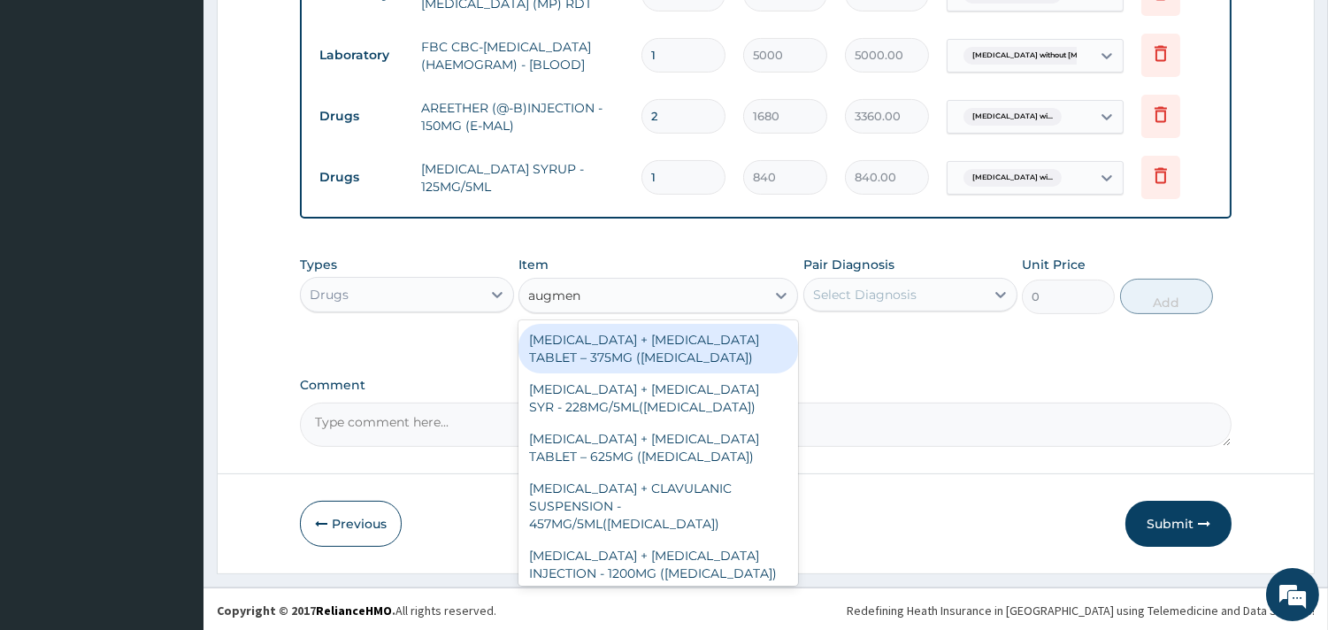
scroll to position [823, 0]
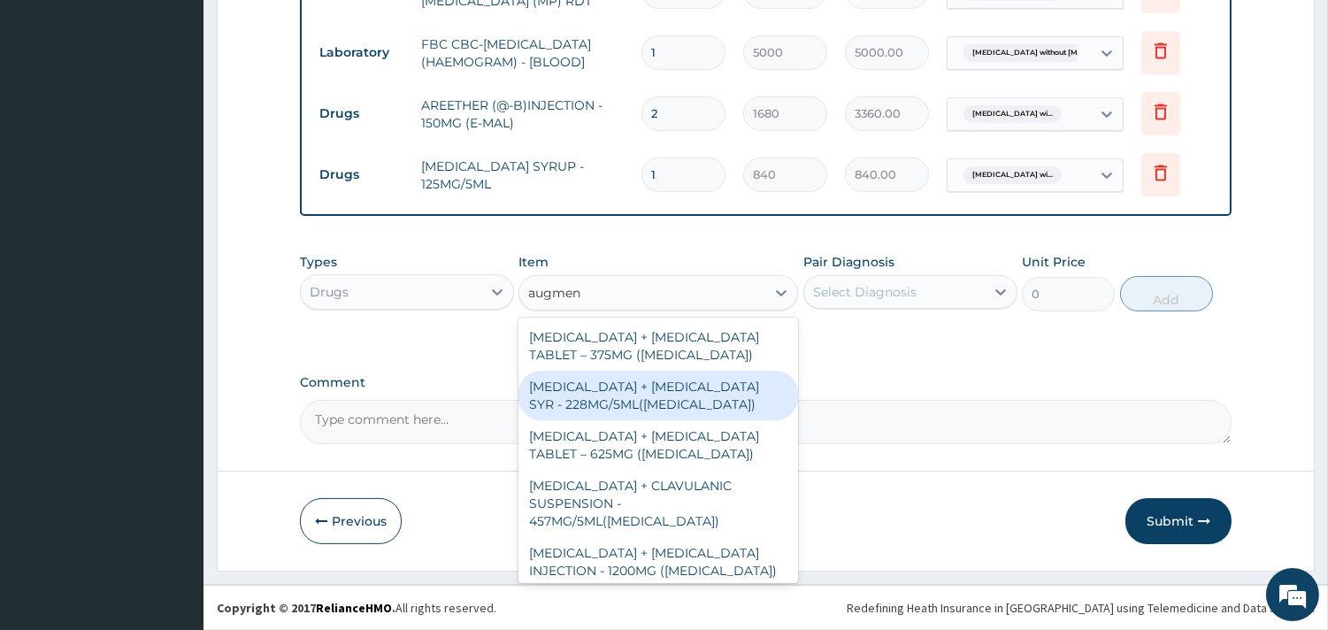
click at [655, 389] on div "AMOXICILLIN + CLAVULANIC ACID SYR - 228MG/5ML(AUGMENTIN)" at bounding box center [657, 396] width 279 height 50
type input "6720"
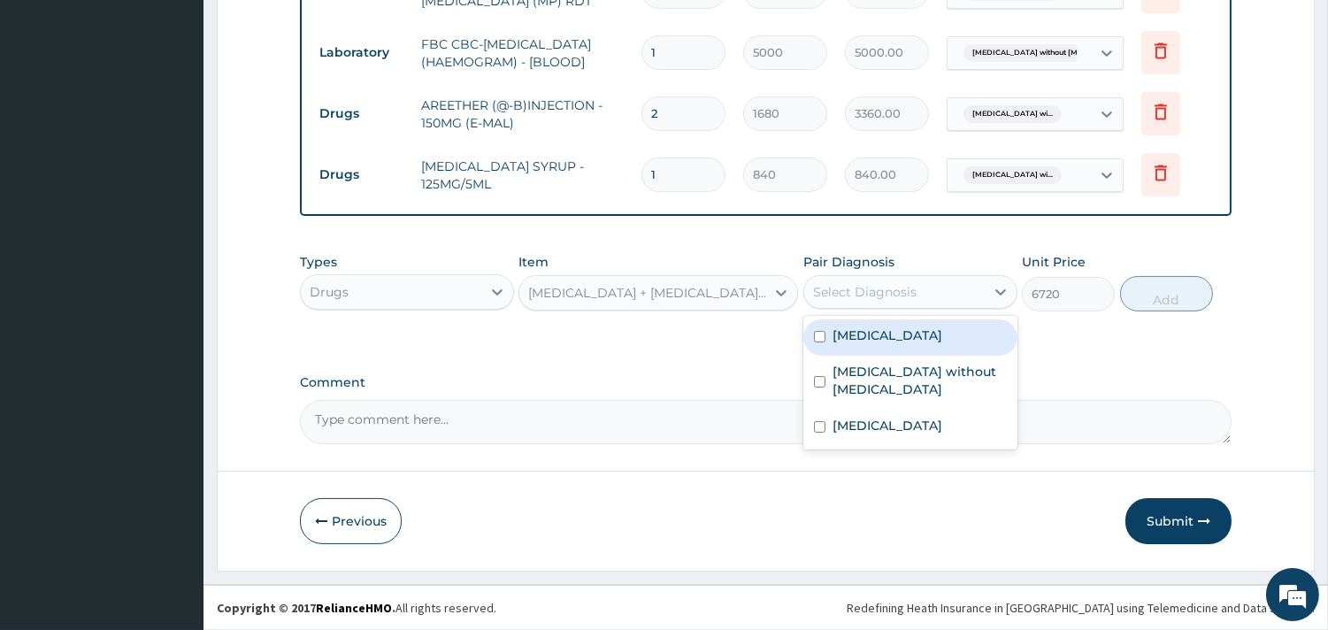
click at [960, 286] on div "Select Diagnosis" at bounding box center [894, 292] width 180 height 28
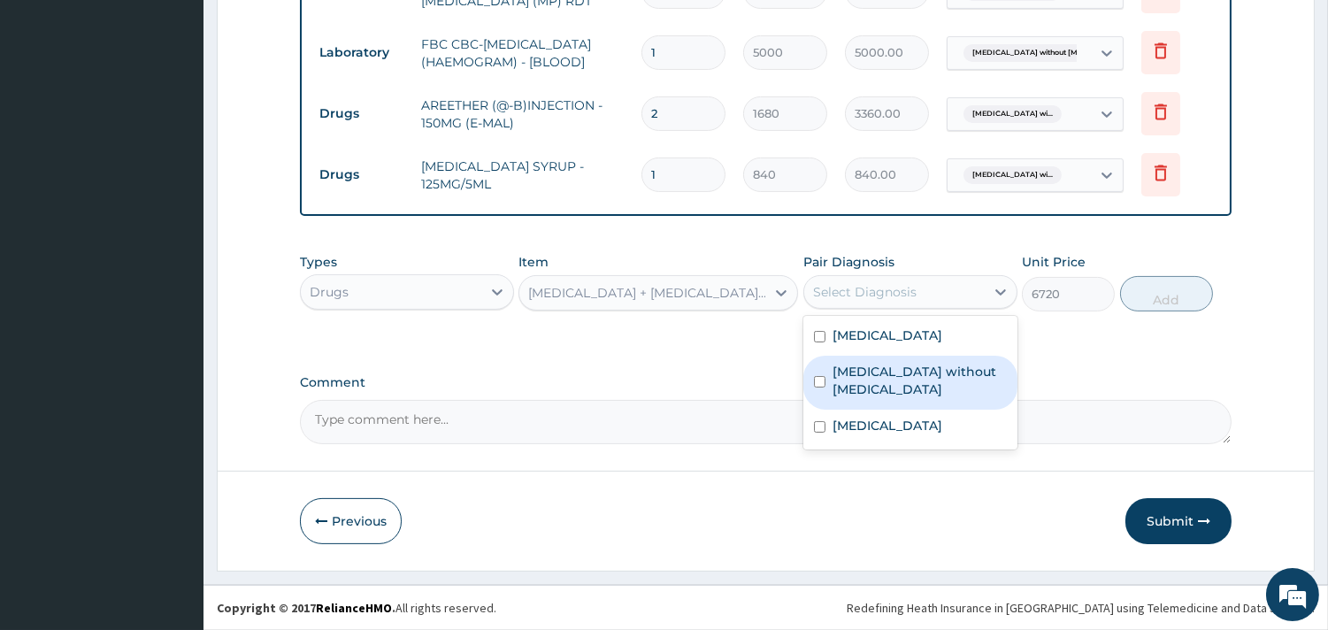
drag, startPoint x: 882, startPoint y: 408, endPoint x: 885, endPoint y: 458, distance: 50.5
click at [882, 398] on label "Sepsis without septic shock" at bounding box center [919, 380] width 174 height 35
checkbox input "true"
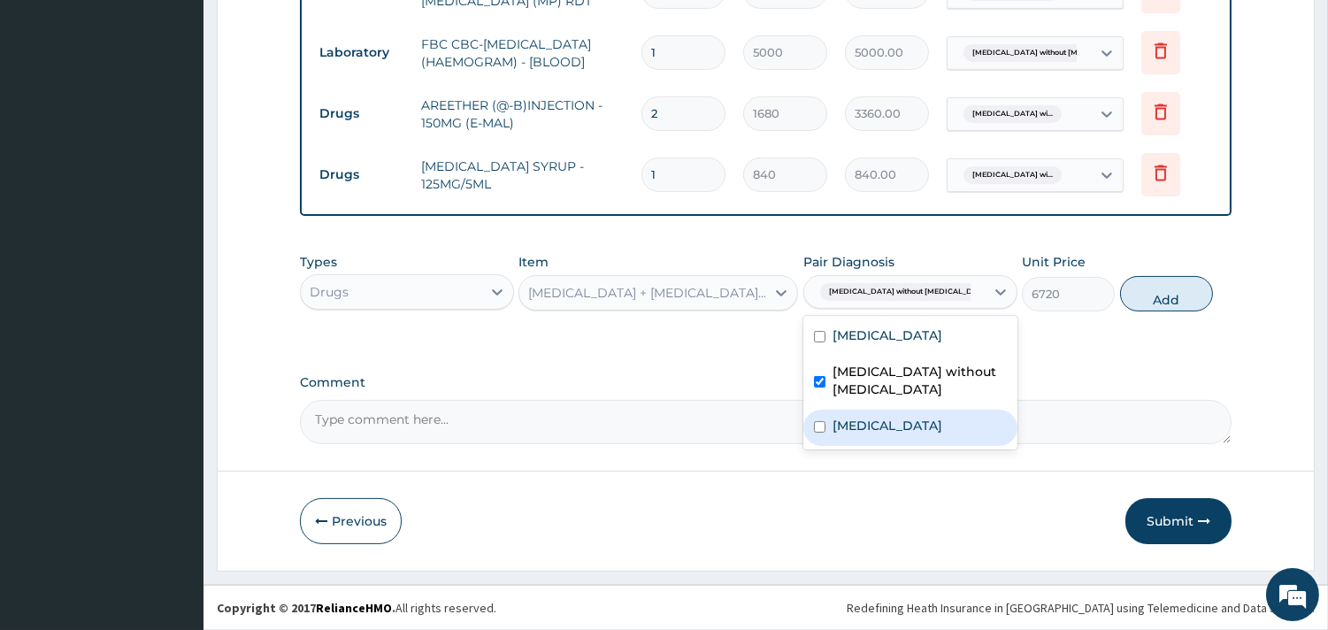
click at [886, 434] on label "Chronic rhinitis" at bounding box center [887, 426] width 110 height 18
checkbox input "true"
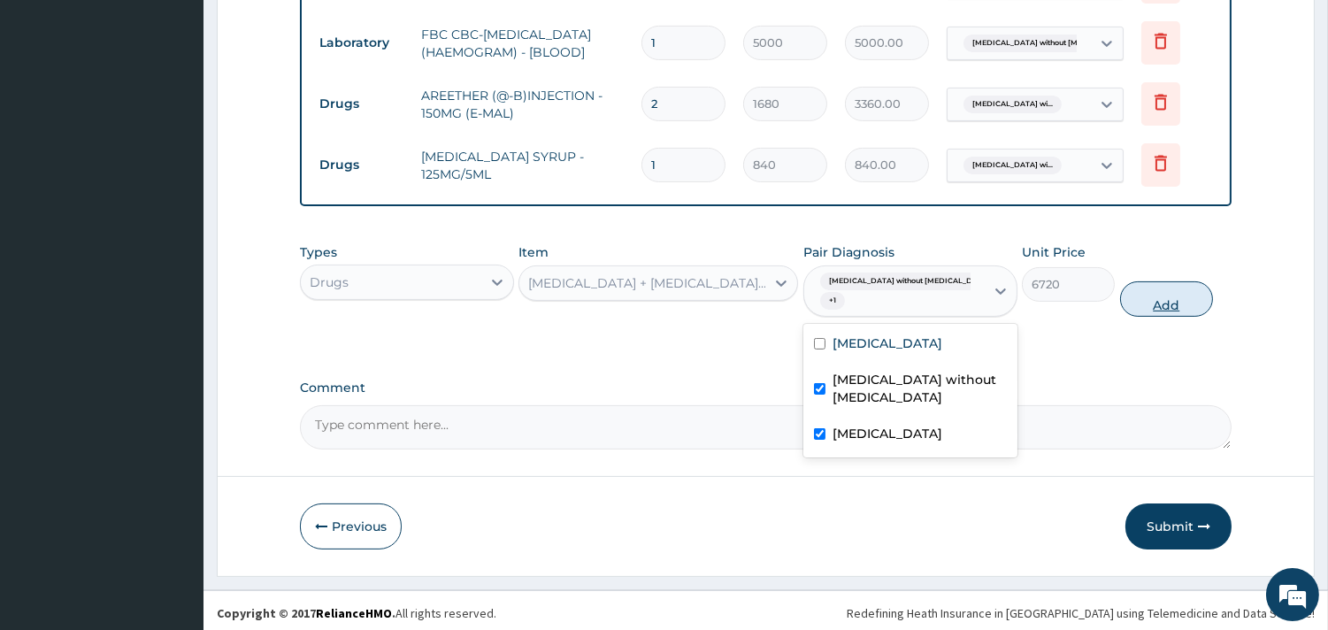
click at [1155, 317] on button "Add" at bounding box center [1166, 298] width 93 height 35
type input "0"
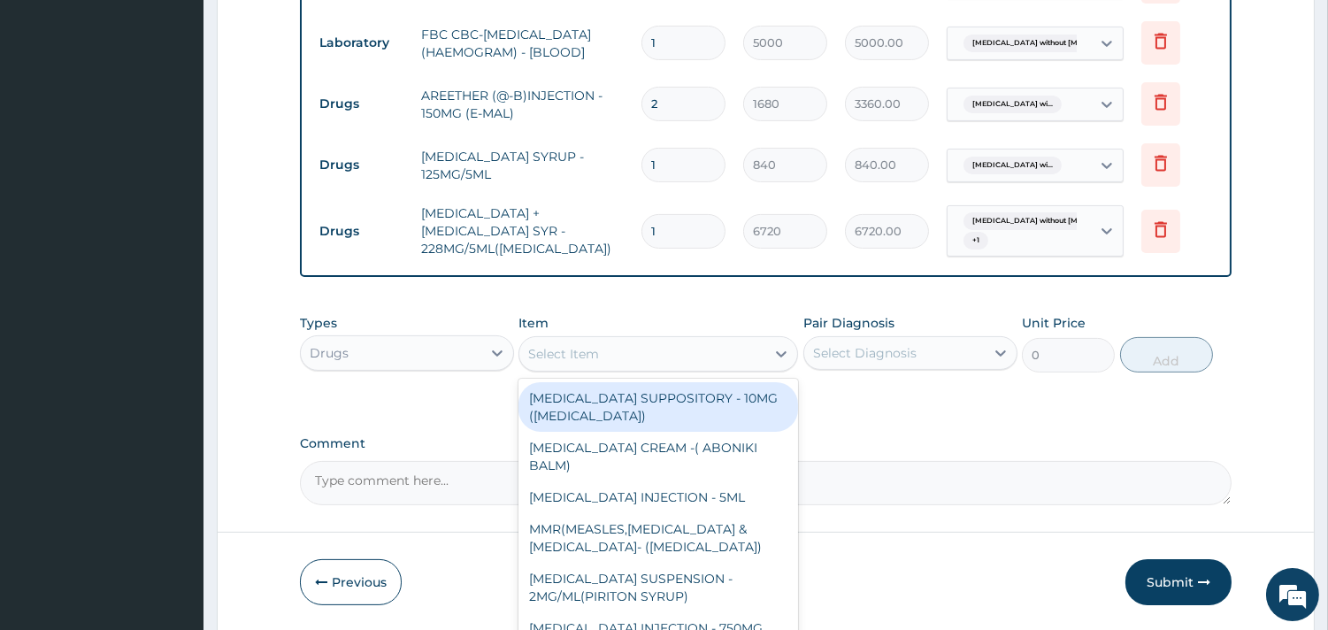
click at [626, 356] on div "Select Item" at bounding box center [642, 354] width 246 height 28
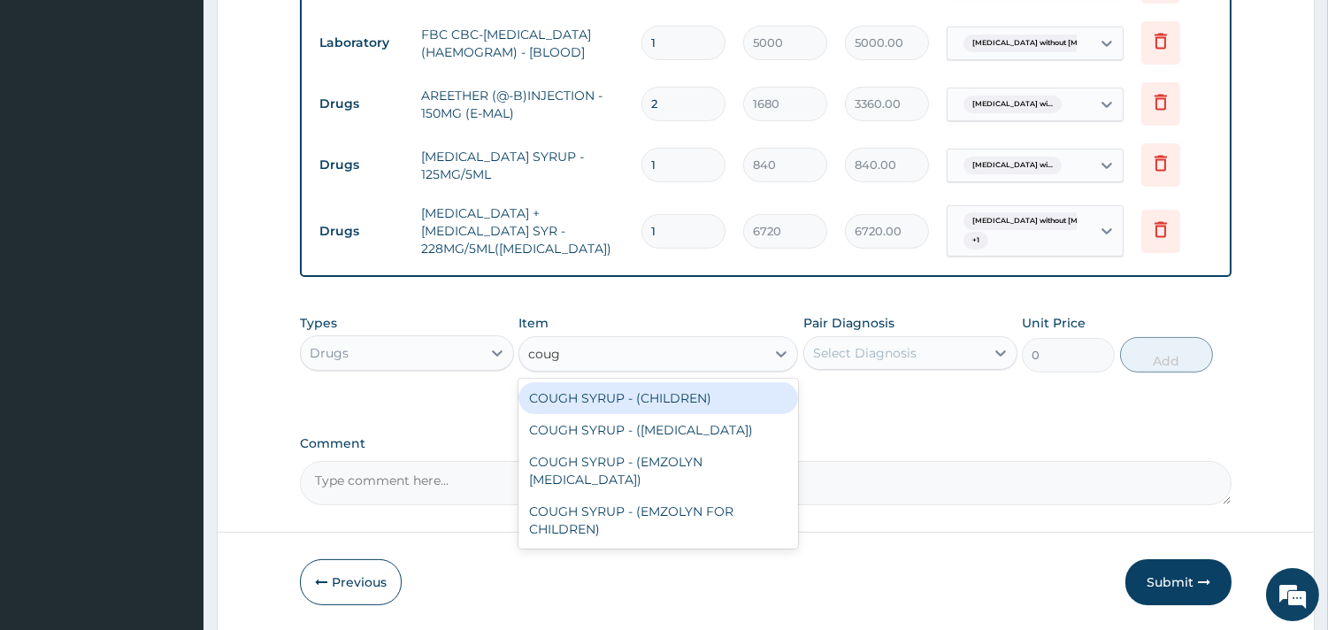
type input "cough"
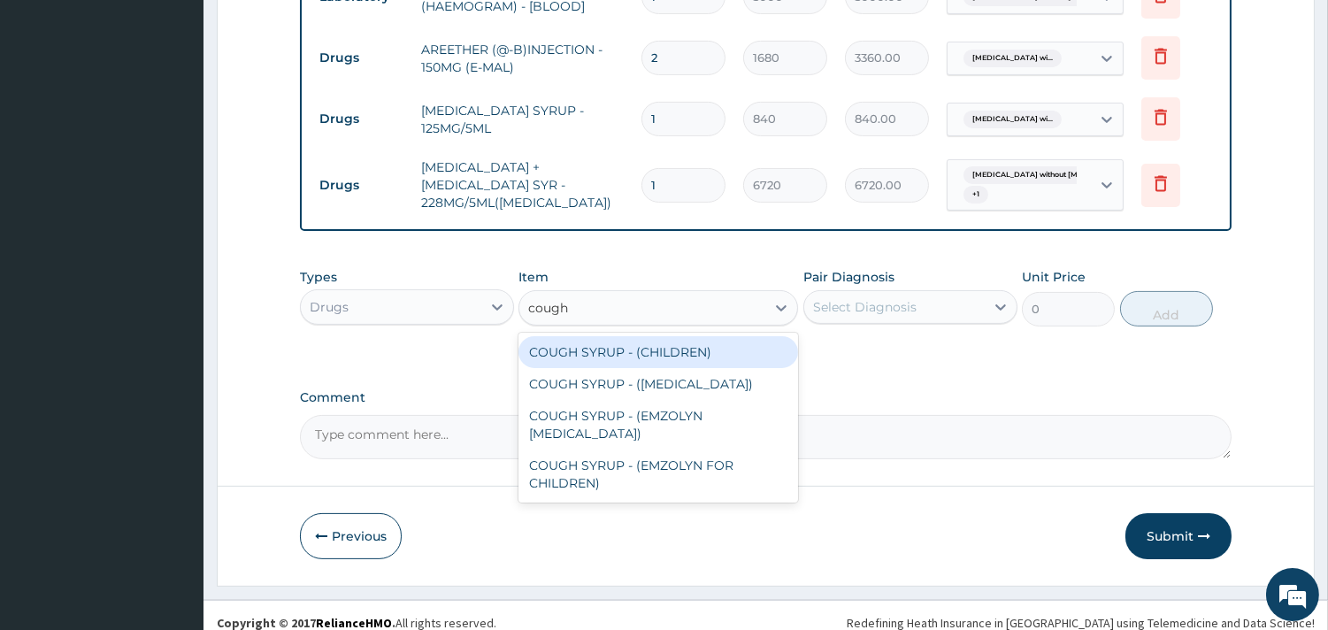
scroll to position [893, 0]
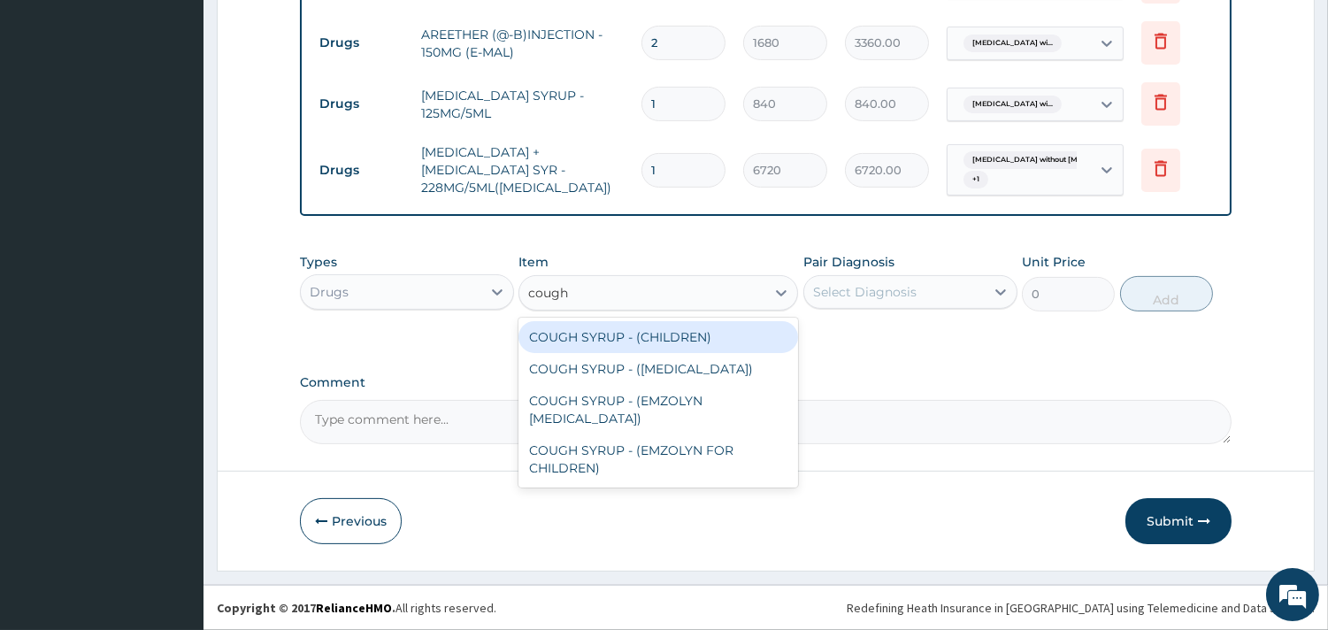
click at [683, 342] on div "COUGH SYRUP - (CHILDREN)" at bounding box center [657, 337] width 279 height 32
type input "1120"
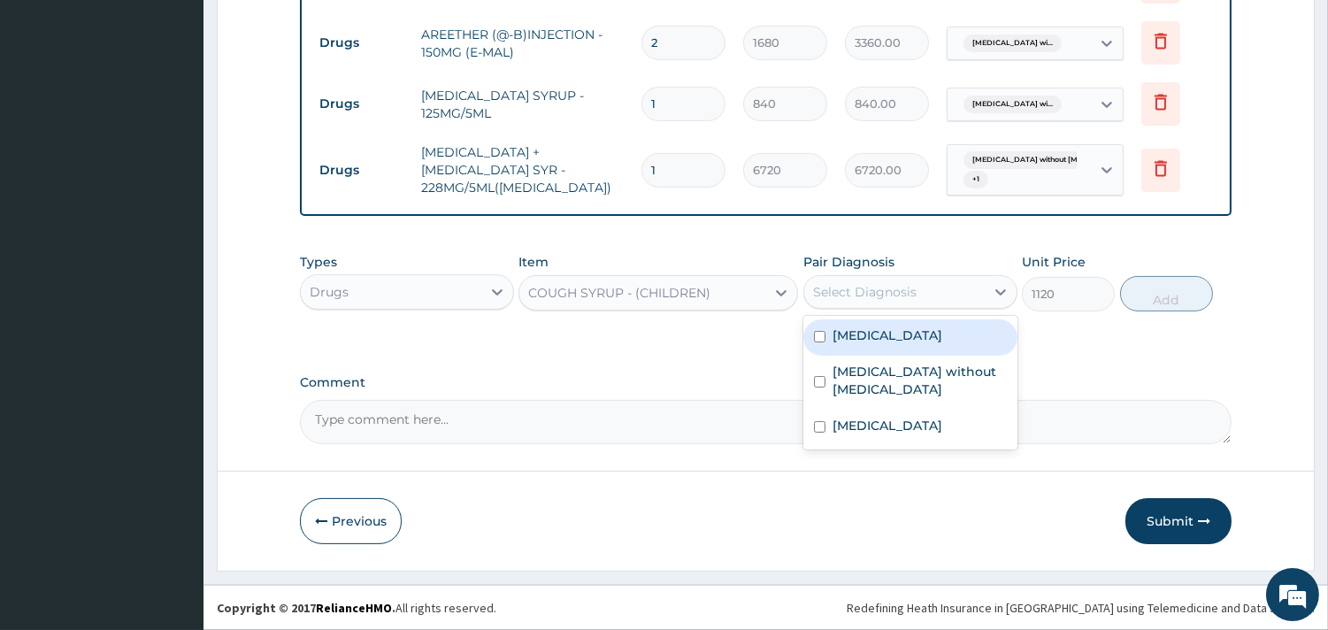
click at [867, 295] on div "Select Diagnosis" at bounding box center [864, 292] width 103 height 18
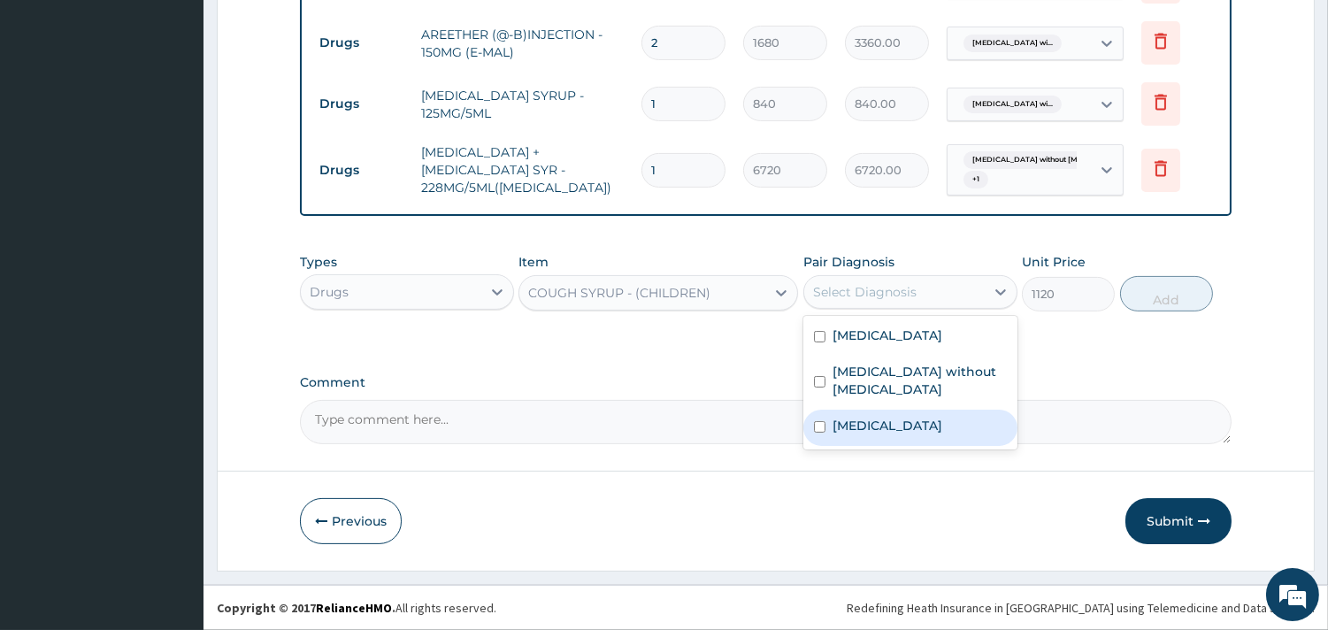
click at [884, 434] on label "Chronic rhinitis" at bounding box center [887, 426] width 110 height 18
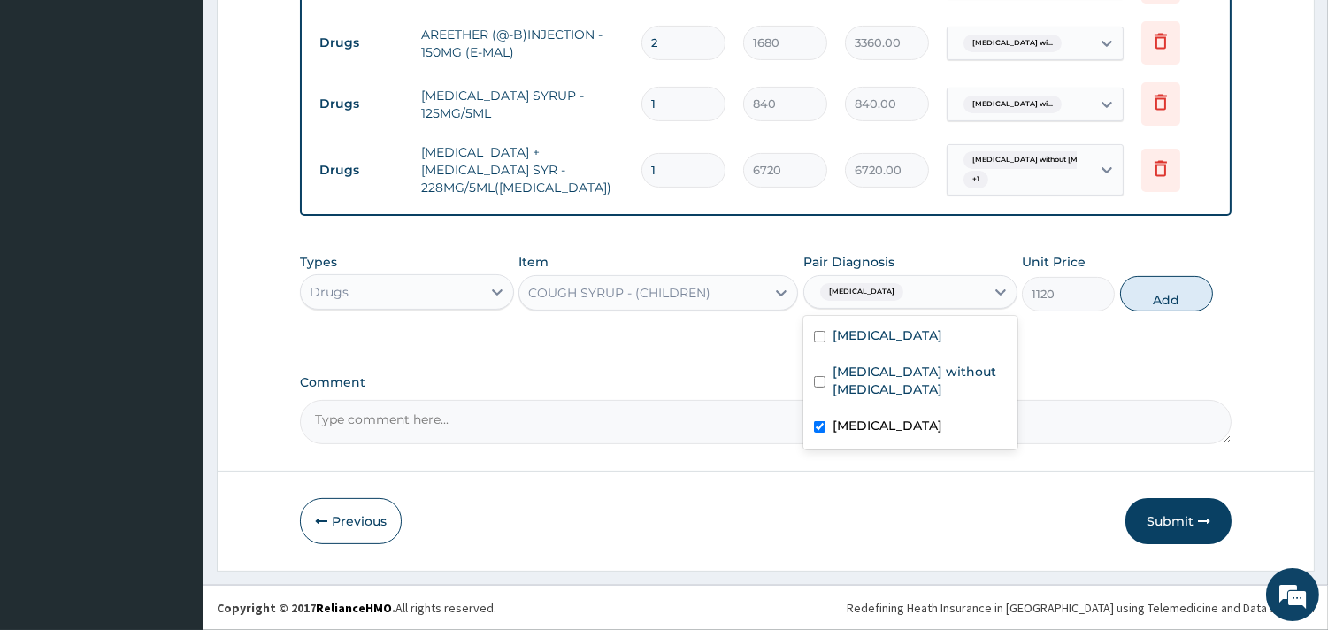
checkbox input "true"
click at [1195, 293] on button "Add" at bounding box center [1166, 293] width 93 height 35
type input "0"
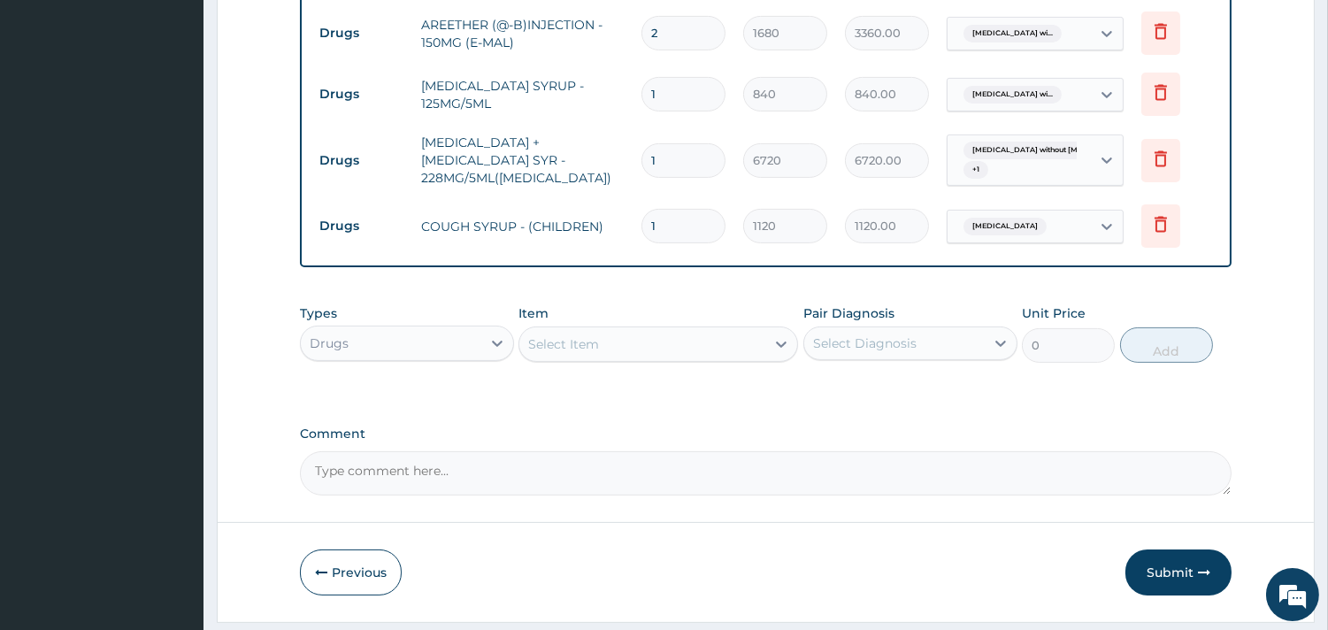
click at [685, 357] on div "Select Item" at bounding box center [642, 344] width 246 height 28
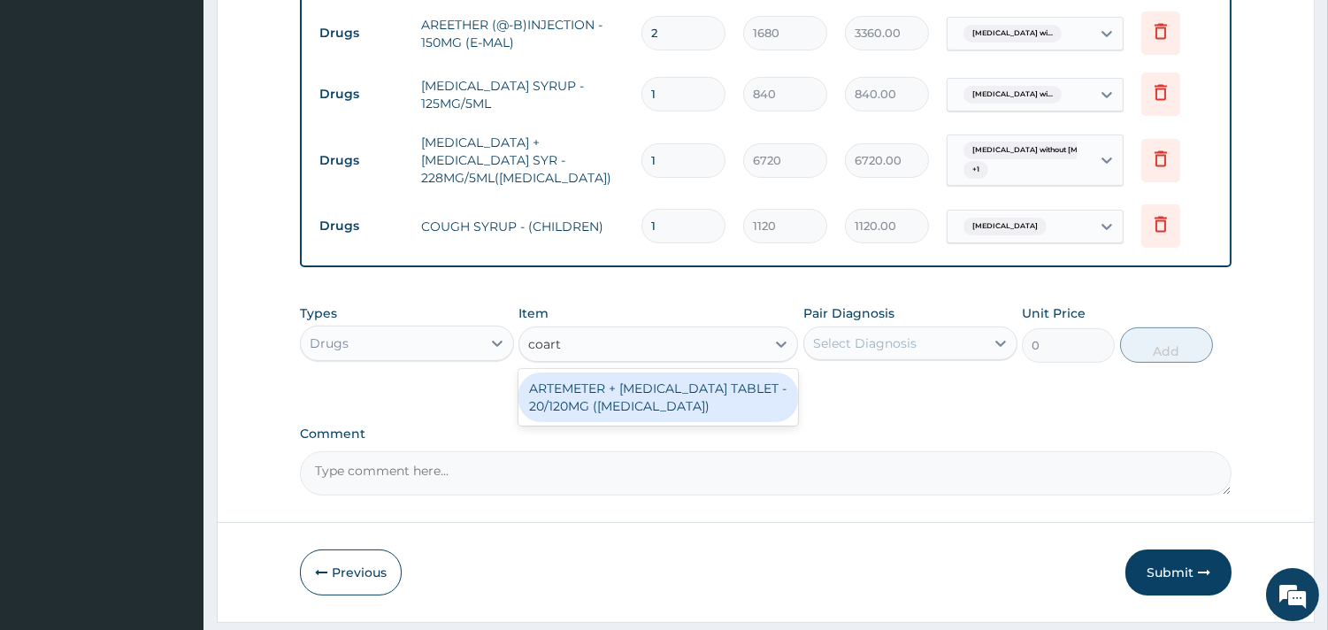
type input "coarte"
click at [675, 401] on div "ARTEMETER + LUMEFANTRINE TABLET - 20/120MG (COARTEM)" at bounding box center [657, 397] width 279 height 50
type input "210"
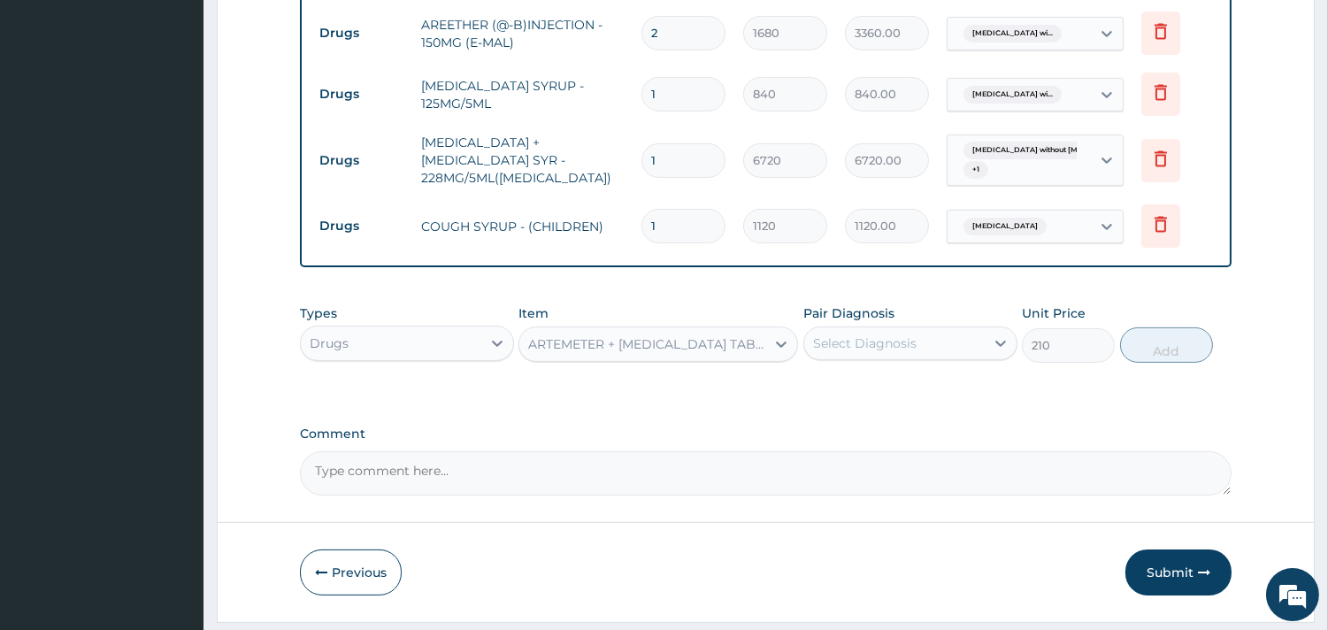
click at [879, 351] on div "Select Diagnosis" at bounding box center [864, 343] width 103 height 18
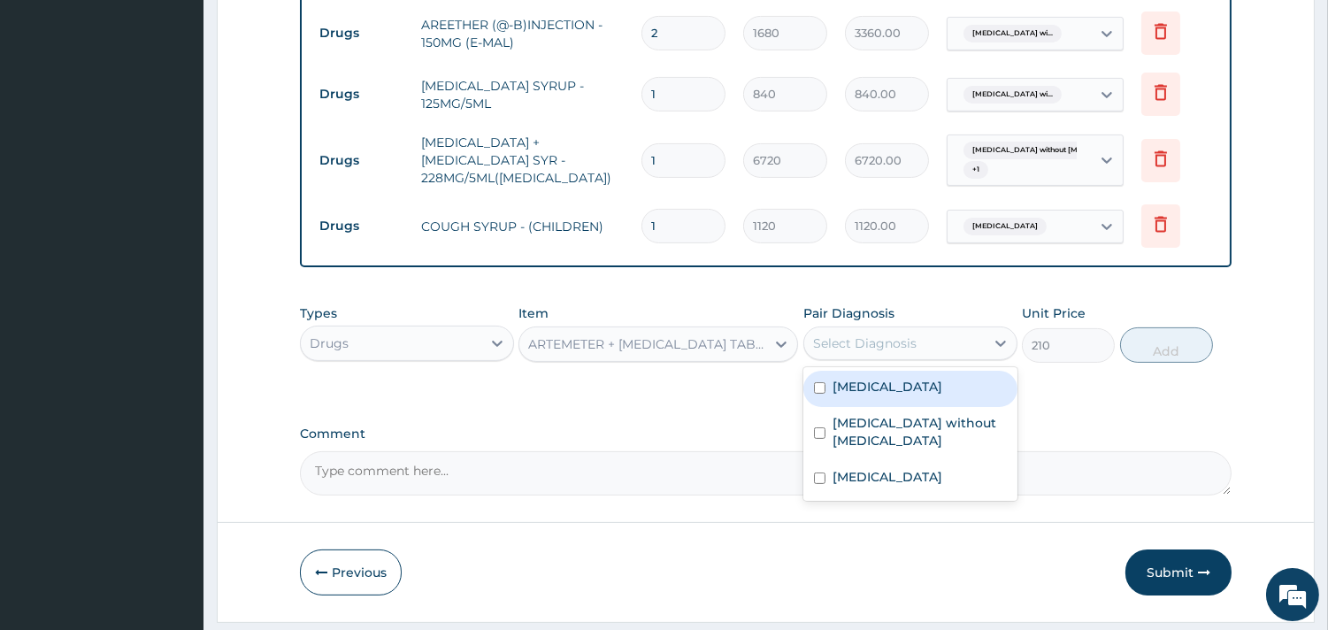
drag, startPoint x: 915, startPoint y: 423, endPoint x: 1088, endPoint y: 404, distance: 173.5
click at [916, 395] on label "Plasmodium malariae malaria without complication" at bounding box center [887, 387] width 110 height 18
checkbox input "true"
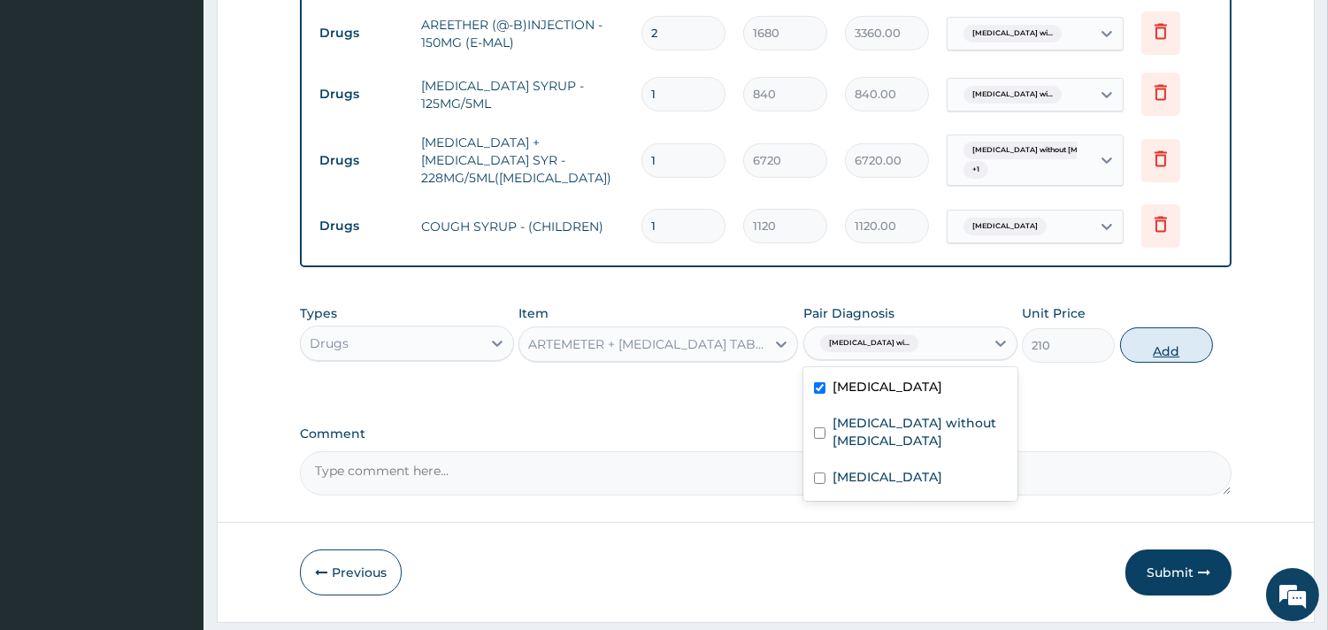
click at [1168, 363] on button "Add" at bounding box center [1166, 344] width 93 height 35
type input "0"
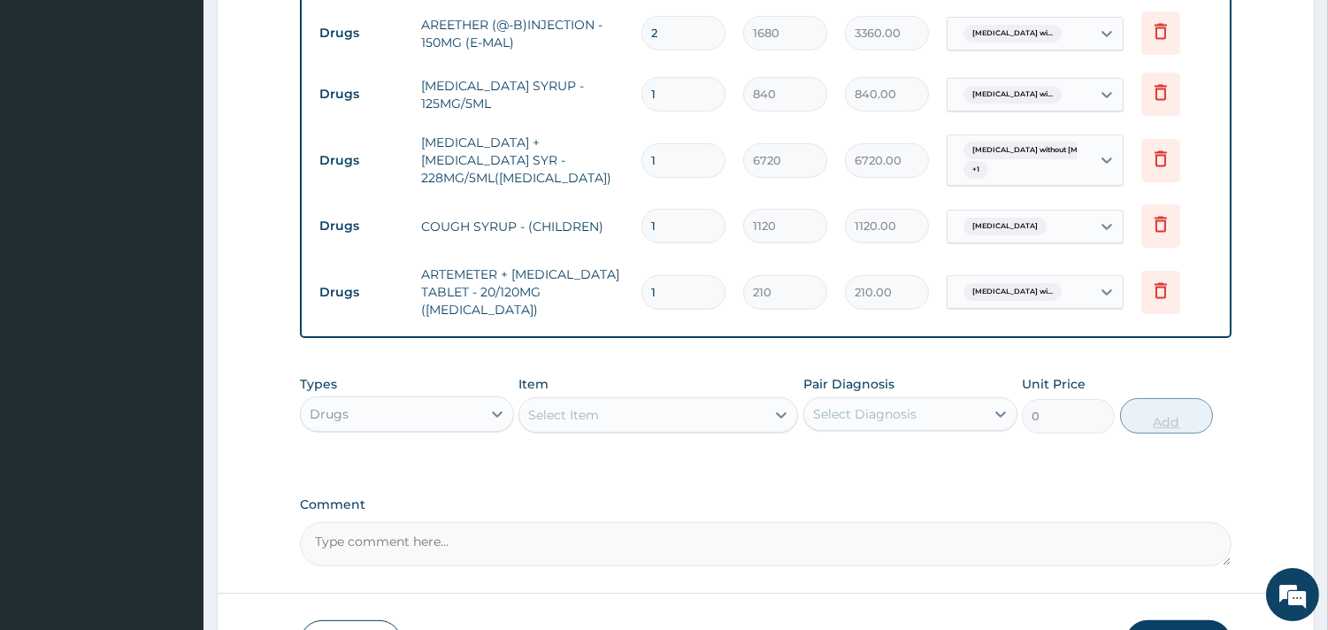
type input "0.00"
type input "6"
type input "1260.00"
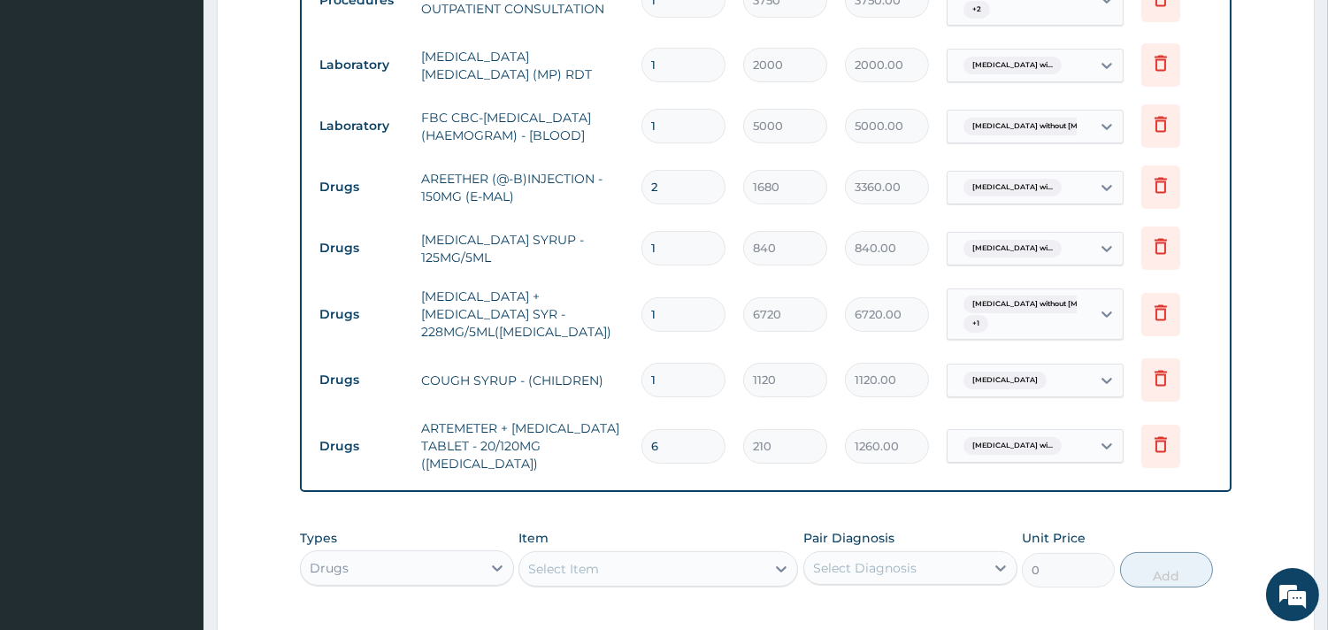
scroll to position [696, 0]
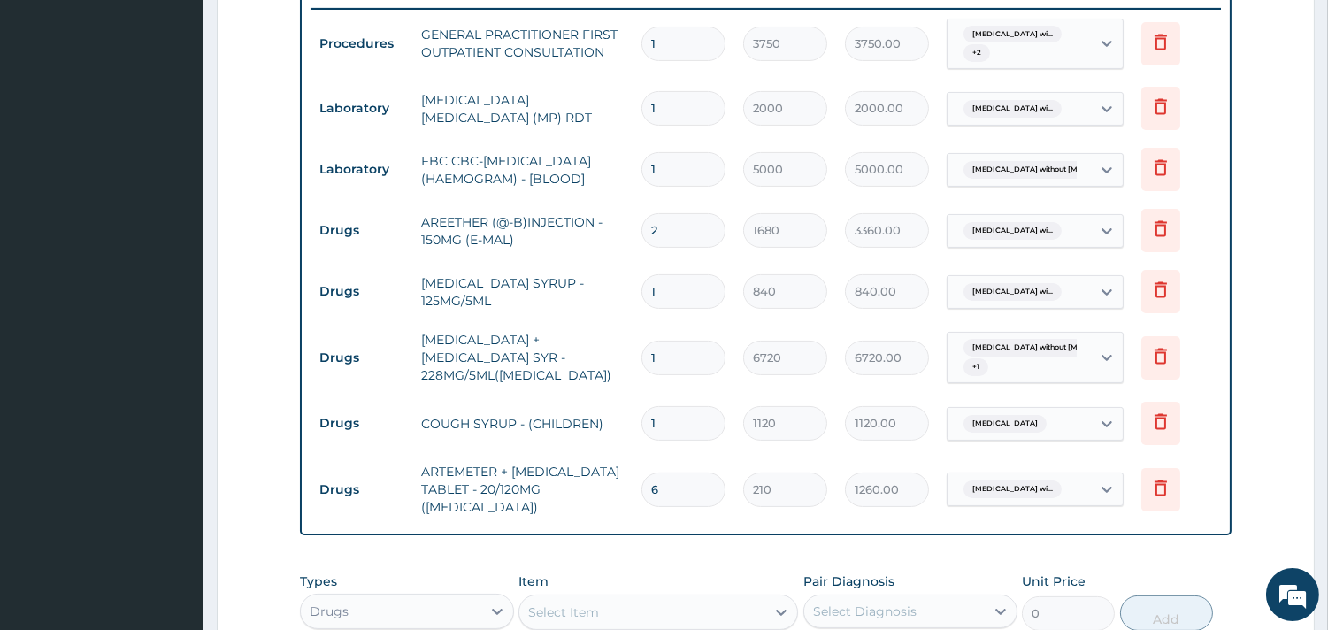
type input "6"
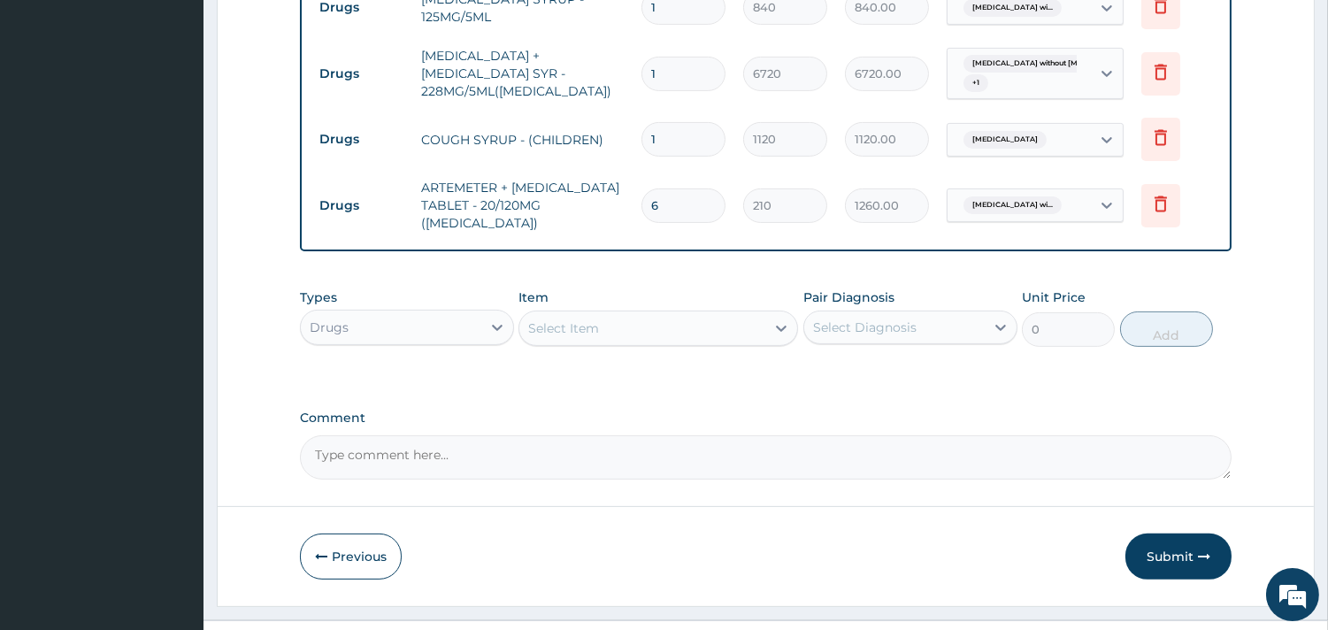
scroll to position [991, 0]
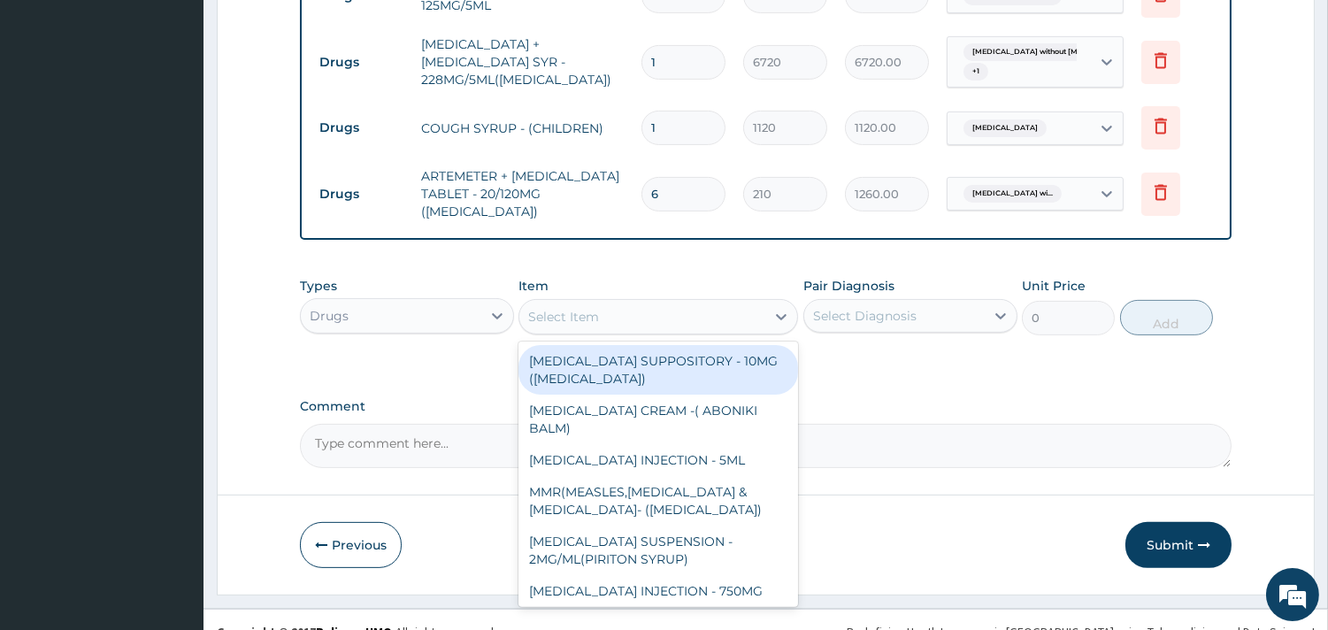
click at [666, 324] on div "Select Item" at bounding box center [642, 316] width 246 height 28
type input "p"
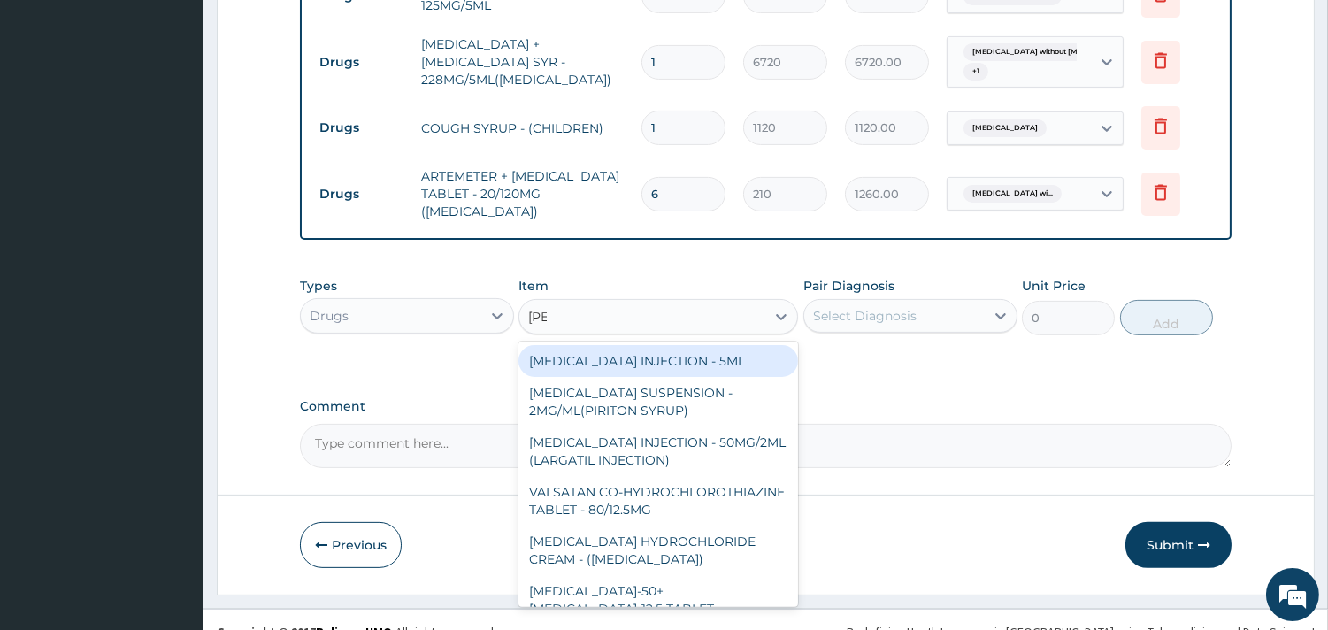
type input "lorat"
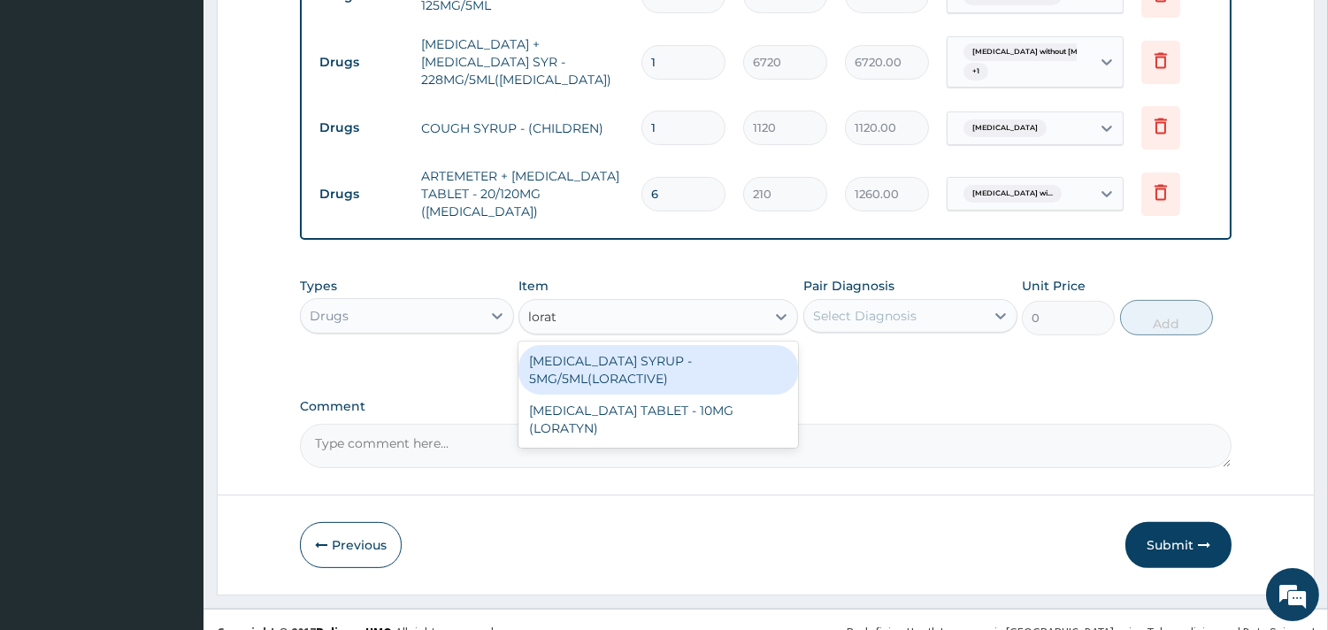
click at [666, 361] on div "LORATADINE SYRUP - 5MG/5ML(LORACTIVE)" at bounding box center [657, 370] width 279 height 50
type input "1232"
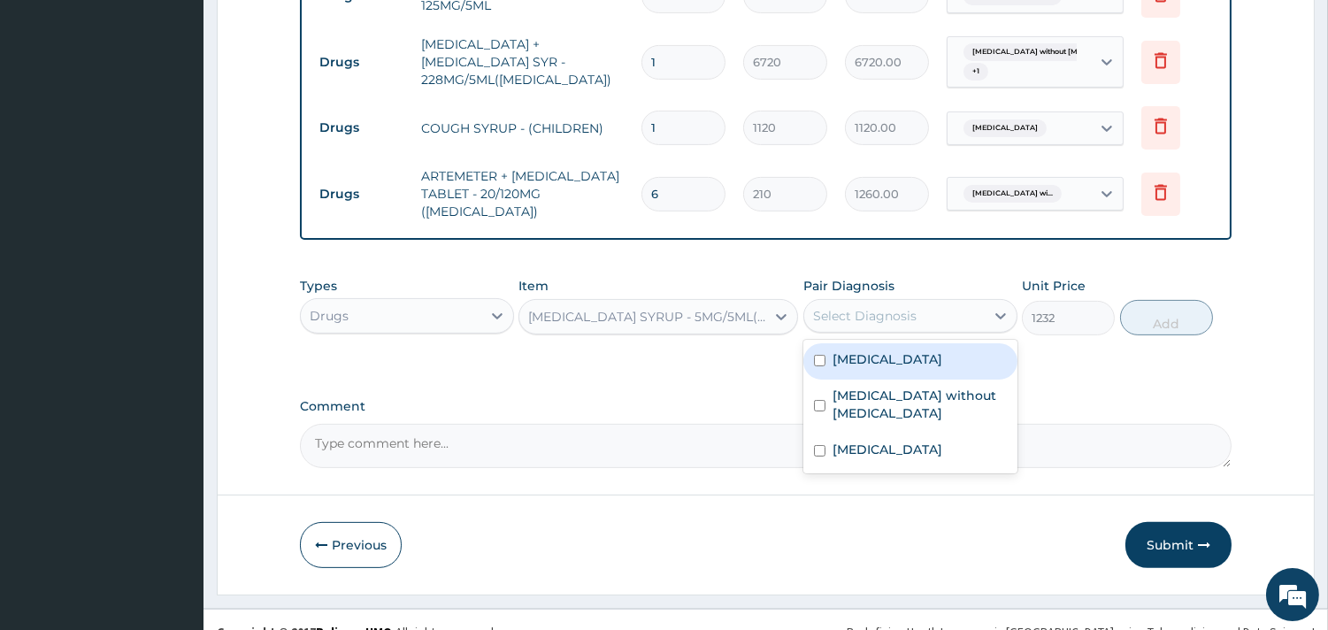
click at [902, 317] on div "Select Diagnosis" at bounding box center [864, 316] width 103 height 18
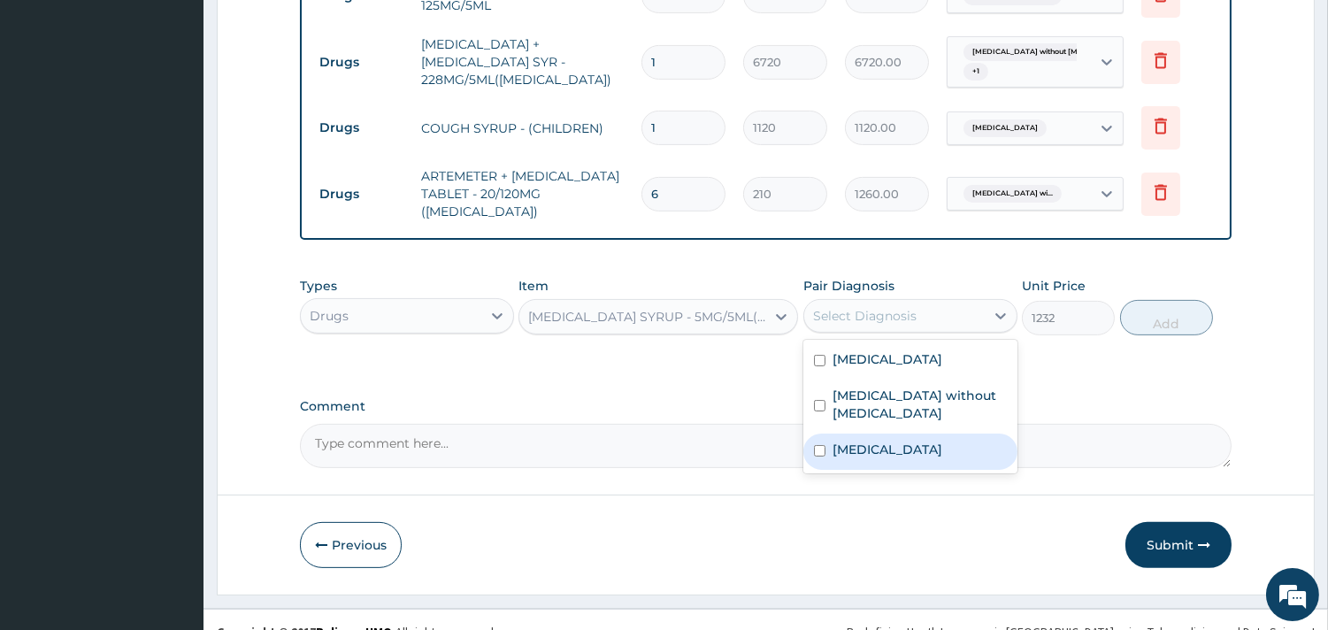
click at [894, 458] on label "Chronic rhinitis" at bounding box center [887, 449] width 110 height 18
checkbox input "true"
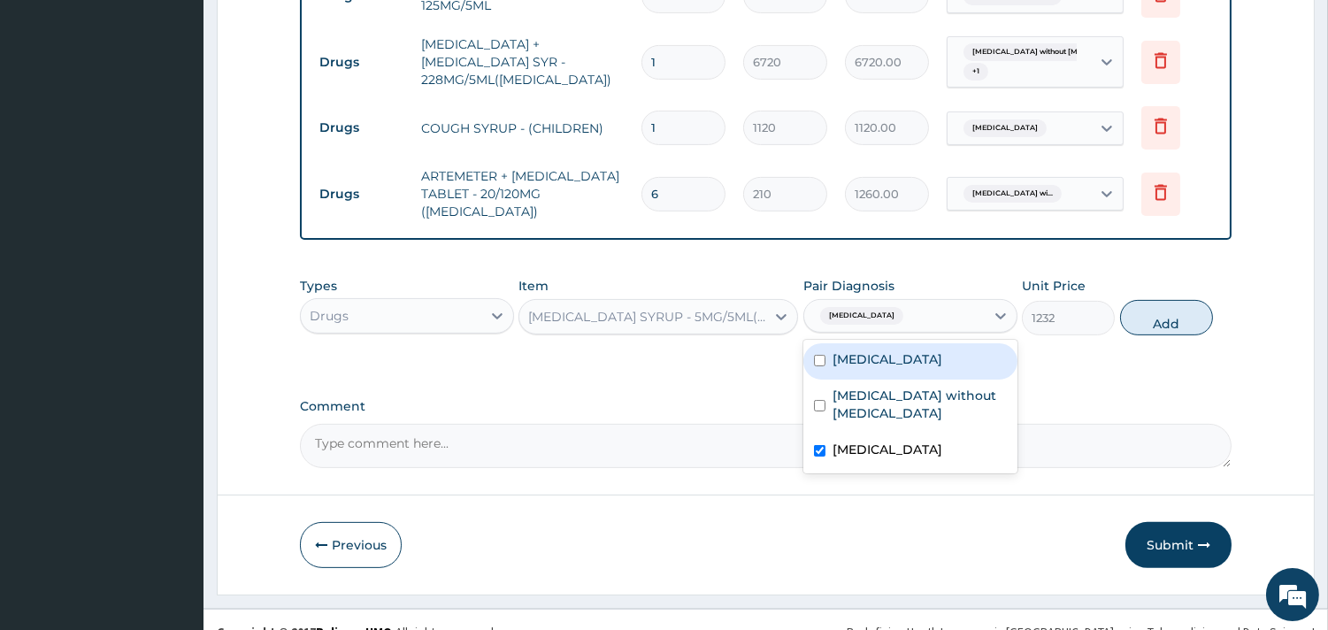
click at [1169, 310] on button "Add" at bounding box center [1166, 317] width 93 height 35
type input "0"
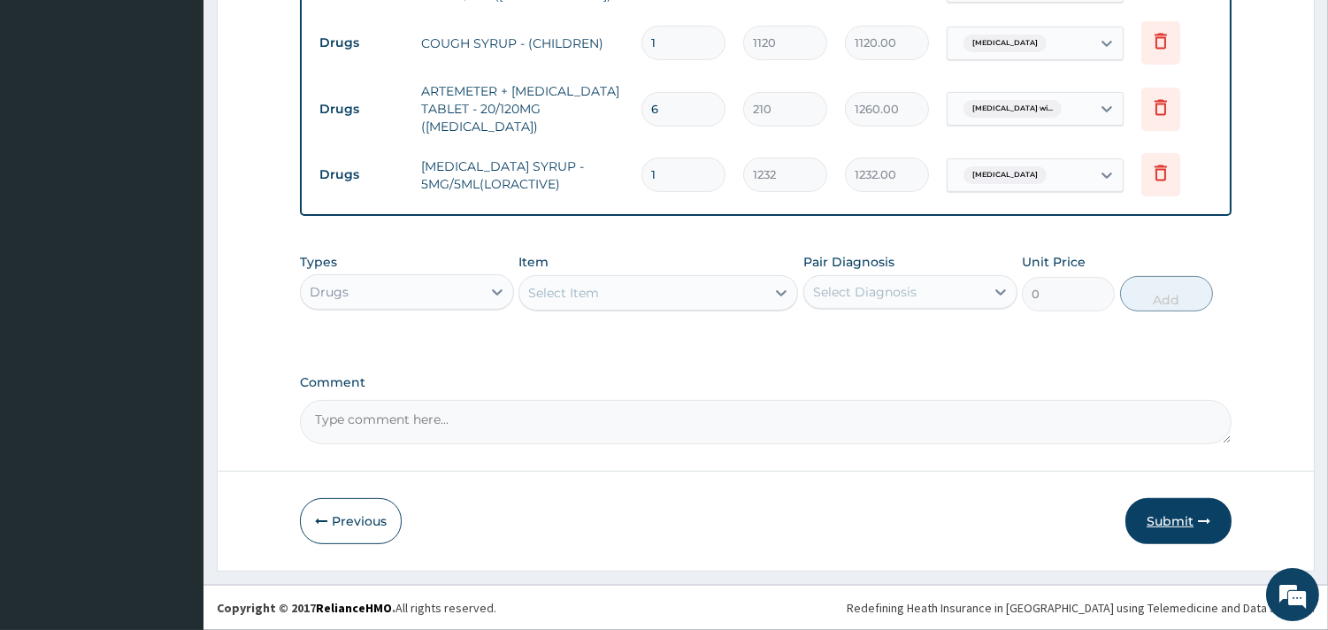
click at [1188, 520] on button "Submit" at bounding box center [1178, 521] width 106 height 46
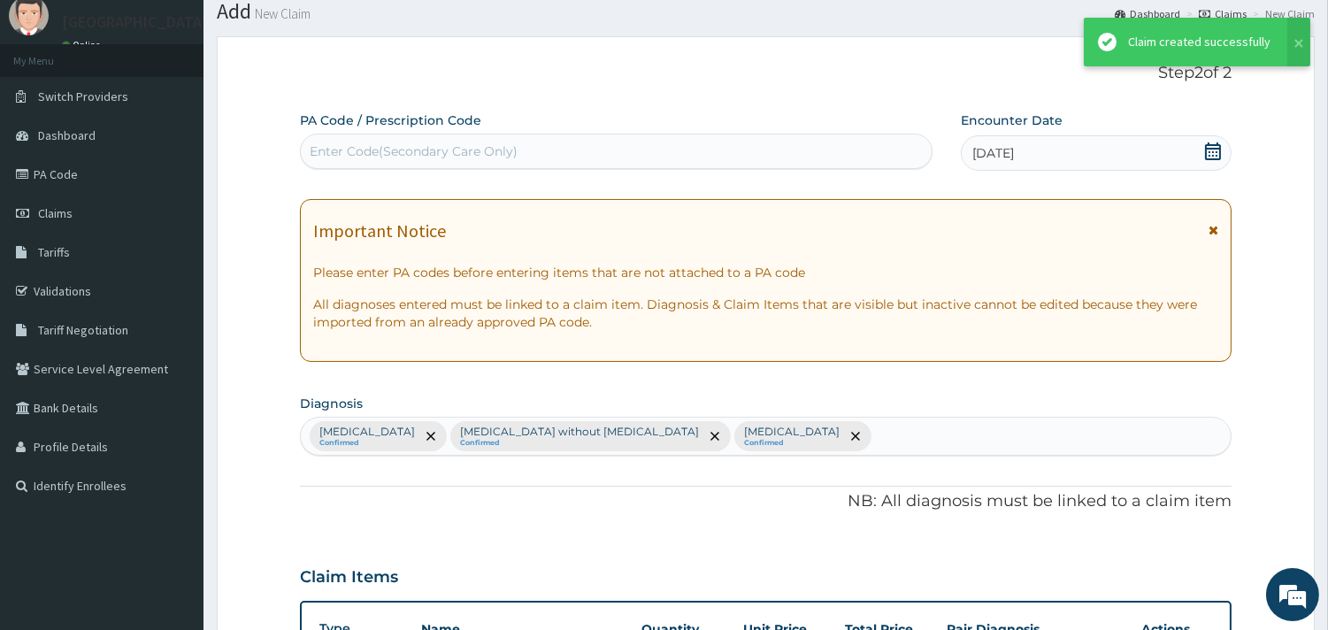
scroll to position [1077, 0]
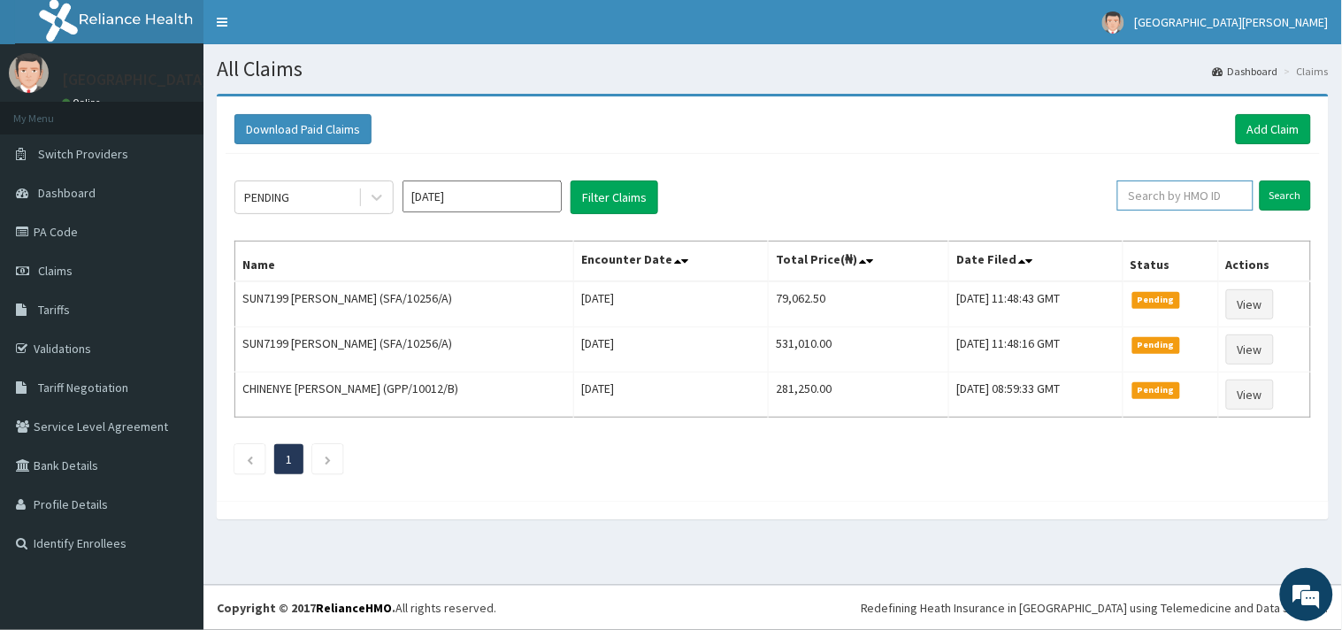
click at [1185, 193] on input "text" at bounding box center [1185, 195] width 136 height 30
paste input "DSN/10045/C"
click at [1114, 197] on input "DSN/10045/C" at bounding box center [1156, 195] width 125 height 30
type input "DSN/10045/C"
click at [1306, 197] on input "Search" at bounding box center [1284, 195] width 51 height 30
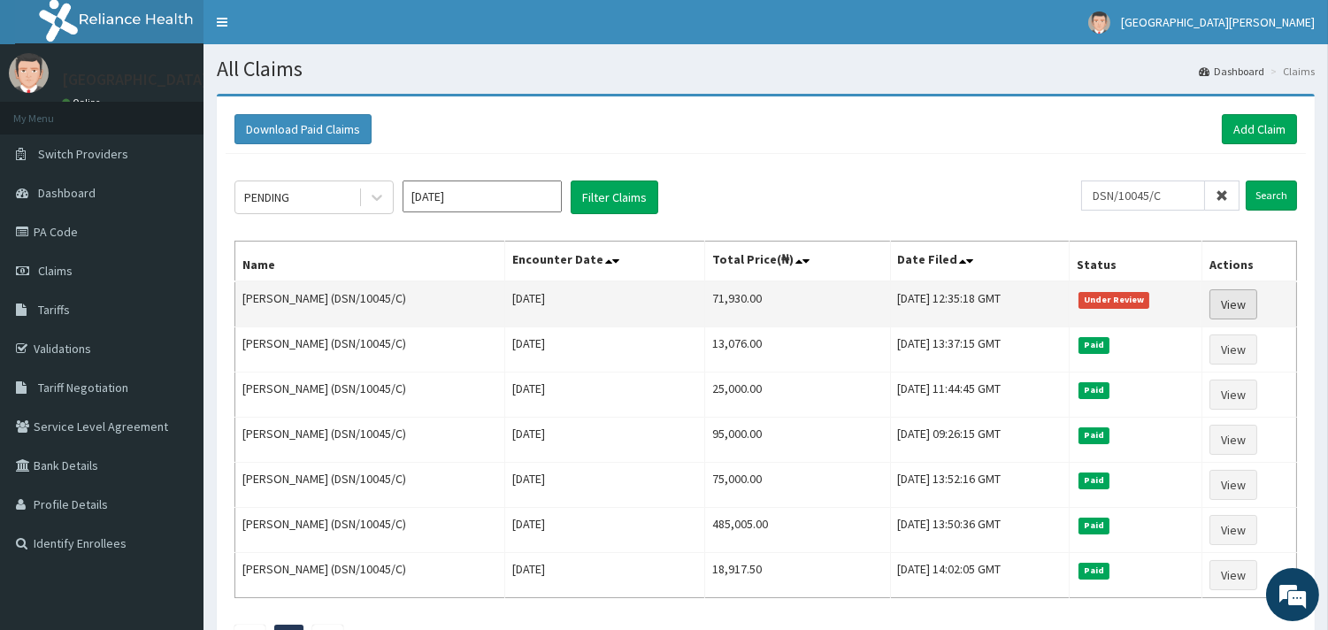
click at [1248, 308] on link "View" at bounding box center [1233, 304] width 48 height 30
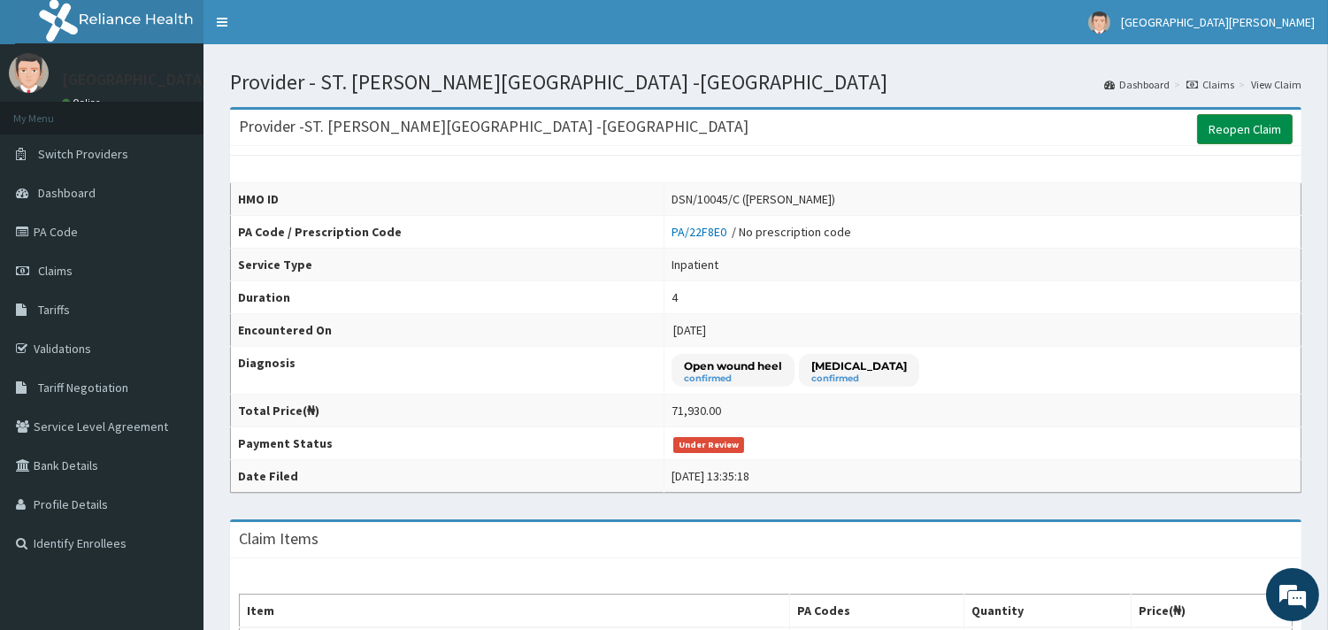
click at [1243, 124] on link "Reopen Claim" at bounding box center [1245, 129] width 96 height 30
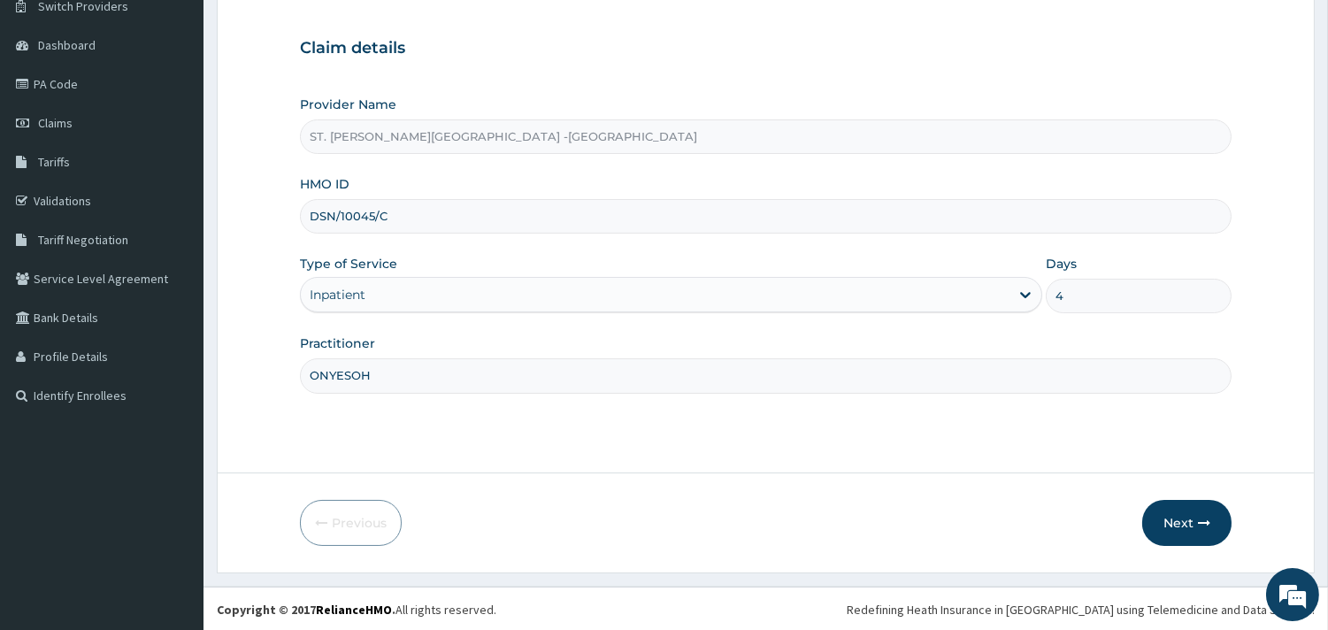
scroll to position [150, 0]
click at [1173, 520] on button "Next" at bounding box center [1186, 521] width 89 height 46
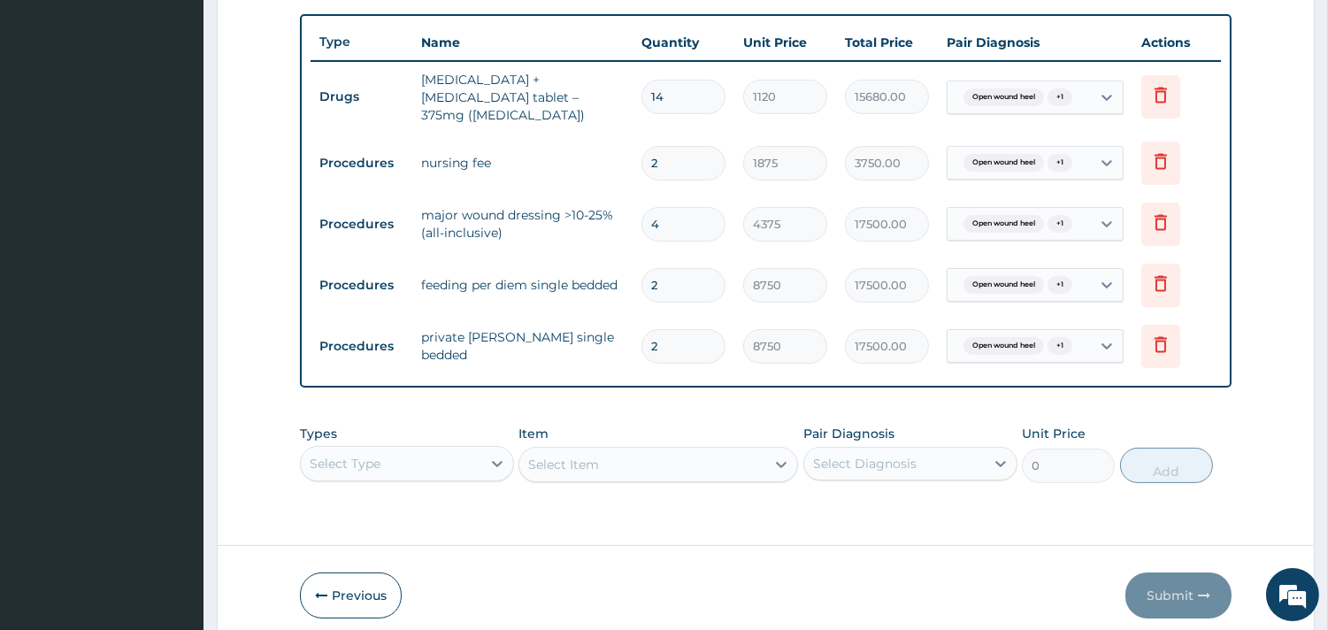
scroll to position [687, 0]
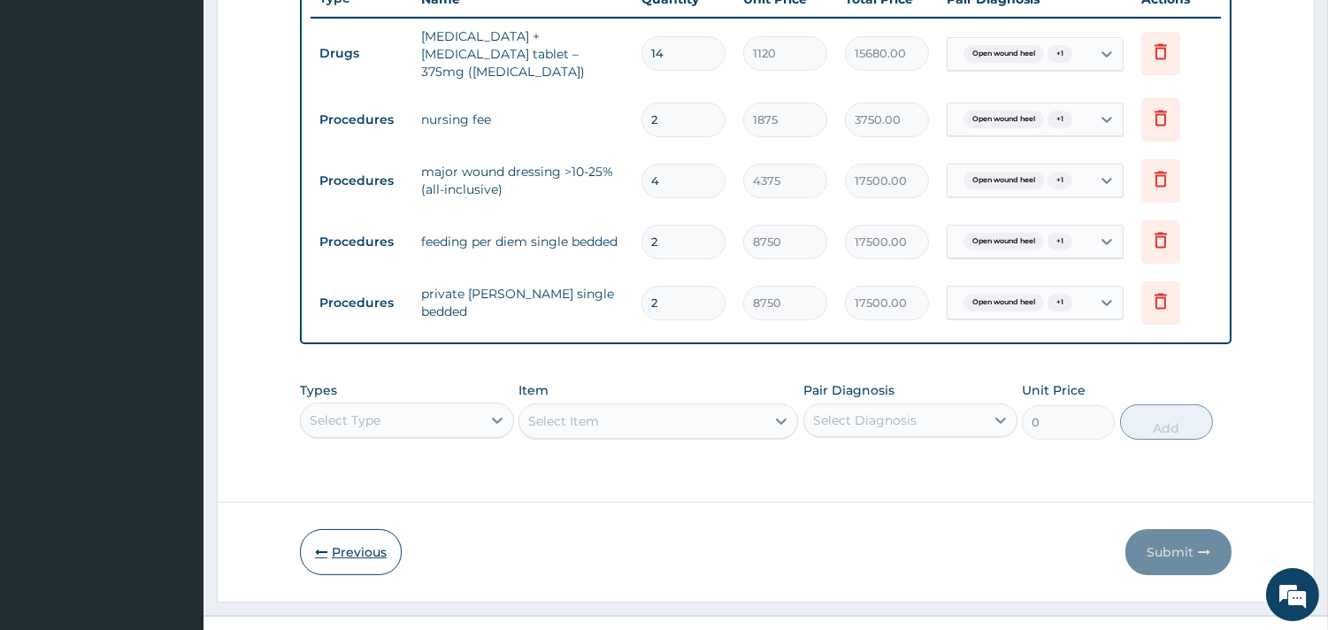
click at [354, 541] on button "Previous" at bounding box center [351, 552] width 102 height 46
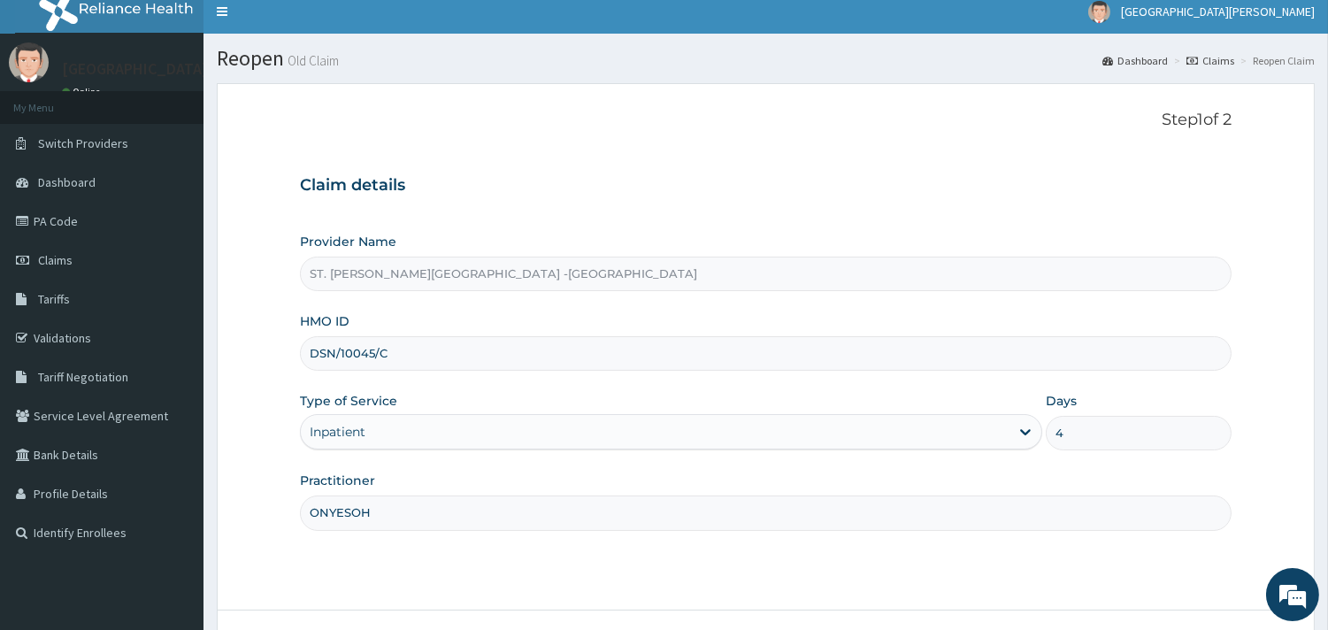
scroll to position [0, 0]
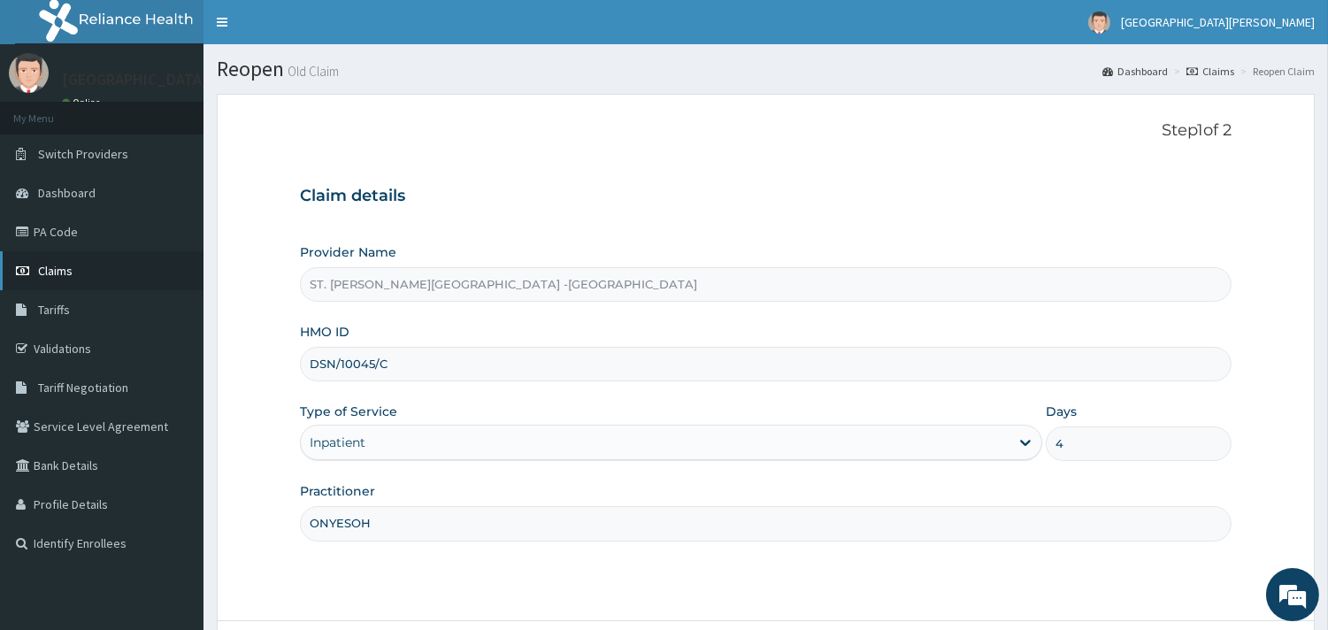
click at [81, 274] on link "Claims" at bounding box center [101, 270] width 203 height 39
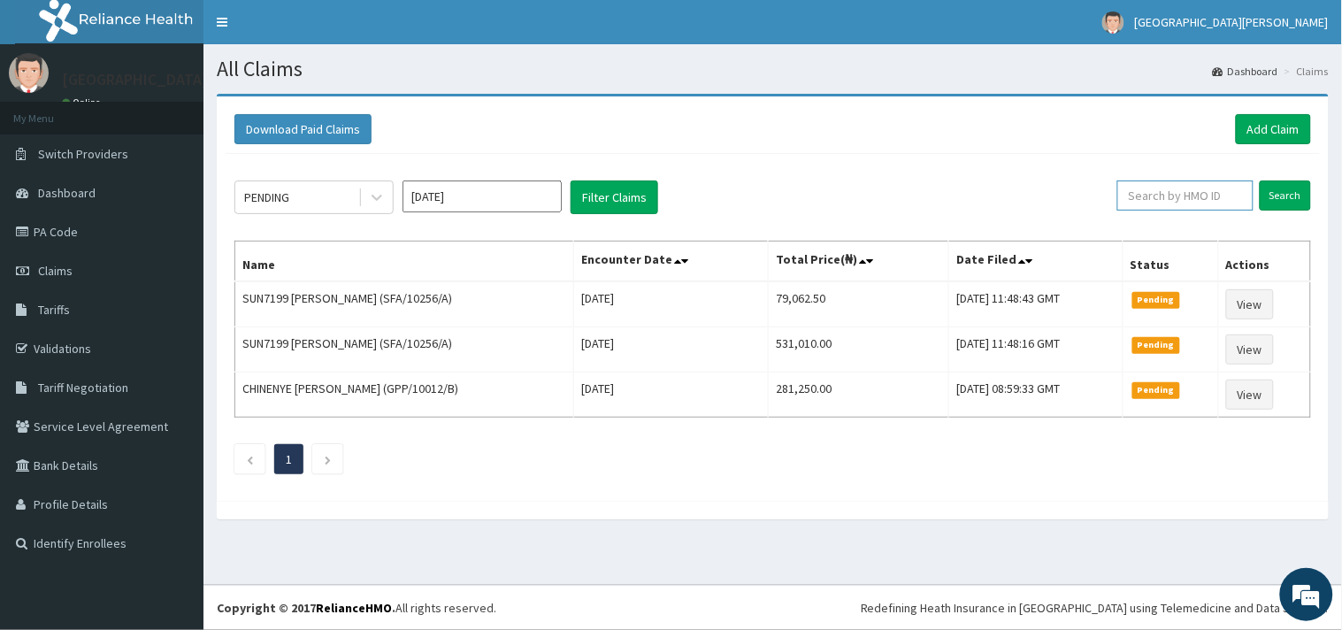
click at [1186, 191] on input "text" at bounding box center [1185, 195] width 136 height 30
paste input "PA/22F8E0"
type input "PA/22F8E0"
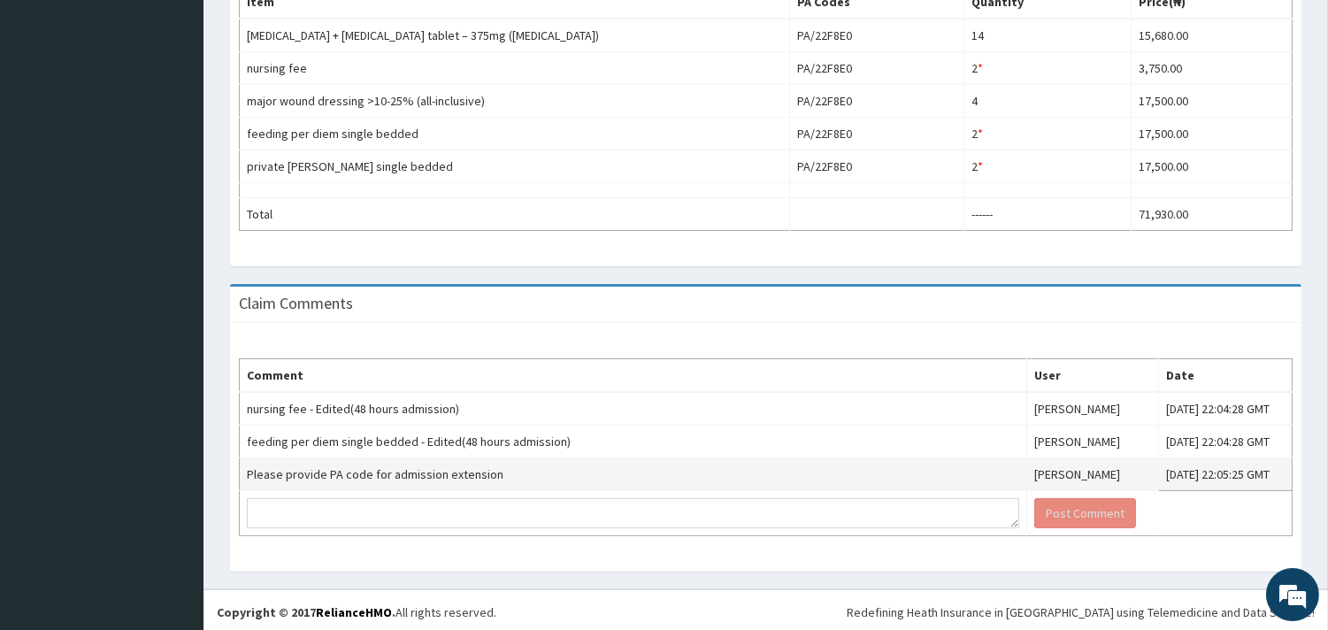
scroll to position [614, 0]
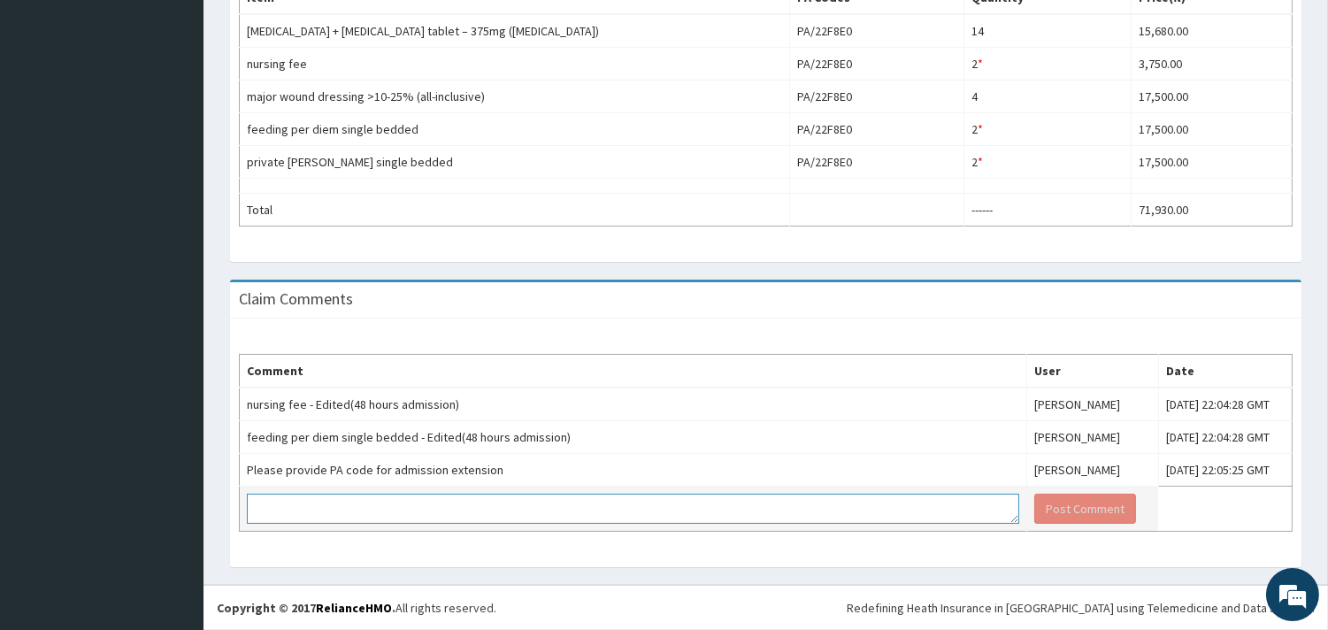
click at [442, 499] on textarea at bounding box center [633, 509] width 772 height 30
paste textarea "PA/22F8E0"
type textarea "PA/22F8E0"
click at [1034, 497] on button "Post Comment" at bounding box center [1085, 509] width 102 height 30
